Goal: Task Accomplishment & Management: Use online tool/utility

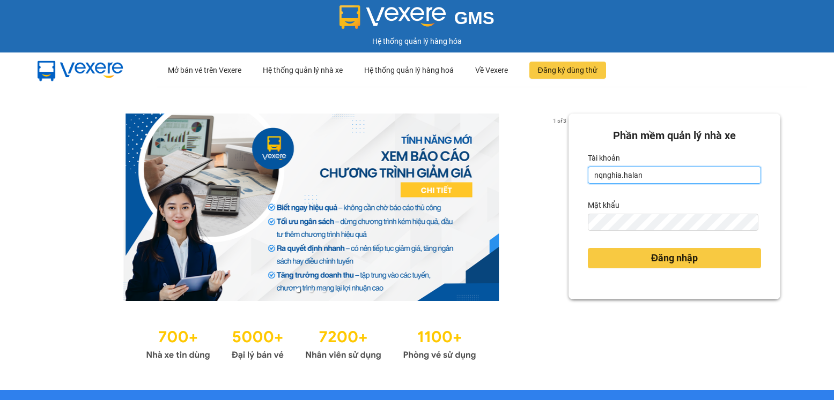
click at [666, 175] on input "nqnghia.halan" at bounding box center [674, 175] width 173 height 17
type input "lthong.halan"
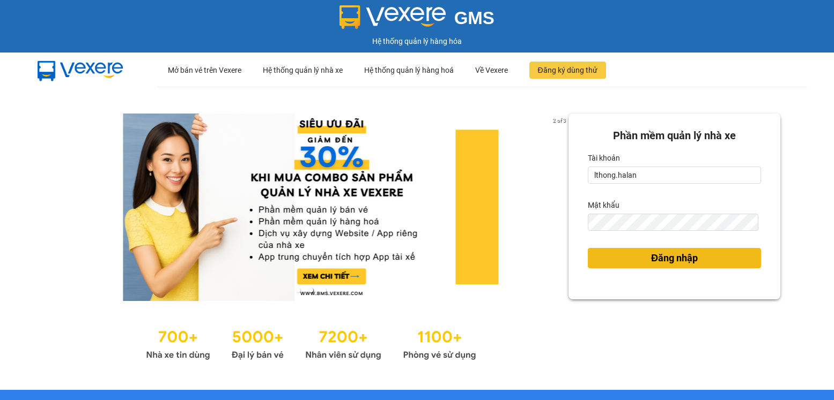
click at [674, 257] on span "Đăng nhập" at bounding box center [674, 258] width 47 height 15
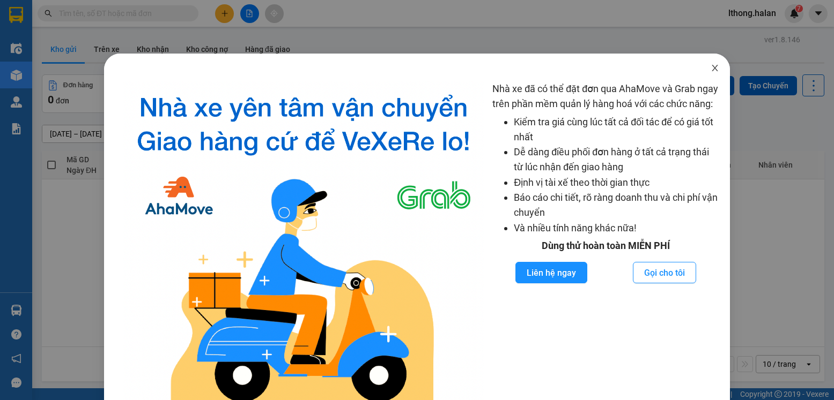
click at [711, 70] on icon "close" at bounding box center [714, 68] width 6 height 6
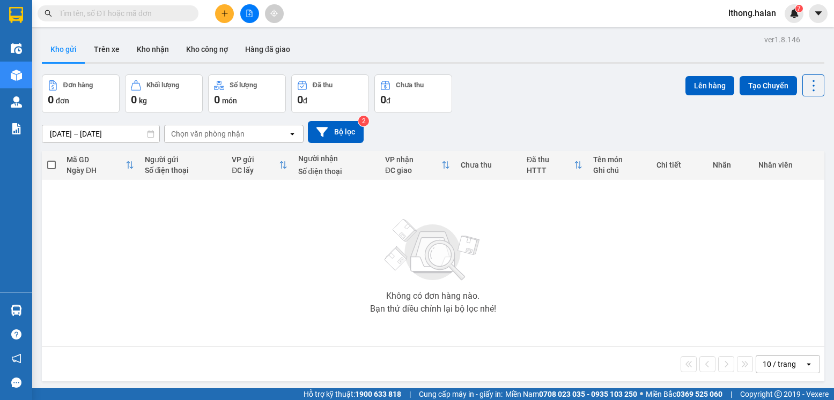
click at [167, 16] on input "text" at bounding box center [122, 14] width 127 height 12
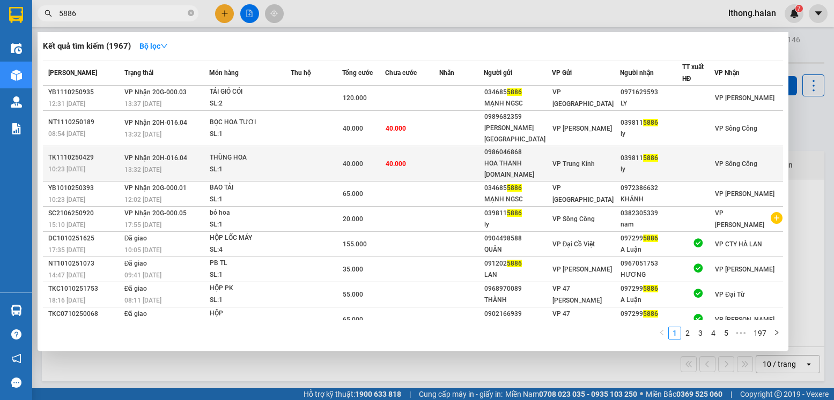
type input "5886"
click at [464, 150] on td at bounding box center [461, 163] width 44 height 35
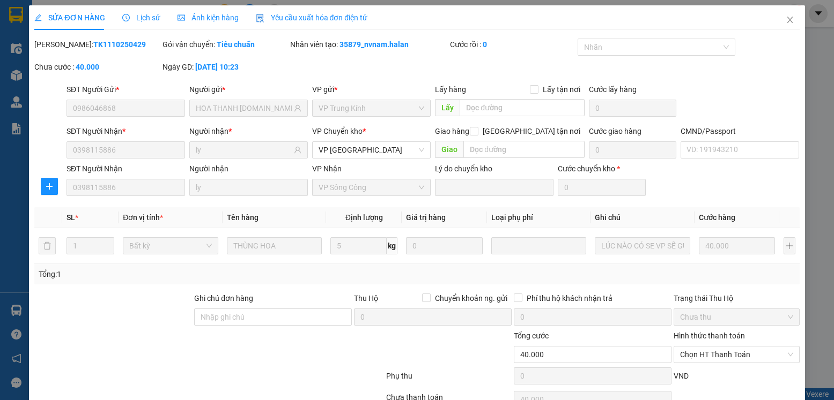
type input "0986046868"
type input "HOA THANH TƯỚC.TK"
type input "0398115886"
type input "ly"
type input "0"
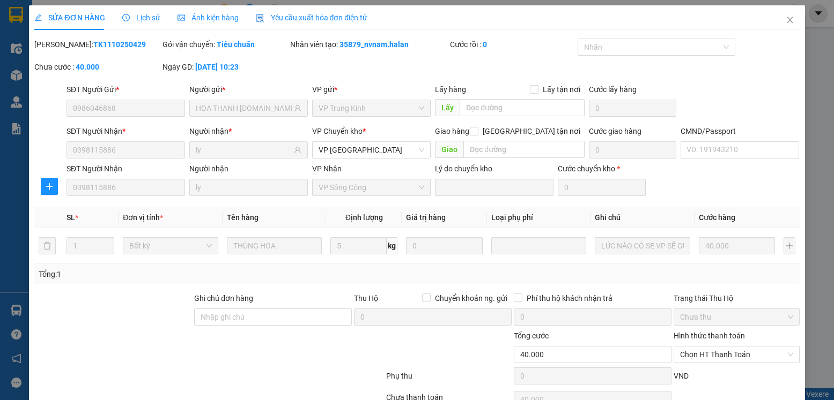
type input "40.000"
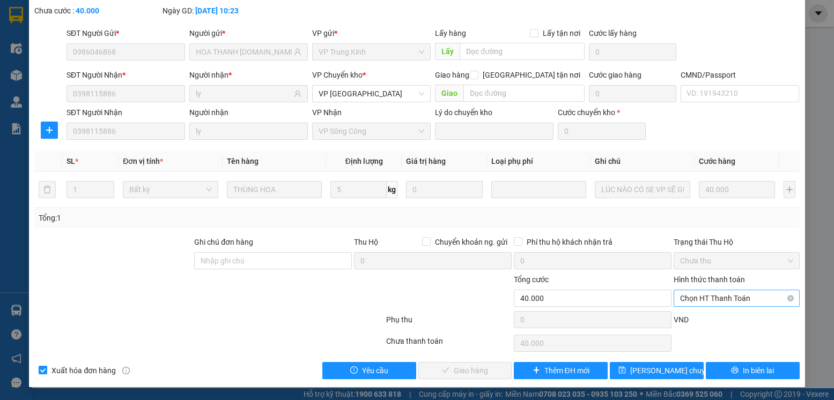
click at [773, 299] on span "Chọn HT Thanh Toán" at bounding box center [736, 299] width 113 height 16
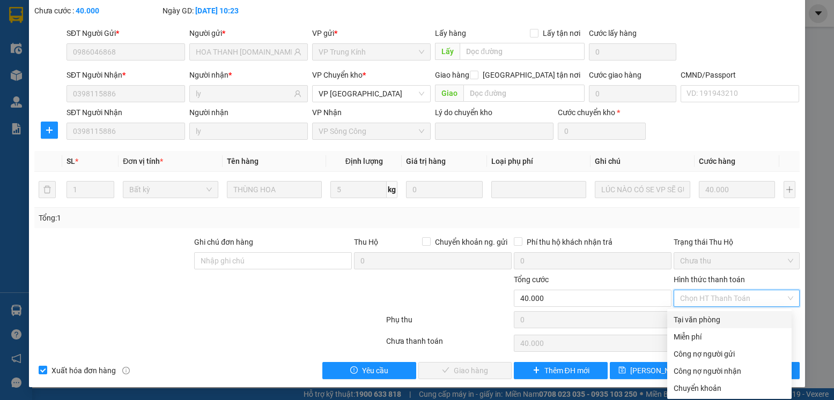
click at [714, 318] on div "Tại văn phòng" at bounding box center [729, 320] width 112 height 12
type input "0"
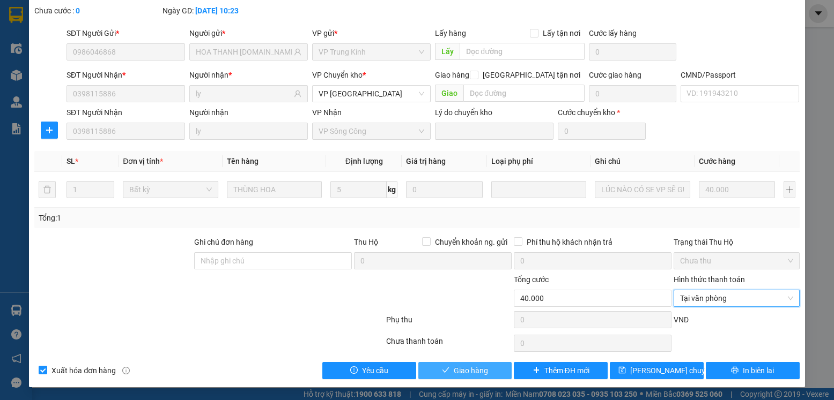
click at [466, 371] on span "Giao hàng" at bounding box center [471, 371] width 34 height 12
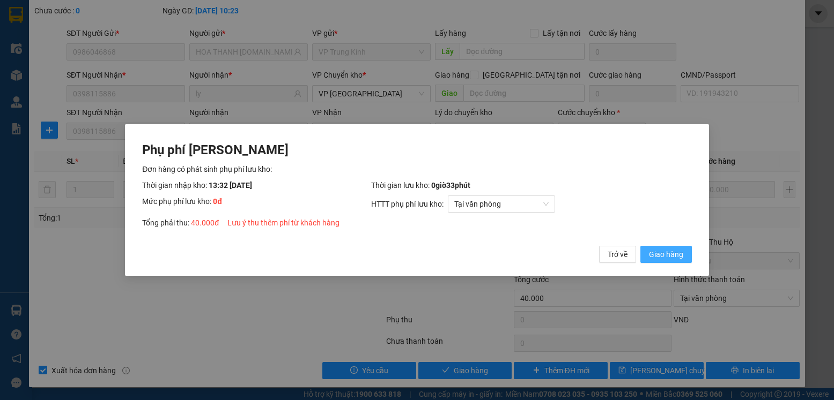
click at [658, 254] on span "Giao hàng" at bounding box center [666, 255] width 34 height 12
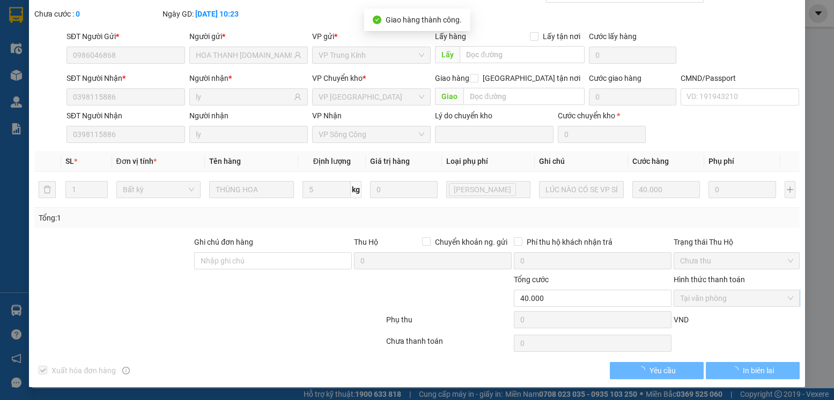
scroll to position [0, 0]
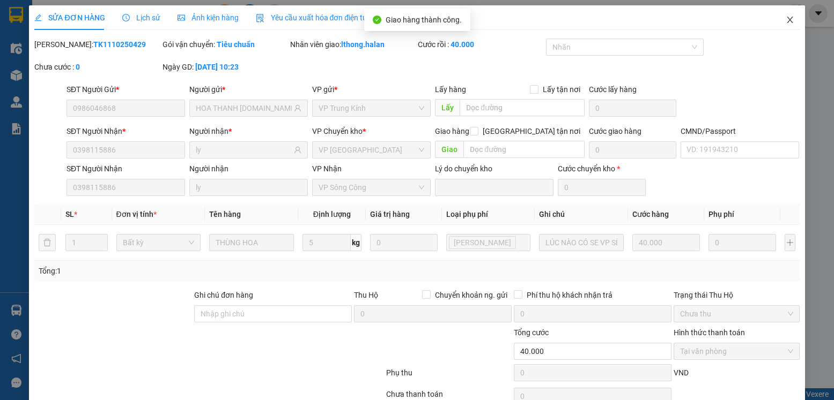
click at [785, 19] on icon "close" at bounding box center [789, 20] width 9 height 9
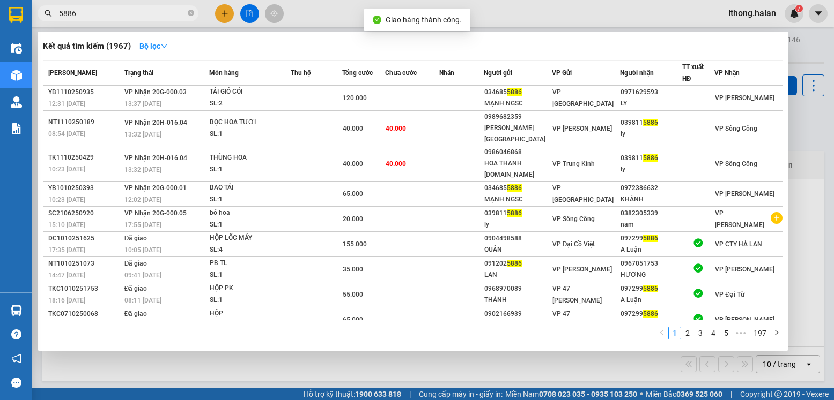
click at [83, 12] on input "5886" at bounding box center [122, 14] width 127 height 12
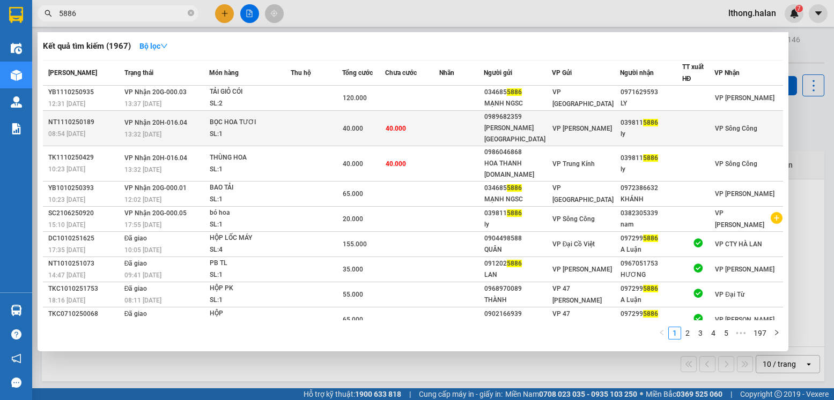
click at [415, 124] on td "40.000" at bounding box center [412, 128] width 54 height 35
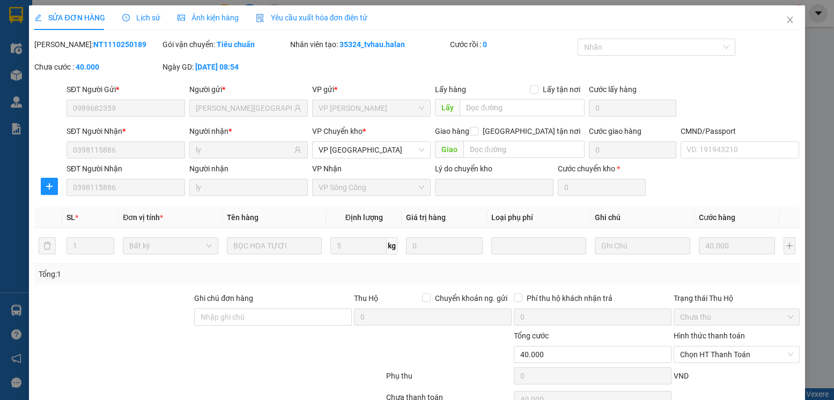
type input "0989682359"
type input "HOA NHẬT MINH"
type input "0398115886"
type input "ly"
type input "0"
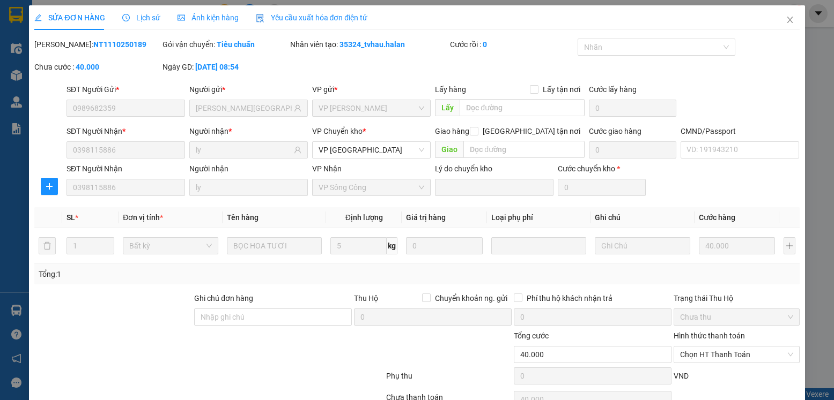
type input "40.000"
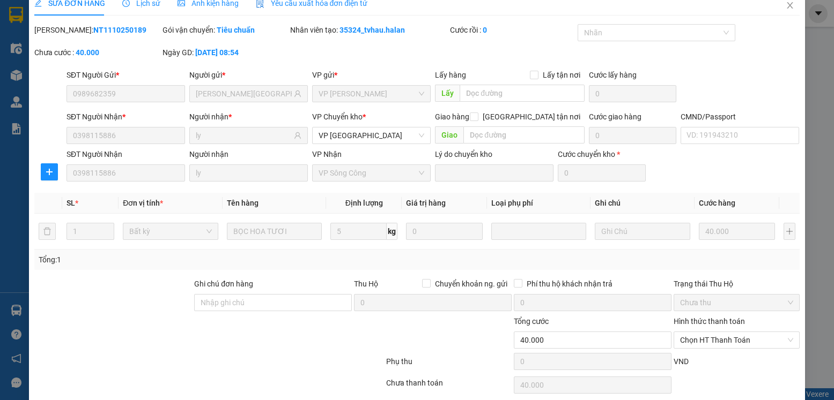
scroll to position [56, 0]
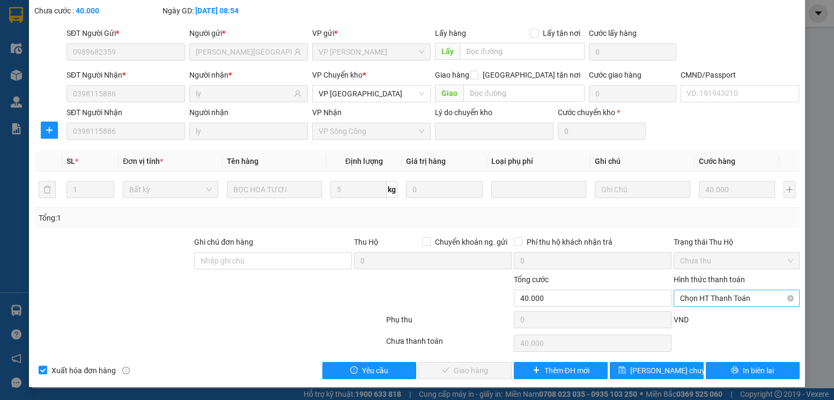
click at [730, 300] on span "Chọn HT Thanh Toán" at bounding box center [736, 299] width 113 height 16
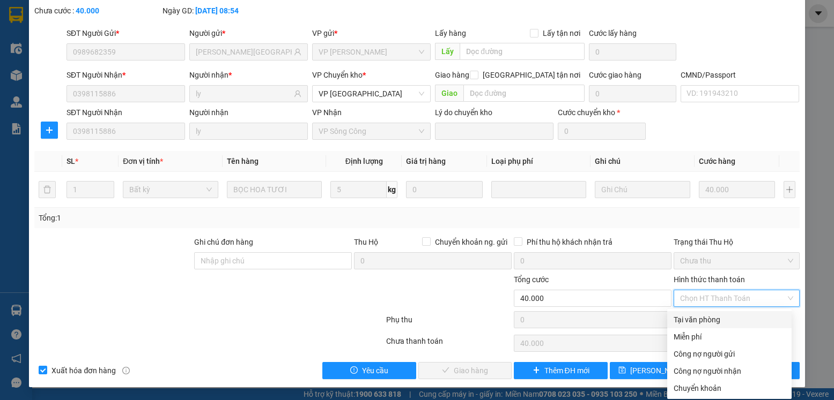
click at [703, 323] on div "Tại văn phòng" at bounding box center [729, 320] width 112 height 12
type input "0"
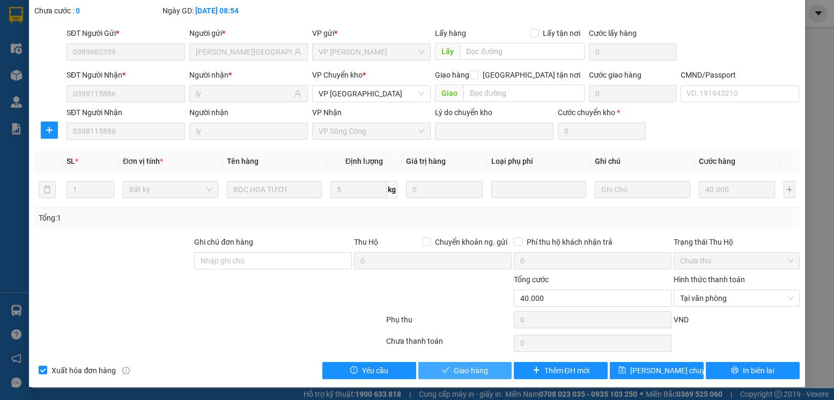
click at [455, 372] on span "Giao hàng" at bounding box center [471, 371] width 34 height 12
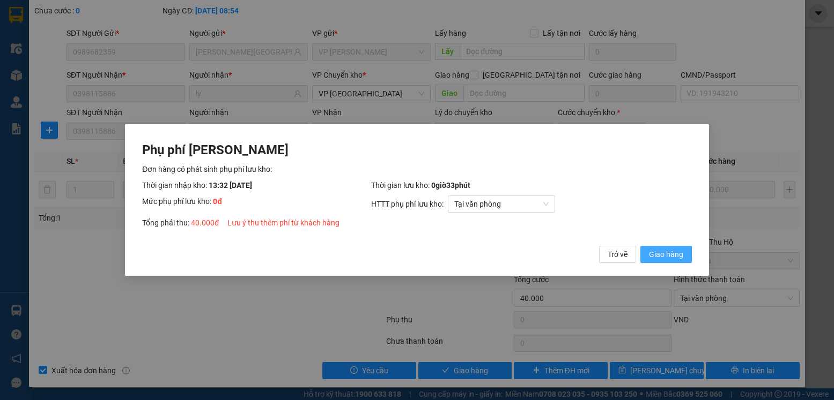
click at [664, 256] on span "Giao hàng" at bounding box center [666, 255] width 34 height 12
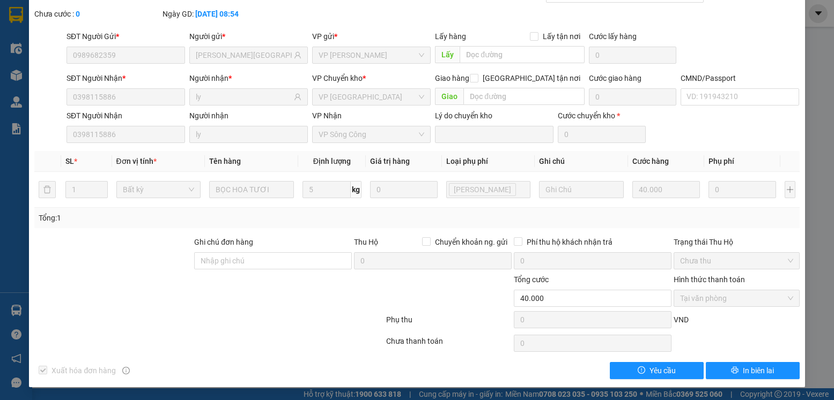
scroll to position [0, 0]
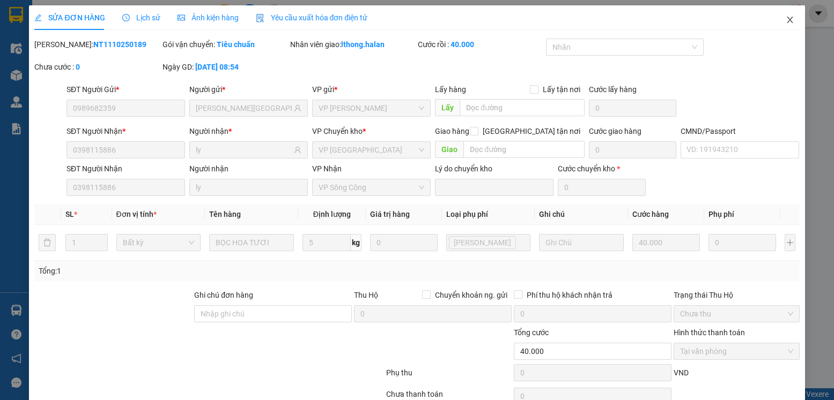
click at [785, 23] on icon "close" at bounding box center [789, 20] width 9 height 9
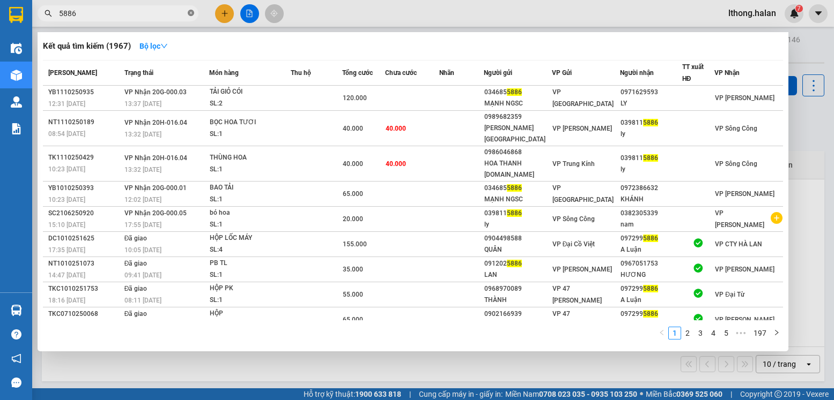
click at [190, 13] on icon "close-circle" at bounding box center [191, 13] width 6 height 6
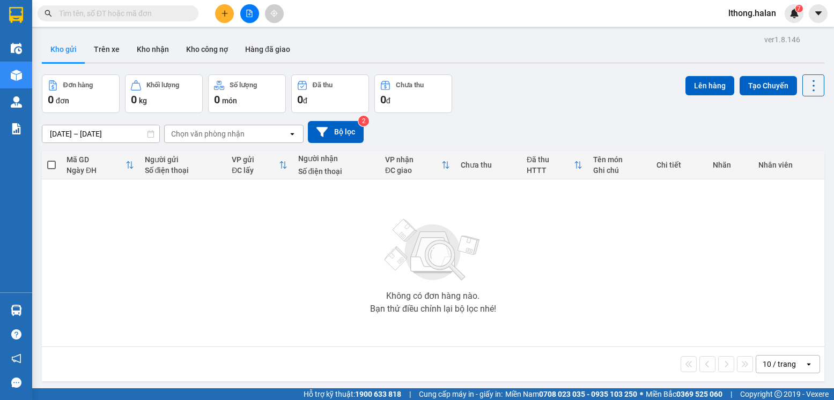
click at [180, 14] on input "text" at bounding box center [122, 14] width 127 height 12
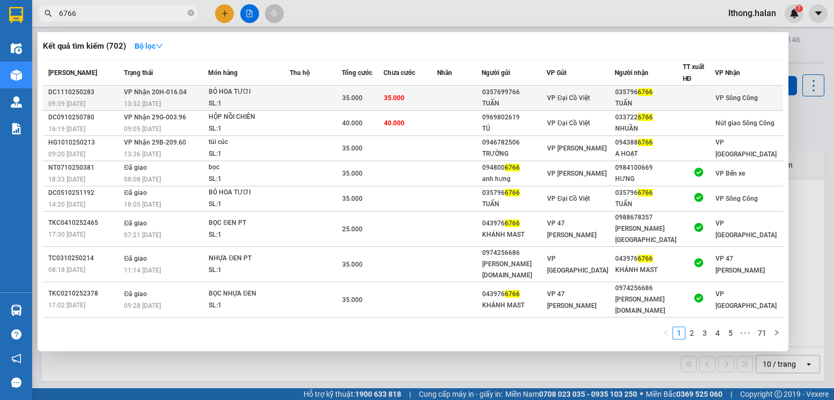
type input "6766"
click at [457, 95] on td at bounding box center [459, 98] width 44 height 25
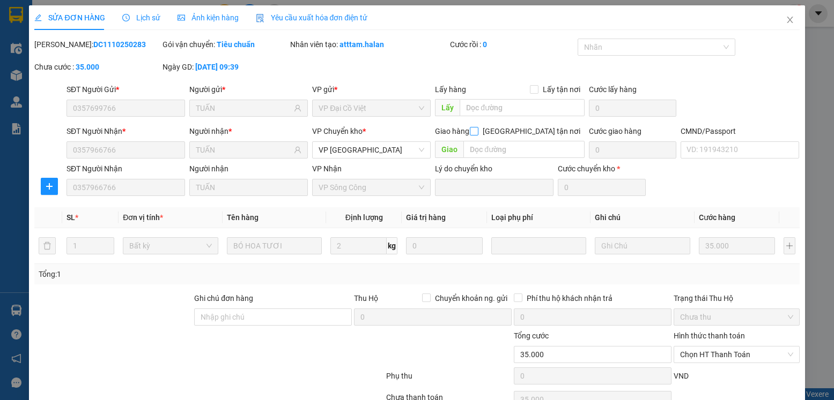
type input "0357699766"
type input "TUẤN"
type input "0357966766"
type input "TUẤN"
type input "0"
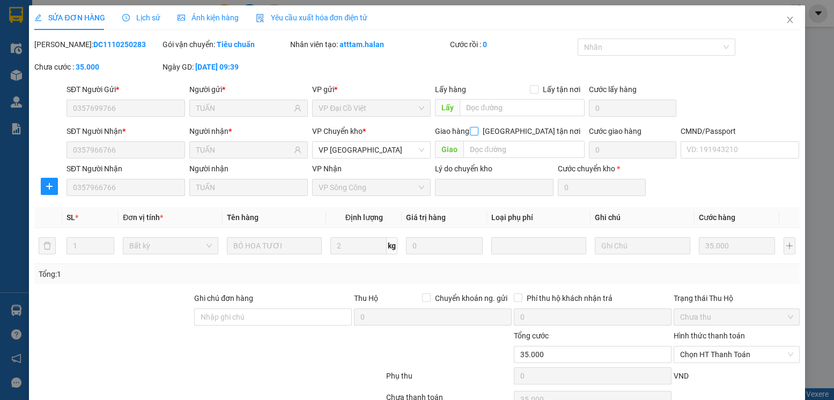
type input "35.000"
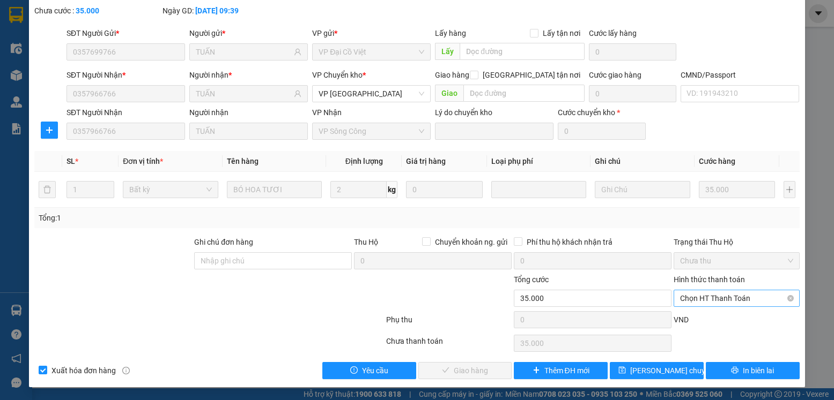
click at [758, 299] on span "Chọn HT Thanh Toán" at bounding box center [736, 299] width 113 height 16
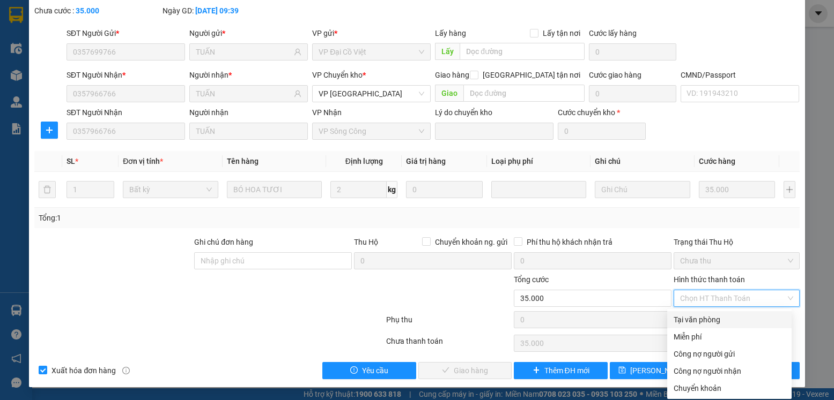
click at [722, 319] on div "Tại văn phòng" at bounding box center [729, 320] width 112 height 12
type input "0"
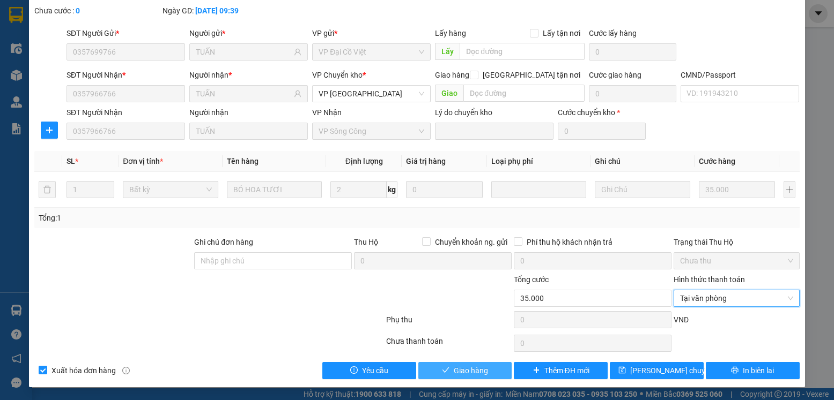
click at [469, 367] on span "Giao hàng" at bounding box center [471, 371] width 34 height 12
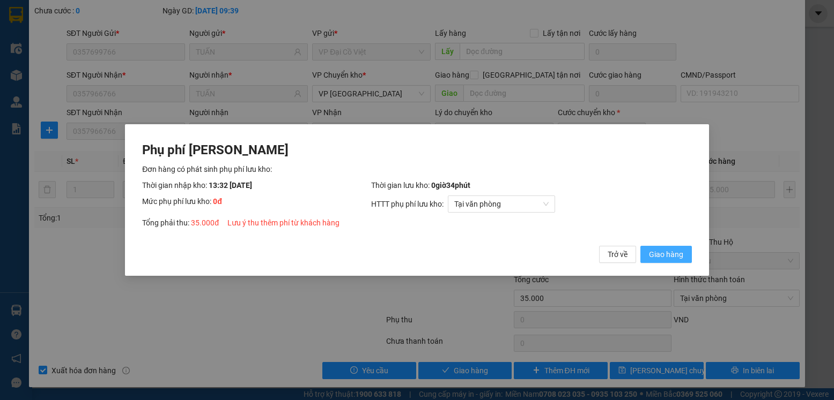
click at [672, 252] on span "Giao hàng" at bounding box center [666, 255] width 34 height 12
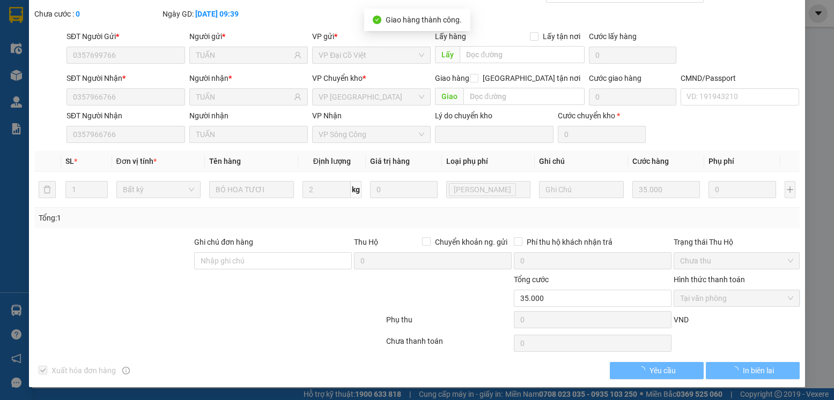
scroll to position [0, 0]
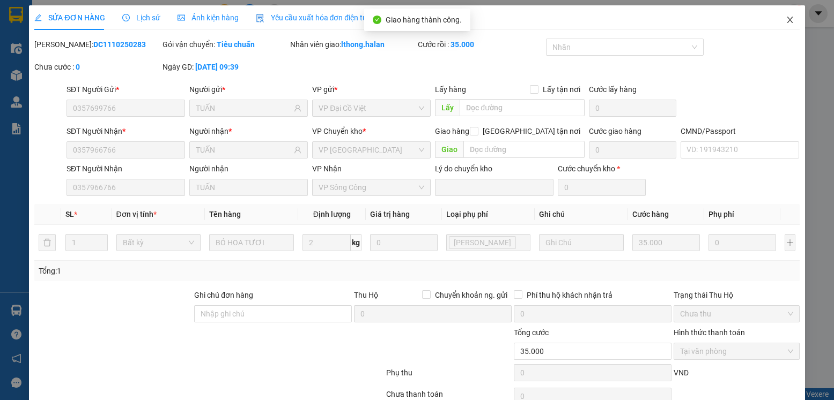
click at [785, 21] on icon "close" at bounding box center [789, 20] width 9 height 9
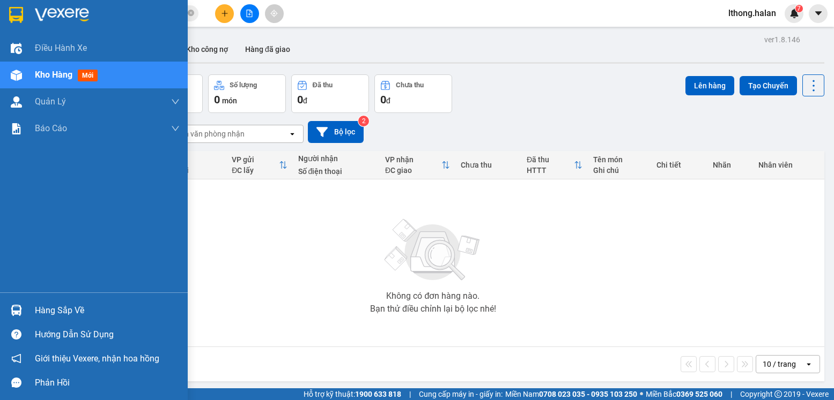
click at [55, 313] on div "Không có đơn hàng nào. Bạn thử điều chỉnh lại bộ lọc nhé!" at bounding box center [432, 263] width 771 height 161
click at [52, 312] on div "Hàng sắp về" at bounding box center [107, 311] width 145 height 16
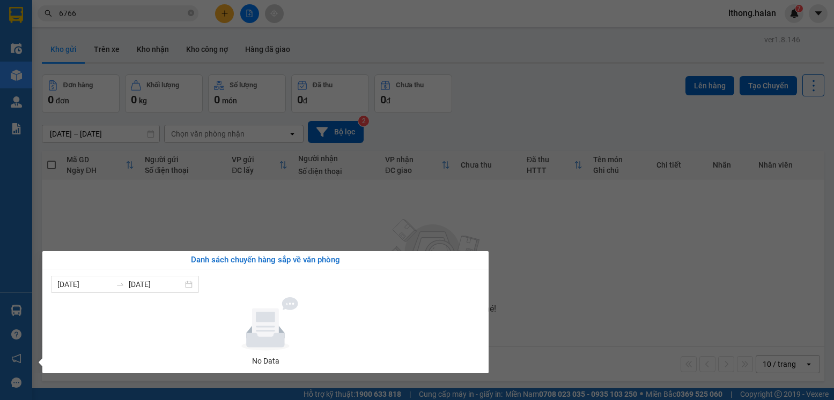
click at [544, 309] on section "Kết quả tìm kiếm ( 702 ) Bộ lọc Mã ĐH Trạng thái Món hàng Thu hộ Tổng cước Chưa…" at bounding box center [417, 200] width 834 height 400
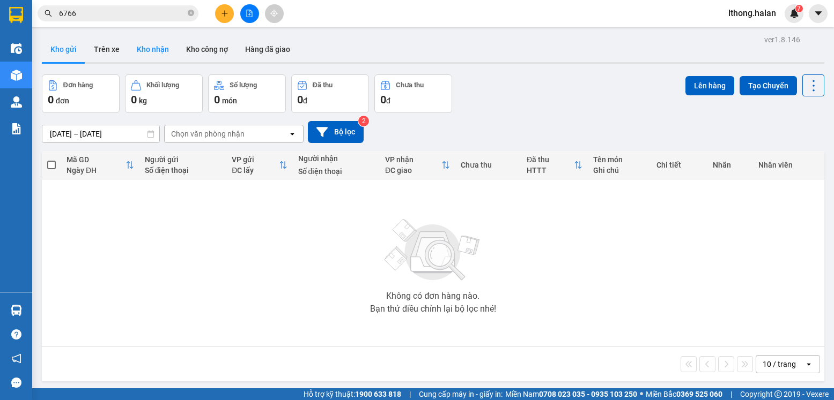
click at [147, 46] on button "Kho nhận" at bounding box center [152, 49] width 49 height 26
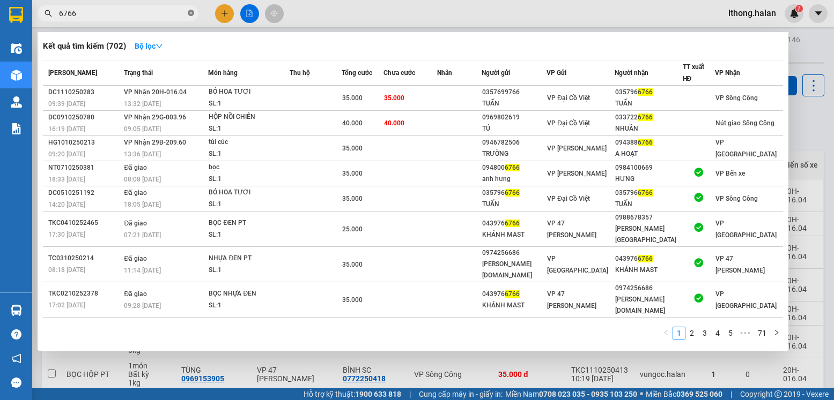
click at [193, 17] on span at bounding box center [191, 14] width 6 height 10
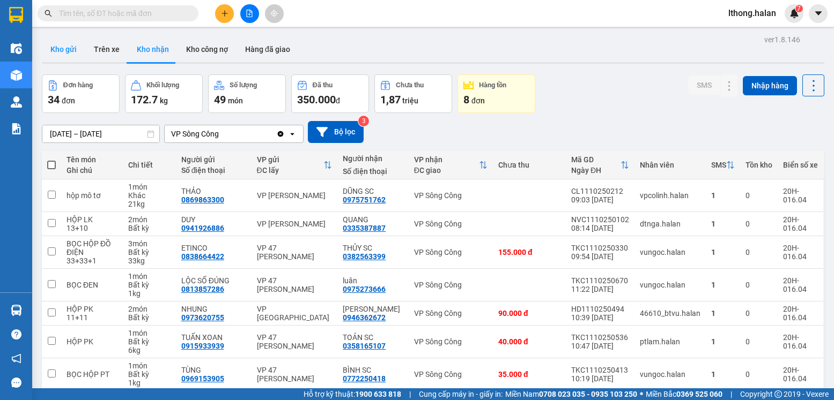
click at [57, 50] on button "Kho gửi" at bounding box center [63, 49] width 43 height 26
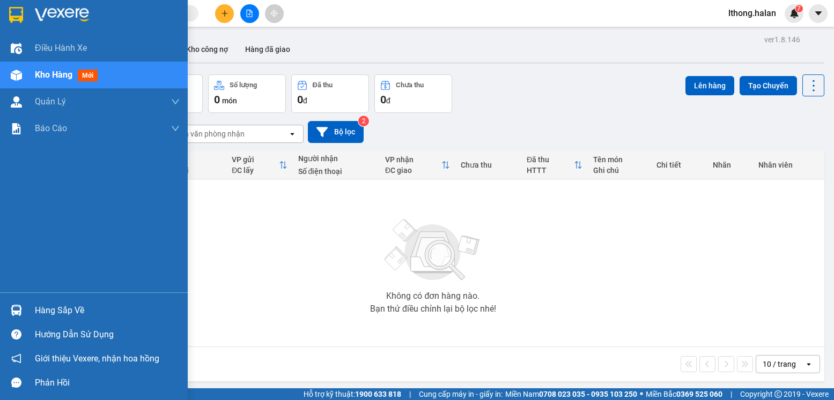
click at [49, 309] on div "Hàng sắp về" at bounding box center [107, 311] width 145 height 16
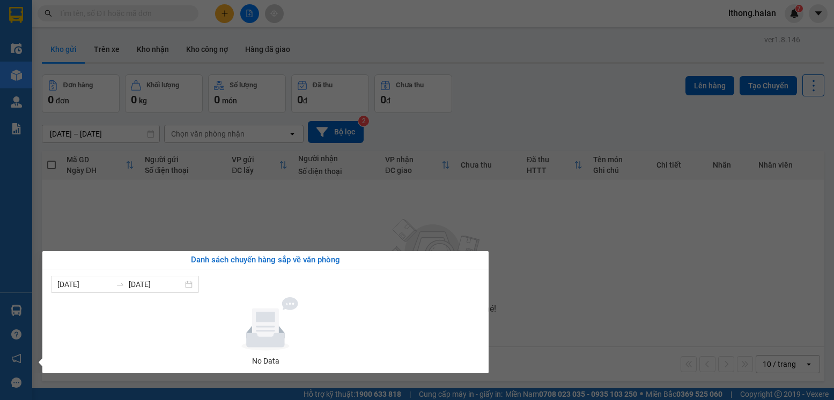
click at [666, 236] on section "Kết quả tìm kiếm ( 702 ) Bộ lọc Mã ĐH Trạng thái Món hàng Thu hộ Tổng cước Chưa…" at bounding box center [417, 200] width 834 height 400
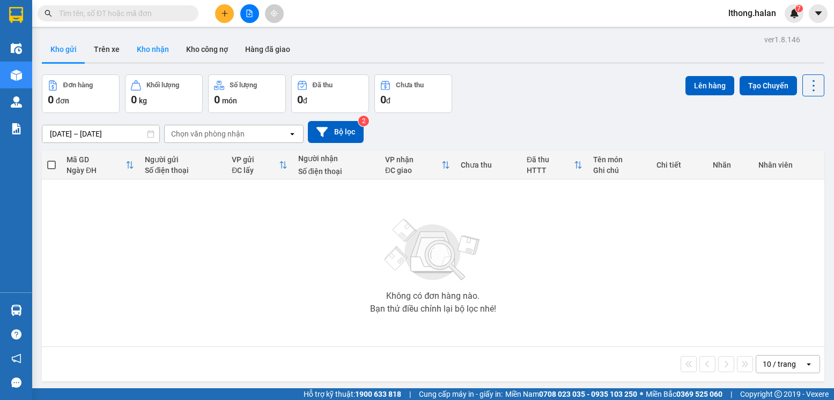
click at [146, 52] on button "Kho nhận" at bounding box center [152, 49] width 49 height 26
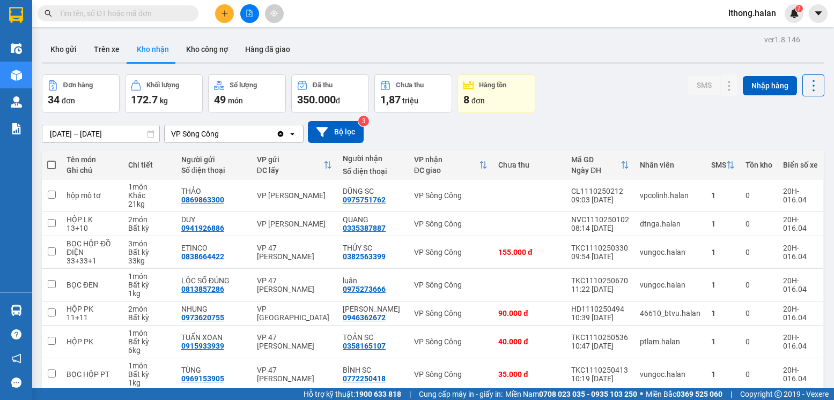
click at [152, 12] on input "text" at bounding box center [122, 14] width 127 height 12
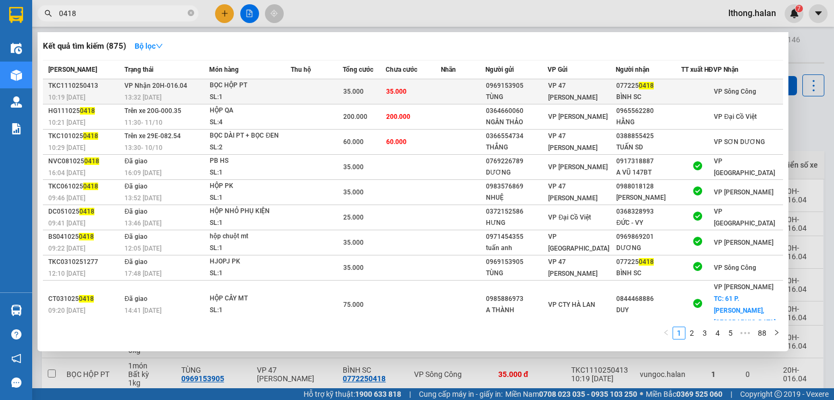
type input "0418"
click at [441, 99] on td "35.000" at bounding box center [412, 91] width 55 height 25
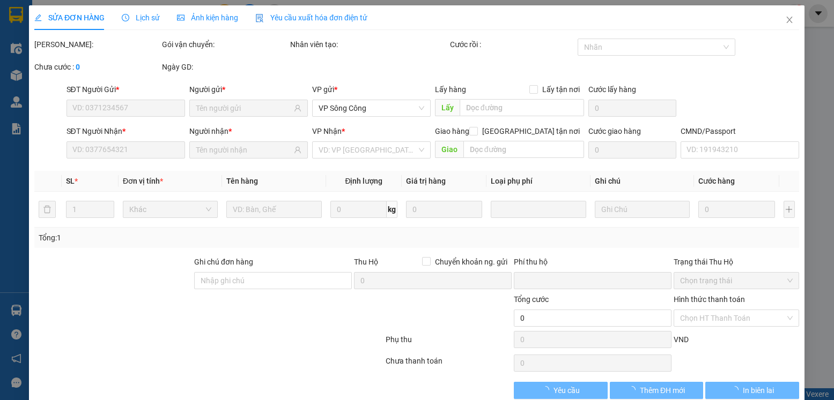
type input "0969153905"
type input "TÙNG"
type input "0772250418"
type input "BÌNH SC"
type input "0"
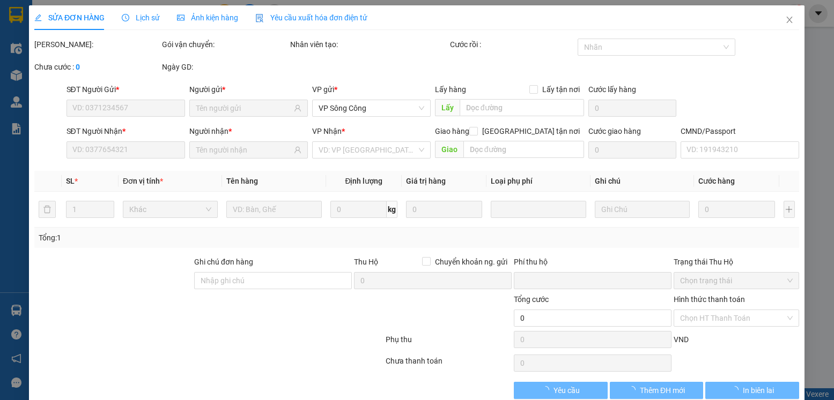
type input "35.000"
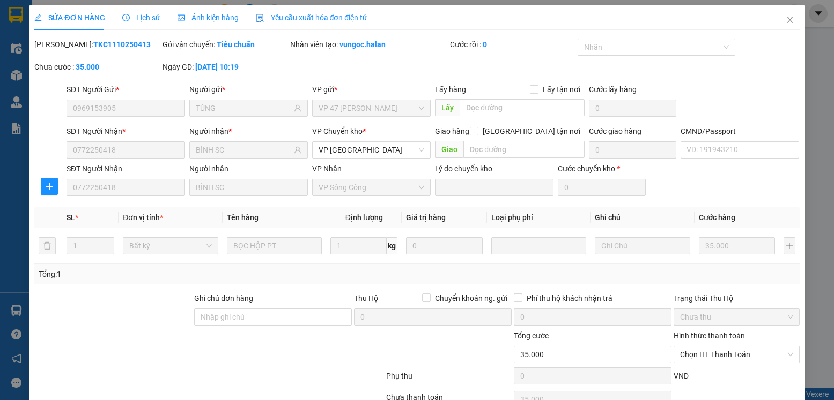
scroll to position [56, 0]
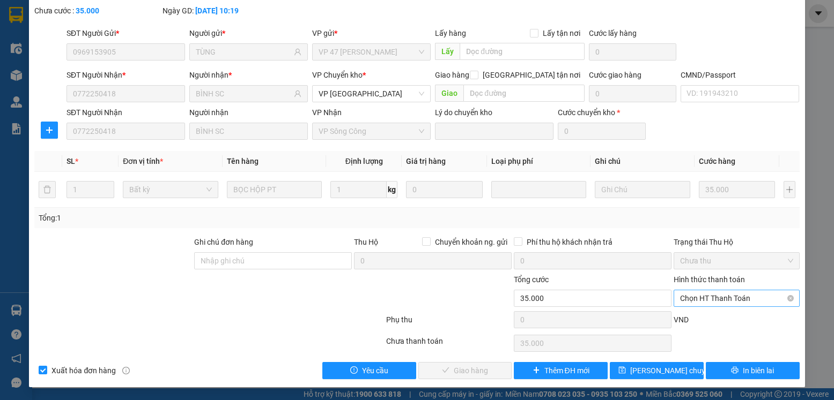
click at [771, 296] on span "Chọn HT Thanh Toán" at bounding box center [736, 299] width 113 height 16
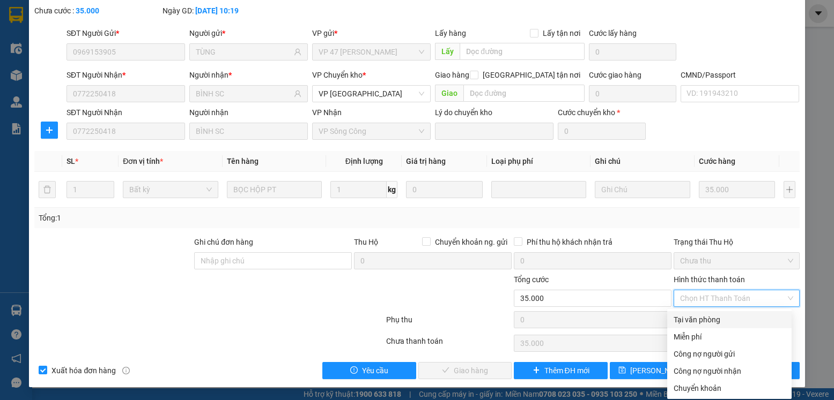
click at [715, 322] on div "Tại văn phòng" at bounding box center [729, 320] width 112 height 12
type input "0"
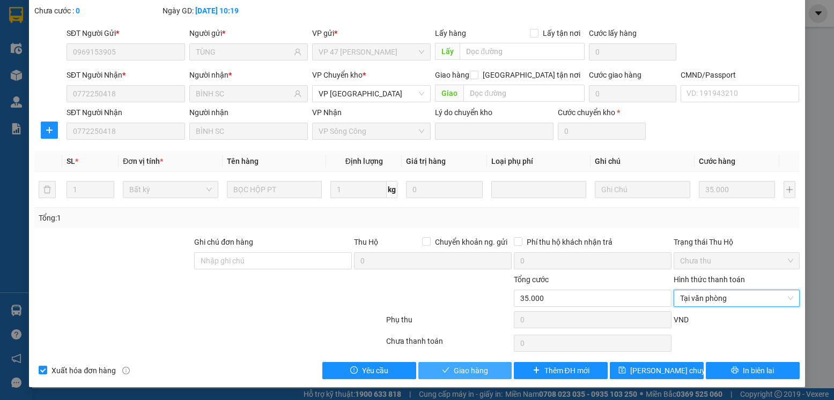
click at [478, 370] on span "Giao hàng" at bounding box center [471, 371] width 34 height 12
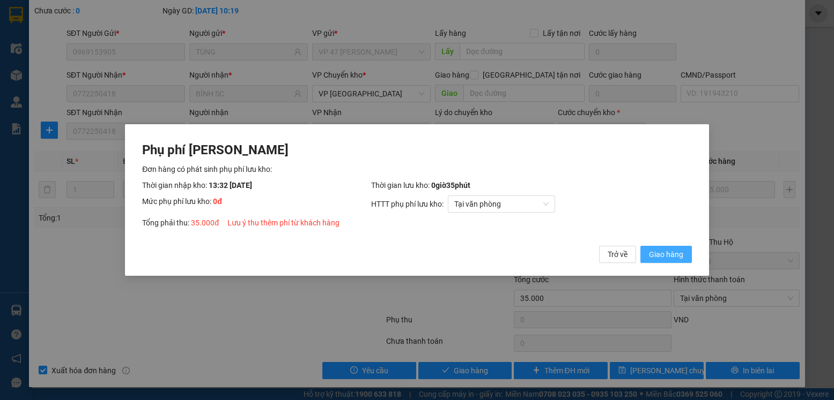
click at [650, 252] on span "Giao hàng" at bounding box center [666, 255] width 34 height 12
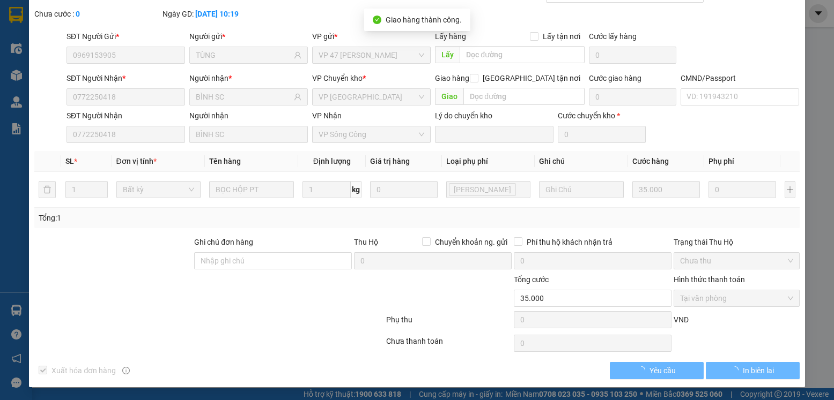
scroll to position [0, 0]
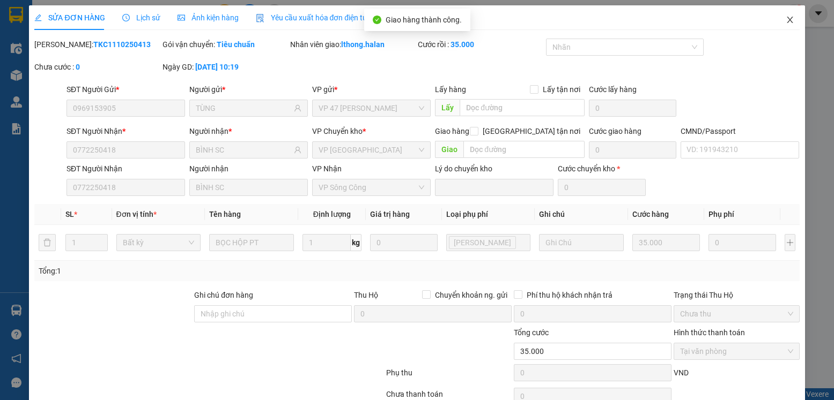
click at [785, 18] on icon "close" at bounding box center [789, 20] width 9 height 9
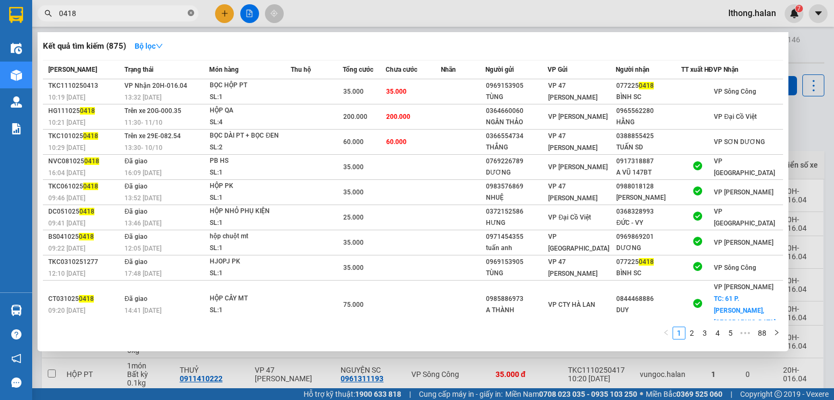
click at [189, 11] on icon "close-circle" at bounding box center [191, 13] width 6 height 6
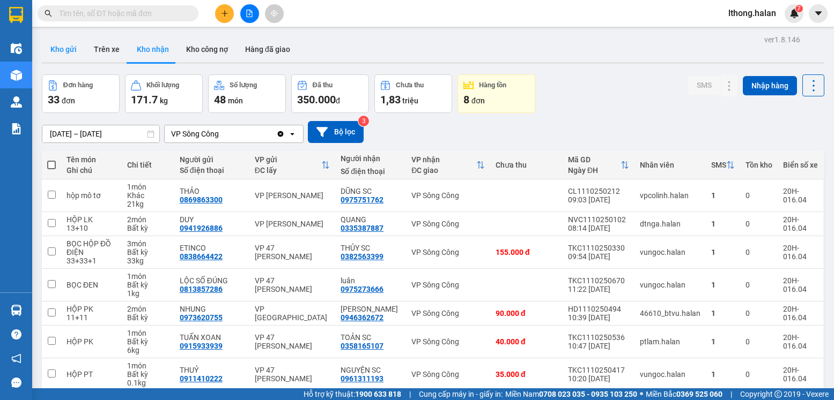
click at [58, 53] on button "Kho gửi" at bounding box center [63, 49] width 43 height 26
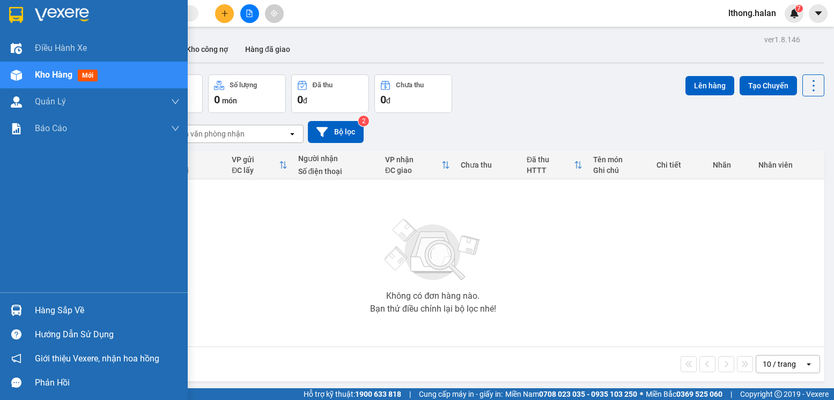
click at [55, 308] on div "Hàng sắp về" at bounding box center [107, 311] width 145 height 16
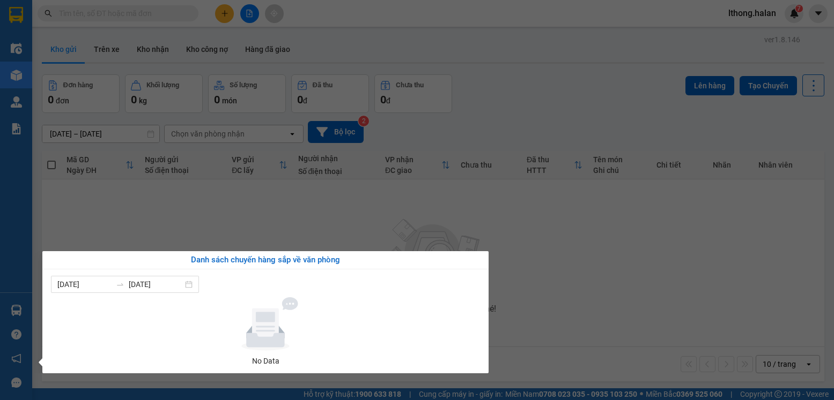
click at [558, 292] on section "Kết quả tìm kiếm ( 875 ) Bộ lọc Mã ĐH Trạng thái Món hàng Thu hộ Tổng cước Chưa…" at bounding box center [417, 200] width 834 height 400
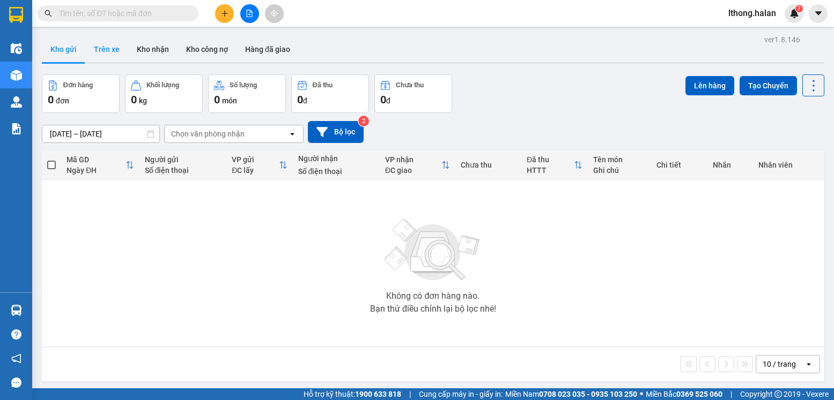
click at [103, 46] on button "Trên xe" at bounding box center [106, 49] width 43 height 26
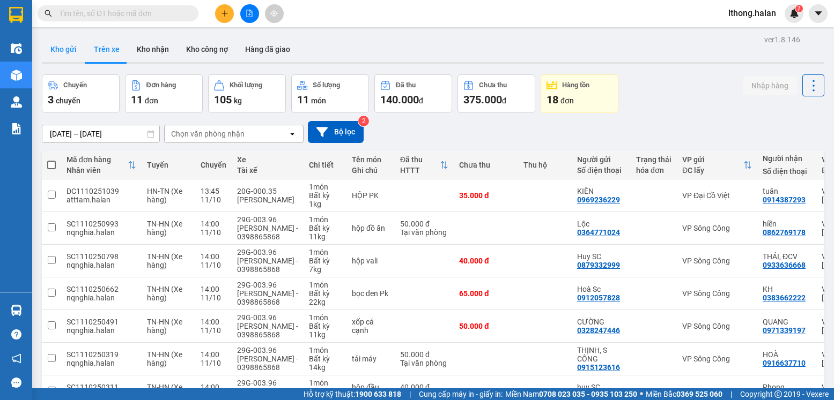
click at [57, 48] on button "Kho gửi" at bounding box center [63, 49] width 43 height 26
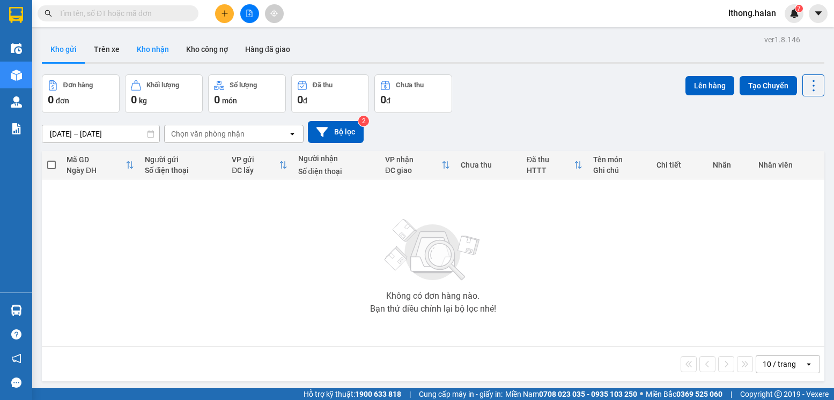
click at [161, 49] on button "Kho nhận" at bounding box center [152, 49] width 49 height 26
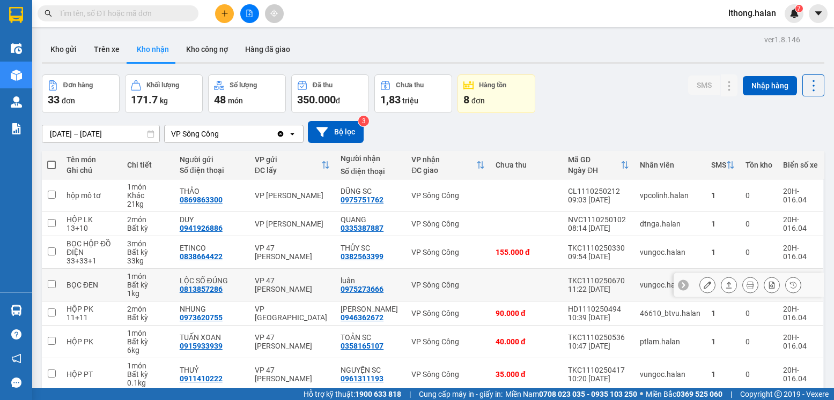
scroll to position [136, 0]
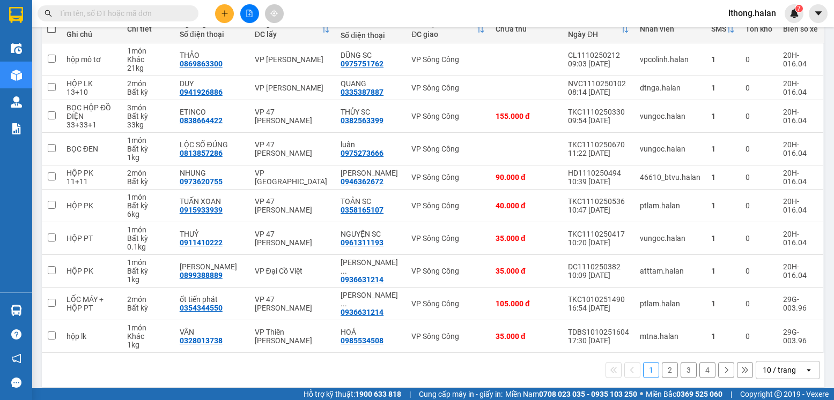
click at [699, 363] on button "4" at bounding box center [707, 370] width 16 height 16
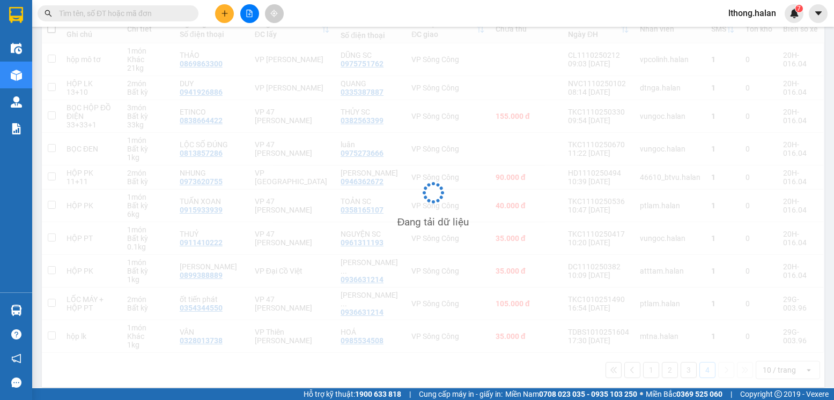
scroll to position [49, 0]
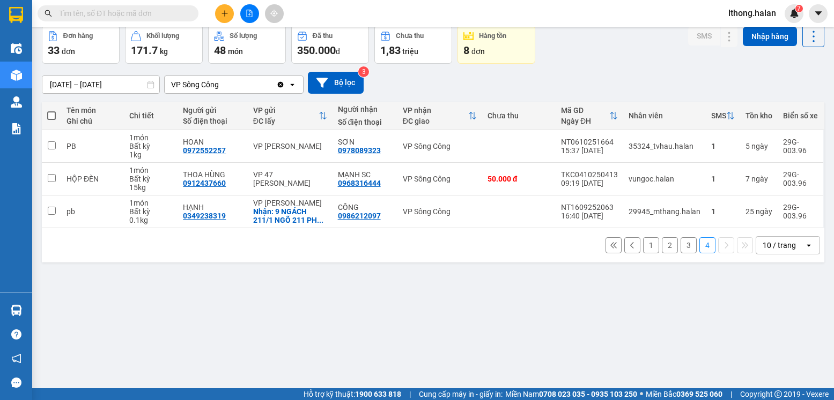
click at [680, 248] on button "3" at bounding box center [688, 245] width 16 height 16
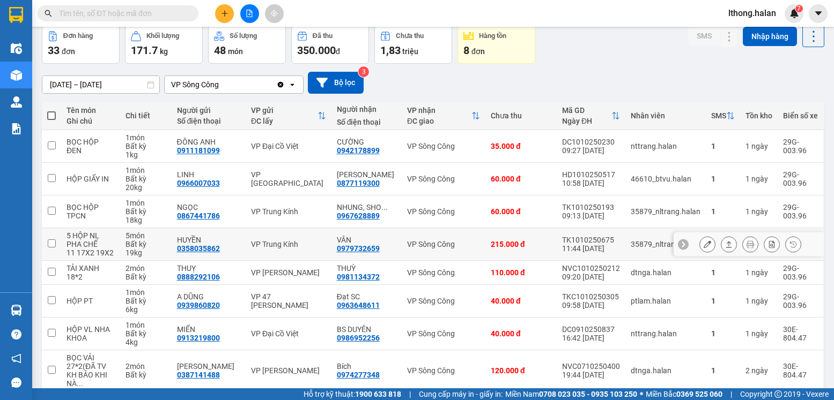
scroll to position [153, 0]
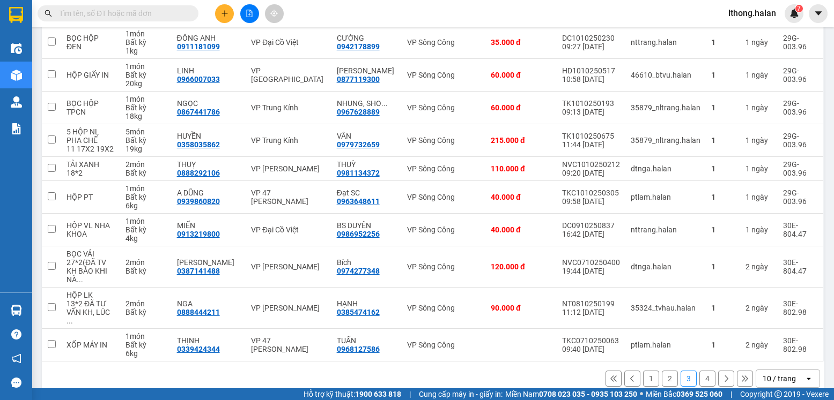
click at [703, 371] on button "4" at bounding box center [707, 379] width 16 height 16
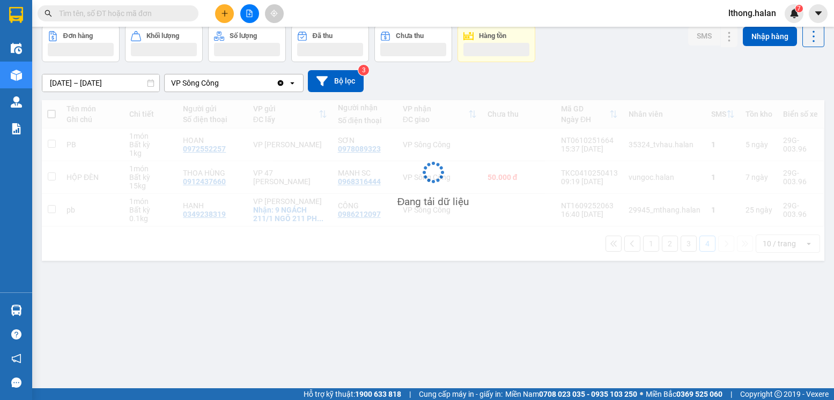
scroll to position [49, 0]
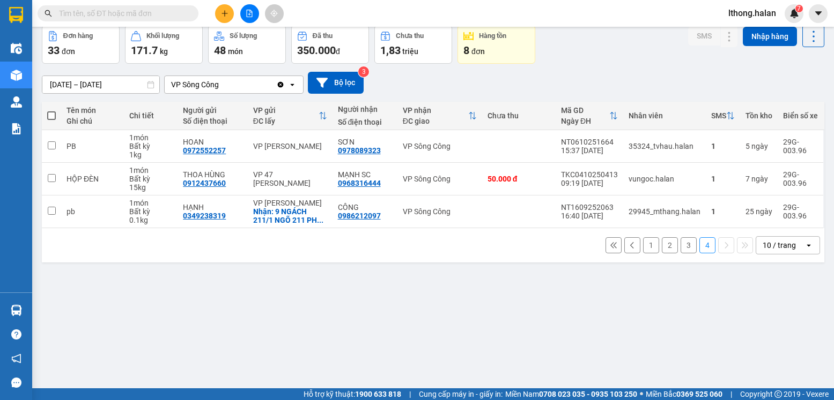
click at [680, 247] on button "3" at bounding box center [688, 245] width 16 height 16
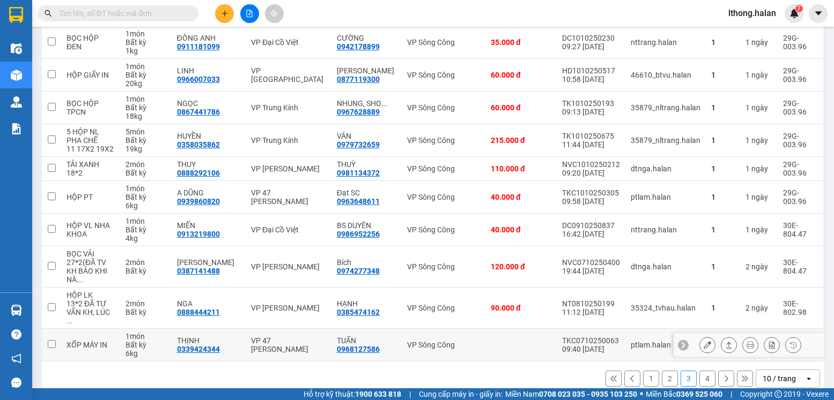
scroll to position [0, 0]
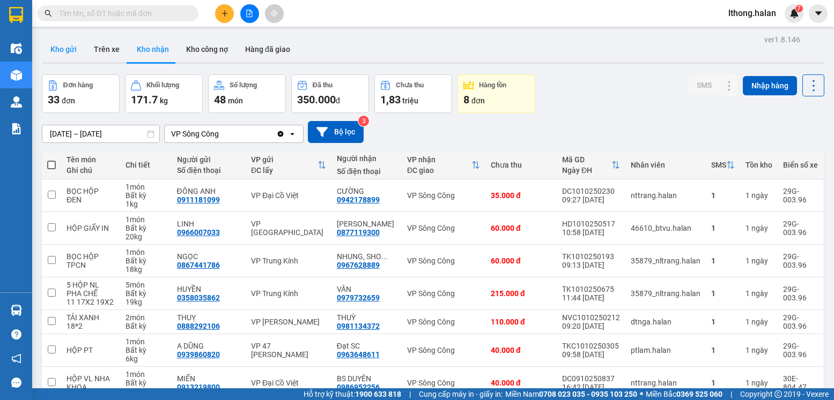
click at [58, 50] on button "Kho gửi" at bounding box center [63, 49] width 43 height 26
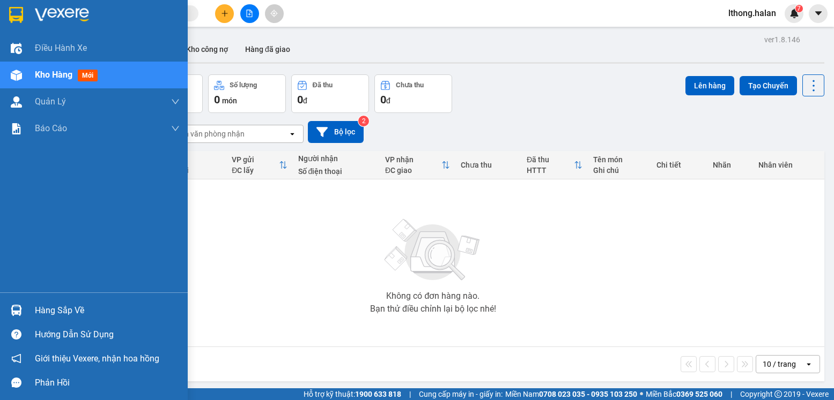
click at [61, 314] on div "Hàng sắp về" at bounding box center [107, 311] width 145 height 16
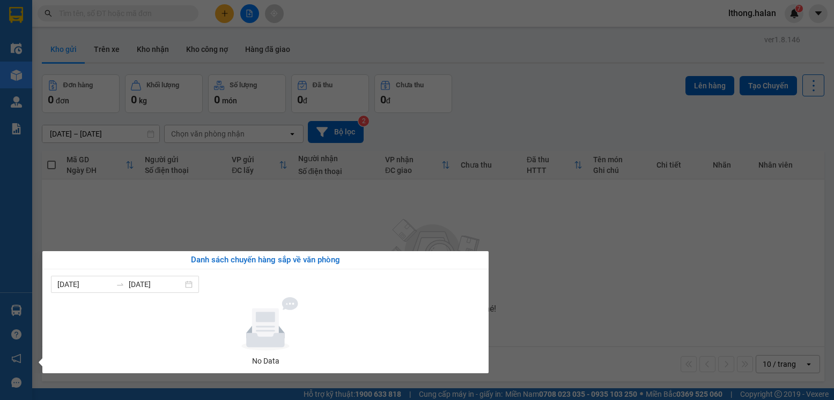
click at [573, 272] on section "Kết quả tìm kiếm ( 875 ) Bộ lọc Mã ĐH Trạng thái Món hàng Thu hộ Tổng cước Chưa…" at bounding box center [417, 200] width 834 height 400
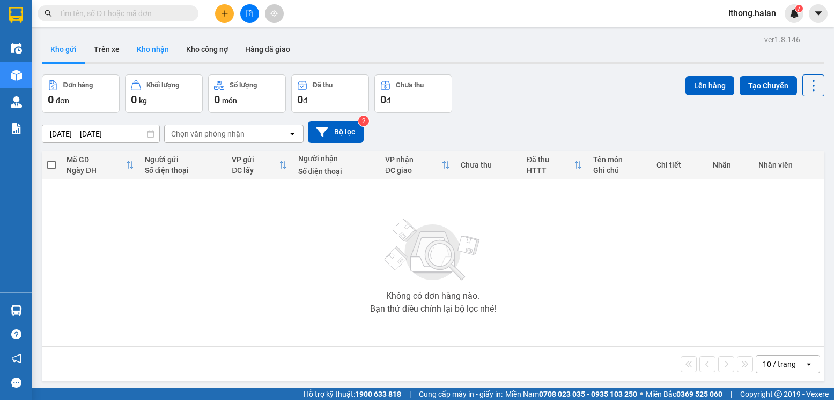
click at [161, 48] on button "Kho nhận" at bounding box center [152, 49] width 49 height 26
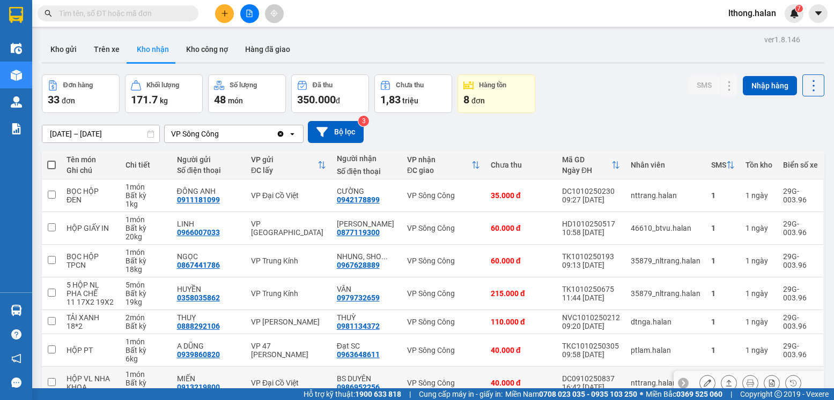
scroll to position [153, 0]
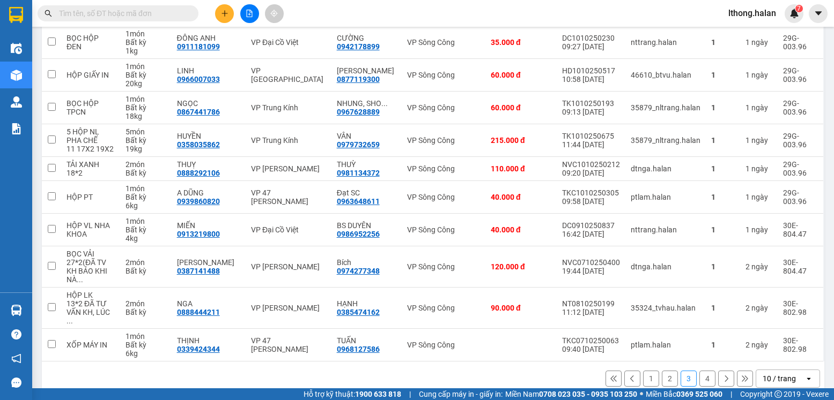
click at [700, 371] on button "4" at bounding box center [707, 379] width 16 height 16
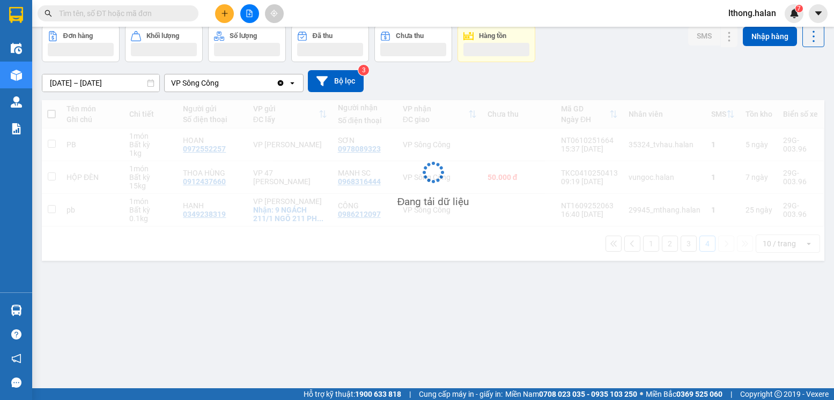
scroll to position [49, 0]
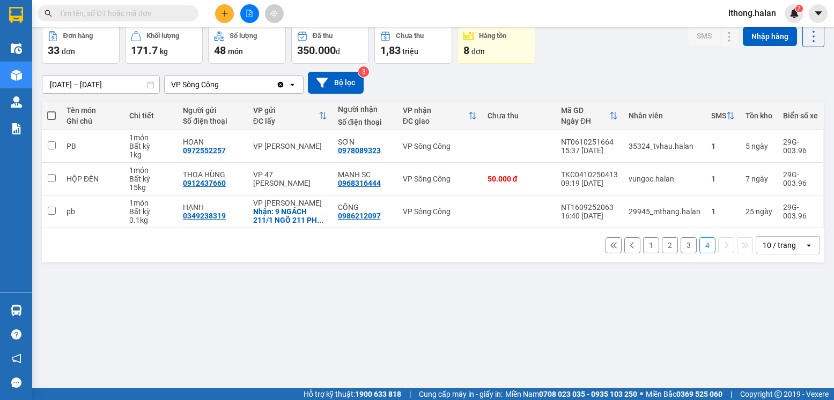
click at [680, 245] on button "3" at bounding box center [688, 245] width 16 height 16
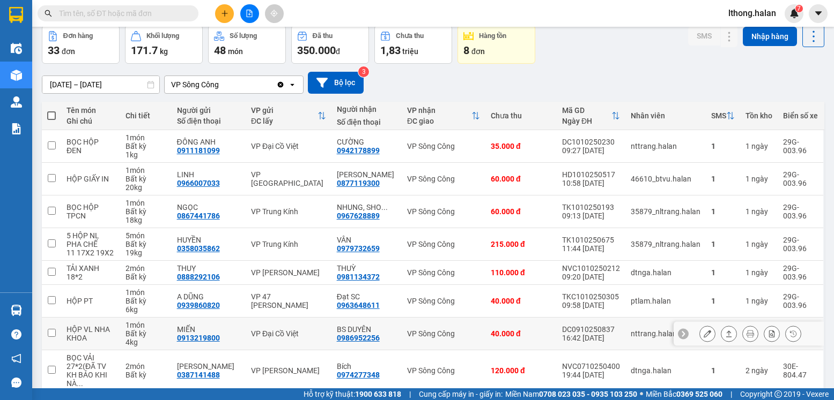
scroll to position [153, 0]
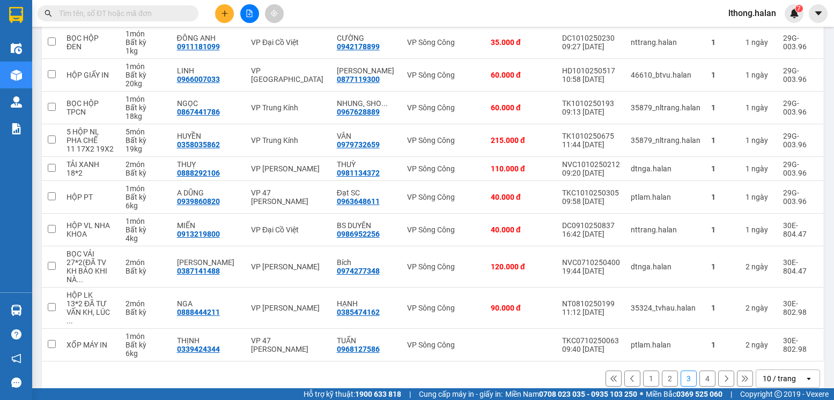
click at [643, 371] on button "1" at bounding box center [651, 379] width 16 height 16
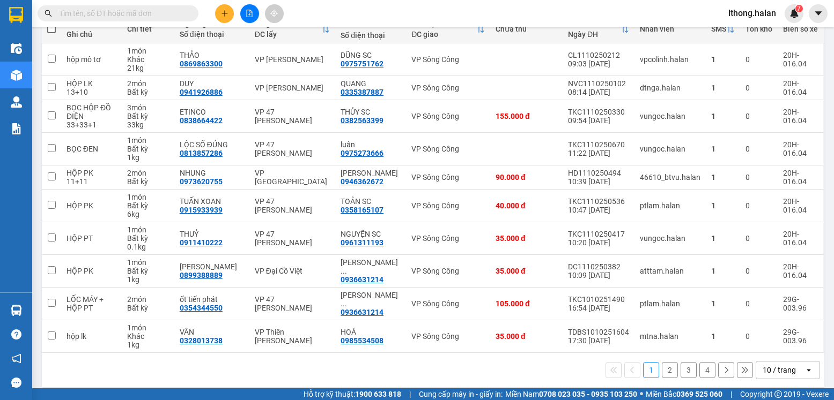
scroll to position [83, 0]
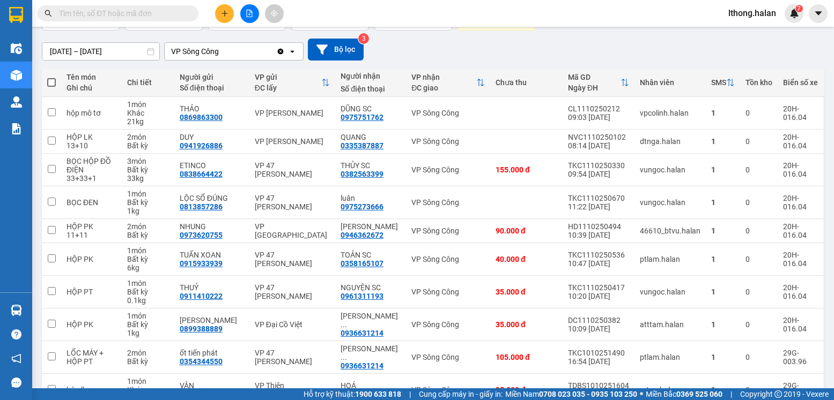
click at [150, 10] on input "text" at bounding box center [122, 14] width 127 height 12
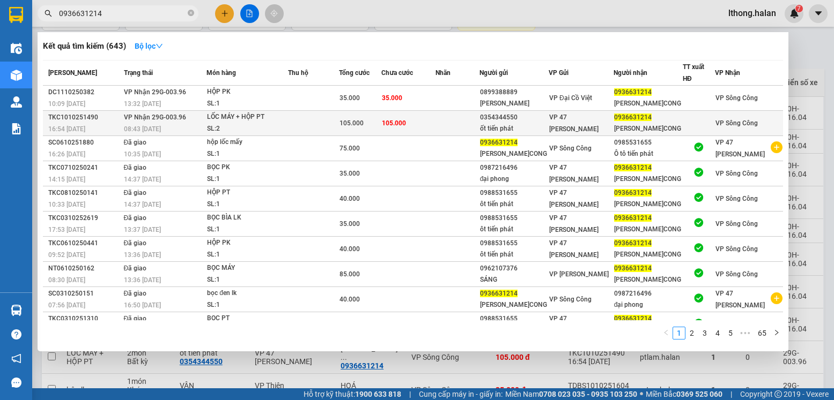
type input "0936631214"
click at [450, 124] on td at bounding box center [457, 123] width 44 height 25
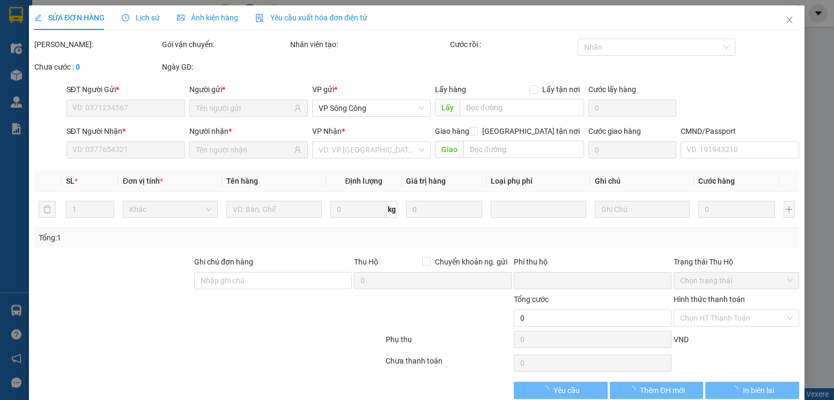
type input "0354344550"
type input "ốt tiến phát"
type input "0936631214"
type input "PHAN ANH S.CONG"
type input "0"
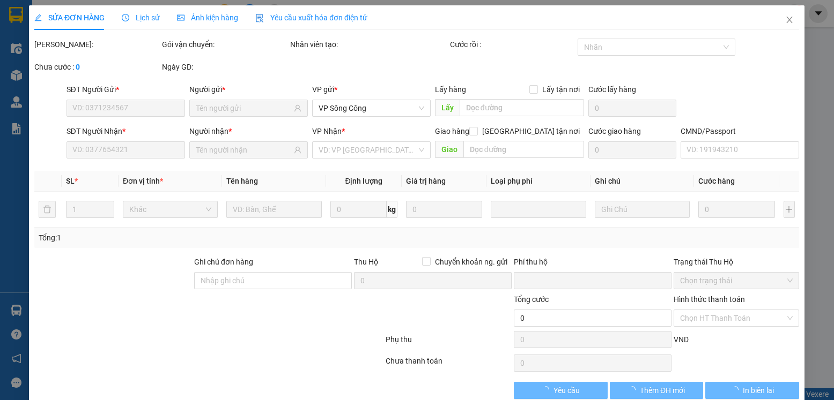
type input "105.000"
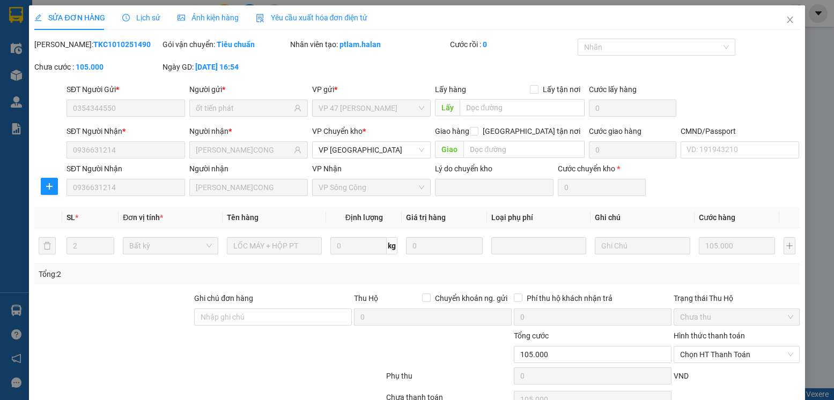
scroll to position [56, 0]
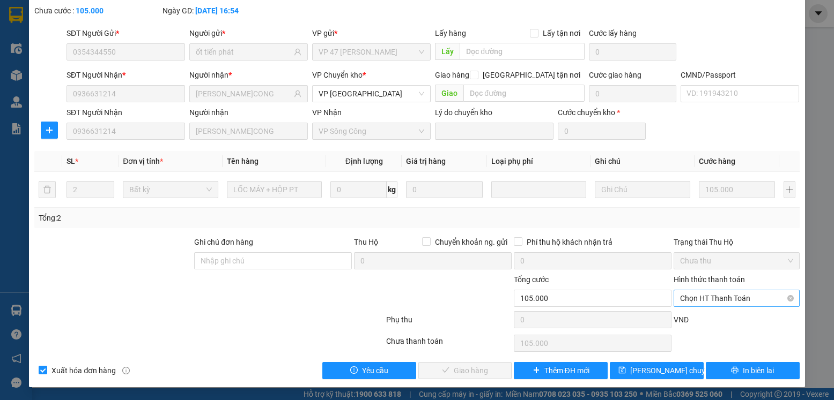
click at [732, 301] on span "Chọn HT Thanh Toán" at bounding box center [736, 299] width 113 height 16
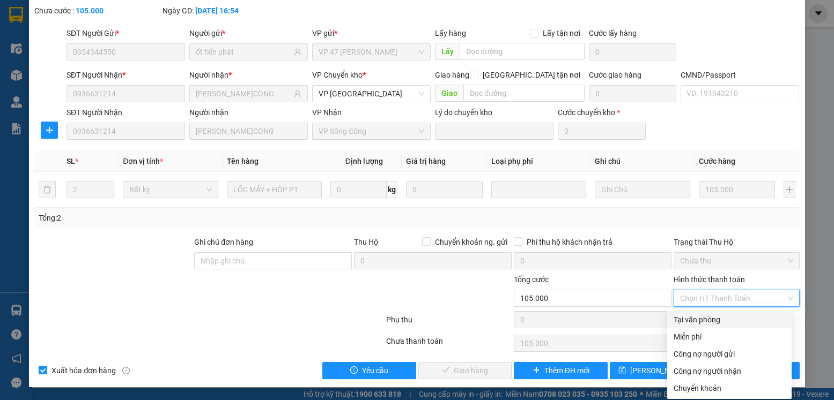
click at [710, 320] on div "Tại văn phòng" at bounding box center [729, 320] width 112 height 12
type input "0"
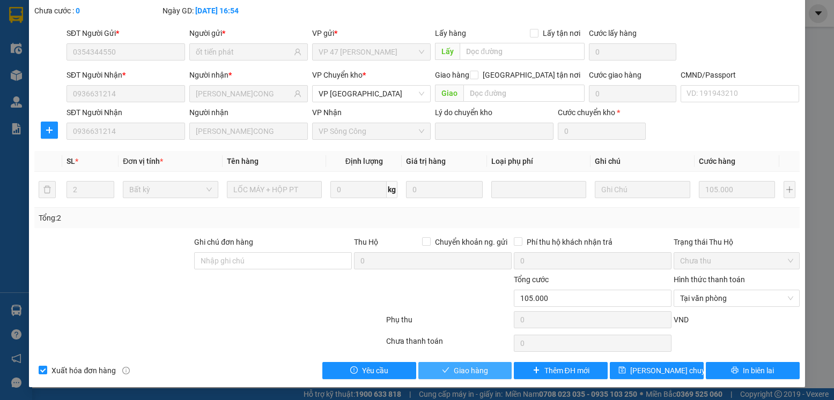
click at [462, 368] on span "Giao hàng" at bounding box center [471, 371] width 34 height 12
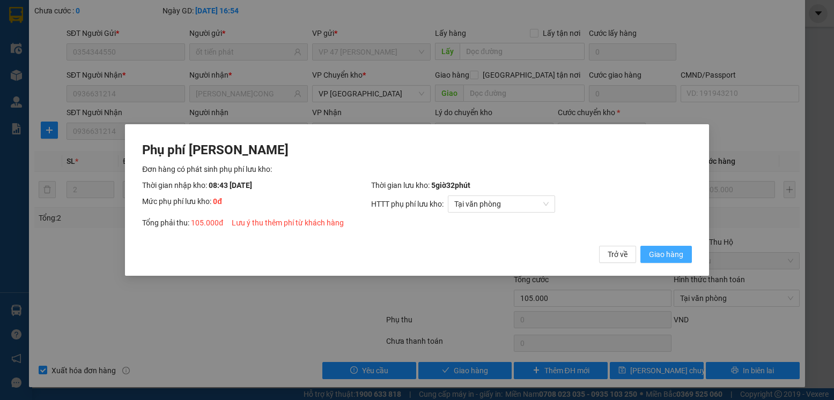
click at [660, 253] on span "Giao hàng" at bounding box center [666, 255] width 34 height 12
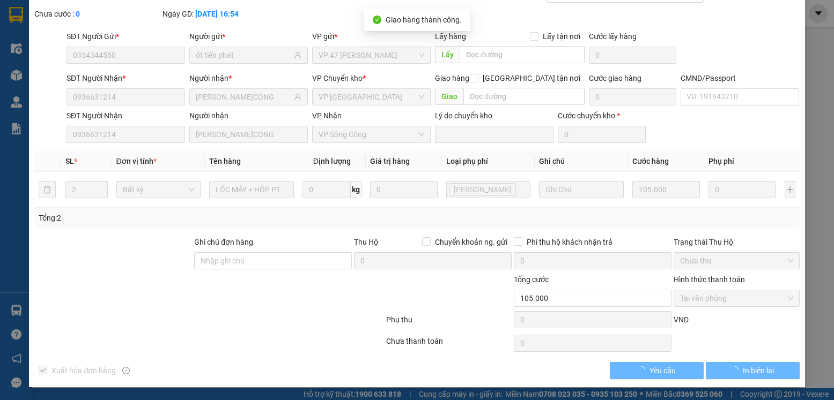
scroll to position [0, 0]
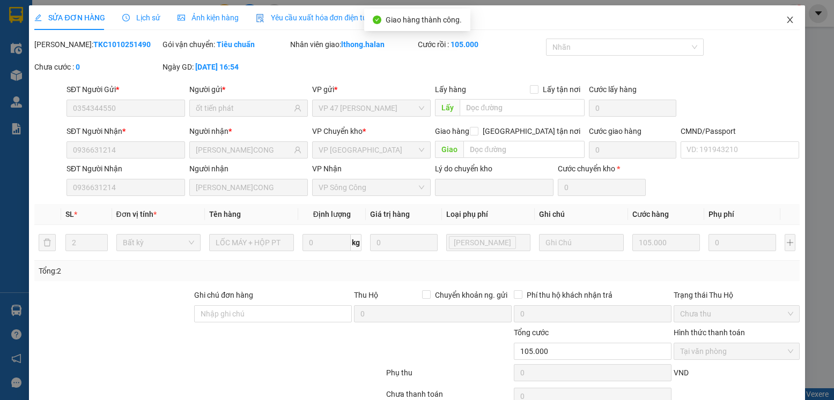
click at [785, 20] on icon "close" at bounding box center [789, 20] width 9 height 9
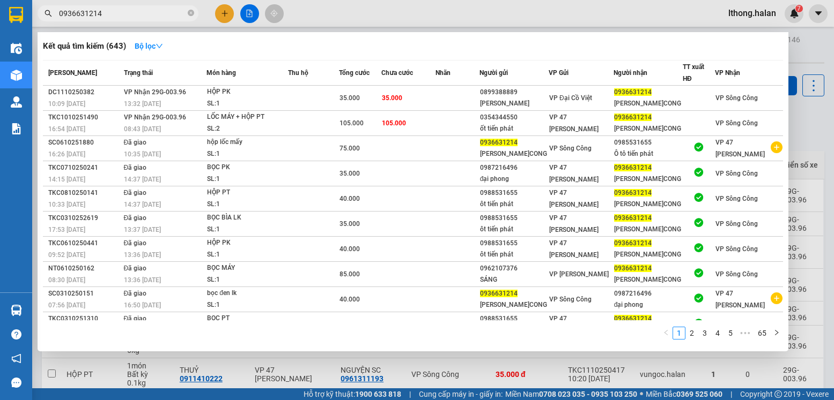
click at [128, 10] on input "0936631214" at bounding box center [122, 14] width 127 height 12
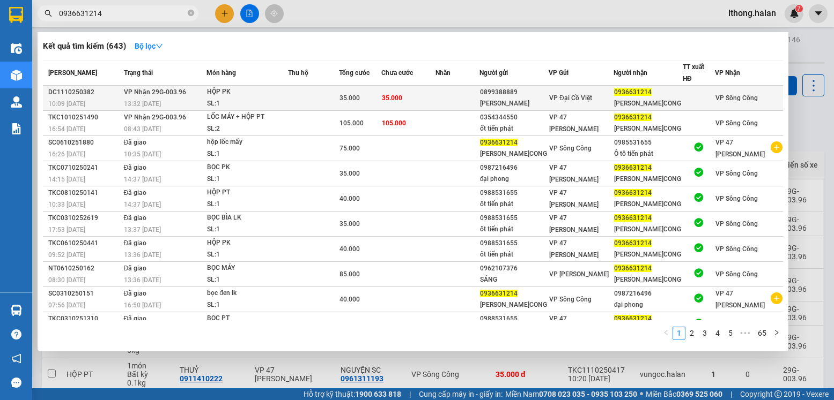
click at [451, 96] on td at bounding box center [457, 98] width 44 height 25
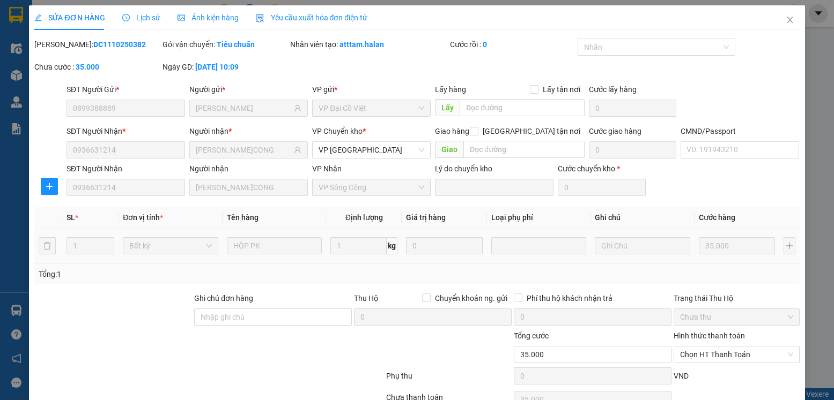
type input "0899388889"
type input "Tiến LÊ"
type input "0936631214"
type input "PHAN ANH S.CONG"
type input "0"
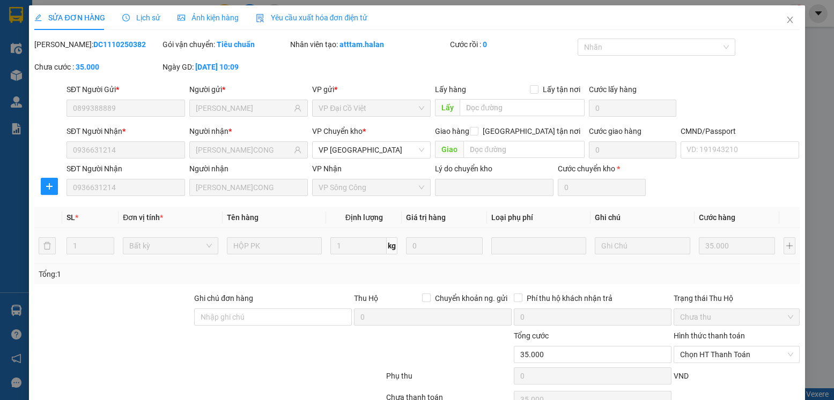
type input "35.000"
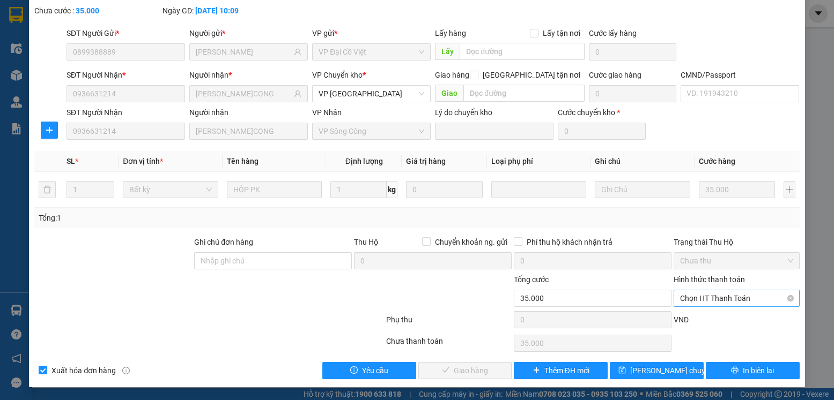
click at [751, 294] on span "Chọn HT Thanh Toán" at bounding box center [736, 299] width 113 height 16
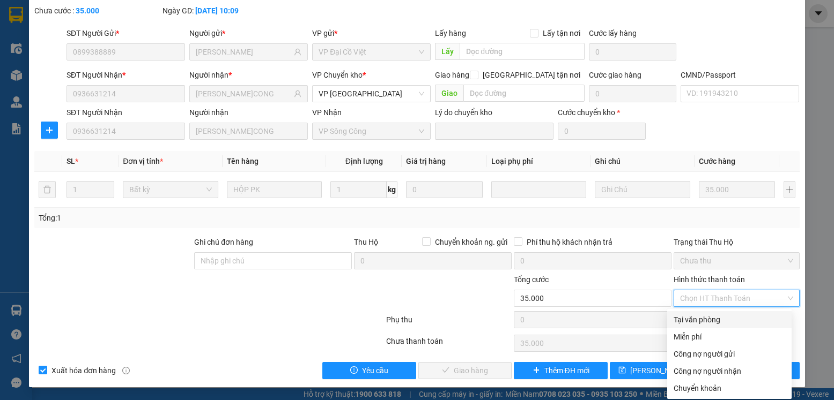
click at [704, 320] on div "Tại văn phòng" at bounding box center [729, 320] width 112 height 12
type input "0"
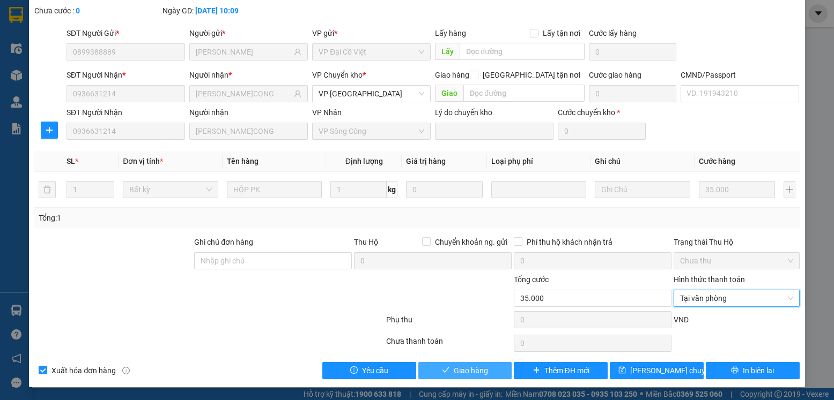
click at [467, 373] on span "Giao hàng" at bounding box center [471, 371] width 34 height 12
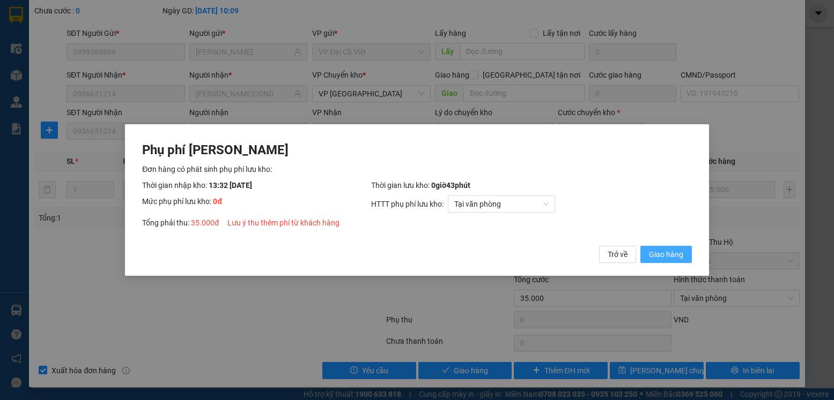
click at [652, 251] on span "Giao hàng" at bounding box center [666, 255] width 34 height 12
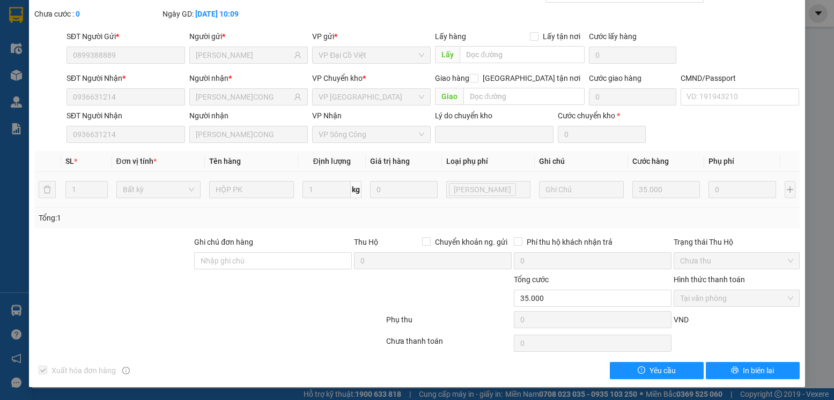
scroll to position [0, 0]
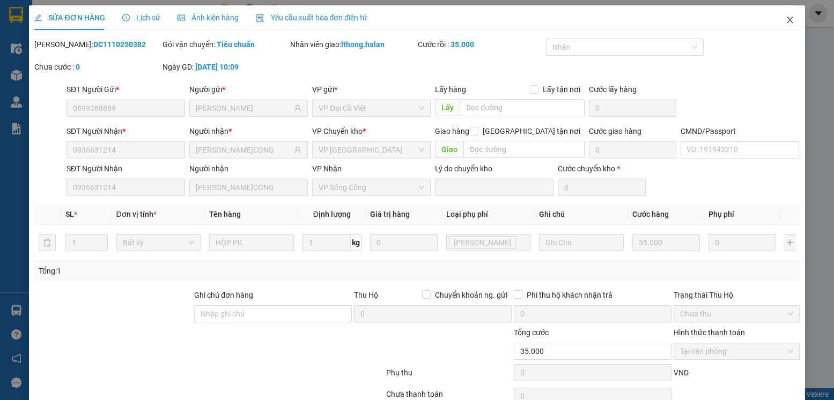
click at [785, 20] on icon "close" at bounding box center [789, 20] width 9 height 9
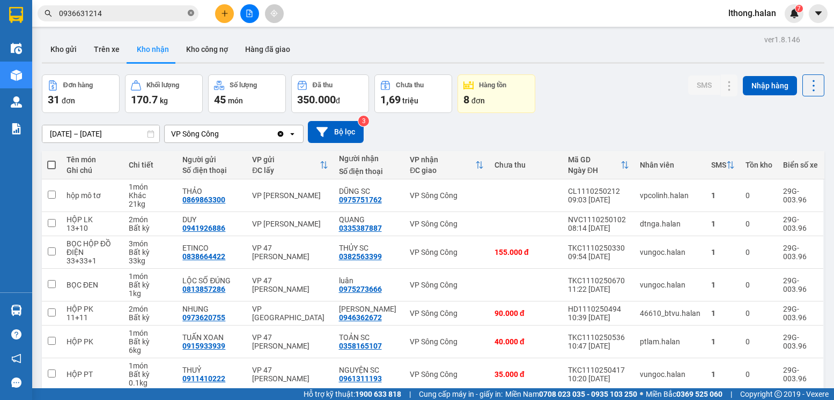
click at [190, 14] on icon "close-circle" at bounding box center [191, 13] width 6 height 6
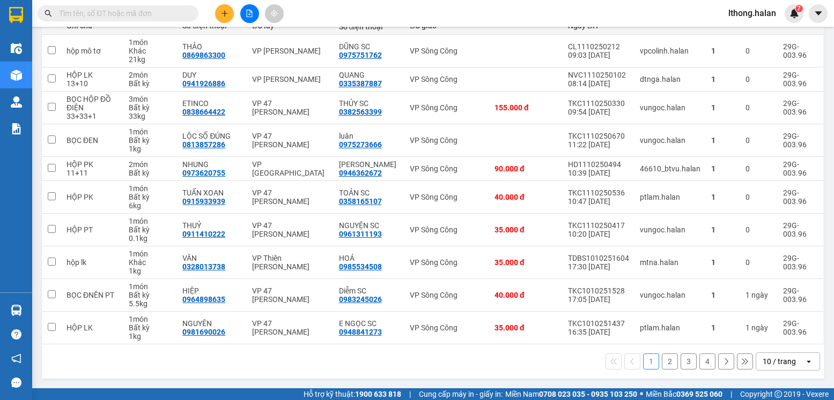
click at [699, 365] on button "4" at bounding box center [707, 362] width 16 height 16
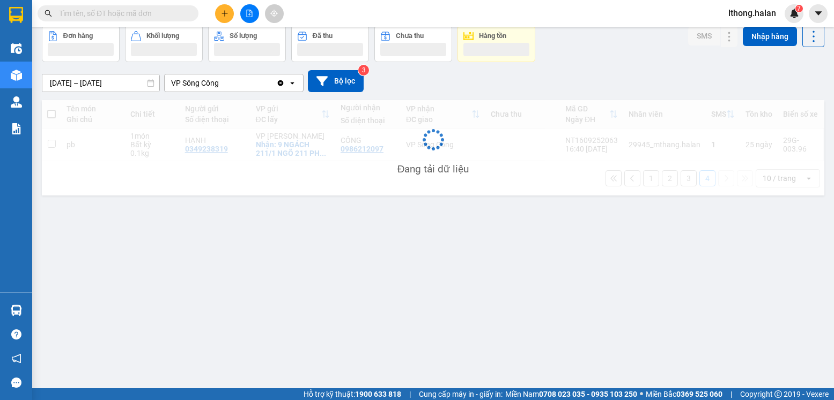
scroll to position [49, 0]
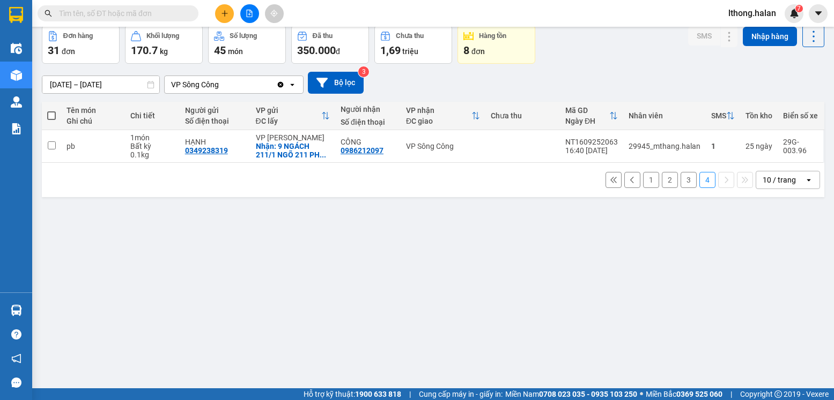
click at [680, 184] on button "3" at bounding box center [688, 180] width 16 height 16
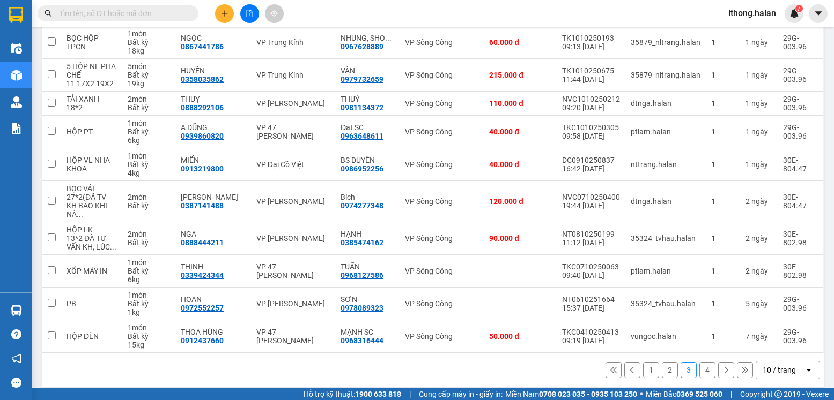
scroll to position [0, 0]
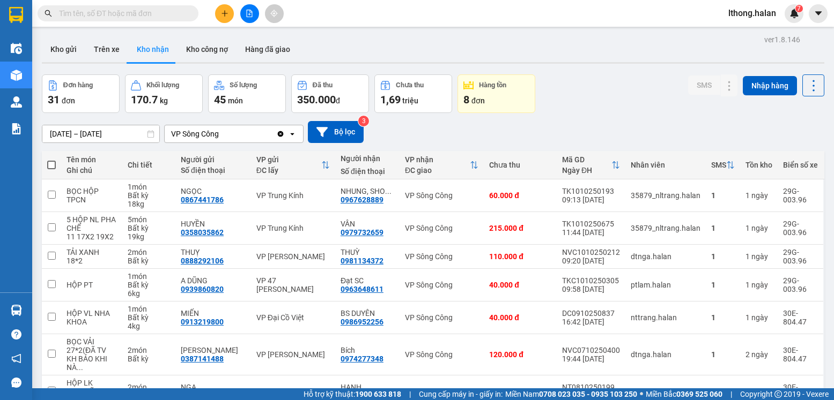
click at [151, 13] on input "text" at bounding box center [122, 14] width 127 height 12
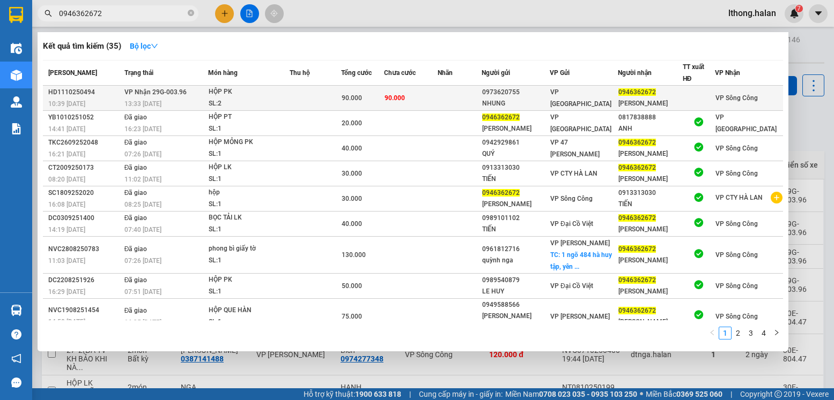
type input "0946362672"
click at [427, 94] on td "90.000" at bounding box center [411, 98] width 54 height 25
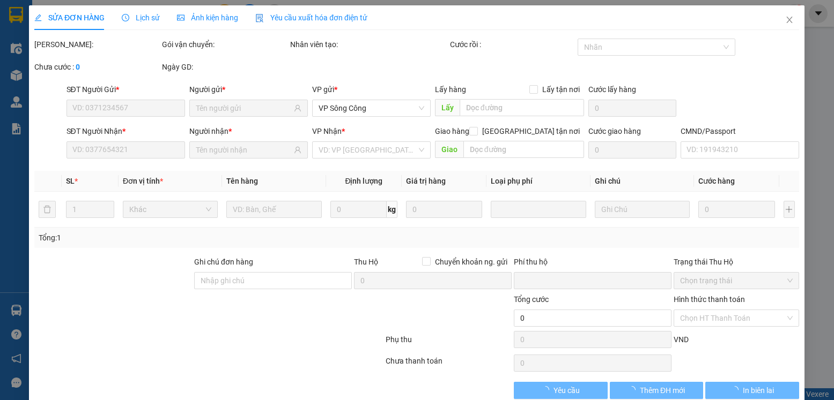
type input "0973620755"
type input "NHUNG"
type input "0946362672"
type input "lê văn thà"
type input "0"
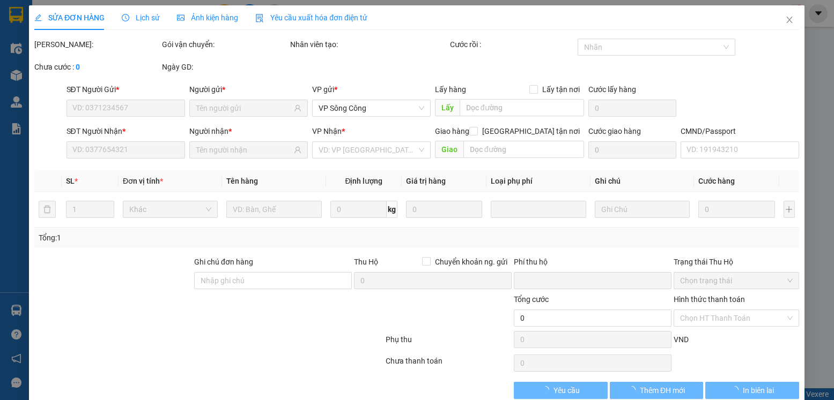
type input "90.000"
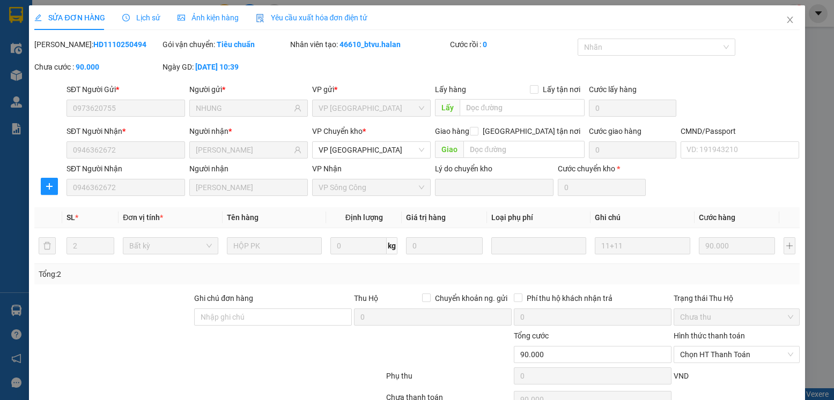
scroll to position [56, 0]
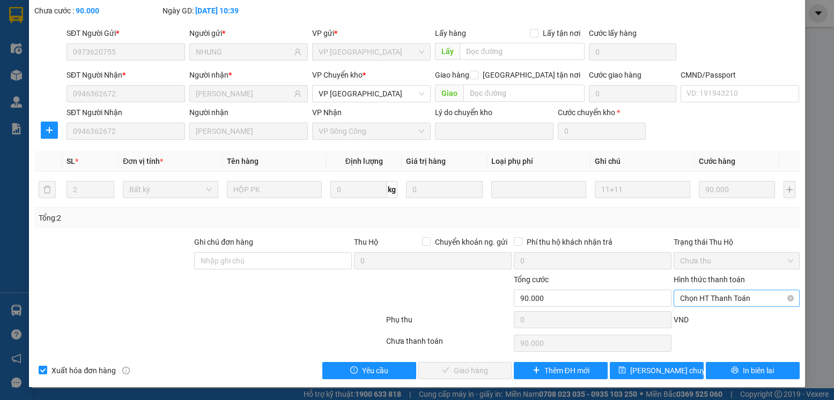
click at [741, 295] on span "Chọn HT Thanh Toán" at bounding box center [736, 299] width 113 height 16
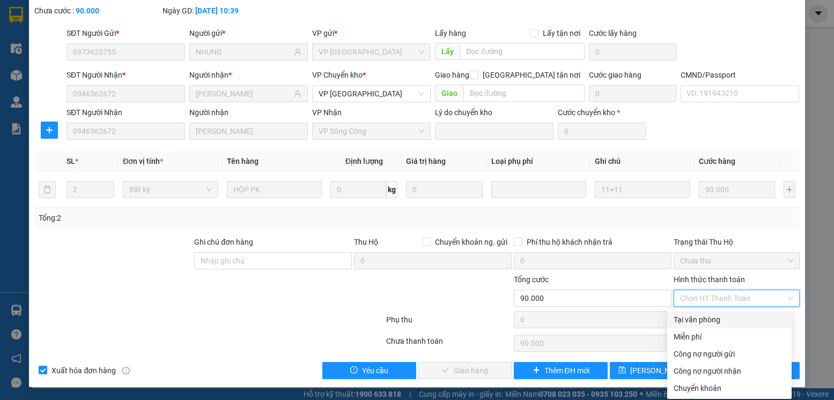
click at [706, 318] on div "Tại văn phòng" at bounding box center [729, 320] width 112 height 12
type input "0"
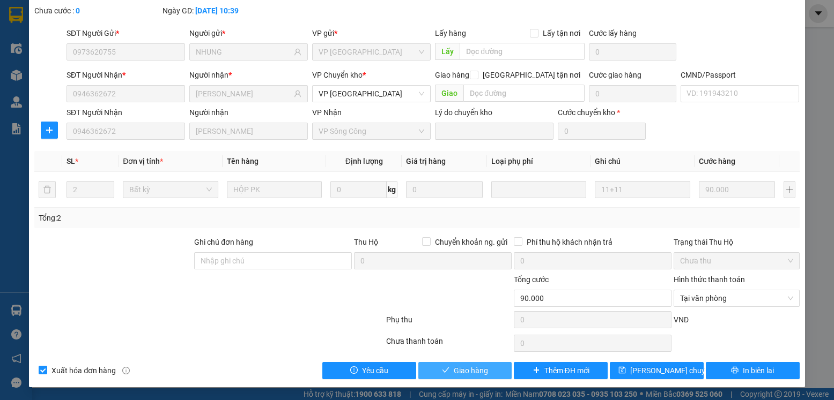
click at [454, 374] on span "Giao hàng" at bounding box center [471, 371] width 34 height 12
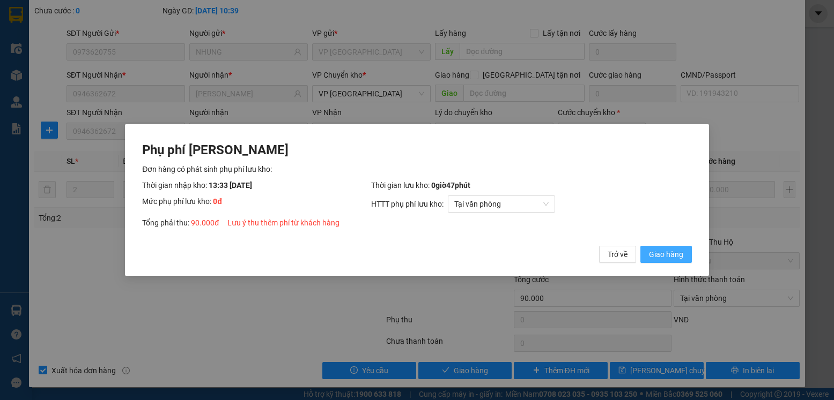
click at [664, 255] on span "Giao hàng" at bounding box center [666, 255] width 34 height 12
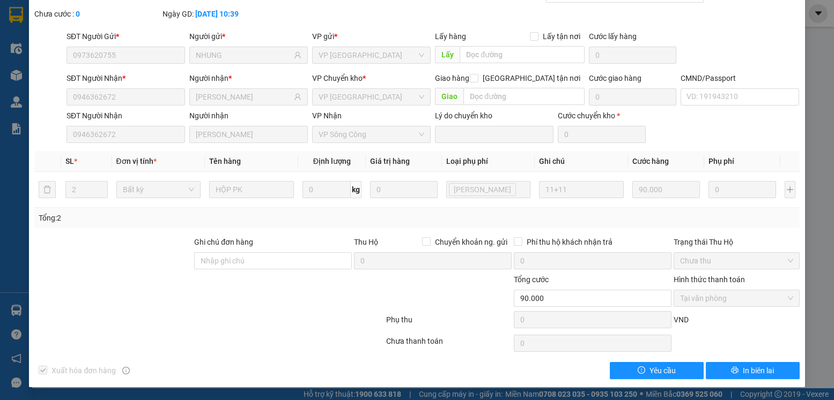
scroll to position [0, 0]
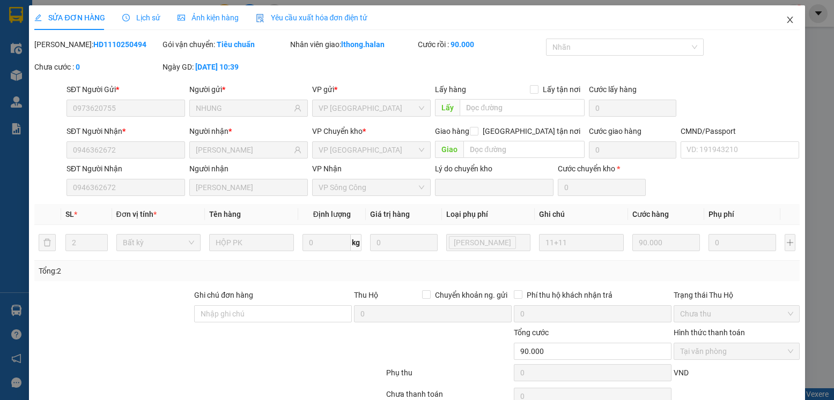
click at [785, 20] on icon "close" at bounding box center [789, 20] width 9 height 9
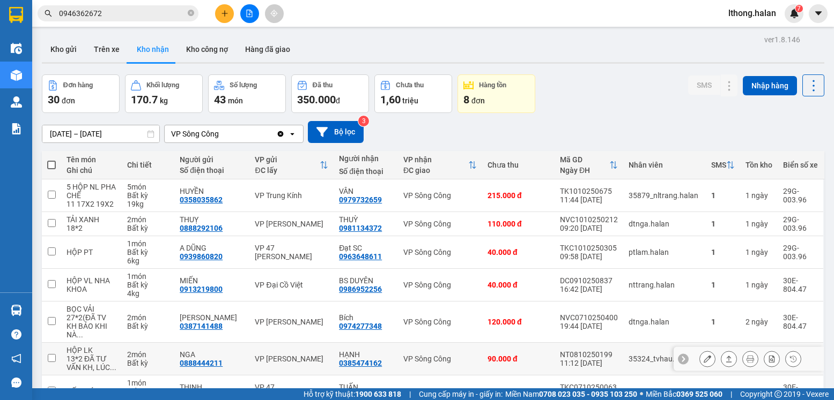
scroll to position [153, 0]
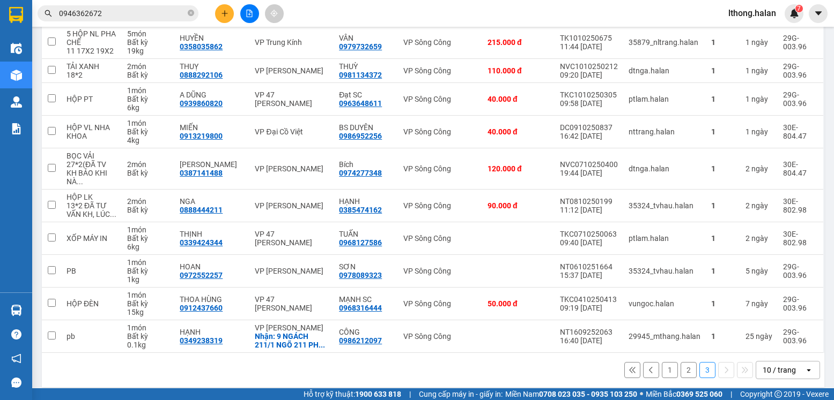
click at [662, 362] on button "1" at bounding box center [670, 370] width 16 height 16
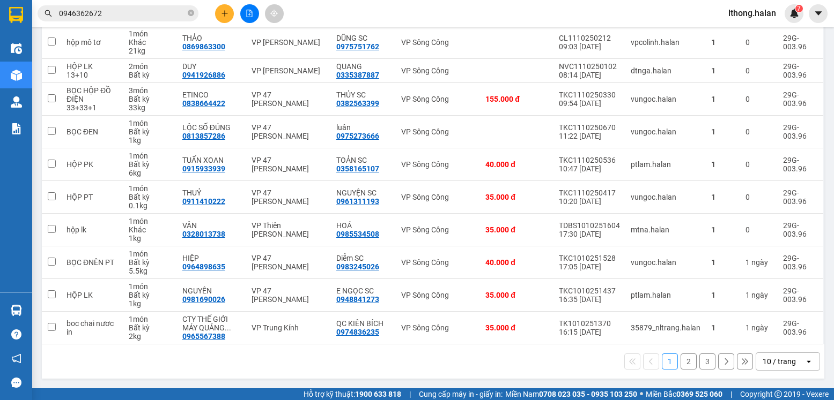
click at [680, 361] on button "2" at bounding box center [688, 362] width 16 height 16
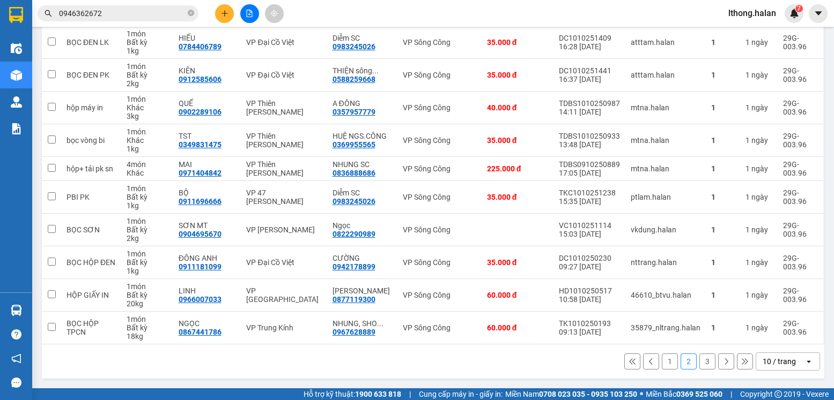
click at [662, 363] on button "1" at bounding box center [670, 362] width 16 height 16
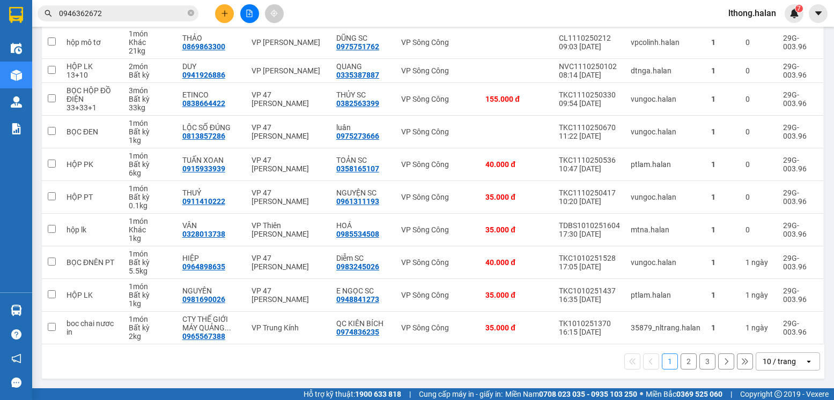
click at [680, 364] on button "2" at bounding box center [688, 362] width 16 height 16
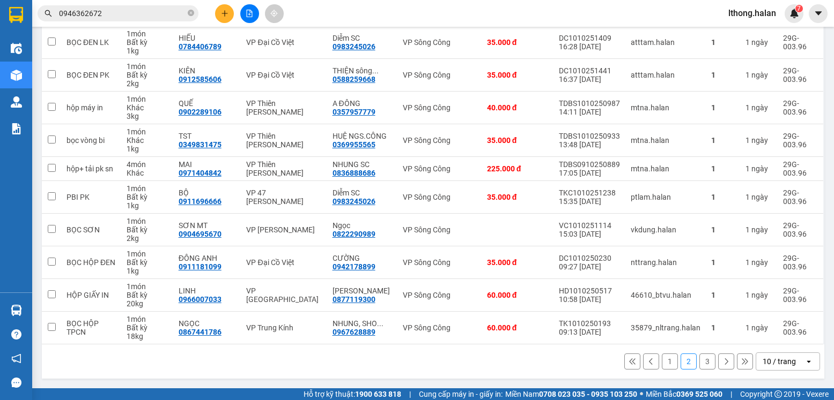
click at [699, 363] on button "3" at bounding box center [707, 362] width 16 height 16
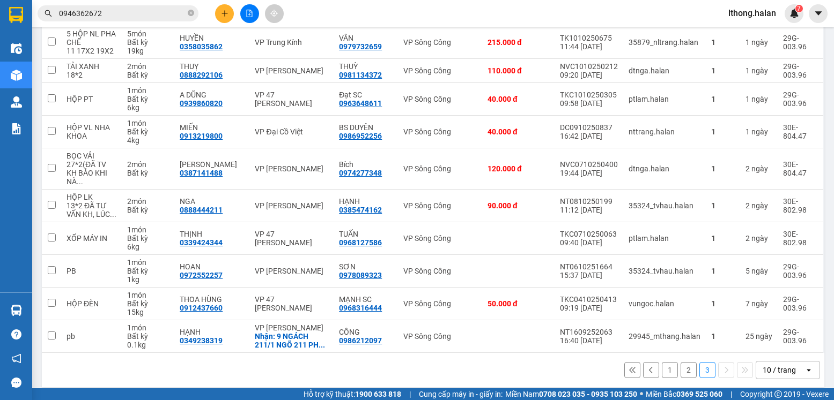
scroll to position [0, 0]
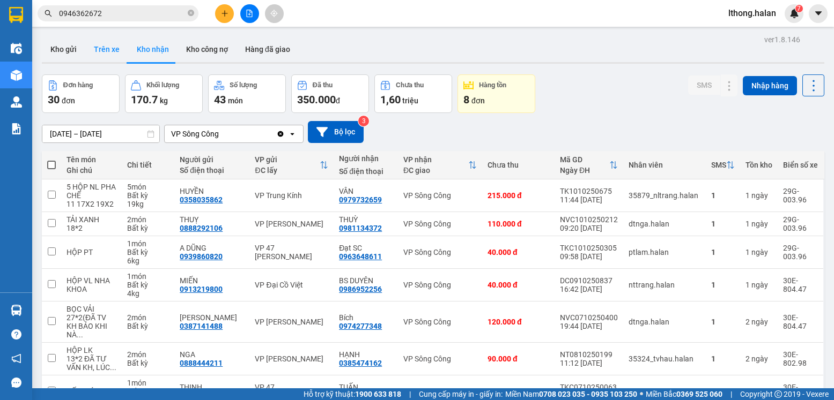
click at [108, 49] on button "Trên xe" at bounding box center [106, 49] width 43 height 26
type input "[DATE] – [DATE]"
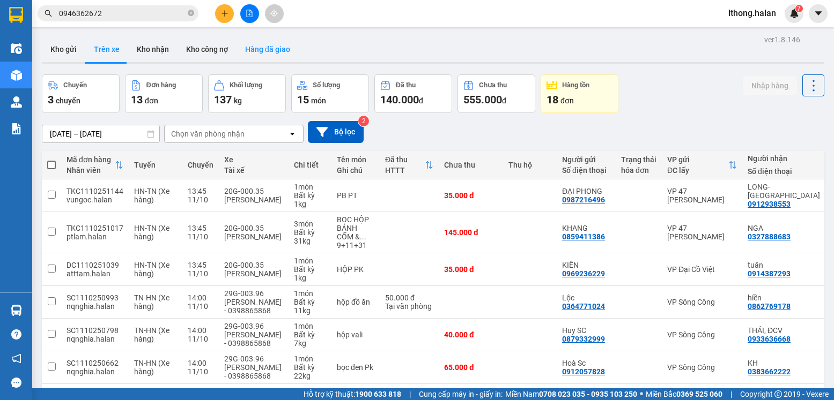
click at [271, 49] on button "Hàng đã giao" at bounding box center [267, 49] width 62 height 26
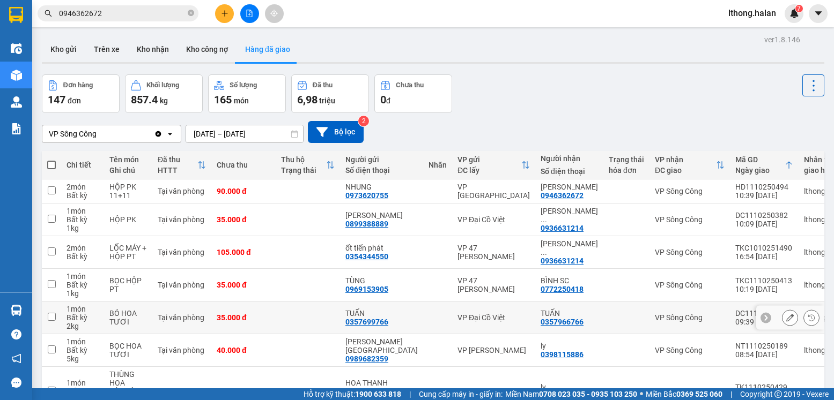
scroll to position [158, 0]
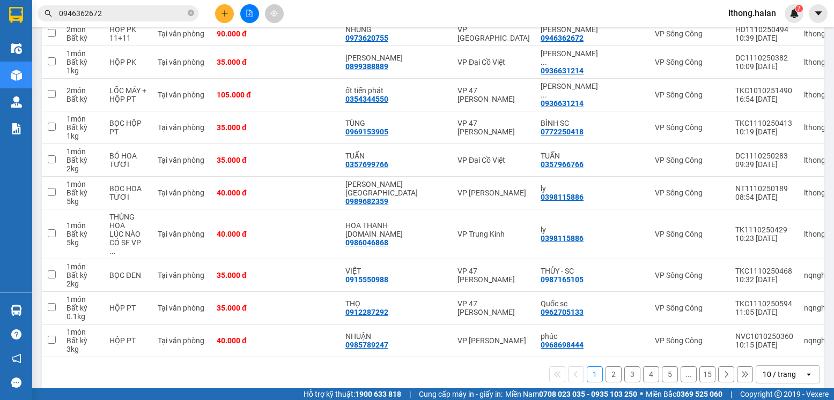
click at [605, 367] on button "2" at bounding box center [613, 375] width 16 height 16
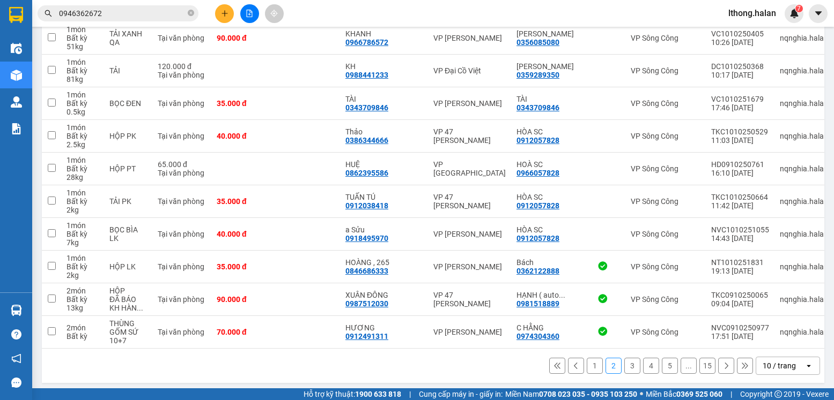
scroll to position [166, 0]
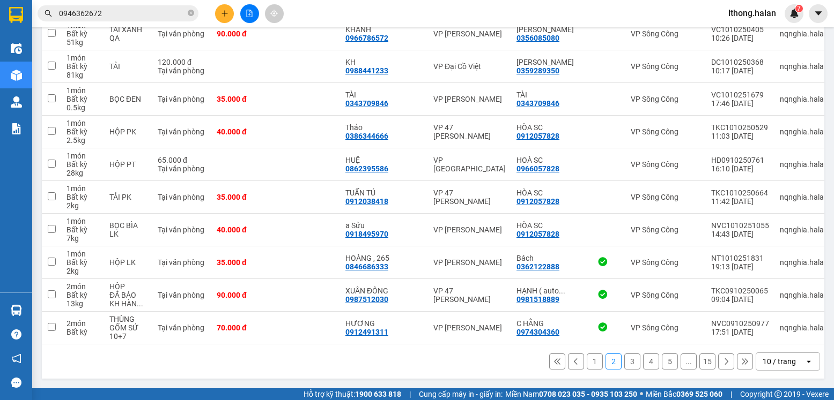
click at [624, 362] on button "3" at bounding box center [632, 362] width 16 height 16
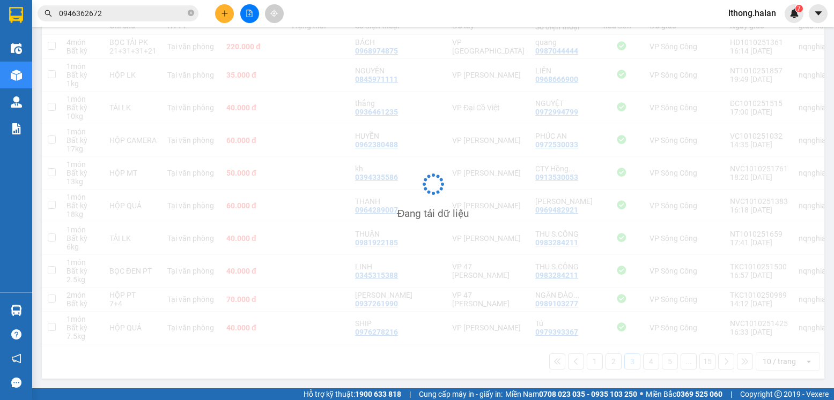
scroll to position [149, 0]
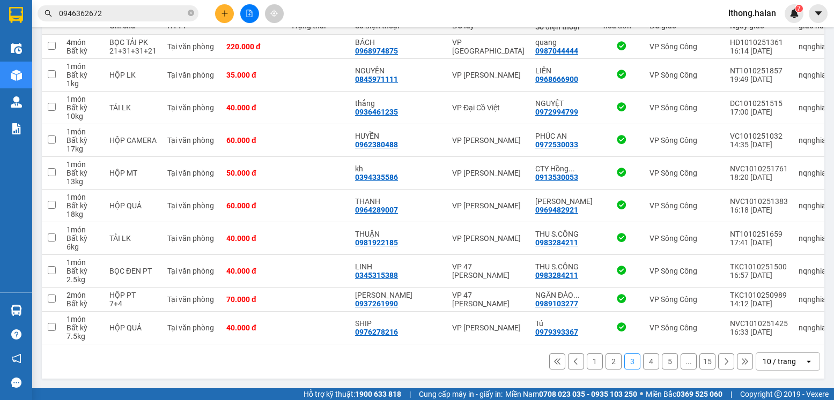
click at [643, 362] on button "4" at bounding box center [651, 362] width 16 height 16
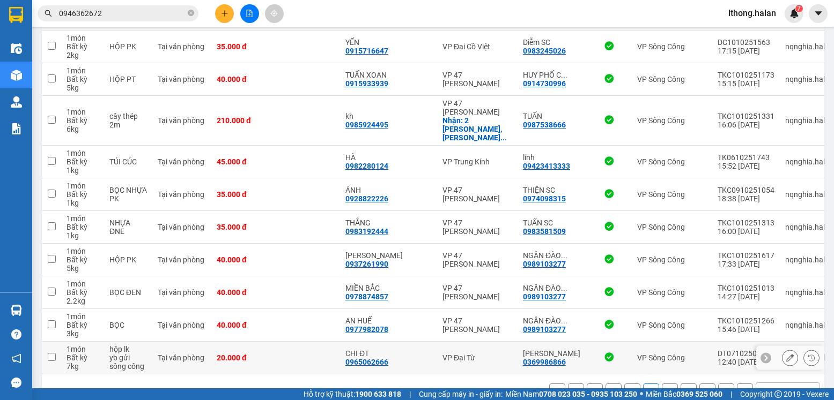
scroll to position [42, 0]
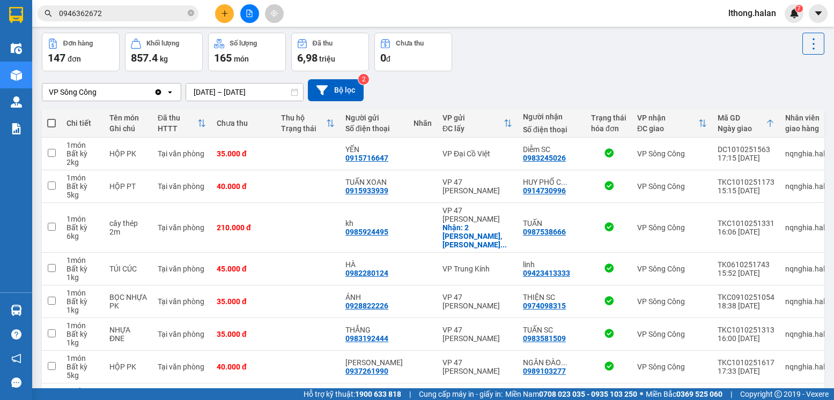
click at [228, 91] on input "09/10/2025 – 11/10/2025" at bounding box center [244, 92] width 117 height 17
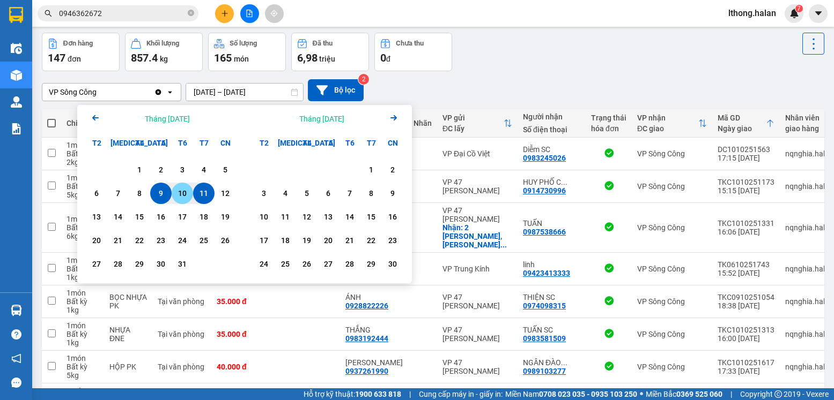
click at [180, 195] on div "10" at bounding box center [182, 193] width 15 height 13
type input "10/10/2025 – 10/10/2025"
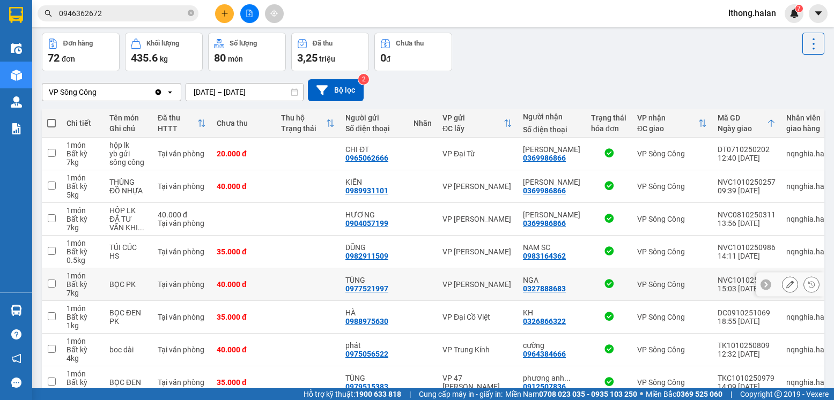
scroll to position [166, 0]
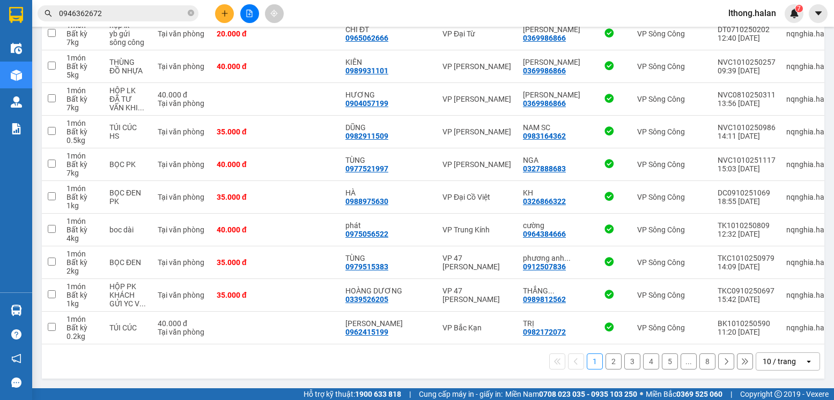
click at [606, 365] on button "2" at bounding box center [613, 362] width 16 height 16
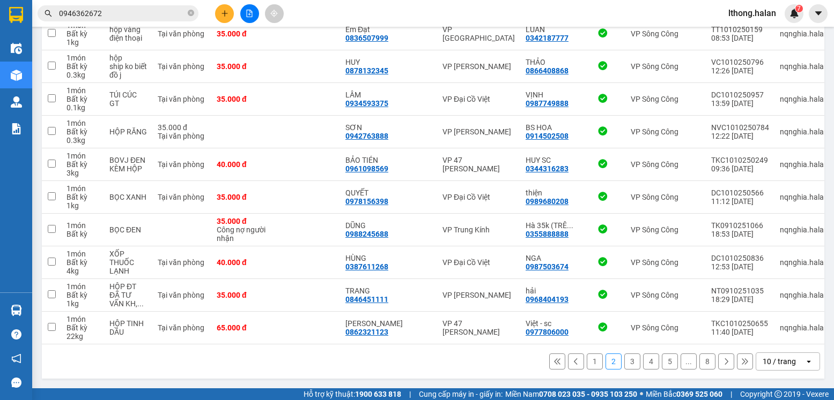
click at [625, 360] on button "3" at bounding box center [632, 362] width 16 height 16
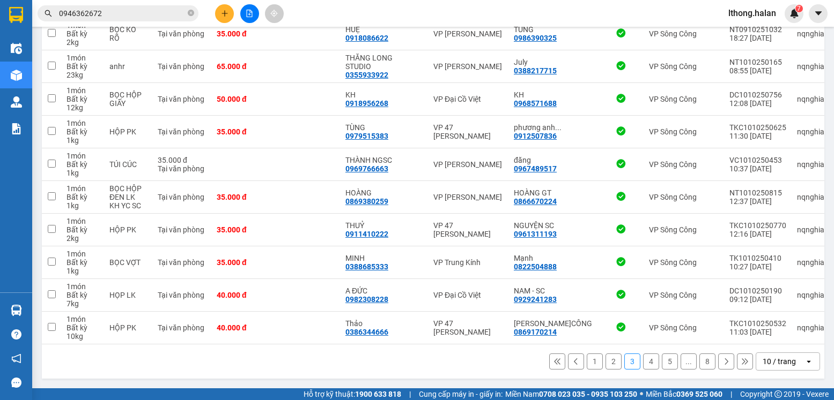
click at [644, 359] on button "4" at bounding box center [651, 362] width 16 height 16
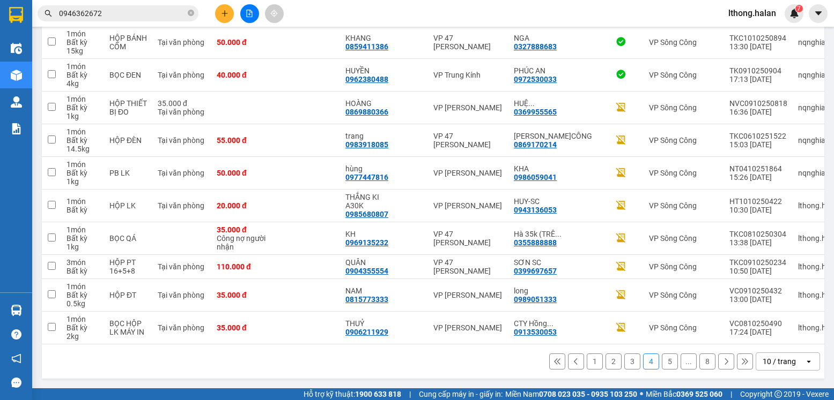
scroll to position [0, 0]
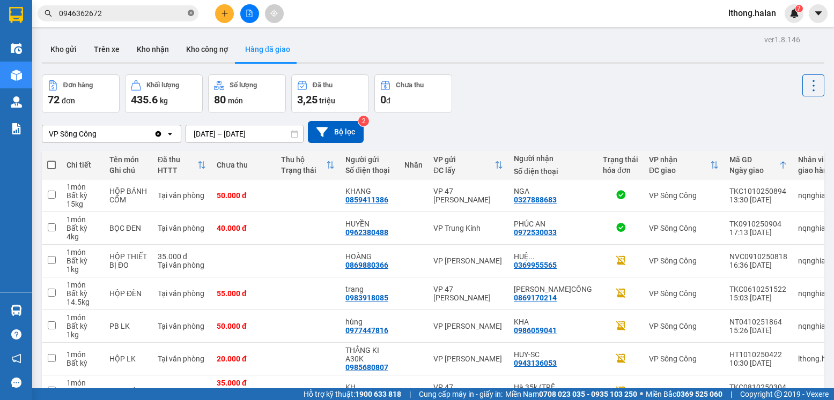
click at [190, 14] on icon "close-circle" at bounding box center [191, 13] width 6 height 6
click at [131, 14] on input "text" at bounding box center [122, 14] width 127 height 12
click at [203, 48] on button "Kho công nợ" at bounding box center [206, 49] width 59 height 26
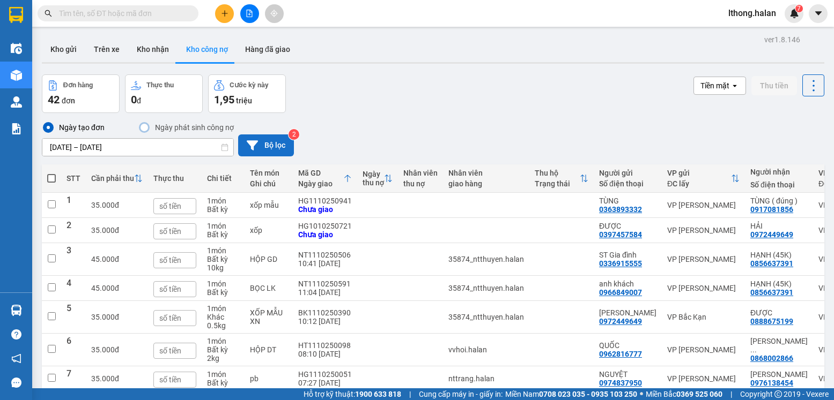
click at [272, 140] on button "Bộ lọc" at bounding box center [266, 146] width 56 height 22
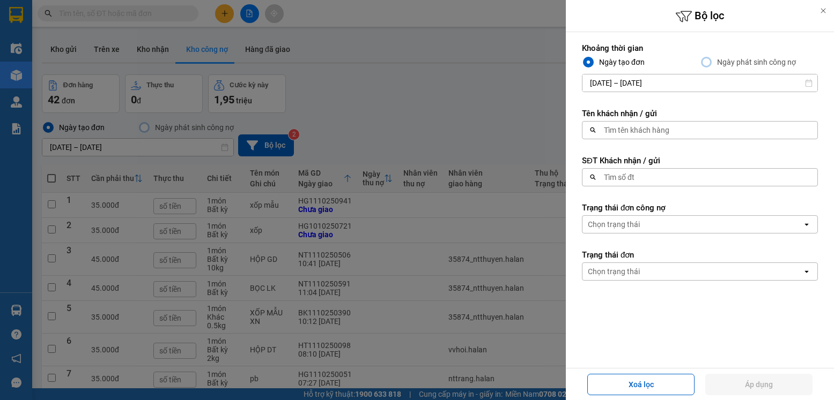
click at [654, 177] on div "Tìm số đt" at bounding box center [696, 177] width 228 height 17
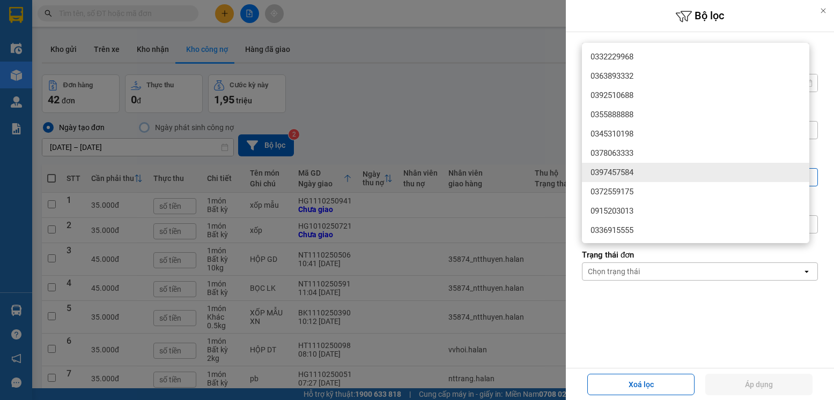
type input "0355888888"
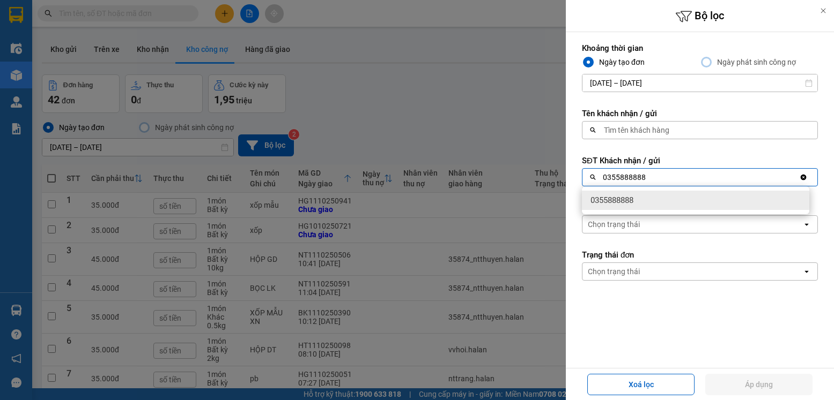
click at [467, 128] on div at bounding box center [417, 200] width 834 height 400
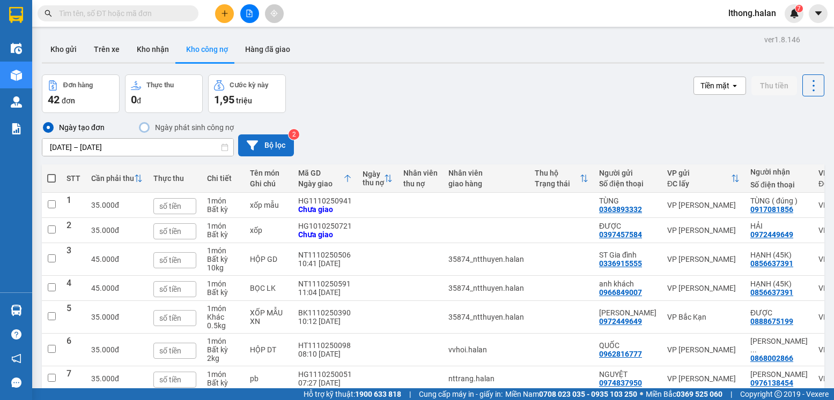
click at [255, 144] on icon at bounding box center [252, 145] width 11 height 11
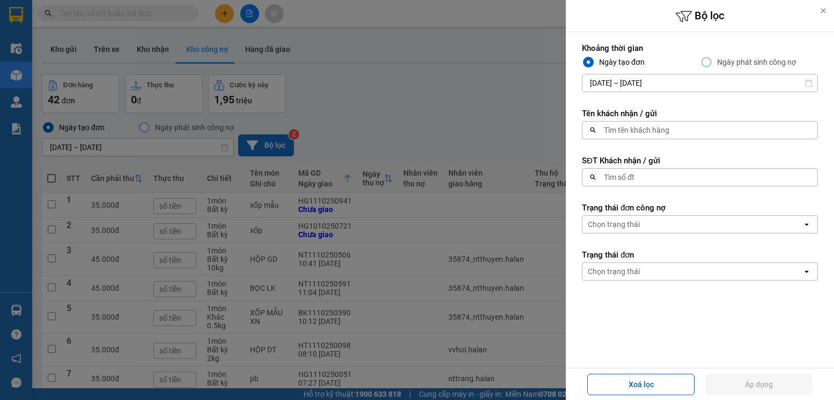
click at [647, 180] on div "Tìm số đt" at bounding box center [696, 177] width 228 height 17
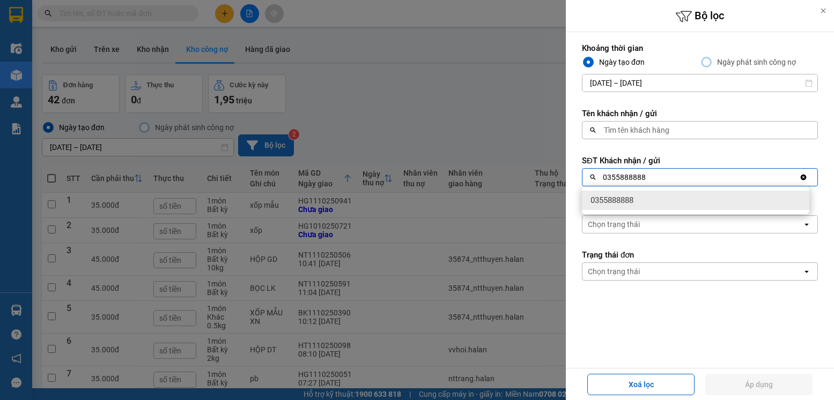
type input "0355888888"
click at [620, 202] on span "0355888888" at bounding box center [611, 200] width 43 height 11
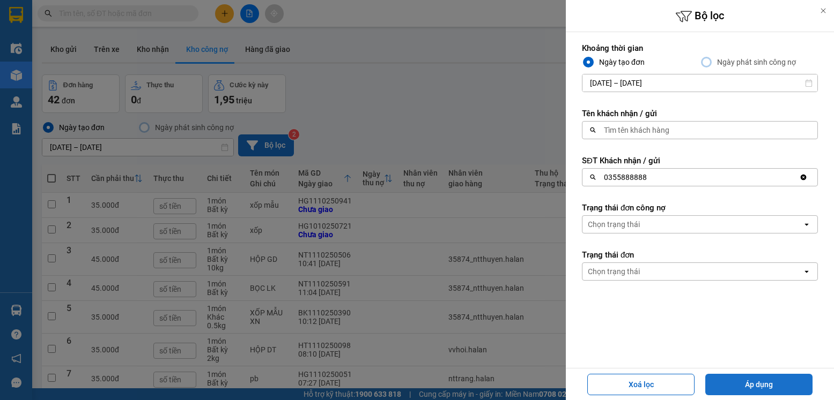
click at [732, 382] on button "Áp dụng" at bounding box center [758, 384] width 107 height 21
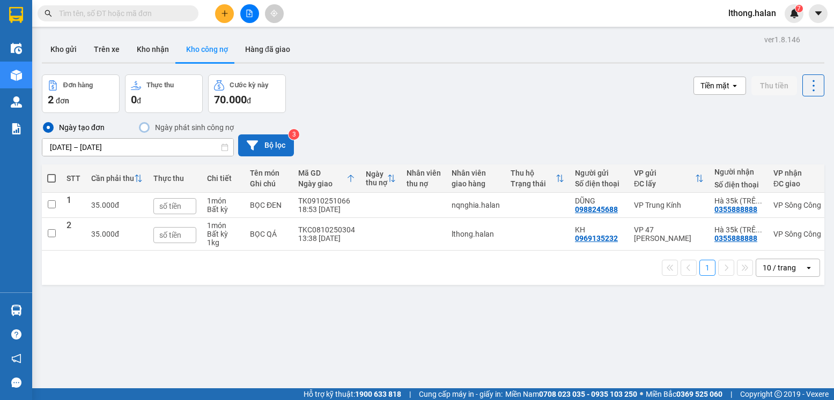
click at [699, 273] on button "1" at bounding box center [707, 268] width 16 height 16
click at [116, 146] on input "08/10/2025 – 11/10/2025" at bounding box center [137, 147] width 191 height 17
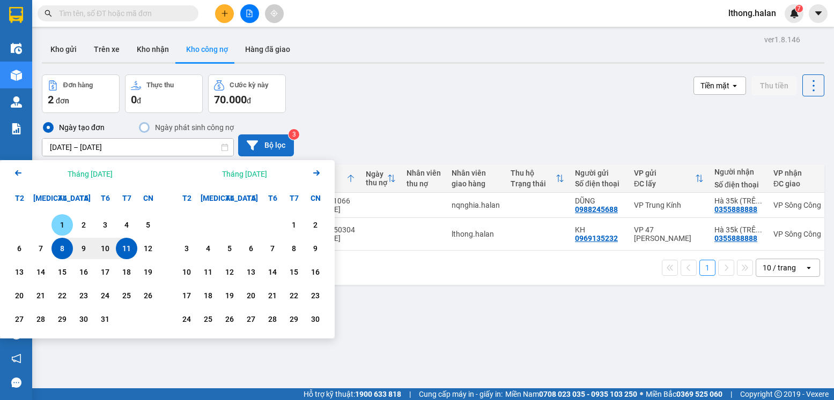
click at [60, 222] on div "1" at bounding box center [62, 225] width 15 height 13
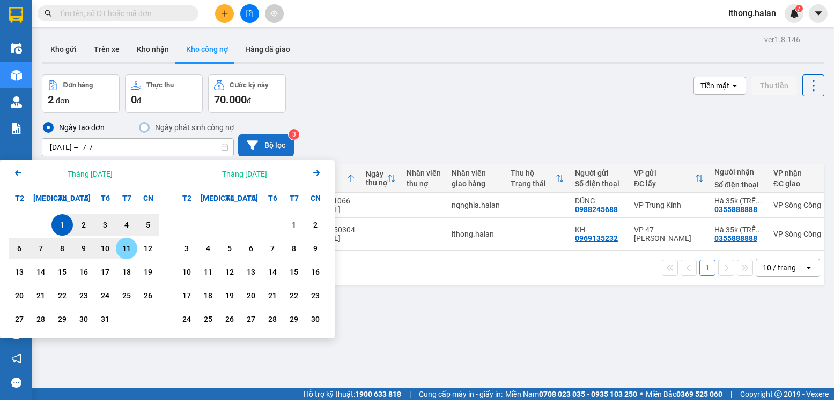
click at [123, 250] on div "11" at bounding box center [126, 248] width 15 height 13
type input "01/10/2025 – 11/10/2025"
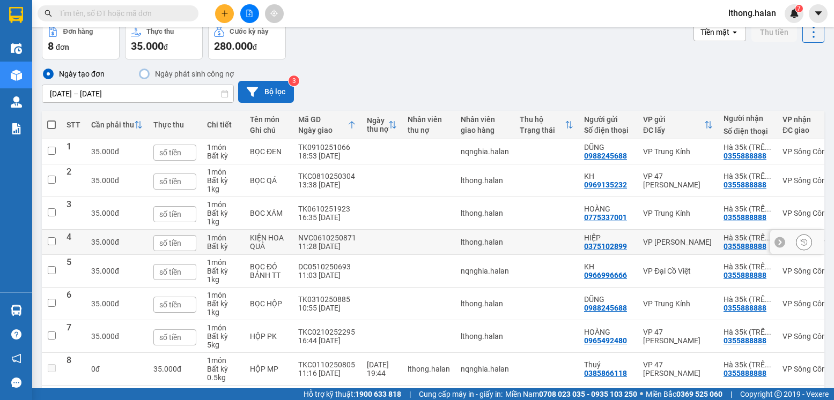
scroll to position [99, 0]
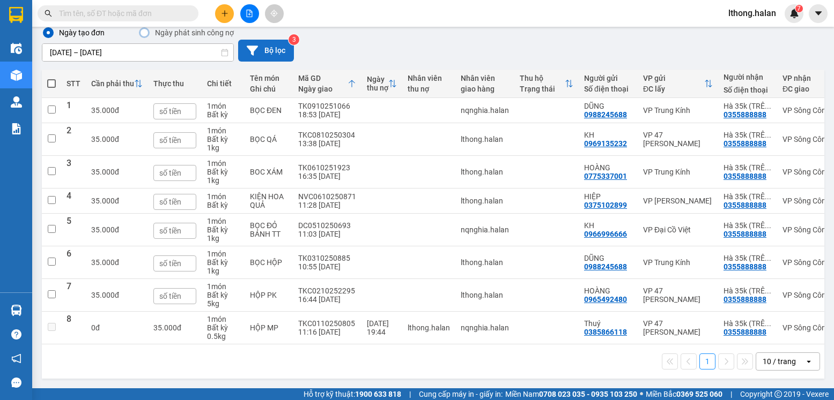
click at [702, 365] on button "1" at bounding box center [707, 362] width 16 height 16
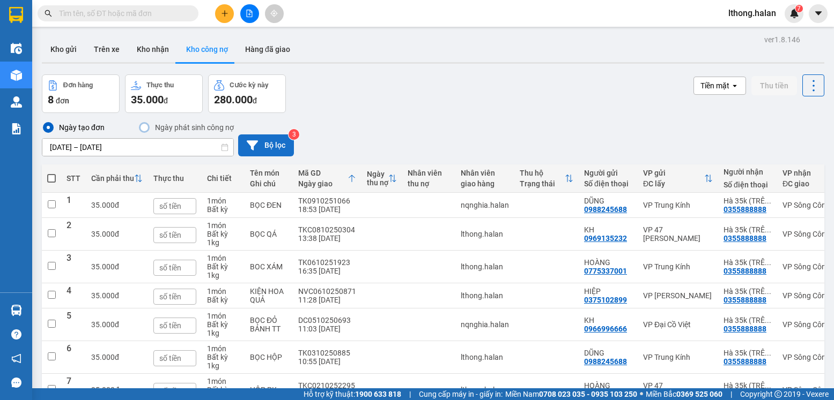
click at [166, 15] on input "text" at bounding box center [122, 14] width 127 height 12
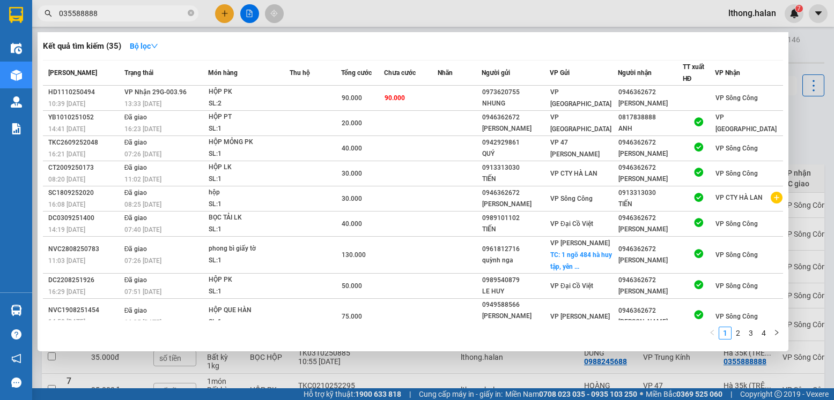
type input "0355888888"
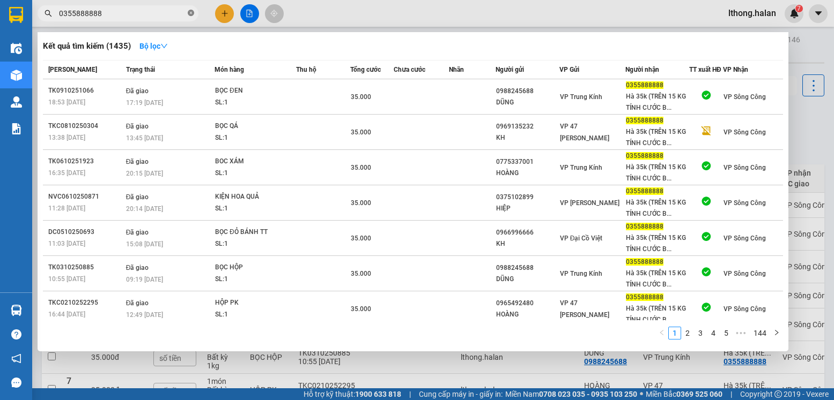
click at [190, 11] on icon "close-circle" at bounding box center [191, 13] width 6 height 6
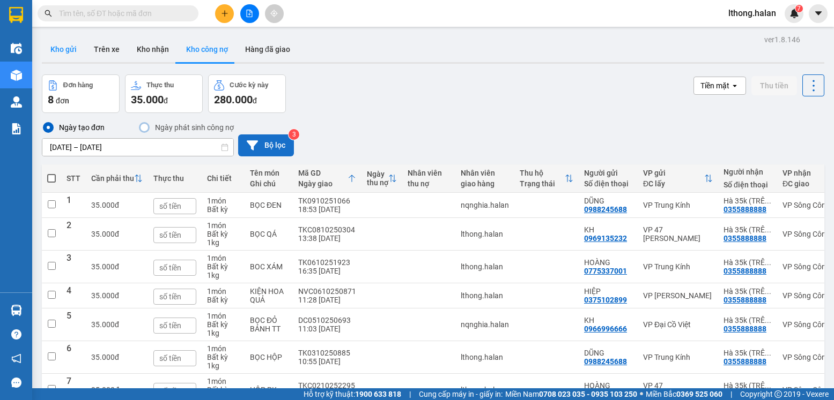
click at [53, 50] on button "Kho gửi" at bounding box center [63, 49] width 43 height 26
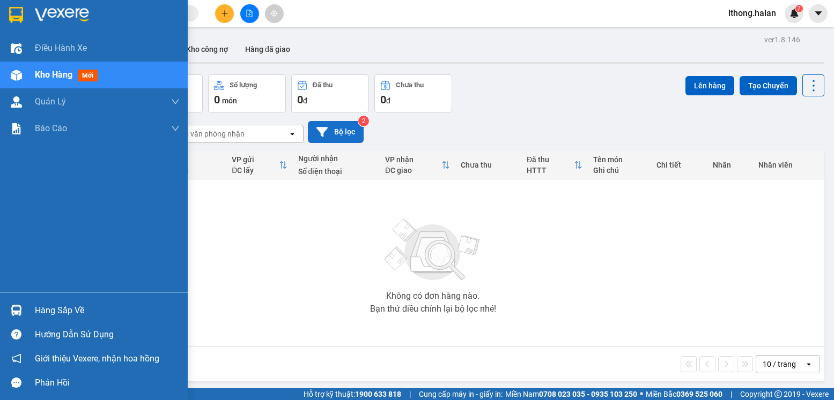
click at [67, 314] on div "Hàng sắp về" at bounding box center [107, 311] width 145 height 16
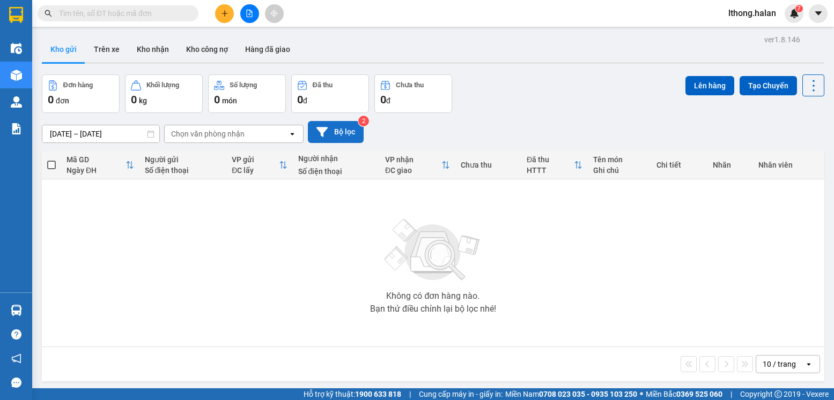
click at [575, 306] on section "Kết quả tìm kiếm ( 1435 ) Bộ lọc Mã ĐH Trạng thái Món hàng Thu hộ Tổng cước Chư…" at bounding box center [417, 200] width 834 height 400
click at [158, 49] on button "Kho nhận" at bounding box center [152, 49] width 49 height 26
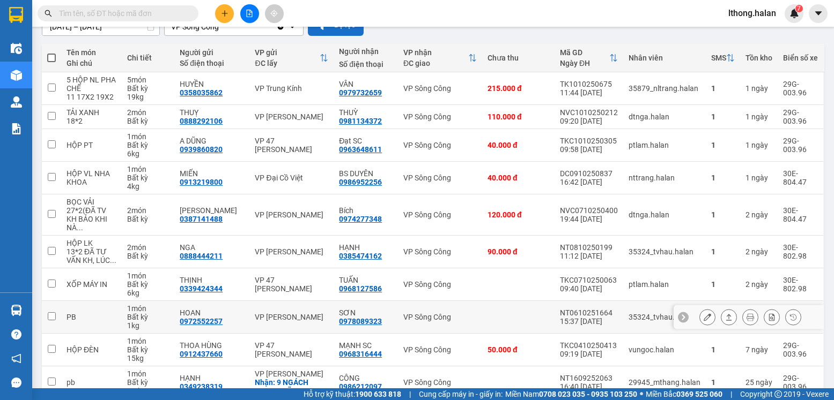
scroll to position [153, 0]
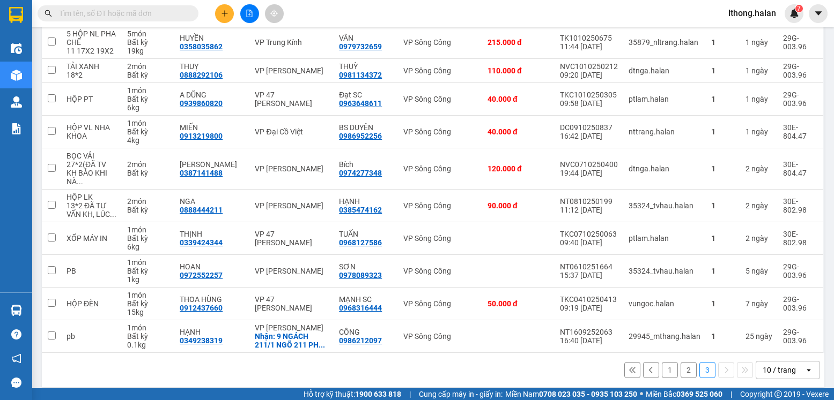
click at [662, 365] on button "1" at bounding box center [670, 370] width 16 height 16
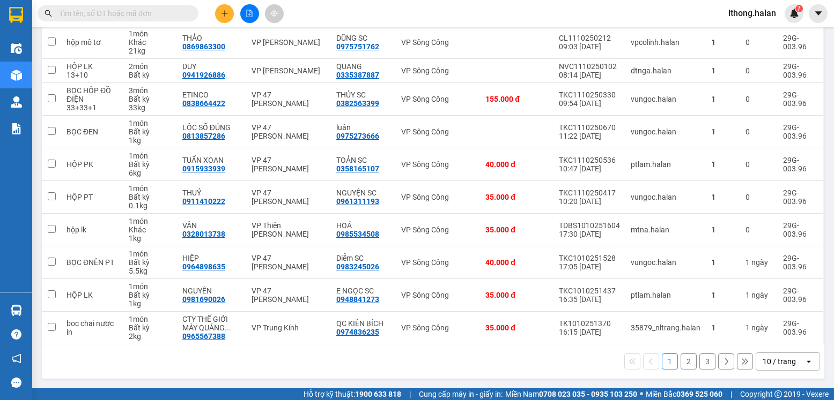
click at [699, 365] on button "3" at bounding box center [707, 362] width 16 height 16
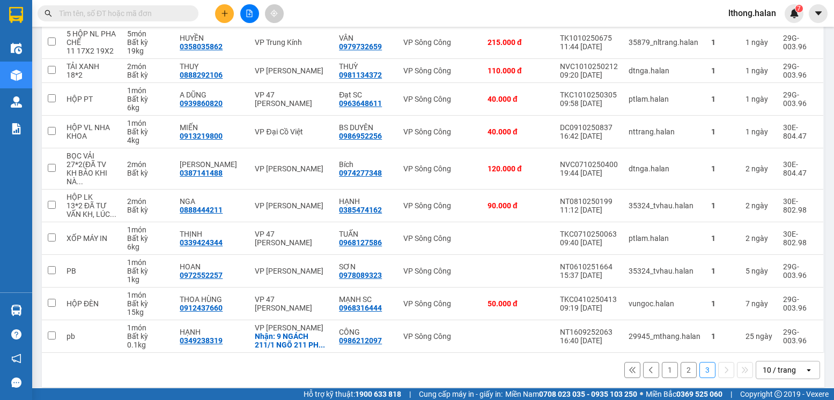
click at [680, 365] on button "2" at bounding box center [688, 370] width 16 height 16
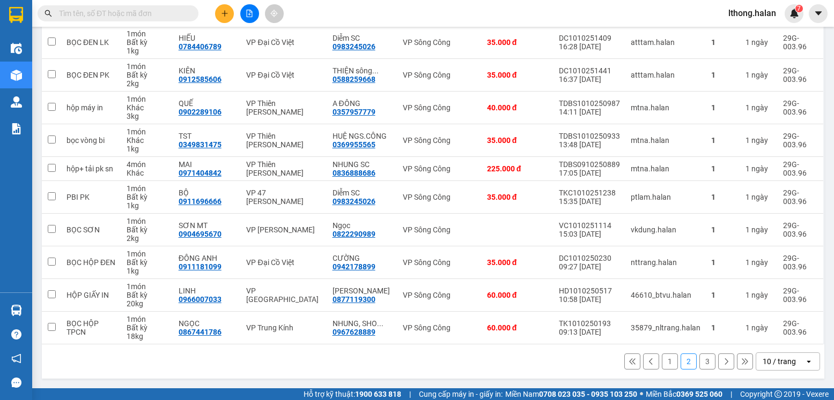
click at [666, 361] on button "1" at bounding box center [670, 362] width 16 height 16
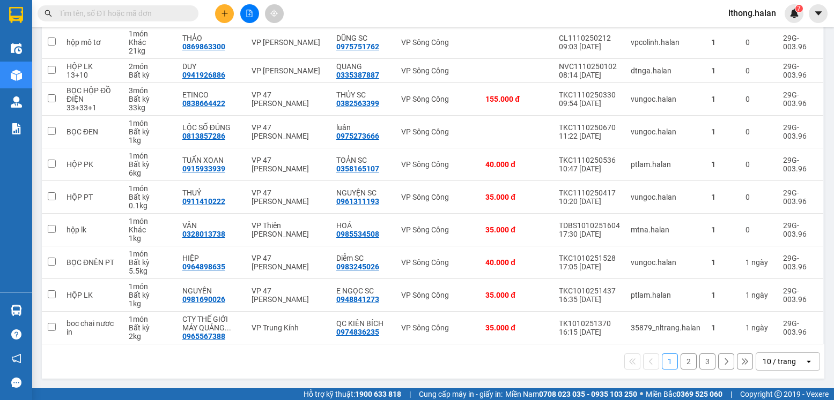
click at [680, 361] on button "2" at bounding box center [688, 362] width 16 height 16
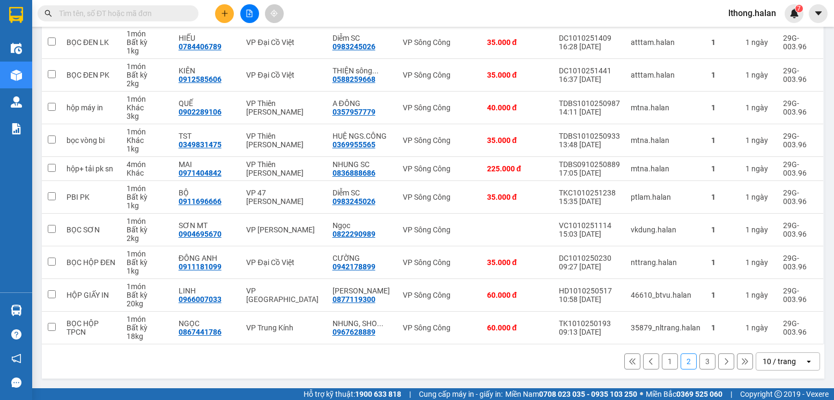
click at [665, 363] on button "1" at bounding box center [670, 362] width 16 height 16
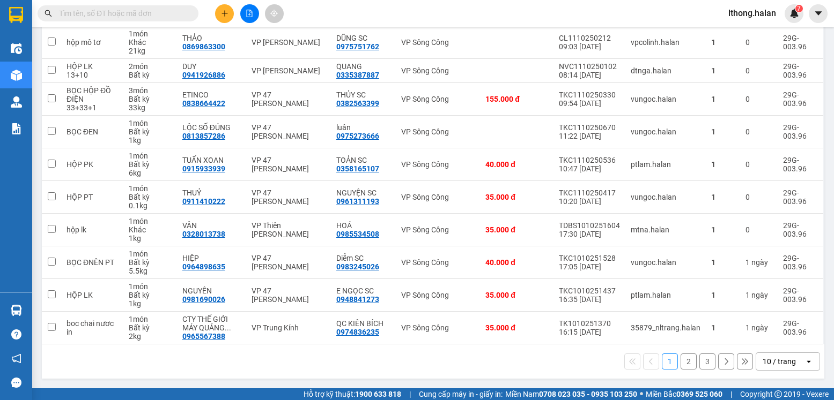
click at [171, 8] on input "text" at bounding box center [122, 14] width 127 height 12
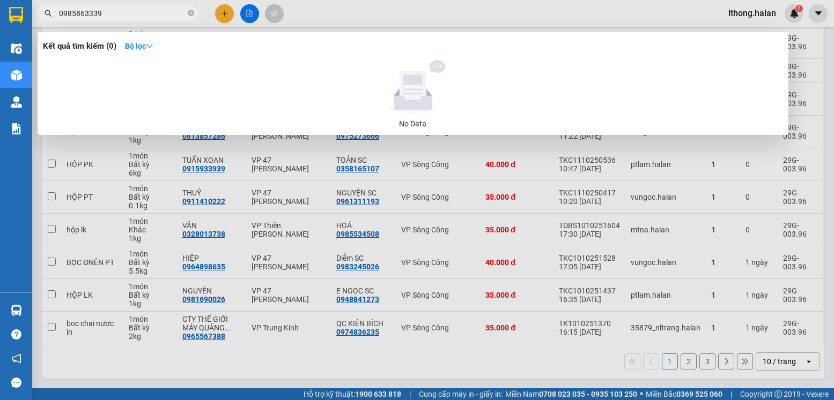
click at [83, 12] on input "0985863339" at bounding box center [122, 14] width 127 height 12
type input "0985853339"
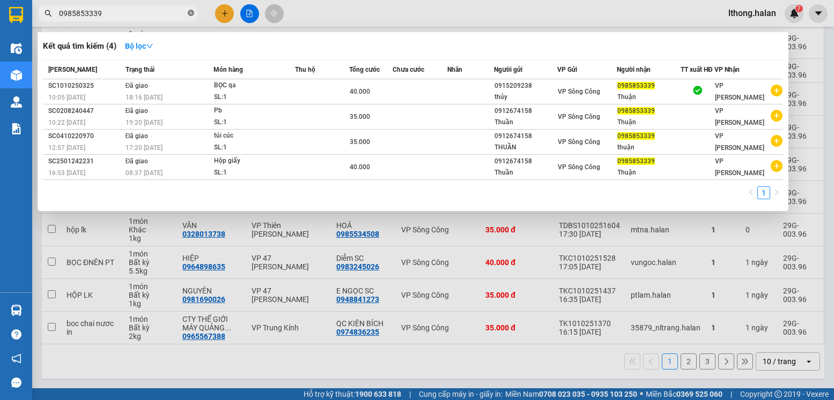
click at [190, 13] on icon "close-circle" at bounding box center [191, 13] width 6 height 6
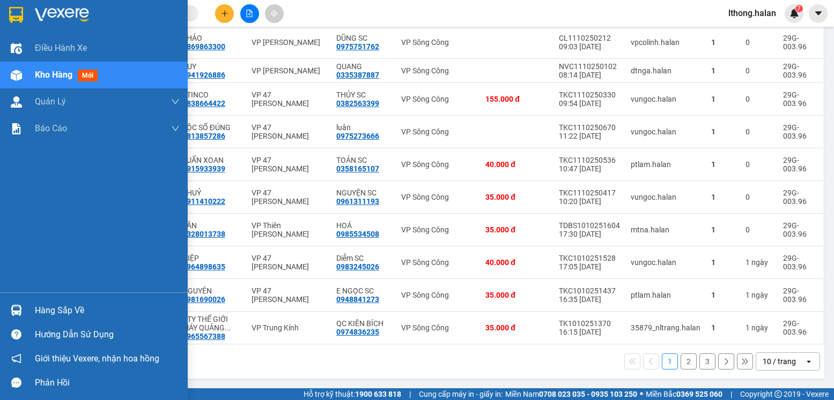
click at [42, 317] on div "Hàng sắp về" at bounding box center [107, 311] width 145 height 16
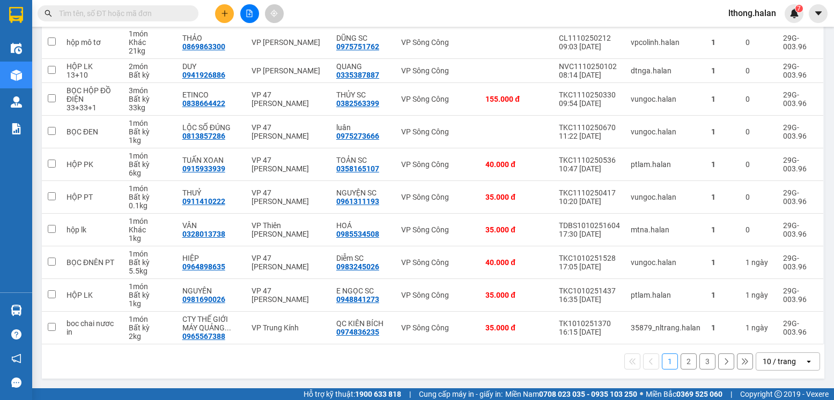
click at [547, 361] on section "Kết quả tìm kiếm ( 4 ) Bộ lọc Mã ĐH Trạng thái Món hàng Thu hộ Tổng cước Chưa c…" at bounding box center [417, 200] width 834 height 400
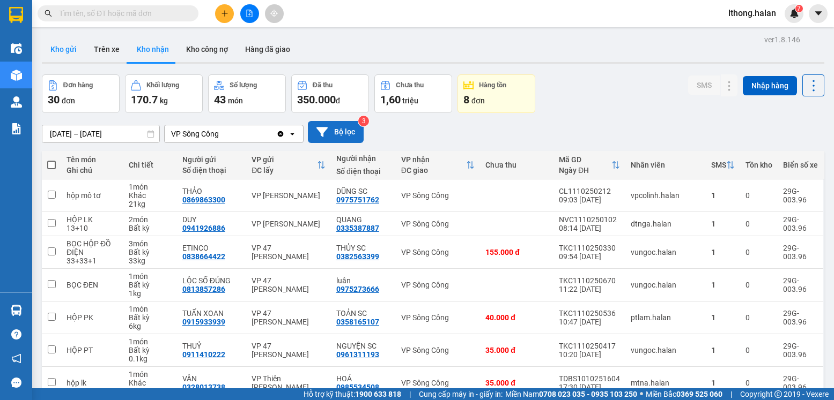
click at [66, 48] on button "Kho gửi" at bounding box center [63, 49] width 43 height 26
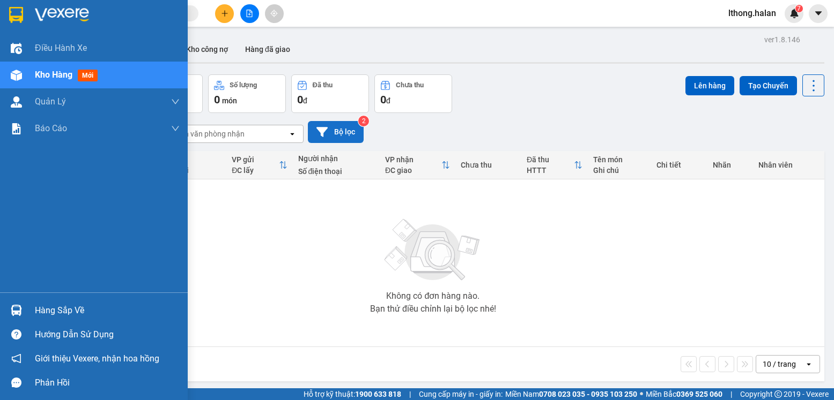
click at [43, 317] on div "Hàng sắp về" at bounding box center [107, 311] width 145 height 16
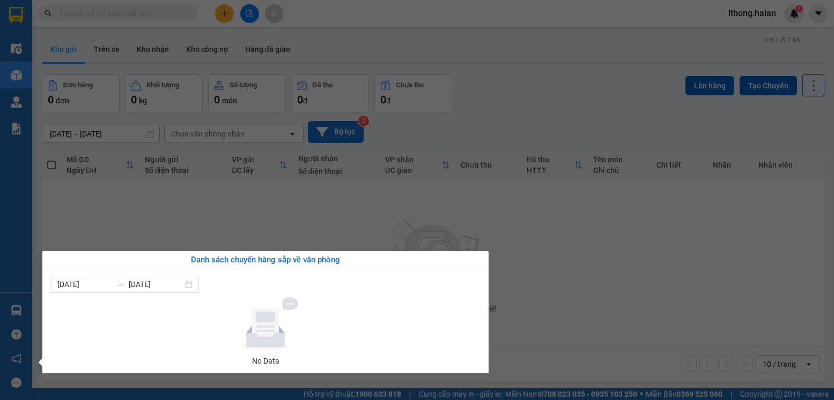
click at [572, 288] on section "Kết quả tìm kiếm ( 4 ) Bộ lọc Mã ĐH Trạng thái Món hàng Thu hộ Tổng cước Chưa c…" at bounding box center [417, 200] width 834 height 400
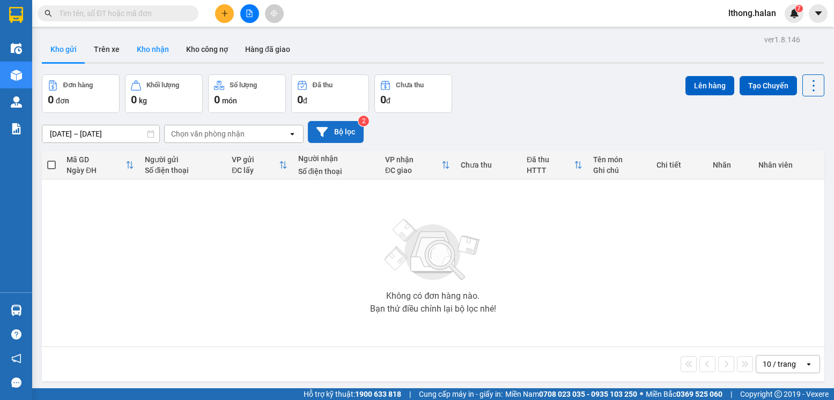
click at [157, 49] on button "Kho nhận" at bounding box center [152, 49] width 49 height 26
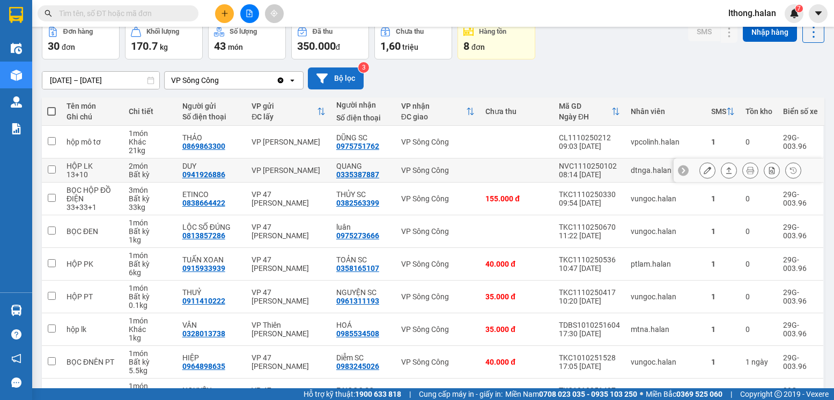
scroll to position [153, 0]
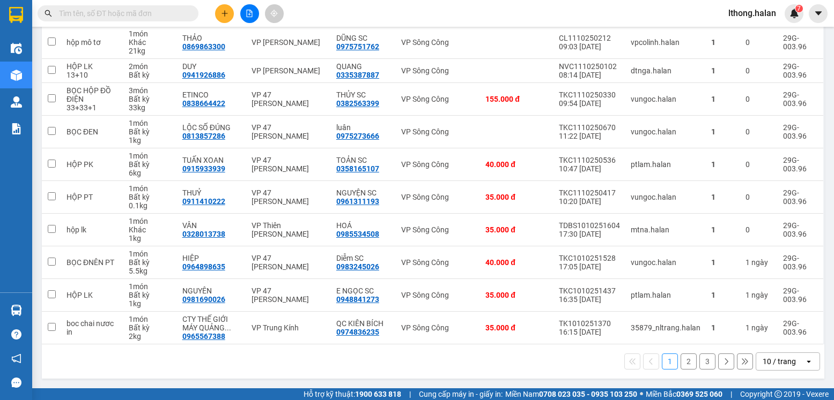
click at [699, 367] on button "3" at bounding box center [707, 362] width 16 height 16
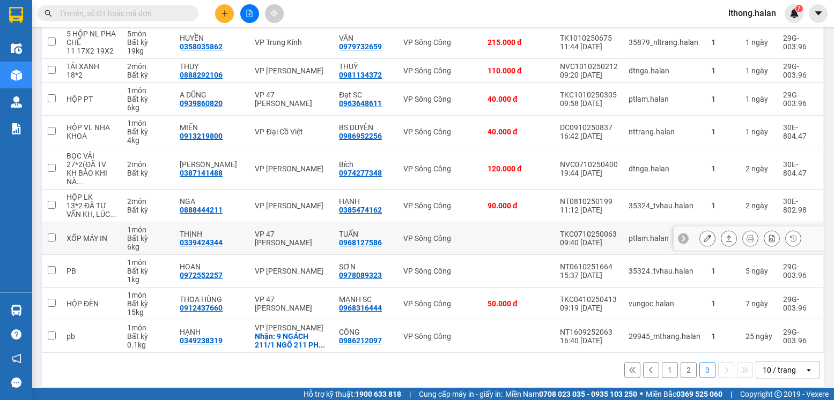
scroll to position [0, 0]
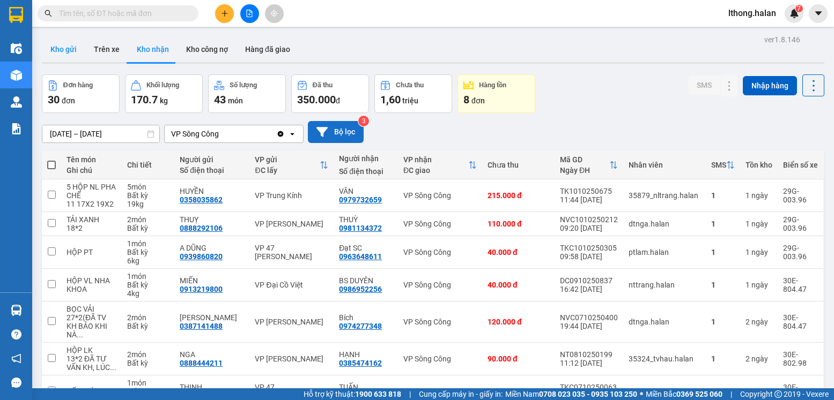
click at [60, 47] on button "Kho gửi" at bounding box center [63, 49] width 43 height 26
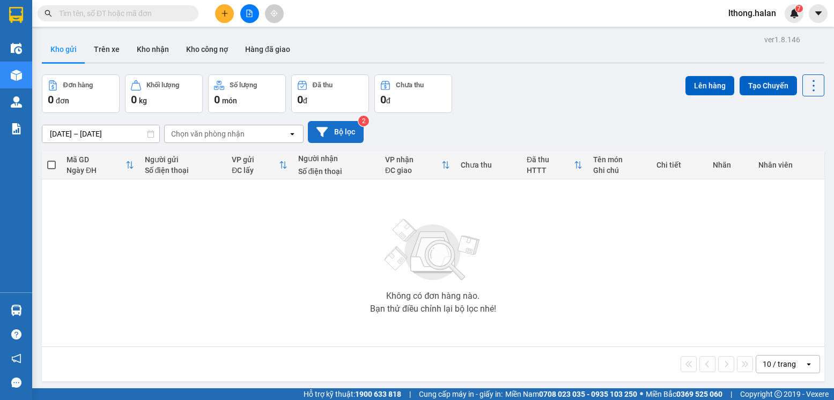
click at [160, 12] on input "text" at bounding box center [122, 14] width 127 height 12
click at [161, 16] on input "text" at bounding box center [122, 14] width 127 height 12
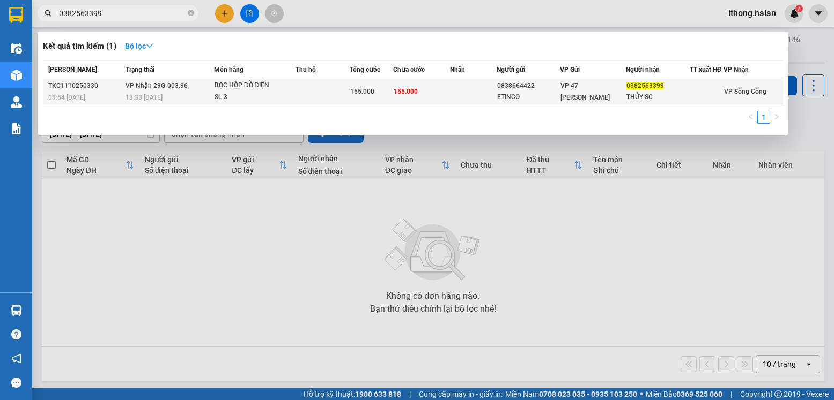
type input "0382563399"
click at [651, 103] on div "THỦY SC" at bounding box center [657, 97] width 63 height 11
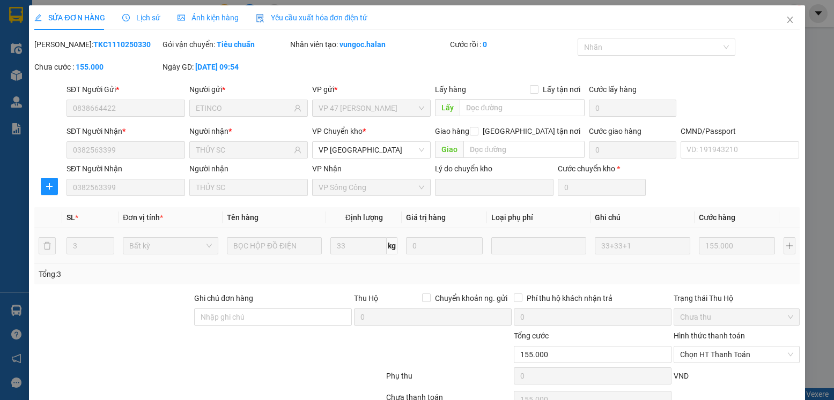
type input "0838664422"
type input "ETINCO"
type input "0382563399"
type input "THỦY SC"
type input "0"
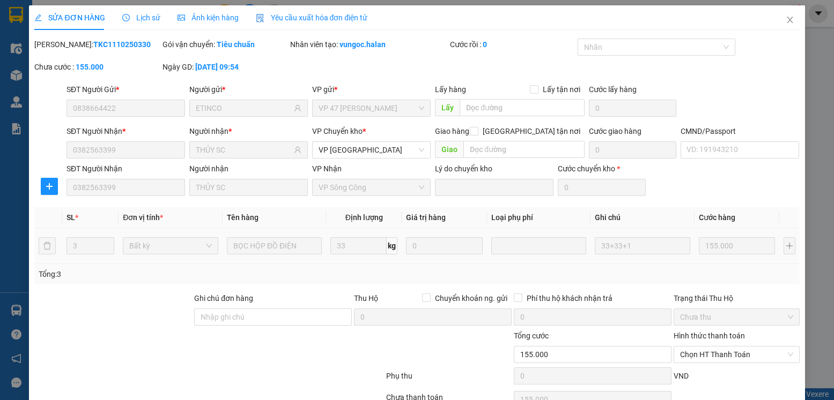
type input "155.000"
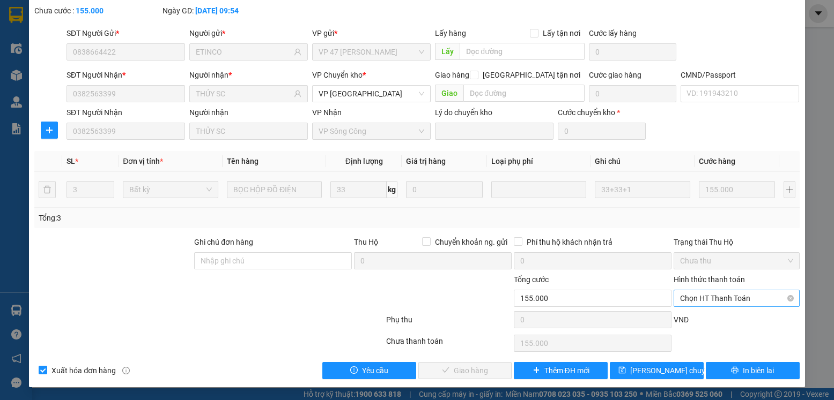
click at [760, 295] on span "Chọn HT Thanh Toán" at bounding box center [736, 299] width 113 height 16
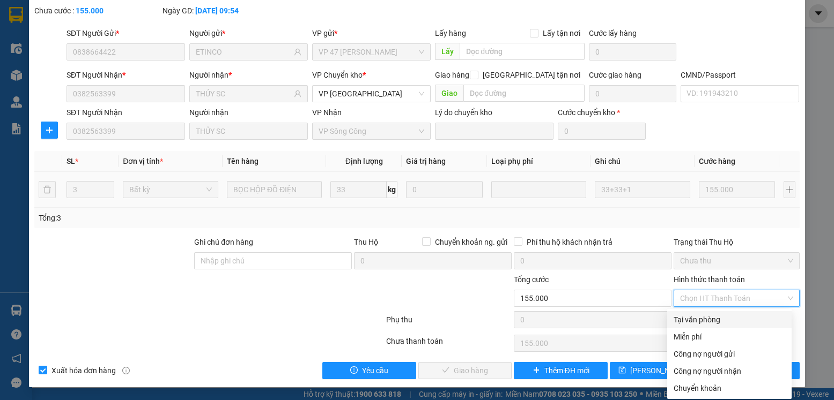
click at [697, 320] on div "Tại văn phòng" at bounding box center [729, 320] width 112 height 12
type input "0"
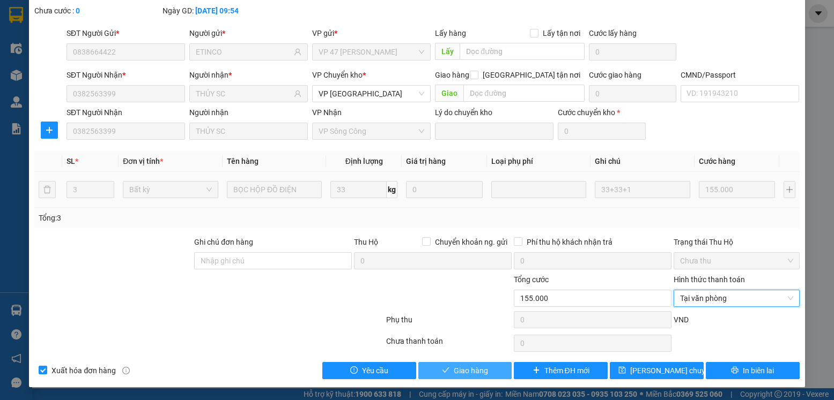
click at [469, 369] on span "Giao hàng" at bounding box center [471, 371] width 34 height 12
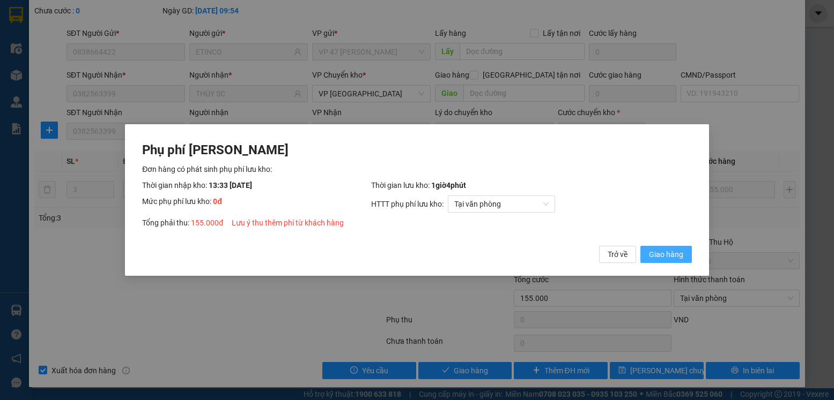
click at [669, 250] on span "Giao hàng" at bounding box center [666, 255] width 34 height 12
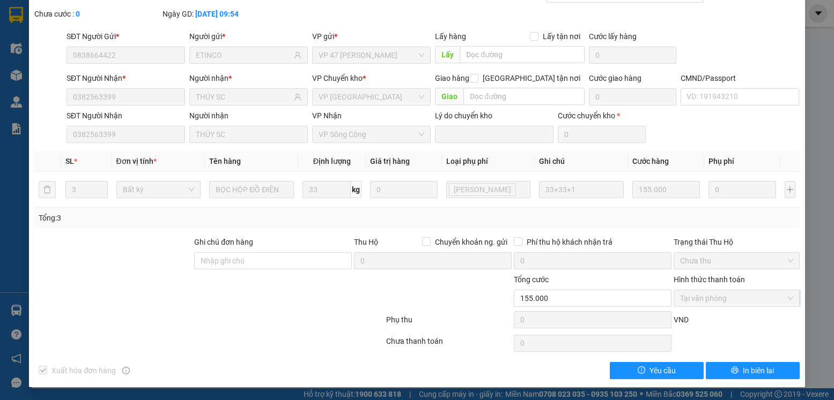
scroll to position [0, 0]
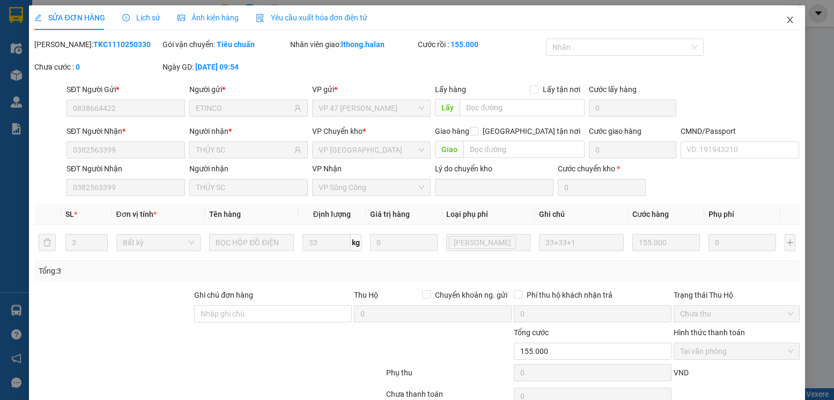
click at [785, 20] on icon "close" at bounding box center [789, 20] width 9 height 9
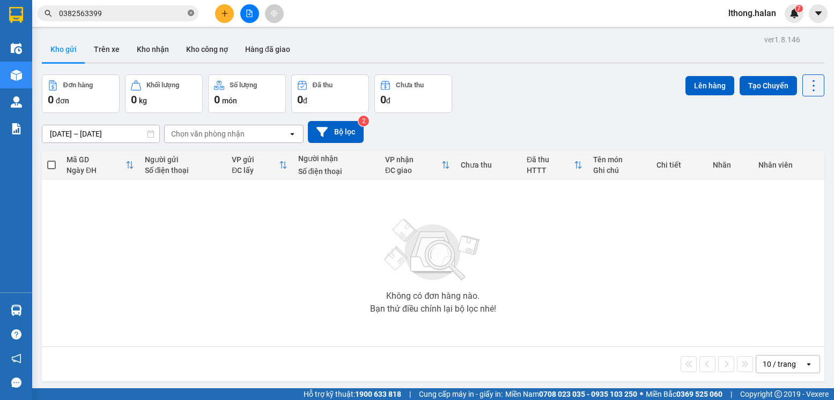
click at [192, 12] on icon "close-circle" at bounding box center [191, 13] width 6 height 6
click at [154, 49] on button "Kho nhận" at bounding box center [152, 49] width 49 height 26
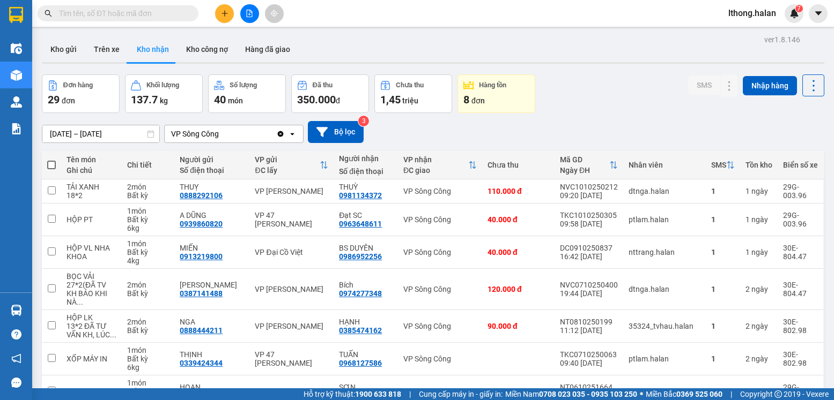
click at [127, 13] on input "text" at bounding box center [122, 14] width 127 height 12
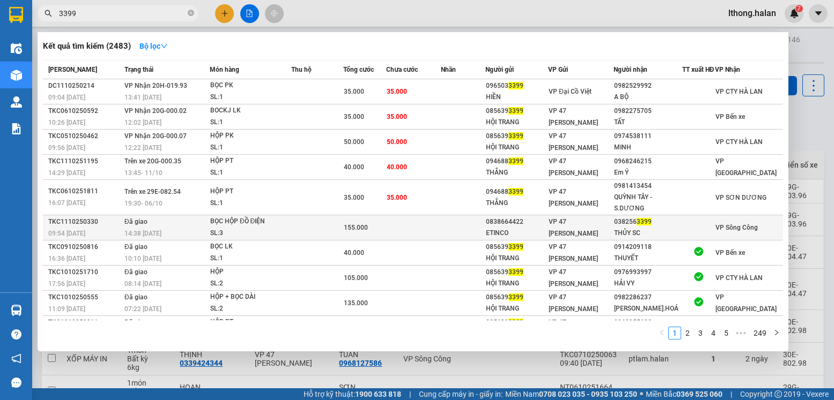
scroll to position [27, 0]
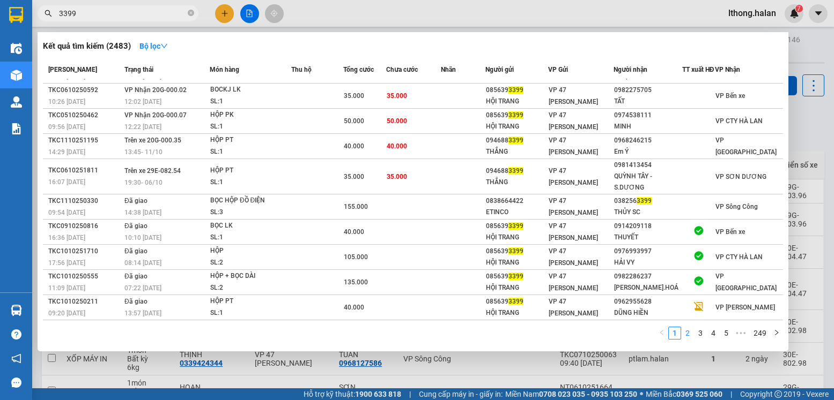
type input "3399"
click at [684, 335] on link "2" at bounding box center [687, 334] width 12 height 12
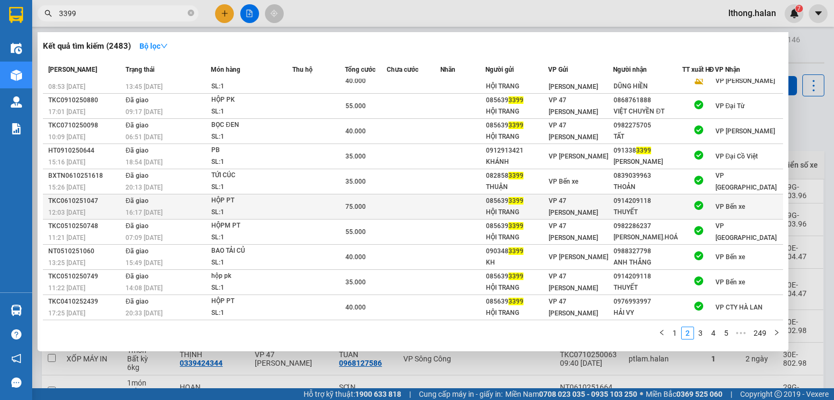
scroll to position [0, 0]
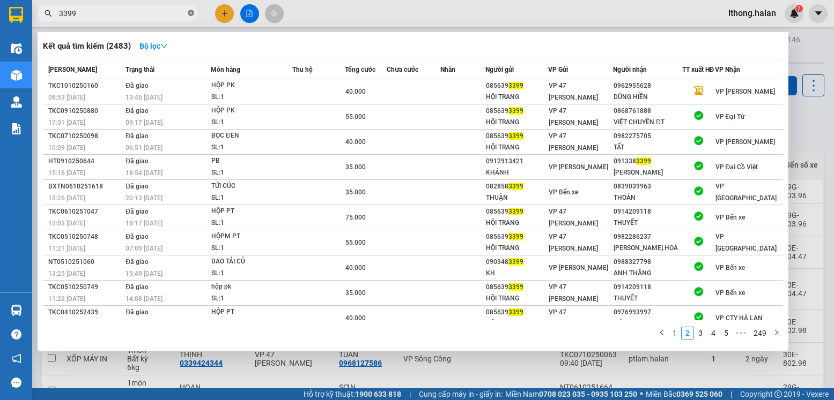
click at [190, 11] on icon "close-circle" at bounding box center [191, 13] width 6 height 6
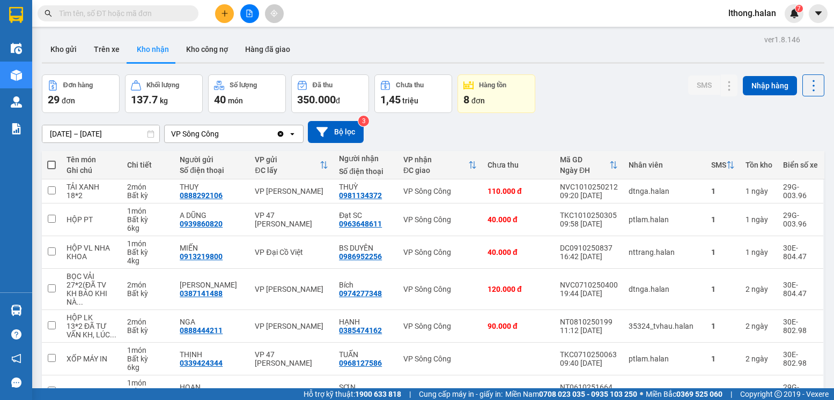
click at [148, 16] on input "text" at bounding box center [122, 14] width 127 height 12
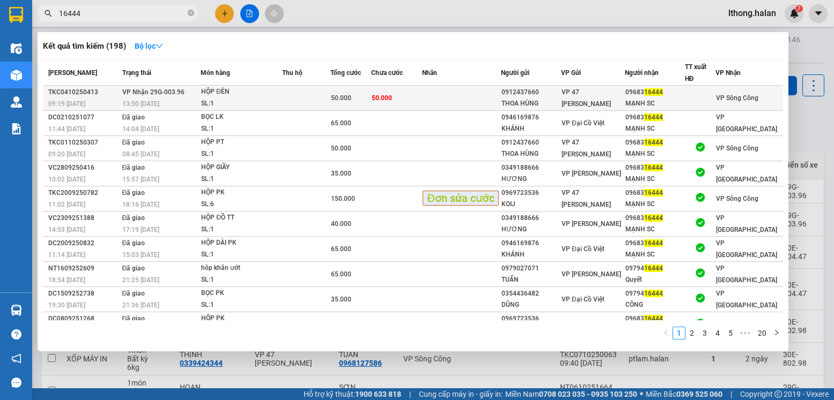
type input "16444"
click at [595, 103] on div "VP 47 [PERSON_NAME]" at bounding box center [592, 98] width 63 height 24
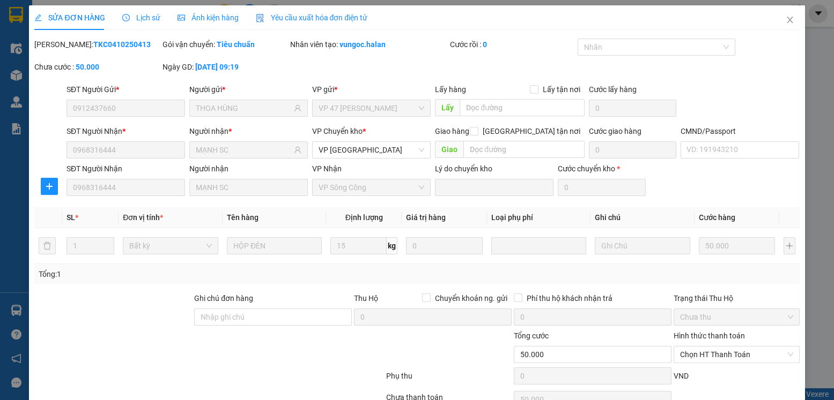
type input "0912437660"
type input "THOA HÙNG"
type input "0968316444"
type input "MẠNH SC"
type input "0"
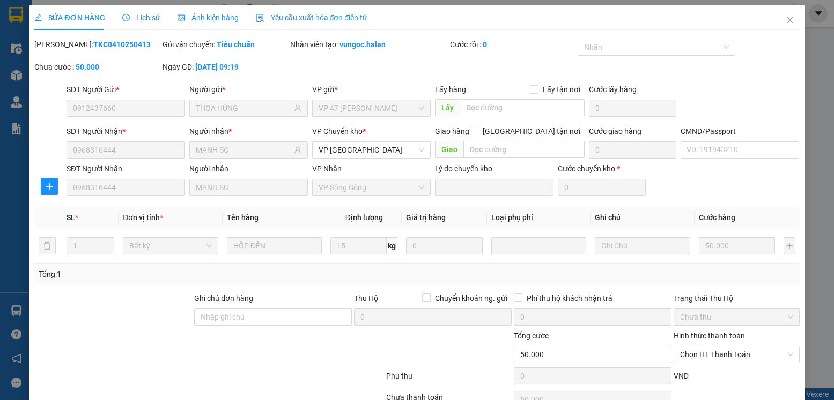
type input "50.000"
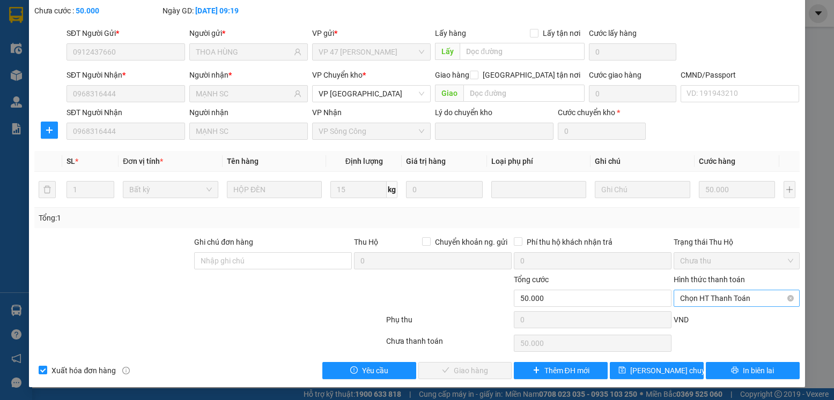
click at [756, 291] on span "Chọn HT Thanh Toán" at bounding box center [736, 299] width 113 height 16
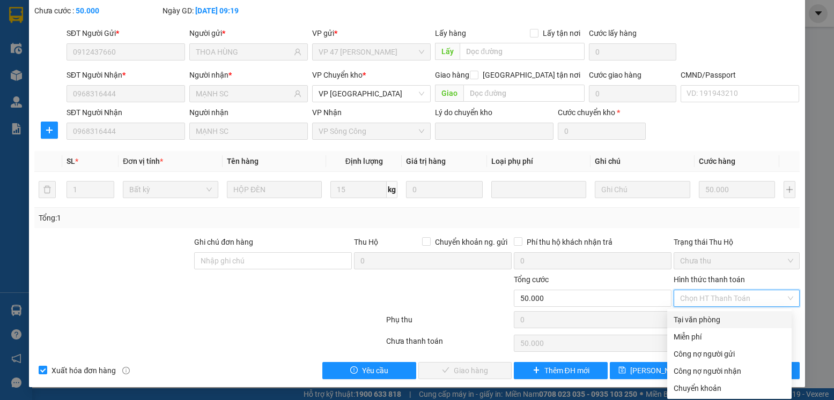
click at [713, 320] on div "Tại văn phòng" at bounding box center [729, 320] width 112 height 12
type input "0"
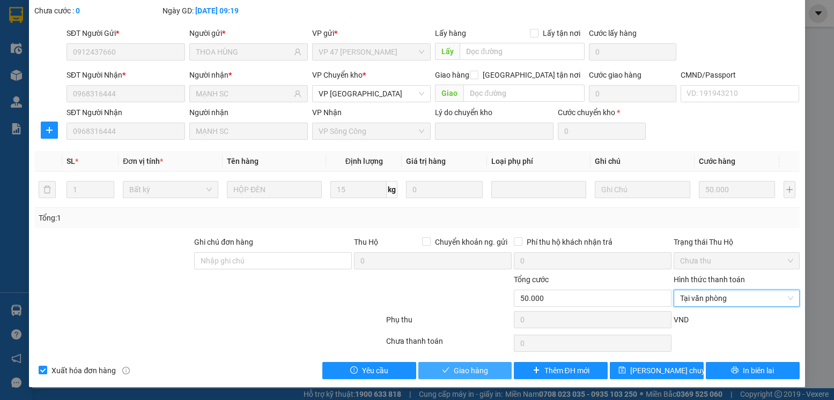
click at [469, 368] on span "Giao hàng" at bounding box center [471, 371] width 34 height 12
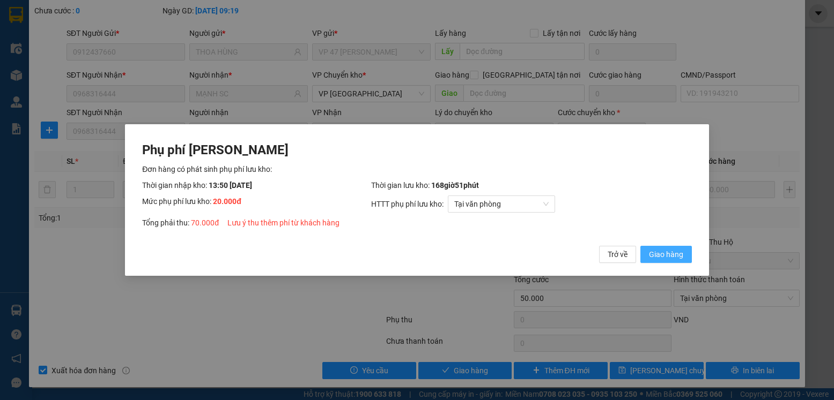
click at [669, 255] on span "Giao hàng" at bounding box center [666, 255] width 34 height 12
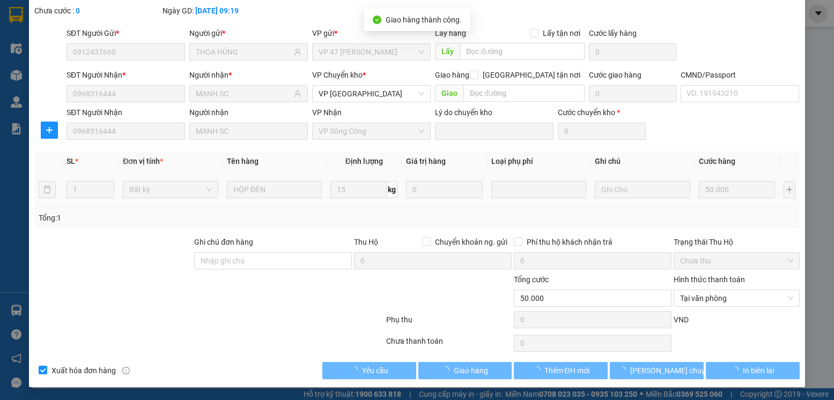
type input "70.000"
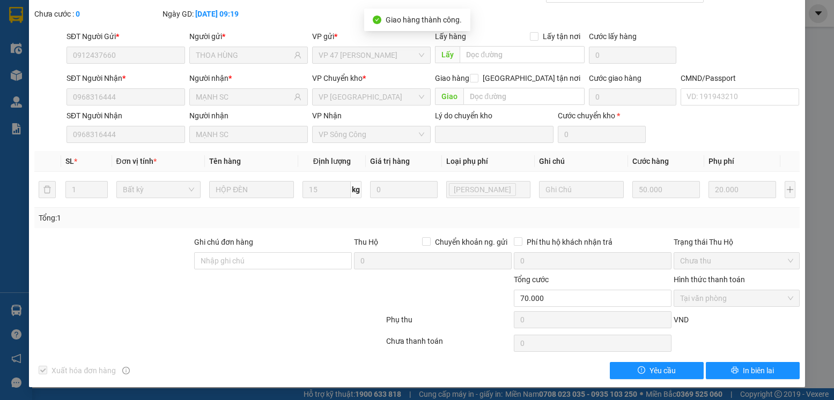
scroll to position [0, 0]
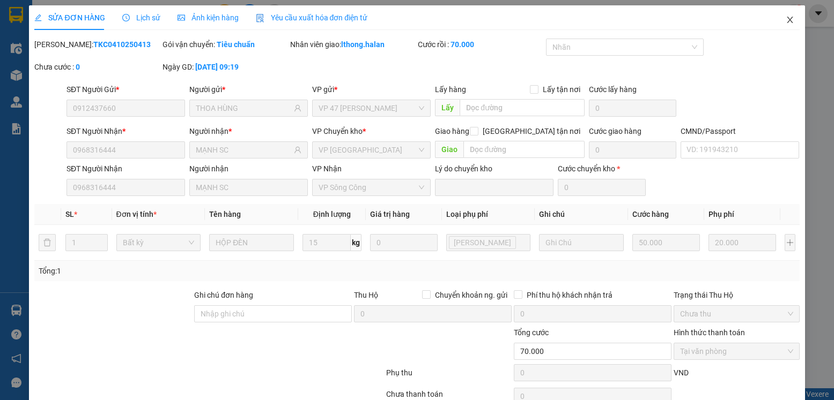
click at [785, 23] on icon "close" at bounding box center [789, 20] width 9 height 9
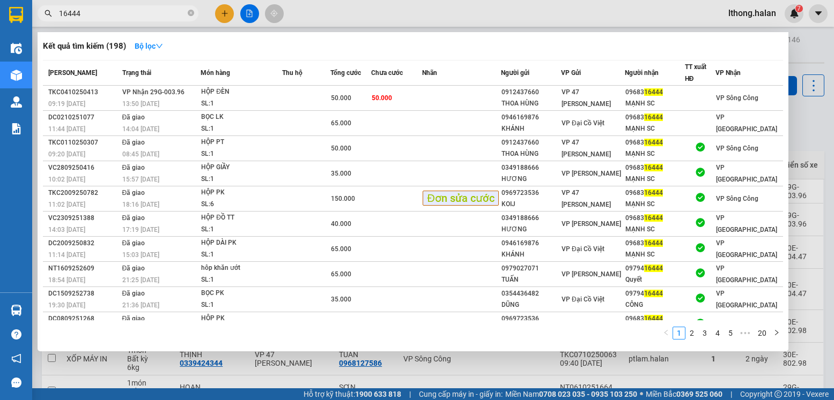
click at [167, 9] on input "16444" at bounding box center [122, 14] width 127 height 12
click at [188, 13] on icon "close-circle" at bounding box center [191, 13] width 6 height 6
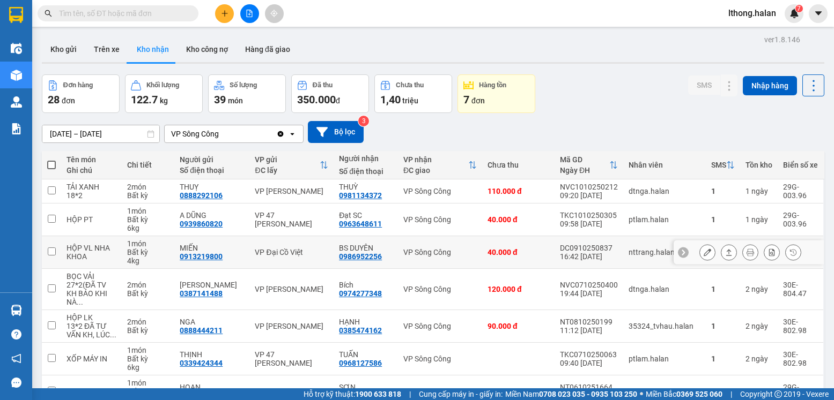
scroll to position [88, 0]
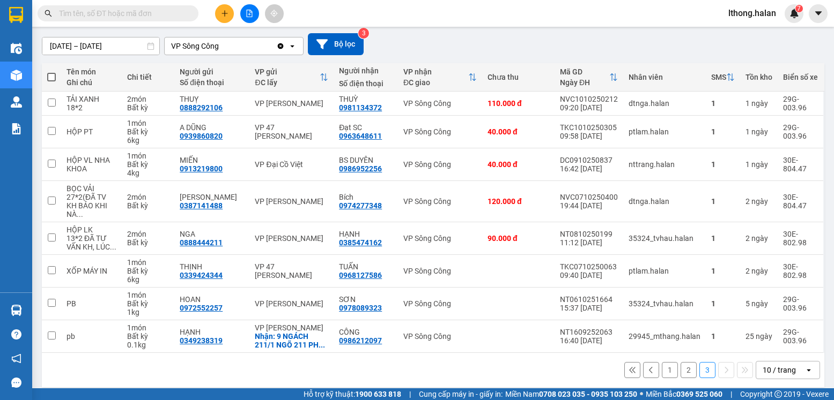
click at [662, 362] on button "1" at bounding box center [670, 370] width 16 height 16
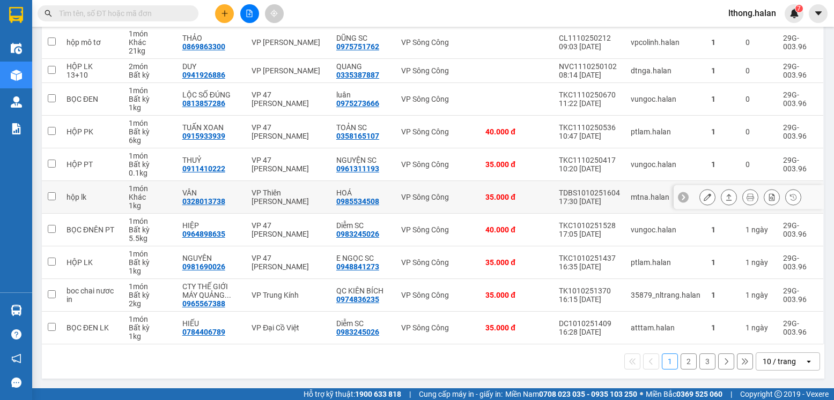
scroll to position [0, 0]
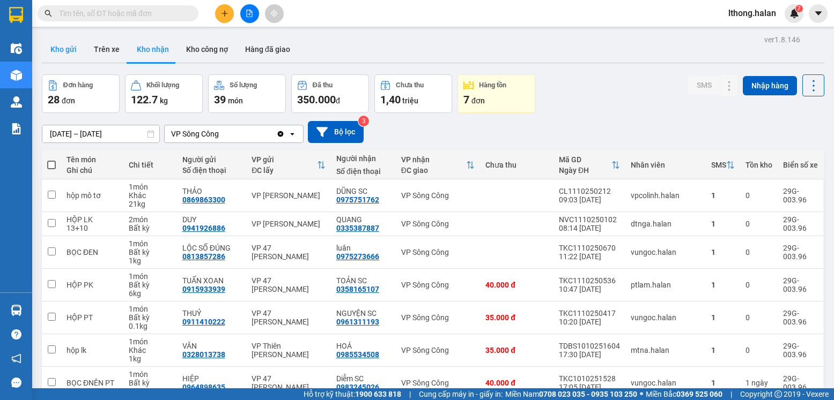
click at [54, 50] on button "Kho gửi" at bounding box center [63, 49] width 43 height 26
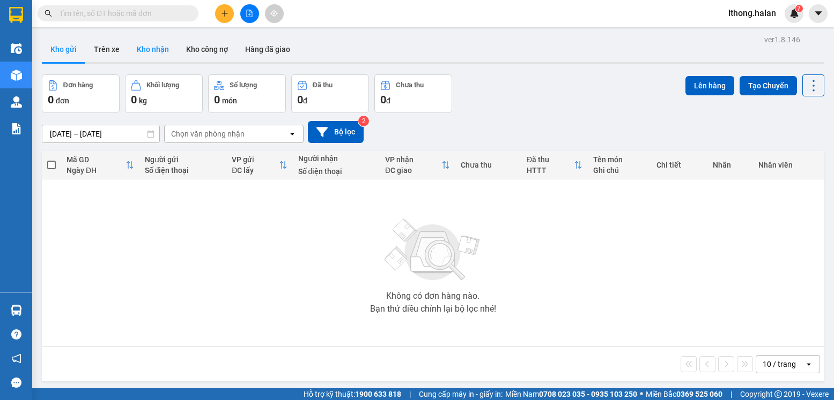
click at [151, 44] on button "Kho nhận" at bounding box center [152, 49] width 49 height 26
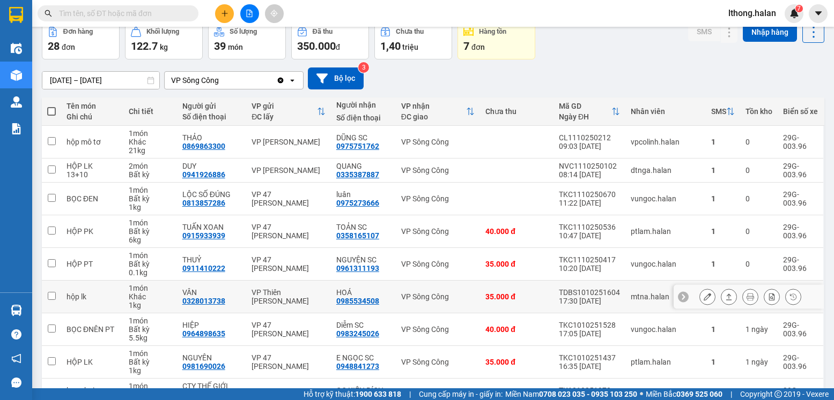
scroll to position [153, 0]
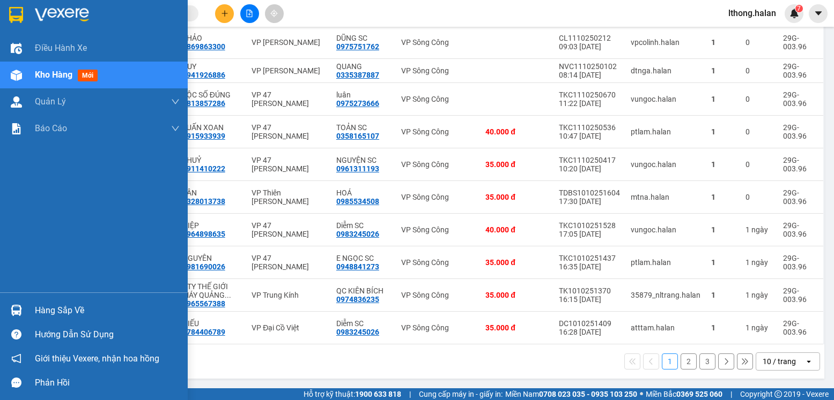
click at [57, 314] on div "Hàng sắp về" at bounding box center [107, 311] width 145 height 16
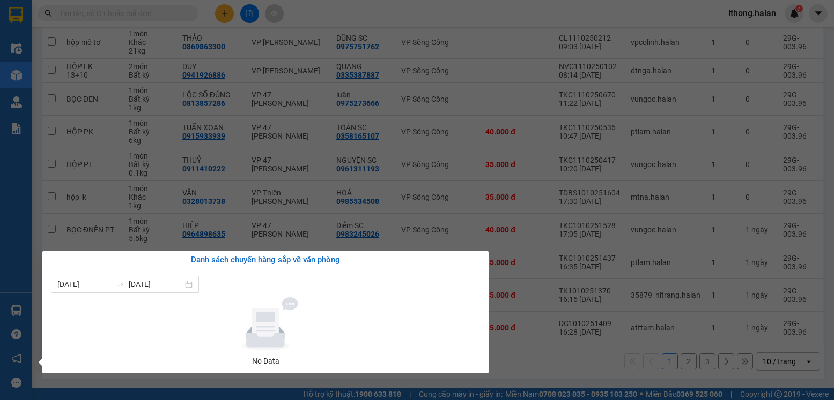
click at [544, 355] on section "Kết quả tìm kiếm ( 198 ) Bộ lọc Mã ĐH Trạng thái Món hàng Thu hộ Tổng cước Chưa…" at bounding box center [417, 200] width 834 height 400
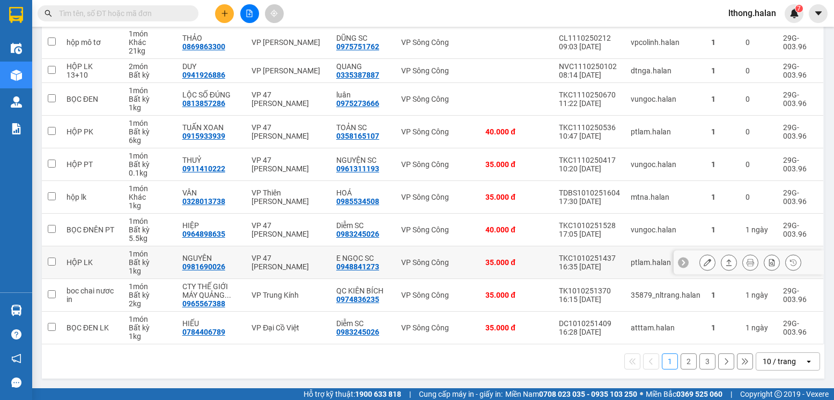
scroll to position [0, 0]
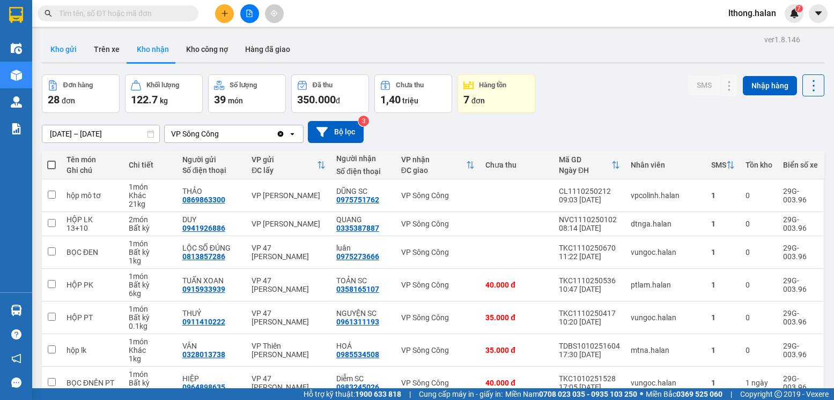
click at [60, 49] on button "Kho gửi" at bounding box center [63, 49] width 43 height 26
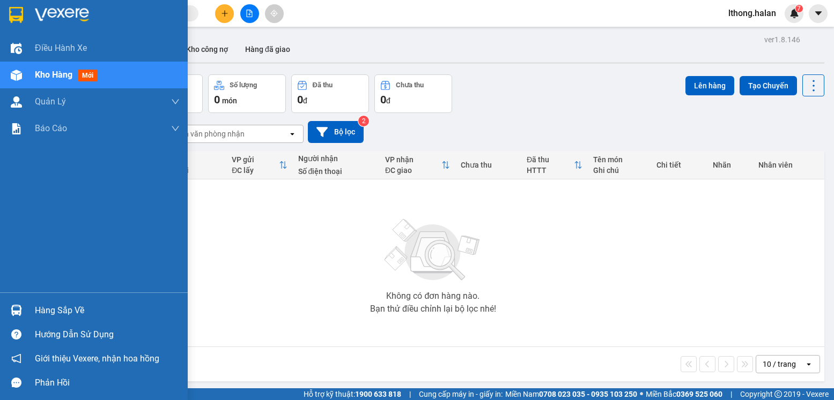
click at [80, 312] on div "Hàng sắp về" at bounding box center [107, 311] width 145 height 16
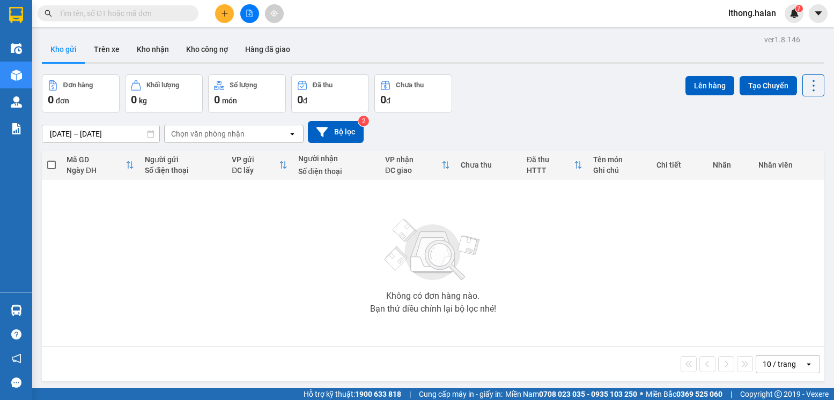
click at [602, 273] on section "Kết quả tìm kiếm ( 198 ) Bộ lọc Mã ĐH Trạng thái Món hàng Thu hộ Tổng cước Chưa…" at bounding box center [417, 200] width 834 height 400
click at [155, 47] on button "Kho nhận" at bounding box center [152, 49] width 49 height 26
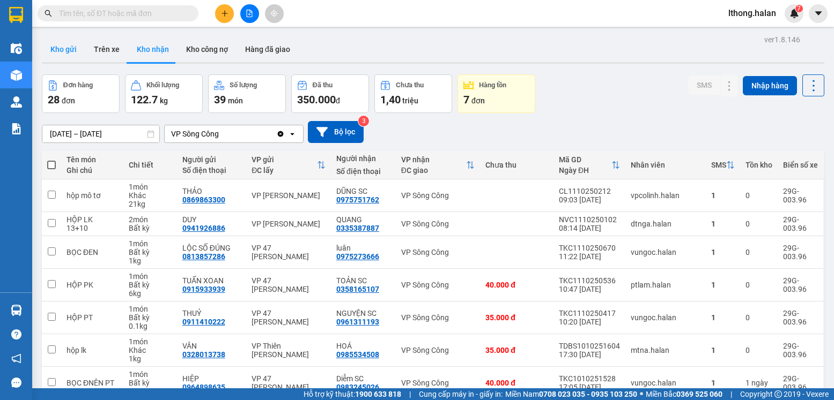
click at [57, 46] on button "Kho gửi" at bounding box center [63, 49] width 43 height 26
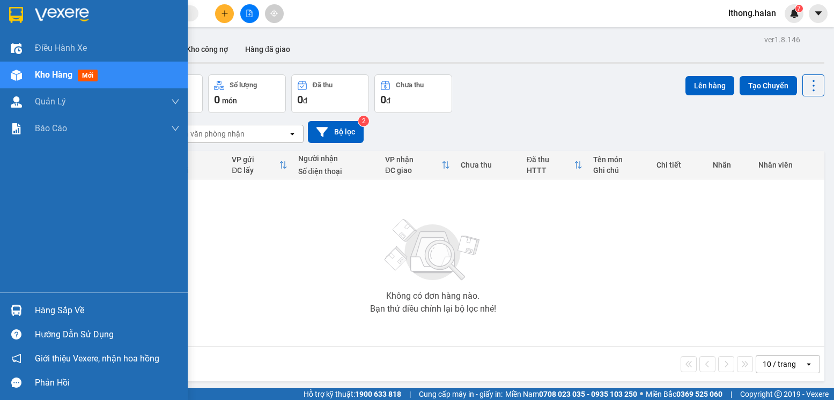
click at [73, 312] on div "Hàng sắp về" at bounding box center [107, 311] width 145 height 16
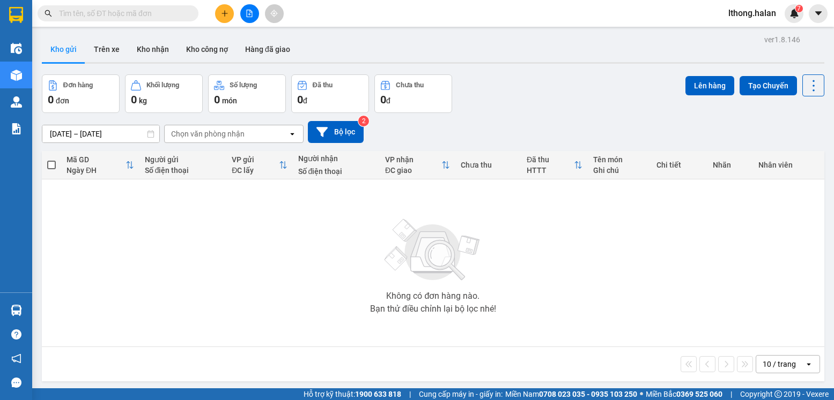
click at [645, 325] on section "Kết quả tìm kiếm ( 198 ) Bộ lọc Mã ĐH Trạng thái Món hàng Thu hộ Tổng cước Chưa…" at bounding box center [417, 200] width 834 height 400
click at [102, 49] on button "Trên xe" at bounding box center [106, 49] width 43 height 26
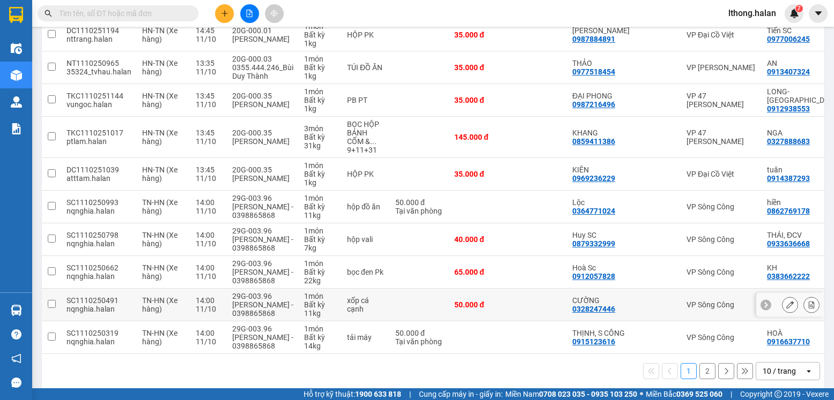
scroll to position [175, 0]
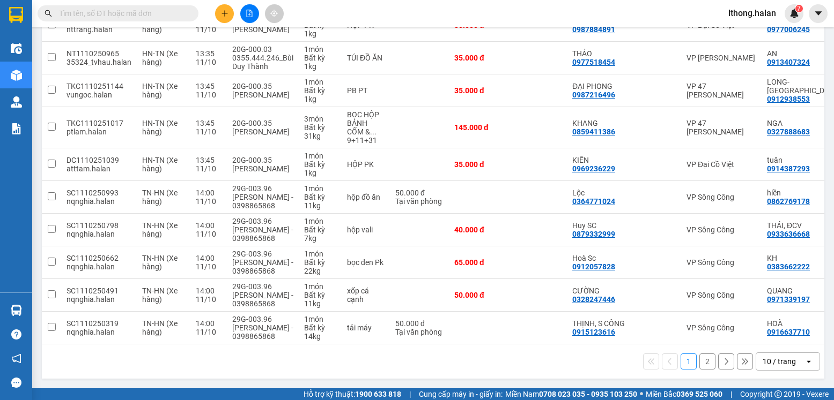
click at [699, 363] on button "2" at bounding box center [707, 362] width 16 height 16
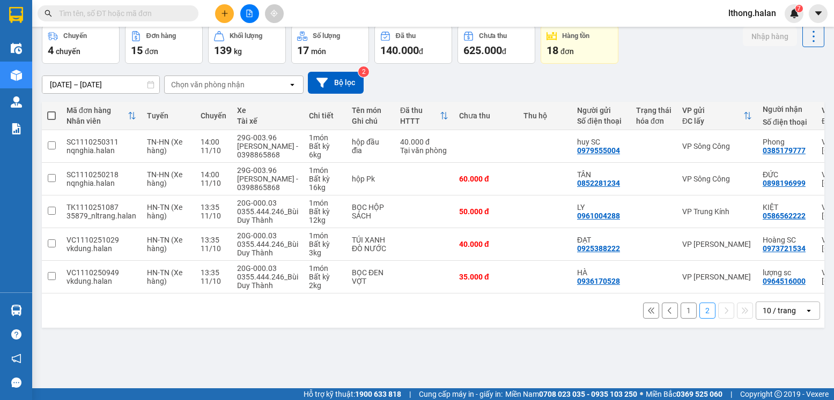
scroll to position [0, 0]
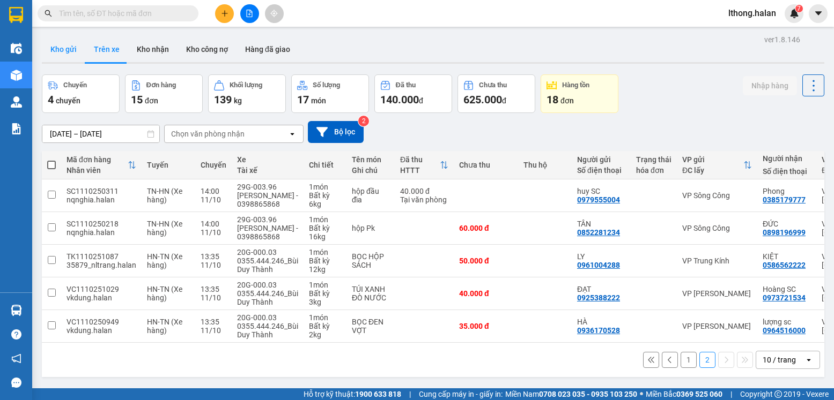
click at [66, 44] on button "Kho gửi" at bounding box center [63, 49] width 43 height 26
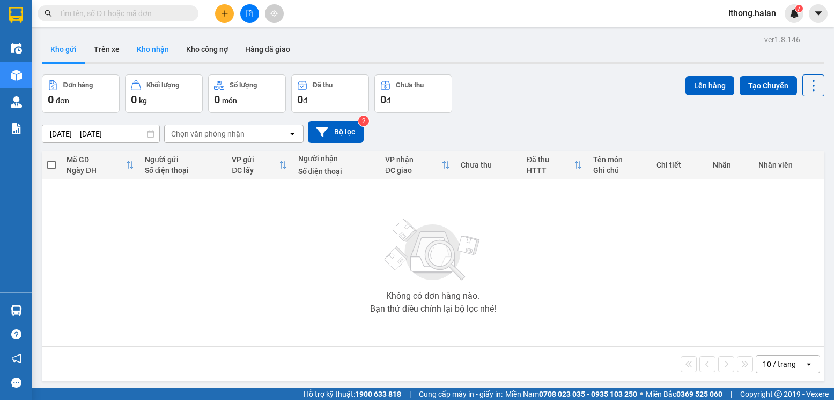
click at [138, 48] on button "Kho nhận" at bounding box center [152, 49] width 49 height 26
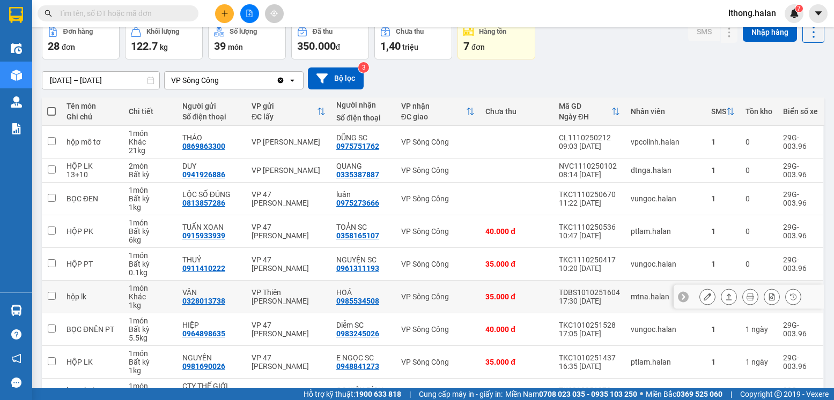
scroll to position [107, 0]
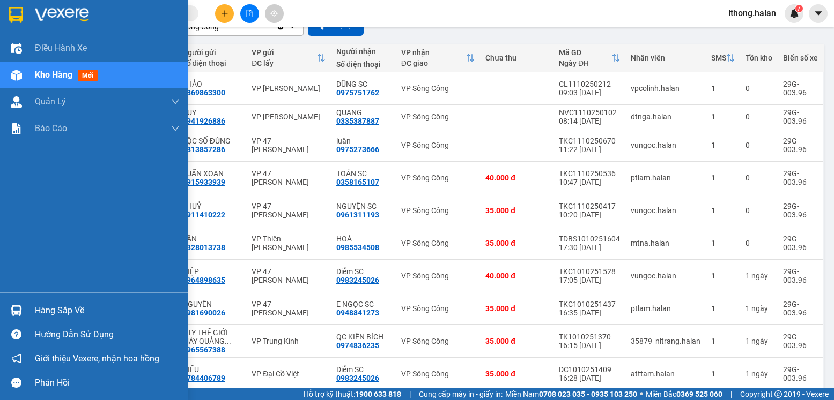
click at [47, 313] on div "Hàng sắp về" at bounding box center [107, 311] width 145 height 16
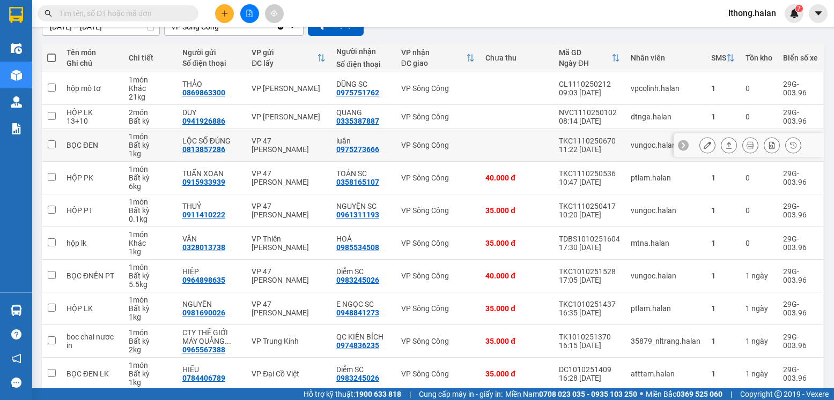
click at [479, 150] on section "Kết quả tìm kiếm ( 198 ) Bộ lọc Mã ĐH Trạng thái Món hàng Thu hộ Tổng cước Chưa…" at bounding box center [417, 200] width 834 height 400
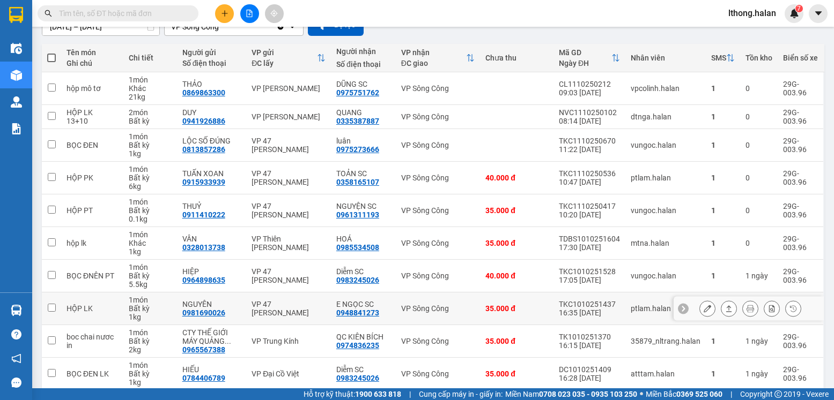
scroll to position [0, 0]
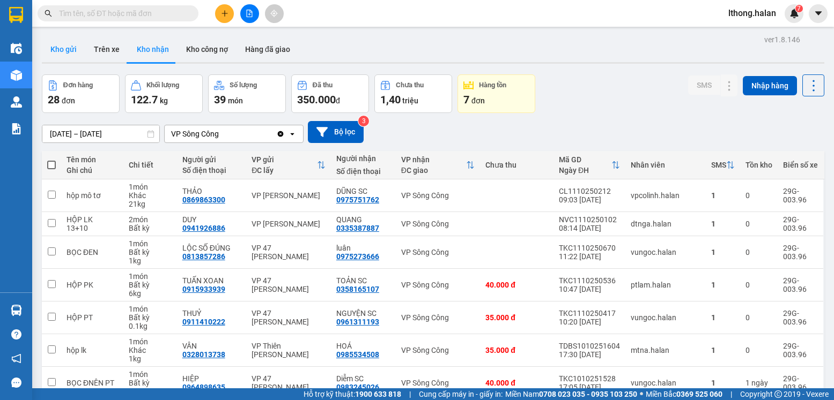
click at [61, 46] on button "Kho gửi" at bounding box center [63, 49] width 43 height 26
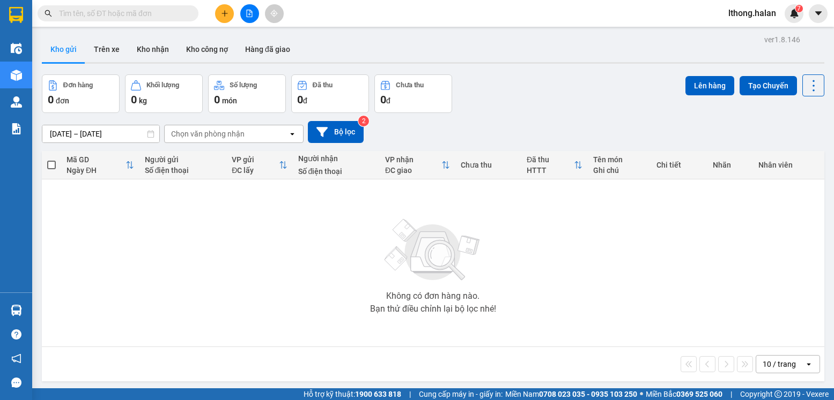
click at [165, 11] on input "text" at bounding box center [122, 14] width 127 height 12
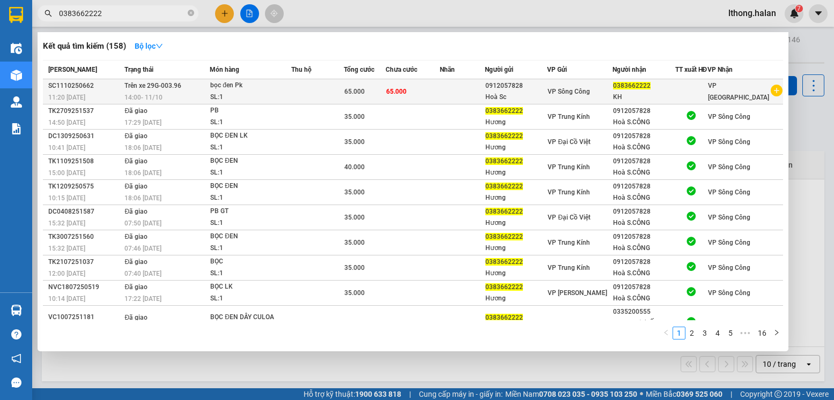
type input "0383662222"
click at [669, 92] on div "0383662222" at bounding box center [644, 85] width 62 height 11
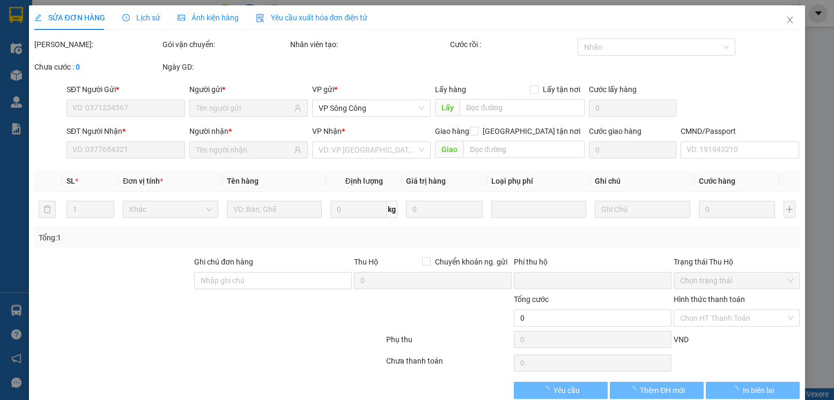
type input "0912057828"
type input "0383662222"
type input "0"
type input "65.000"
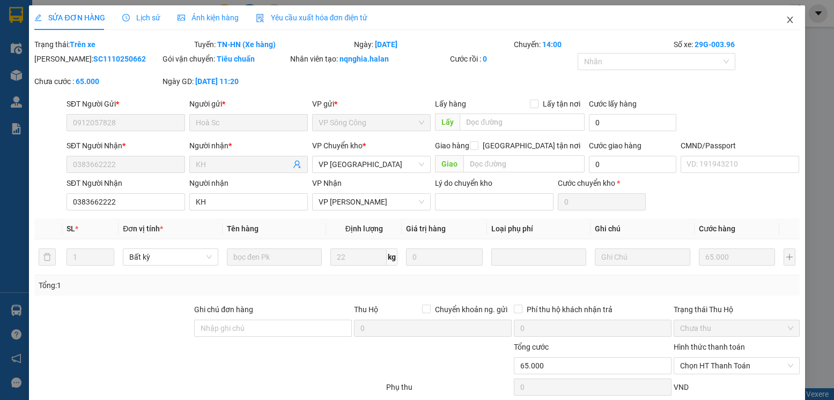
click at [786, 20] on icon "close" at bounding box center [789, 20] width 6 height 6
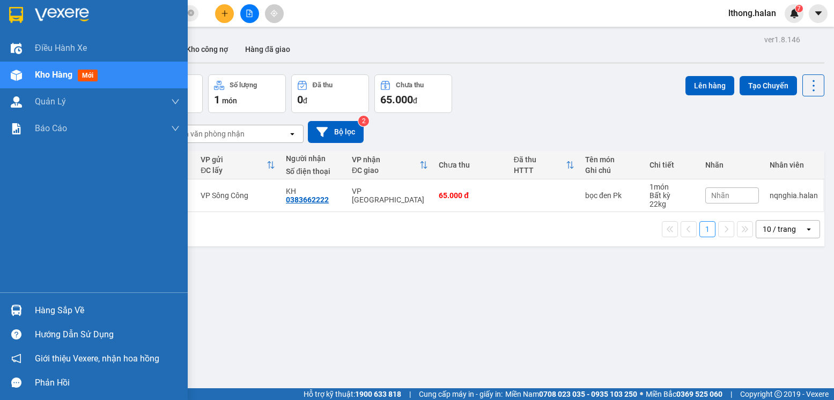
click at [55, 315] on div "Hàng sắp về" at bounding box center [107, 311] width 145 height 16
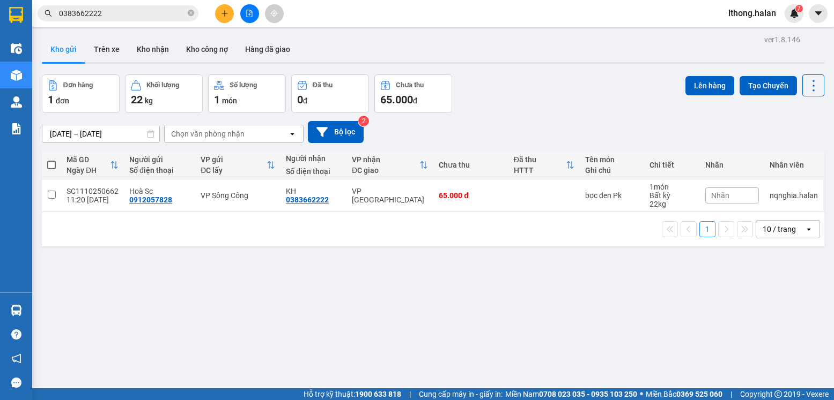
click at [578, 325] on section "Kết quả tìm kiếm ( 158 ) Bộ lọc Mã ĐH Trạng thái Món hàng Thu hộ Tổng cước Chưa…" at bounding box center [417, 200] width 834 height 400
click at [188, 11] on icon "close-circle" at bounding box center [191, 13] width 6 height 6
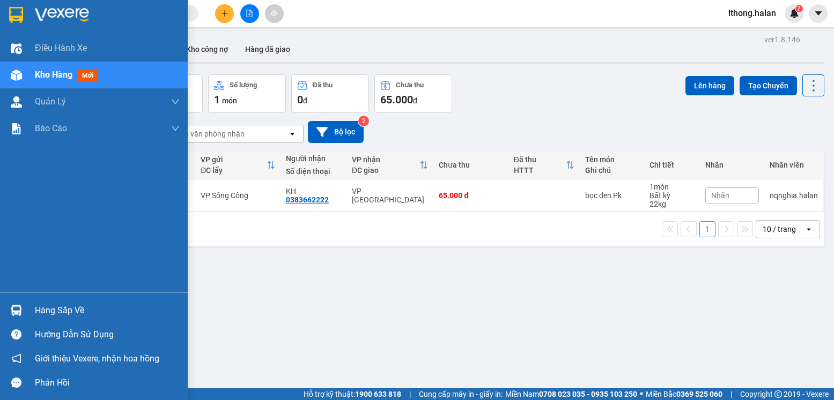
click at [72, 313] on div "Hàng sắp về" at bounding box center [107, 311] width 145 height 16
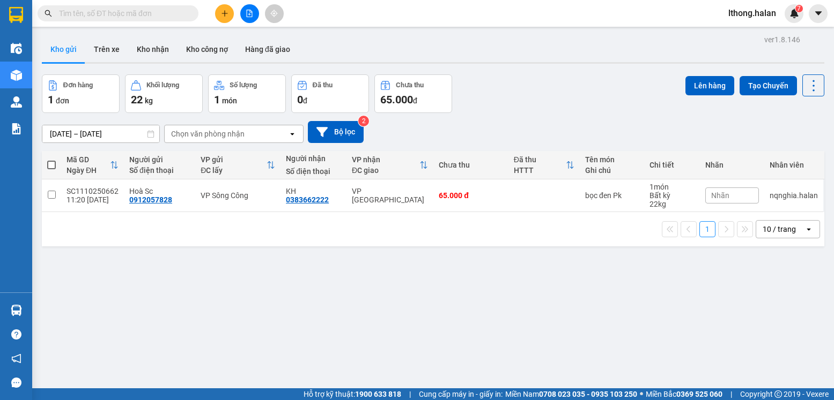
click at [577, 313] on section "Kết quả tìm kiếm ( 158 ) Bộ lọc Mã ĐH Trạng thái Món hàng Thu hộ Tổng cước Chưa…" at bounding box center [417, 200] width 834 height 400
click at [152, 52] on button "Kho nhận" at bounding box center [152, 49] width 49 height 26
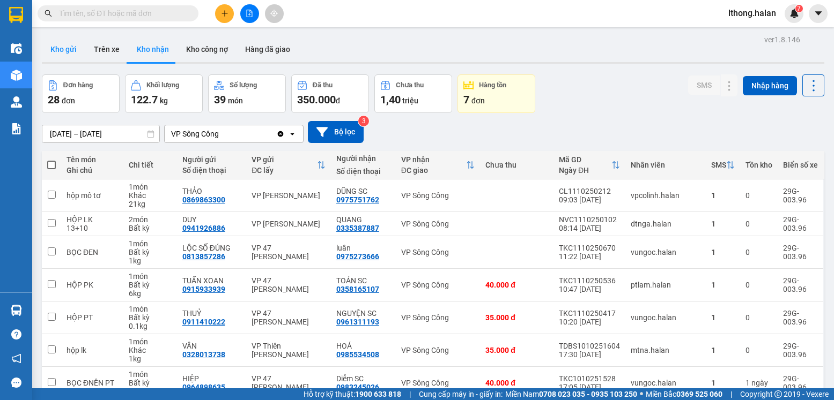
click at [60, 45] on button "Kho gửi" at bounding box center [63, 49] width 43 height 26
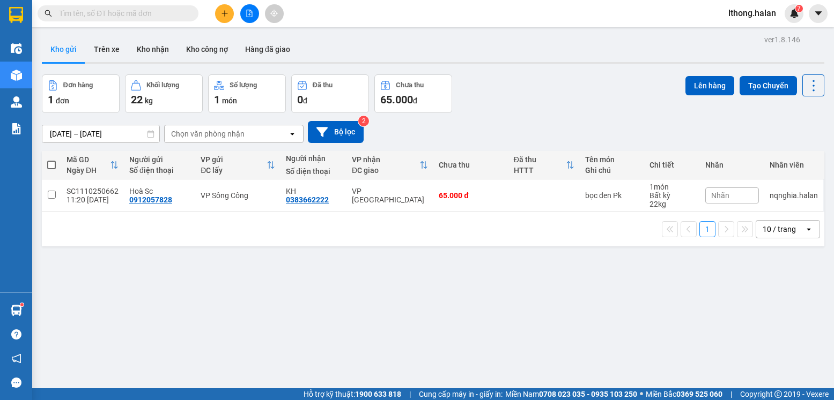
click at [147, 15] on input "text" at bounding box center [122, 14] width 127 height 12
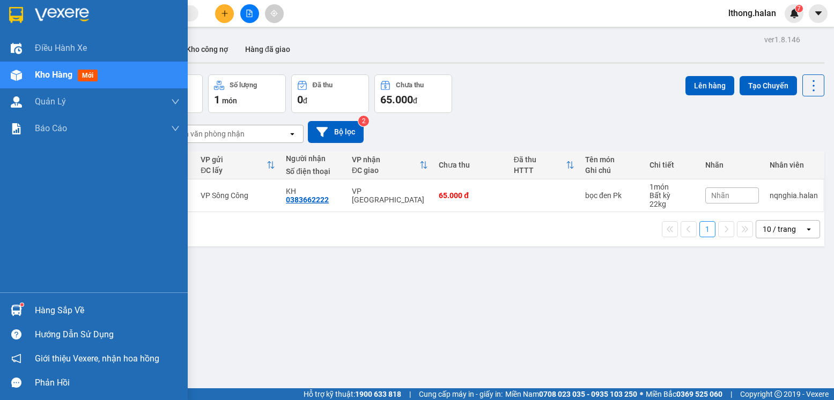
click at [99, 308] on div "Hàng sắp về" at bounding box center [107, 311] width 145 height 16
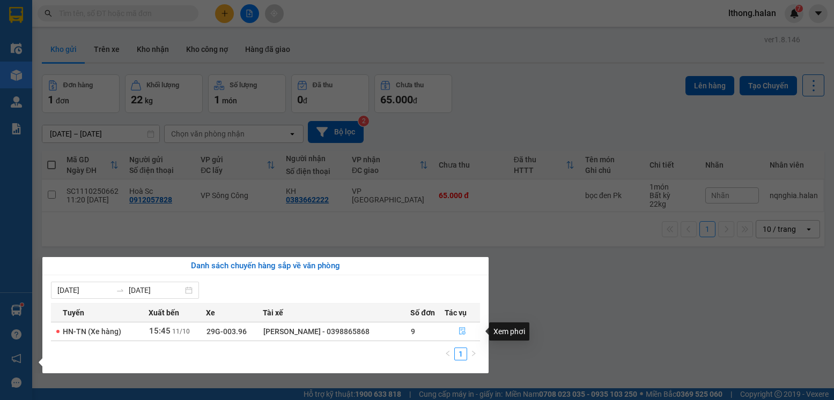
click at [461, 330] on icon "file-done" at bounding box center [462, 332] width 8 height 8
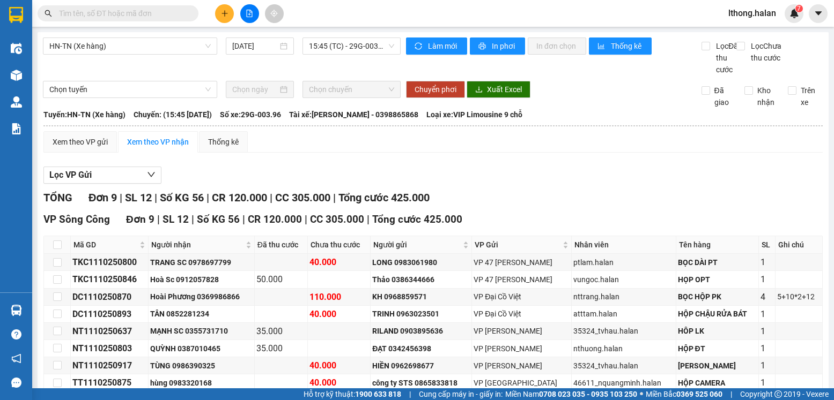
click at [159, 14] on input "text" at bounding box center [122, 14] width 127 height 12
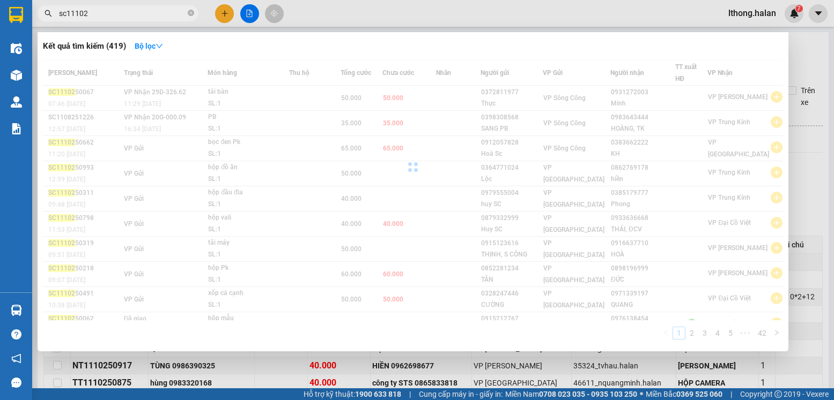
type input "sc111025"
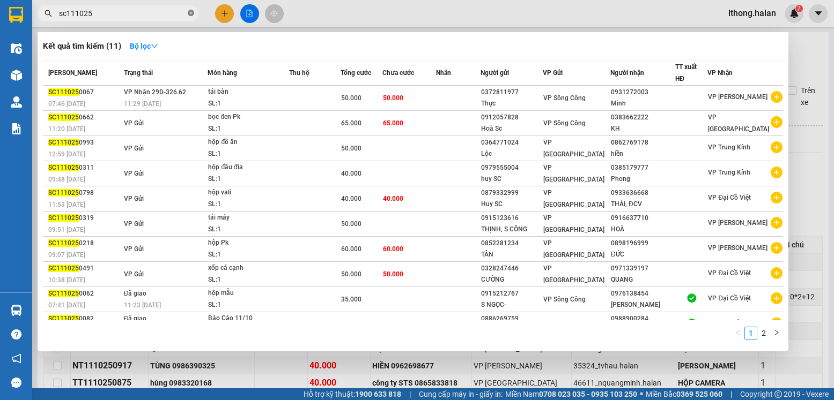
click at [190, 13] on icon "close-circle" at bounding box center [191, 13] width 6 height 6
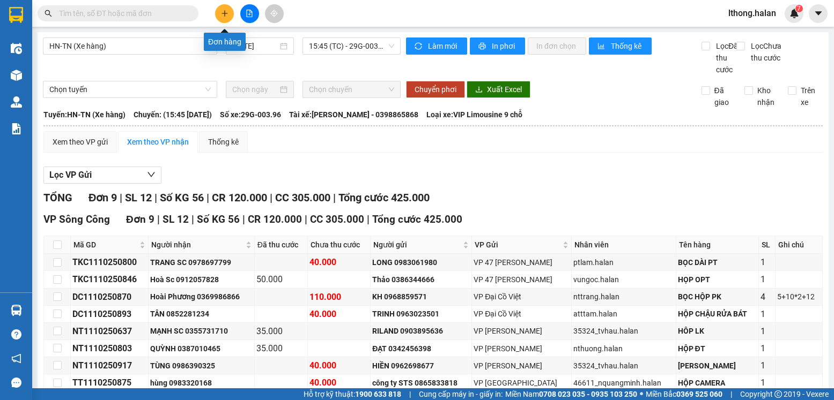
click at [221, 14] on icon "plus" at bounding box center [225, 14] width 8 height 8
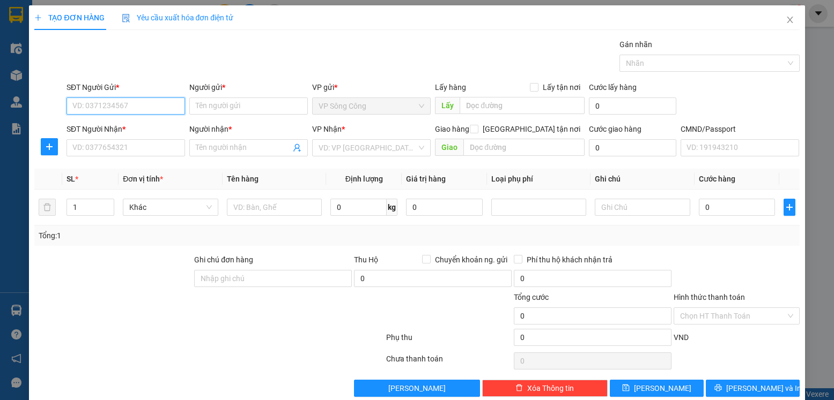
click at [135, 105] on input "SĐT Người Gửi *" at bounding box center [125, 106] width 118 height 17
click at [137, 108] on input "SĐT Người Gửi *" at bounding box center [125, 106] width 118 height 17
click at [116, 125] on div "0987749888 - VỊNH" at bounding box center [124, 128] width 105 height 12
type input "0987749888"
type input "VỊNH"
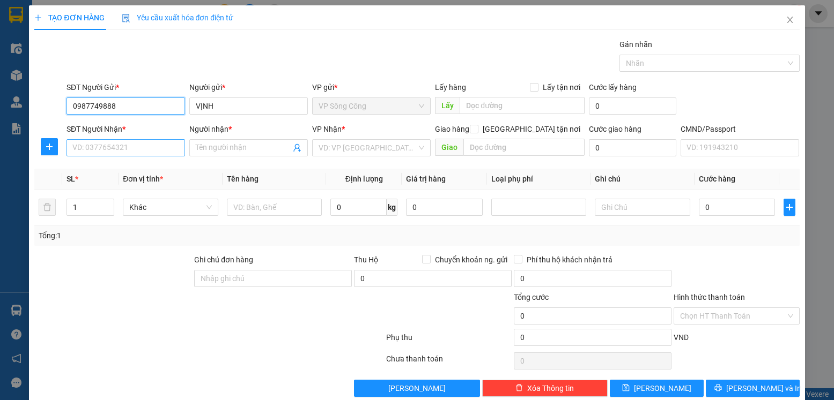
type input "0987749888"
click at [106, 149] on input "SĐT Người Nhận *" at bounding box center [125, 147] width 118 height 17
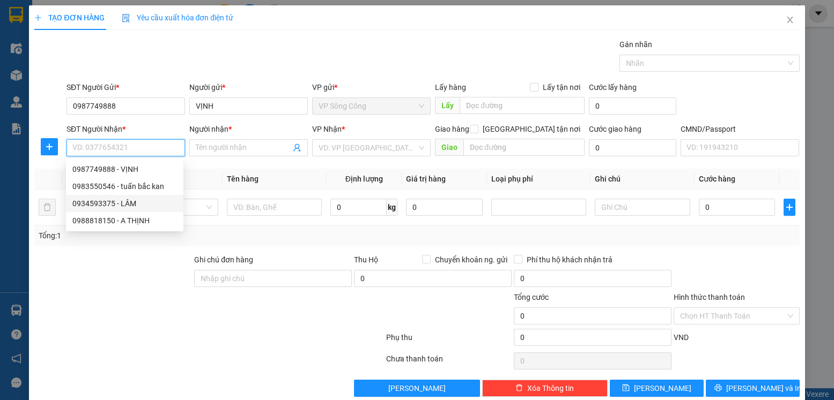
scroll to position [18, 0]
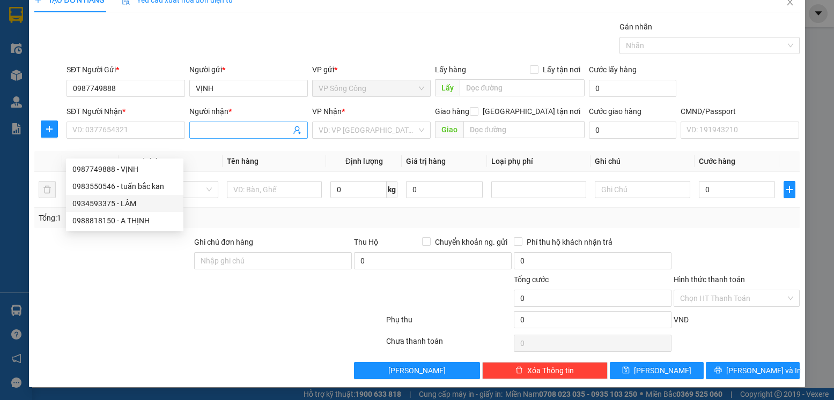
click at [296, 128] on icon "user-add" at bounding box center [297, 130] width 9 height 9
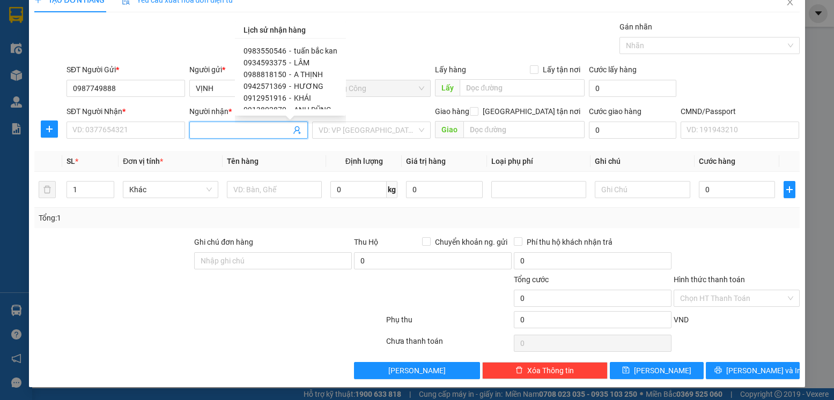
click at [305, 88] on span "HƯƠNG" at bounding box center [308, 86] width 29 height 9
type input "0942571369"
type input "HƯƠNG"
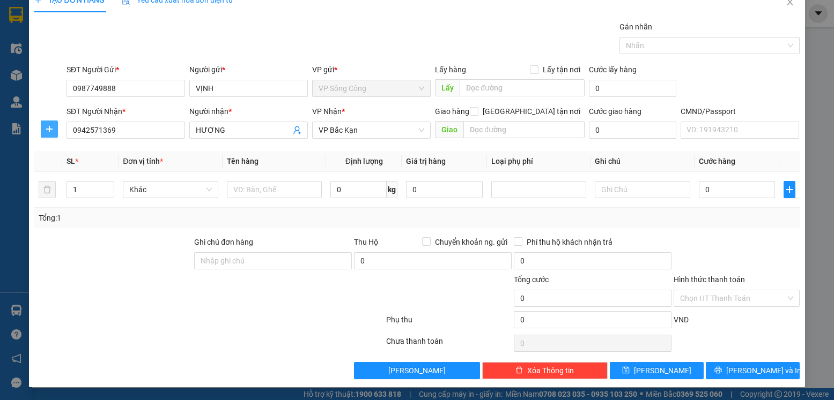
click at [51, 128] on icon "plus" at bounding box center [49, 129] width 9 height 9
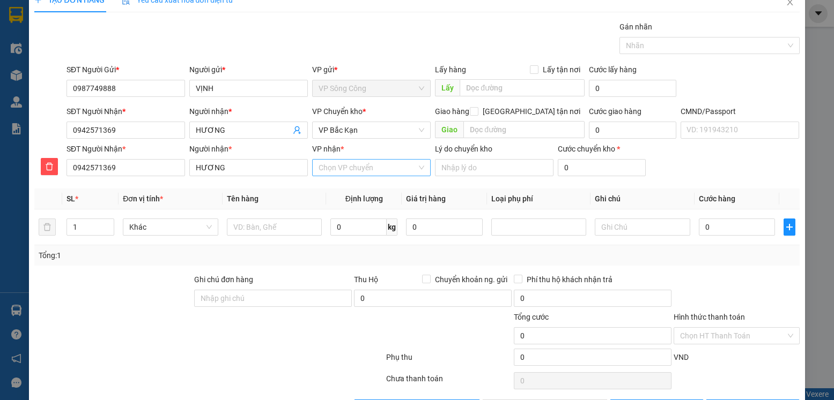
click at [333, 167] on input "VP nhận *" at bounding box center [367, 168] width 98 height 16
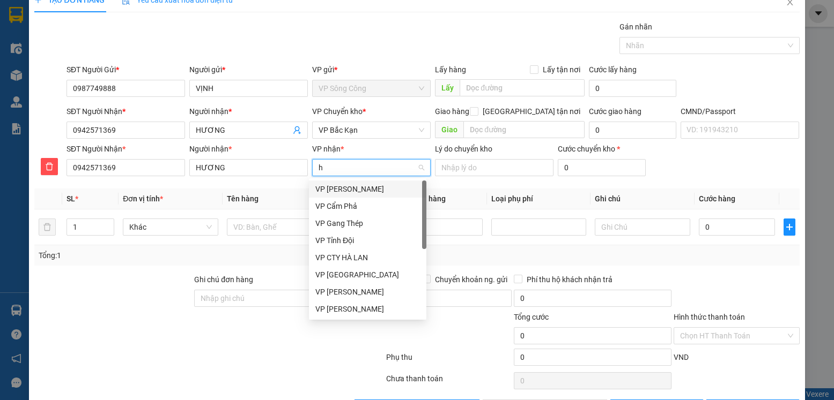
type input "hg"
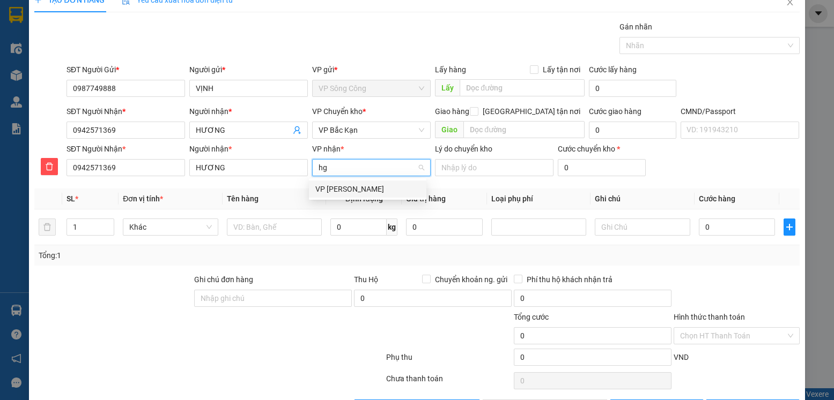
click at [340, 183] on div "VP Hoàng Gia" at bounding box center [367, 189] width 117 height 17
click at [366, 129] on span "VP Bắc Kạn" at bounding box center [371, 130] width 106 height 16
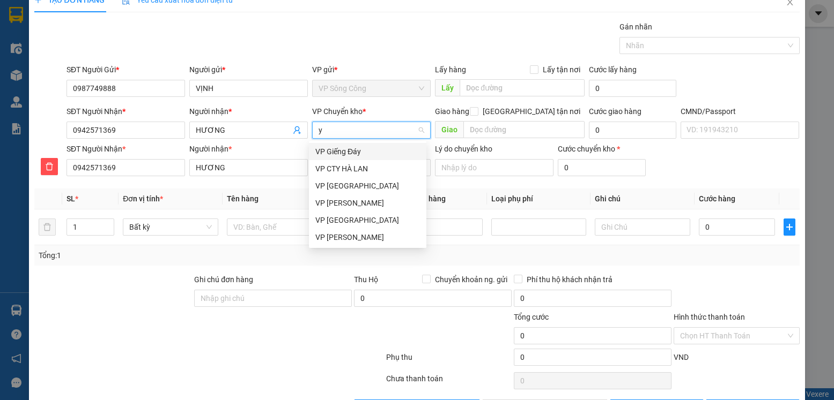
scroll to position [0, 0]
type input "yb"
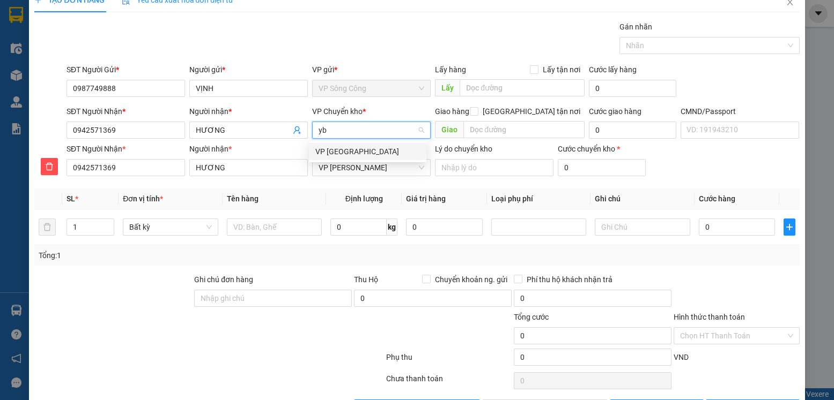
click at [347, 151] on div "VP [GEOGRAPHIC_DATA]" at bounding box center [367, 152] width 105 height 12
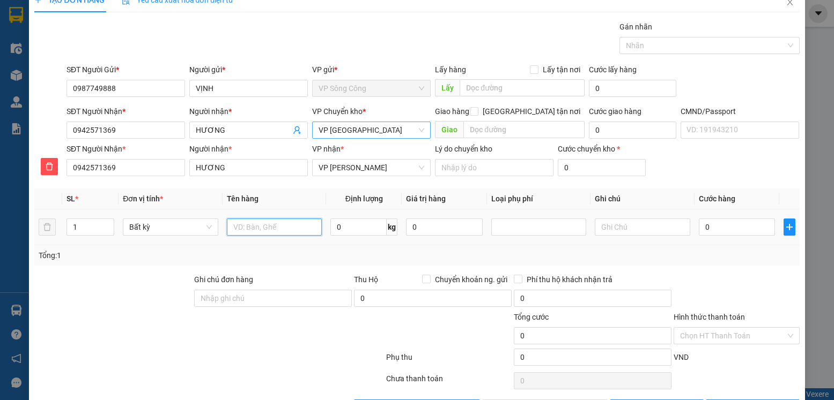
click at [273, 226] on input "text" at bounding box center [274, 227] width 95 height 17
type input "bọc biển số"
click at [348, 230] on input "0" at bounding box center [358, 227] width 56 height 17
type input "1"
click at [708, 227] on input "0" at bounding box center [737, 227] width 76 height 17
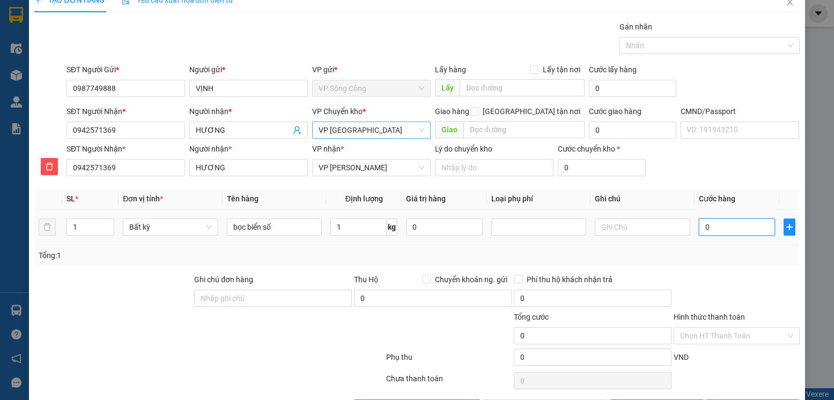
type input "35.000"
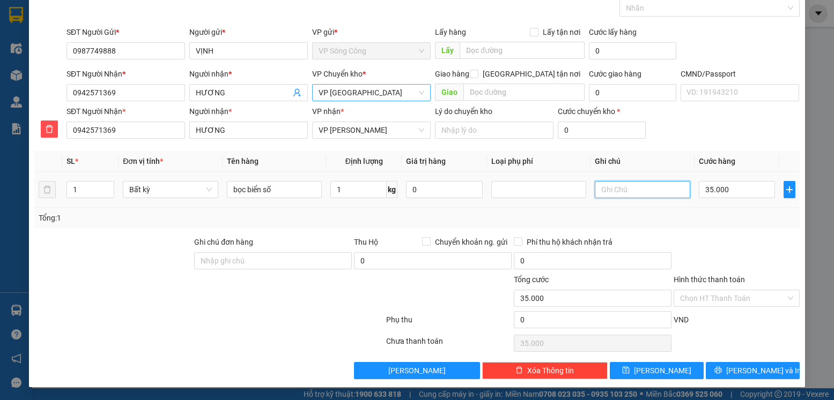
click at [617, 193] on input "text" at bounding box center [642, 189] width 95 height 17
type input "d"
type input "đơn đi bác kạn"
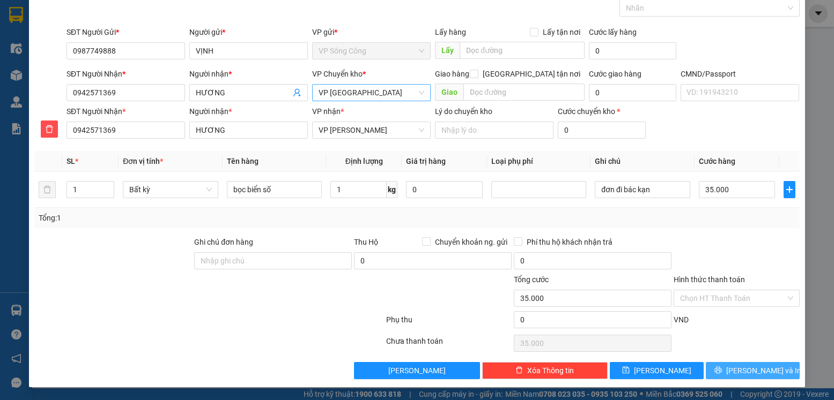
click at [735, 369] on span "Lưu và In" at bounding box center [763, 371] width 75 height 12
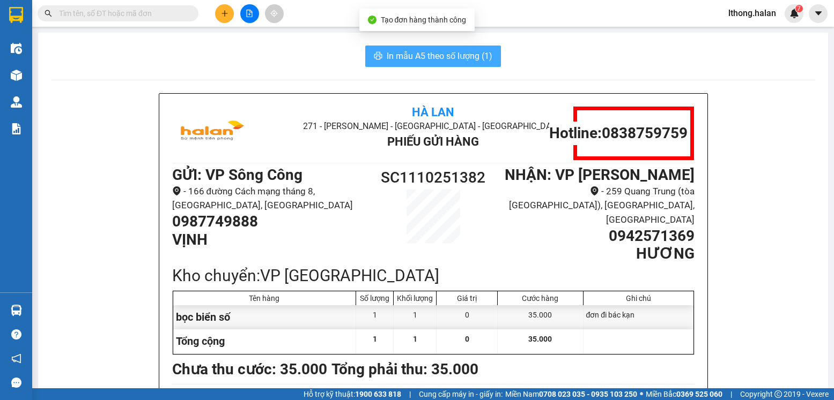
click at [415, 56] on span "In mẫu A5 theo số lượng (1)" at bounding box center [440, 55] width 106 height 13
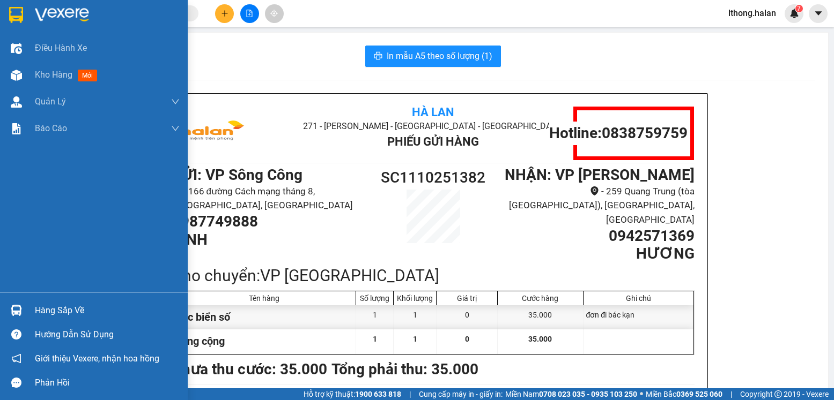
click at [54, 308] on div "Hàng sắp về" at bounding box center [107, 311] width 145 height 16
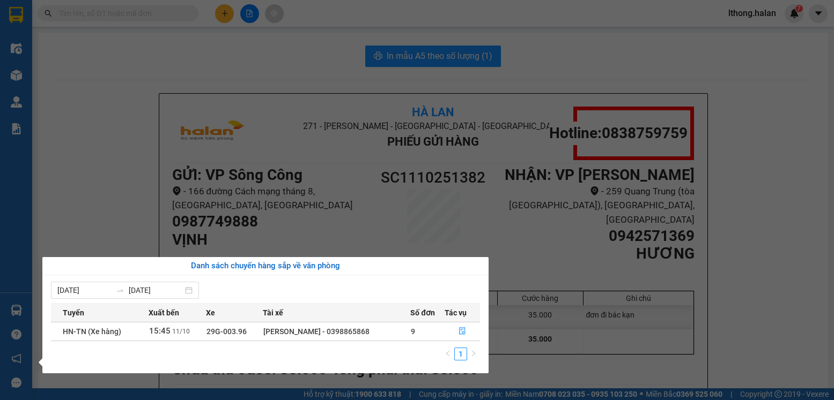
click at [265, 57] on section "Kết quả tìm kiếm ( 11 ) Bộ lọc Mã ĐH Trạng thái Món hàng Thu hộ Tổng cước Chưa …" at bounding box center [417, 200] width 834 height 400
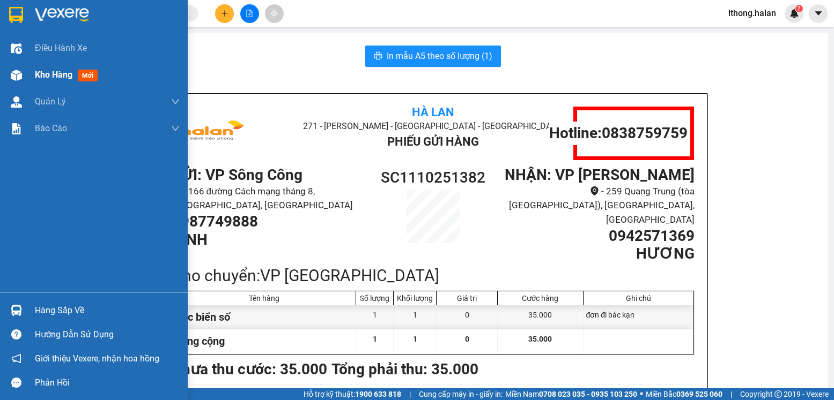
click at [50, 74] on span "Kho hàng" at bounding box center [54, 75] width 38 height 10
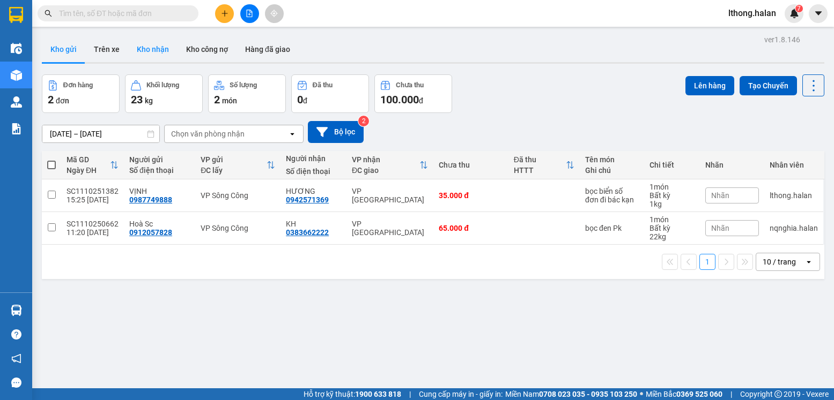
click at [144, 53] on button "Kho nhận" at bounding box center [152, 49] width 49 height 26
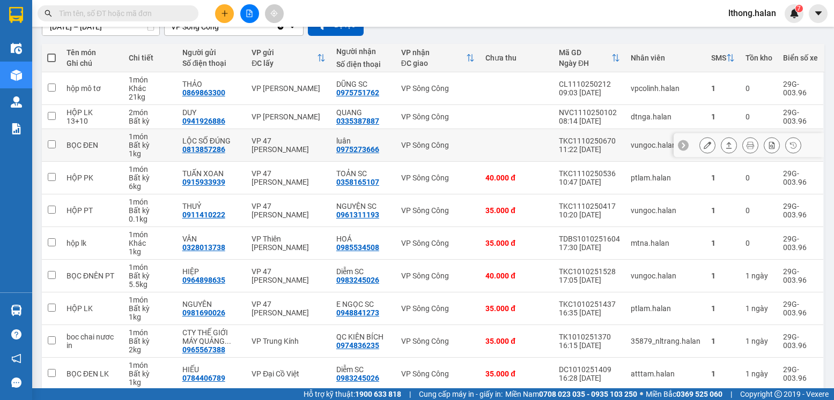
scroll to position [153, 0]
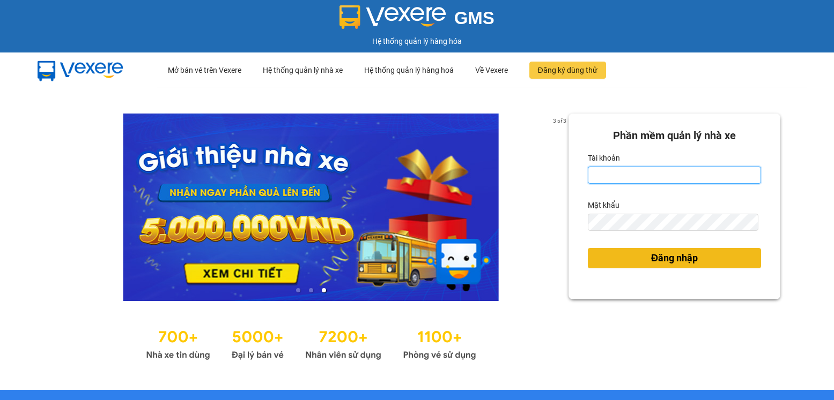
type input "lthong.halan"
click at [675, 261] on span "Đăng nhập" at bounding box center [674, 258] width 47 height 15
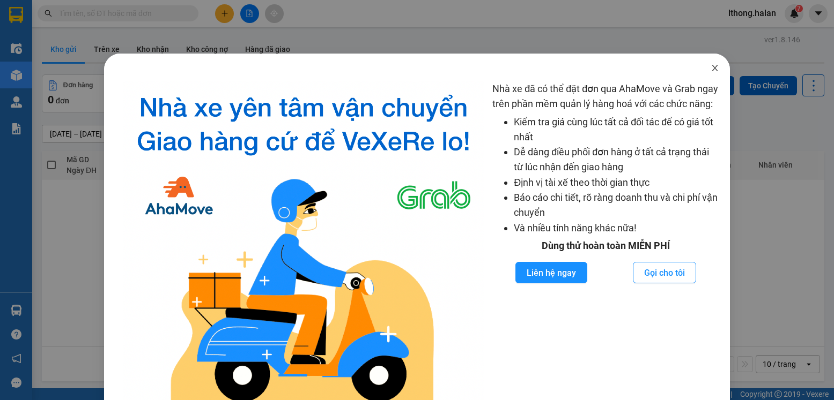
click at [710, 69] on icon "close" at bounding box center [714, 68] width 9 height 9
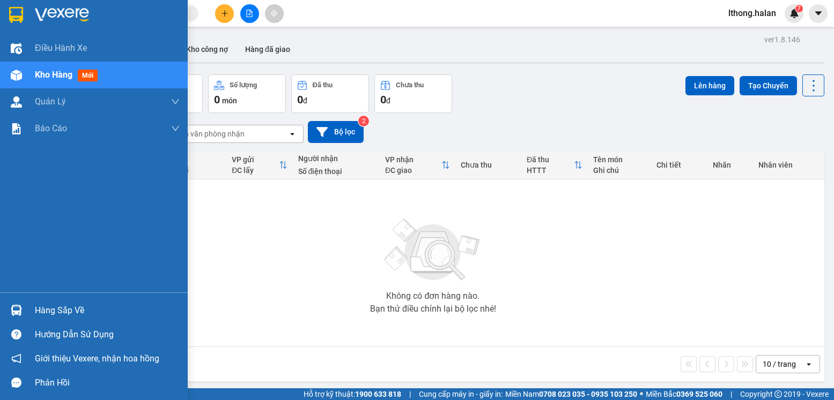
click at [65, 308] on div "Hàng sắp về" at bounding box center [107, 311] width 145 height 16
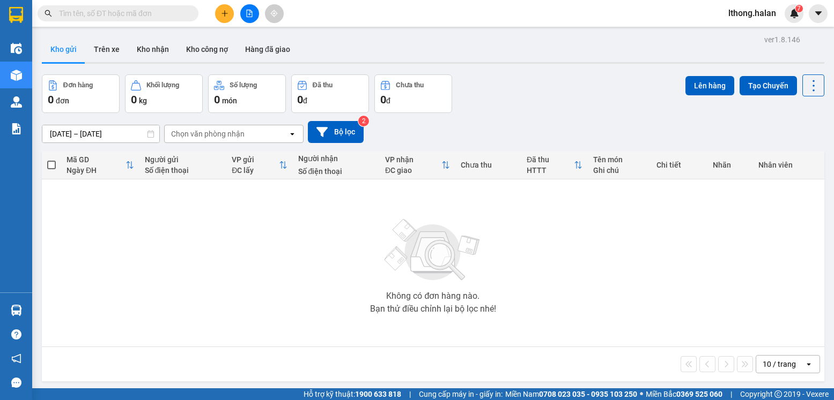
click at [588, 292] on section "Kết quả tìm kiếm ( 0 ) Bộ lọc No Data lthong.halan 7 Điều hành xe Kho hàng mới …" at bounding box center [417, 200] width 834 height 400
click at [108, 54] on button "Trên xe" at bounding box center [106, 49] width 43 height 26
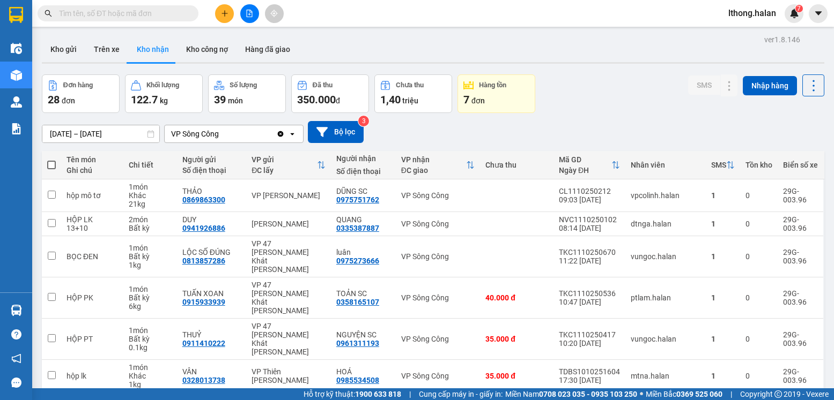
click at [162, 17] on input "text" at bounding box center [122, 14] width 127 height 12
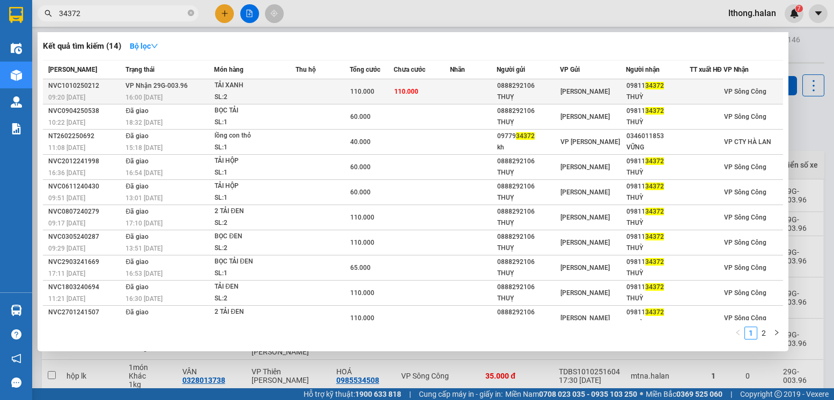
type input "34372"
click at [433, 94] on td "110.000" at bounding box center [421, 91] width 57 height 25
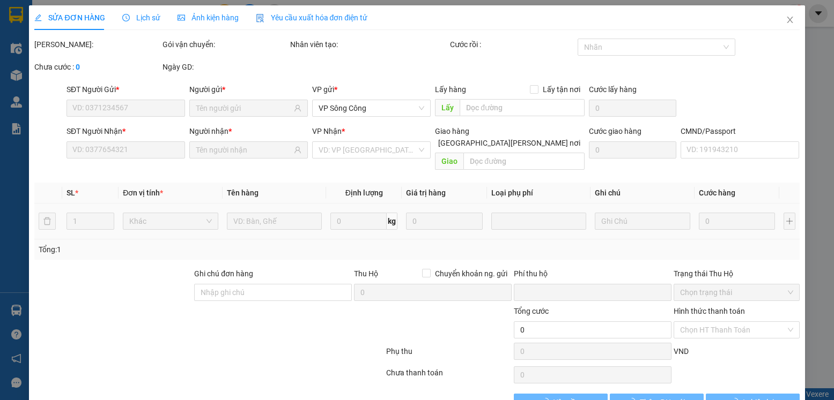
type input "0888292106"
type input "THUỴ"
type input "0981134372"
type input "THUỲ"
type input "0"
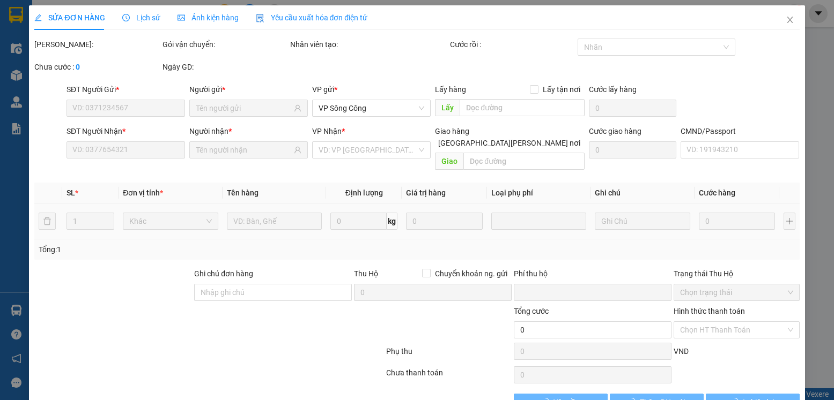
type input "110.000"
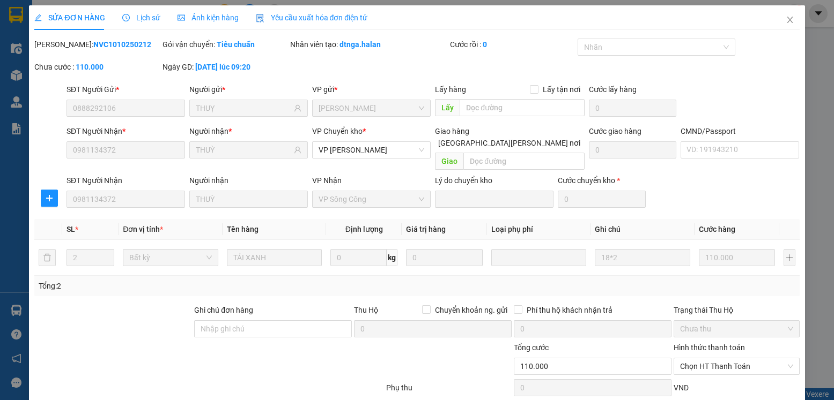
scroll to position [56, 0]
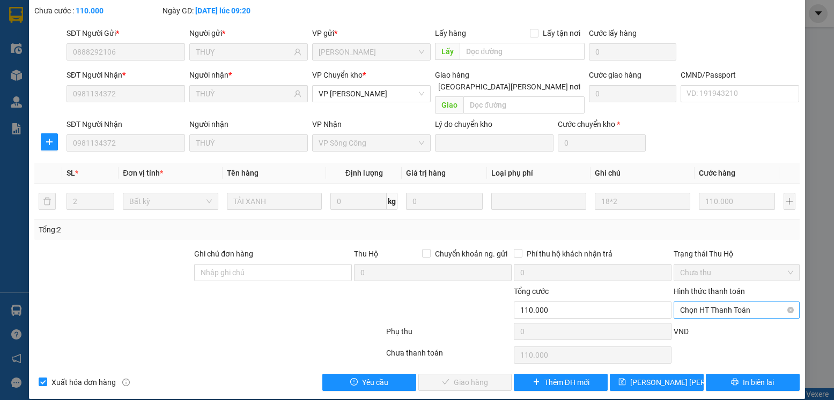
click at [760, 302] on span "Chọn HT Thanh Toán" at bounding box center [736, 310] width 113 height 16
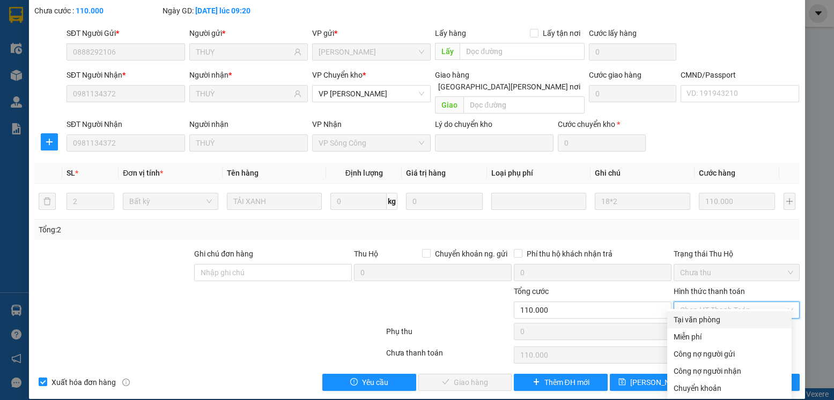
click at [701, 322] on div "Tại văn phòng" at bounding box center [729, 320] width 112 height 12
type input "0"
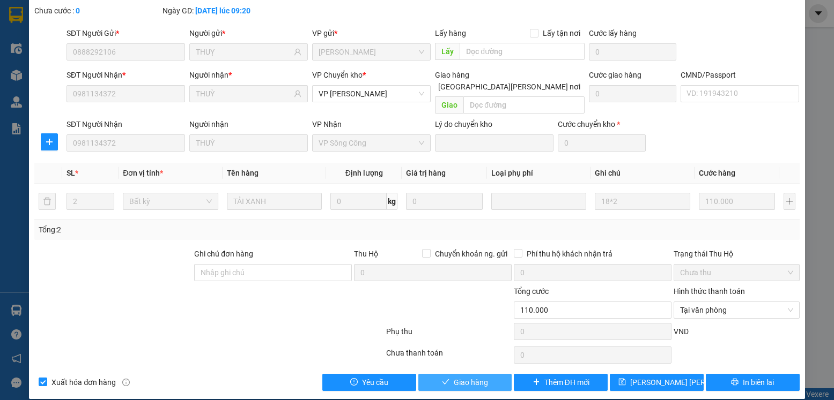
click at [469, 377] on span "Giao hàng" at bounding box center [471, 383] width 34 height 12
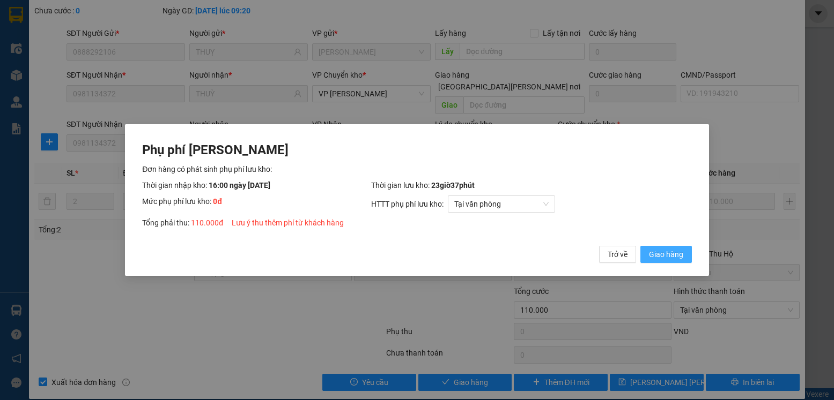
click at [667, 258] on span "Giao hàng" at bounding box center [666, 255] width 34 height 12
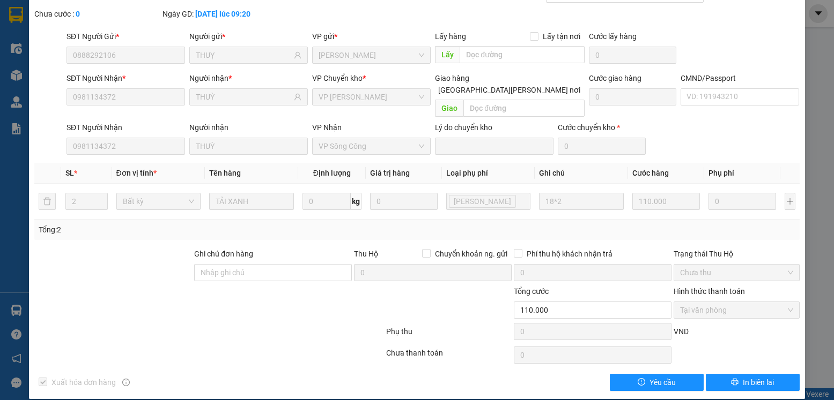
scroll to position [0, 0]
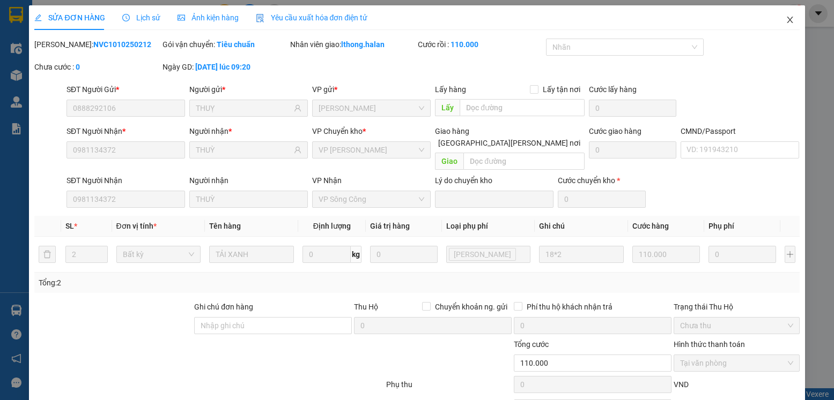
click at [786, 21] on icon "close" at bounding box center [789, 20] width 6 height 6
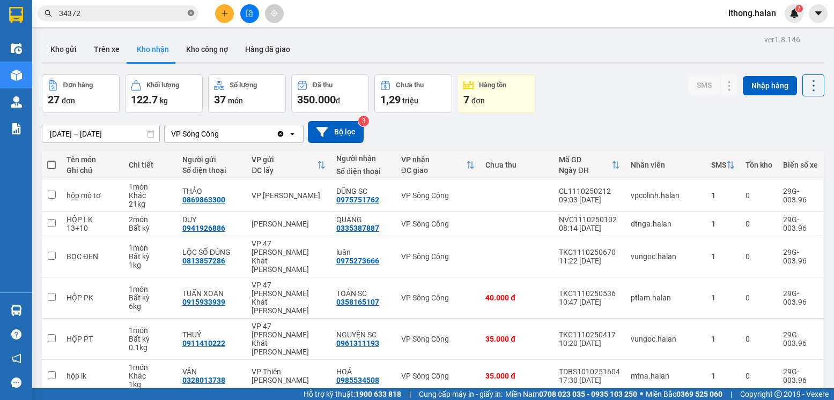
click at [191, 11] on icon "close-circle" at bounding box center [191, 13] width 6 height 6
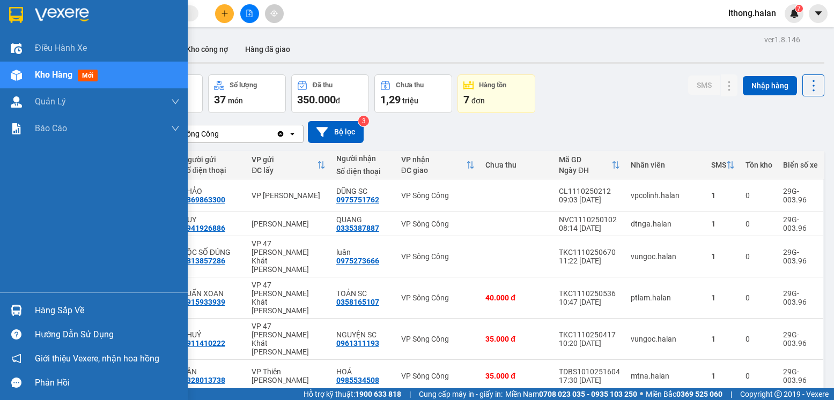
click at [40, 313] on div "Hàng sắp về" at bounding box center [107, 311] width 145 height 16
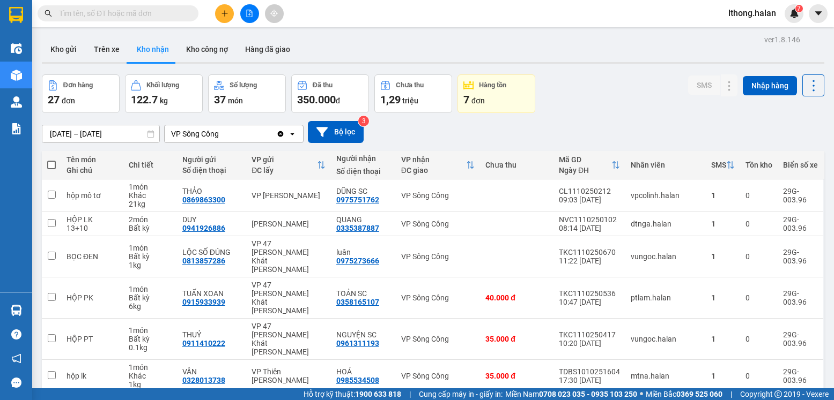
click at [574, 110] on section "Kết quả tìm kiếm ( 14 ) Bộ lọc Mã ĐH Trạng thái Món hàng Thu hộ Tổng cước Chưa …" at bounding box center [417, 200] width 834 height 400
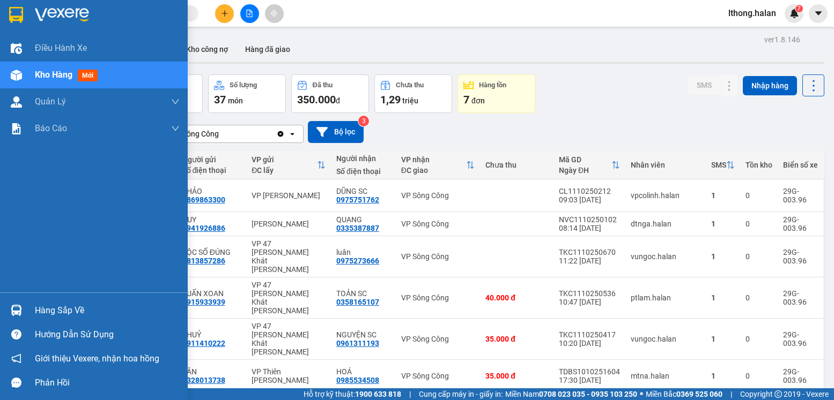
click at [53, 315] on div "Hàng sắp về" at bounding box center [107, 311] width 145 height 16
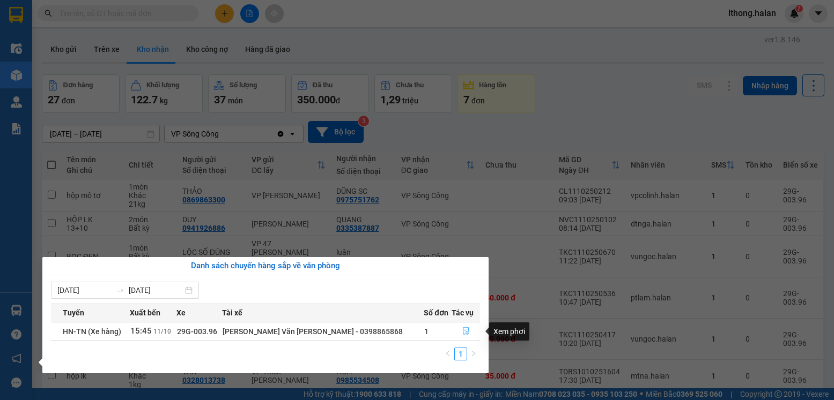
click at [463, 331] on icon "file-done" at bounding box center [466, 332] width 8 height 8
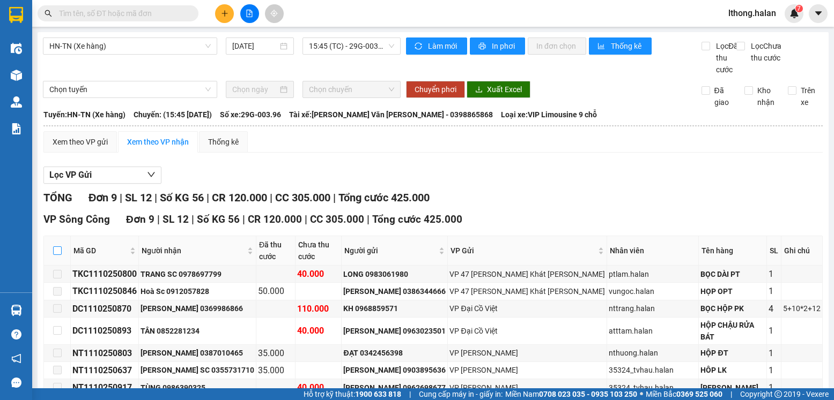
click at [57, 253] on input "checkbox" at bounding box center [57, 251] width 9 height 9
checkbox input "true"
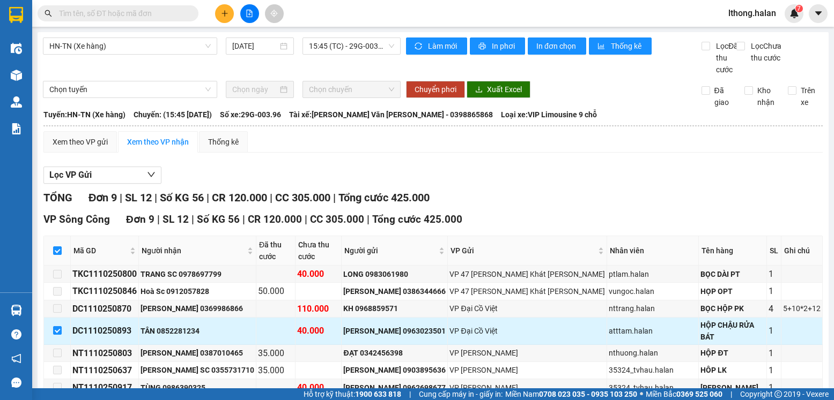
scroll to position [88, 0]
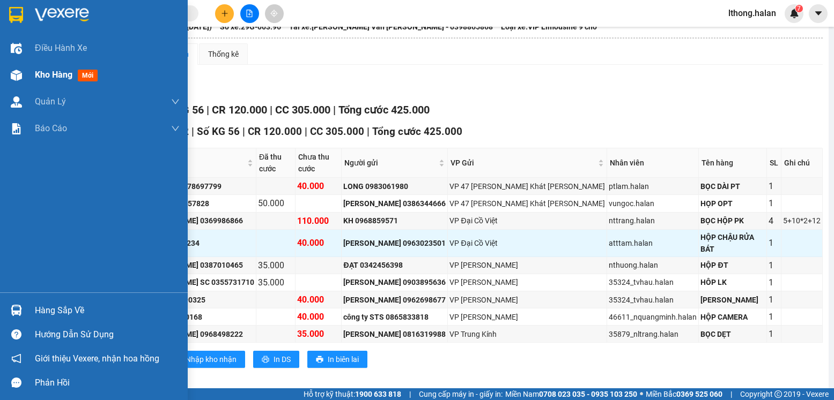
click at [64, 68] on div "Kho hàng mới" at bounding box center [107, 75] width 145 height 27
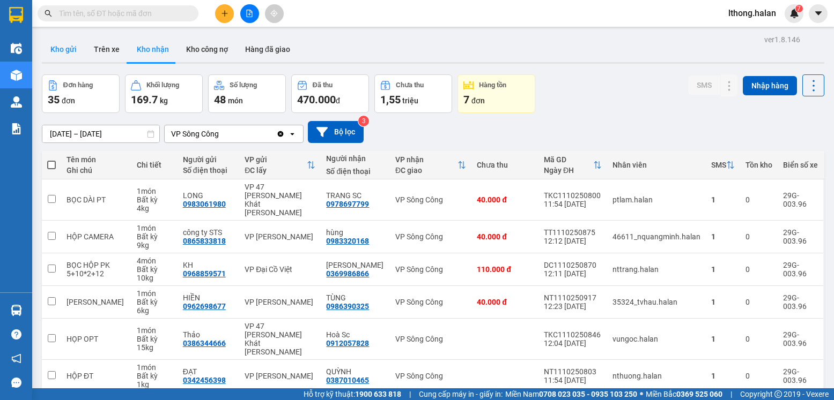
click at [63, 43] on button "Kho gửi" at bounding box center [63, 49] width 43 height 26
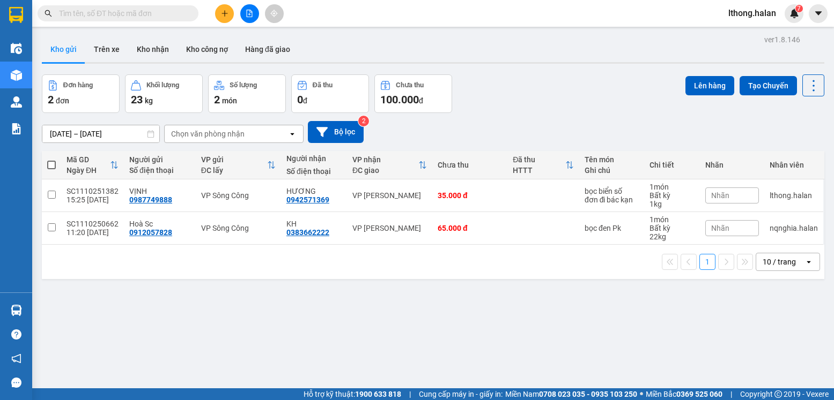
click at [51, 164] on span at bounding box center [51, 165] width 9 height 9
click at [51, 160] on input "checkbox" at bounding box center [51, 160] width 0 height 0
checkbox input "true"
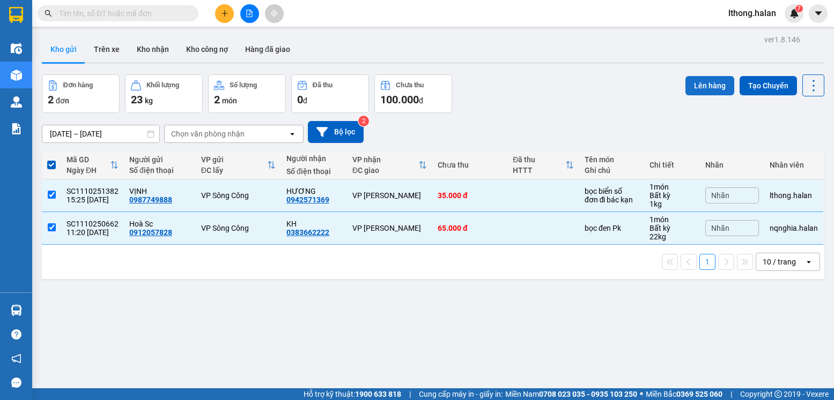
click at [693, 86] on button "Lên hàng" at bounding box center [709, 85] width 49 height 19
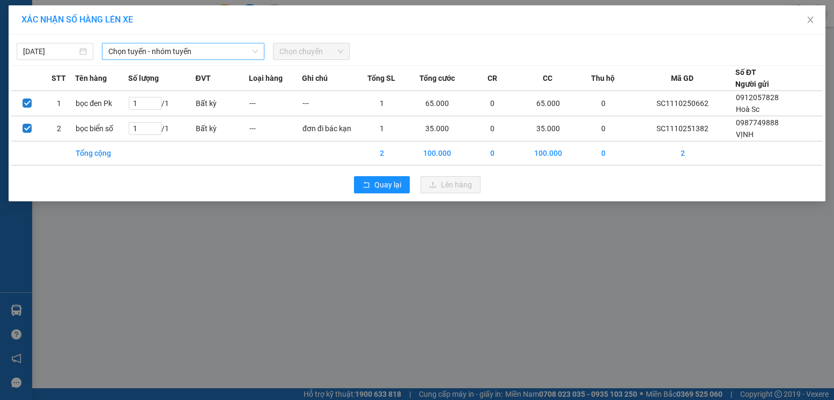
click at [183, 52] on span "Chọn tuyến - nhóm tuyến" at bounding box center [183, 51] width 150 height 16
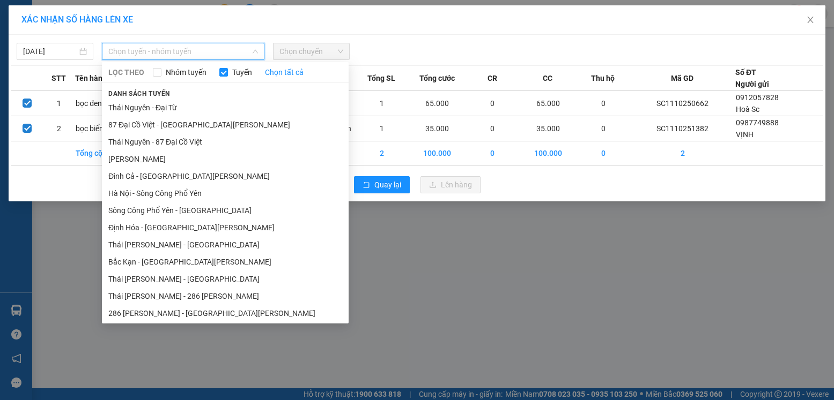
scroll to position [161, 0]
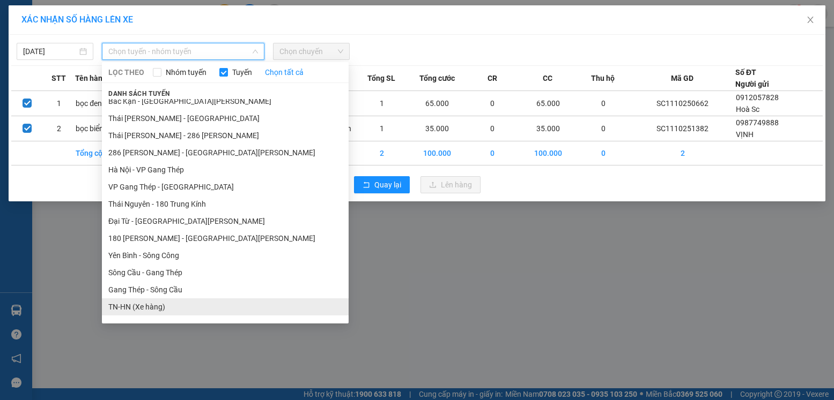
click at [121, 307] on li "TN-HN (Xe hàng)" at bounding box center [225, 307] width 247 height 17
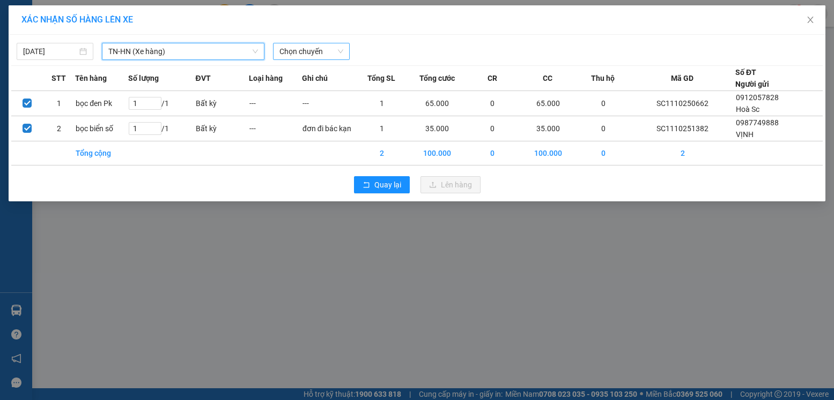
click at [286, 51] on span "Chọn chuyến" at bounding box center [311, 51] width 64 height 16
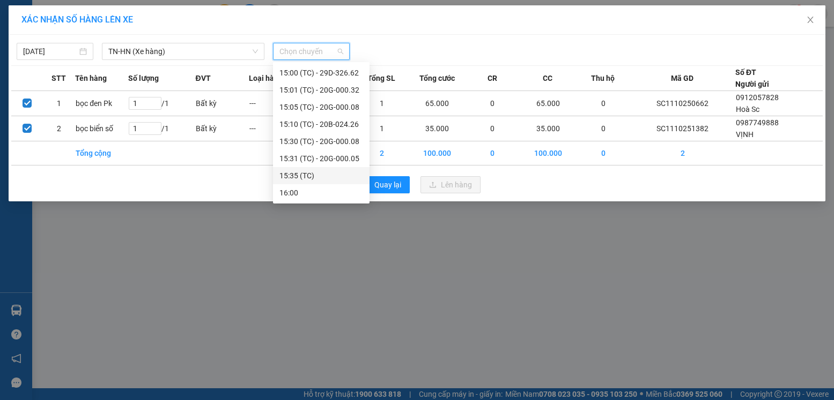
scroll to position [463, 0]
click at [329, 174] on div "16:05 (TC) - 29G-003.96" at bounding box center [321, 176] width 84 height 12
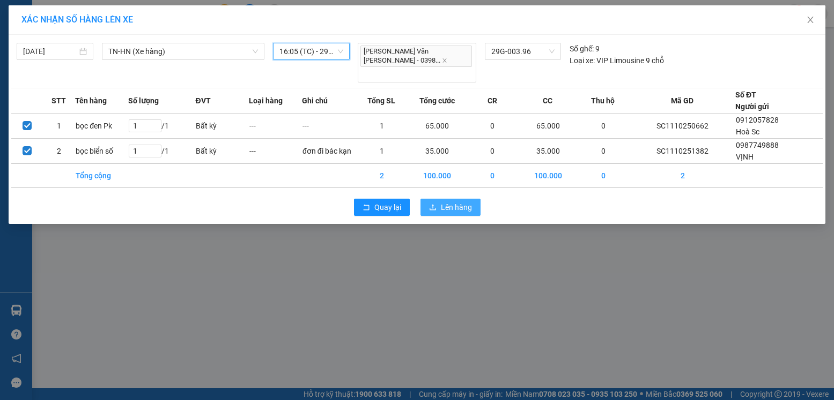
click at [443, 202] on span "Lên hàng" at bounding box center [456, 208] width 31 height 12
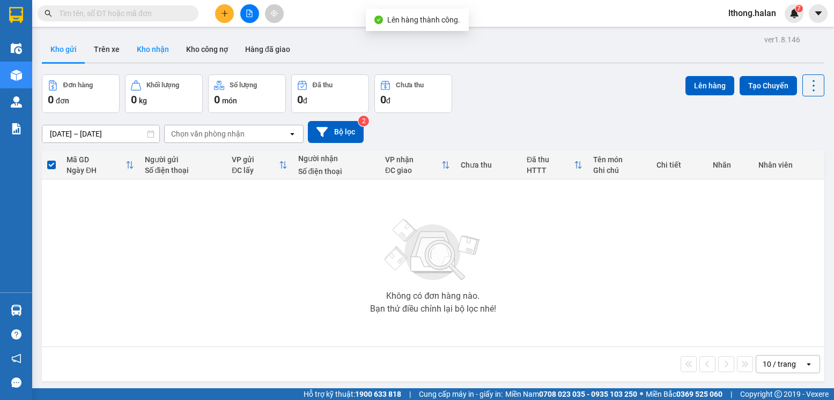
click at [160, 50] on button "Kho nhận" at bounding box center [152, 49] width 49 height 26
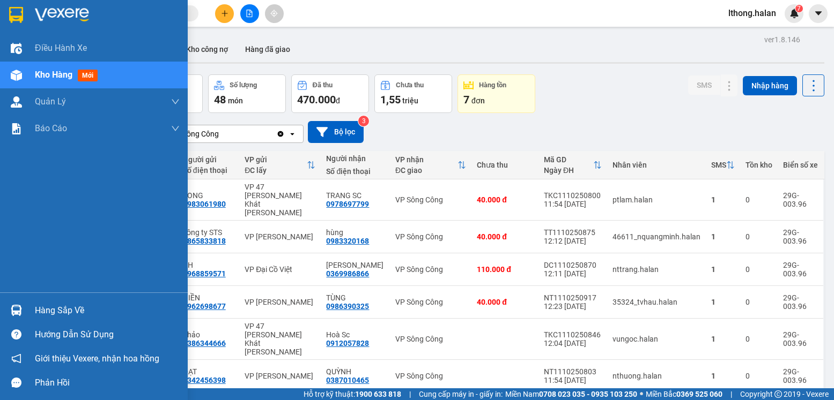
click at [46, 318] on div "Hàng sắp về" at bounding box center [107, 311] width 145 height 16
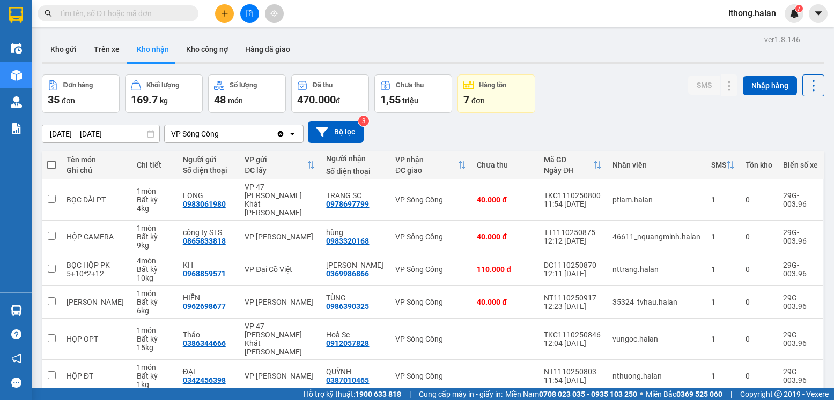
click at [569, 114] on section "Kết quả tìm kiếm ( 14 ) Bộ lọc Mã ĐH Trạng thái Món hàng Thu hộ Tổng cước Chưa …" at bounding box center [417, 200] width 834 height 400
click at [69, 49] on button "Kho gửi" at bounding box center [63, 49] width 43 height 26
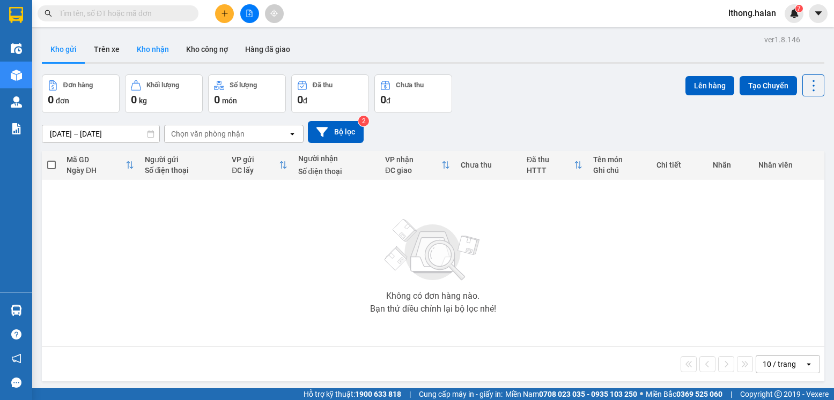
click at [153, 46] on button "Kho nhận" at bounding box center [152, 49] width 49 height 26
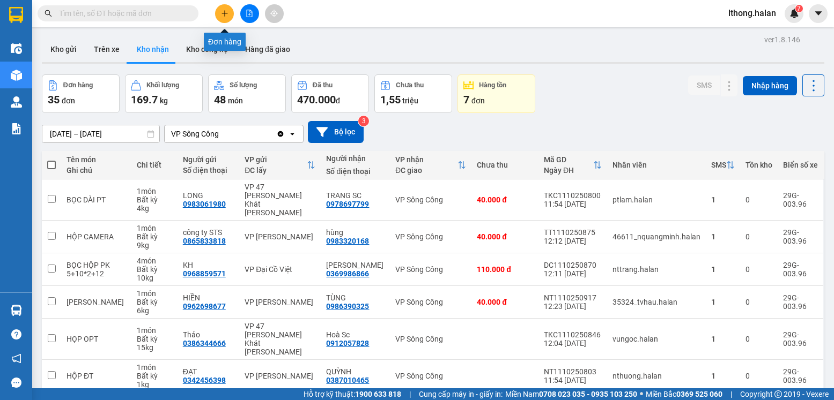
click at [222, 14] on icon "plus" at bounding box center [225, 14] width 8 height 8
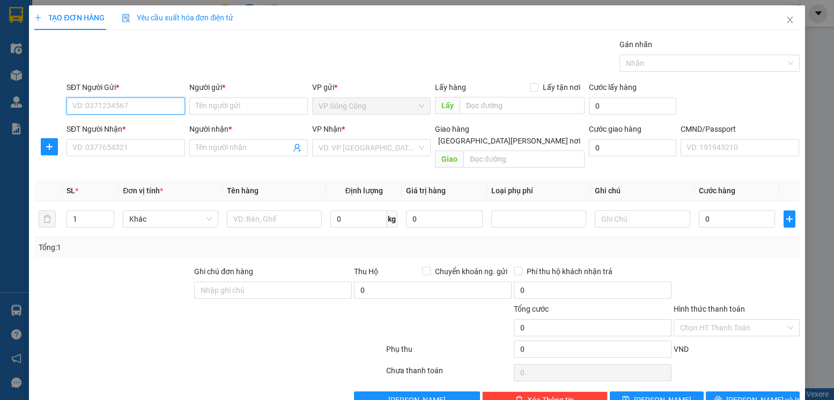
click at [144, 105] on input "SĐT Người Gửi *" at bounding box center [125, 106] width 118 height 17
type input "0983376451"
click at [86, 125] on div "0983376451 - hoài" at bounding box center [125, 128] width 106 height 12
type input "hoài"
type input "0983376451"
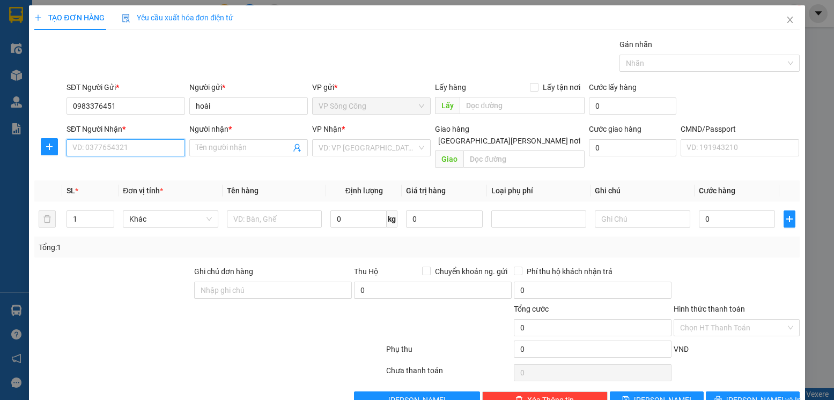
click at [137, 145] on input "SĐT Người Nhận *" at bounding box center [125, 147] width 118 height 17
click at [137, 144] on input "SĐT Người Nhận *" at bounding box center [125, 147] width 118 height 17
type input "0862322022"
click at [140, 173] on div "0862322022 - HOÀNG" at bounding box center [125, 170] width 106 height 12
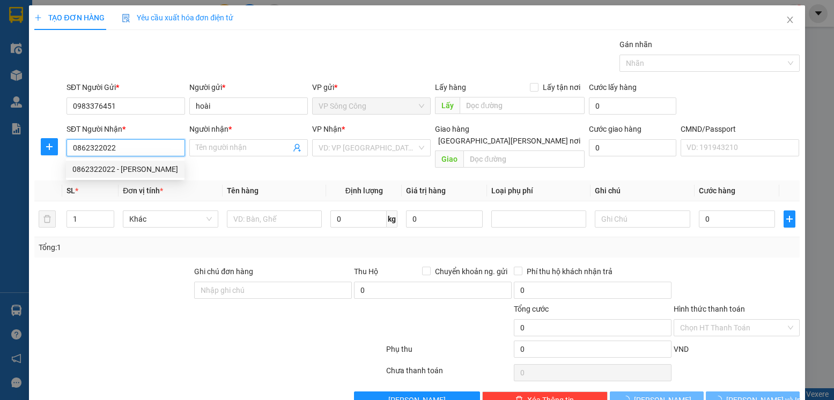
type input "HOÀNG"
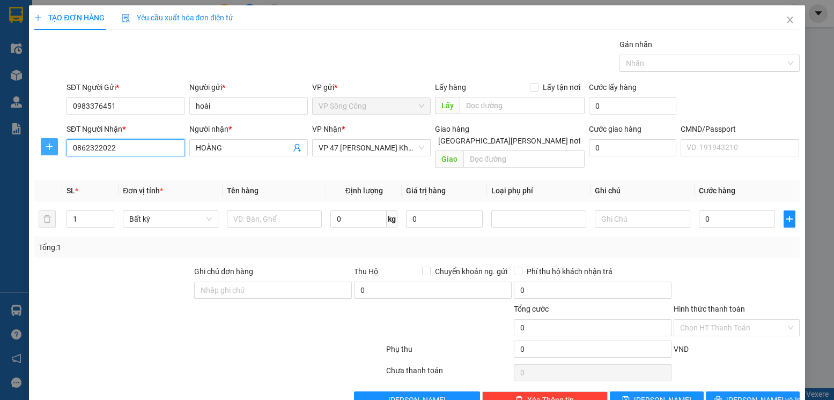
type input "0862322022"
click at [47, 151] on icon "plus" at bounding box center [49, 147] width 9 height 9
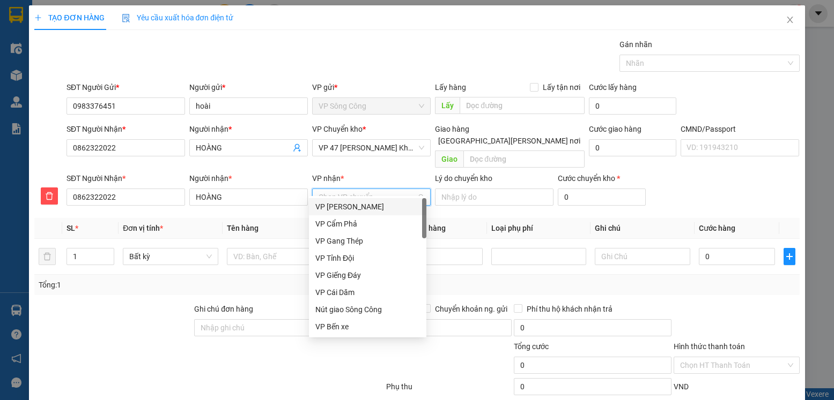
click at [370, 189] on input "VP nhận *" at bounding box center [367, 197] width 98 height 16
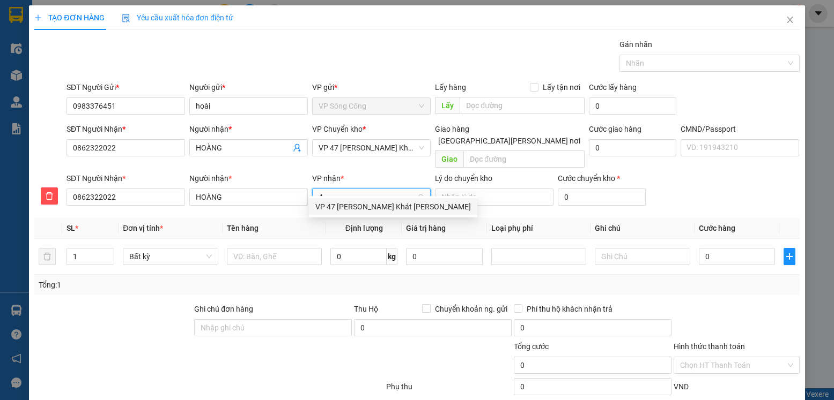
type input "47"
click at [357, 208] on div "VP 47 [PERSON_NAME]" at bounding box center [392, 207] width 155 height 12
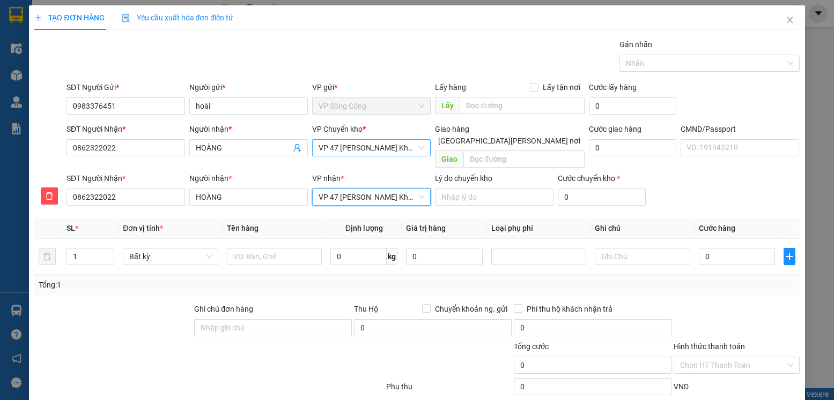
click at [392, 144] on span "VP 47 [PERSON_NAME]" at bounding box center [371, 148] width 106 height 16
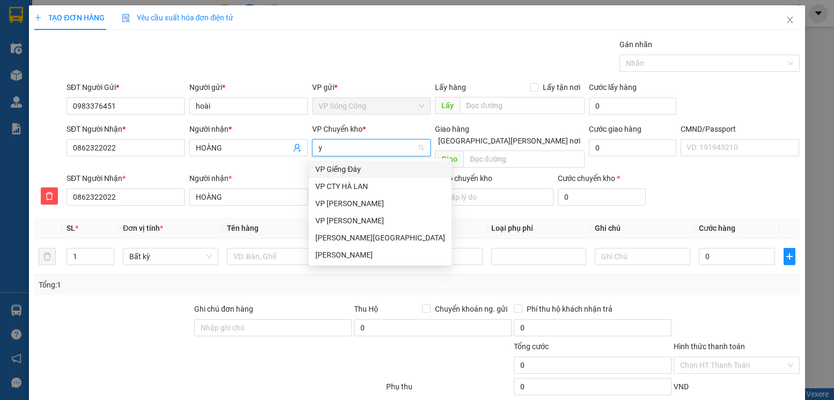
type input "yb"
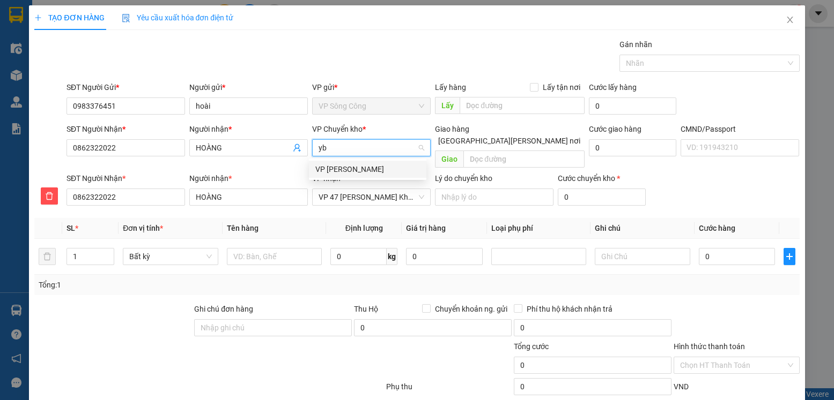
click at [350, 173] on div "VP [GEOGRAPHIC_DATA]" at bounding box center [367, 170] width 105 height 12
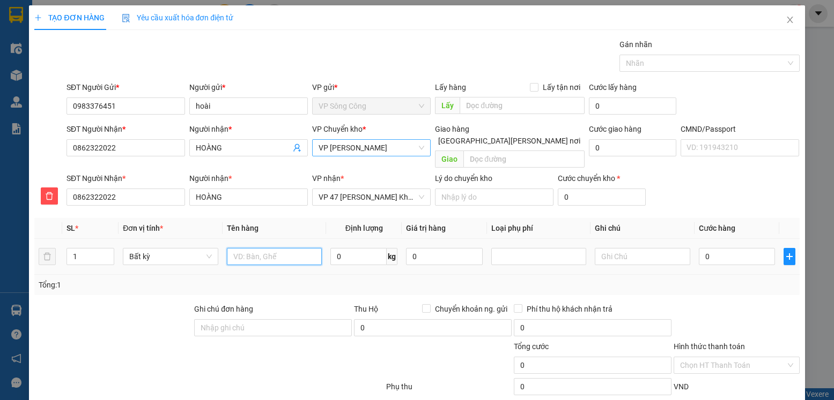
click at [250, 248] on input "text" at bounding box center [274, 256] width 95 height 17
type input "hộp xốp đồ ăn"
click at [352, 248] on input "0" at bounding box center [358, 256] width 56 height 17
type input "8"
click at [710, 248] on input "0" at bounding box center [737, 256] width 76 height 17
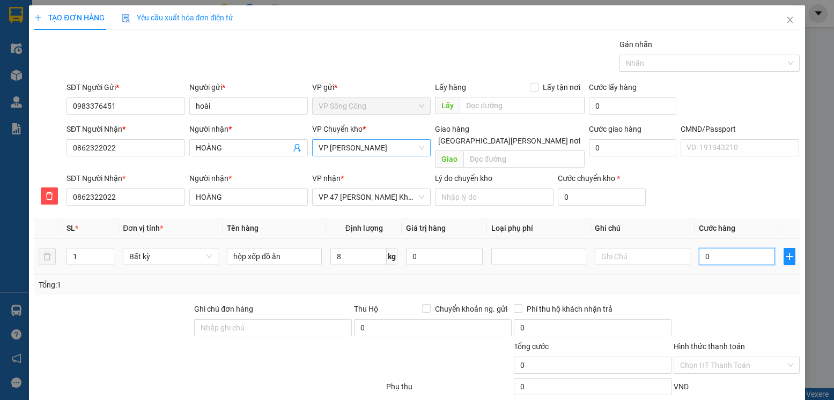
type input "40.000"
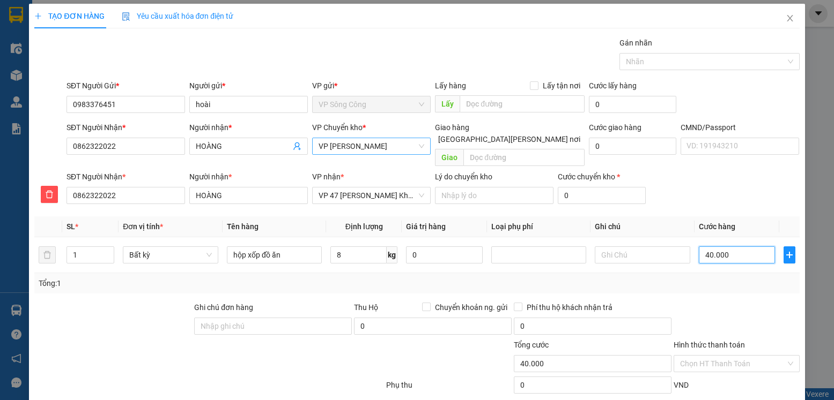
scroll to position [55, 0]
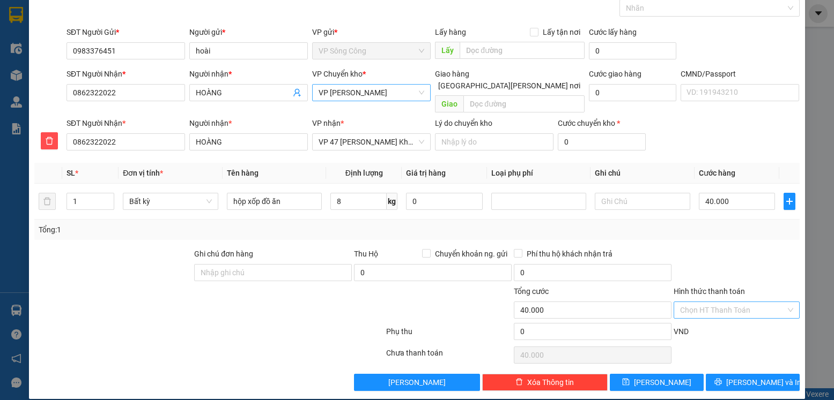
click at [726, 302] on input "Hình thức thanh toán" at bounding box center [732, 310] width 105 height 16
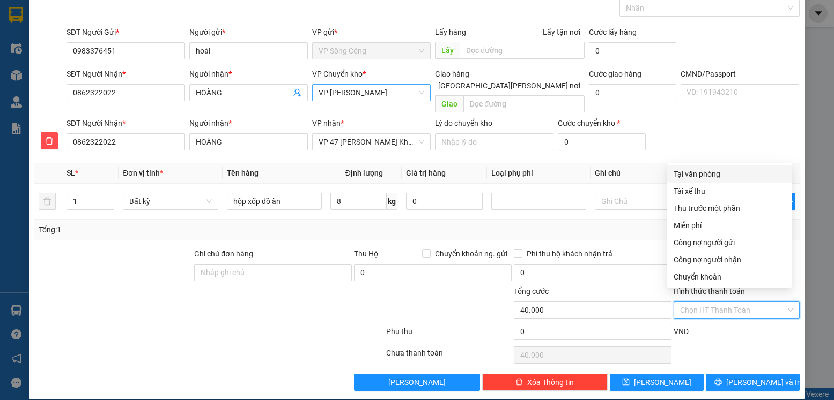
click at [726, 176] on div "Tại văn phòng" at bounding box center [729, 174] width 112 height 12
type input "0"
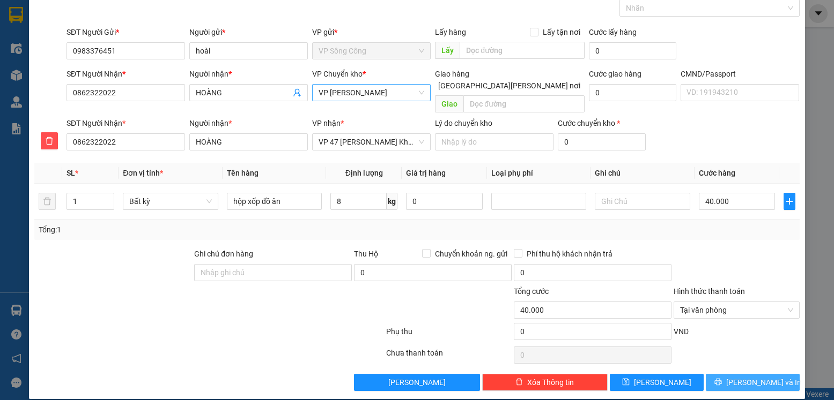
click at [740, 377] on span "Lưu và In" at bounding box center [763, 383] width 75 height 12
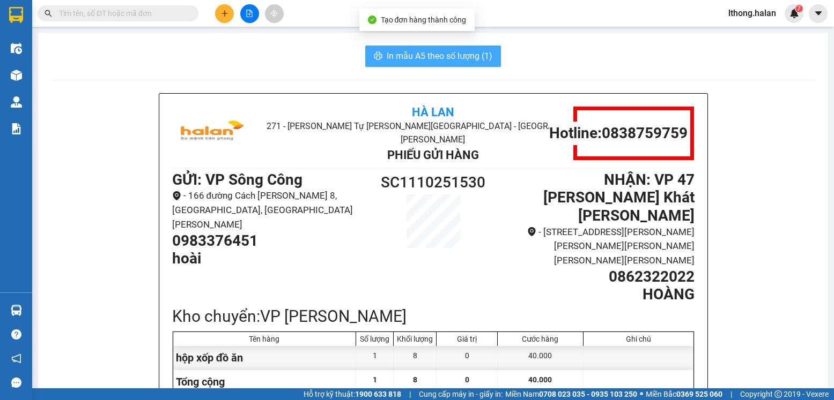
click at [460, 53] on span "In mẫu A5 theo số lượng (1)" at bounding box center [440, 55] width 106 height 13
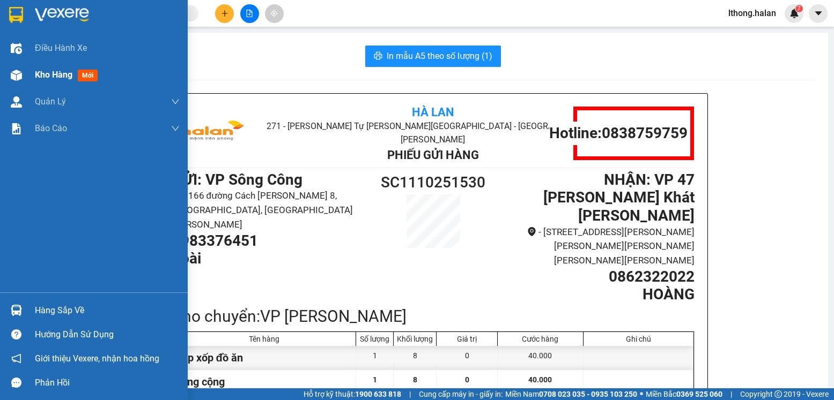
click at [62, 72] on span "Kho hàng" at bounding box center [54, 75] width 38 height 10
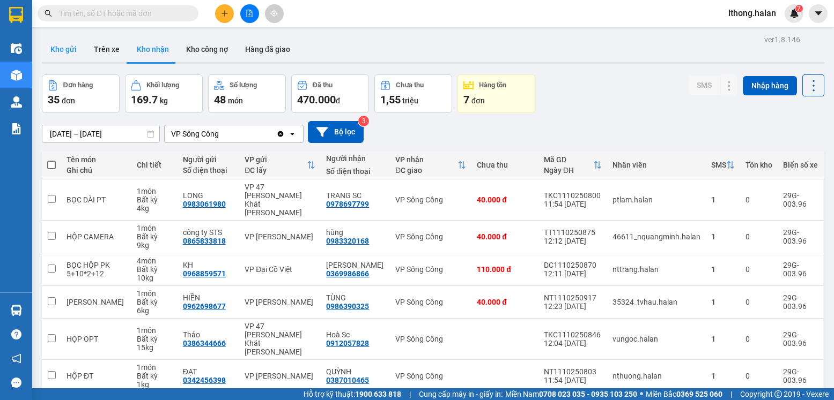
click at [62, 49] on button "Kho gửi" at bounding box center [63, 49] width 43 height 26
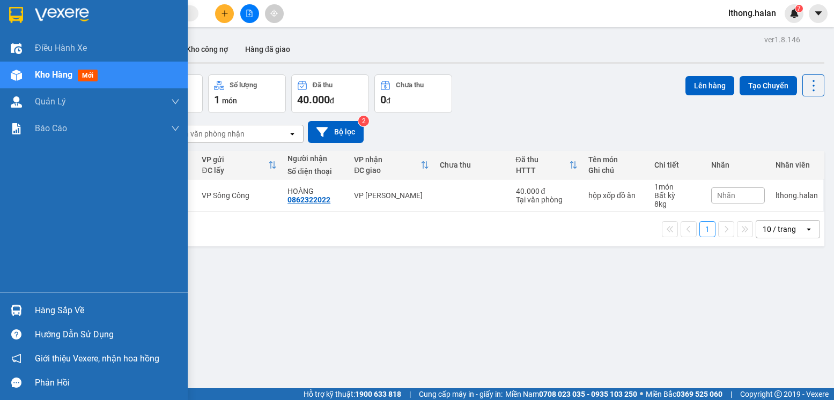
click at [66, 311] on div "Hàng sắp về" at bounding box center [107, 311] width 145 height 16
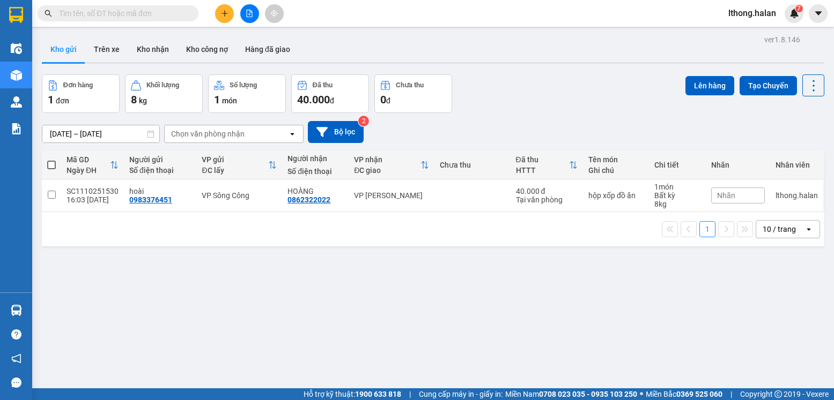
click at [611, 343] on section "Kết quả tìm kiếm ( 14 ) Bộ lọc Mã ĐH Trạng thái Món hàng Thu hộ Tổng cước Chưa …" at bounding box center [417, 200] width 834 height 400
click at [149, 47] on button "Kho nhận" at bounding box center [152, 49] width 49 height 26
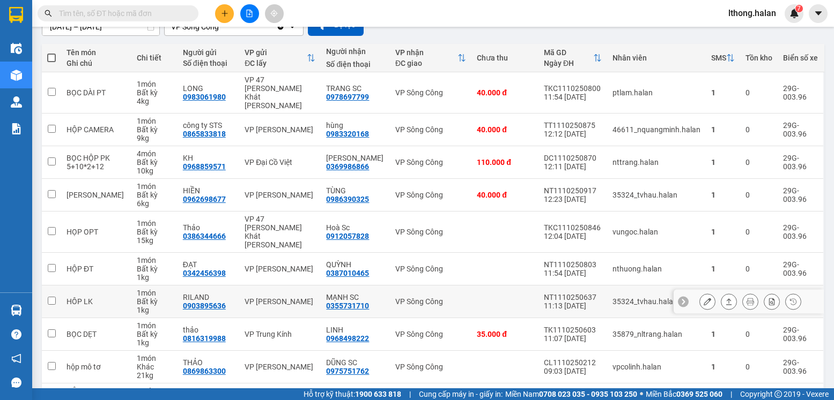
scroll to position [153, 0]
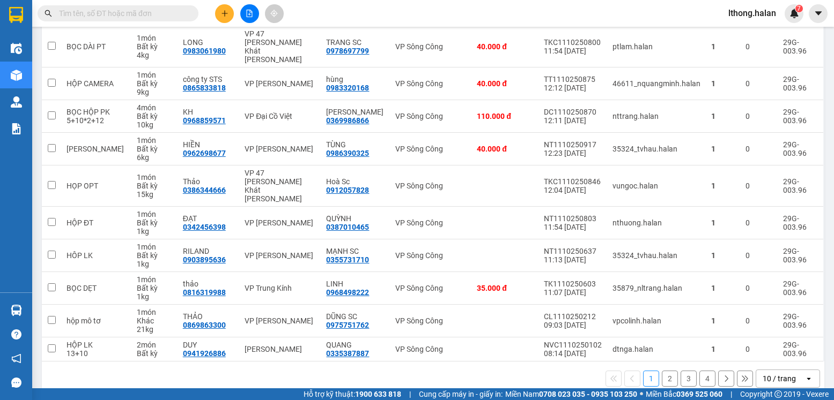
click at [662, 371] on button "2" at bounding box center [670, 379] width 16 height 16
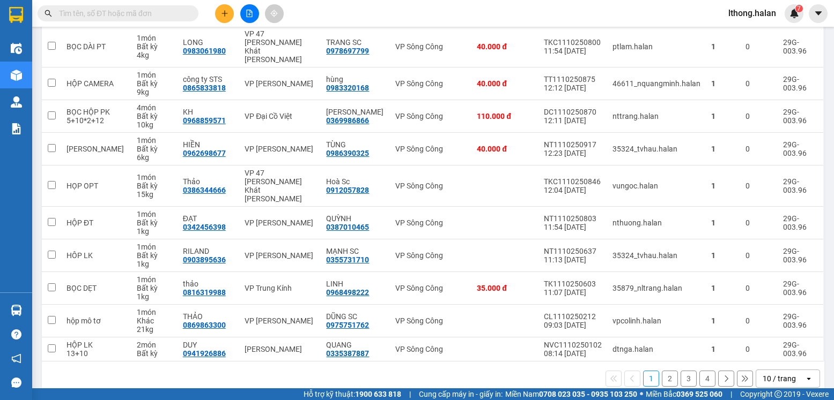
click at [701, 371] on button "4" at bounding box center [707, 379] width 16 height 16
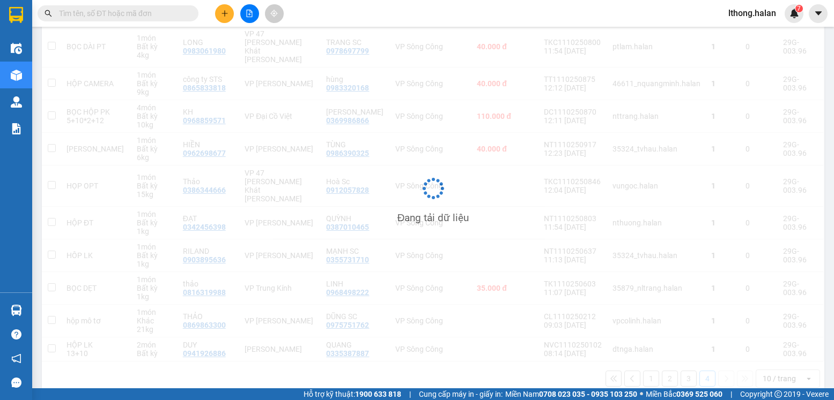
scroll to position [49, 0]
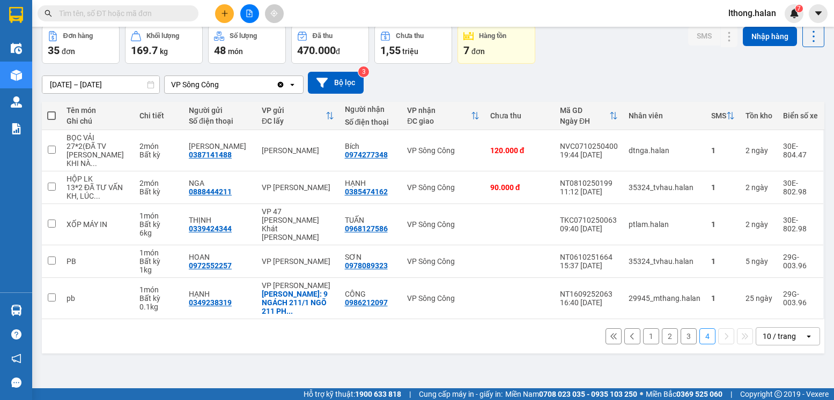
click at [643, 329] on button "1" at bounding box center [651, 337] width 16 height 16
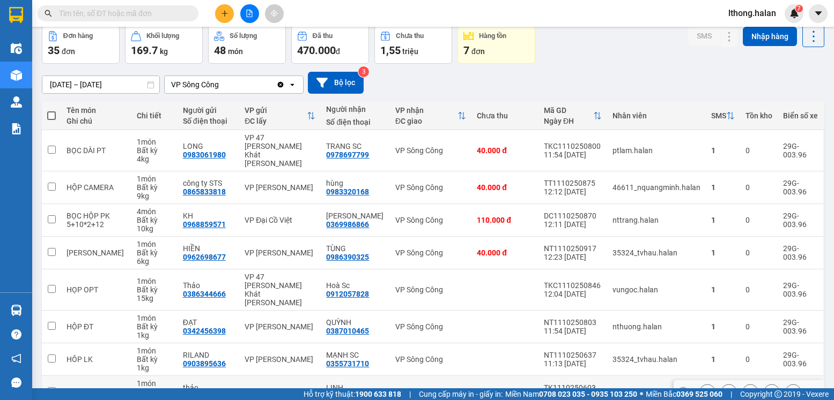
scroll to position [153, 0]
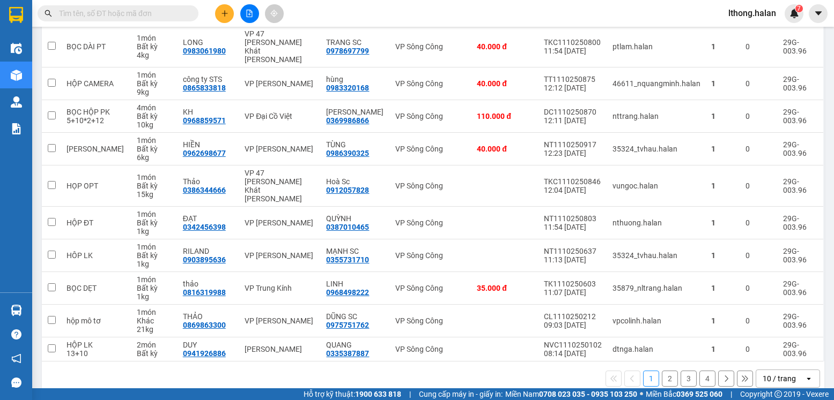
click at [700, 371] on button "4" at bounding box center [707, 379] width 16 height 16
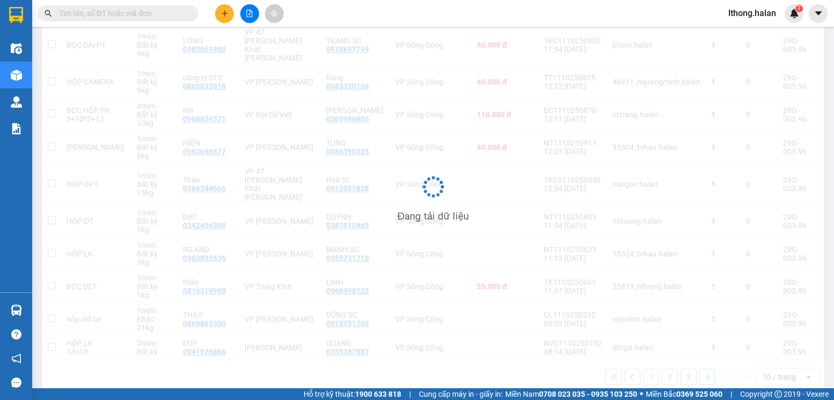
scroll to position [49, 0]
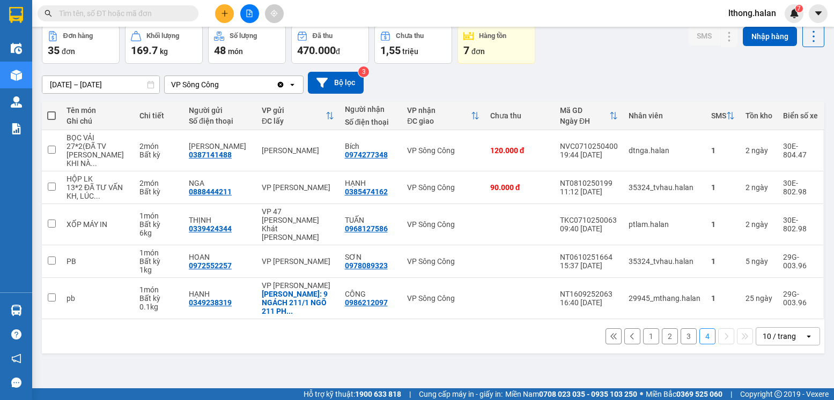
click at [680, 329] on button "3" at bounding box center [688, 337] width 16 height 16
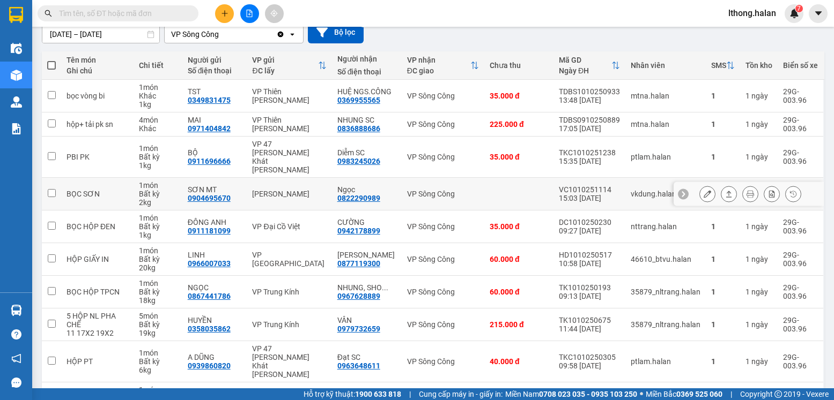
scroll to position [0, 0]
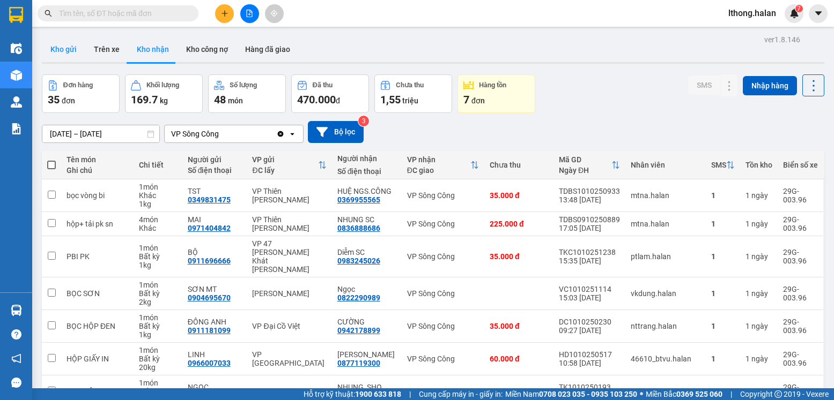
click at [61, 46] on button "Kho gửi" at bounding box center [63, 49] width 43 height 26
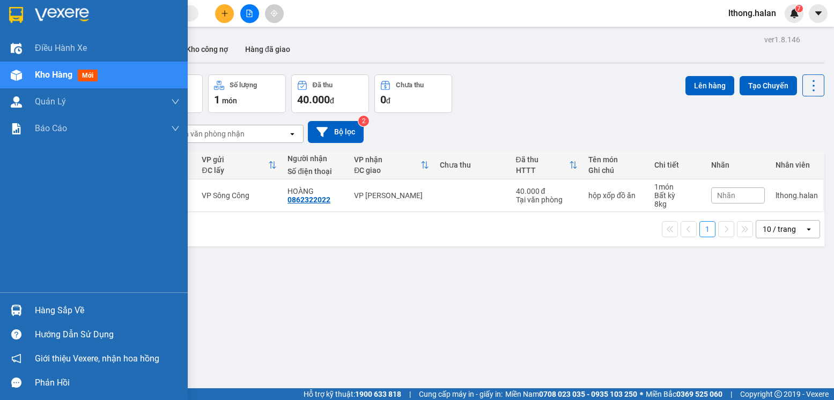
click at [65, 313] on div "Hàng sắp về" at bounding box center [107, 311] width 145 height 16
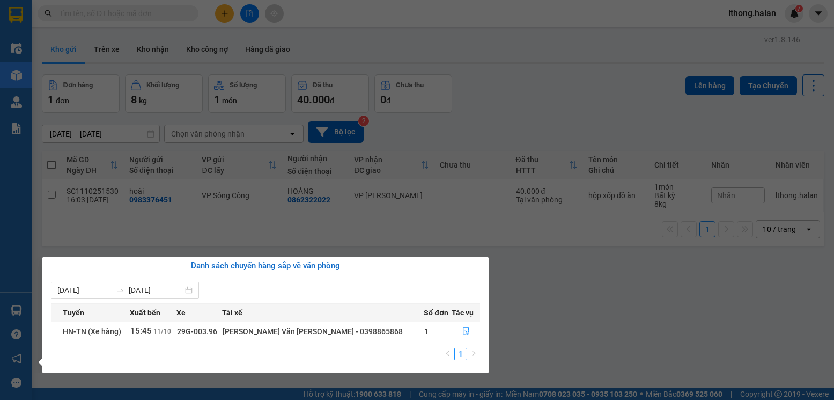
click at [344, 42] on section "Kết quả tìm kiếm ( 14 ) Bộ lọc Mã ĐH Trạng thái Món hàng Thu hộ Tổng cước Chưa …" at bounding box center [417, 200] width 834 height 400
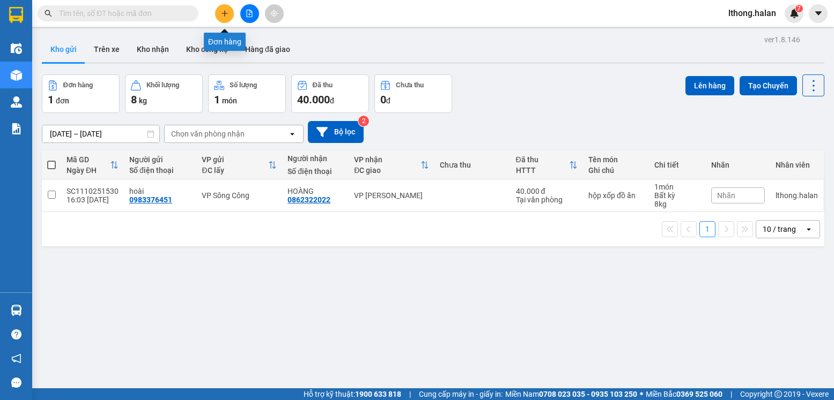
click at [226, 12] on icon "plus" at bounding box center [225, 14] width 8 height 8
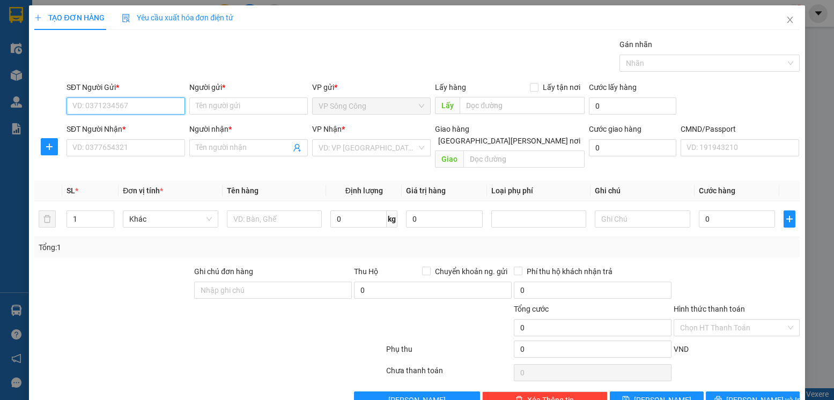
click at [100, 107] on input "SĐT Người Gửi *" at bounding box center [125, 106] width 118 height 17
type input "0987749888"
click at [88, 129] on div "0987749888 - VỊNH" at bounding box center [125, 128] width 106 height 12
type input "VỊNH"
type input "0987749888"
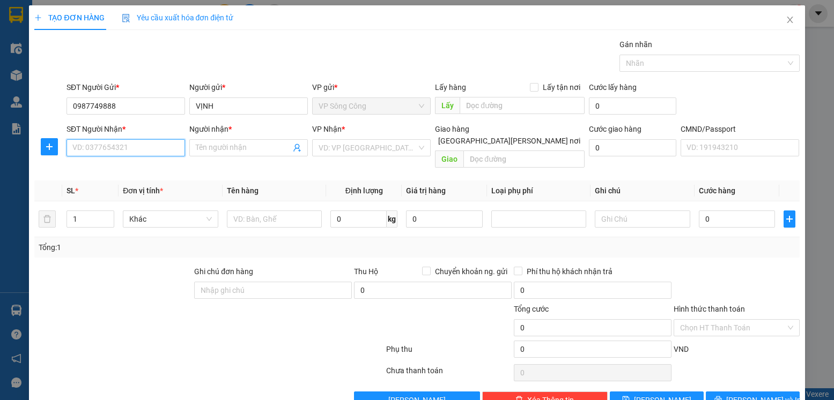
click at [95, 151] on input "SĐT Người Nhận *" at bounding box center [125, 147] width 118 height 17
type input "0988174275"
click at [96, 169] on div "0988174275 - LINH" at bounding box center [125, 170] width 106 height 12
type input "LINH"
type input "0988174275"
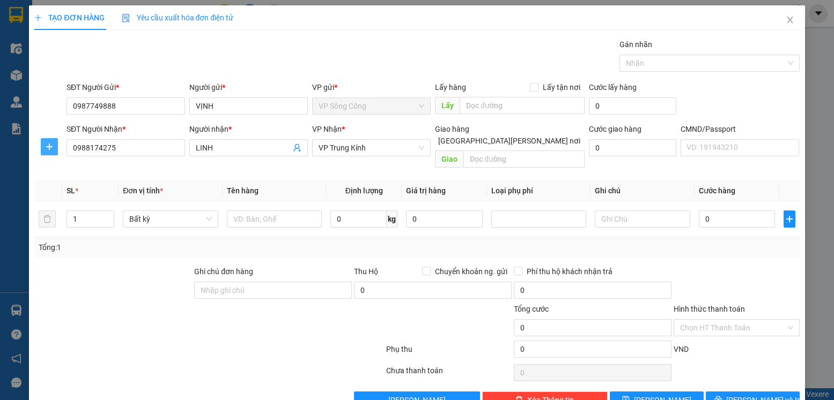
click at [47, 146] on icon "plus" at bounding box center [49, 147] width 9 height 9
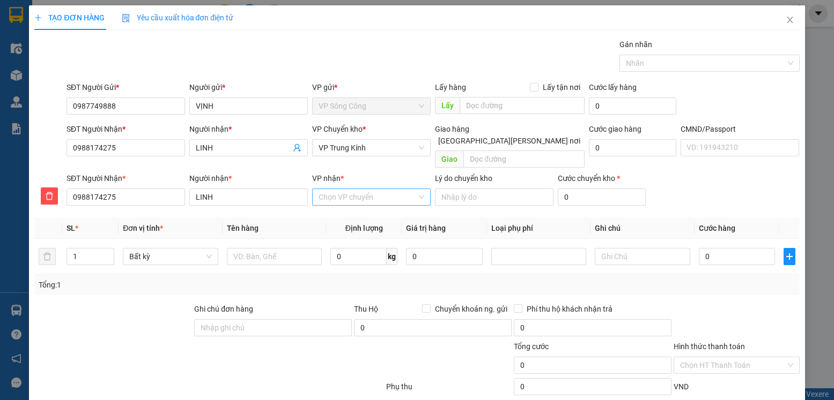
click at [327, 189] on input "VP nhận *" at bounding box center [367, 197] width 98 height 16
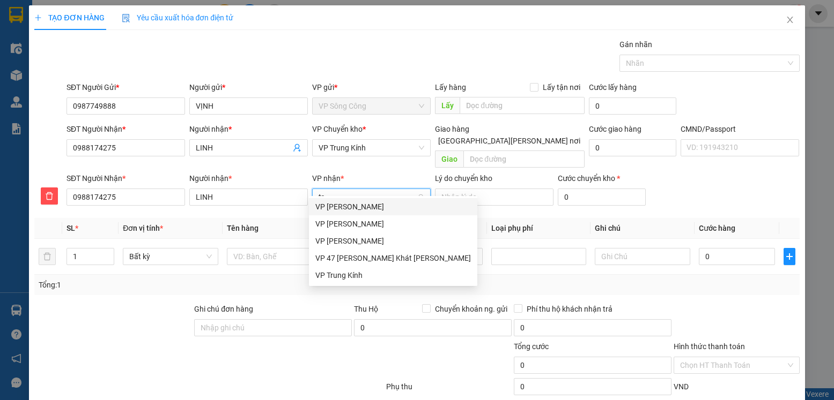
type input "tru"
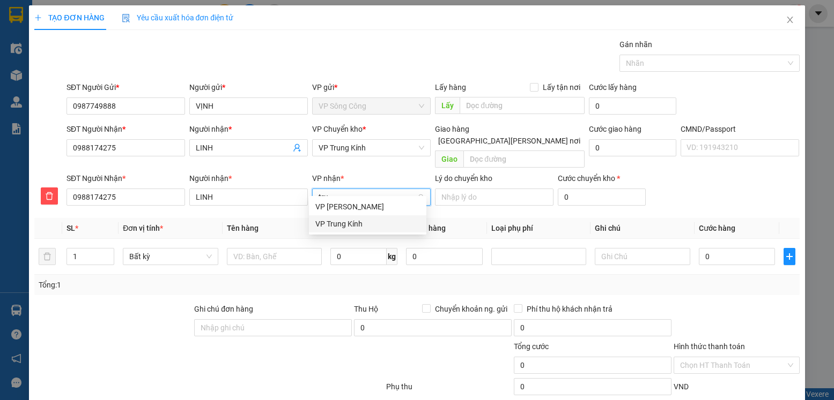
click at [351, 221] on div "VP Trung Kính" at bounding box center [367, 224] width 105 height 12
click at [370, 147] on span "VP Trung Kính" at bounding box center [371, 148] width 106 height 16
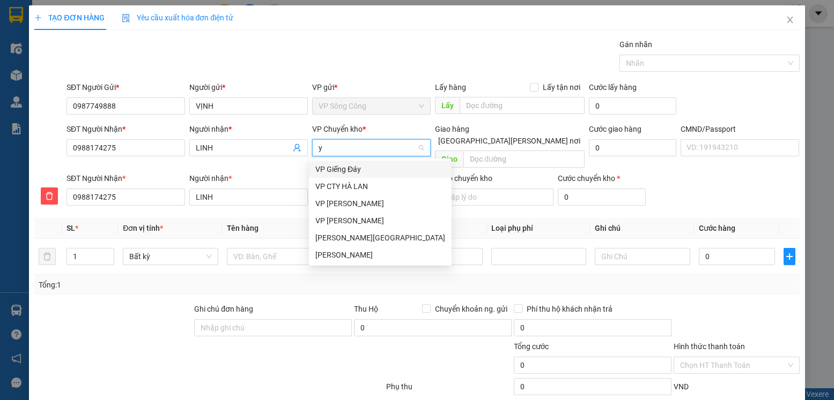
type input "yb"
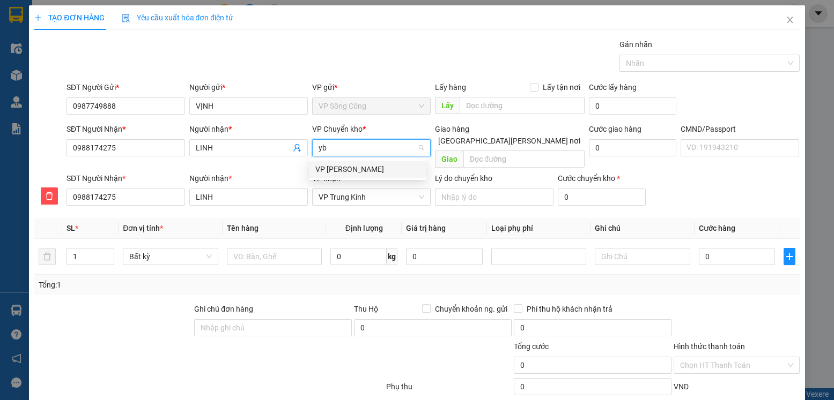
click at [341, 168] on div "VP [GEOGRAPHIC_DATA]" at bounding box center [367, 170] width 105 height 12
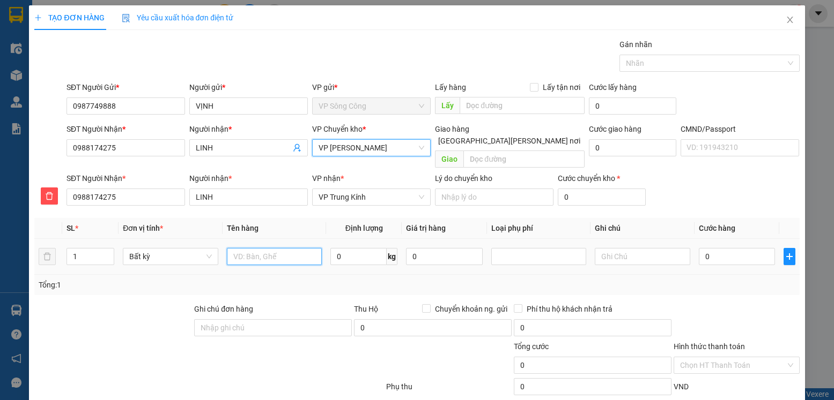
click at [251, 248] on input "text" at bounding box center [274, 256] width 95 height 17
type input "bọc biển số +gt"
click at [358, 248] on input "0" at bounding box center [358, 256] width 56 height 17
type input "0.5"
click at [735, 248] on input "0" at bounding box center [737, 256] width 76 height 17
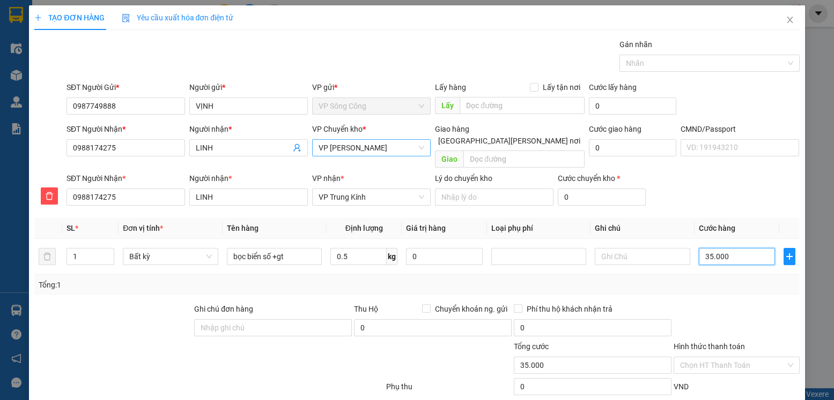
type input "35.000"
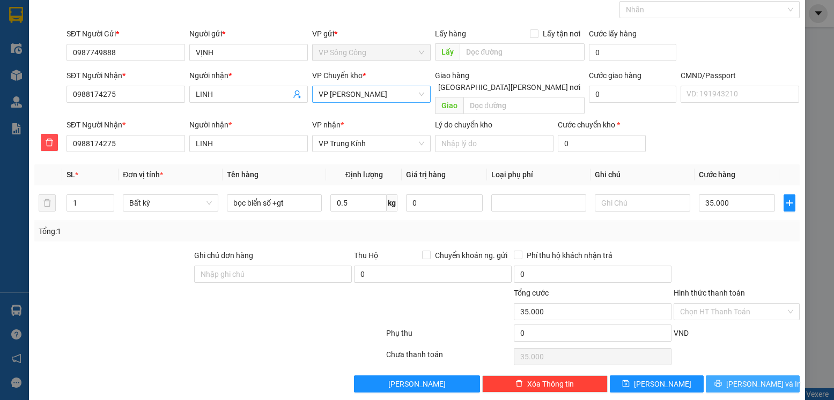
click at [738, 378] on span "Lưu và In" at bounding box center [763, 384] width 75 height 12
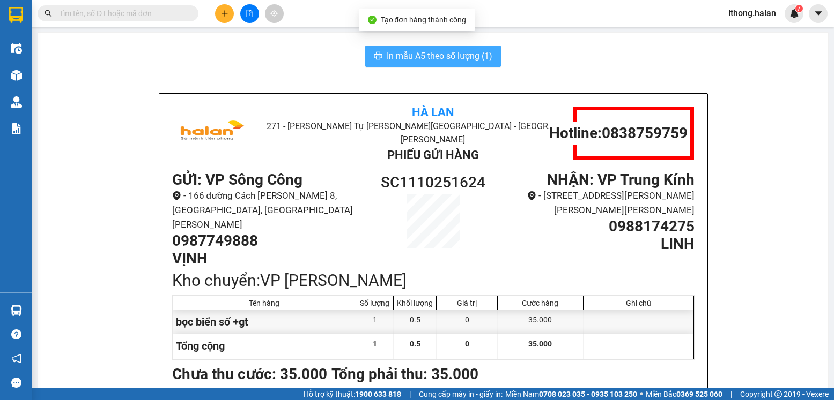
click at [463, 50] on span "In mẫu A5 theo số lượng (1)" at bounding box center [440, 55] width 106 height 13
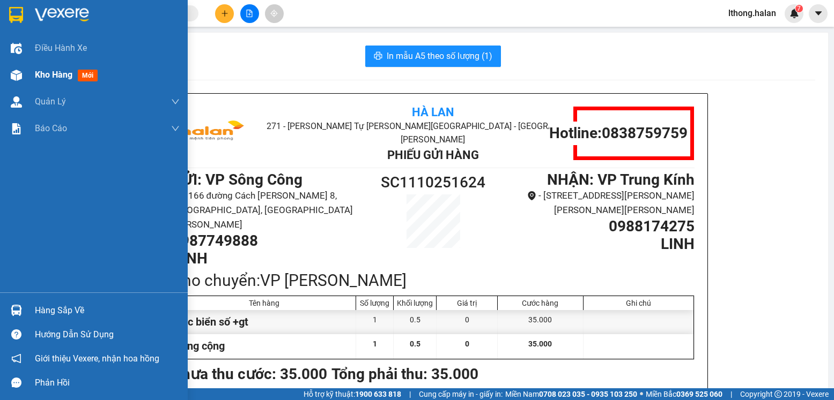
click at [48, 75] on span "Kho hàng" at bounding box center [54, 75] width 38 height 10
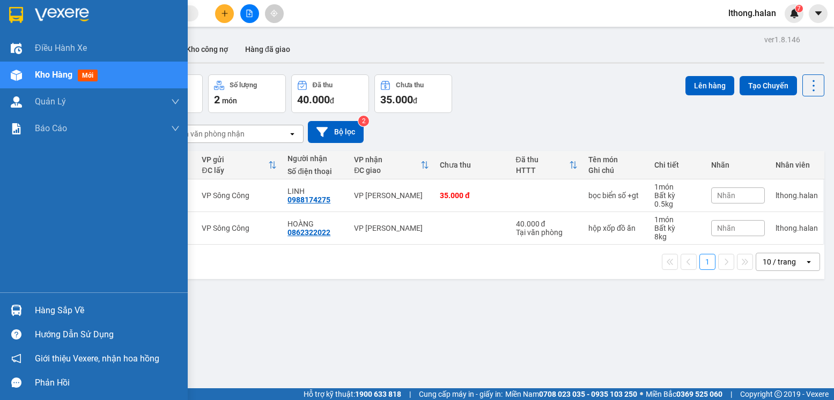
click at [45, 310] on div "Hàng sắp về" at bounding box center [107, 311] width 145 height 16
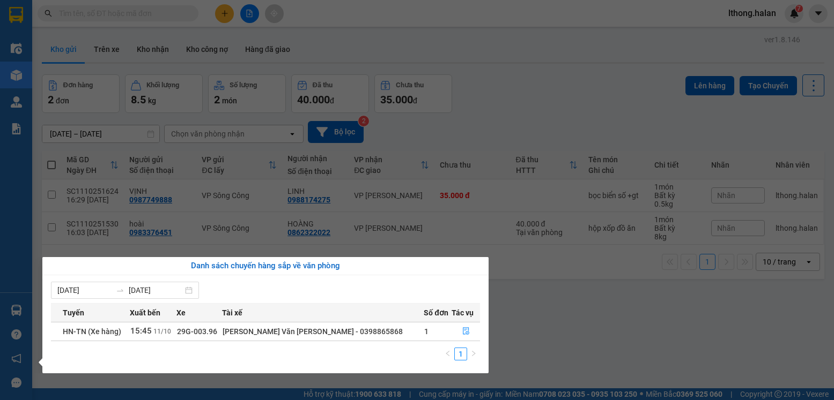
click at [593, 333] on section "Kết quả tìm kiếm ( 14 ) Bộ lọc Mã ĐH Trạng thái Món hàng Thu hộ Tổng cước Chưa …" at bounding box center [417, 200] width 834 height 400
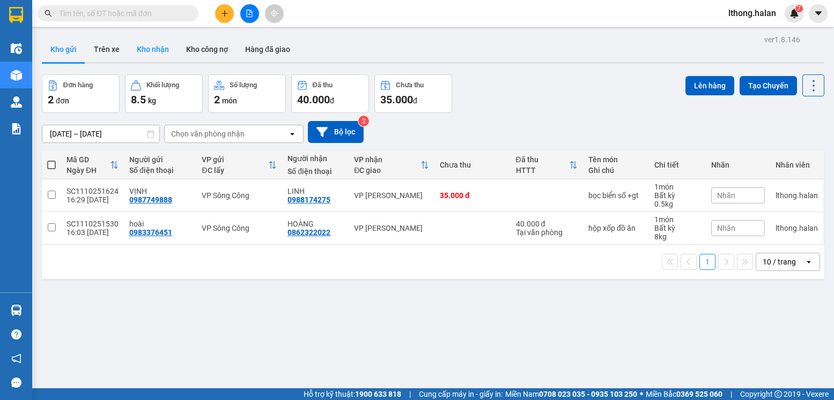
click at [150, 48] on button "Kho nhận" at bounding box center [152, 49] width 49 height 26
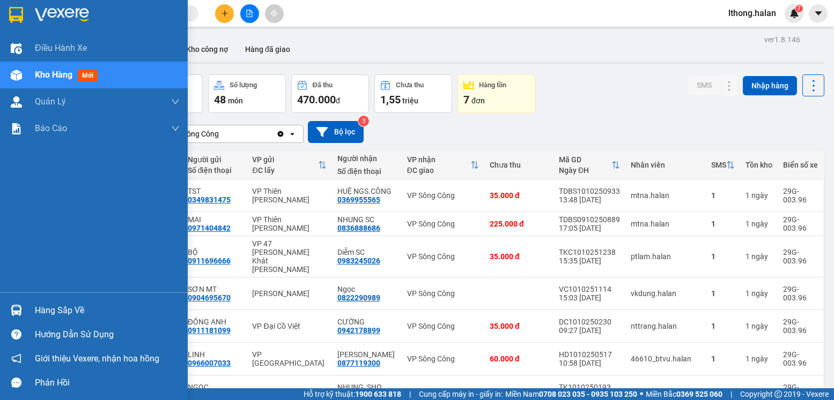
click at [35, 309] on div "Hàng sắp về" at bounding box center [107, 311] width 145 height 16
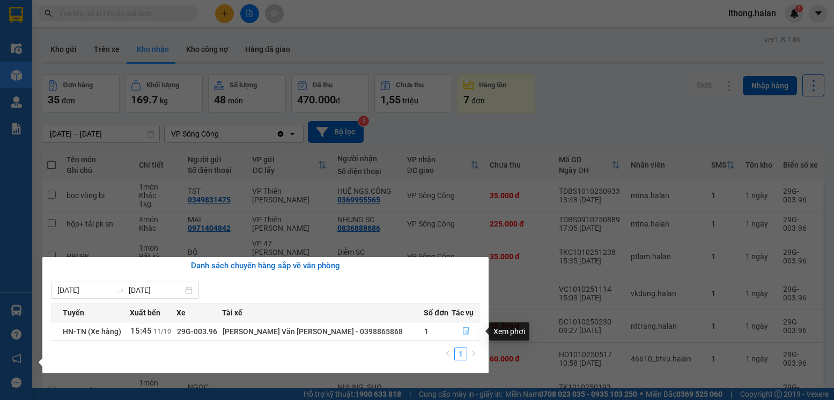
click at [462, 330] on icon "file-done" at bounding box center [466, 332] width 8 height 8
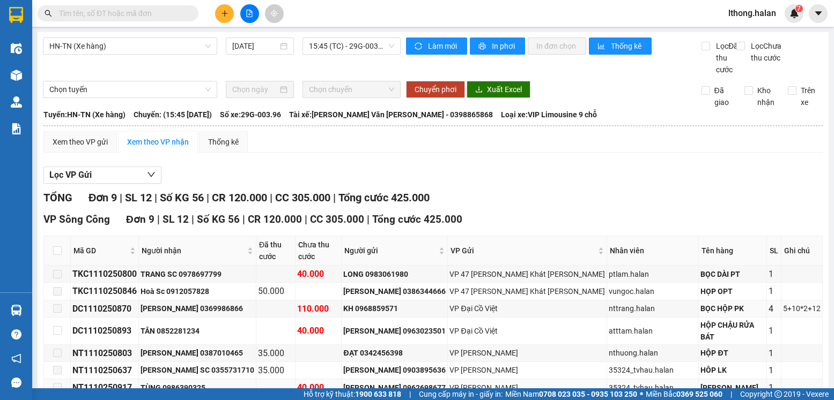
scroll to position [88, 0]
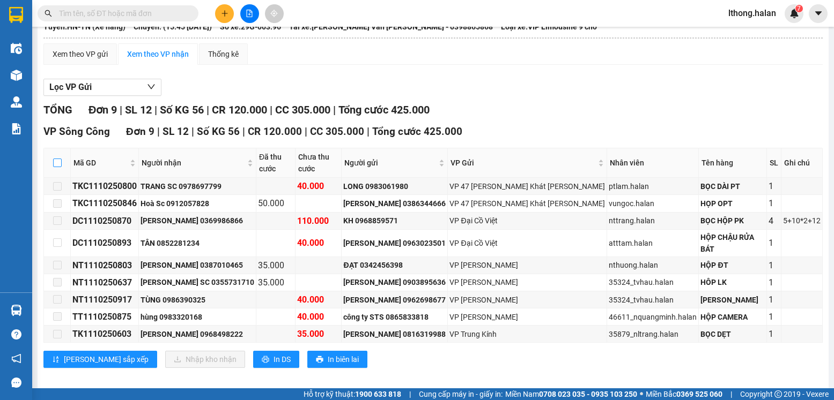
click at [60, 167] on input "checkbox" at bounding box center [57, 163] width 9 height 9
checkbox input "true"
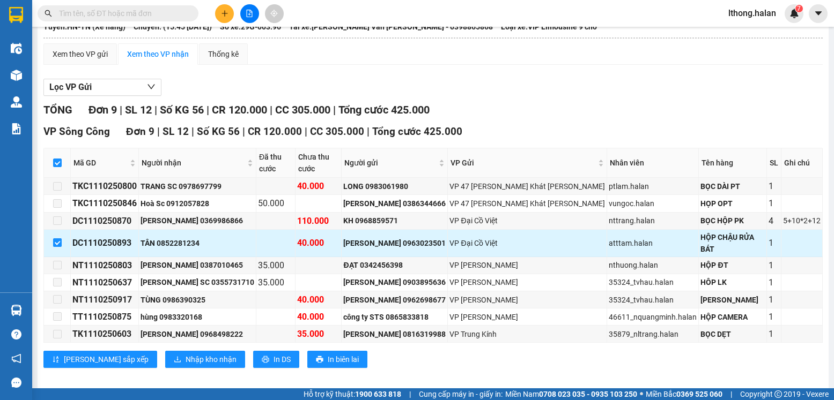
click at [56, 239] on input "checkbox" at bounding box center [57, 243] width 9 height 9
checkbox input "false"
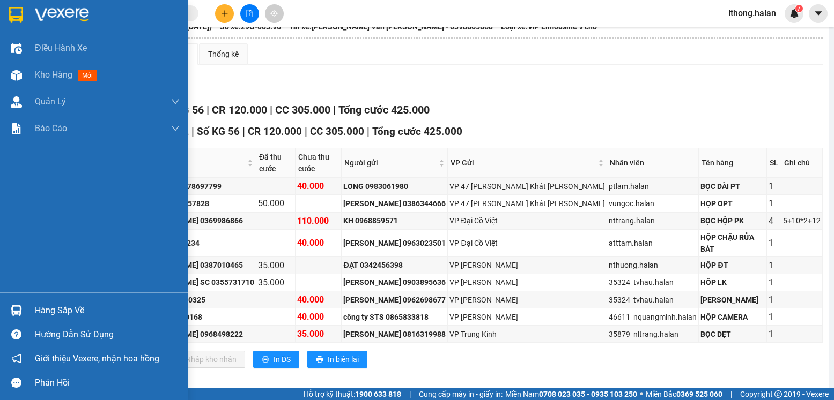
click at [57, 315] on div "Hàng sắp về" at bounding box center [107, 311] width 145 height 16
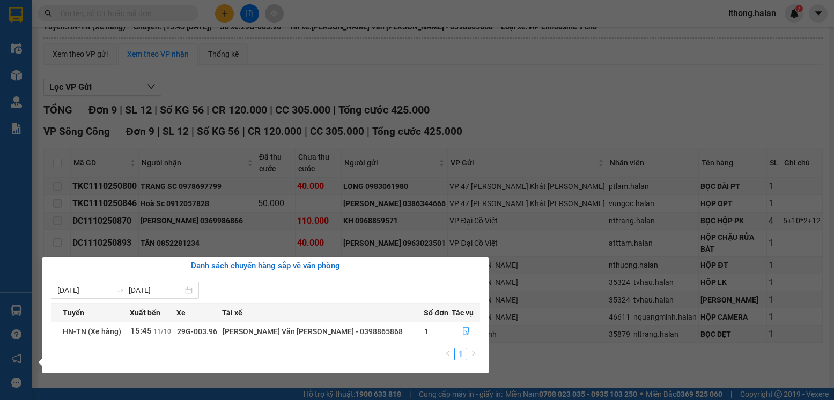
click at [595, 107] on section "Kết quả tìm kiếm ( 14 ) Bộ lọc Mã ĐH Trạng thái Món hàng Thu hộ Tổng cước Chưa …" at bounding box center [417, 200] width 834 height 400
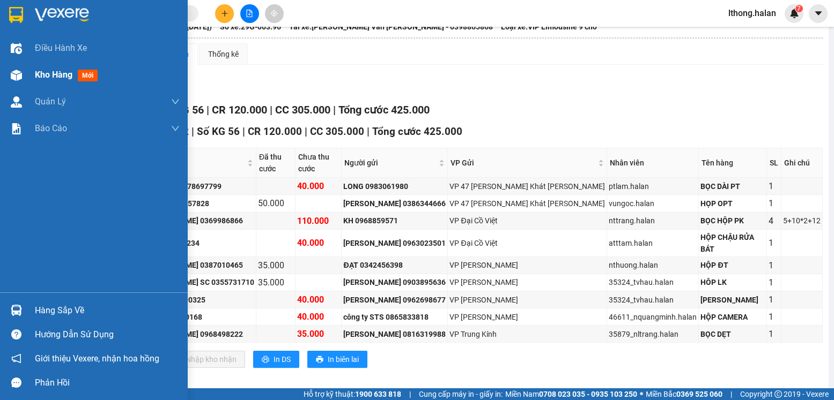
click at [55, 77] on span "Kho hàng" at bounding box center [54, 75] width 38 height 10
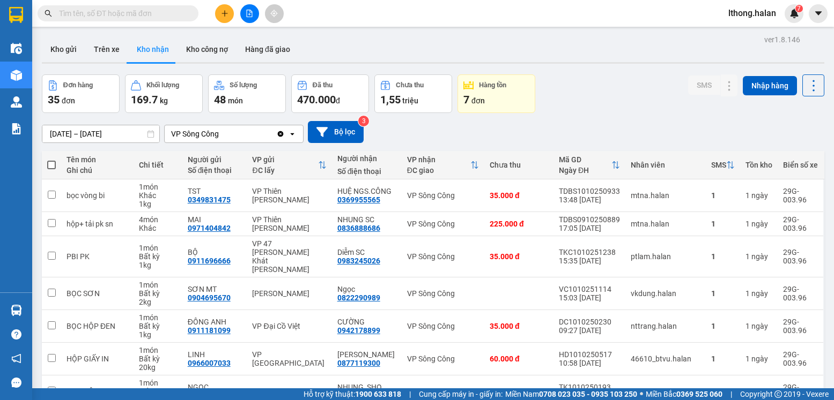
click at [630, 105] on div "Đơn hàng 35 đơn Khối lượng 169.7 kg Số lượng 48 món Đã thu 470.000 đ Chưa thu 1…" at bounding box center [433, 94] width 782 height 39
click at [60, 48] on button "Kho gửi" at bounding box center [63, 49] width 43 height 26
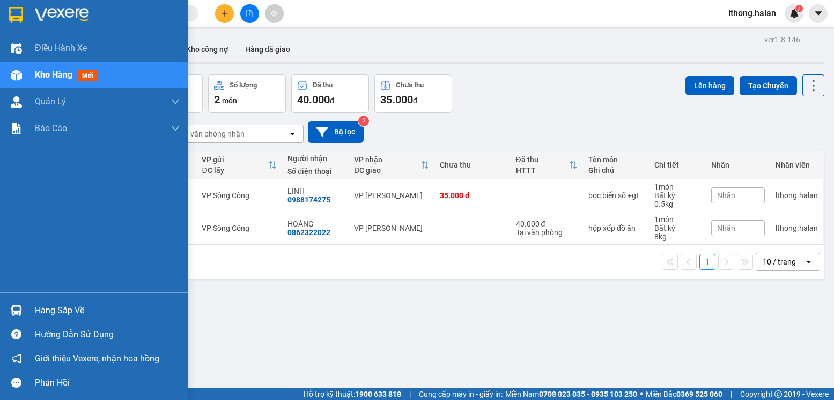
click at [54, 311] on div "Hàng sắp về" at bounding box center [107, 311] width 145 height 16
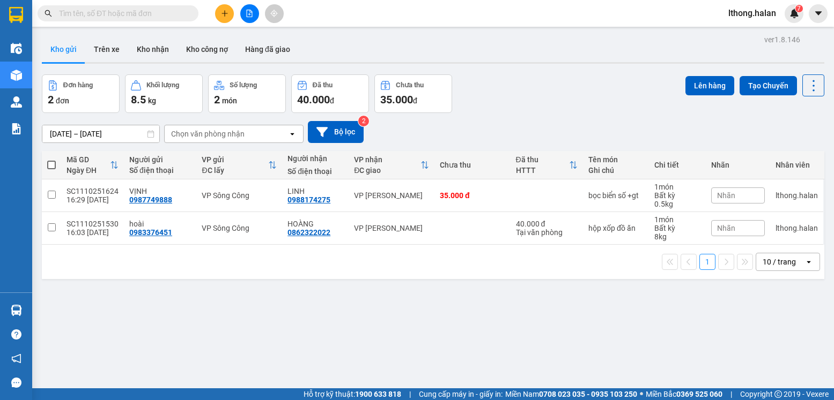
click at [553, 338] on section "Kết quả tìm kiếm ( 14 ) Bộ lọc Mã ĐH Trạng thái Món hàng Thu hộ Tổng cước Chưa …" at bounding box center [417, 200] width 834 height 400
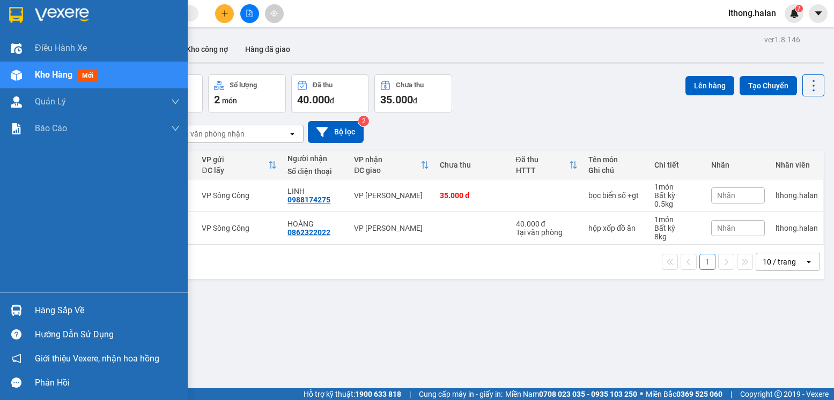
click at [66, 312] on div "Hàng sắp về" at bounding box center [107, 311] width 145 height 16
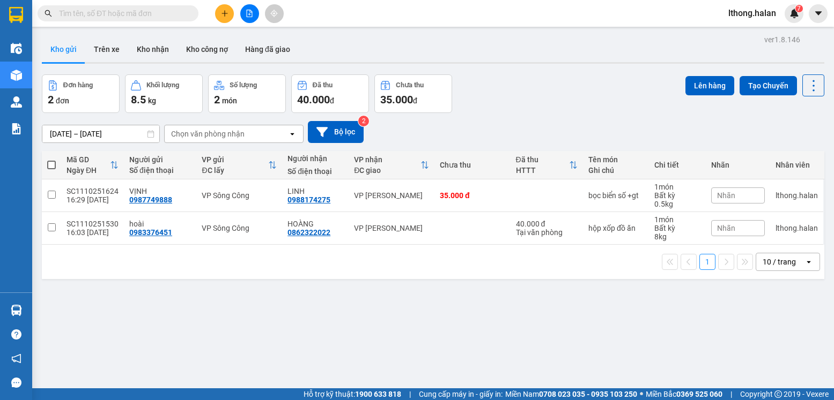
click at [577, 330] on section "Kết quả tìm kiếm ( 14 ) Bộ lọc Mã ĐH Trạng thái Món hàng Thu hộ Tổng cước Chưa …" at bounding box center [417, 200] width 834 height 400
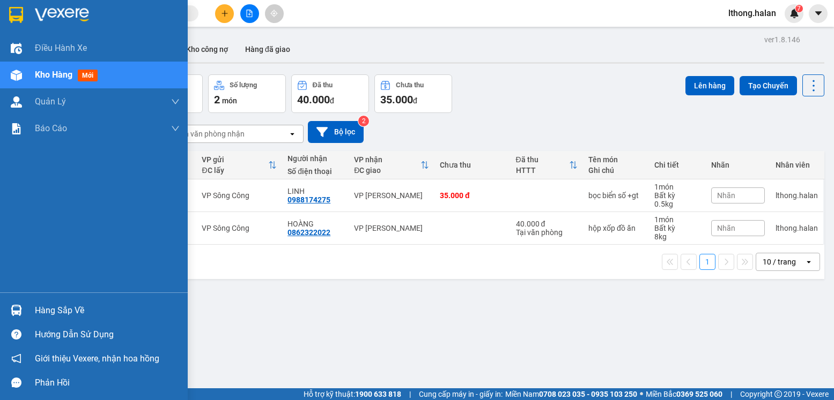
click at [86, 315] on div "Hàng sắp về" at bounding box center [107, 311] width 145 height 16
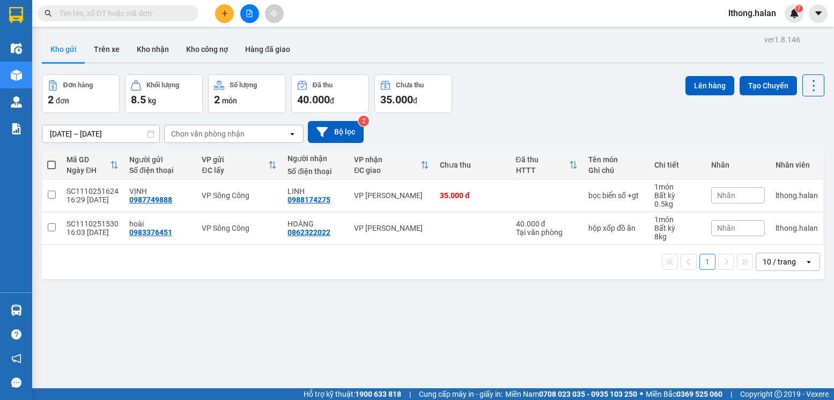
click at [585, 330] on section "Kết quả tìm kiếm ( 14 ) Bộ lọc Mã ĐH Trạng thái Món hàng Thu hộ Tổng cước Chưa …" at bounding box center [417, 200] width 834 height 400
click at [106, 49] on button "Trên xe" at bounding box center [106, 49] width 43 height 26
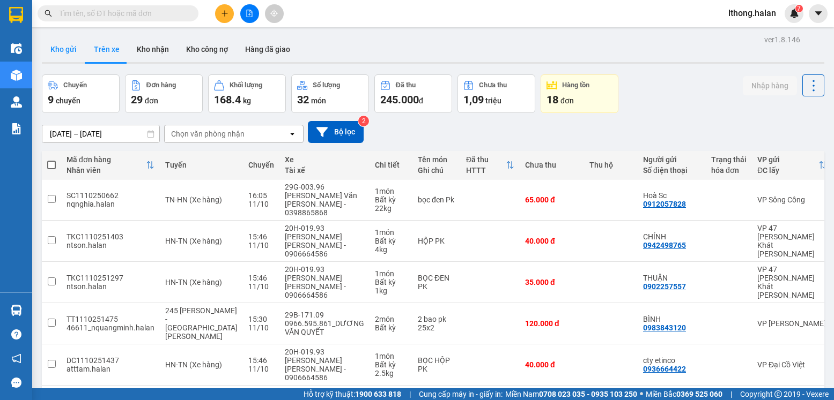
click at [61, 48] on button "Kho gửi" at bounding box center [63, 49] width 43 height 26
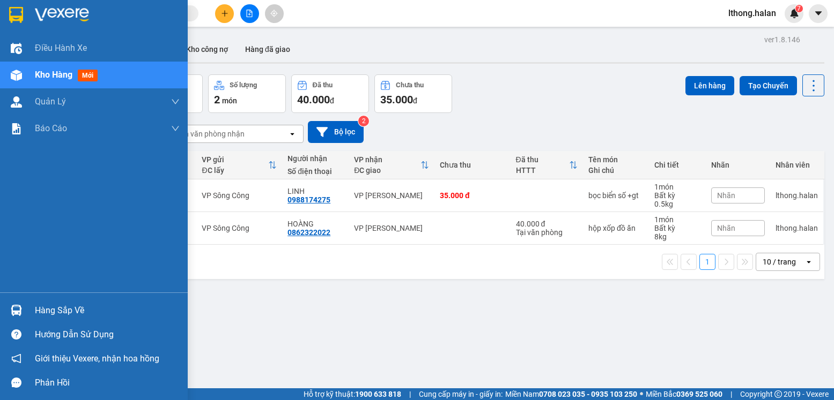
click at [64, 301] on div "Hàng sắp về" at bounding box center [94, 311] width 188 height 24
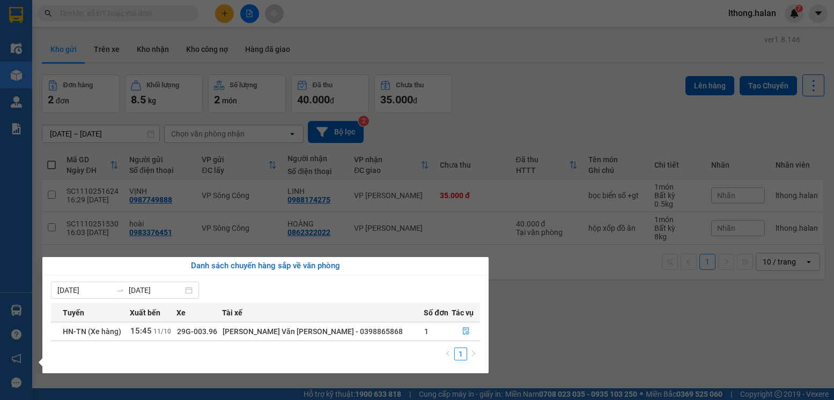
click at [543, 359] on section "Kết quả tìm kiếm ( 14 ) Bộ lọc Mã ĐH Trạng thái Món hàng Thu hộ Tổng cước Chưa …" at bounding box center [417, 200] width 834 height 400
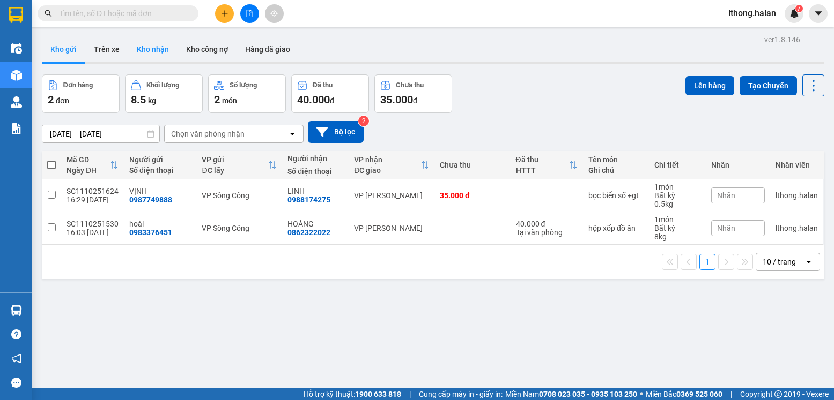
click at [145, 50] on button "Kho nhận" at bounding box center [152, 49] width 49 height 26
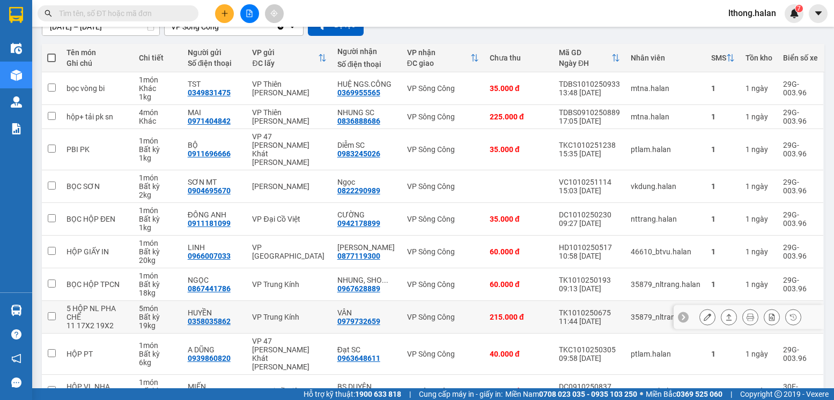
scroll to position [153, 0]
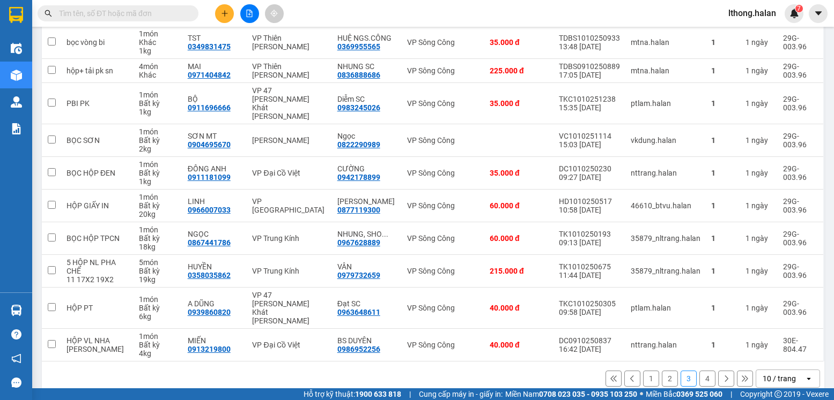
click at [643, 371] on button "1" at bounding box center [651, 379] width 16 height 16
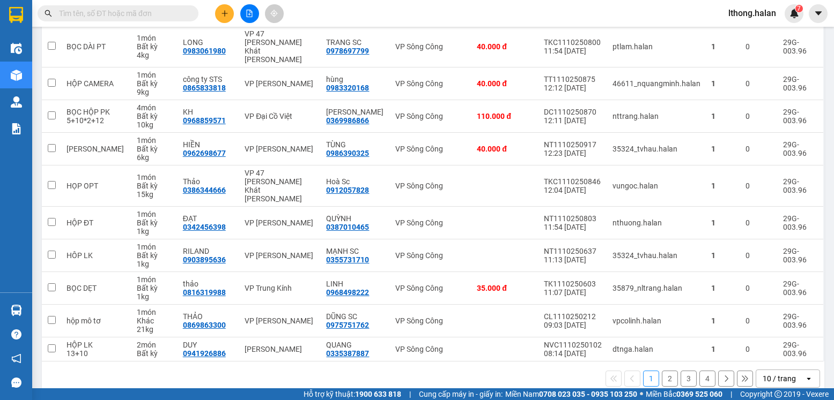
click at [662, 371] on button "2" at bounding box center [670, 379] width 16 height 16
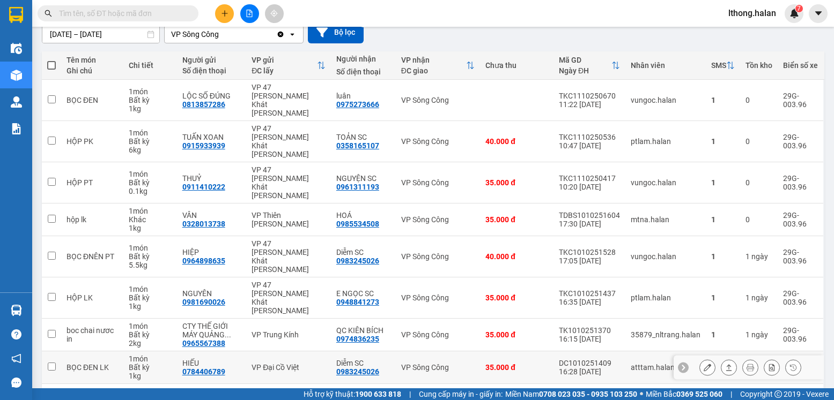
scroll to position [162, 0]
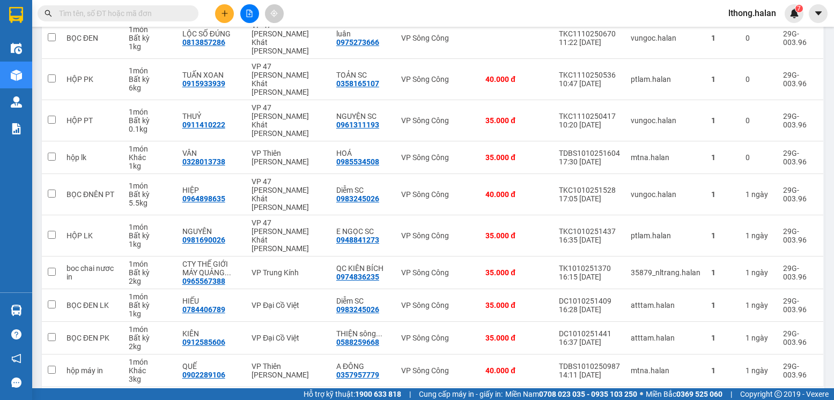
click at [699, 397] on button "4" at bounding box center [707, 405] width 16 height 16
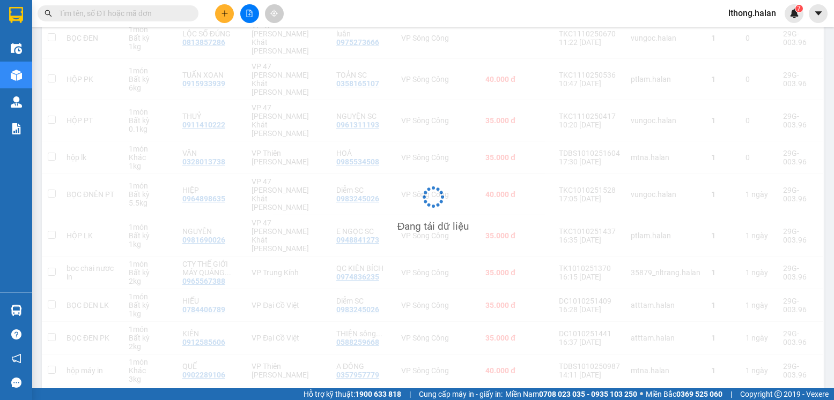
scroll to position [49, 0]
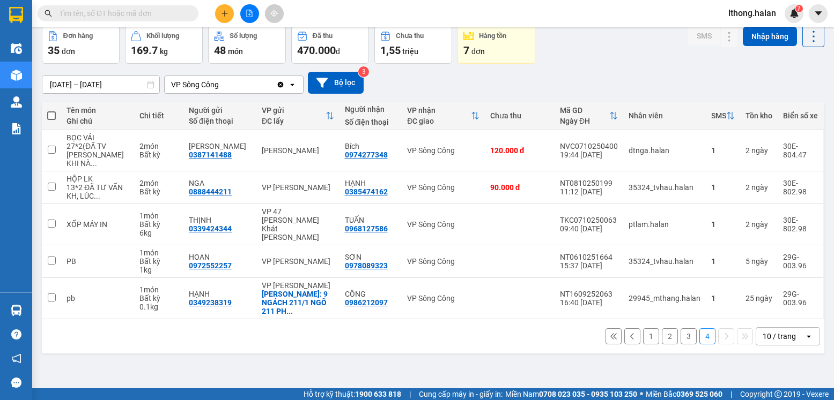
click at [681, 329] on button "3" at bounding box center [688, 337] width 16 height 16
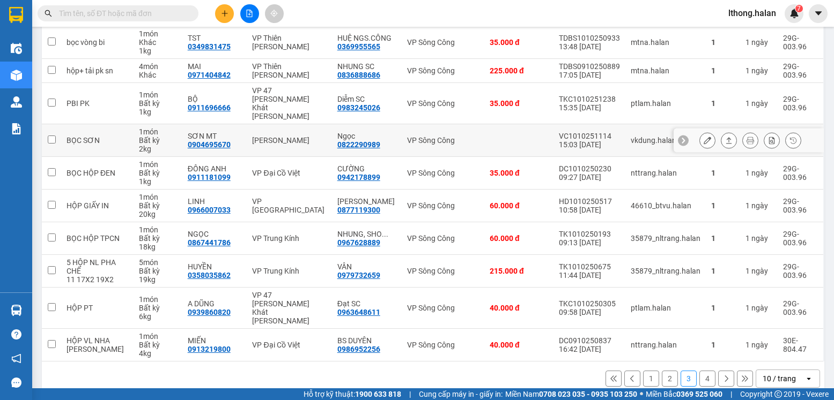
scroll to position [0, 0]
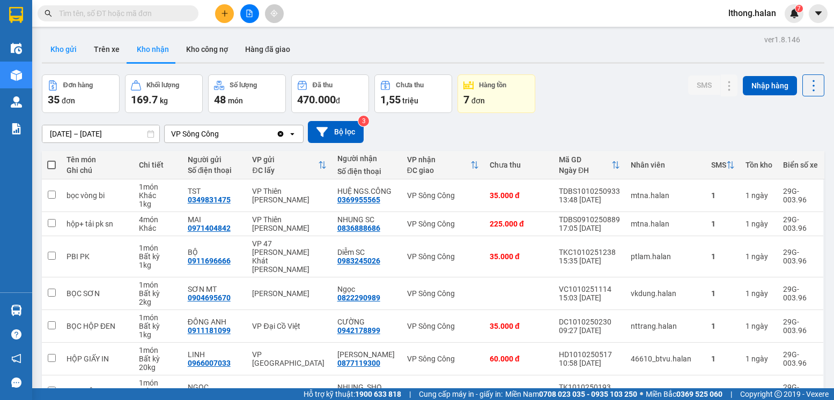
click at [64, 51] on button "Kho gửi" at bounding box center [63, 49] width 43 height 26
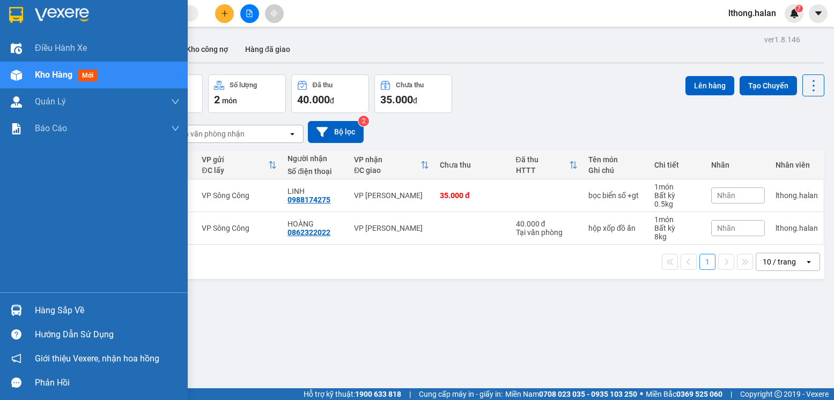
click at [43, 311] on div "Hàng sắp về" at bounding box center [107, 311] width 145 height 16
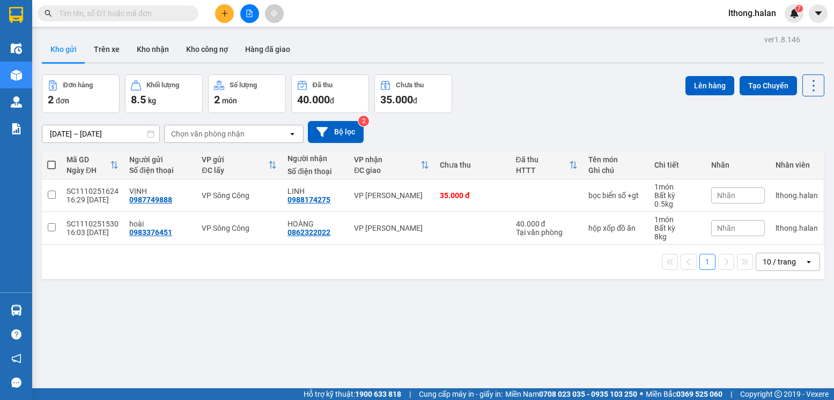
click at [565, 331] on section "Kết quả tìm kiếm ( 14 ) Bộ lọc Mã ĐH Trạng thái Món hàng Thu hộ Tổng cước Chưa …" at bounding box center [417, 200] width 834 height 400
click at [162, 14] on input "text" at bounding box center [122, 14] width 127 height 12
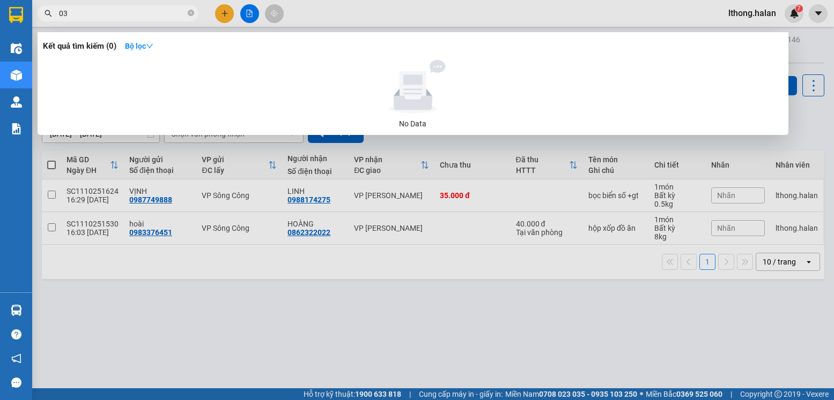
type input "0"
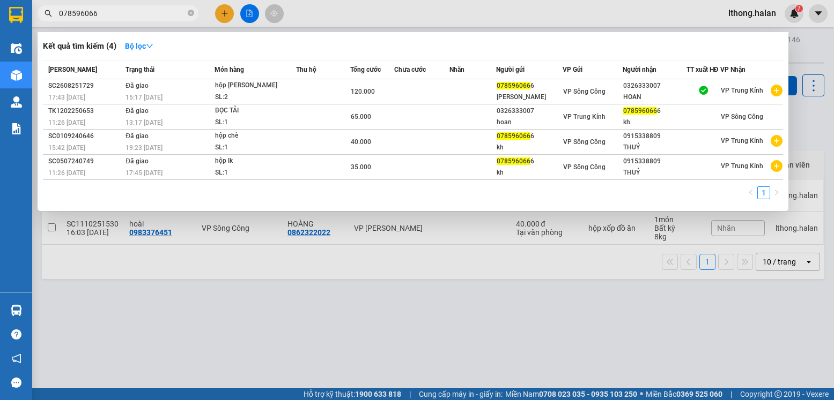
type input "0785960666"
click at [191, 11] on icon "close-circle" at bounding box center [191, 13] width 6 height 6
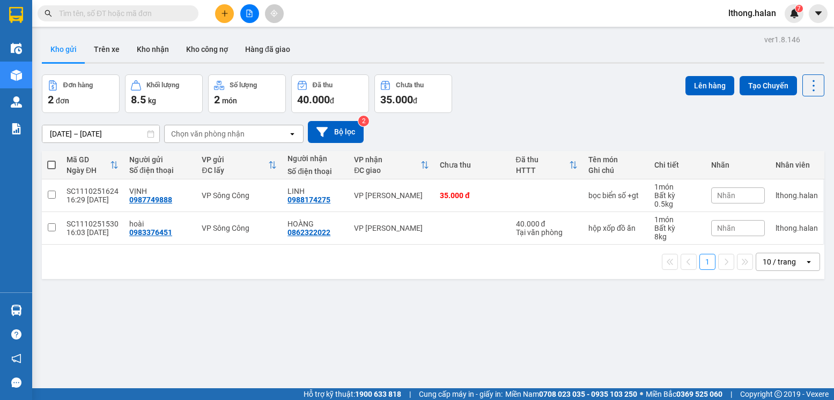
click at [178, 11] on input "text" at bounding box center [122, 14] width 127 height 12
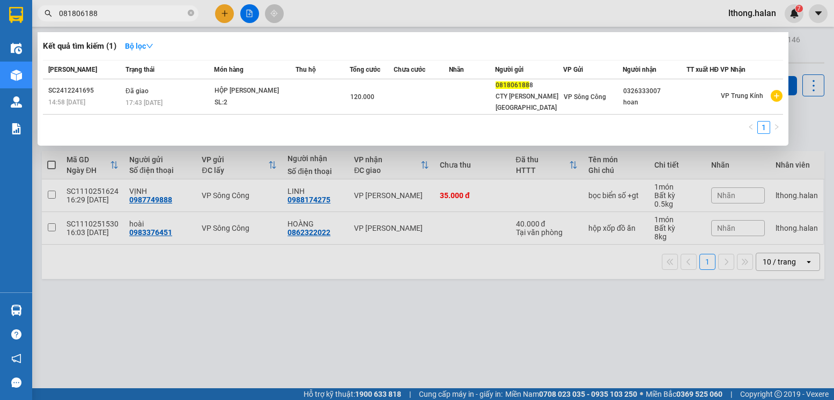
type input "0818061888"
click at [191, 11] on icon "close-circle" at bounding box center [191, 13] width 6 height 6
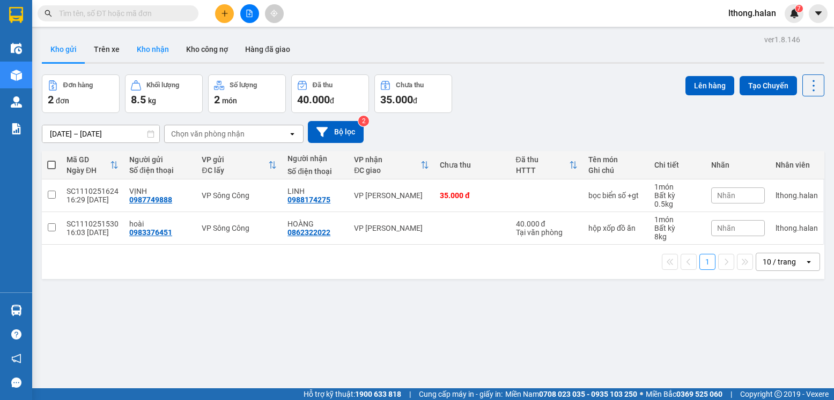
click at [158, 52] on button "Kho nhận" at bounding box center [152, 49] width 49 height 26
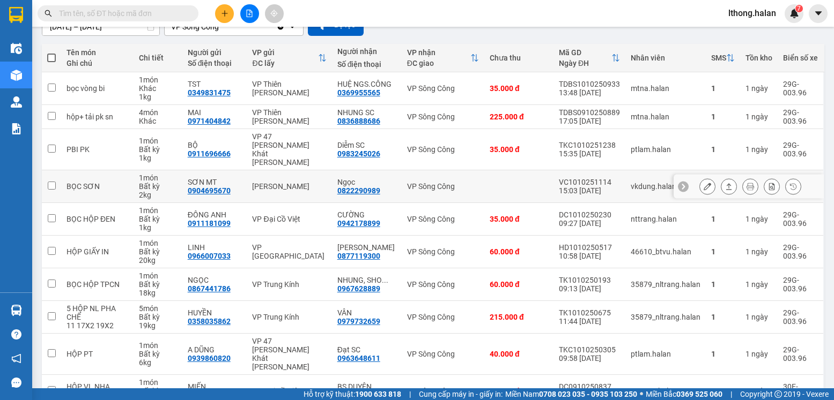
scroll to position [153, 0]
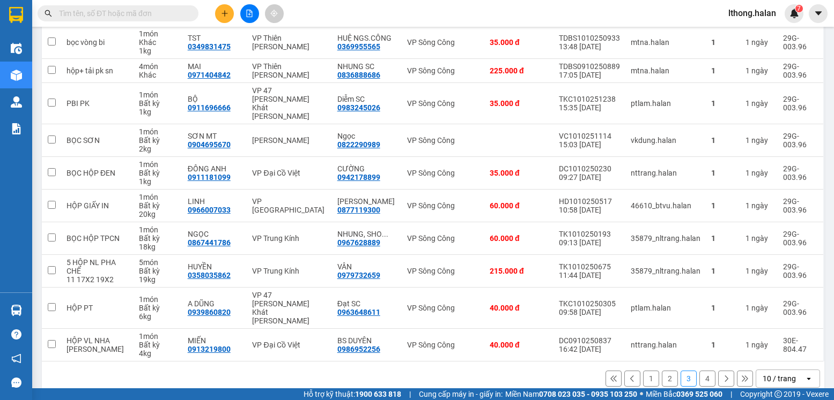
click at [699, 371] on button "4" at bounding box center [707, 379] width 16 height 16
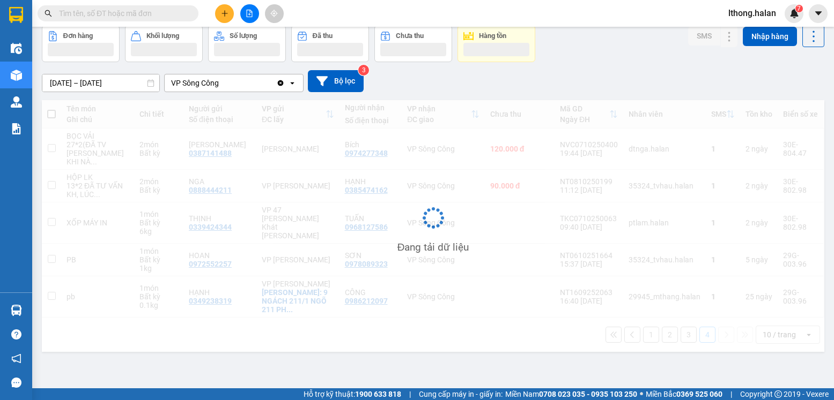
scroll to position [49, 0]
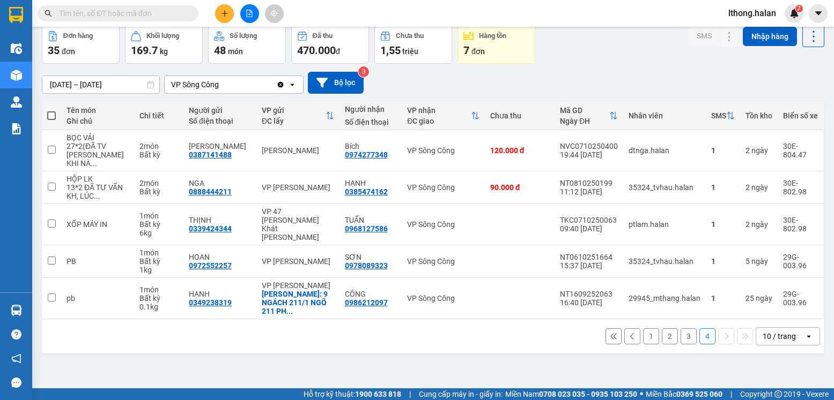
click at [680, 329] on button "3" at bounding box center [688, 337] width 16 height 16
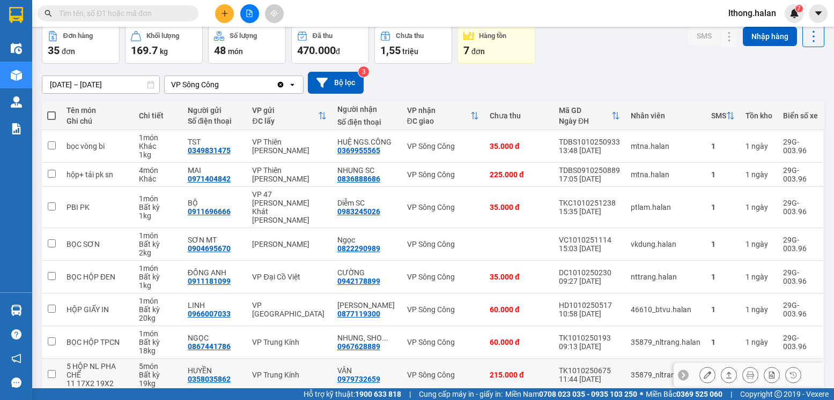
scroll to position [153, 0]
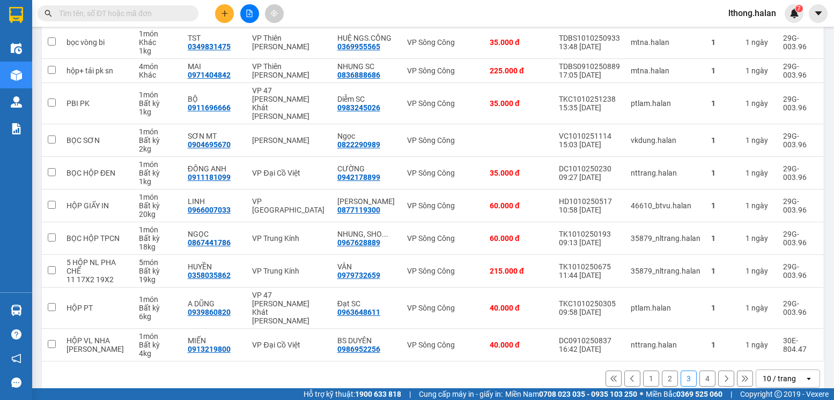
click at [662, 371] on button "2" at bounding box center [670, 379] width 16 height 16
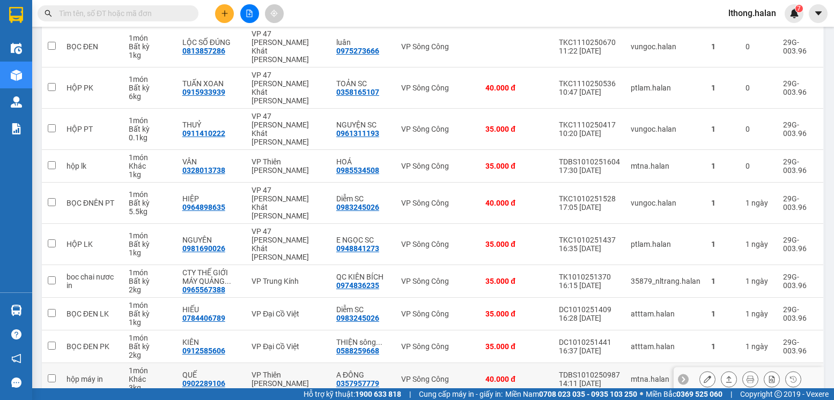
scroll to position [162, 0]
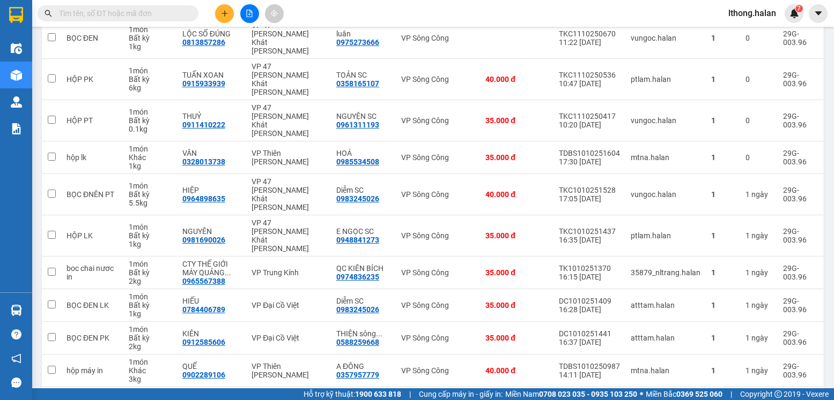
click at [643, 397] on button "1" at bounding box center [651, 405] width 16 height 16
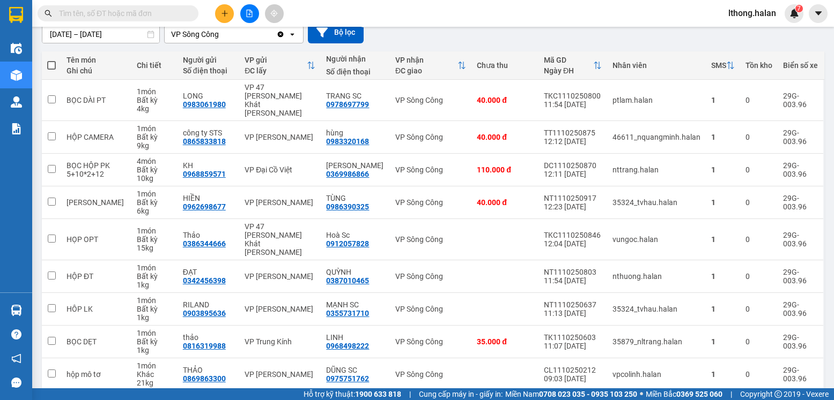
scroll to position [153, 0]
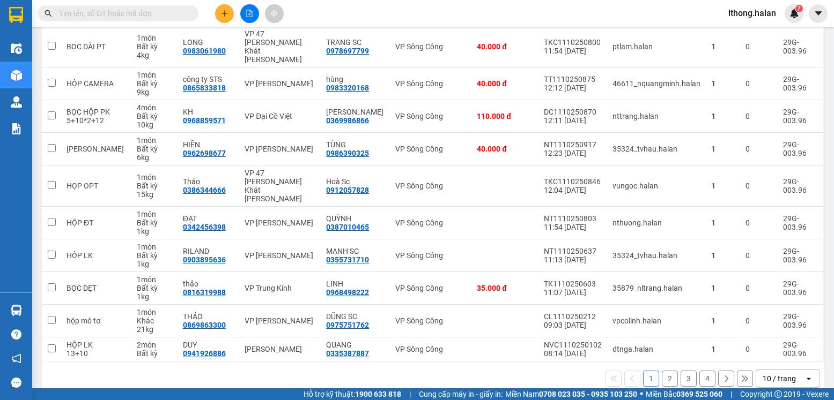
click at [643, 371] on button "1" at bounding box center [651, 379] width 16 height 16
click at [662, 371] on button "2" at bounding box center [670, 379] width 16 height 16
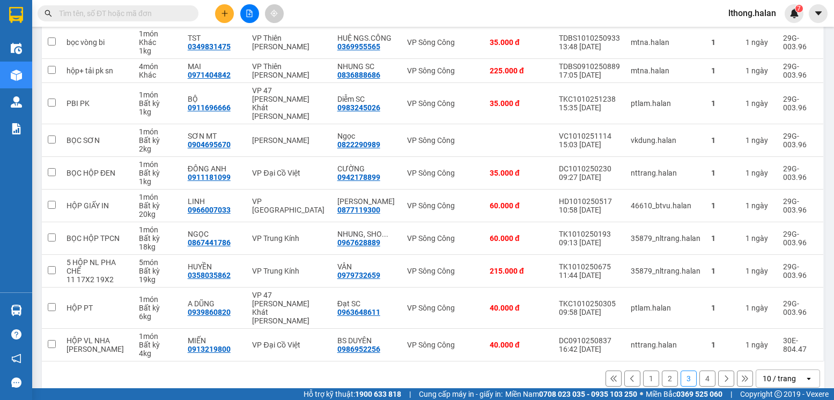
click at [699, 371] on button "4" at bounding box center [707, 379] width 16 height 16
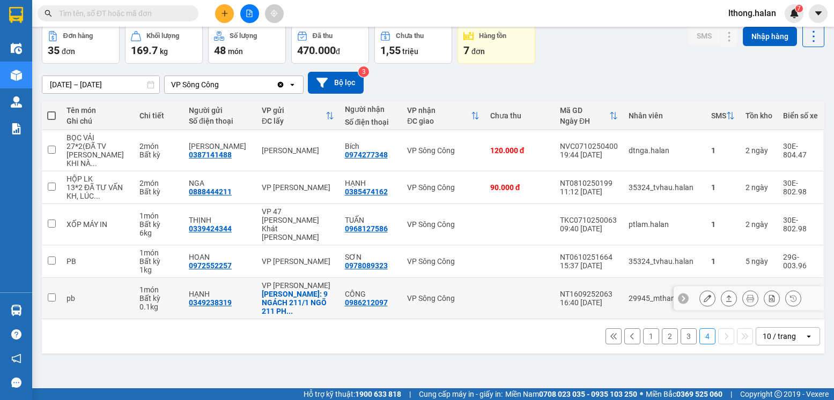
scroll to position [0, 0]
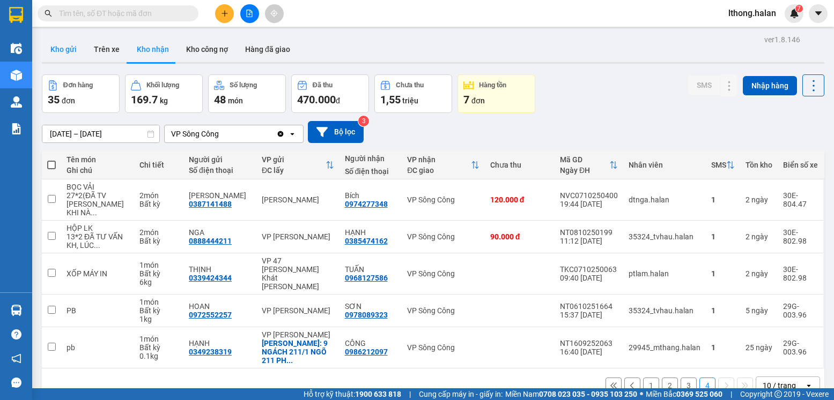
click at [49, 45] on button "Kho gửi" at bounding box center [63, 49] width 43 height 26
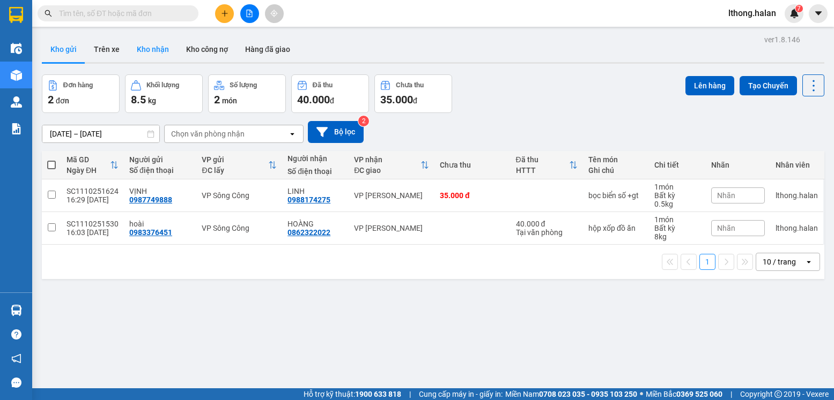
click at [152, 44] on button "Kho nhận" at bounding box center [152, 49] width 49 height 26
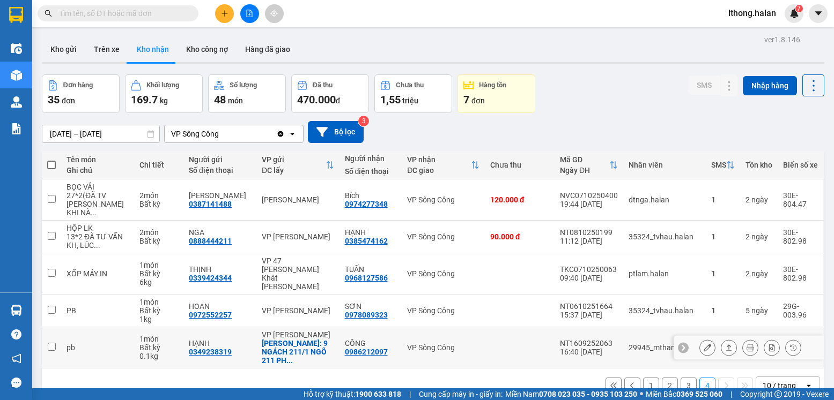
scroll to position [49, 0]
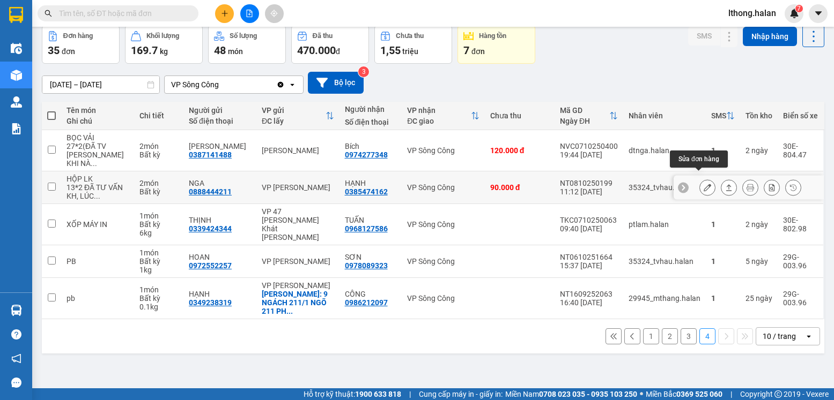
click at [703, 184] on icon at bounding box center [707, 188] width 8 height 8
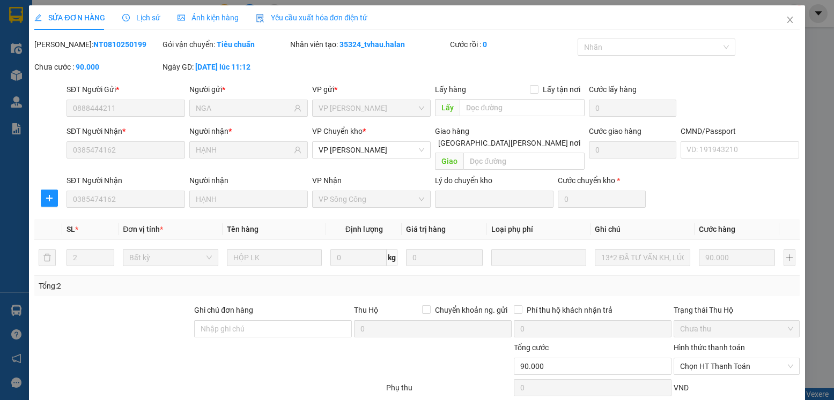
type input "0888444211"
type input "NGA"
type input "0385474162"
type input "HẠNH"
type input "0"
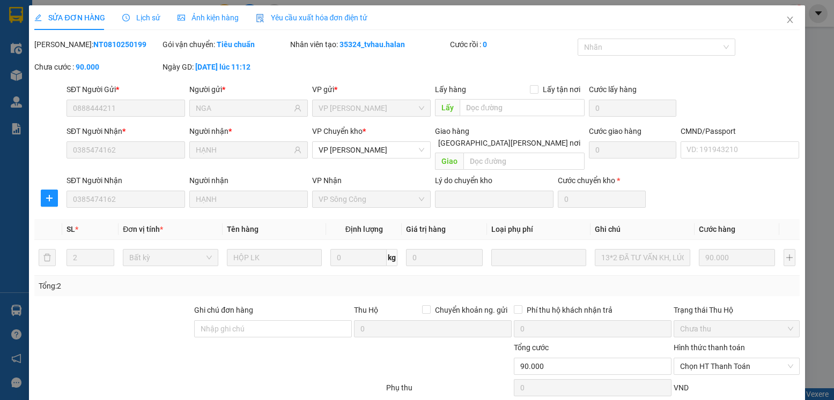
type input "90.000"
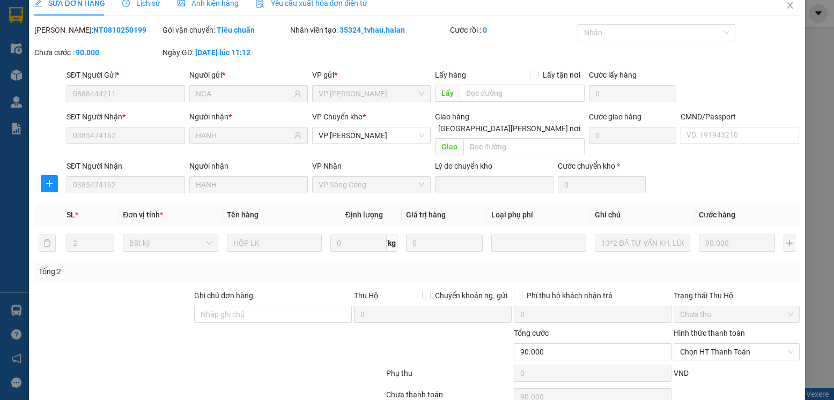
scroll to position [56, 0]
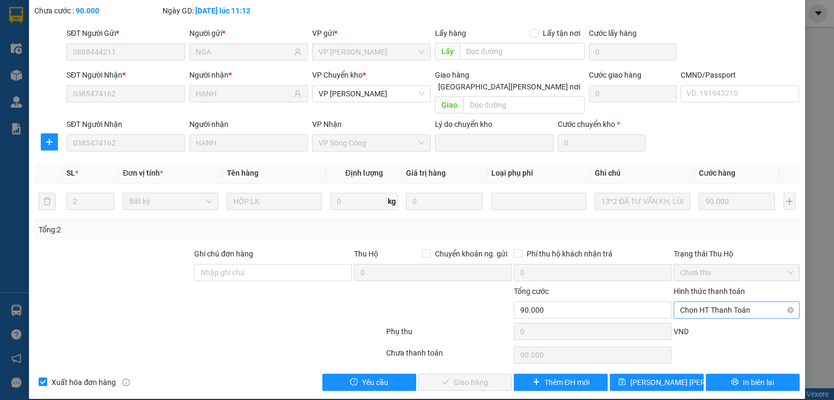
click at [751, 302] on span "Chọn HT Thanh Toán" at bounding box center [736, 310] width 113 height 16
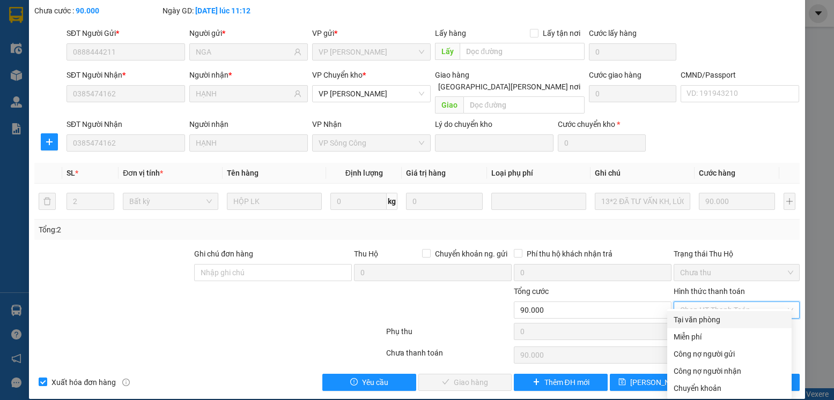
click at [705, 320] on div "Tại văn phòng" at bounding box center [729, 320] width 112 height 12
type input "0"
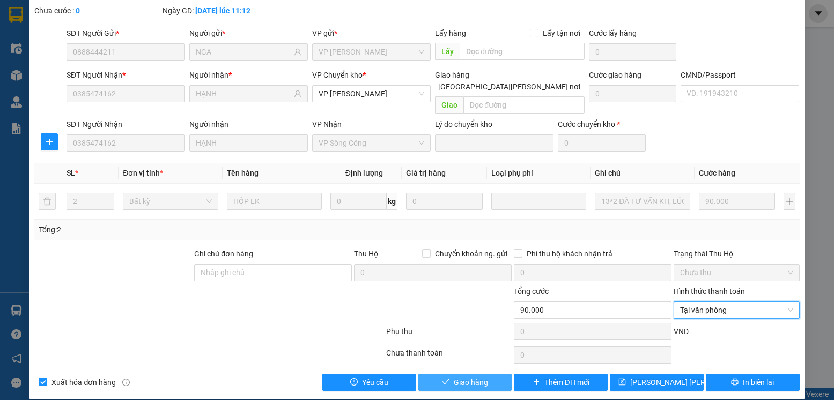
click at [481, 377] on span "Giao hàng" at bounding box center [471, 383] width 34 height 12
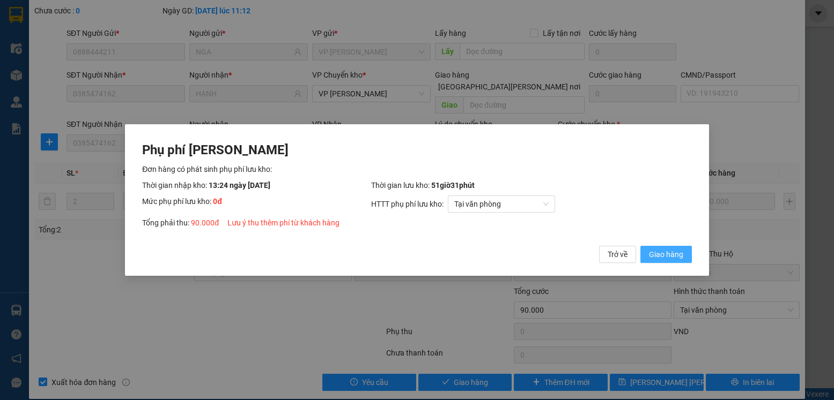
click at [651, 256] on span "Giao hàng" at bounding box center [666, 255] width 34 height 12
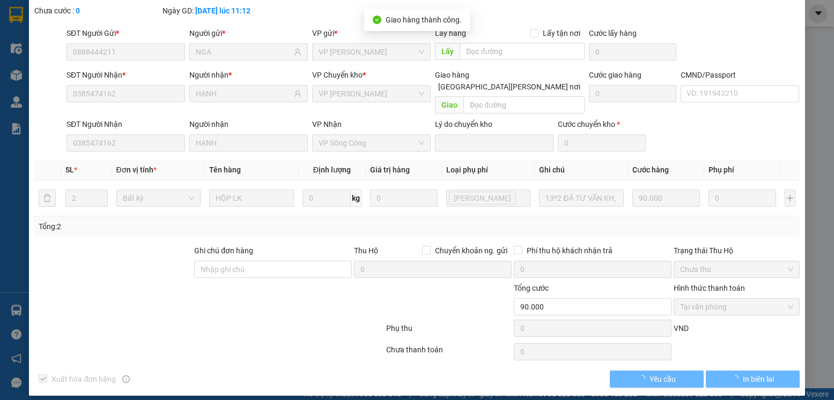
scroll to position [0, 0]
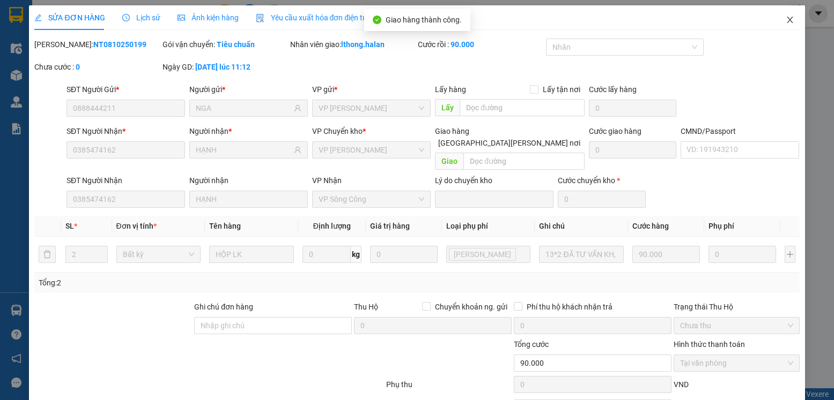
click at [785, 18] on icon "close" at bounding box center [789, 20] width 9 height 9
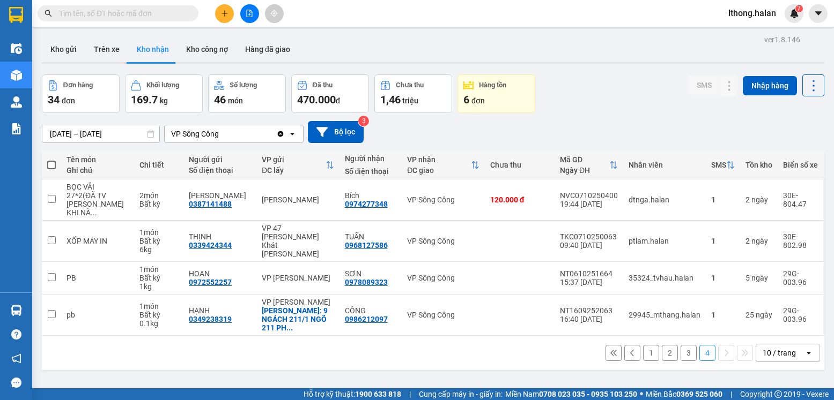
click at [162, 13] on input "text" at bounding box center [122, 14] width 127 height 12
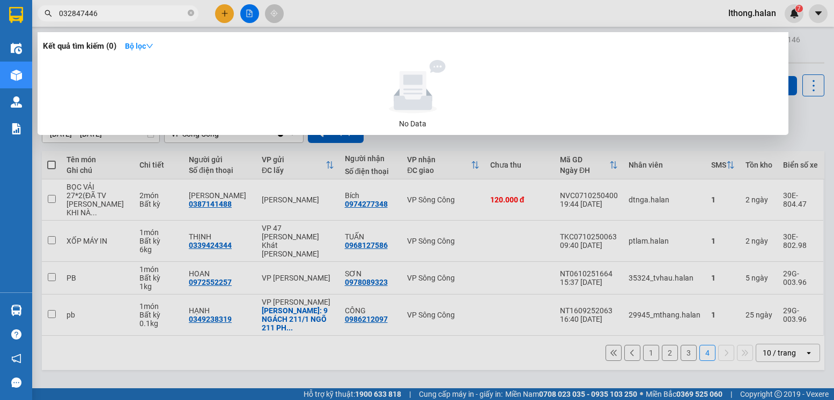
click at [75, 16] on input "032847446" at bounding box center [122, 14] width 127 height 12
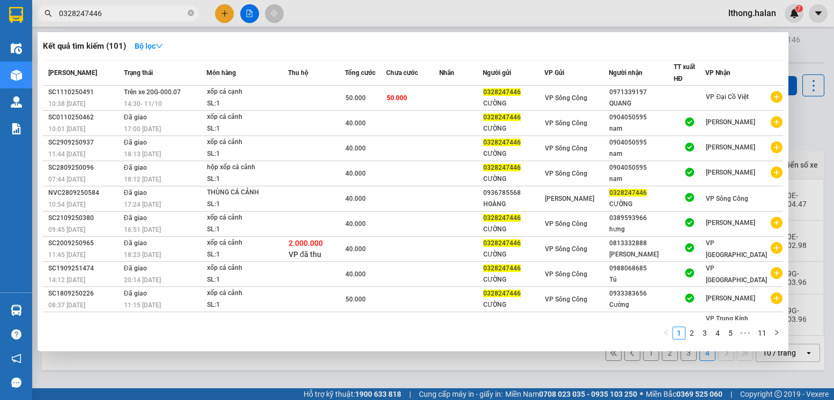
type input "0328247446"
click at [192, 12] on icon "close-circle" at bounding box center [191, 13] width 6 height 6
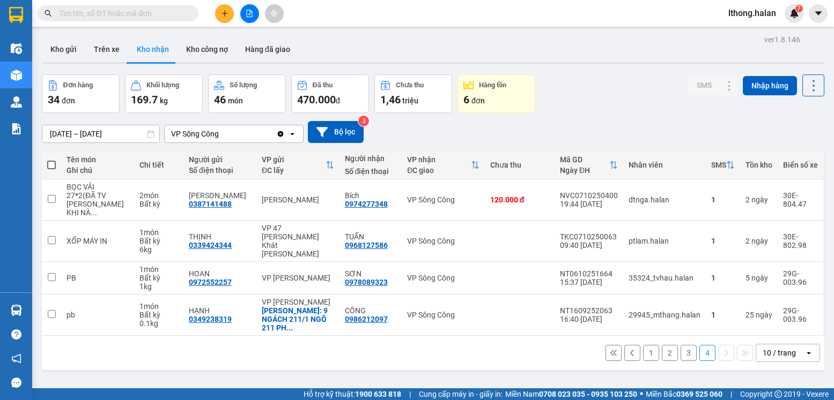
click at [174, 14] on input "text" at bounding box center [122, 14] width 127 height 12
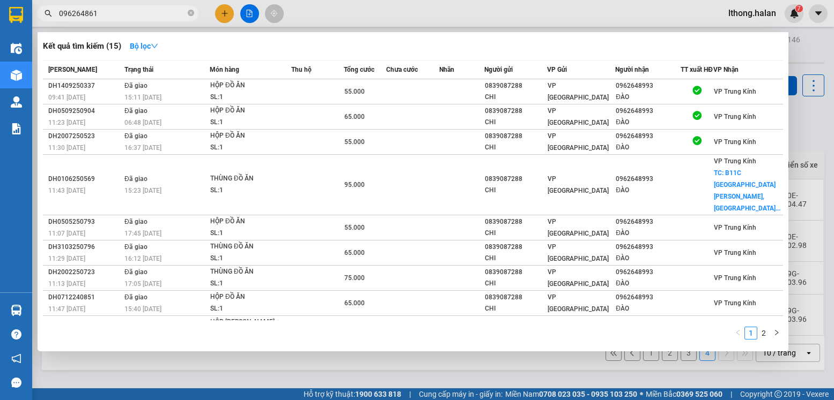
type input "0962648611"
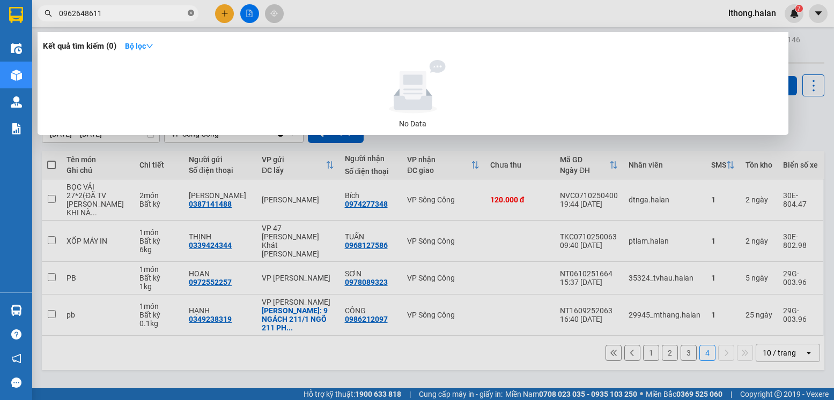
click at [191, 10] on icon "close-circle" at bounding box center [191, 13] width 6 height 6
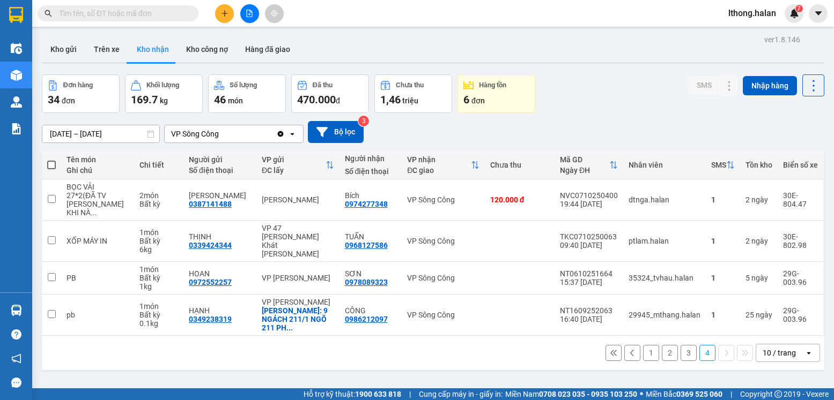
click at [169, 11] on input "text" at bounding box center [122, 14] width 127 height 12
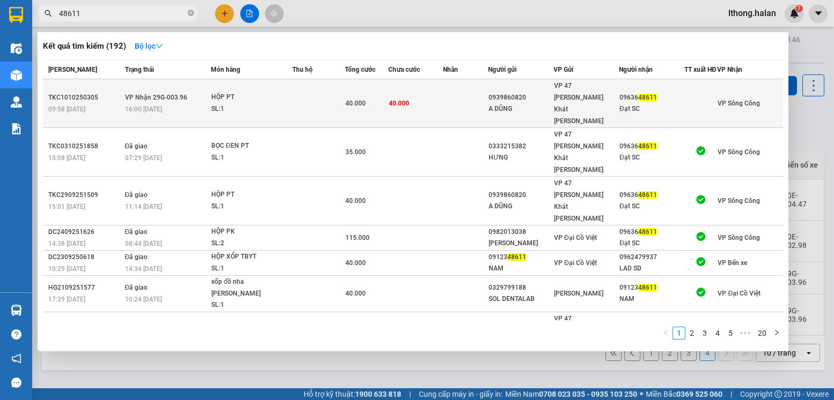
type input "48611"
click at [479, 96] on td at bounding box center [465, 103] width 45 height 49
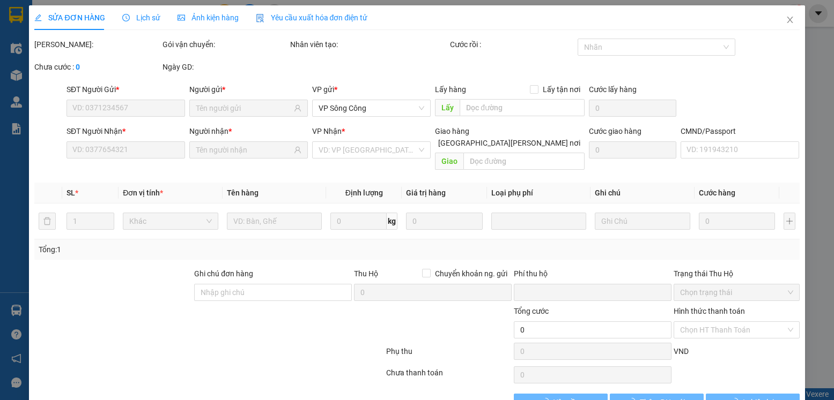
type input "0939860820"
type input "A DŨNG"
type input "0963648611"
type input "Đạt SC"
type input "0"
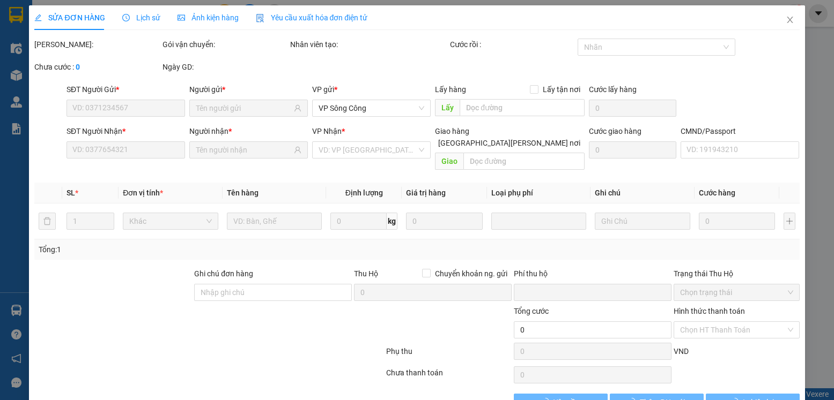
type input "40.000"
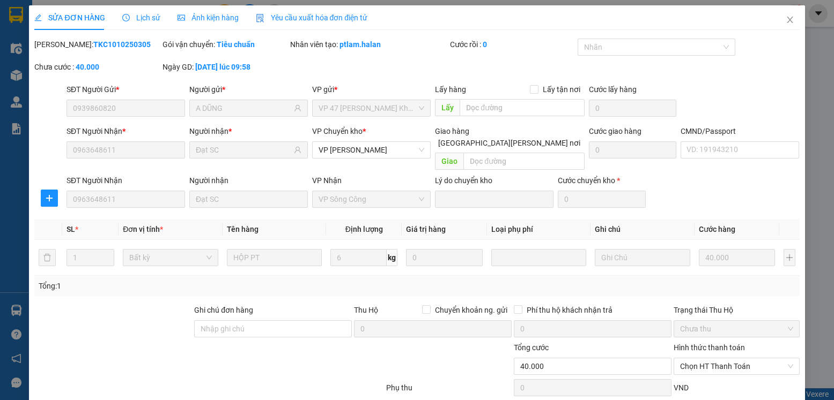
scroll to position [56, 0]
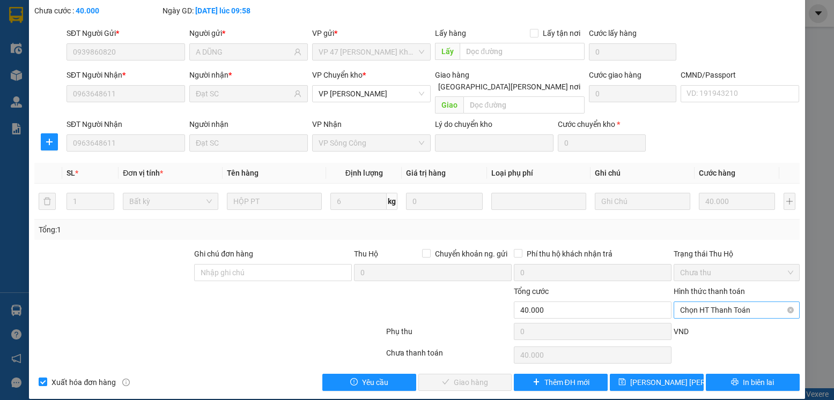
click at [738, 302] on span "Chọn HT Thanh Toán" at bounding box center [736, 310] width 113 height 16
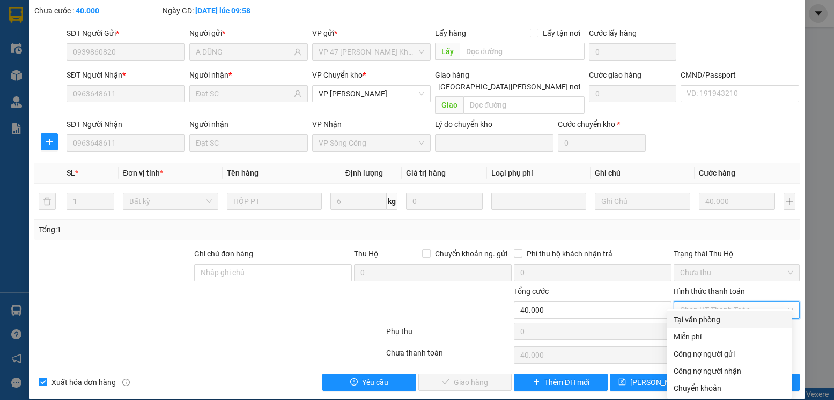
click at [699, 324] on div "Tại văn phòng" at bounding box center [729, 320] width 112 height 12
type input "0"
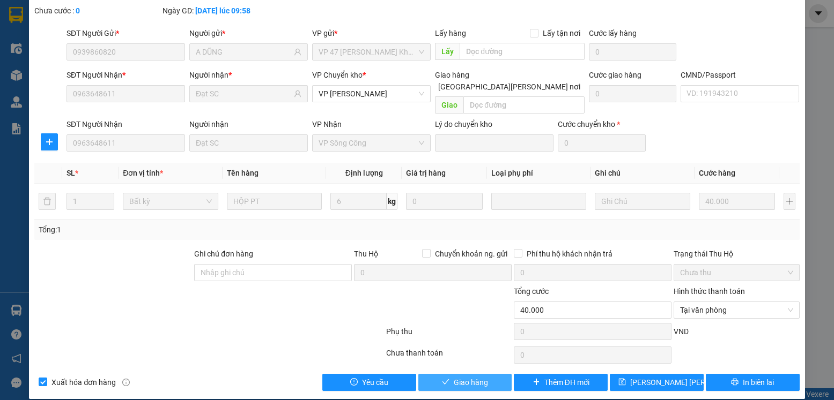
click at [458, 377] on span "Giao hàng" at bounding box center [471, 383] width 34 height 12
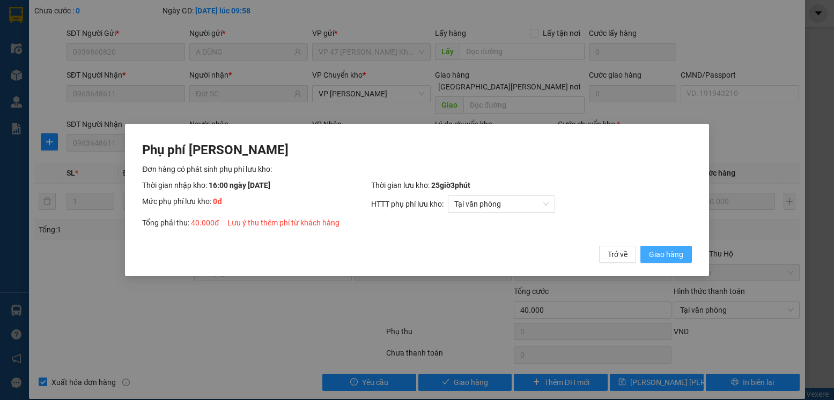
click at [655, 255] on span "Giao hàng" at bounding box center [666, 255] width 34 height 12
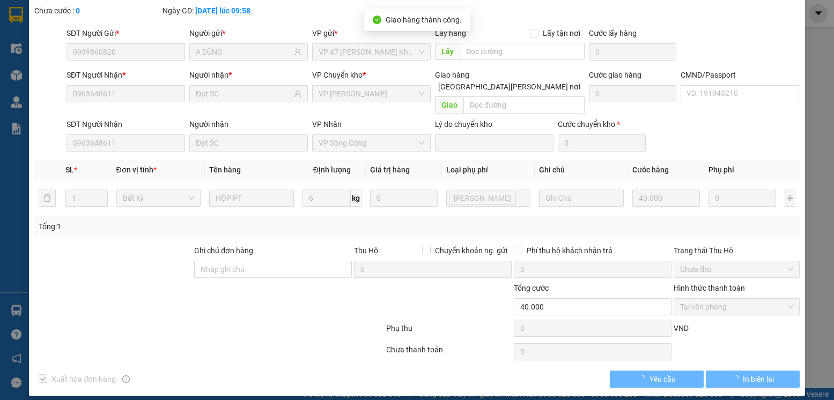
scroll to position [0, 0]
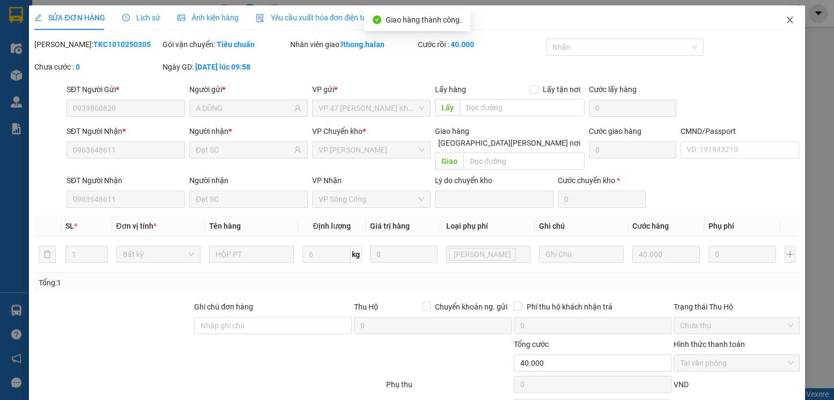
click at [786, 22] on icon "close" at bounding box center [789, 20] width 6 height 6
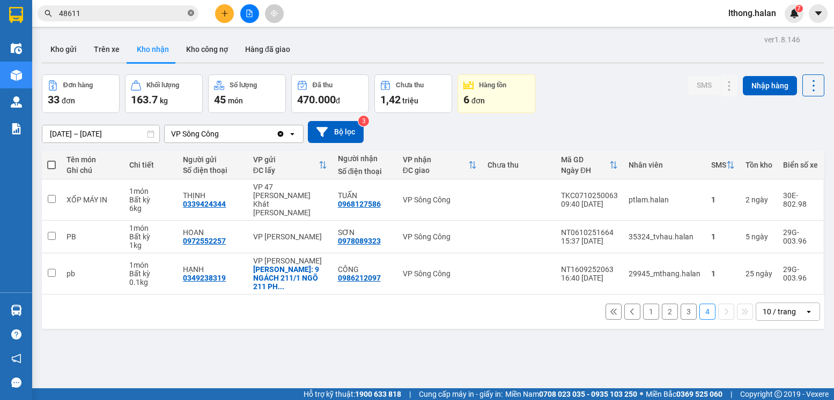
click at [189, 13] on icon "close-circle" at bounding box center [191, 13] width 6 height 6
click at [146, 12] on input "text" at bounding box center [122, 14] width 127 height 12
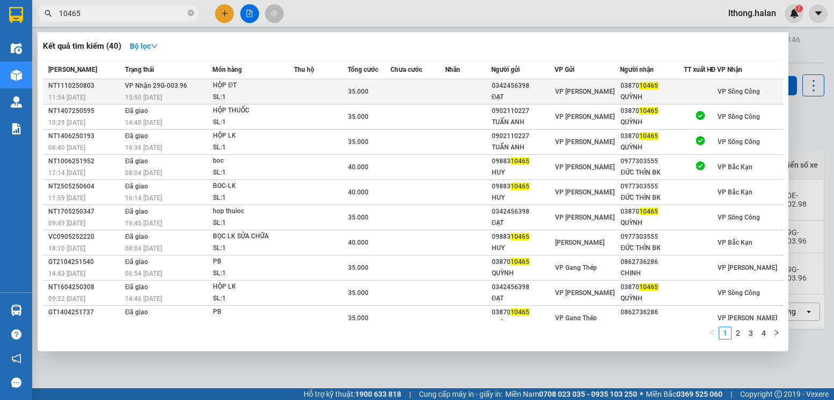
type input "10465"
click at [455, 98] on td at bounding box center [468, 91] width 46 height 25
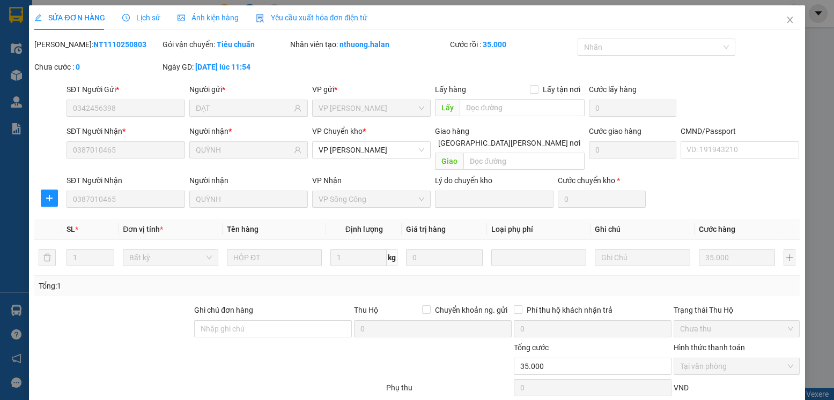
type input "0342456398"
type input "ĐẠT"
type input "0387010465"
type input "QUỲNH"
type input "0"
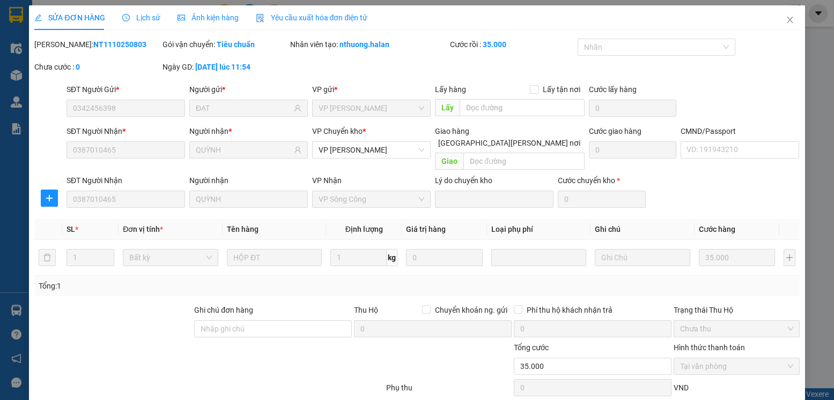
type input "35.000"
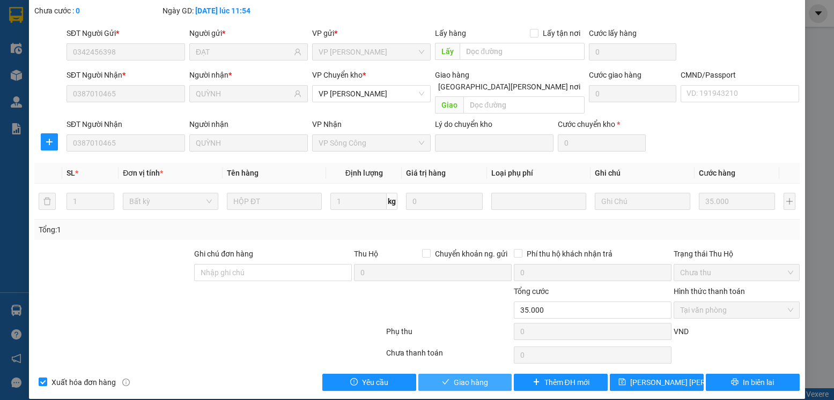
click at [479, 377] on span "Giao hàng" at bounding box center [471, 383] width 34 height 12
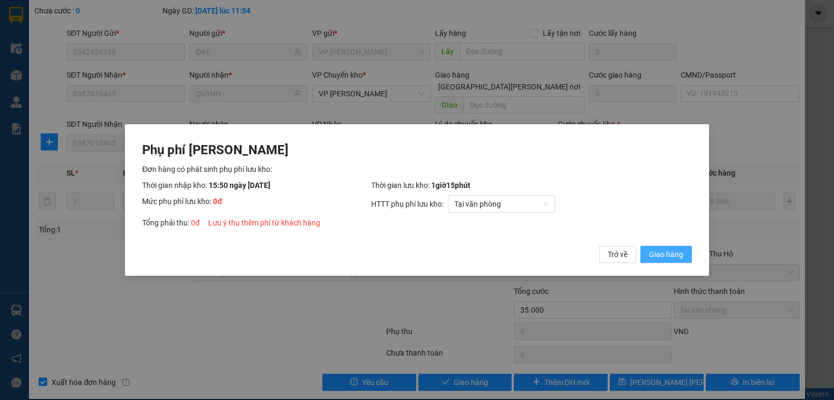
click at [655, 255] on span "Giao hàng" at bounding box center [666, 255] width 34 height 12
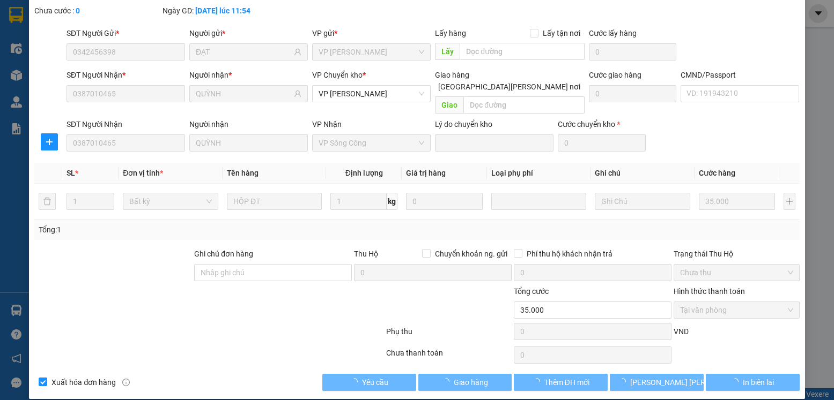
scroll to position [0, 0]
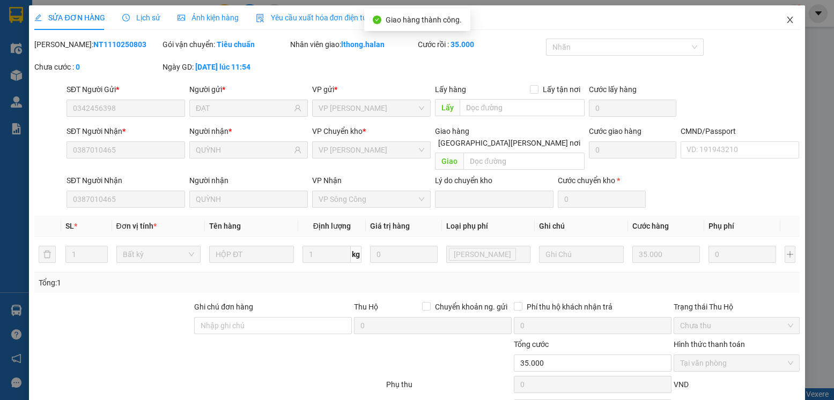
click at [786, 22] on icon "close" at bounding box center [789, 20] width 6 height 6
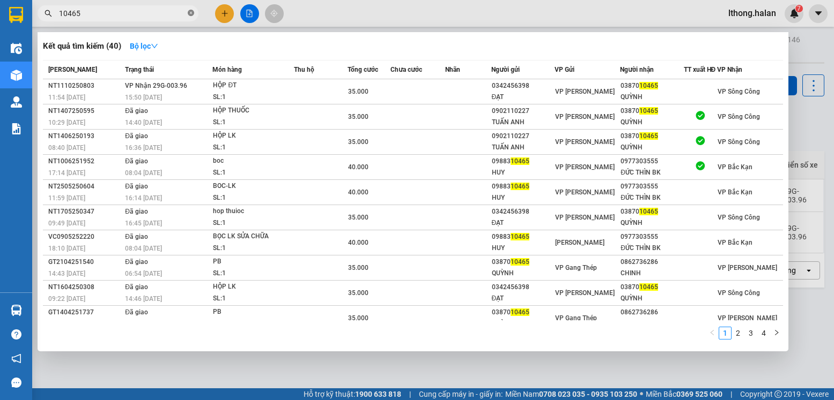
click at [192, 16] on icon "close-circle" at bounding box center [191, 13] width 6 height 6
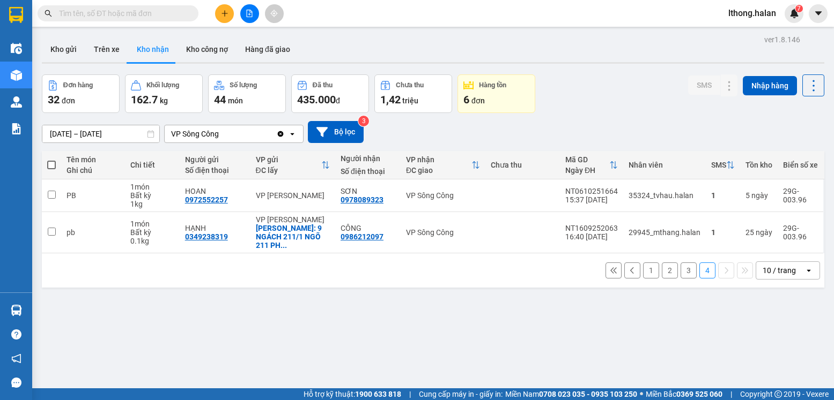
click at [179, 14] on input "text" at bounding box center [122, 14] width 127 height 12
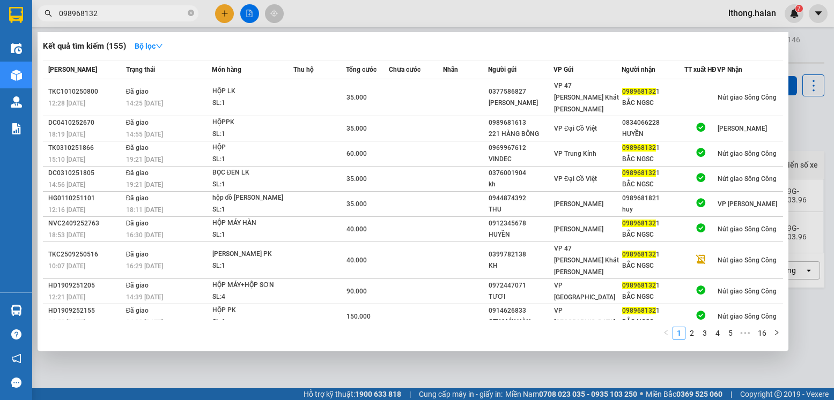
type input "0989681321"
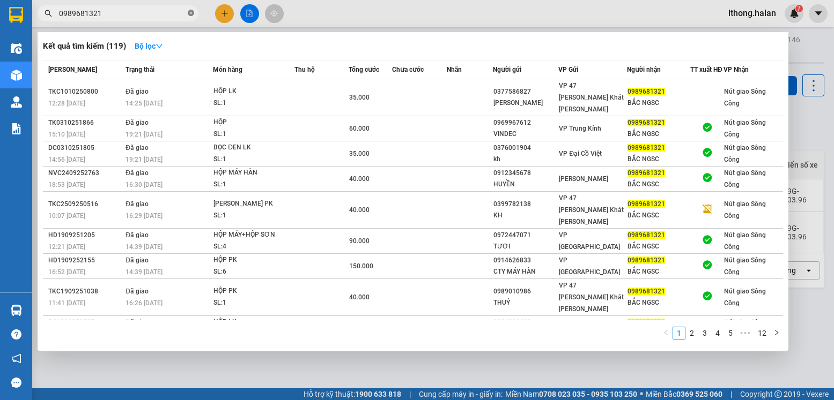
click at [189, 14] on icon "close-circle" at bounding box center [191, 13] width 6 height 6
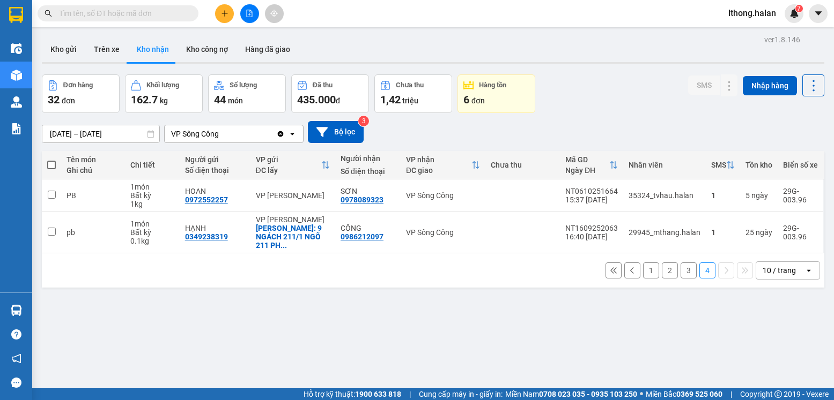
click at [155, 13] on input "text" at bounding box center [122, 14] width 127 height 12
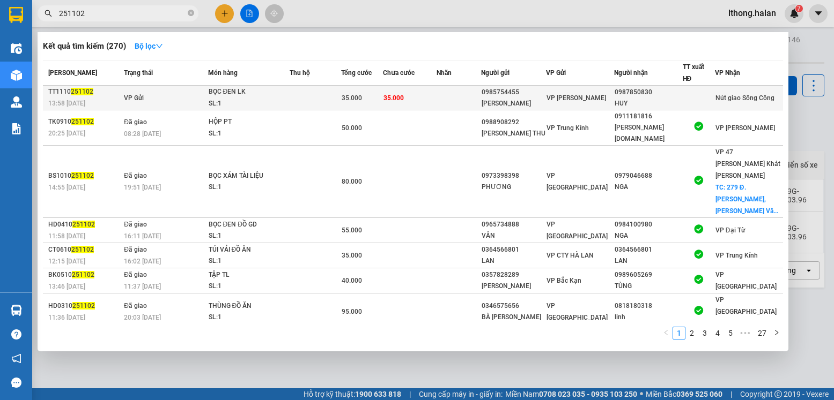
type input "251102"
click at [666, 92] on div "0987850830" at bounding box center [648, 92] width 68 height 11
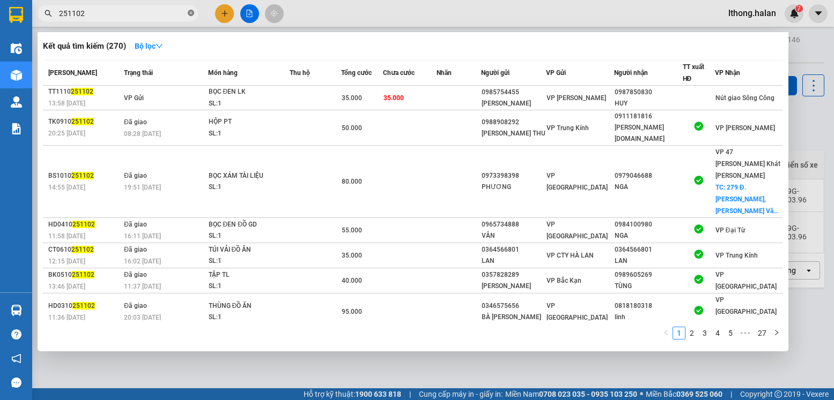
click at [189, 13] on icon "close-circle" at bounding box center [191, 13] width 6 height 6
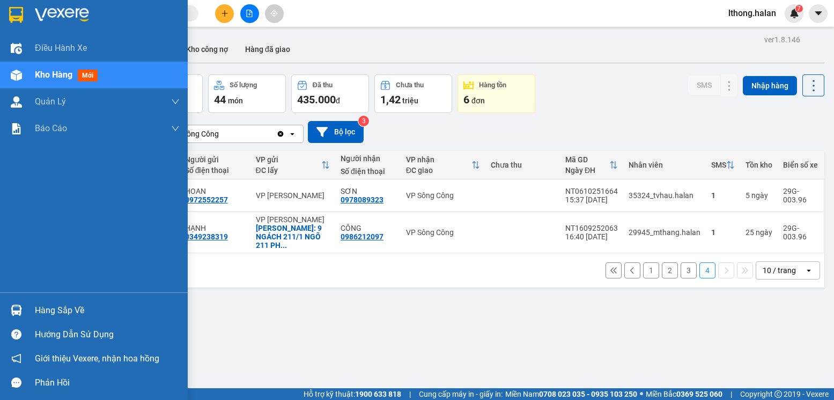
click at [79, 307] on div "Hàng sắp về" at bounding box center [107, 311] width 145 height 16
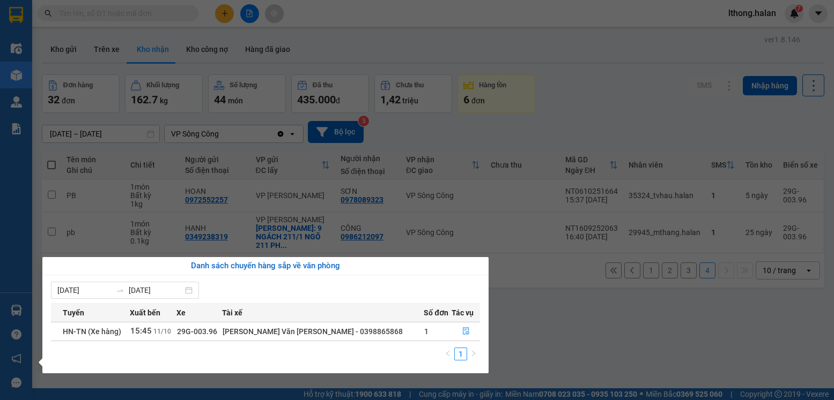
click at [661, 321] on section "Kết quả tìm kiếm ( 270 ) Bộ lọc Mã ĐH Trạng thái Món hàng Thu hộ Tổng cước Chưa…" at bounding box center [417, 200] width 834 height 400
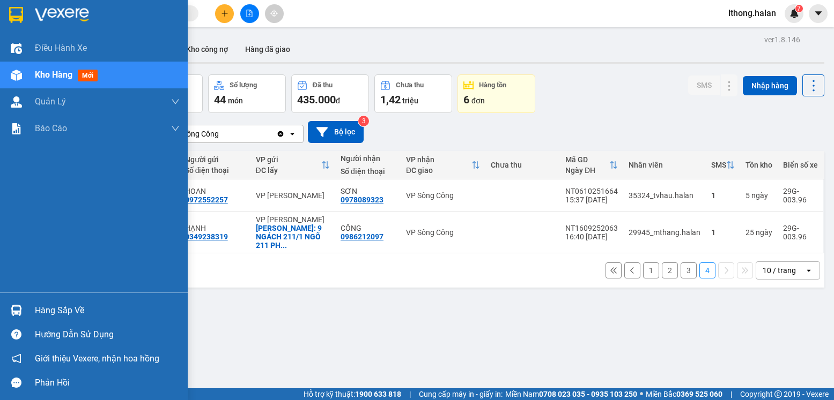
click at [64, 309] on div "Hàng sắp về" at bounding box center [107, 311] width 145 height 16
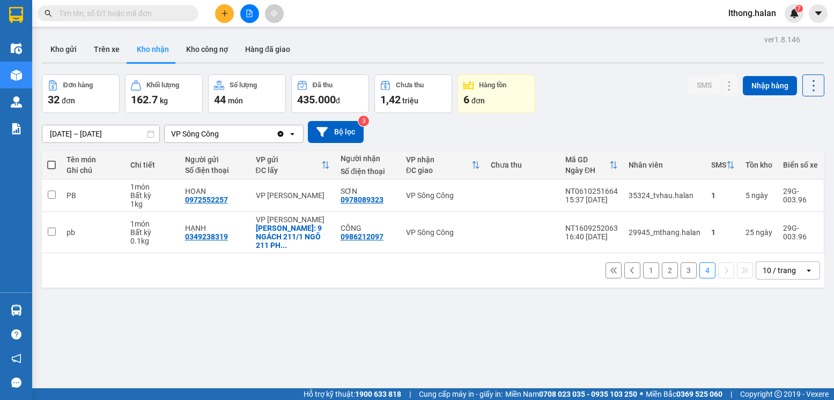
click at [510, 337] on section "Kết quả tìm kiếm ( 270 ) Bộ lọc Mã ĐH Trạng thái Món hàng Thu hộ Tổng cước Chưa…" at bounding box center [417, 200] width 834 height 400
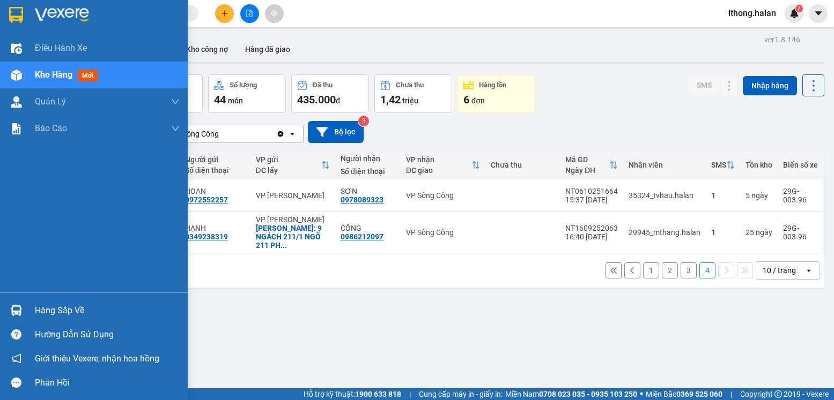
click at [58, 315] on div "Hàng sắp về" at bounding box center [107, 311] width 145 height 16
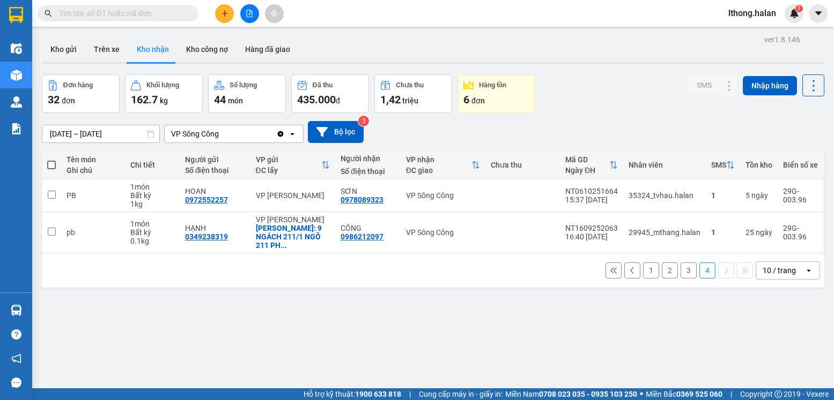
click at [556, 333] on section "Kết quả tìm kiếm ( 270 ) Bộ lọc Mã ĐH Trạng thái Món hàng Thu hộ Tổng cước Chưa…" at bounding box center [417, 200] width 834 height 400
click at [55, 50] on button "Kho gửi" at bounding box center [63, 49] width 43 height 26
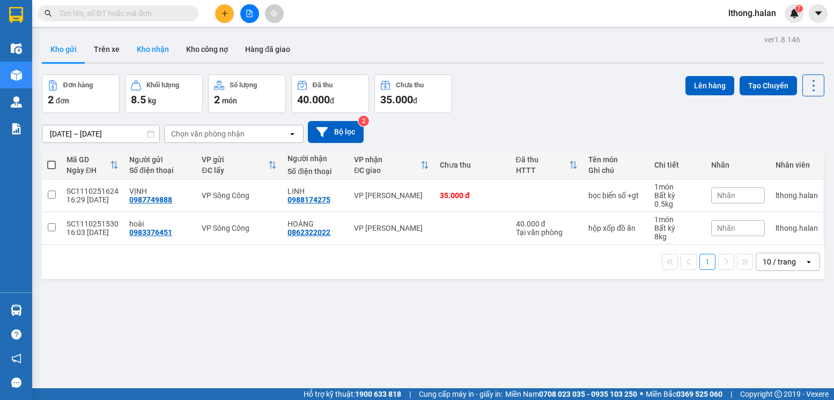
click at [146, 50] on button "Kho nhận" at bounding box center [152, 49] width 49 height 26
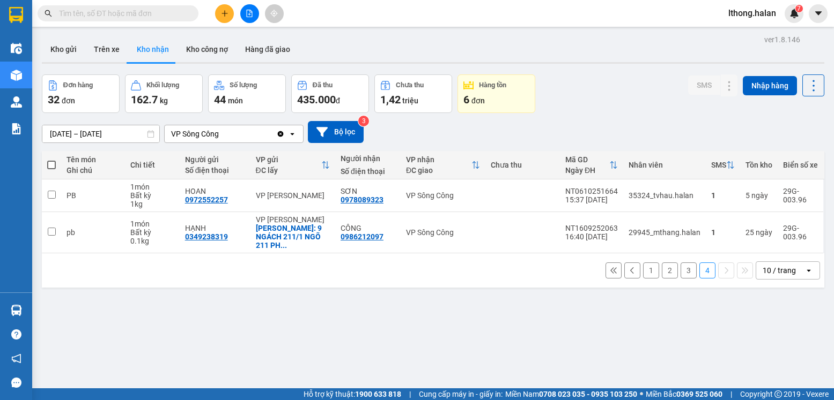
click at [643, 264] on button "1" at bounding box center [651, 271] width 16 height 16
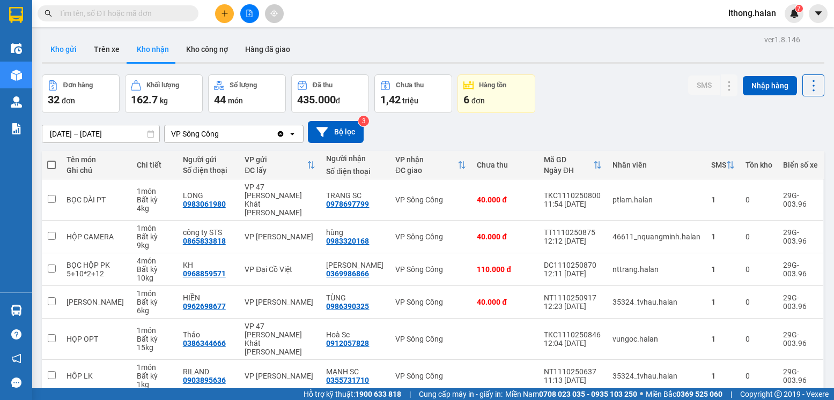
click at [60, 48] on button "Kho gửi" at bounding box center [63, 49] width 43 height 26
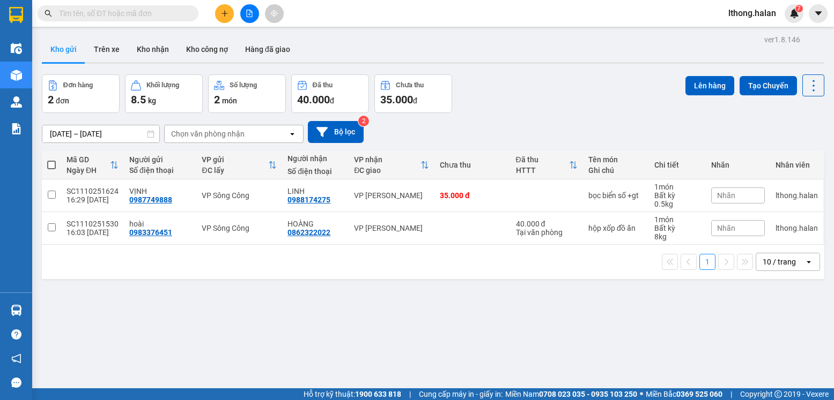
click at [50, 163] on span at bounding box center [51, 165] width 9 height 9
click at [51, 160] on input "checkbox" at bounding box center [51, 160] width 0 height 0
checkbox input "true"
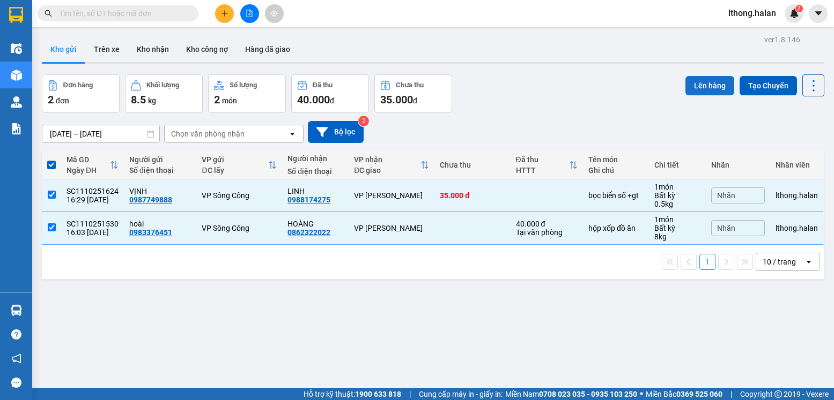
click at [690, 84] on button "Lên hàng" at bounding box center [709, 85] width 49 height 19
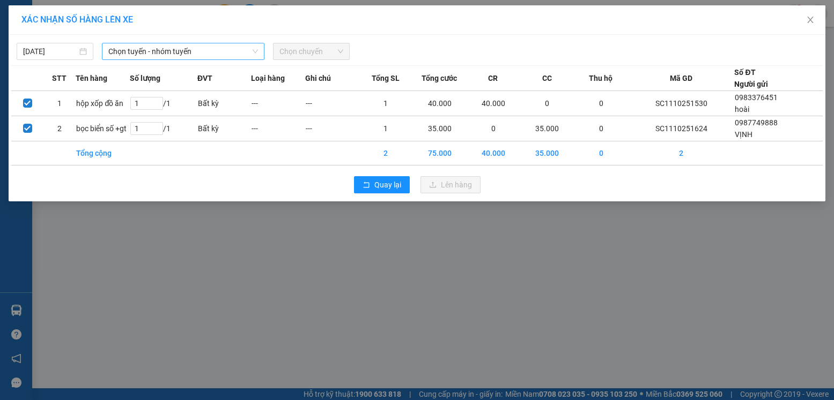
click at [161, 54] on span "Chọn tuyến - nhóm tuyến" at bounding box center [183, 51] width 150 height 16
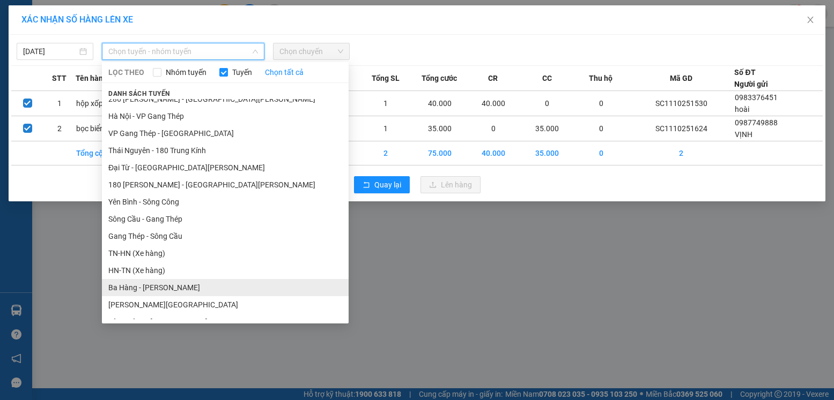
scroll to position [268, 0]
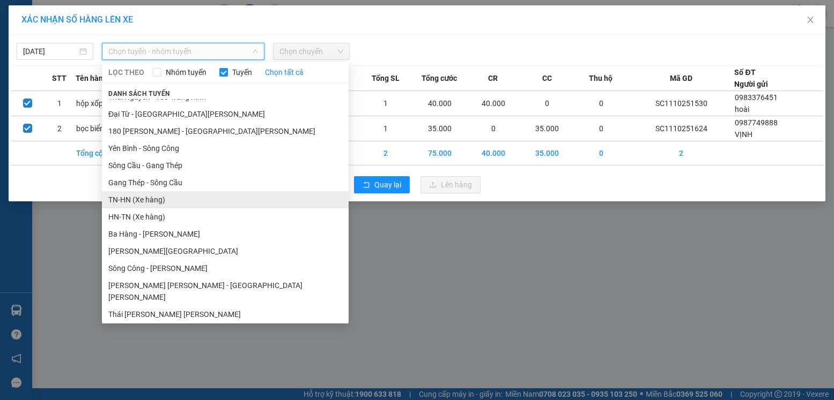
click at [135, 199] on li "TN-HN (Xe hàng)" at bounding box center [225, 199] width 247 height 17
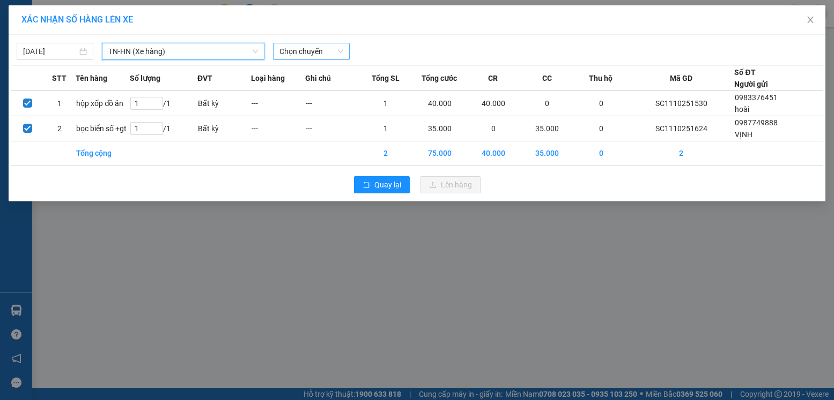
click at [315, 50] on span "Chọn chuyến" at bounding box center [311, 51] width 64 height 16
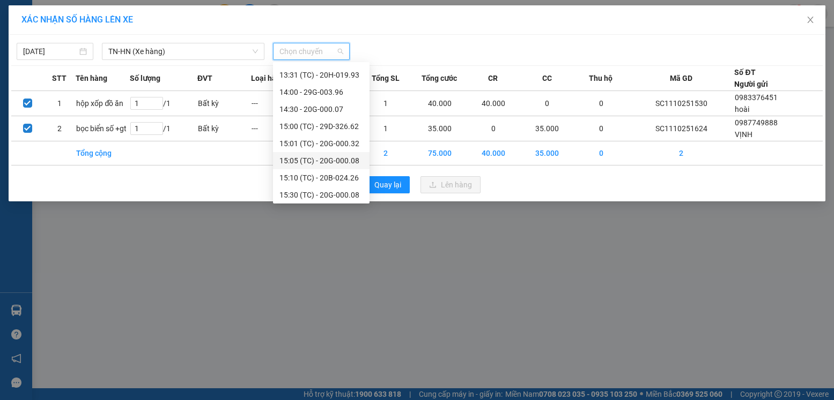
scroll to position [463, 0]
click at [324, 174] on div "16:05 (TC) - 29G-003.96" at bounding box center [321, 176] width 84 height 12
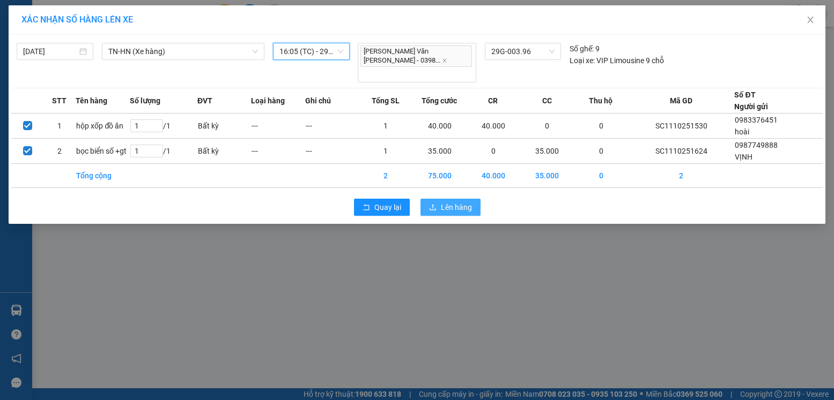
click at [454, 202] on span "Lên hàng" at bounding box center [456, 208] width 31 height 12
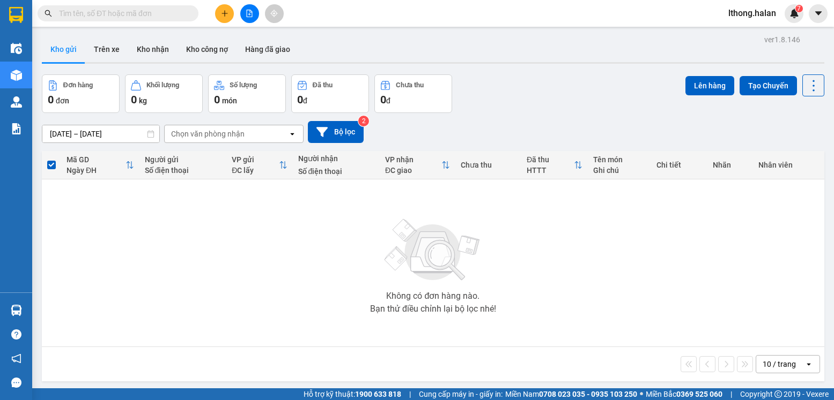
click at [169, 15] on input "text" at bounding box center [122, 14] width 127 height 12
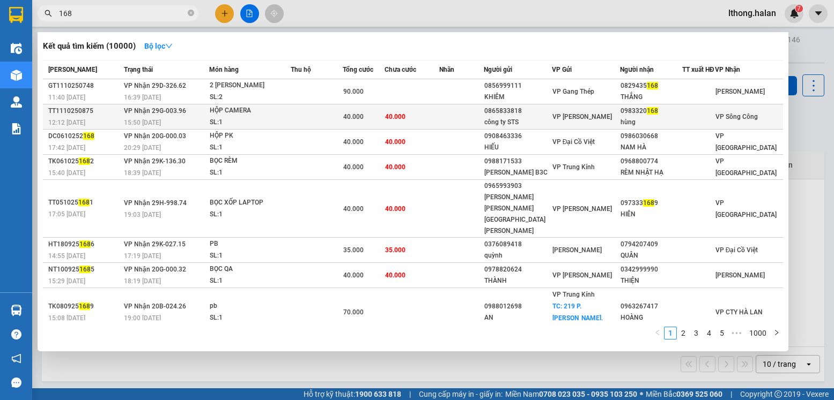
type input "168"
click at [439, 117] on td "40.000" at bounding box center [411, 117] width 54 height 25
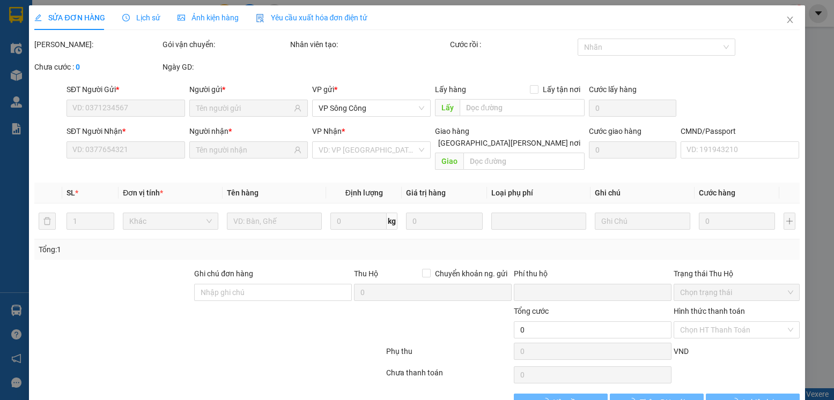
type input "0865833818"
type input "công ty STS"
type input "0983320168"
type input "hùng"
type input "0"
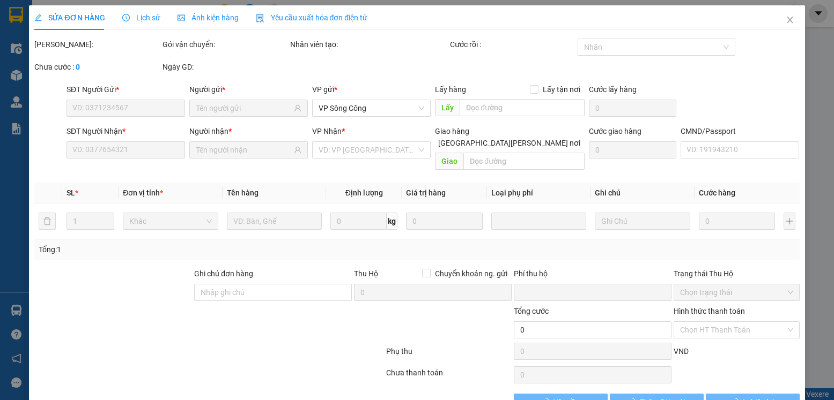
type input "40.000"
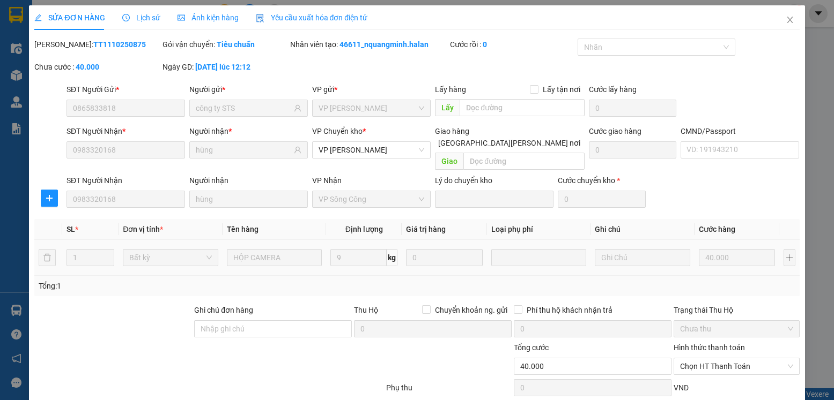
scroll to position [56, 0]
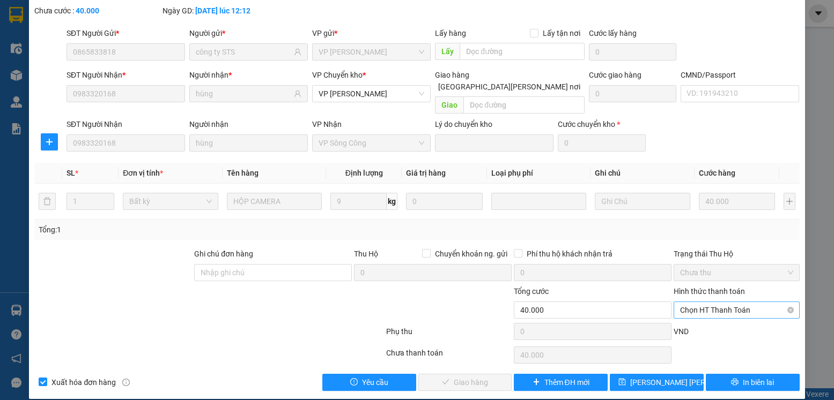
click at [744, 302] on span "Chọn HT Thanh Toán" at bounding box center [736, 310] width 113 height 16
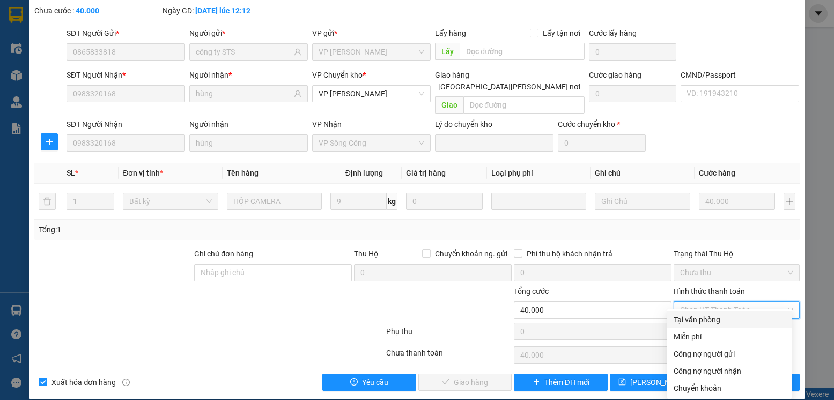
click at [703, 325] on div "Tại văn phòng" at bounding box center [729, 320] width 112 height 12
type input "0"
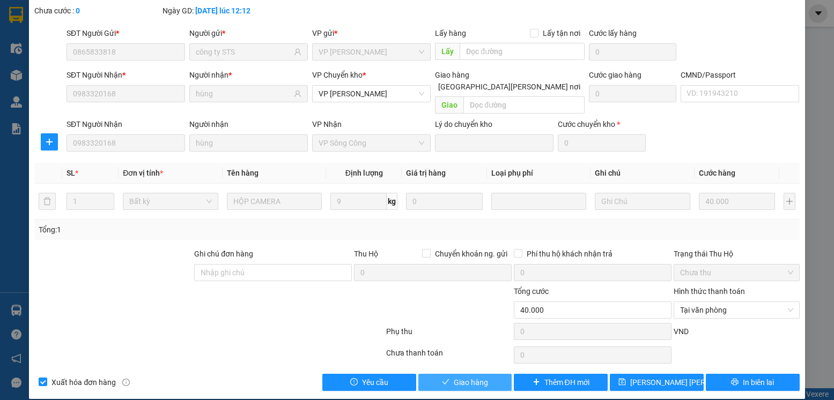
click at [476, 377] on span "Giao hàng" at bounding box center [471, 383] width 34 height 12
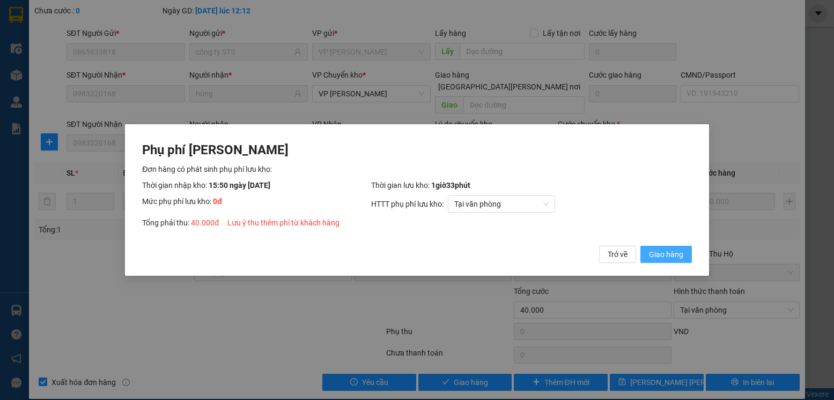
click at [673, 255] on span "Giao hàng" at bounding box center [666, 255] width 34 height 12
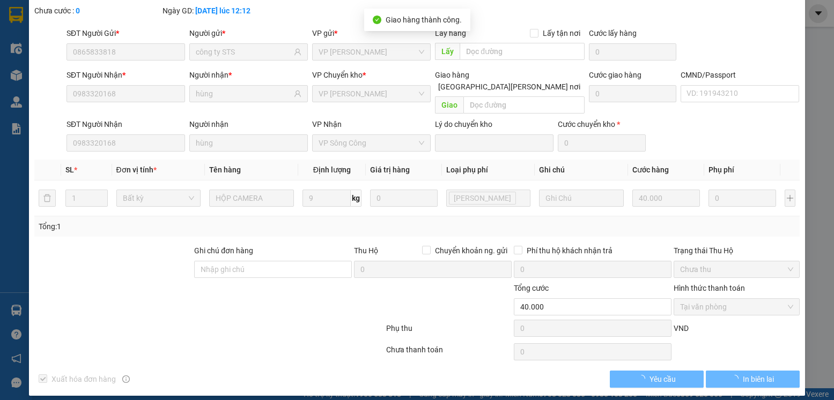
scroll to position [0, 0]
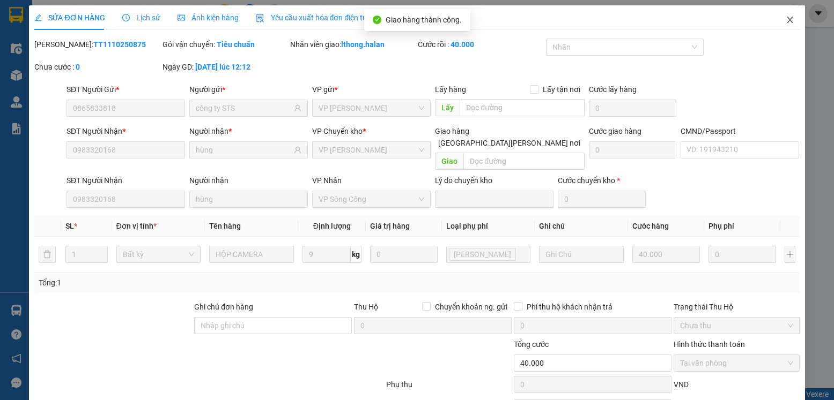
click at [786, 19] on icon "close" at bounding box center [789, 20] width 6 height 6
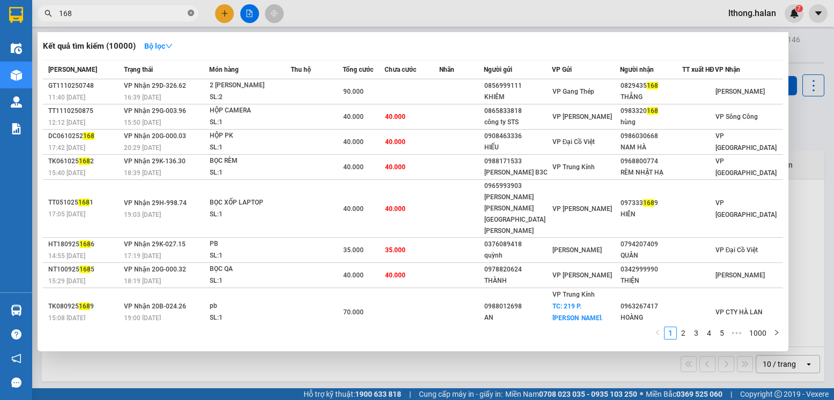
click at [194, 16] on icon "close-circle" at bounding box center [191, 13] width 6 height 6
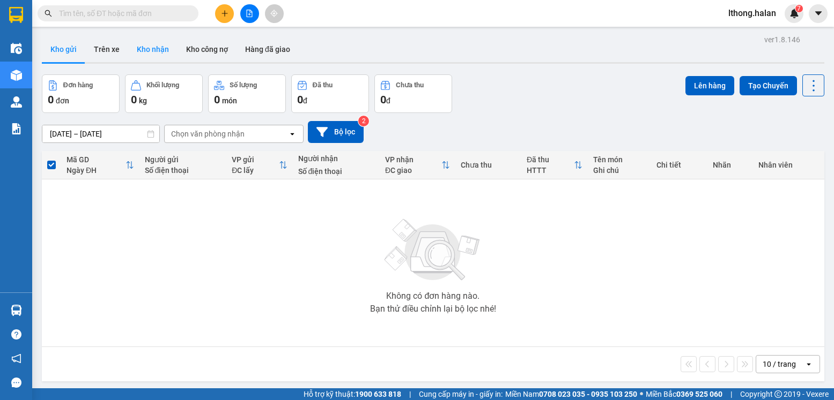
click at [149, 54] on button "Kho nhận" at bounding box center [152, 49] width 49 height 26
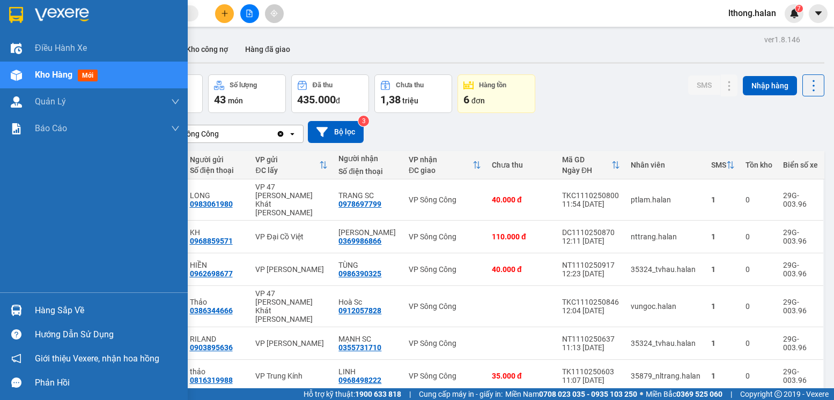
click at [46, 313] on div "Hàng sắp về" at bounding box center [107, 311] width 145 height 16
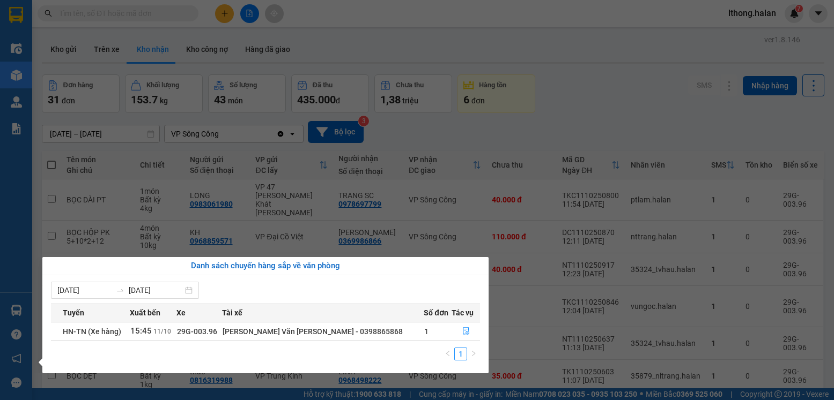
click at [634, 102] on section "Kết quả tìm kiếm ( 10000 ) Bộ lọc Mã ĐH Trạng thái Món hàng Thu hộ Tổng cước Ch…" at bounding box center [417, 200] width 834 height 400
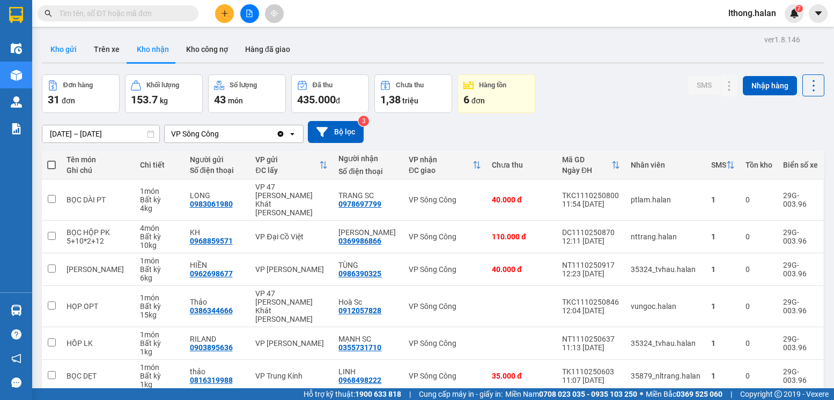
click at [58, 53] on button "Kho gửi" at bounding box center [63, 49] width 43 height 26
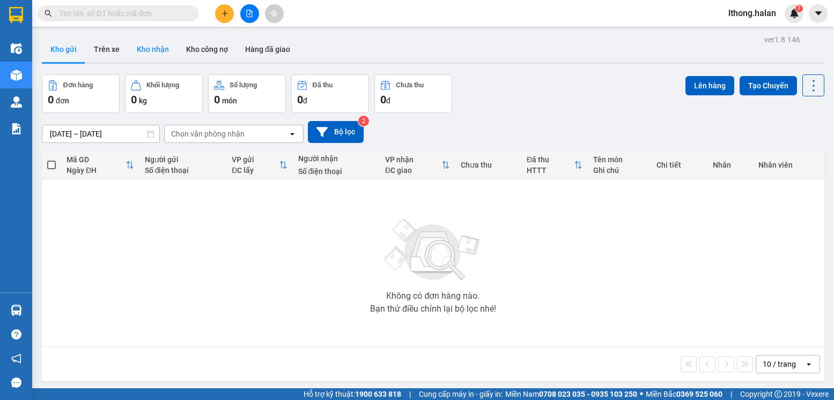
click at [149, 49] on button "Kho nhận" at bounding box center [152, 49] width 49 height 26
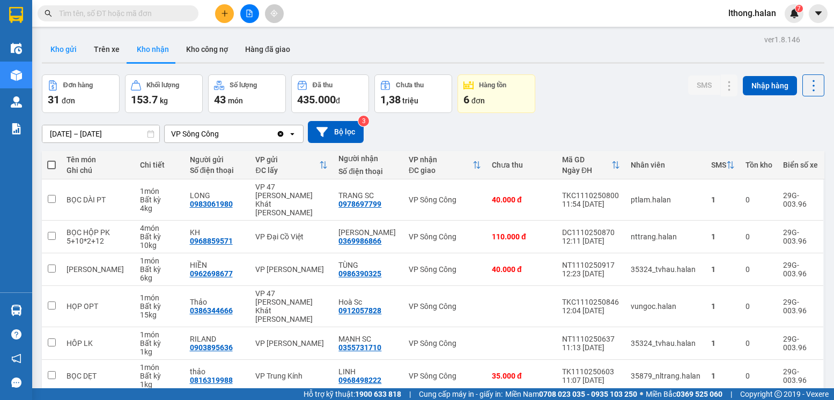
click at [60, 49] on button "Kho gửi" at bounding box center [63, 49] width 43 height 26
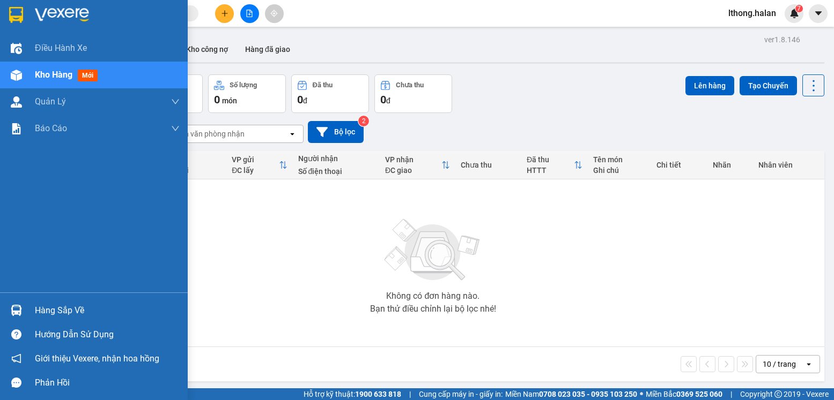
click at [49, 312] on div "Hàng sắp về" at bounding box center [107, 311] width 145 height 16
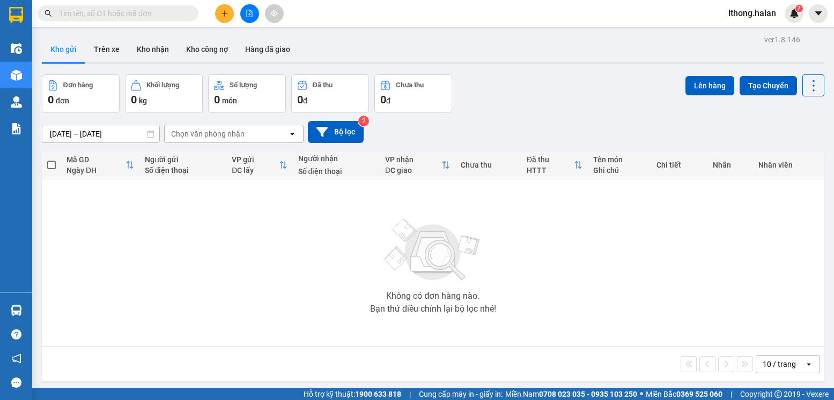
click at [575, 288] on section "Kết quả tìm kiếm ( 10000 ) Bộ lọc Mã ĐH Trạng thái Món hàng Thu hộ Tổng cước Ch…" at bounding box center [417, 200] width 834 height 400
click at [147, 48] on button "Kho nhận" at bounding box center [152, 49] width 49 height 26
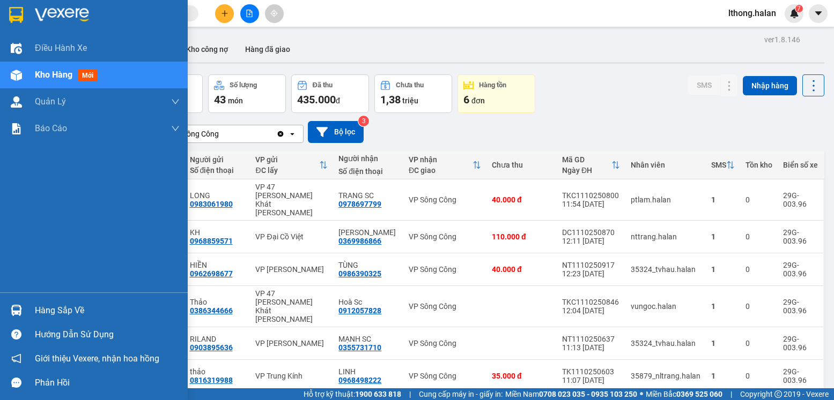
click at [40, 307] on div "Hàng sắp về" at bounding box center [107, 311] width 145 height 16
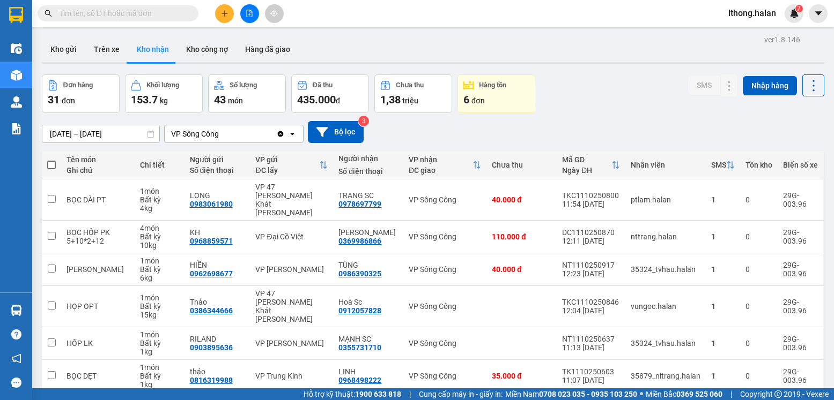
click at [578, 118] on section "Kết quả tìm kiếm ( 10000 ) Bộ lọc Mã ĐH Trạng thái Món hàng Thu hộ Tổng cước Ch…" at bounding box center [417, 200] width 834 height 400
click at [66, 50] on button "Kho gửi" at bounding box center [63, 49] width 43 height 26
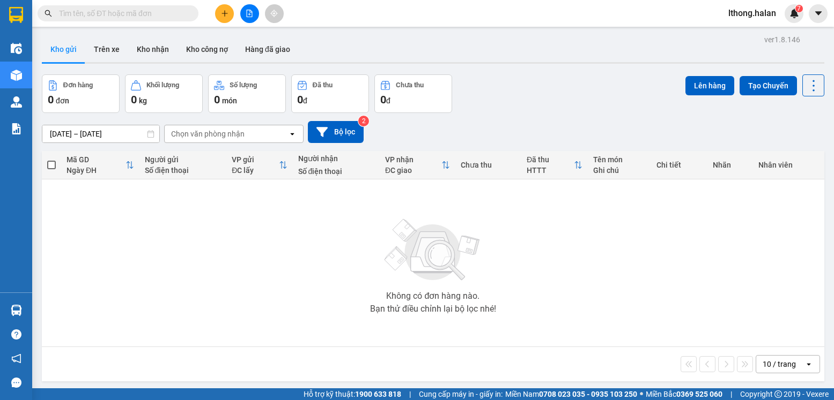
drag, startPoint x: 289, startPoint y: 273, endPoint x: 302, endPoint y: 30, distance: 243.2
click at [288, 272] on div "Không có đơn hàng nào. Bạn thử điều chỉnh lại bộ lọc nhé!" at bounding box center [432, 263] width 771 height 161
click at [149, 45] on button "Kho nhận" at bounding box center [152, 49] width 49 height 26
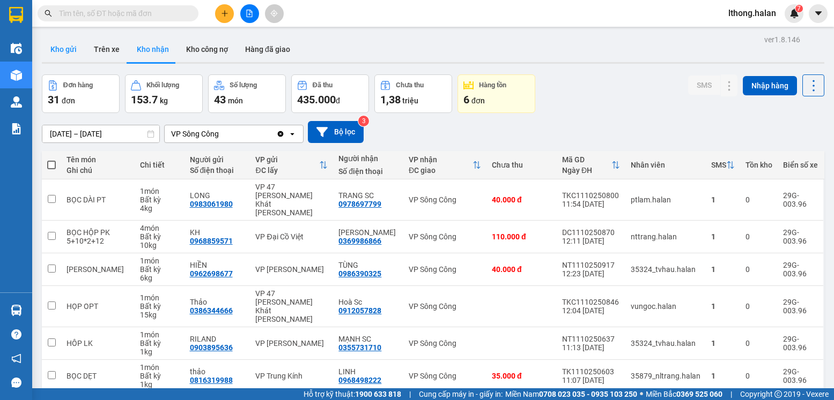
click at [57, 49] on button "Kho gửi" at bounding box center [63, 49] width 43 height 26
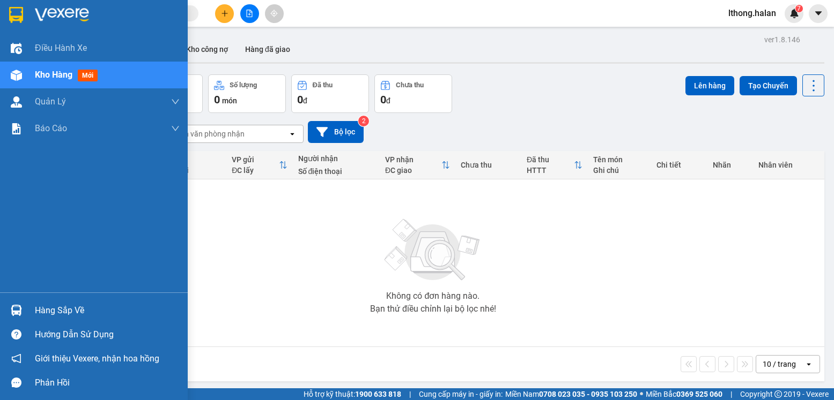
click at [48, 311] on div "Hàng sắp về" at bounding box center [107, 311] width 145 height 16
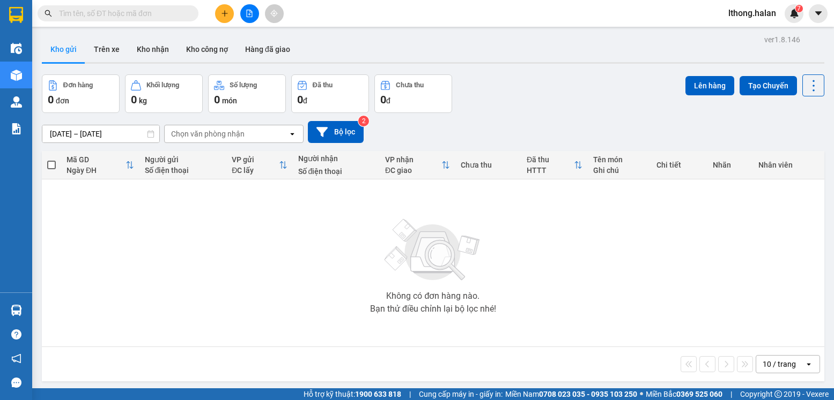
click at [582, 271] on section "Kết quả tìm kiếm ( 10000 ) Bộ lọc Mã ĐH Trạng thái Món hàng Thu hộ Tổng cước Ch…" at bounding box center [417, 200] width 834 height 400
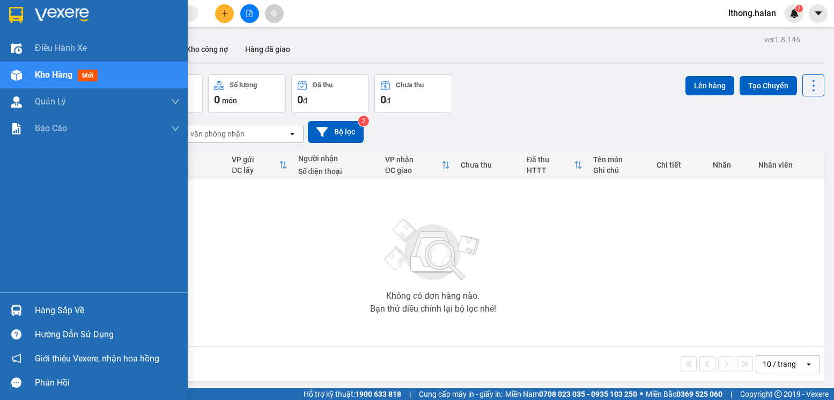
click at [68, 313] on div "Hàng sắp về" at bounding box center [107, 311] width 145 height 16
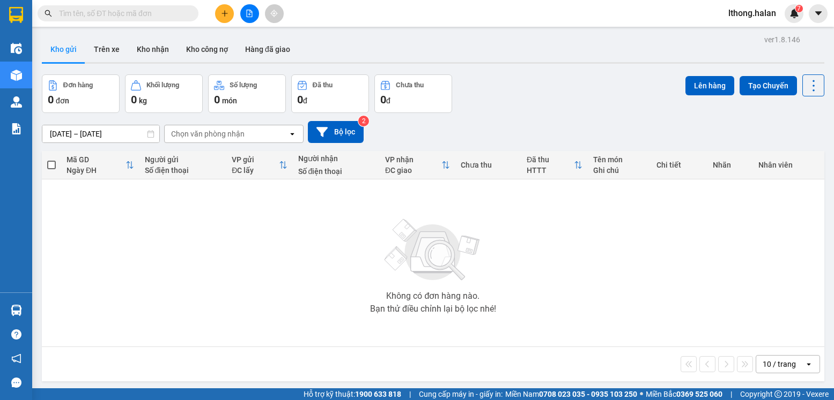
click at [618, 279] on section "Kết quả tìm kiếm ( 10000 ) Bộ lọc Mã ĐH Trạng thái Món hàng Thu hộ Tổng cước Ch…" at bounding box center [417, 200] width 834 height 400
click at [149, 48] on button "Kho nhận" at bounding box center [152, 49] width 49 height 26
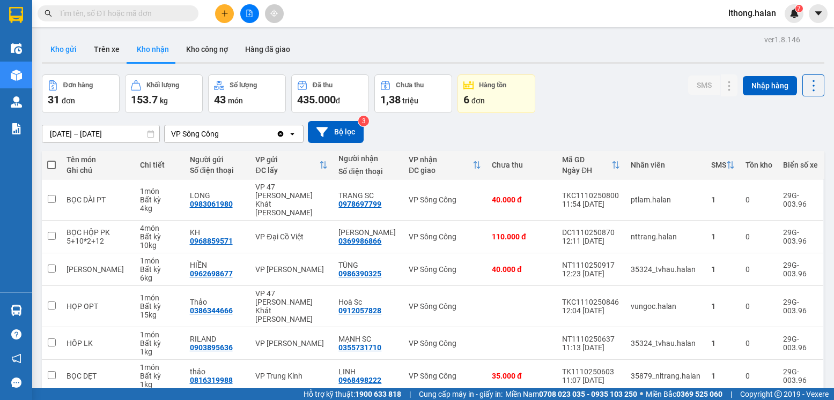
click at [68, 51] on button "Kho gửi" at bounding box center [63, 49] width 43 height 26
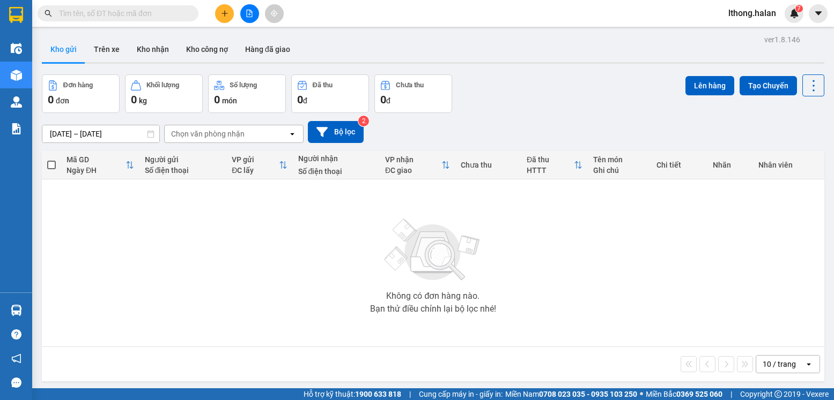
click at [176, 17] on input "text" at bounding box center [122, 14] width 127 height 12
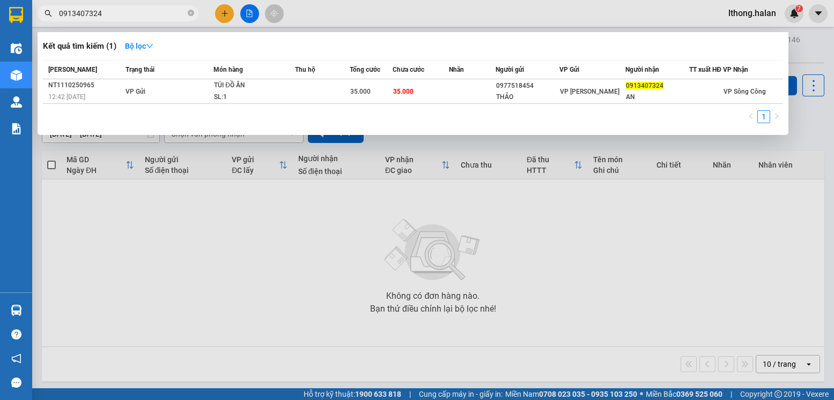
type input "0913407324"
click at [191, 15] on icon "close-circle" at bounding box center [191, 13] width 6 height 6
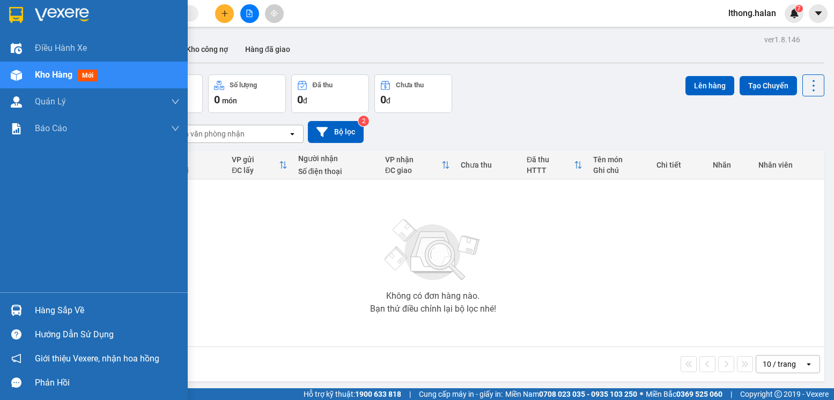
click at [69, 310] on div "Hàng sắp về" at bounding box center [107, 311] width 145 height 16
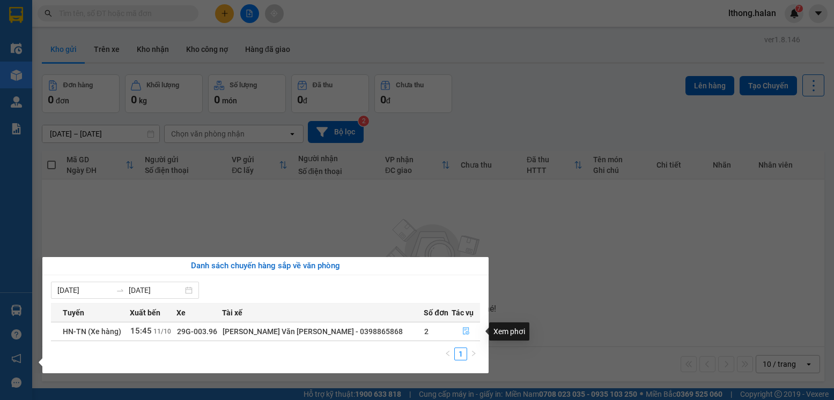
click at [464, 332] on icon "file-done" at bounding box center [466, 332] width 8 height 8
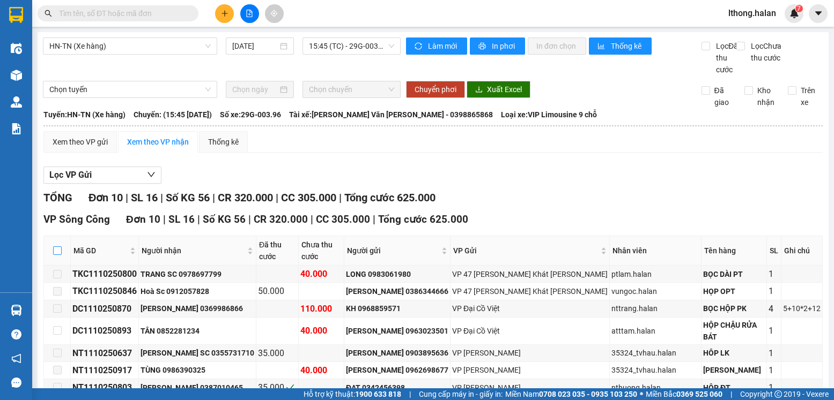
click at [58, 255] on input "checkbox" at bounding box center [57, 251] width 9 height 9
checkbox input "true"
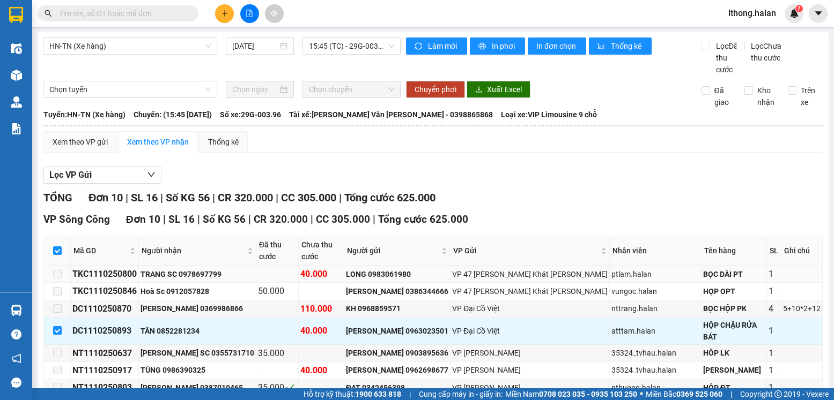
scroll to position [105, 0]
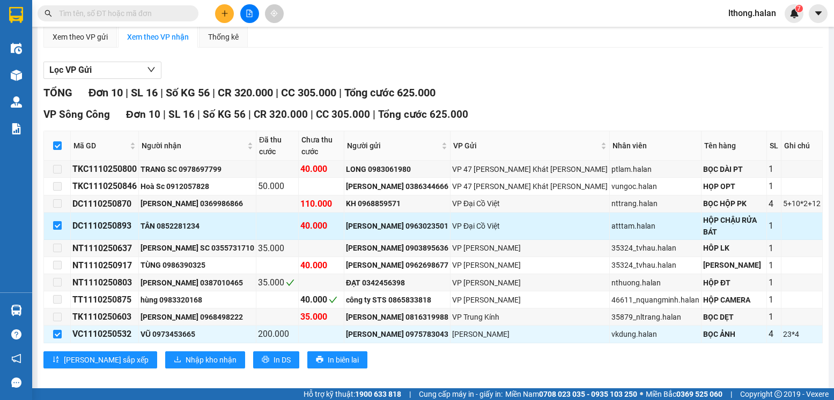
click at [57, 222] on input "checkbox" at bounding box center [57, 225] width 9 height 9
checkbox input "false"
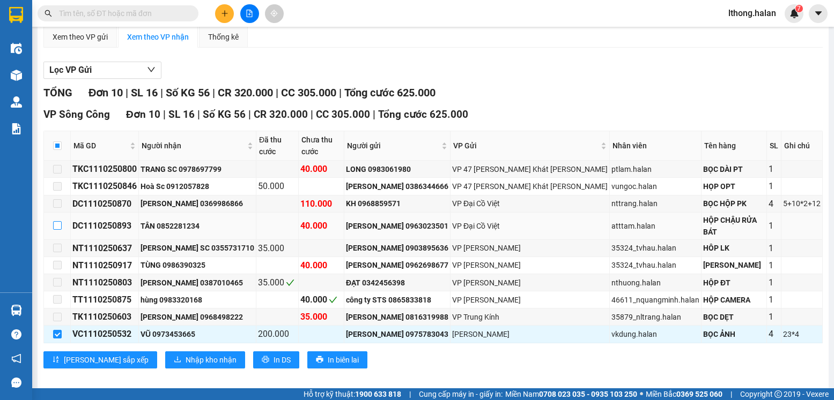
click at [57, 221] on input "checkbox" at bounding box center [57, 225] width 9 height 9
checkbox input "true"
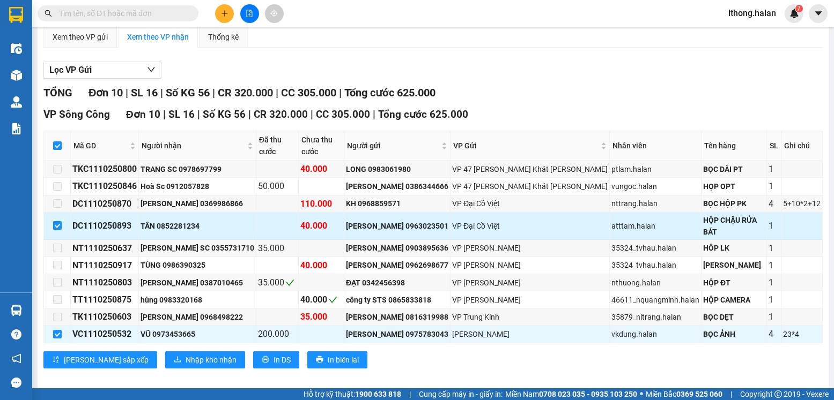
click at [59, 221] on input "checkbox" at bounding box center [57, 225] width 9 height 9
checkbox input "false"
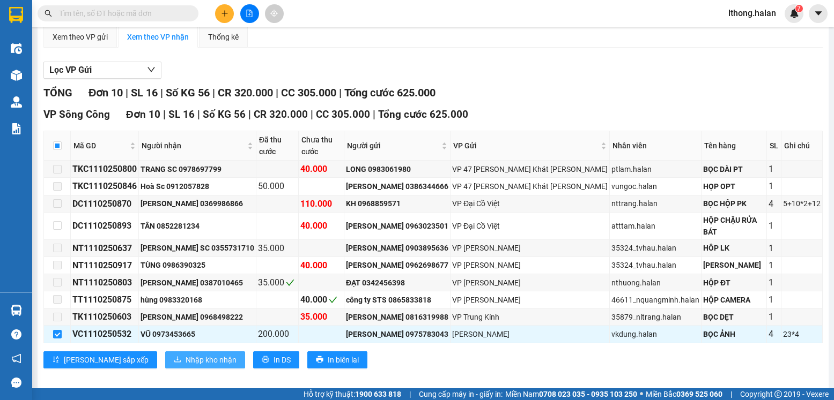
click at [185, 354] on span "Nhập kho nhận" at bounding box center [210, 360] width 51 height 12
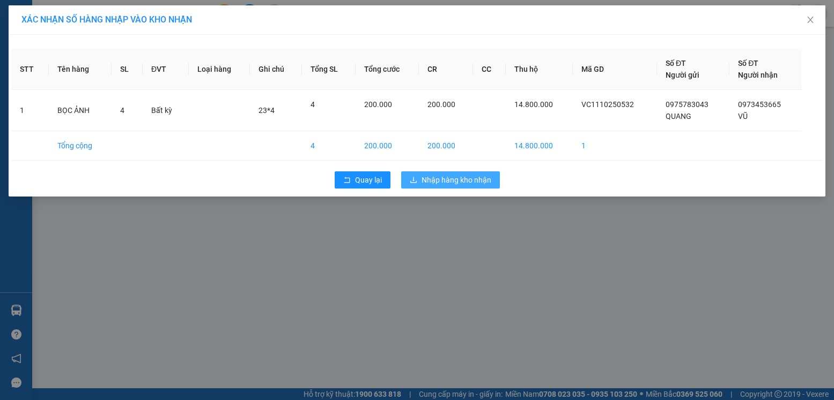
click at [457, 180] on span "Nhập hàng kho nhận" at bounding box center [456, 180] width 70 height 12
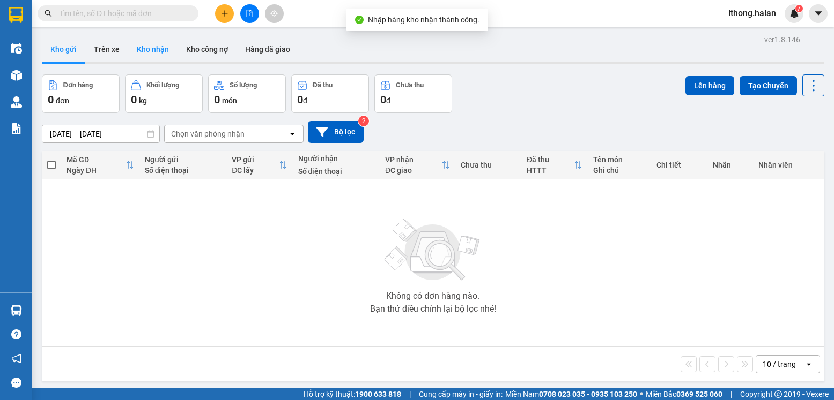
click at [151, 47] on button "Kho nhận" at bounding box center [152, 49] width 49 height 26
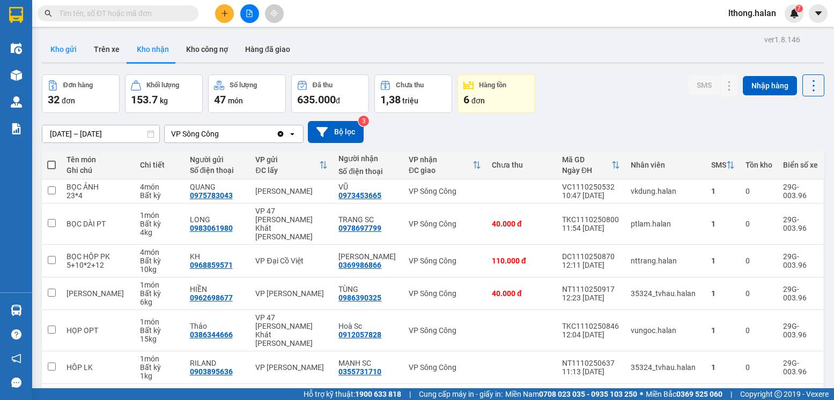
click at [64, 51] on button "Kho gửi" at bounding box center [63, 49] width 43 height 26
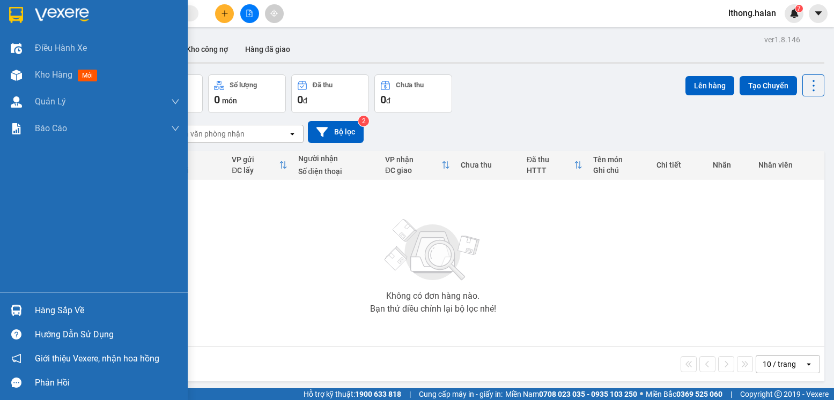
click at [51, 313] on div "Hàng sắp về" at bounding box center [107, 311] width 145 height 16
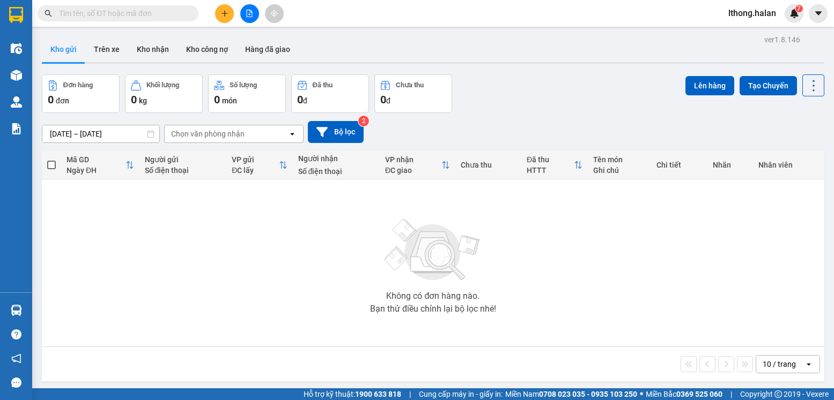
drag, startPoint x: 602, startPoint y: 306, endPoint x: 302, endPoint y: 194, distance: 320.4
click at [599, 299] on section "Kết quả tìm kiếm ( 1 ) Bộ lọc Mã ĐH Trạng thái Món hàng Thu hộ Tổng cước Chưa c…" at bounding box center [417, 200] width 834 height 400
click at [156, 48] on button "Kho nhận" at bounding box center [152, 49] width 49 height 26
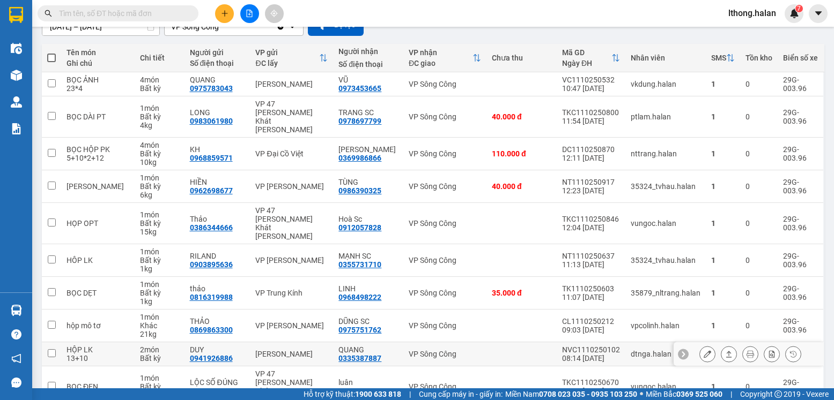
scroll to position [145, 0]
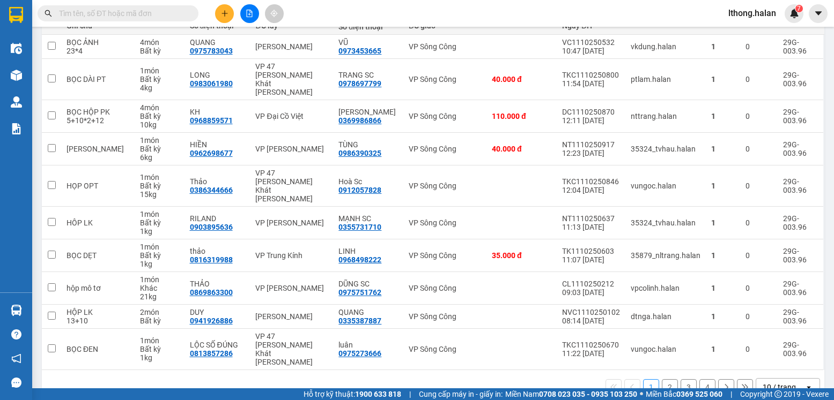
click at [699, 380] on button "4" at bounding box center [707, 388] width 16 height 16
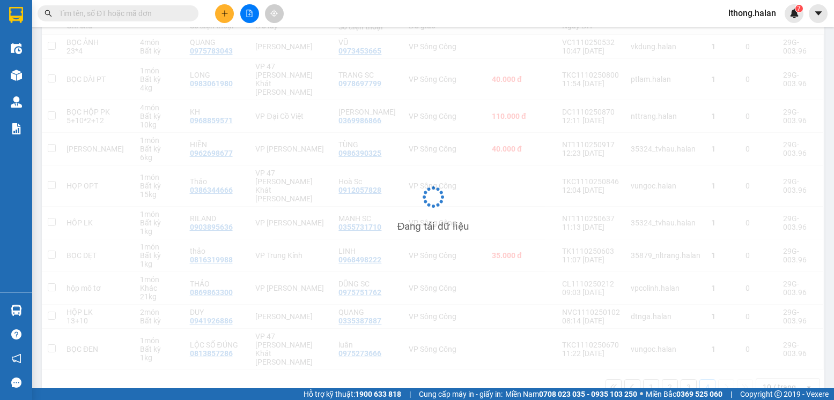
scroll to position [49, 0]
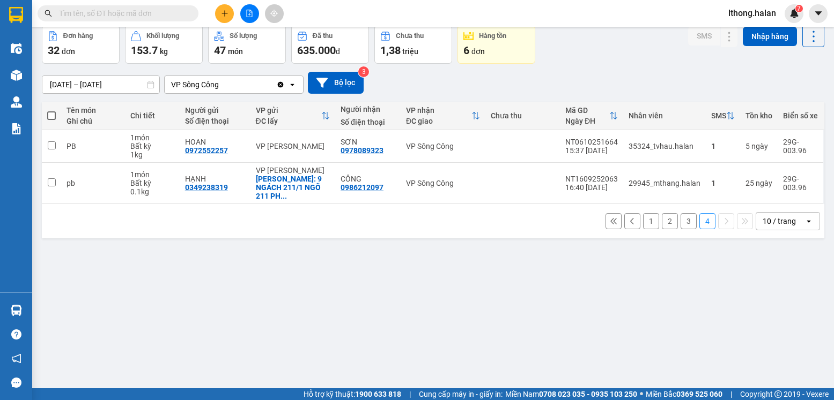
click at [662, 216] on button "2" at bounding box center [670, 221] width 16 height 16
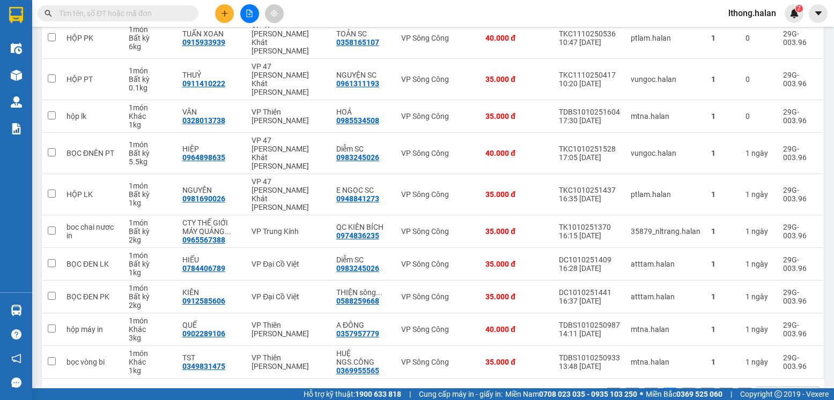
scroll to position [0, 0]
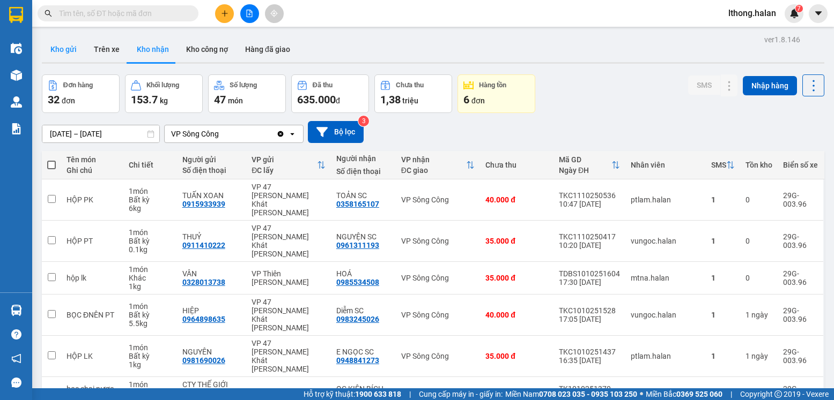
click at [66, 49] on button "Kho gửi" at bounding box center [63, 49] width 43 height 26
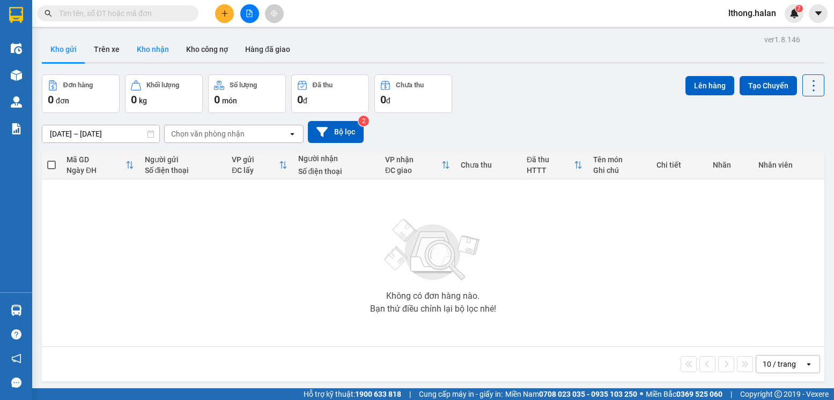
click at [145, 48] on button "Kho nhận" at bounding box center [152, 49] width 49 height 26
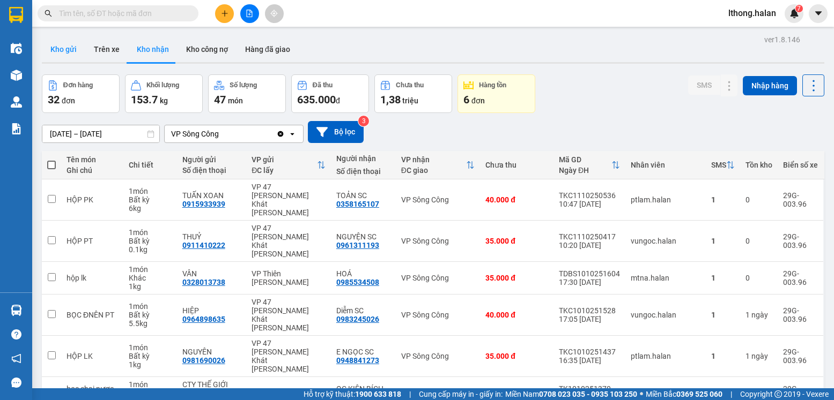
click at [61, 48] on button "Kho gửi" at bounding box center [63, 49] width 43 height 26
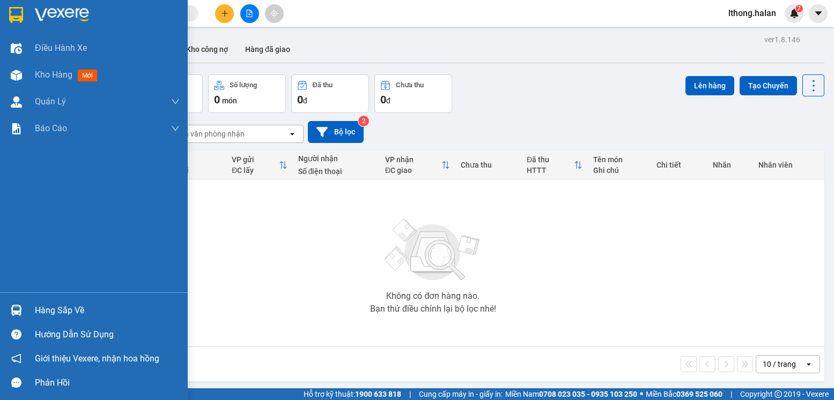
click at [49, 310] on div "Hàng sắp về" at bounding box center [107, 311] width 145 height 16
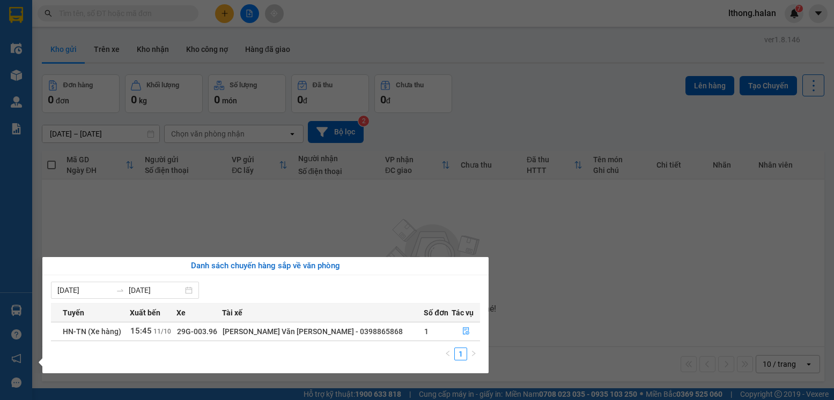
drag, startPoint x: 578, startPoint y: 279, endPoint x: 541, endPoint y: 261, distance: 41.2
click at [578, 278] on section "Kết quả tìm kiếm ( 1 ) Bộ lọc Mã ĐH Trạng thái Món hàng Thu hộ Tổng cước Chưa c…" at bounding box center [417, 200] width 834 height 400
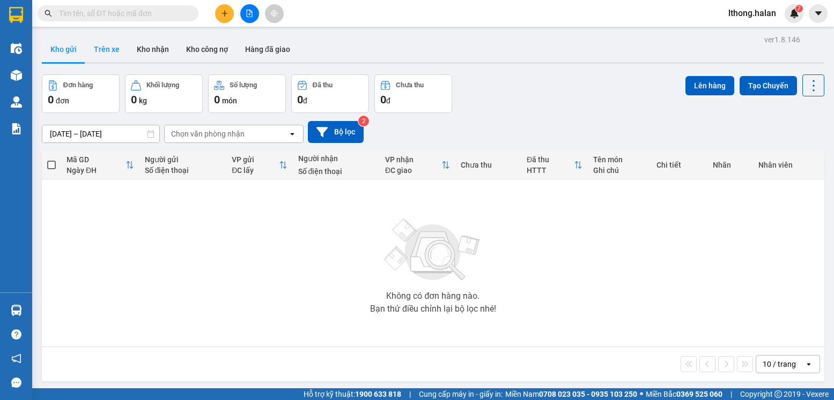
click at [110, 50] on button "Trên xe" at bounding box center [106, 49] width 43 height 26
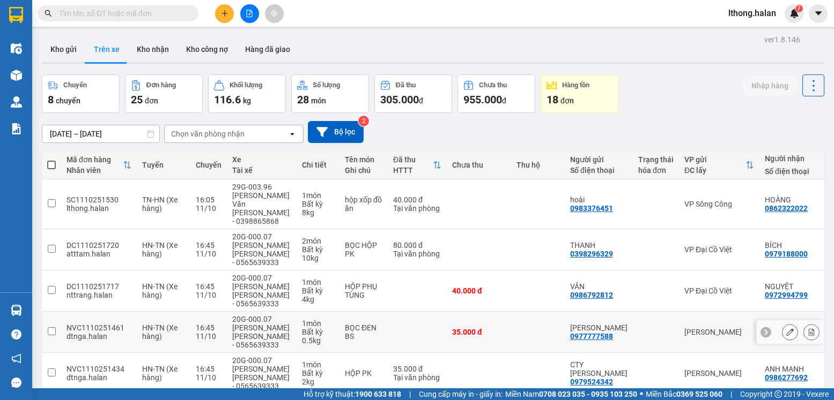
scroll to position [166, 0]
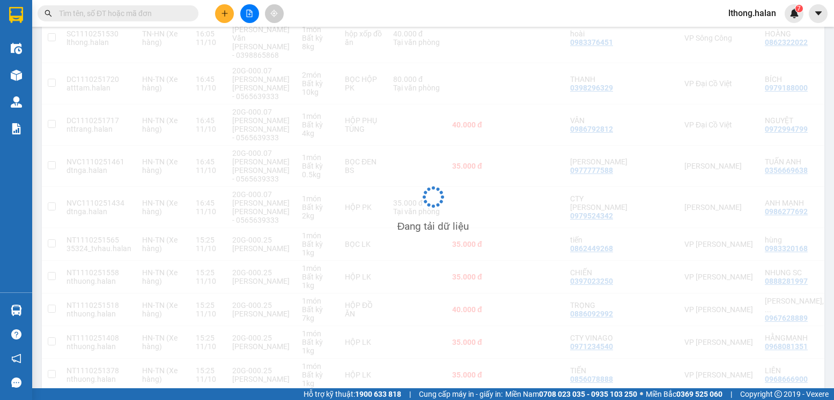
scroll to position [49, 0]
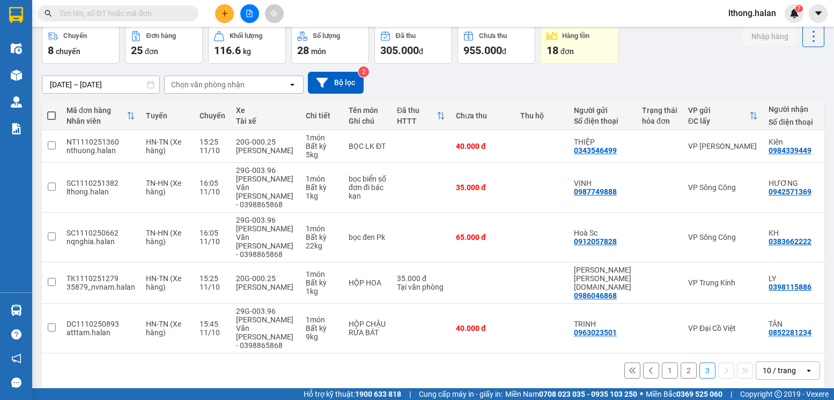
click at [662, 363] on button "1" at bounding box center [670, 371] width 16 height 16
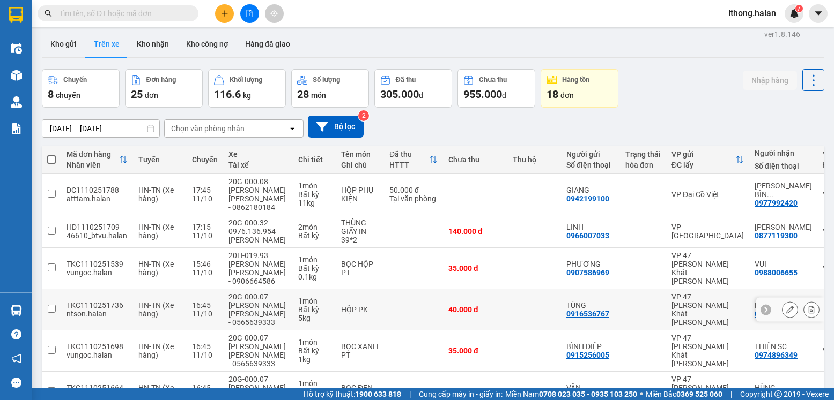
scroll to position [0, 0]
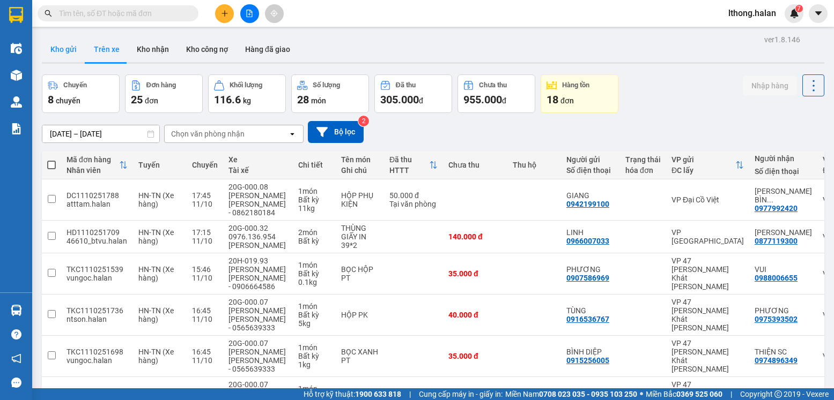
click at [51, 49] on button "Kho gửi" at bounding box center [63, 49] width 43 height 26
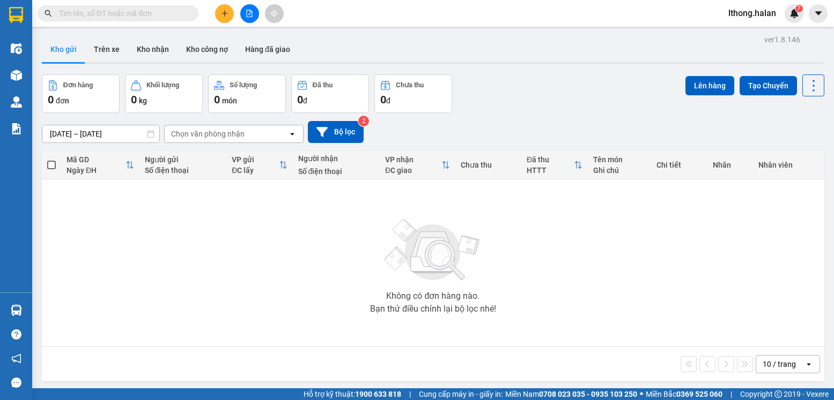
click at [157, 12] on input "text" at bounding box center [122, 14] width 127 height 12
click at [164, 17] on input "text" at bounding box center [122, 14] width 127 height 12
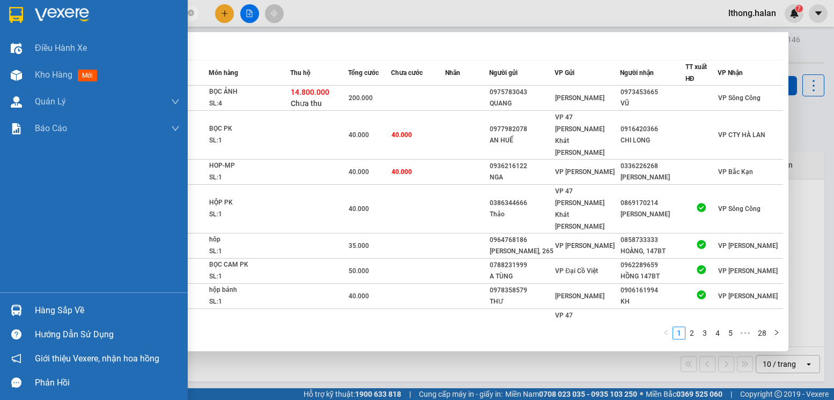
type input "250532"
click at [44, 312] on div "Hàng sắp về" at bounding box center [107, 311] width 145 height 16
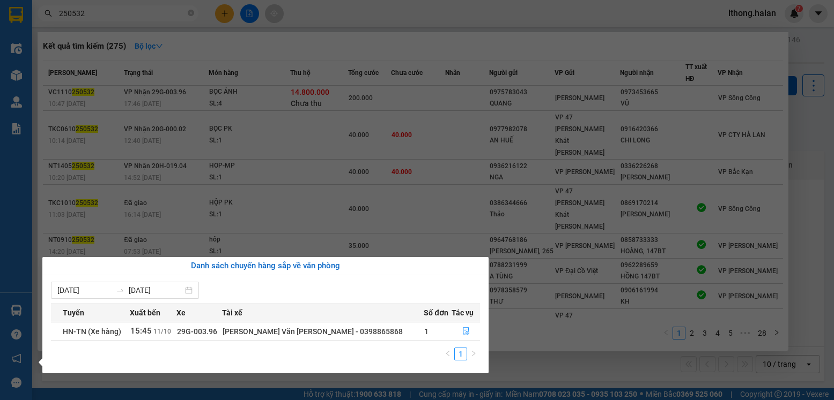
click at [559, 355] on section "Kết quả tìm kiếm ( 275 ) Bộ lọc Mã ĐH Trạng thái Món hàng Thu hộ Tổng cước Chưa…" at bounding box center [417, 200] width 834 height 400
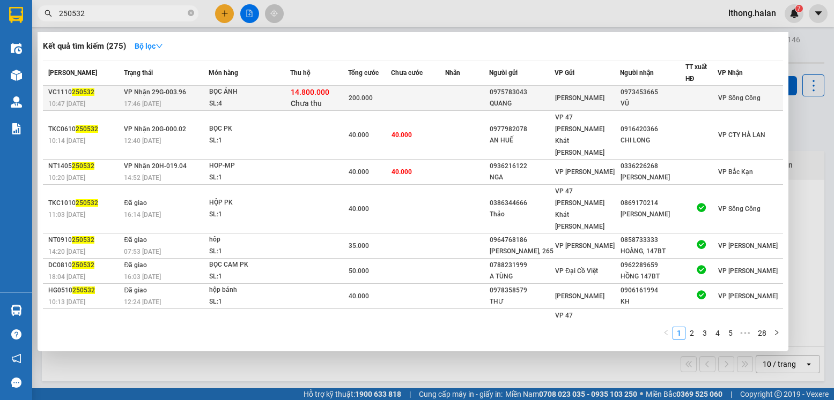
click at [454, 99] on td at bounding box center [467, 98] width 44 height 25
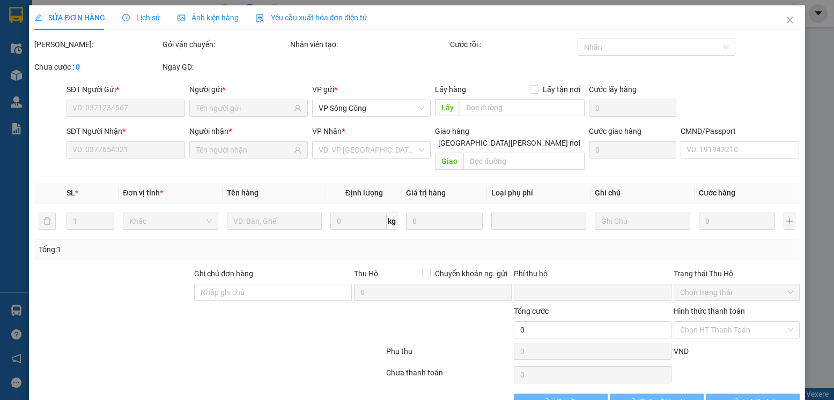
type input "0975783043"
type input "QUANG"
type input "0973453665"
type input "VŨ"
checkbox input "true"
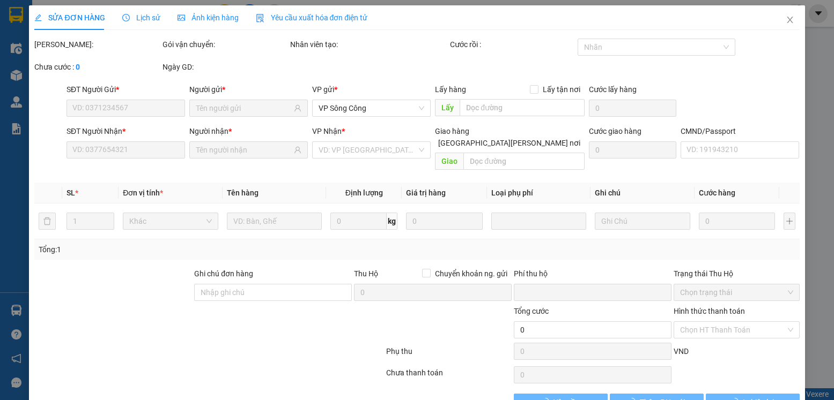
type input "14.800.000"
type input "80.000"
type input "200.000"
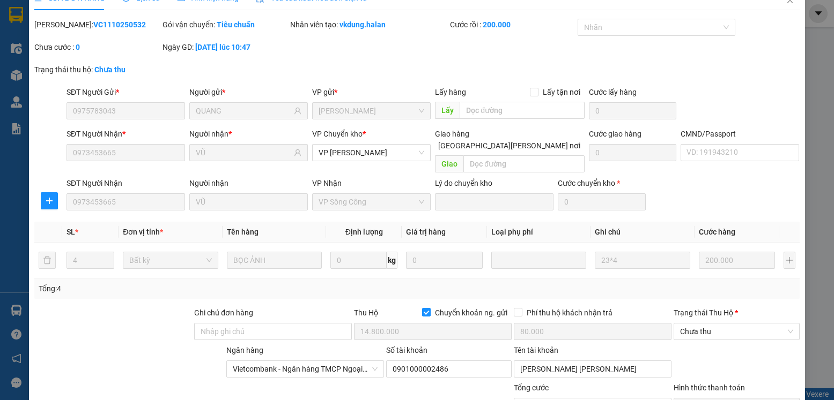
scroll to position [116, 0]
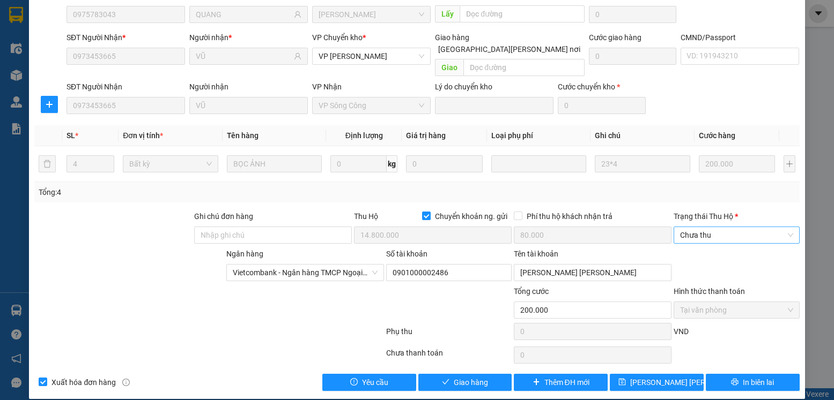
click at [711, 227] on span "Chưa thu" at bounding box center [736, 235] width 113 height 16
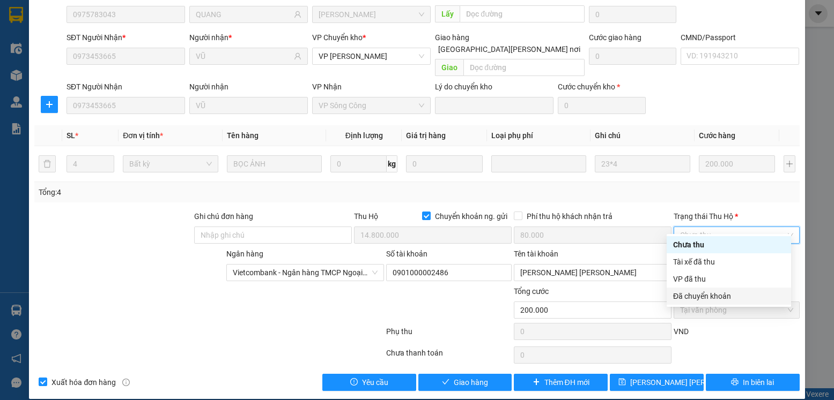
click at [703, 298] on div "Đã chuyển khoản" at bounding box center [729, 297] width 112 height 12
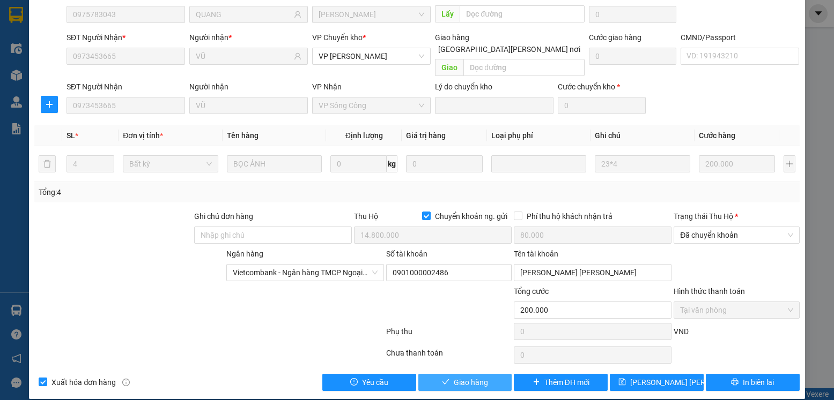
click at [462, 377] on span "Giao hàng" at bounding box center [471, 383] width 34 height 12
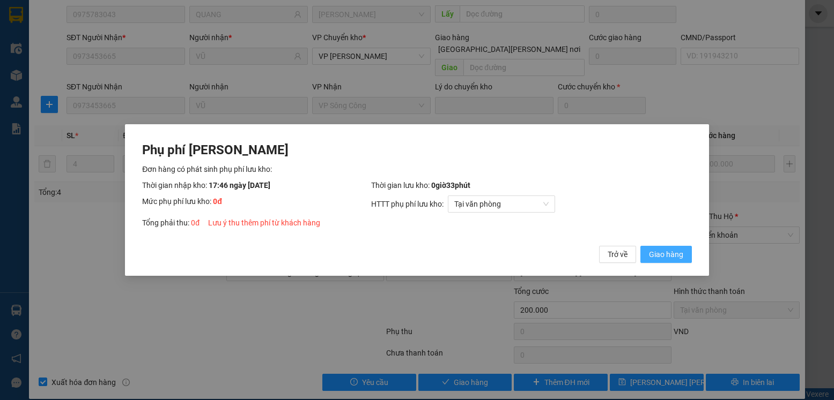
click at [658, 251] on span "Giao hàng" at bounding box center [666, 255] width 34 height 12
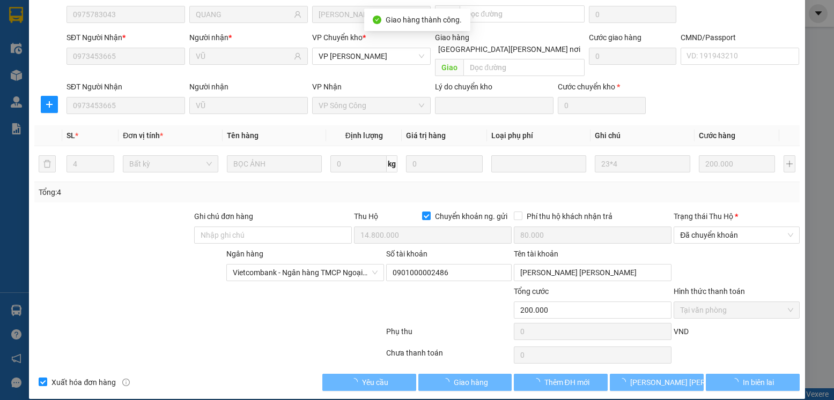
scroll to position [0, 0]
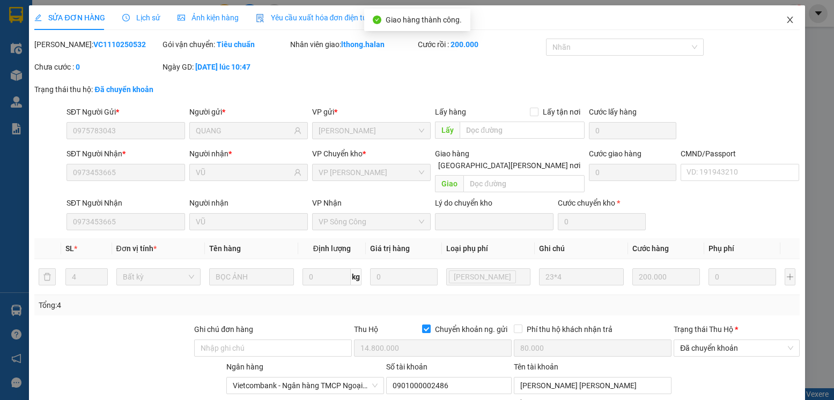
click at [785, 21] on icon "close" at bounding box center [789, 20] width 9 height 9
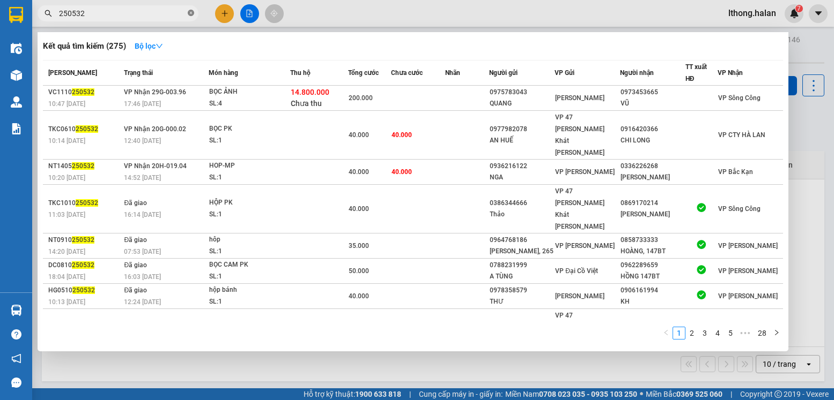
click at [190, 13] on icon "close-circle" at bounding box center [191, 13] width 6 height 6
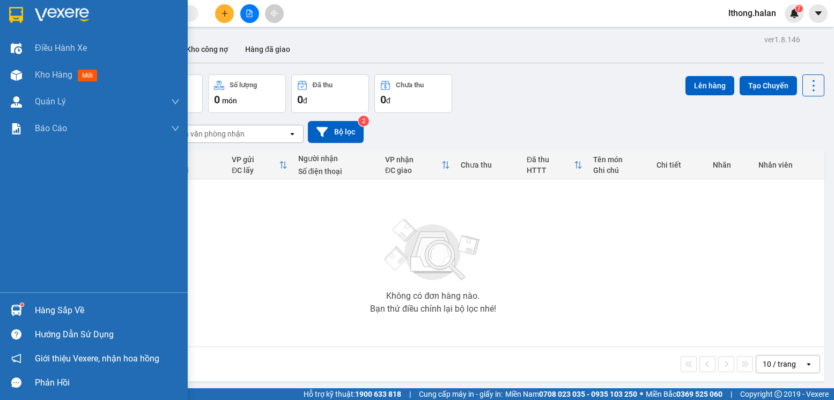
click at [66, 314] on div "Hàng sắp về" at bounding box center [107, 311] width 145 height 16
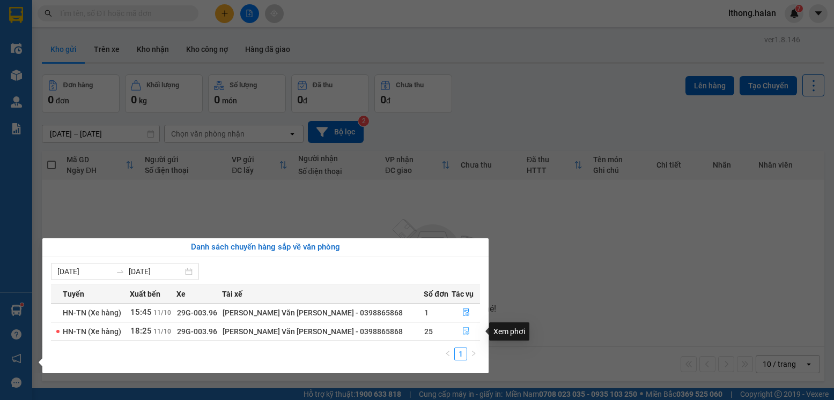
click at [463, 333] on icon "file-done" at bounding box center [466, 332] width 6 height 8
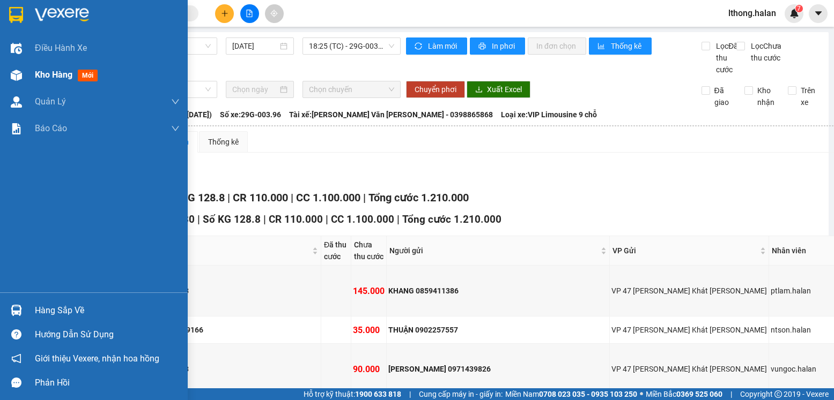
click at [50, 77] on span "Kho hàng" at bounding box center [54, 75] width 38 height 10
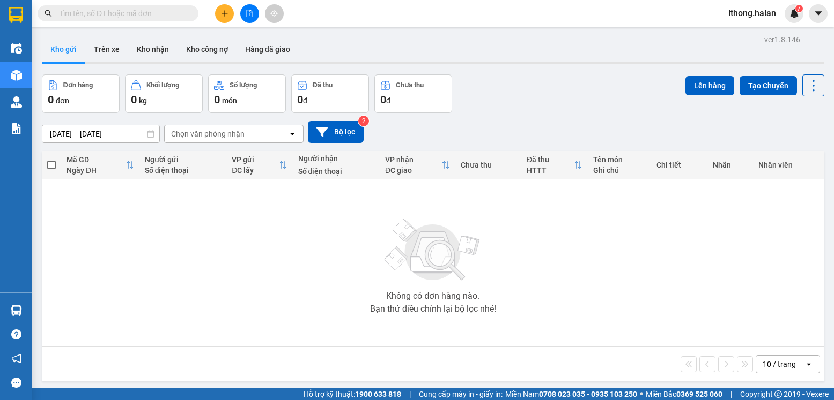
click at [59, 311] on div "Không có đơn hàng nào. Bạn thử điều chỉnh lại bộ lọc nhé!" at bounding box center [432, 263] width 771 height 161
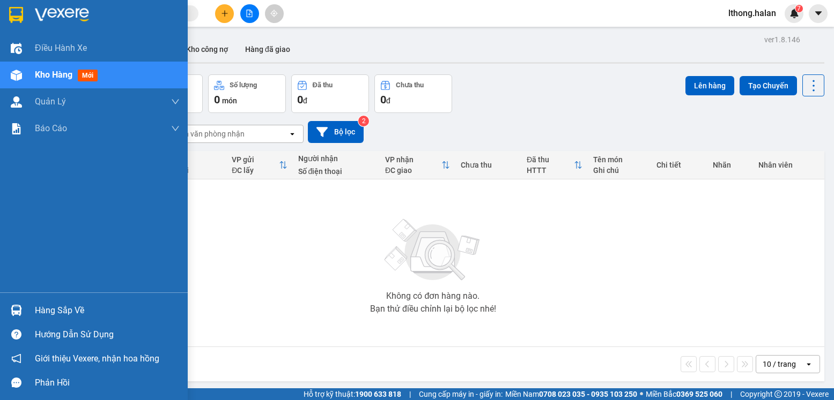
click at [83, 314] on div "Hàng sắp về" at bounding box center [107, 311] width 145 height 16
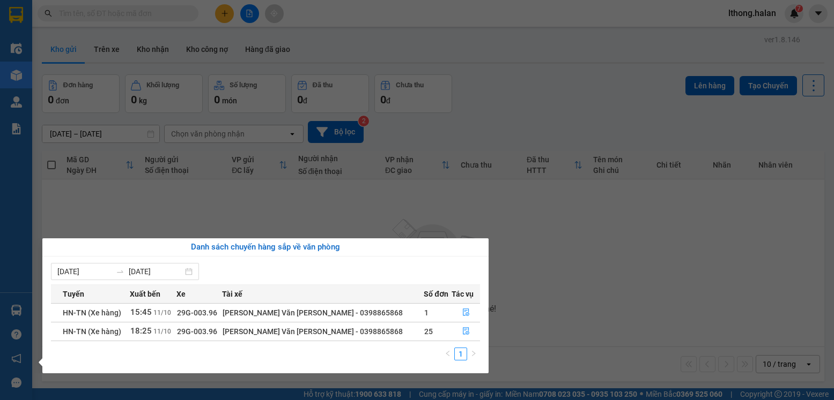
click at [581, 299] on section "Kết quả tìm kiếm ( 275 ) Bộ lọc Mã ĐH Trạng thái Món hàng Thu hộ Tổng cước Chưa…" at bounding box center [417, 200] width 834 height 400
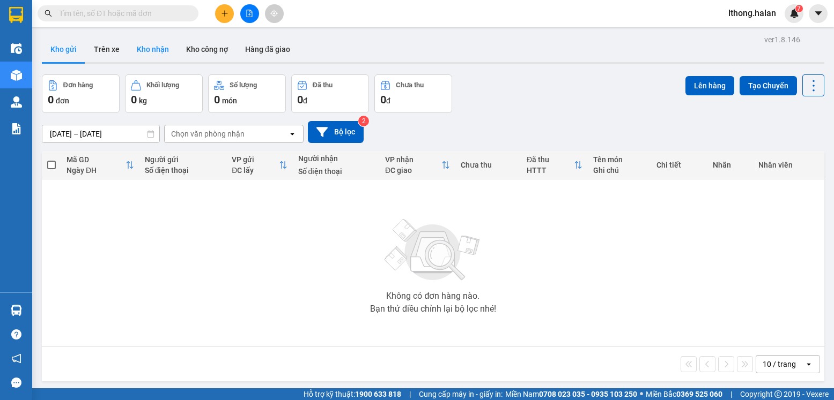
click at [155, 48] on button "Kho nhận" at bounding box center [152, 49] width 49 height 26
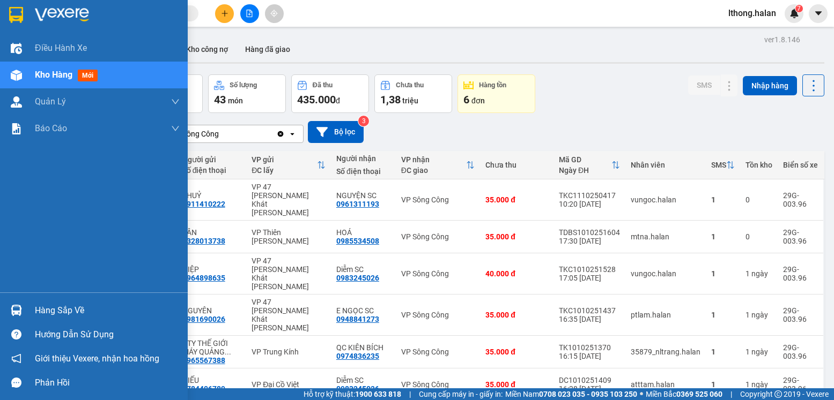
click at [55, 312] on div "Hàng sắp về" at bounding box center [107, 311] width 145 height 16
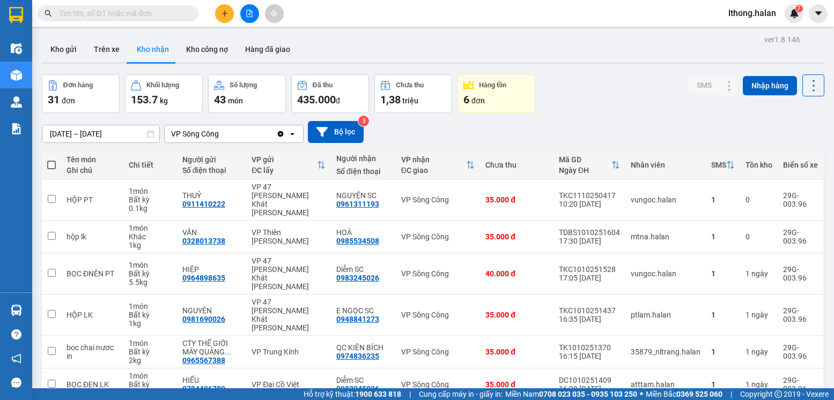
click at [553, 123] on section "Kết quả tìm kiếm ( 275 ) Bộ lọc Mã ĐH Trạng thái Món hàng Thu hộ Tổng cước Chưa…" at bounding box center [417, 200] width 834 height 400
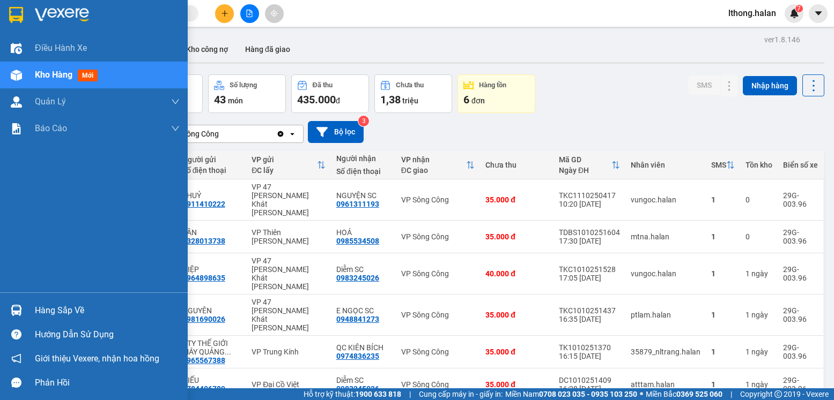
click at [53, 313] on div "Hàng sắp về" at bounding box center [107, 311] width 145 height 16
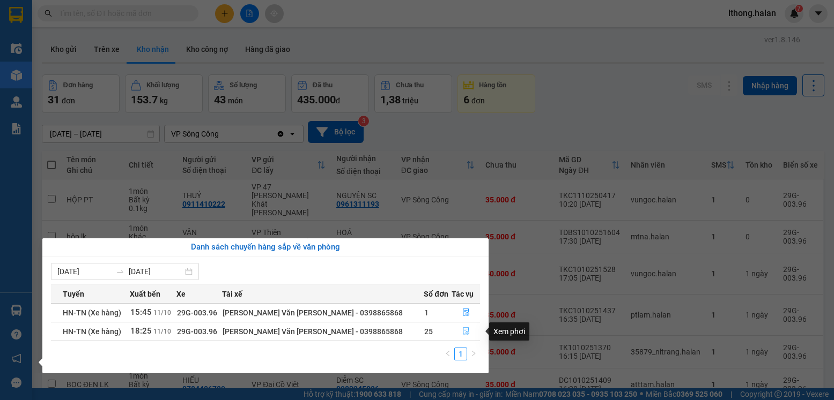
click at [462, 332] on icon "file-done" at bounding box center [466, 332] width 8 height 8
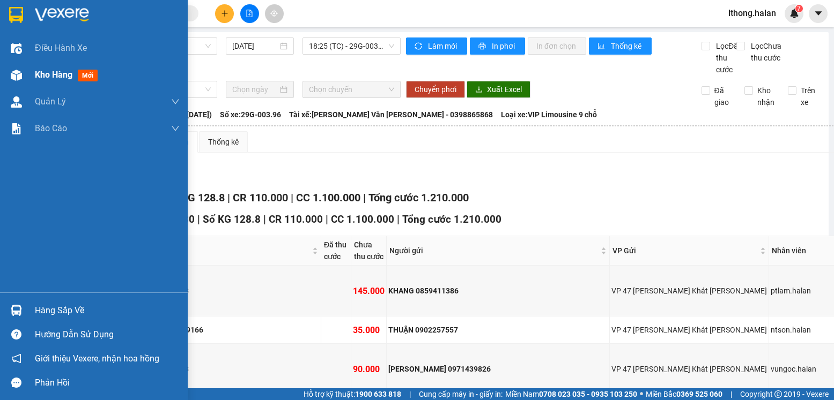
click at [43, 76] on span "Kho hàng" at bounding box center [54, 75] width 38 height 10
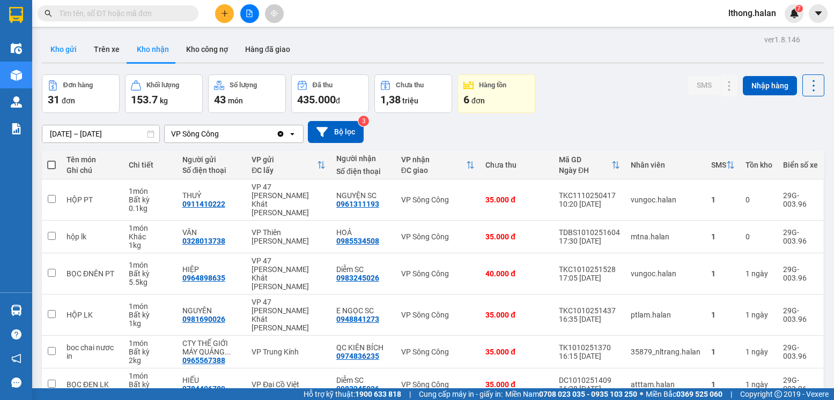
click at [60, 51] on button "Kho gửi" at bounding box center [63, 49] width 43 height 26
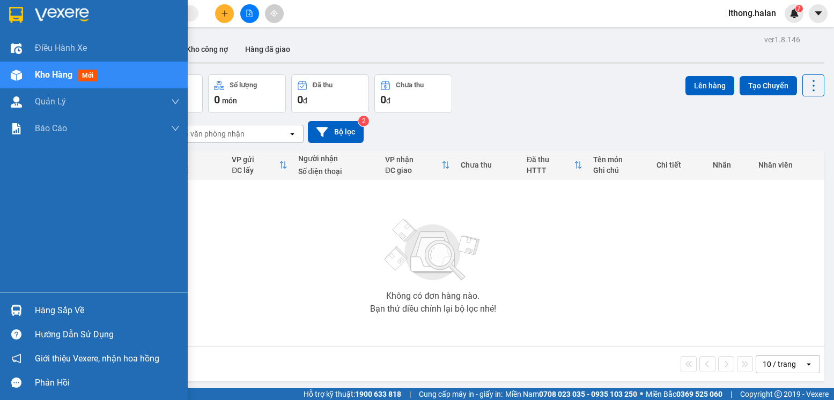
click at [53, 317] on div "Hàng sắp về" at bounding box center [107, 311] width 145 height 16
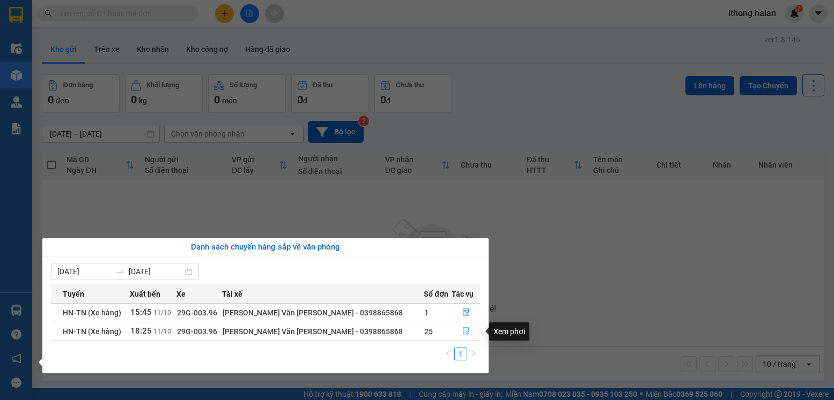
click at [463, 335] on icon "file-done" at bounding box center [466, 332] width 6 height 8
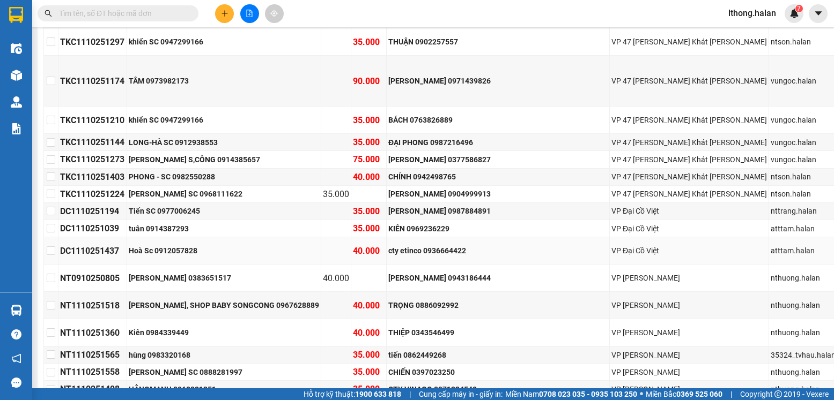
scroll to position [396, 0]
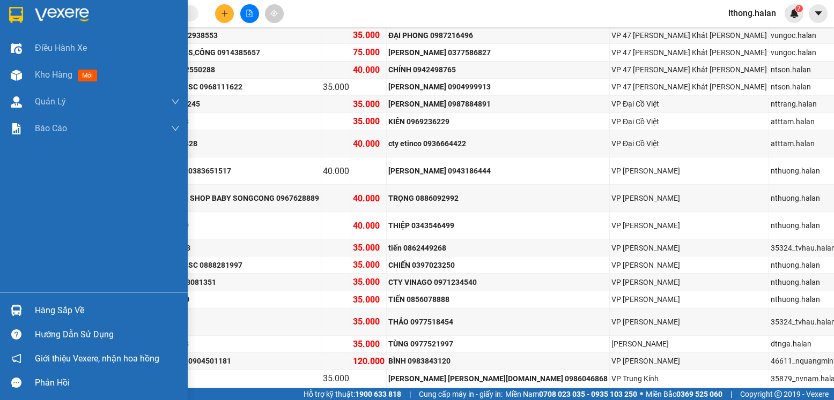
click at [55, 316] on div "Hàng sắp về" at bounding box center [107, 311] width 145 height 16
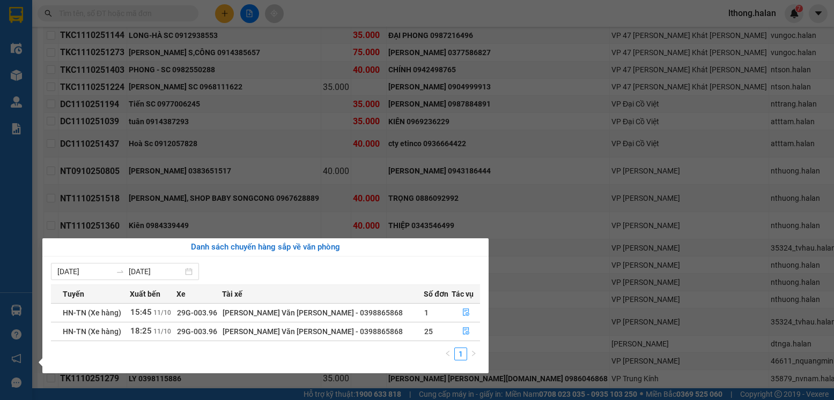
click at [575, 355] on section "Kết quả tìm kiếm ( 275 ) Bộ lọc Mã ĐH Trạng thái Món hàng Thu hộ Tổng cước Chưa…" at bounding box center [417, 200] width 834 height 400
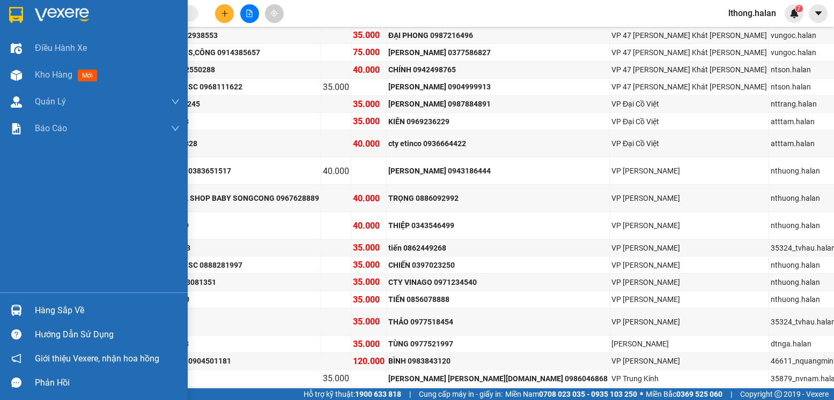
click at [51, 314] on div "Hàng sắp về" at bounding box center [107, 311] width 145 height 16
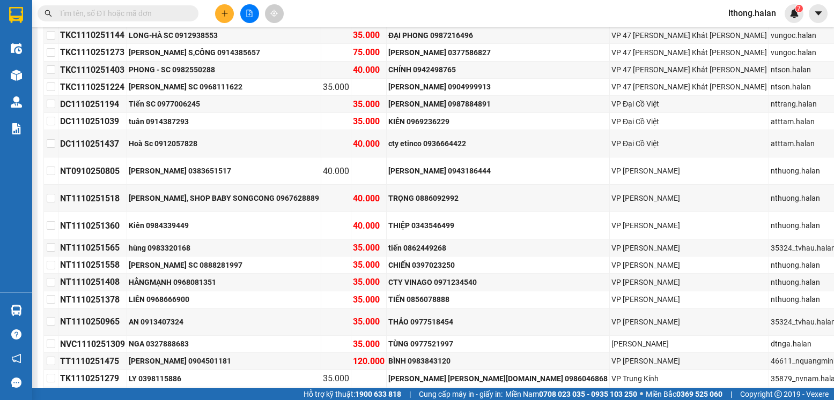
click at [556, 347] on section "Kết quả tìm kiếm ( 275 ) Bộ lọc Mã ĐH Trạng thái Món hàng Thu hộ Tổng cước Chưa…" at bounding box center [417, 200] width 834 height 400
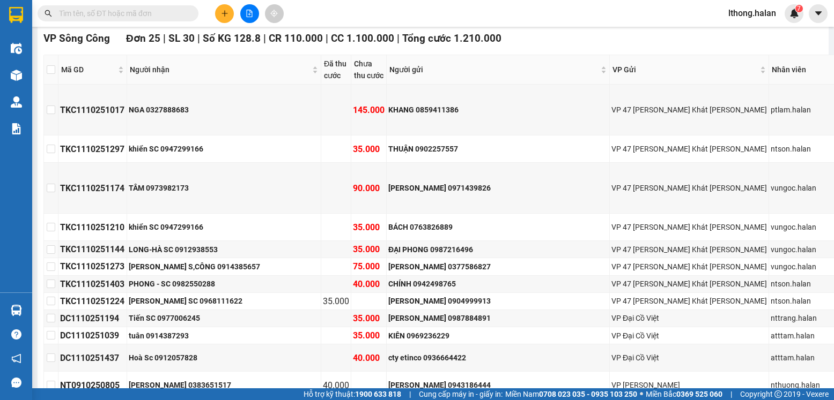
scroll to position [0, 0]
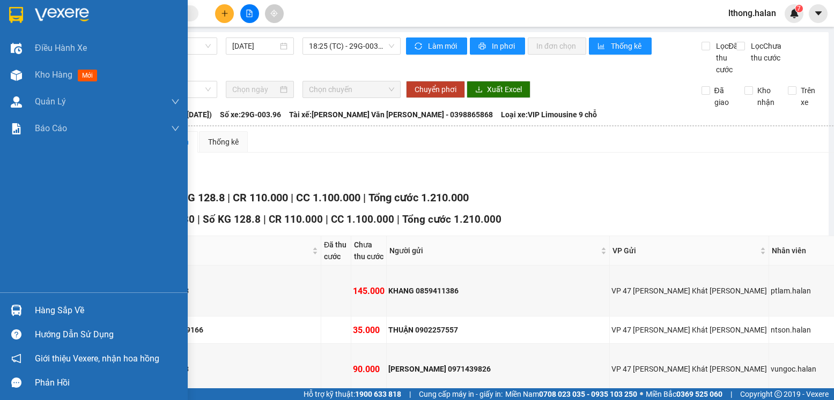
click at [52, 310] on div "Hàng sắp về" at bounding box center [107, 311] width 145 height 16
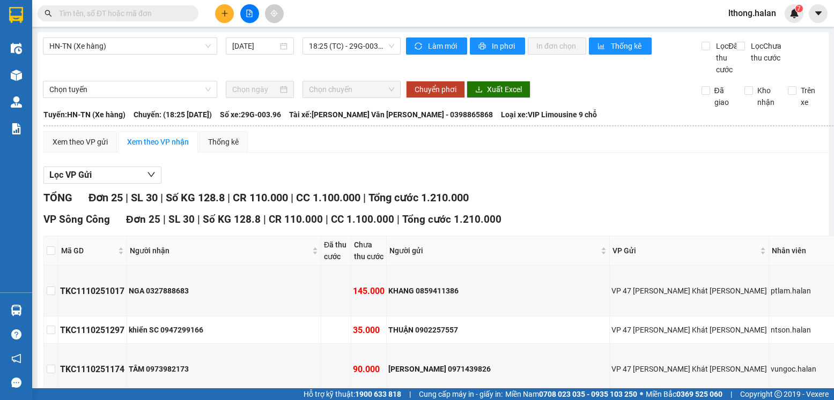
click at [573, 195] on section "Kết quả tìm kiếm ( 275 ) Bộ lọc Mã ĐH Trạng thái Món hàng Thu hộ Tổng cước Chưa…" at bounding box center [417, 200] width 834 height 400
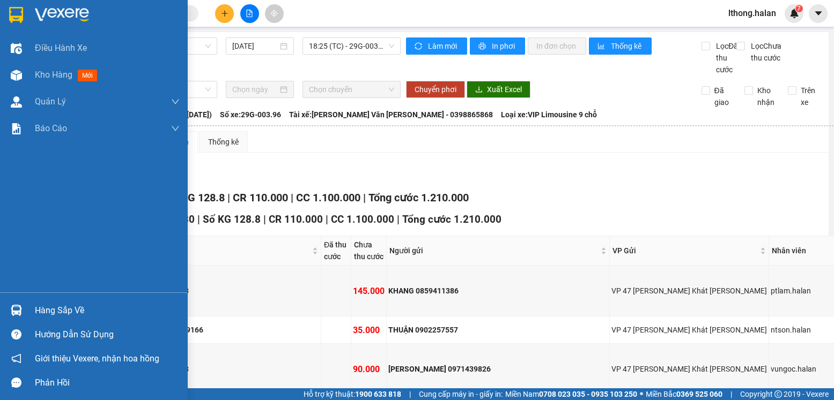
click at [76, 316] on div "Hàng sắp về" at bounding box center [107, 311] width 145 height 16
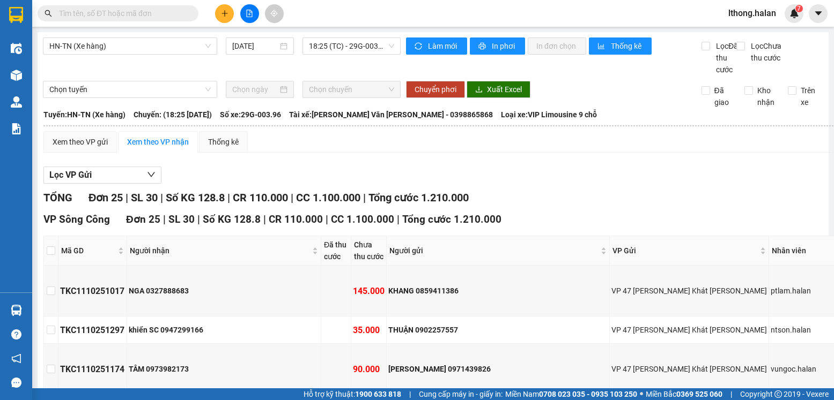
click at [606, 193] on section "Kết quả tìm kiếm ( 275 ) Bộ lọc Mã ĐH Trạng thái Món hàng Thu hộ Tổng cước Chưa…" at bounding box center [417, 200] width 834 height 400
click at [161, 15] on input "text" at bounding box center [122, 14] width 127 height 12
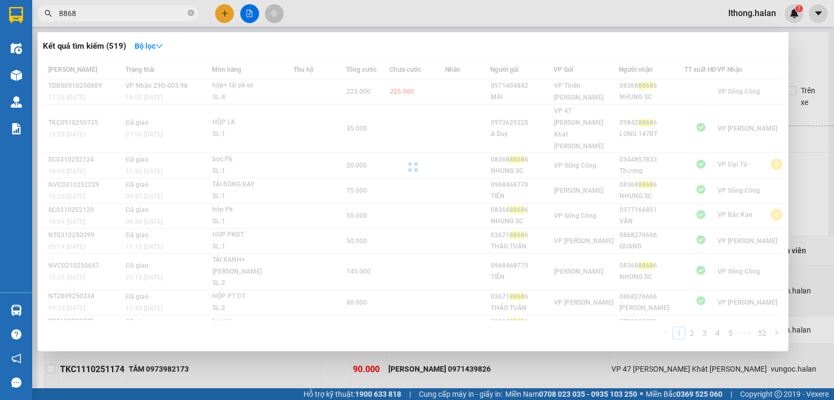
type input "88683"
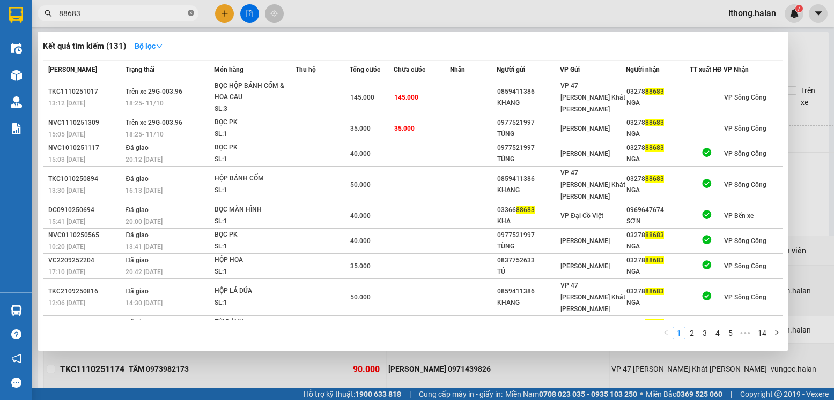
click at [190, 11] on icon "close-circle" at bounding box center [191, 13] width 6 height 6
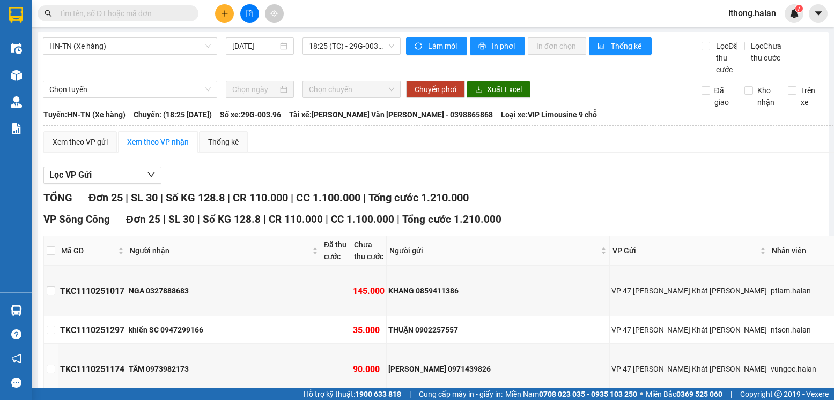
scroll to position [161, 0]
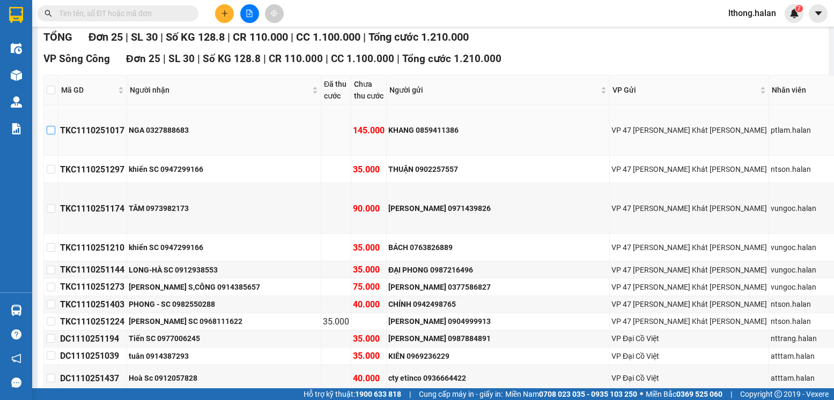
click at [54, 129] on input "checkbox" at bounding box center [51, 130] width 9 height 9
checkbox input "true"
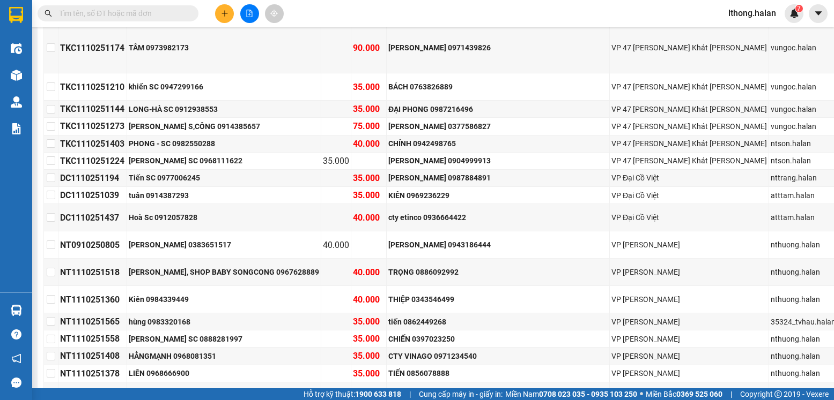
scroll to position [396, 0]
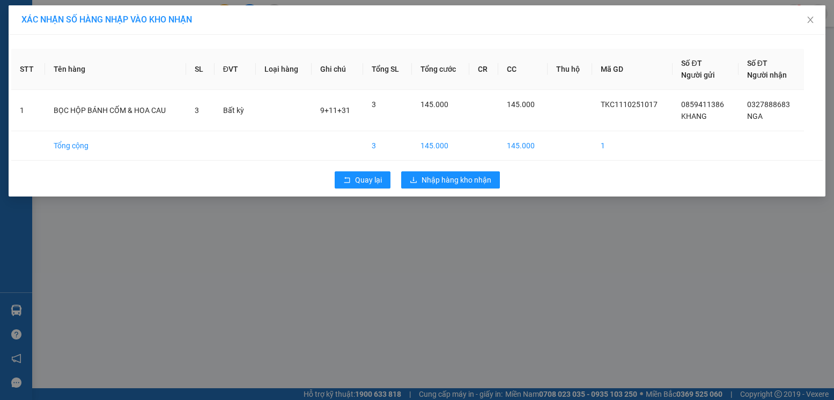
click at [451, 226] on div "XÁC NHẬN SỐ HÀNG NHẬP VÀO KHO NHẬN STT Tên hàng SL ĐVT Loại hàng Ghi chú Tổng S…" at bounding box center [417, 200] width 834 height 400
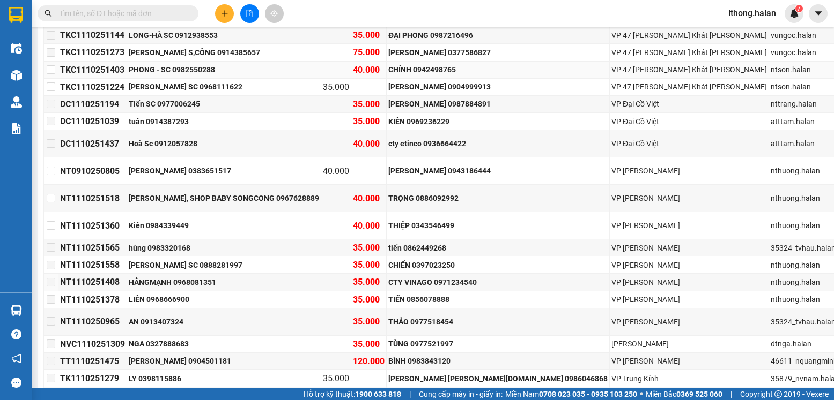
scroll to position [128, 0]
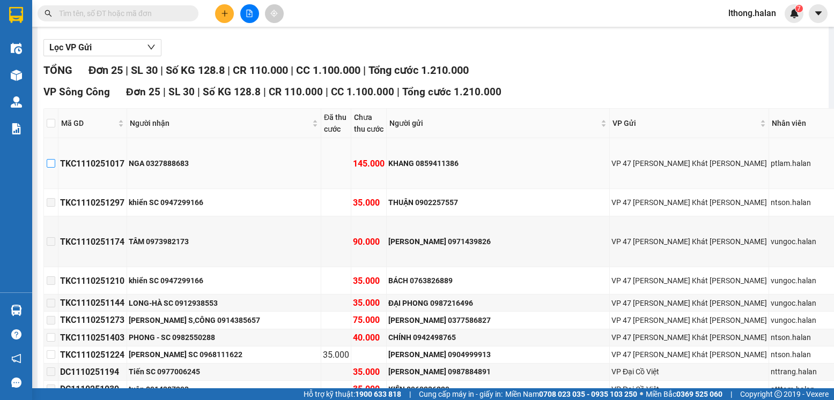
click at [55, 162] on input "checkbox" at bounding box center [51, 163] width 9 height 9
checkbox input "true"
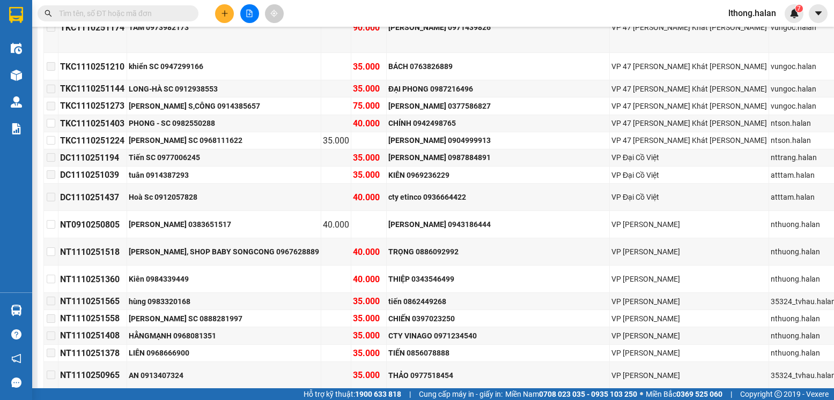
scroll to position [396, 0]
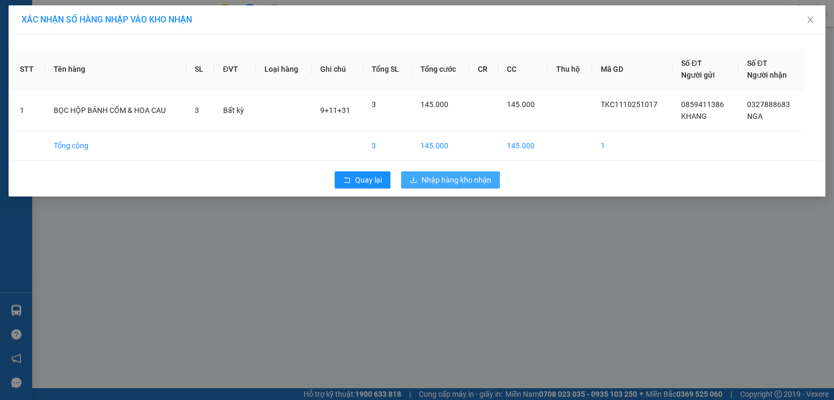
click at [469, 176] on span "Nhập hàng kho nhận" at bounding box center [456, 180] width 70 height 12
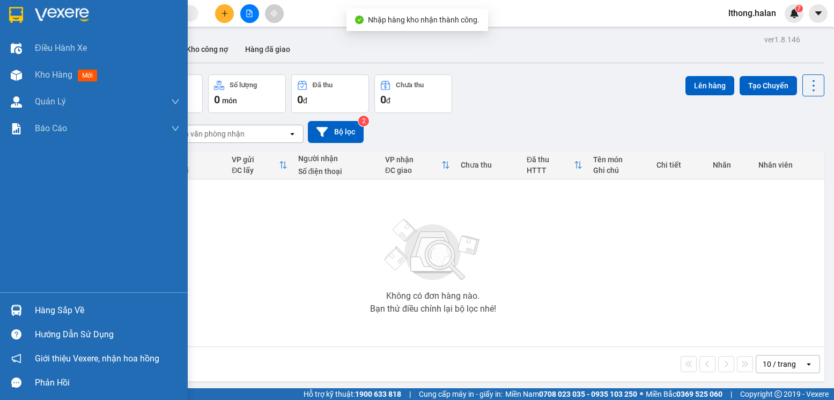
click at [61, 312] on div "Hàng sắp về" at bounding box center [107, 311] width 145 height 16
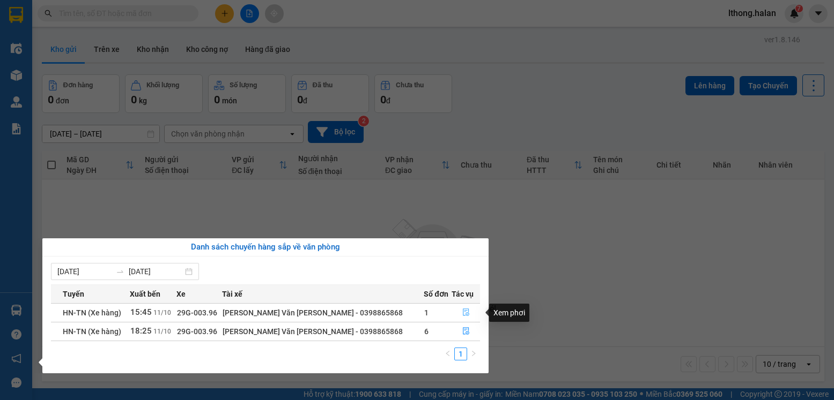
click at [462, 314] on icon "file-done" at bounding box center [466, 313] width 8 height 8
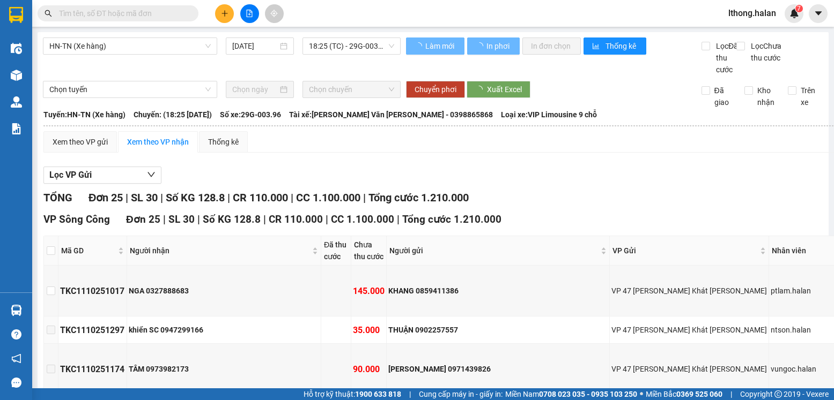
scroll to position [105, 0]
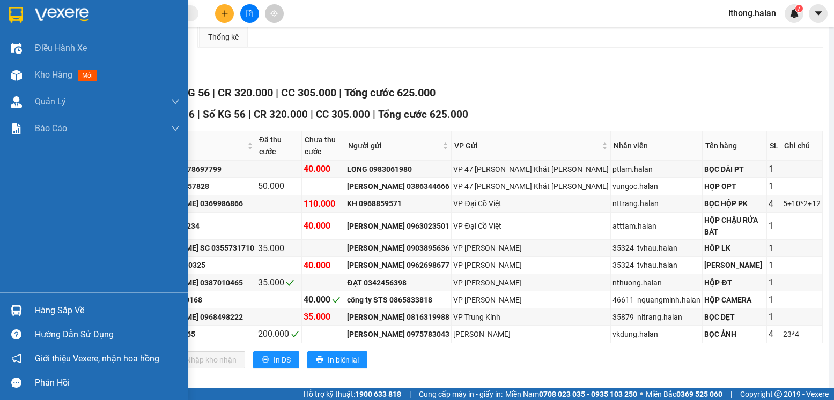
click at [53, 315] on div "Hàng sắp về" at bounding box center [107, 311] width 145 height 16
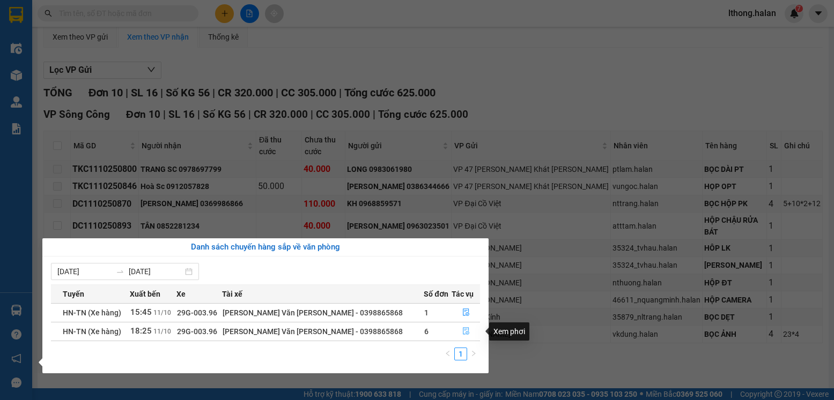
click at [462, 330] on icon "file-done" at bounding box center [466, 332] width 8 height 8
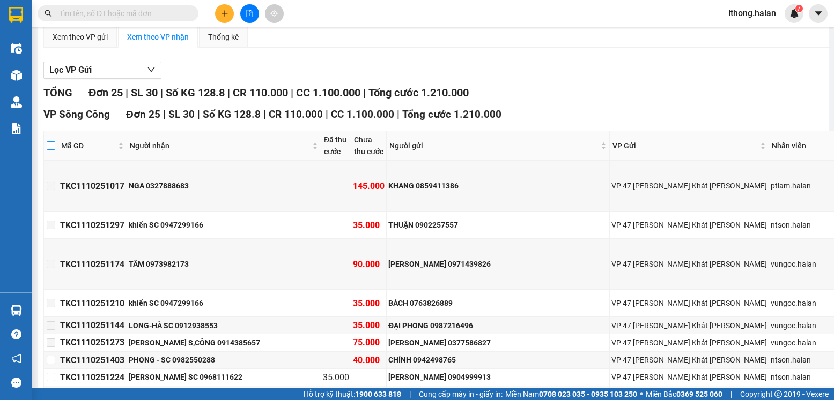
click at [55, 150] on input "checkbox" at bounding box center [51, 146] width 9 height 9
checkbox input "true"
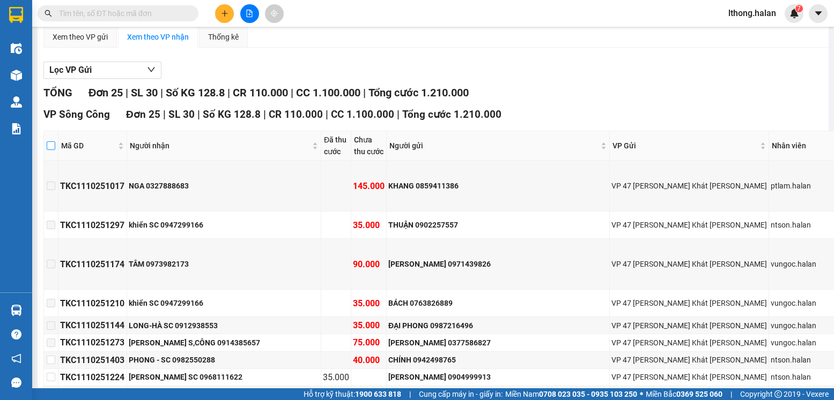
checkbox input "true"
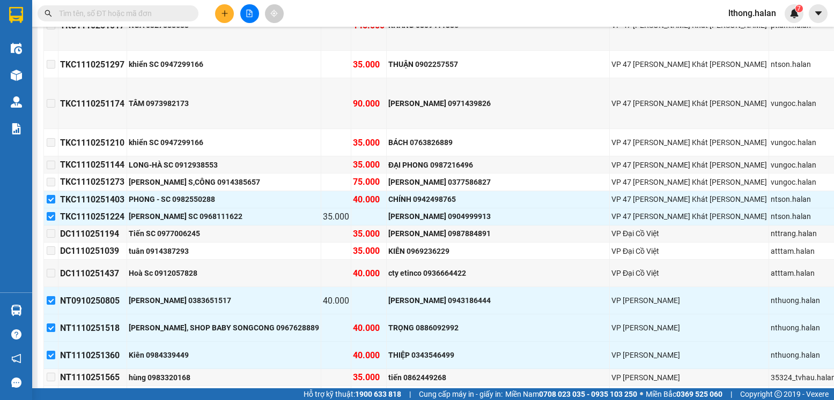
scroll to position [320, 0]
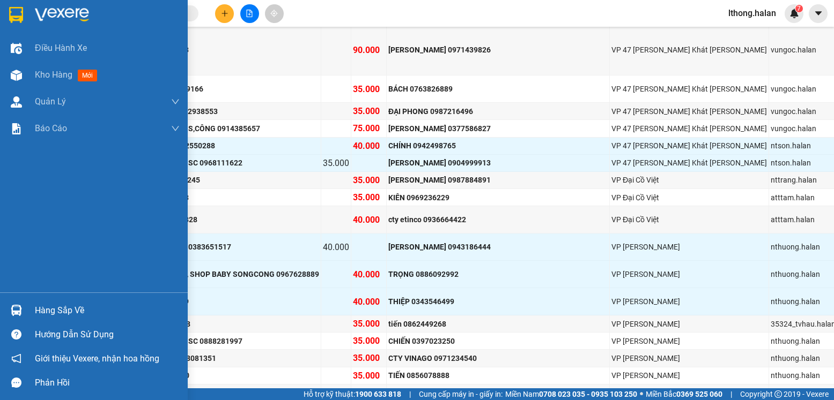
click at [57, 311] on div "Hàng sắp về" at bounding box center [107, 311] width 145 height 16
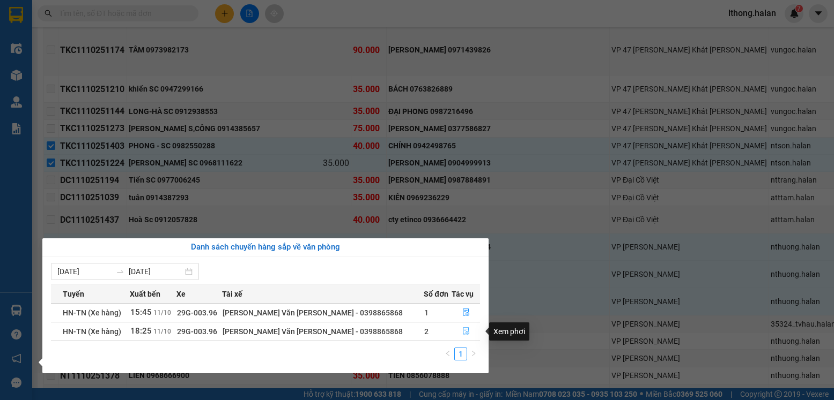
click at [462, 332] on icon "file-done" at bounding box center [466, 332] width 8 height 8
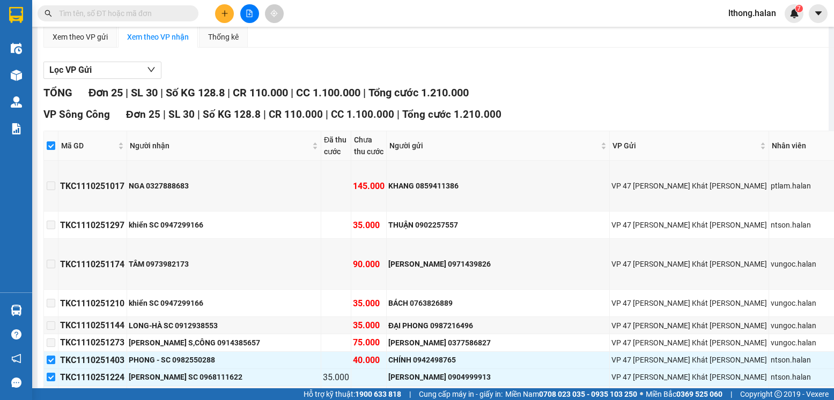
scroll to position [0, 0]
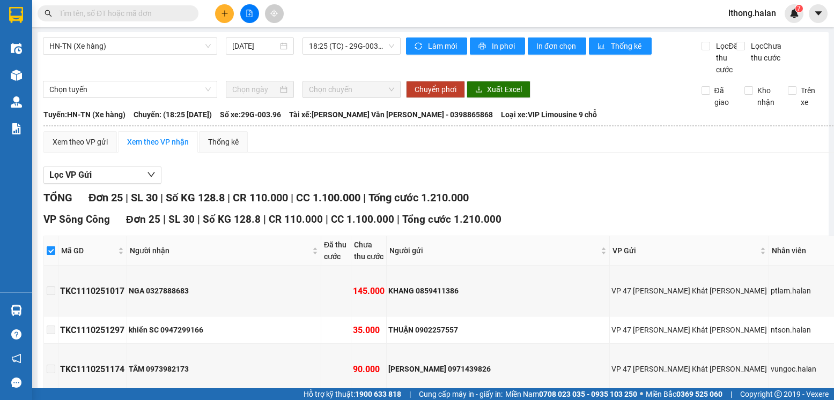
click at [55, 255] on input "checkbox" at bounding box center [51, 251] width 9 height 9
checkbox input "false"
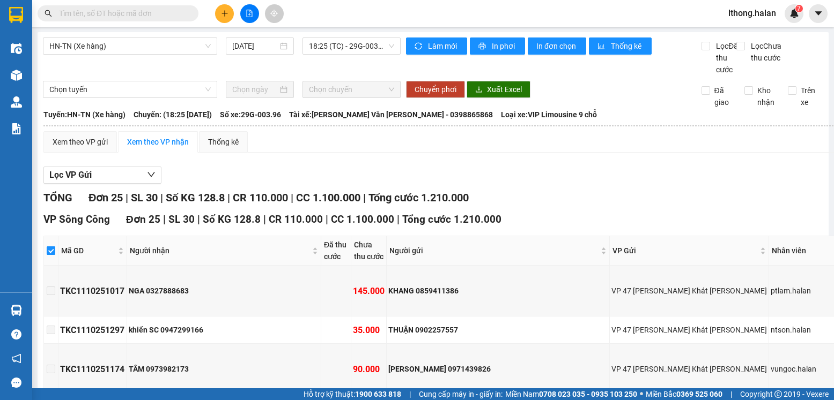
checkbox input "false"
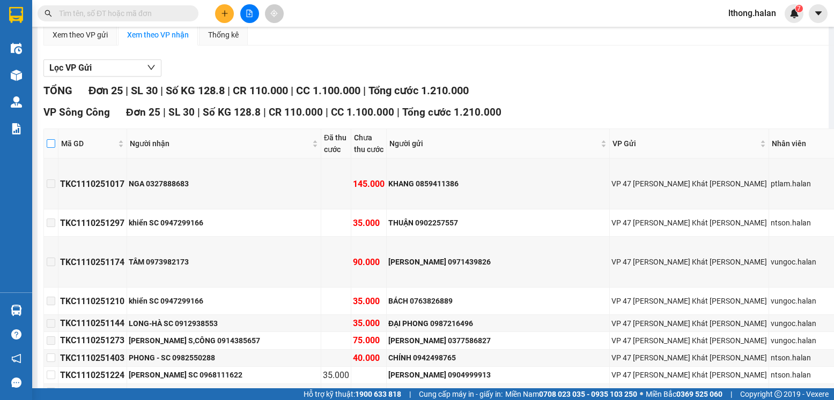
click at [55, 148] on input "checkbox" at bounding box center [51, 143] width 9 height 9
checkbox input "true"
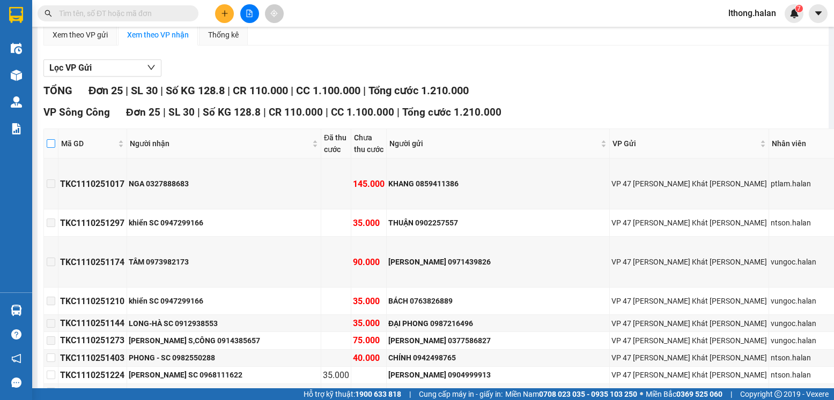
checkbox input "true"
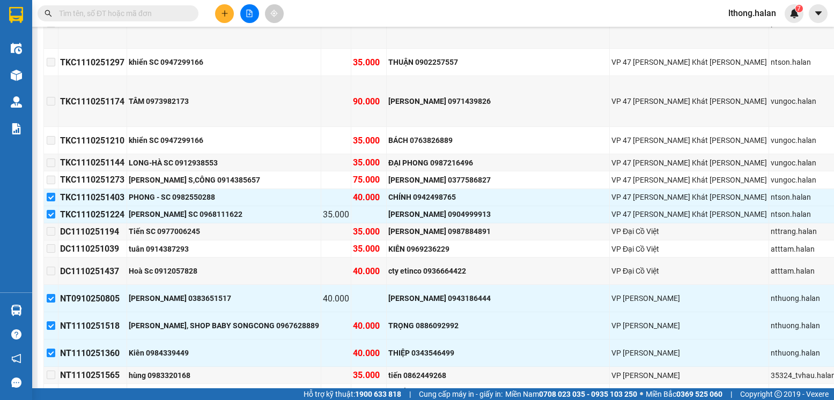
scroll to position [0, 0]
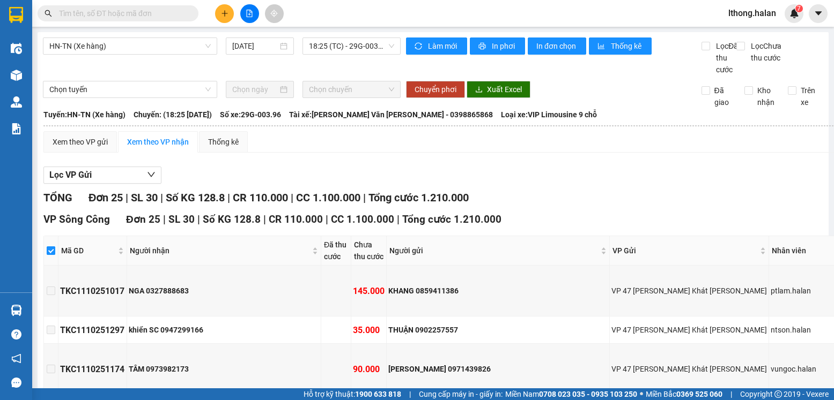
click at [55, 255] on input "checkbox" at bounding box center [51, 251] width 9 height 9
checkbox input "false"
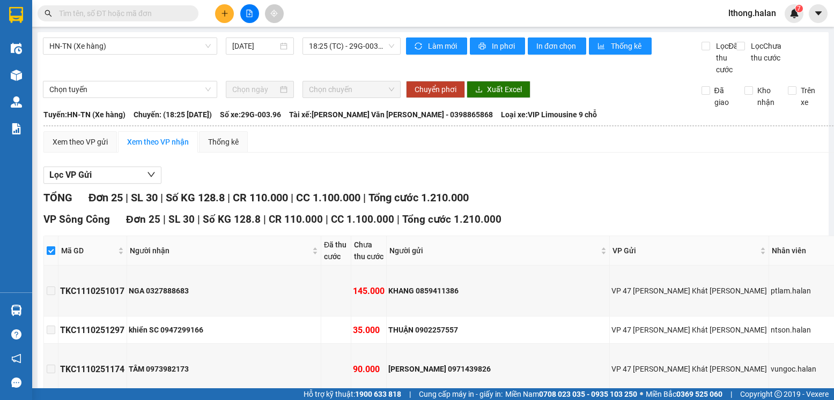
checkbox input "false"
click at [55, 255] on input "checkbox" at bounding box center [51, 251] width 9 height 9
checkbox input "true"
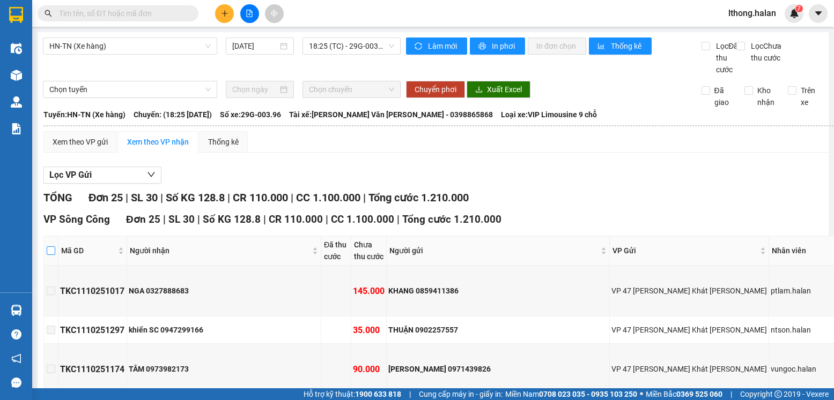
checkbox input "true"
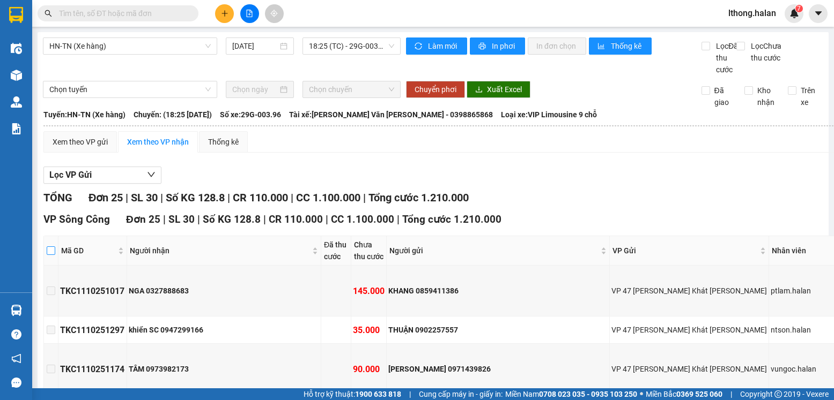
checkbox input "true"
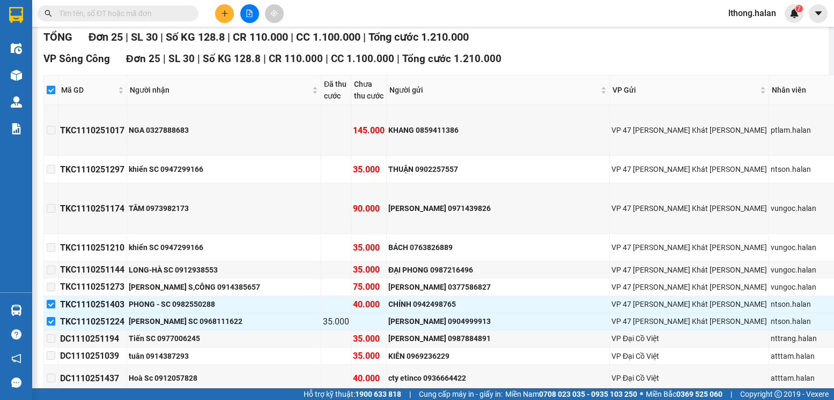
click at [55, 94] on input "checkbox" at bounding box center [51, 90] width 9 height 9
checkbox input "false"
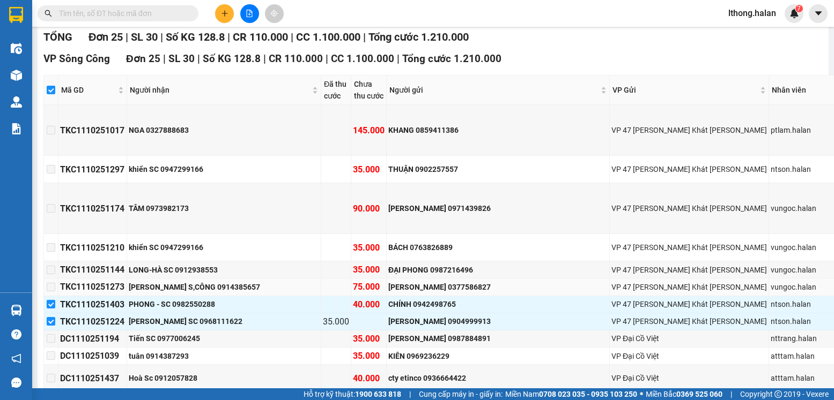
checkbox input "false"
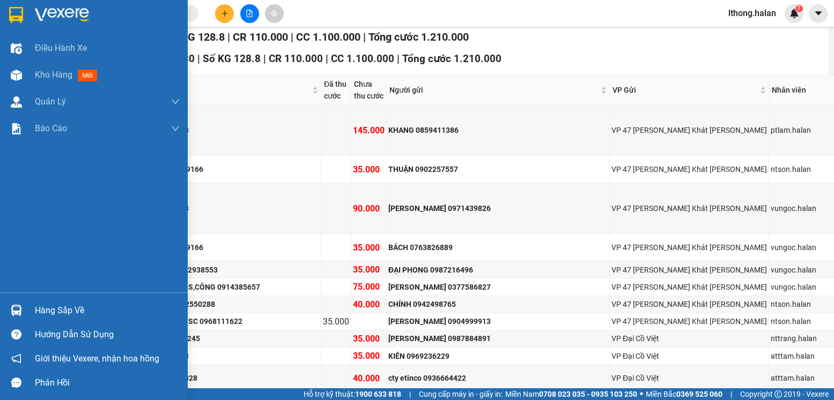
click at [58, 313] on div "Hàng sắp về" at bounding box center [107, 311] width 145 height 16
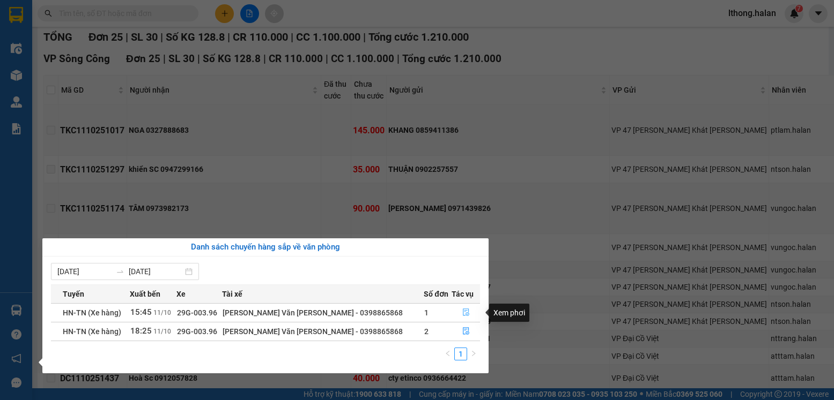
click at [462, 311] on icon "file-done" at bounding box center [466, 313] width 8 height 8
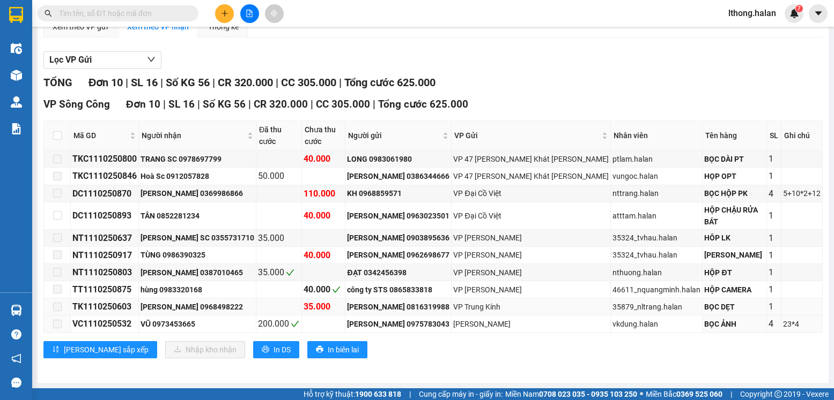
scroll to position [105, 0]
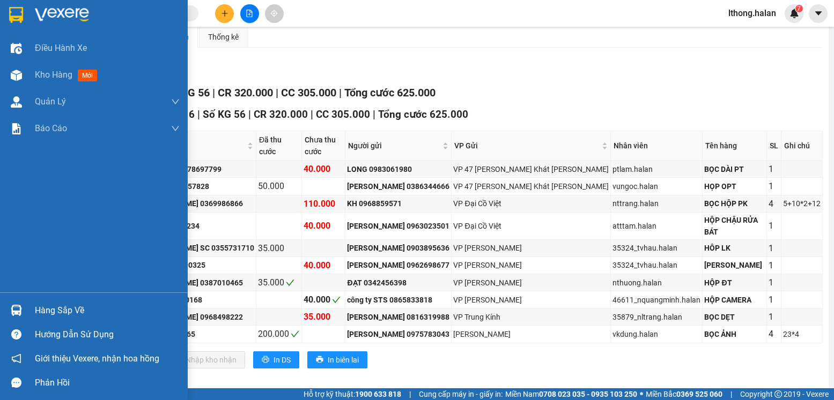
click at [51, 316] on div "Hàng sắp về" at bounding box center [107, 311] width 145 height 16
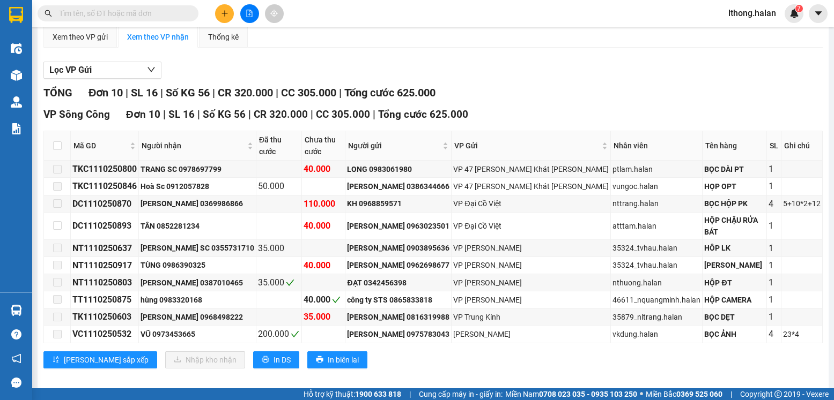
click at [603, 70] on section "Kết quả tìm kiếm ( 131 ) Bộ lọc Mã ĐH Trạng thái Món hàng Thu hộ Tổng cước Chưa…" at bounding box center [417, 200] width 834 height 400
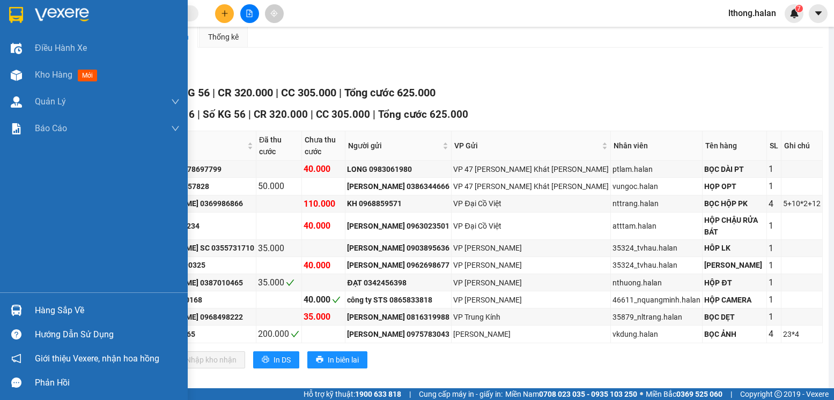
click at [73, 313] on div "Hàng sắp về" at bounding box center [107, 311] width 145 height 16
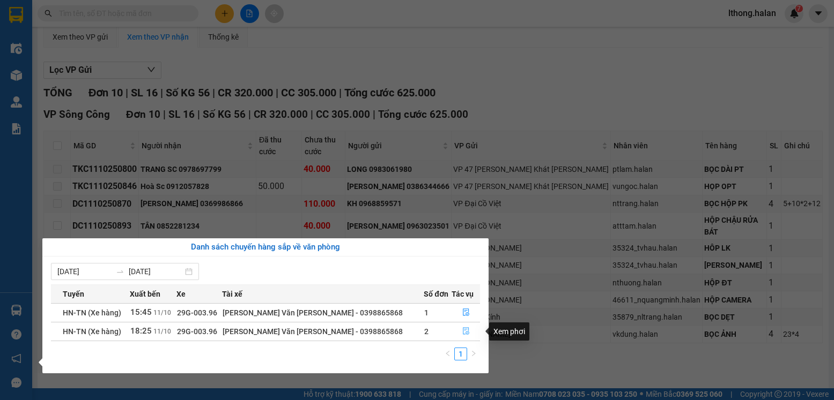
click at [463, 331] on icon "file-done" at bounding box center [466, 332] width 6 height 8
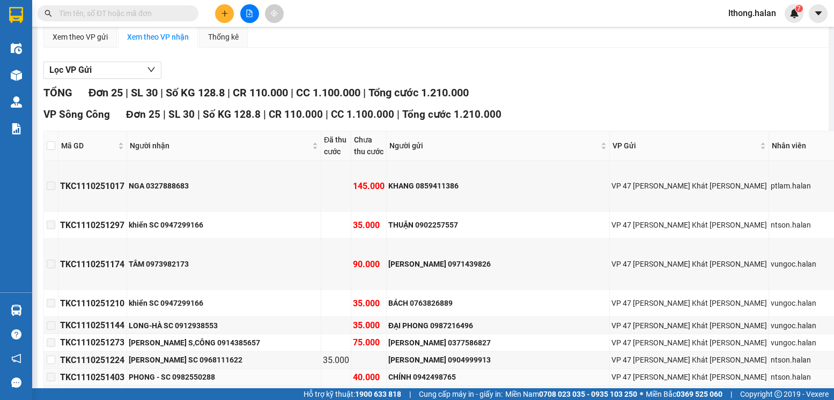
scroll to position [161, 0]
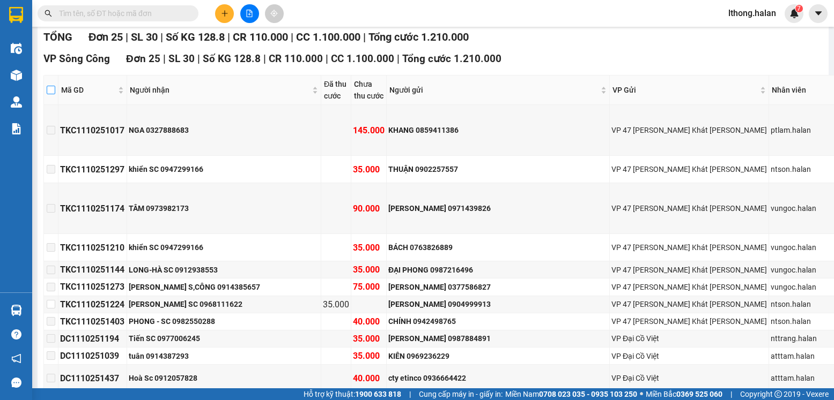
click at [55, 94] on input "checkbox" at bounding box center [51, 90] width 9 height 9
checkbox input "true"
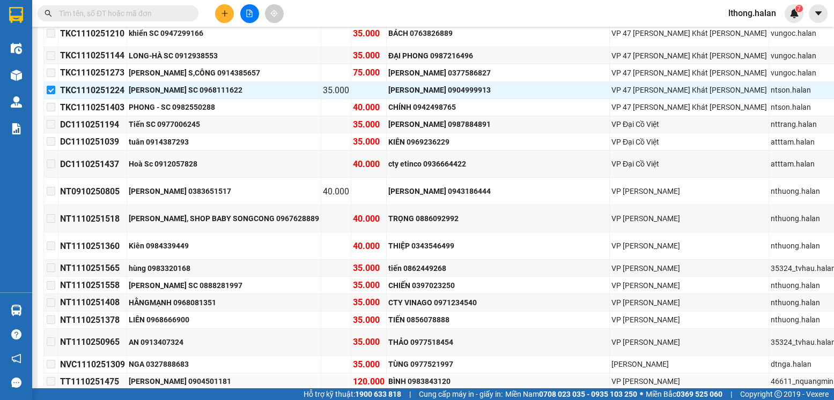
scroll to position [268, 0]
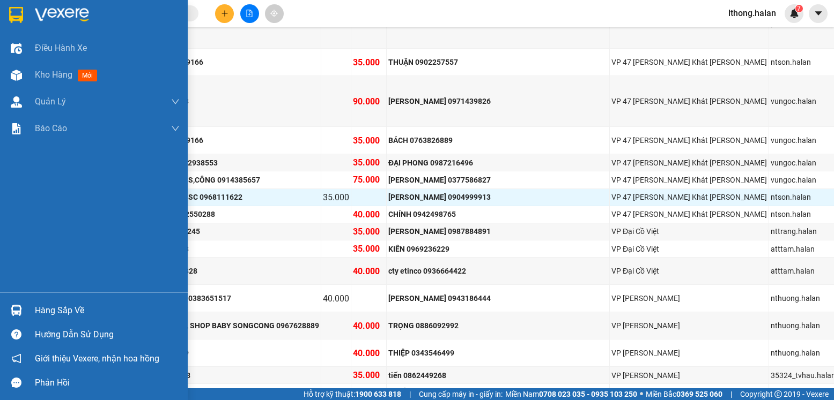
click at [77, 309] on div "Hàng sắp về" at bounding box center [107, 311] width 145 height 16
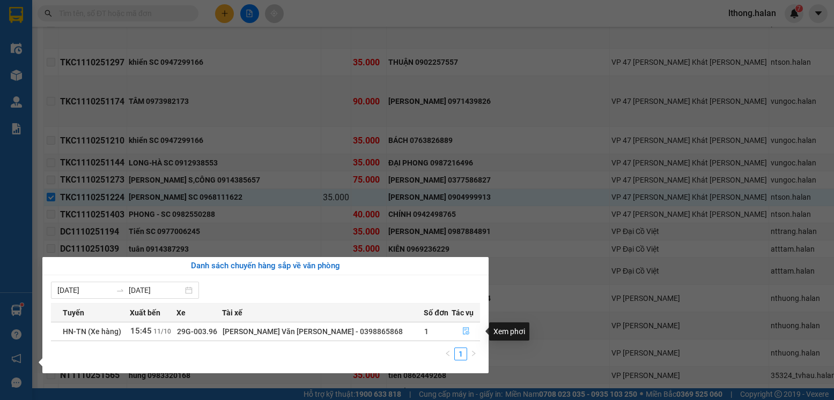
click at [462, 329] on icon "file-done" at bounding box center [466, 332] width 8 height 8
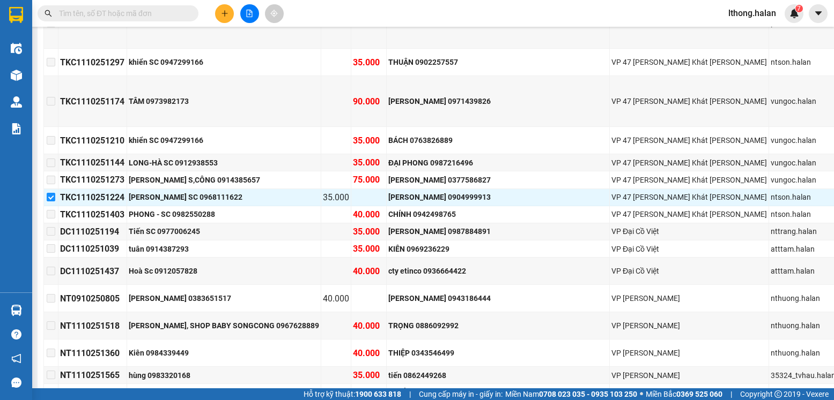
checkbox input "false"
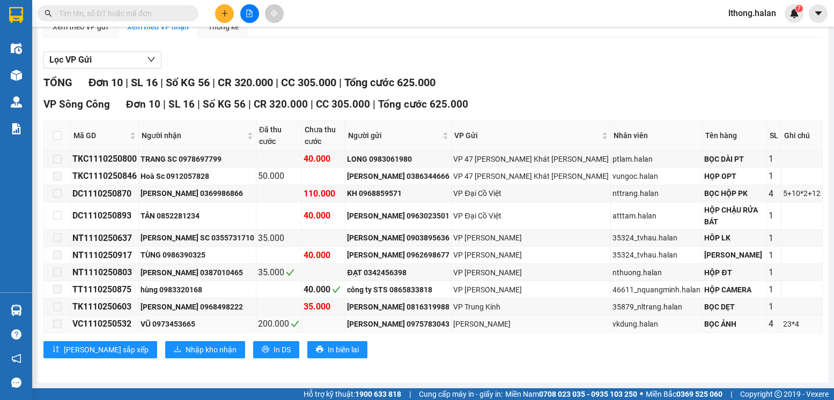
scroll to position [105, 0]
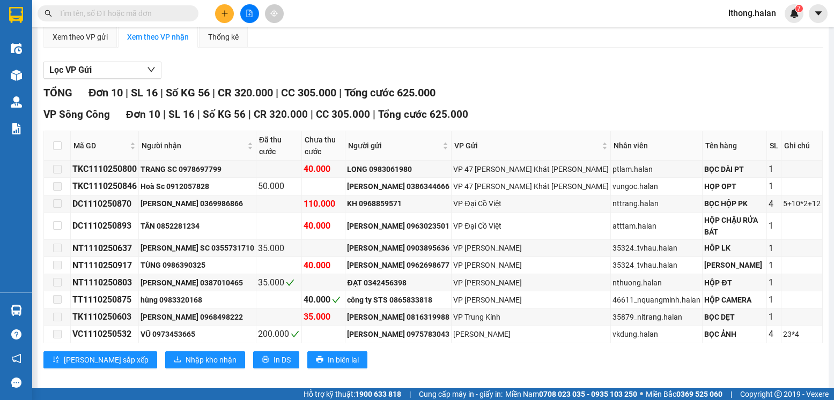
click at [158, 13] on input "text" at bounding box center [122, 14] width 127 height 12
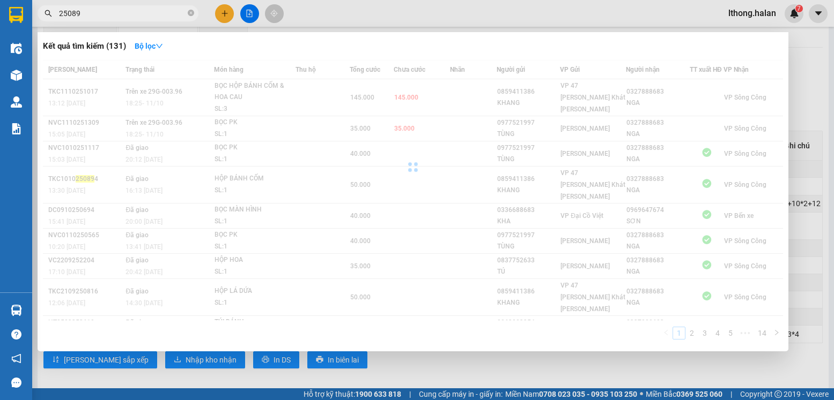
type input "250893"
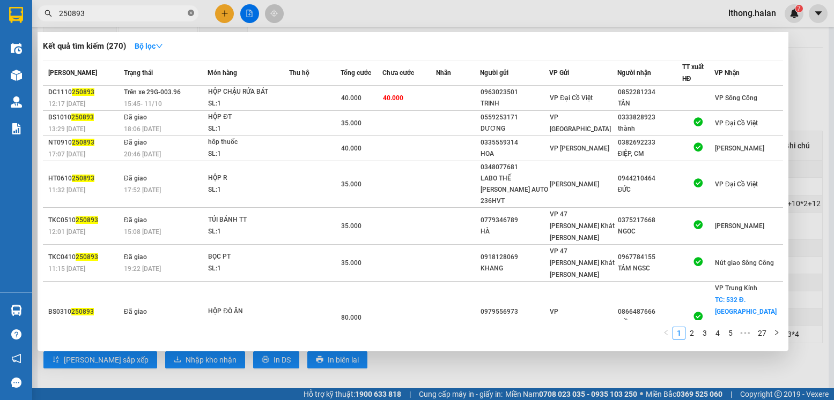
click at [191, 13] on icon "close-circle" at bounding box center [191, 13] width 6 height 6
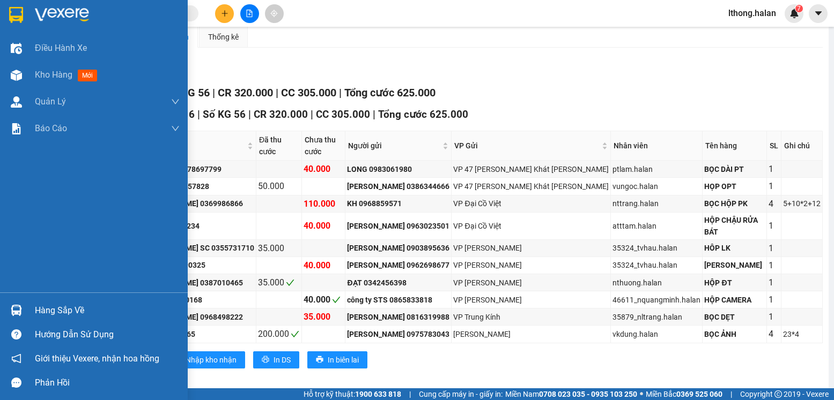
click at [59, 314] on div "Hàng sắp về" at bounding box center [107, 311] width 145 height 16
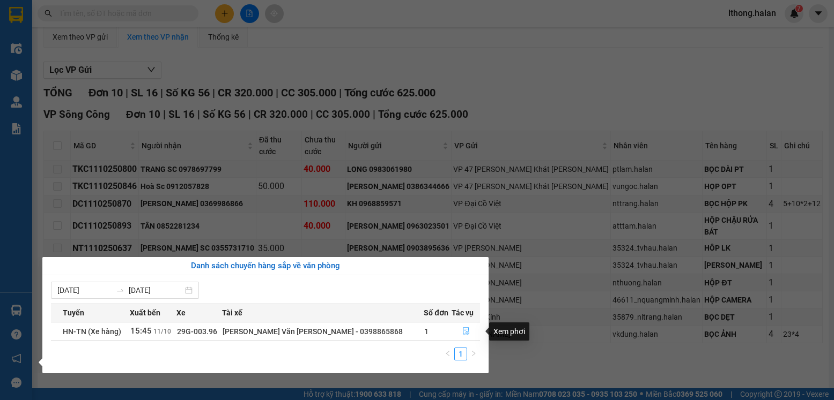
click at [462, 330] on icon "file-done" at bounding box center [466, 332] width 8 height 8
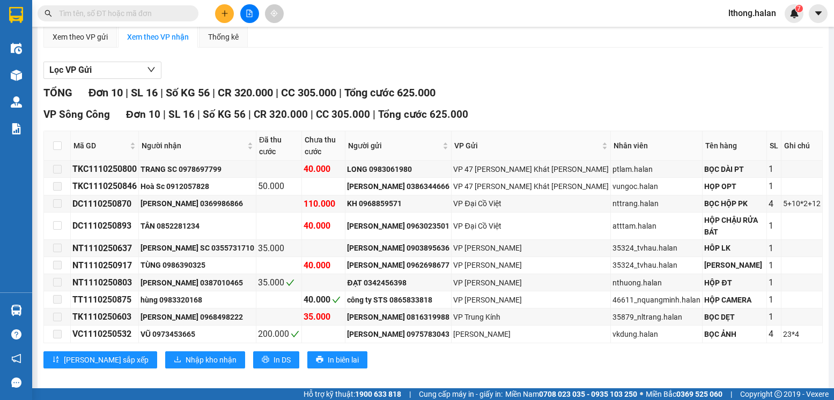
click at [182, 14] on input "text" at bounding box center [122, 14] width 127 height 12
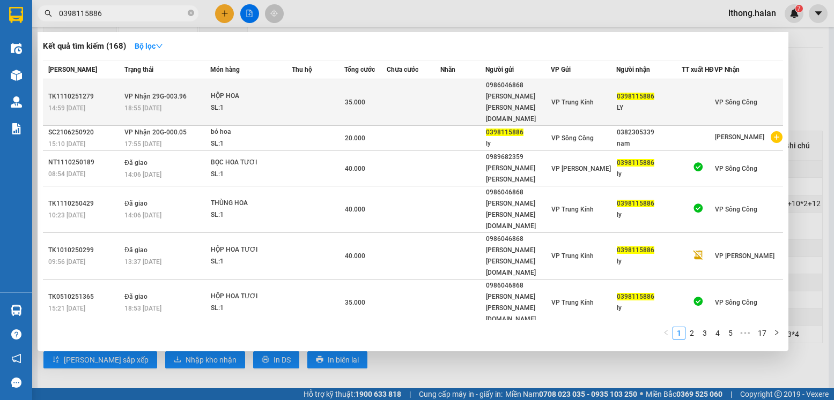
type input "0398115886"
click at [432, 95] on td at bounding box center [414, 102] width 54 height 47
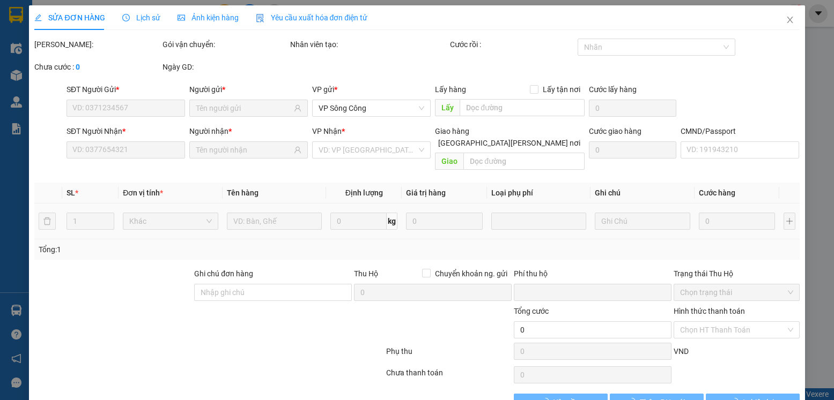
type input "0986046868"
type input "HOA THANH TƯỚC.TK"
type input "0398115886"
type input "LY"
type input "0"
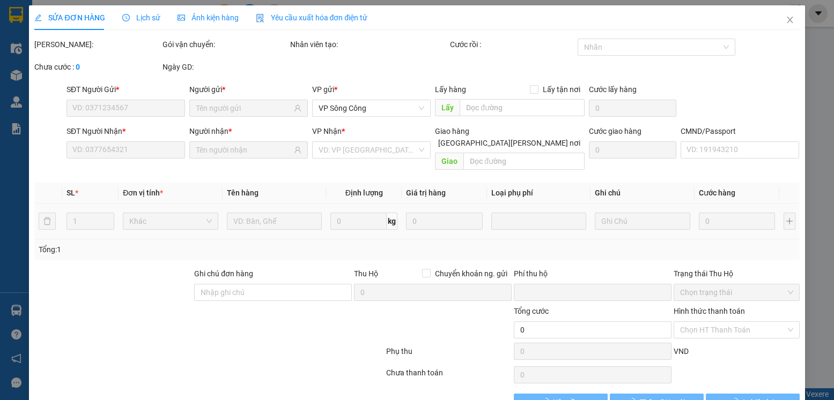
type input "35.000"
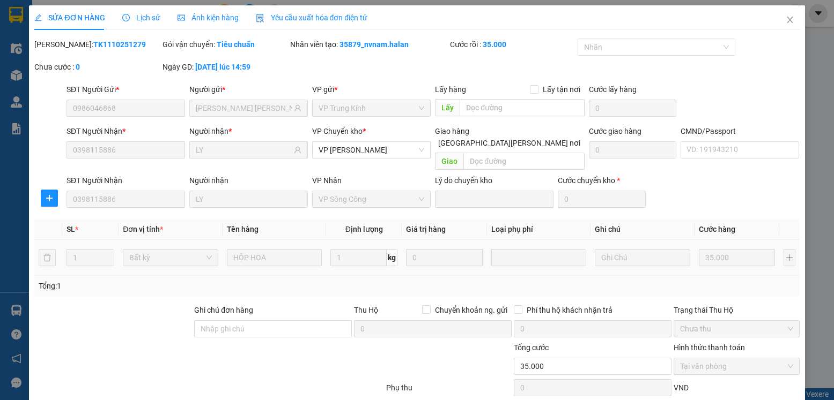
scroll to position [56, 0]
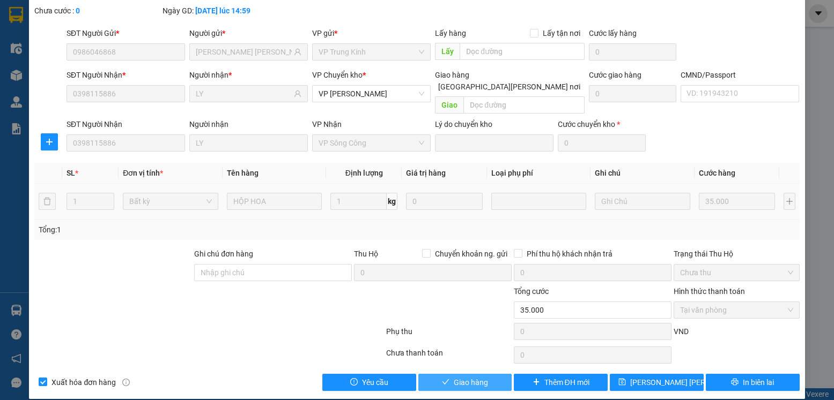
click at [486, 374] on button "Giao hàng" at bounding box center [465, 382] width 94 height 17
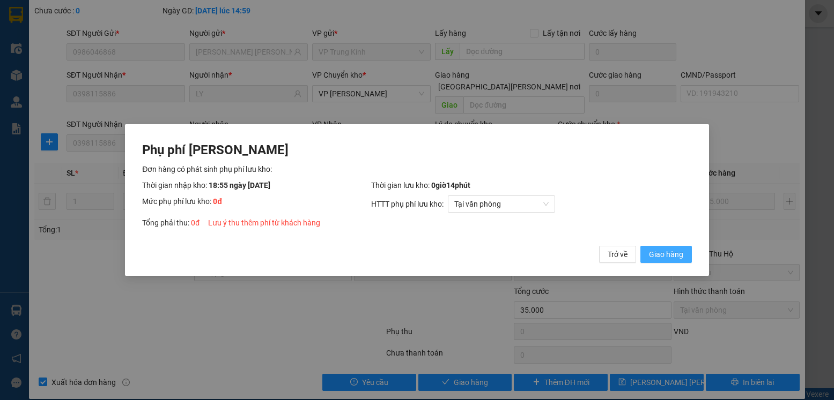
click at [662, 258] on span "Giao hàng" at bounding box center [666, 255] width 34 height 12
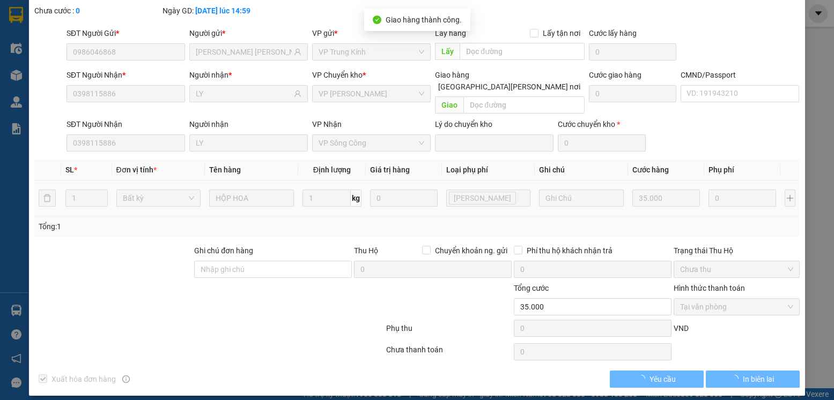
scroll to position [0, 0]
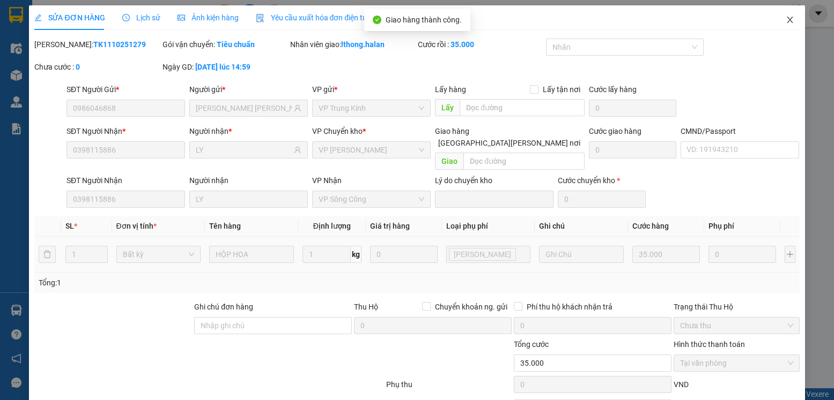
click at [786, 21] on icon "close" at bounding box center [789, 20] width 6 height 6
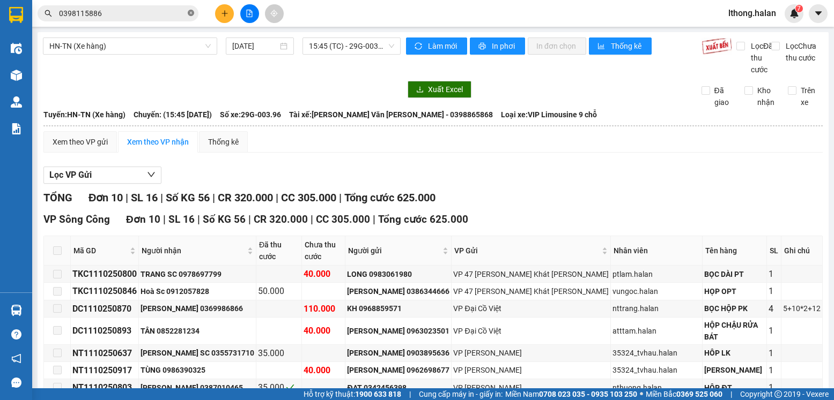
click at [191, 12] on icon "close-circle" at bounding box center [191, 13] width 6 height 6
click at [162, 14] on input "text" at bounding box center [122, 14] width 127 height 12
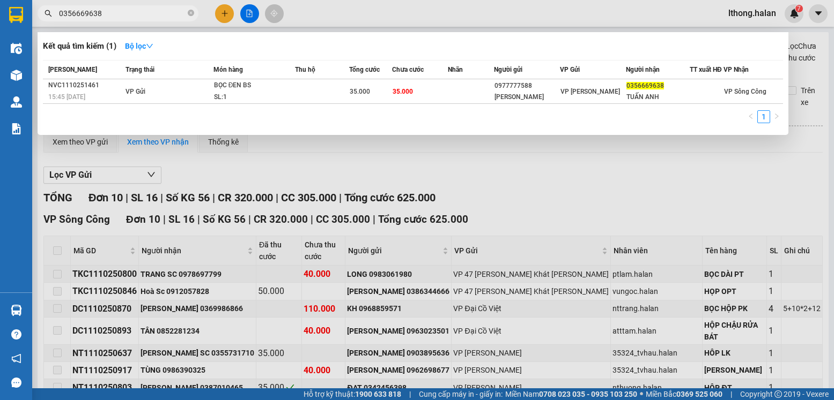
type input "0356669638"
click at [191, 14] on icon "close-circle" at bounding box center [191, 13] width 6 height 6
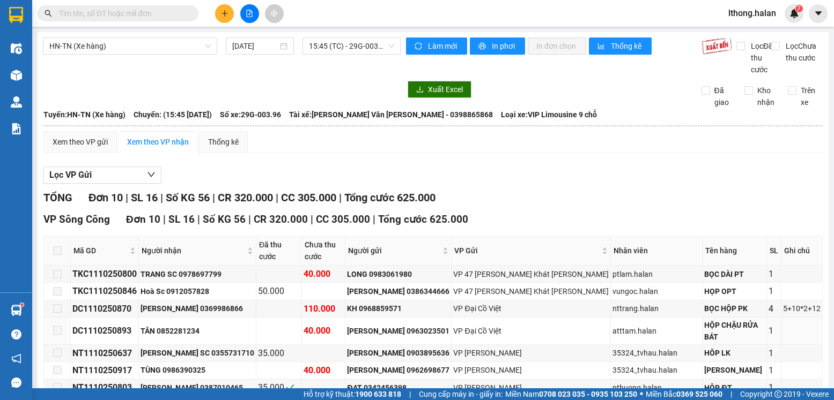
scroll to position [105, 0]
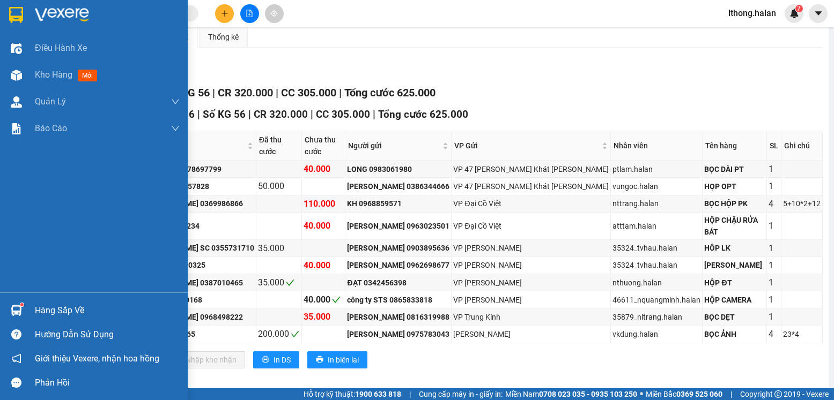
click at [63, 314] on div "Hàng sắp về" at bounding box center [107, 311] width 145 height 16
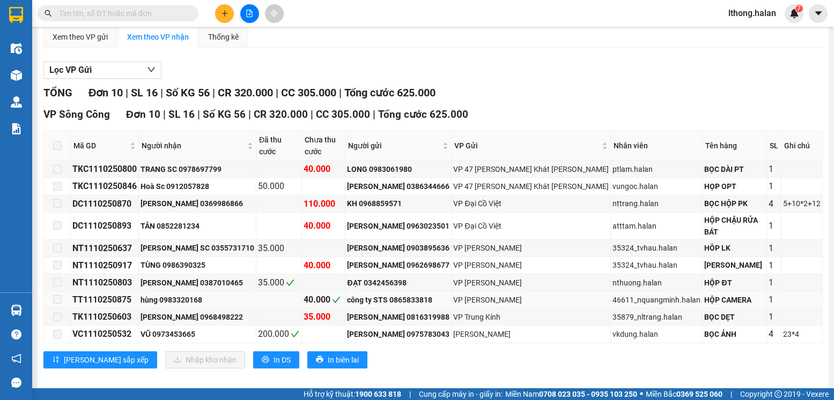
drag, startPoint x: 539, startPoint y: 361, endPoint x: 248, endPoint y: 281, distance: 301.3
click at [537, 359] on section "Kết quả tìm kiếm ( 1 ) Bộ lọc Mã ĐH Trạng thái Món hàng Thu hộ Tổng cước Chưa c…" at bounding box center [417, 200] width 834 height 400
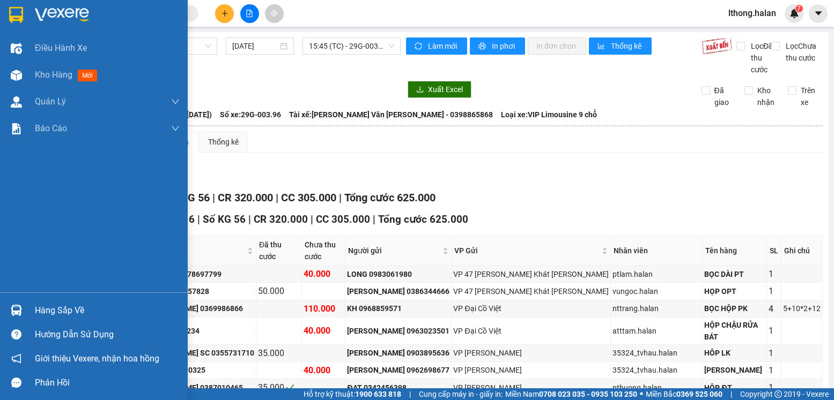
click at [56, 310] on div "Hàng sắp về" at bounding box center [107, 311] width 145 height 16
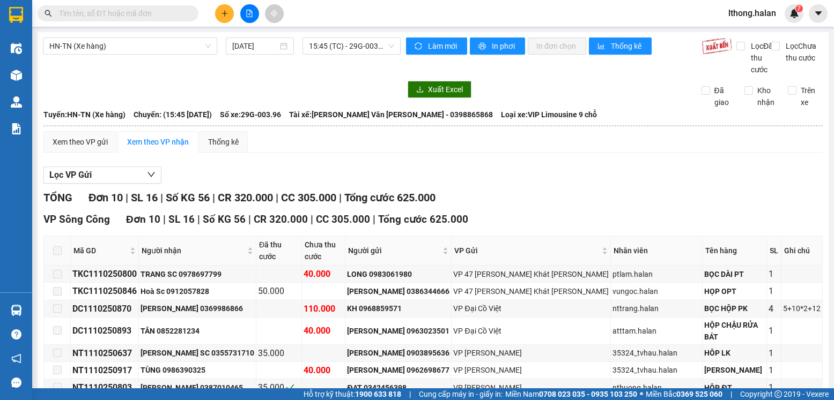
click at [554, 185] on section "Kết quả tìm kiếm ( 1 ) Bộ lọc Mã ĐH Trạng thái Món hàng Thu hộ Tổng cước Chưa c…" at bounding box center [417, 200] width 834 height 400
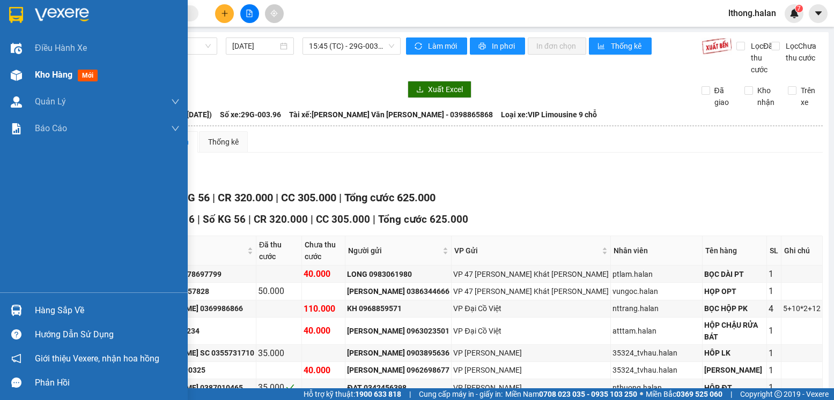
click at [50, 72] on span "Kho hàng" at bounding box center [54, 75] width 38 height 10
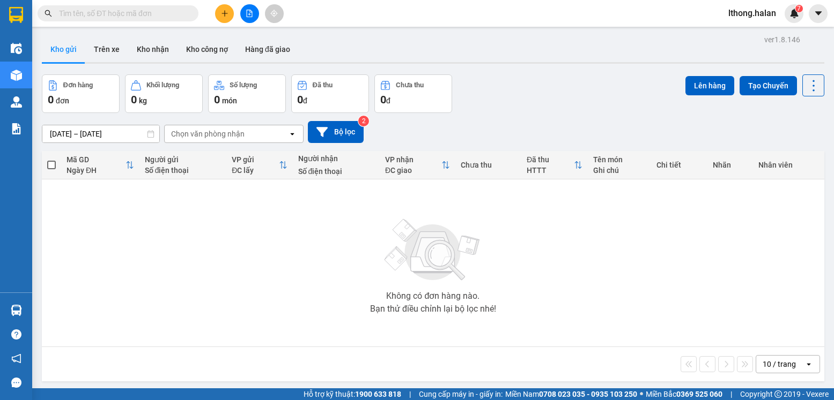
click at [157, 13] on input "text" at bounding box center [122, 14] width 127 height 12
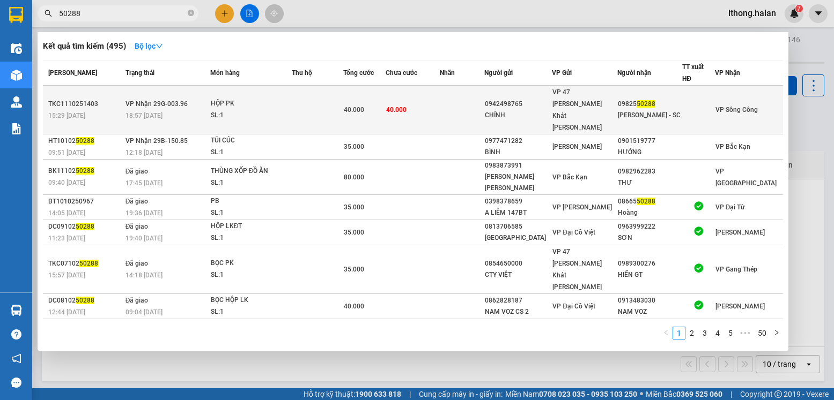
type input "50288"
click at [440, 94] on td "40.000" at bounding box center [412, 110] width 54 height 49
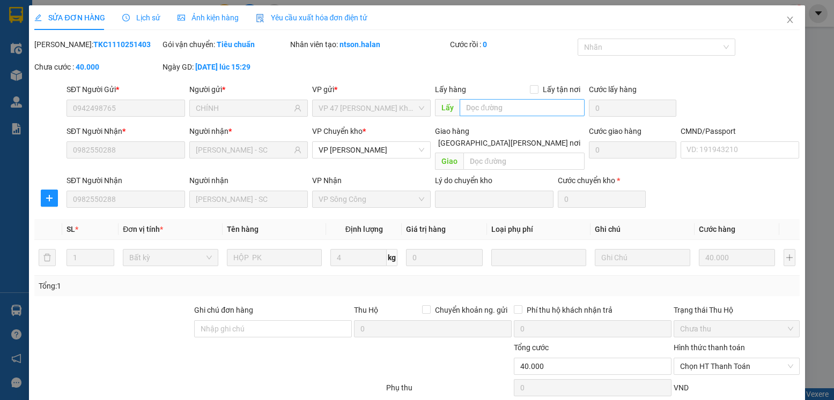
type input "0942498765"
type input "CHÍNH"
type input "0982550288"
type input "PHONG - SC"
type input "0"
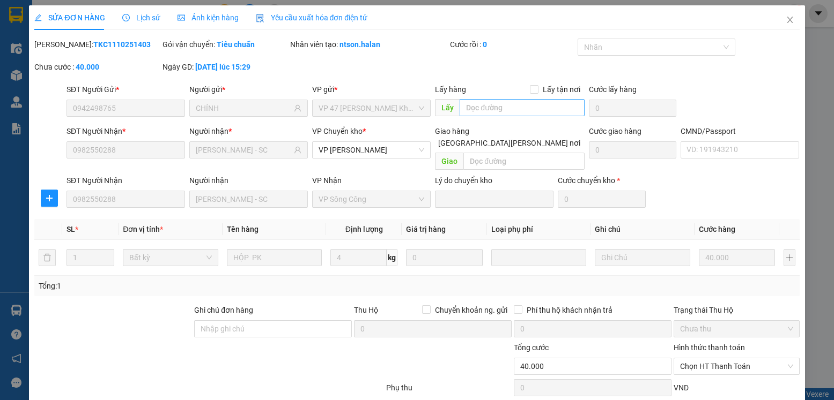
type input "40.000"
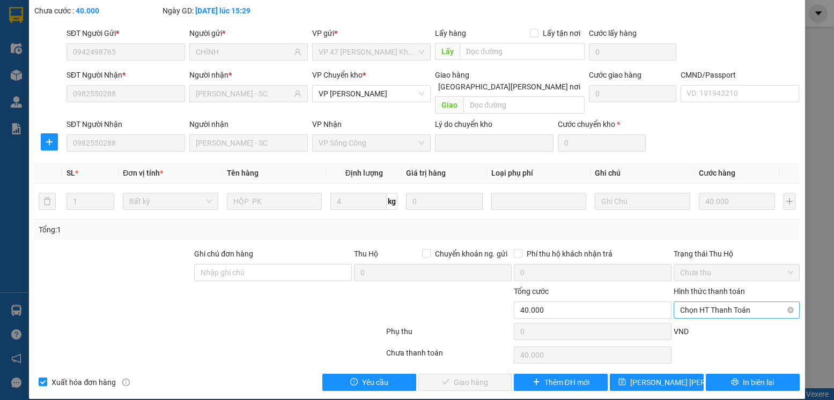
click at [726, 302] on span "Chọn HT Thanh Toán" at bounding box center [736, 310] width 113 height 16
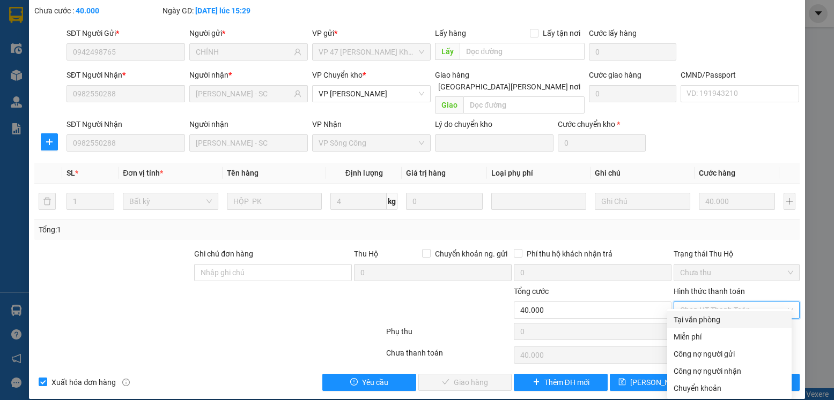
click at [705, 320] on div "Tại văn phòng" at bounding box center [729, 320] width 112 height 12
type input "0"
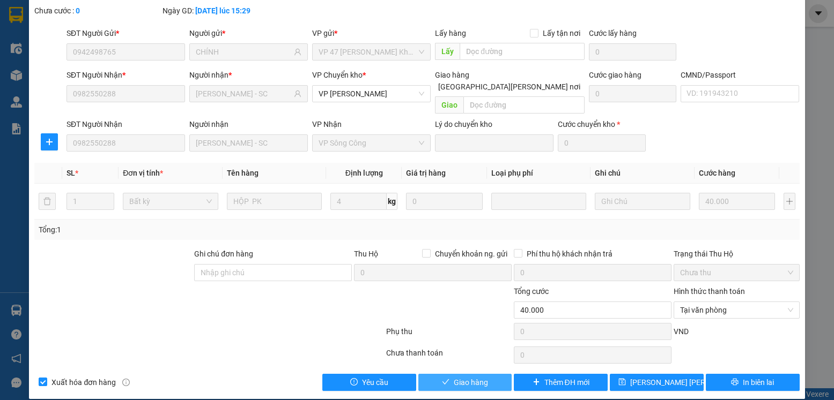
click at [446, 374] on button "Giao hàng" at bounding box center [465, 382] width 94 height 17
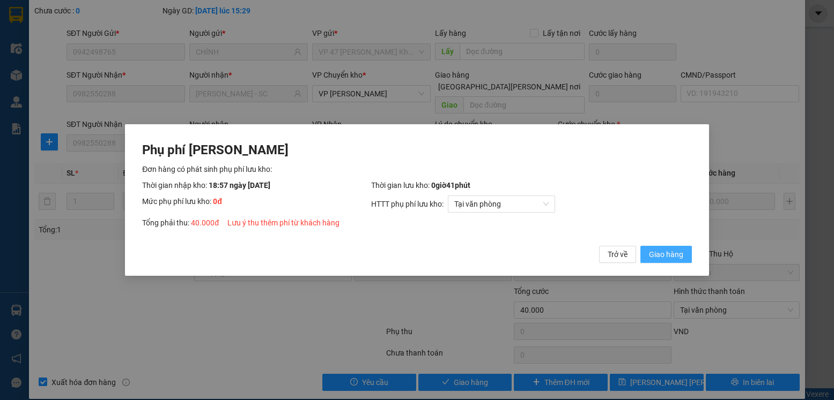
click at [651, 256] on span "Giao hàng" at bounding box center [666, 255] width 34 height 12
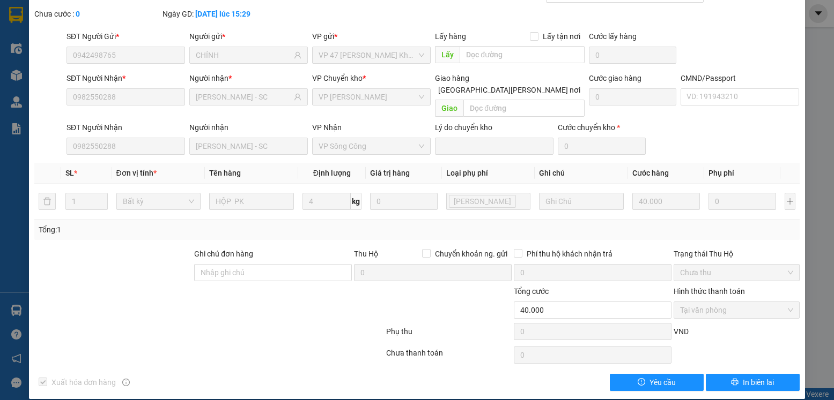
scroll to position [0, 0]
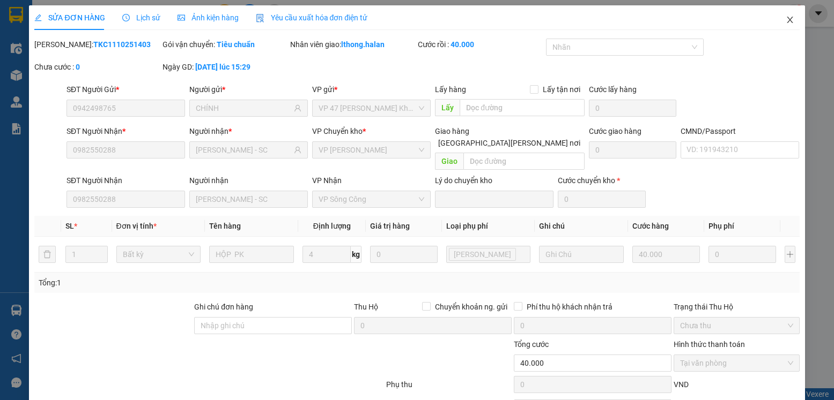
click at [786, 23] on icon "close" at bounding box center [789, 20] width 6 height 6
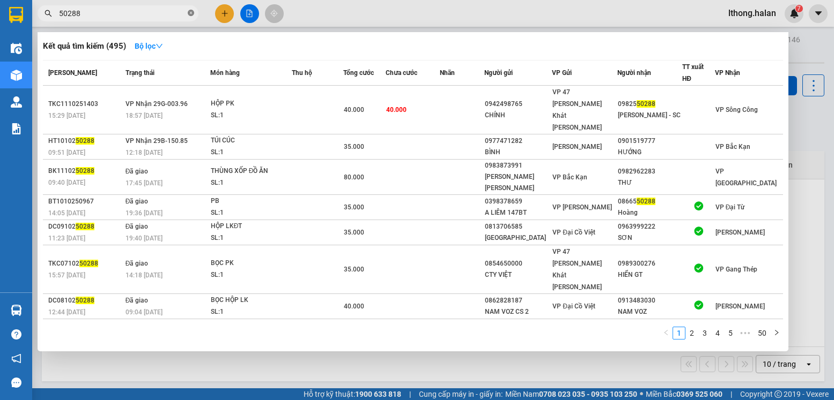
click at [190, 16] on icon "close-circle" at bounding box center [191, 13] width 6 height 6
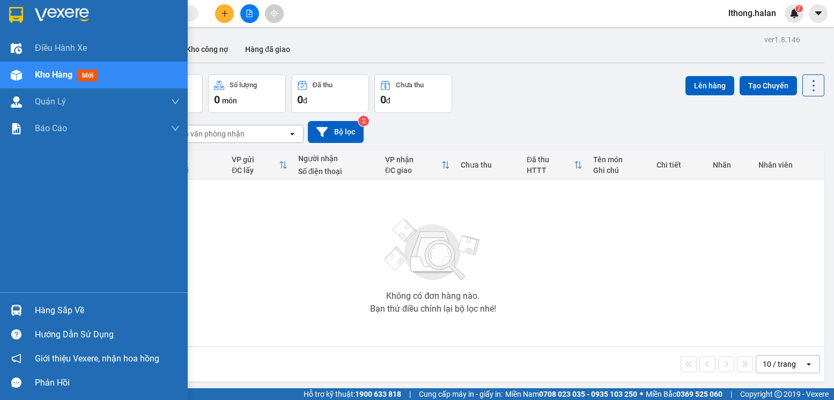
click at [50, 311] on div "Hàng sắp về" at bounding box center [107, 311] width 145 height 16
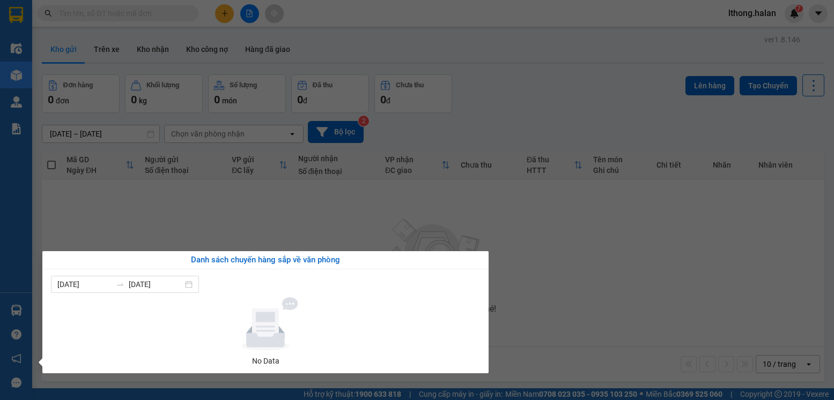
drag, startPoint x: 570, startPoint y: 259, endPoint x: 532, endPoint y: 168, distance: 98.8
click at [562, 231] on section "Kết quả tìm kiếm ( 495 ) Bộ lọc Mã ĐH Trạng thái Món hàng Thu hộ Tổng cước Chưa…" at bounding box center [417, 200] width 834 height 400
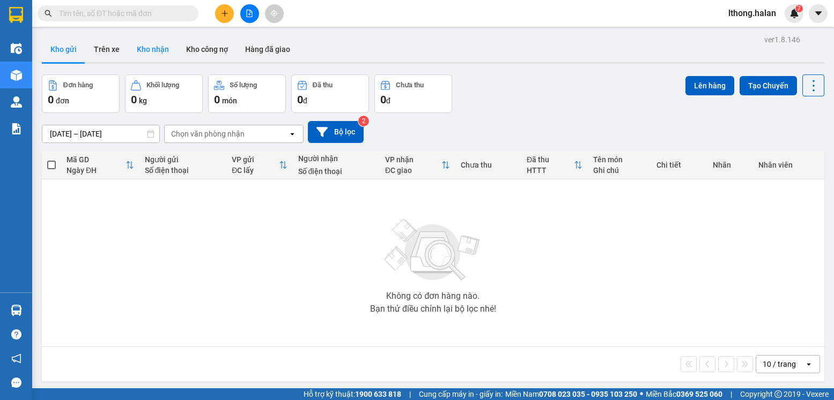
click at [144, 47] on button "Kho nhận" at bounding box center [152, 49] width 49 height 26
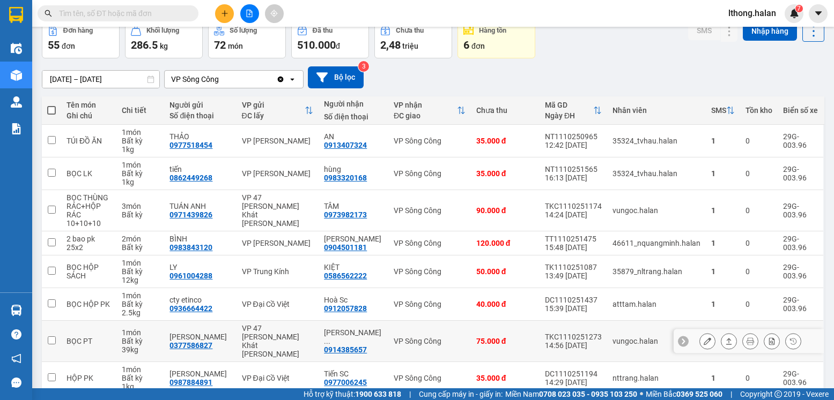
scroll to position [162, 0]
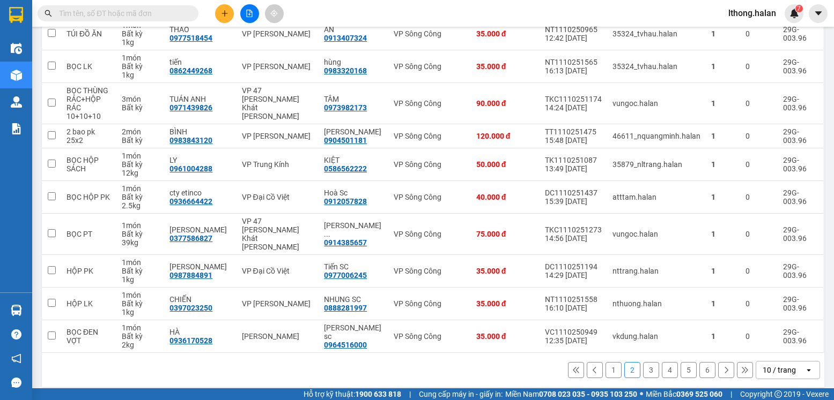
click at [605, 362] on button "1" at bounding box center [613, 370] width 16 height 16
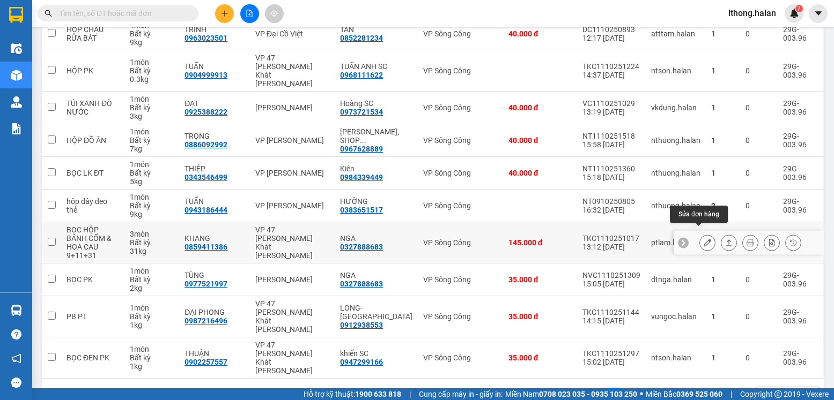
click at [703, 239] on icon at bounding box center [707, 243] width 8 height 8
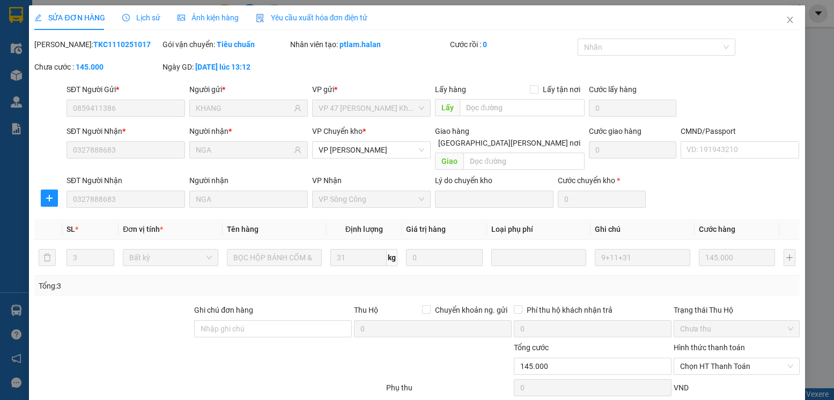
type input "0859411386"
type input "KHANG"
type input "0327888683"
type input "NGA"
type input "0"
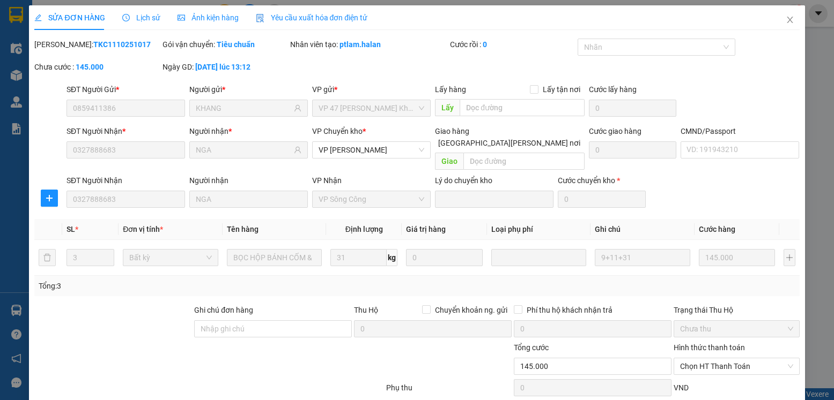
type input "145.000"
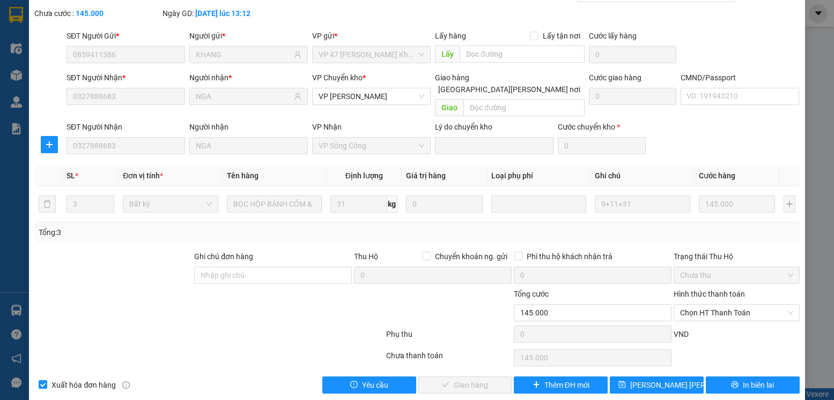
scroll to position [56, 0]
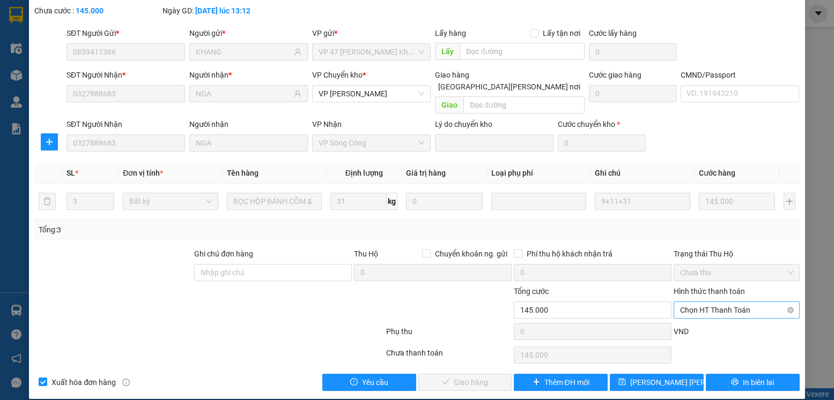
click at [741, 302] on span "Chọn HT Thanh Toán" at bounding box center [736, 310] width 113 height 16
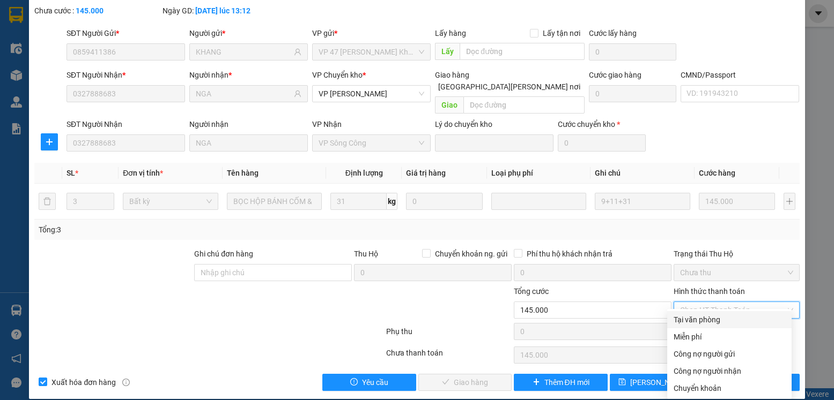
click at [704, 320] on div "Tại văn phòng" at bounding box center [729, 320] width 112 height 12
type input "0"
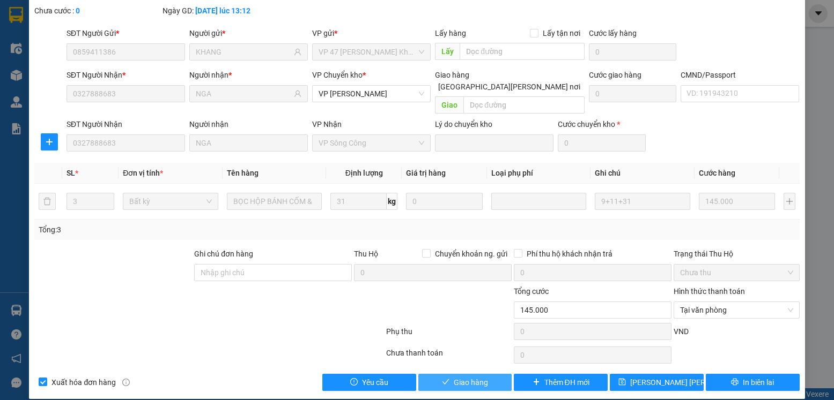
click at [456, 377] on span "Giao hàng" at bounding box center [471, 383] width 34 height 12
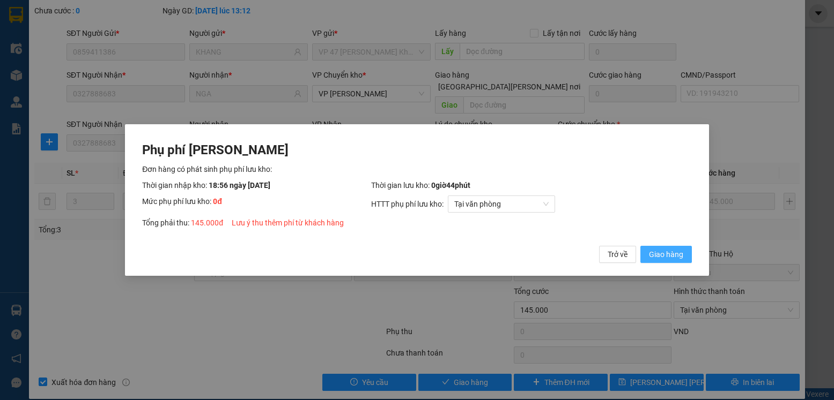
click at [663, 255] on span "Giao hàng" at bounding box center [666, 255] width 34 height 12
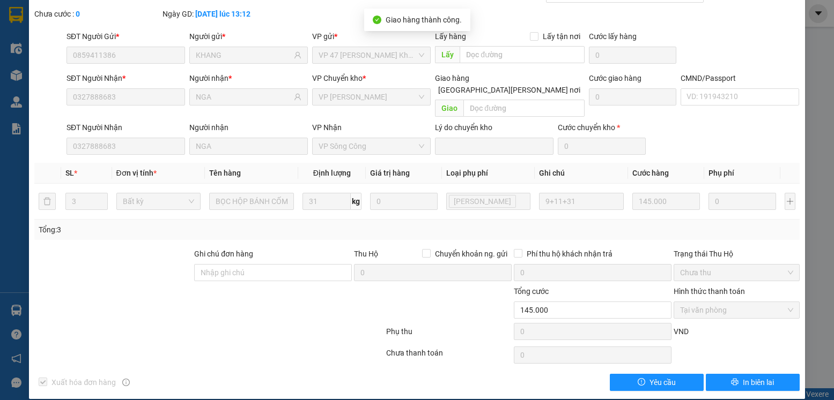
scroll to position [0, 0]
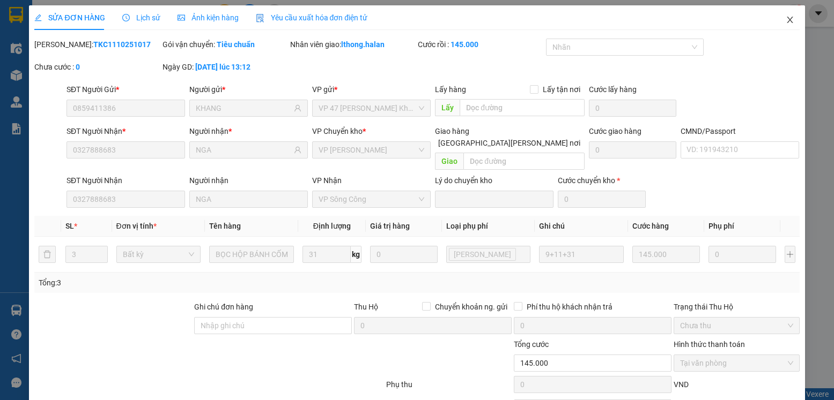
click at [785, 20] on icon "close" at bounding box center [789, 20] width 9 height 9
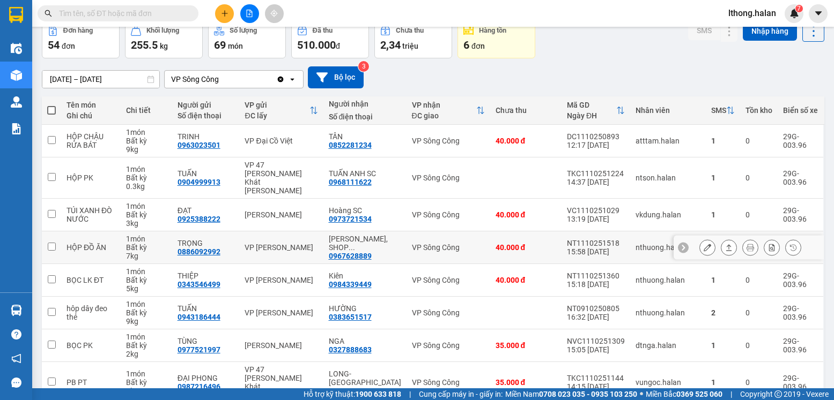
scroll to position [162, 0]
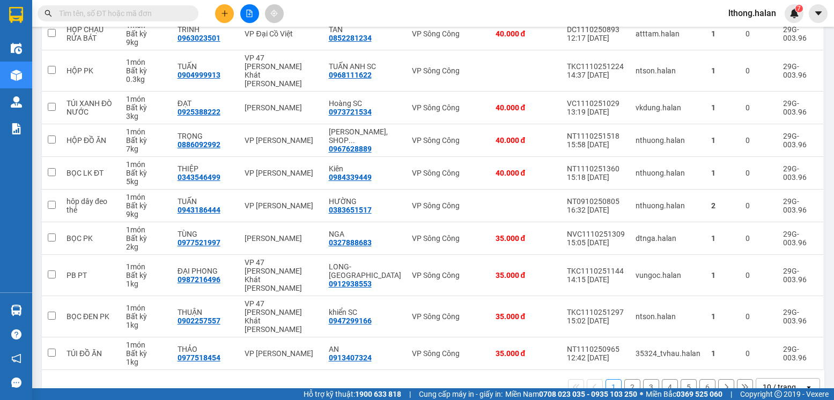
click at [624, 380] on button "2" at bounding box center [632, 388] width 16 height 16
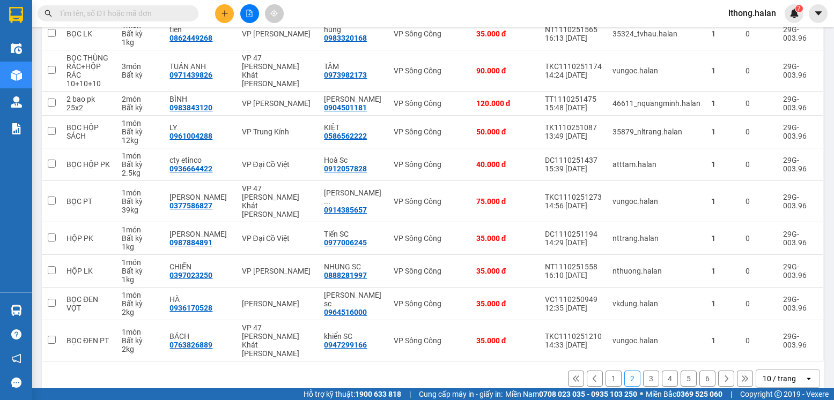
click at [643, 371] on button "3" at bounding box center [651, 379] width 16 height 16
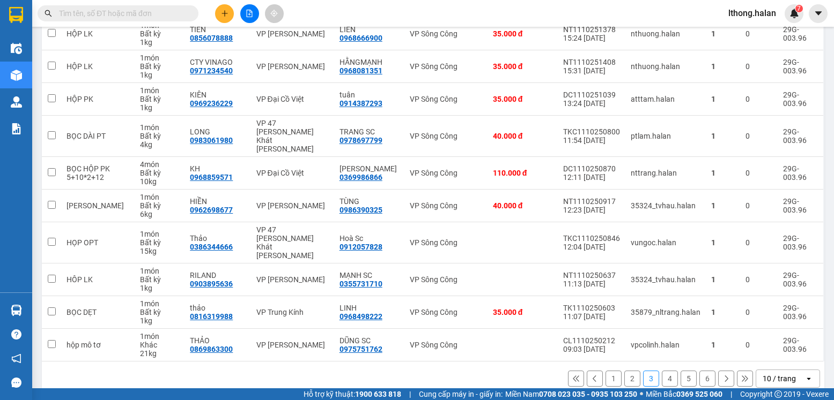
click at [699, 371] on button "6" at bounding box center [707, 379] width 16 height 16
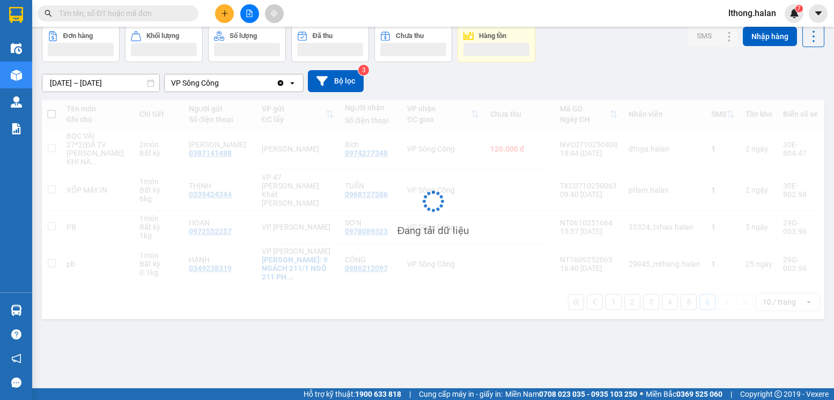
scroll to position [49, 0]
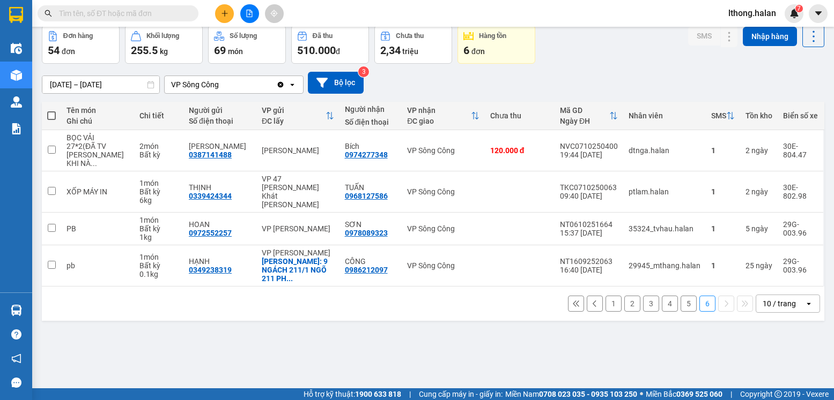
click at [682, 296] on button "5" at bounding box center [688, 304] width 16 height 16
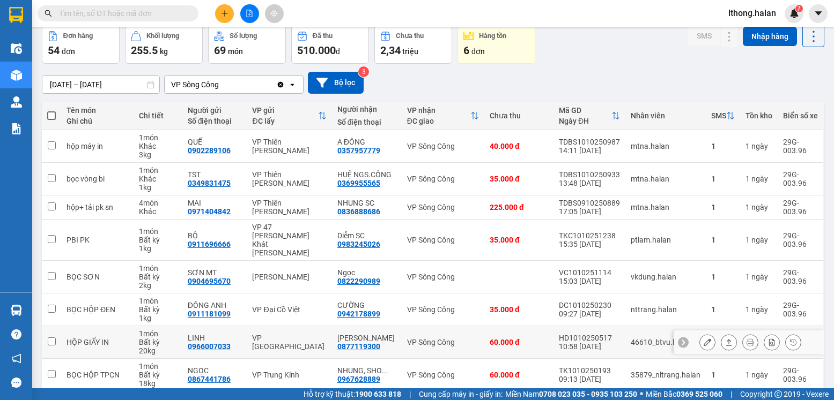
scroll to position [153, 0]
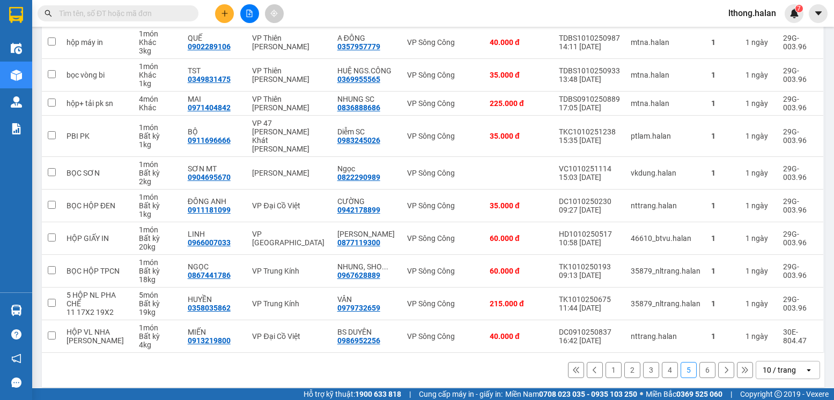
click at [662, 365] on button "4" at bounding box center [670, 370] width 16 height 16
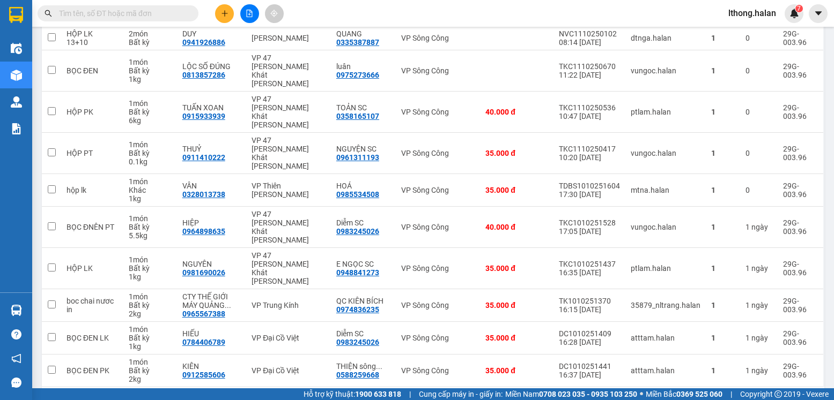
click at [643, 397] on button "3" at bounding box center [651, 405] width 16 height 16
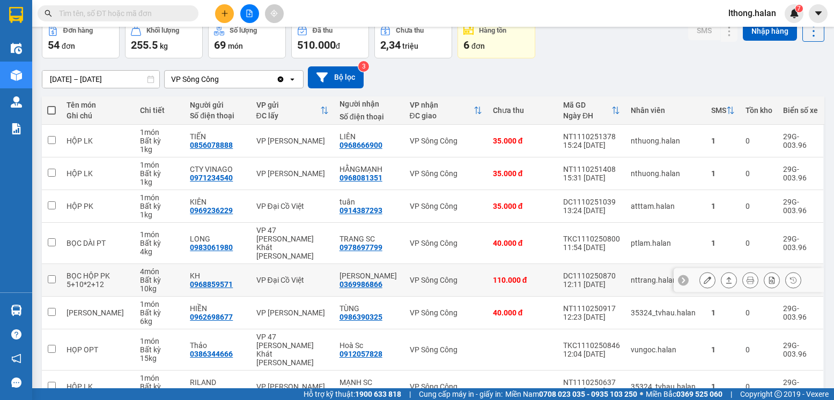
scroll to position [162, 0]
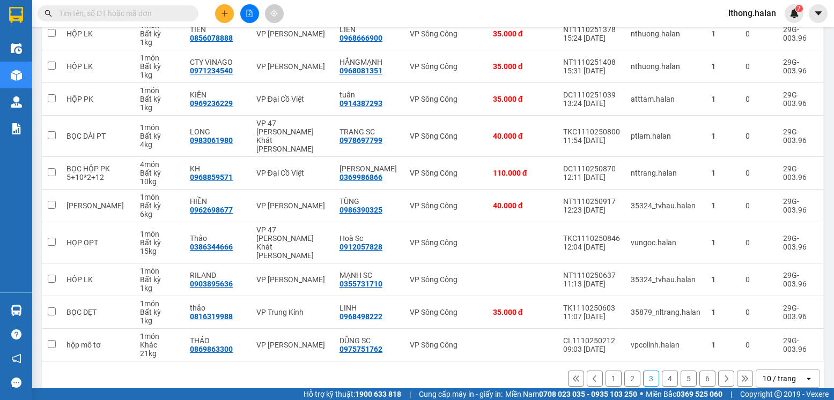
click at [624, 371] on button "2" at bounding box center [632, 379] width 16 height 16
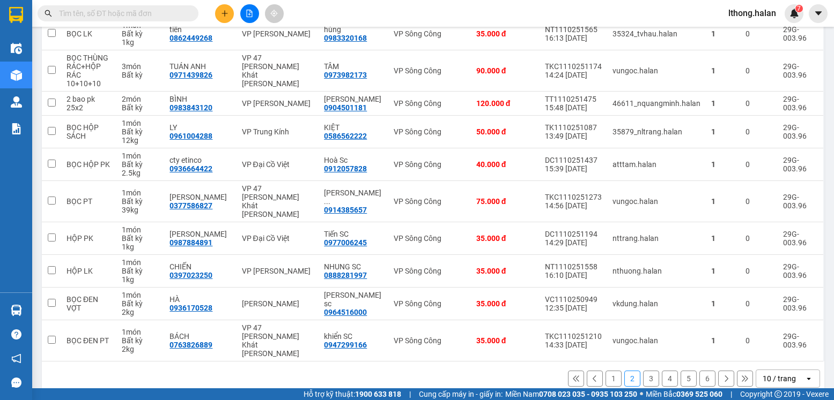
click at [605, 371] on button "1" at bounding box center [613, 379] width 16 height 16
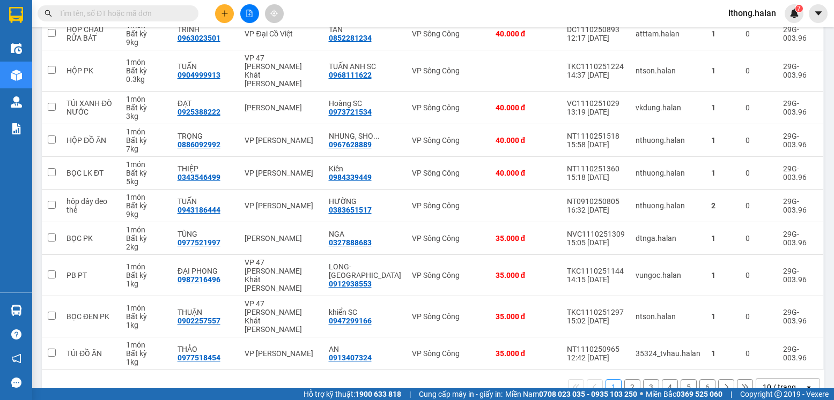
click at [626, 380] on button "2" at bounding box center [632, 388] width 16 height 16
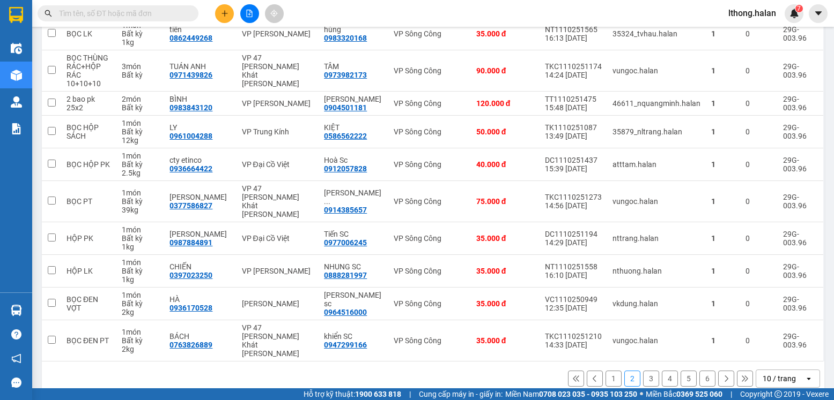
click at [643, 371] on button "3" at bounding box center [651, 379] width 16 height 16
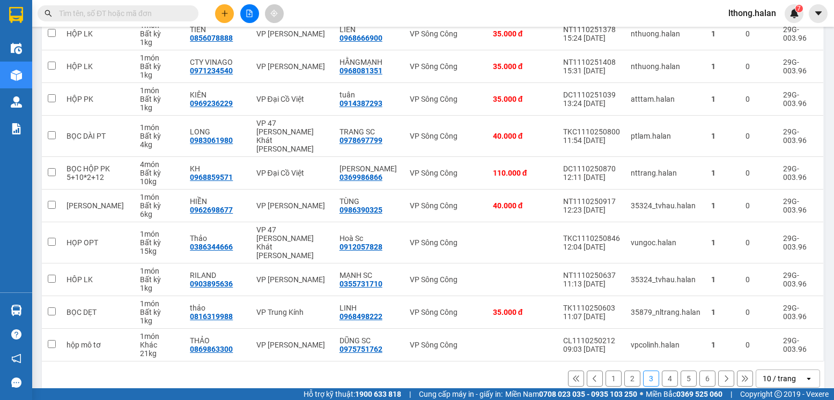
click at [662, 371] on button "4" at bounding box center [670, 379] width 16 height 16
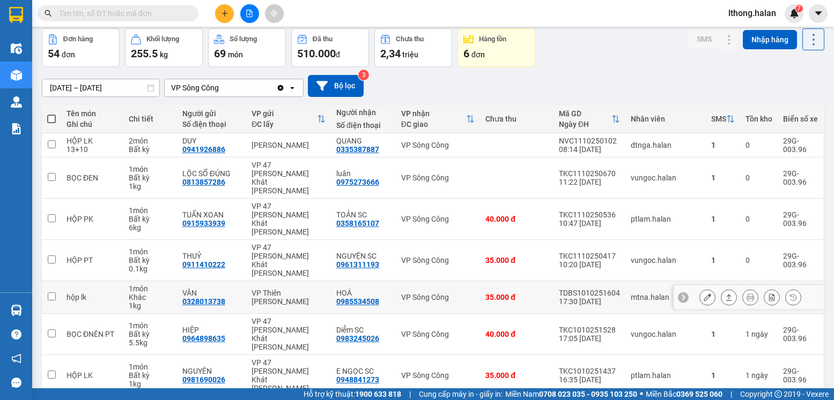
scroll to position [153, 0]
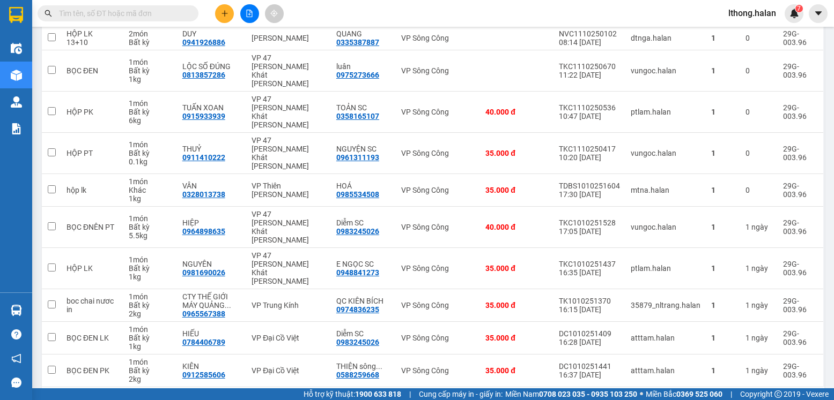
click at [680, 397] on button "5" at bounding box center [688, 405] width 16 height 16
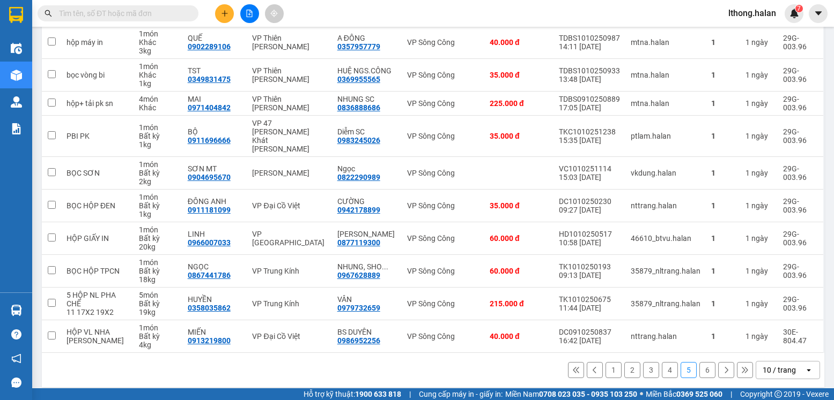
click at [680, 362] on button "5" at bounding box center [688, 370] width 16 height 16
click at [699, 363] on button "6" at bounding box center [707, 370] width 16 height 16
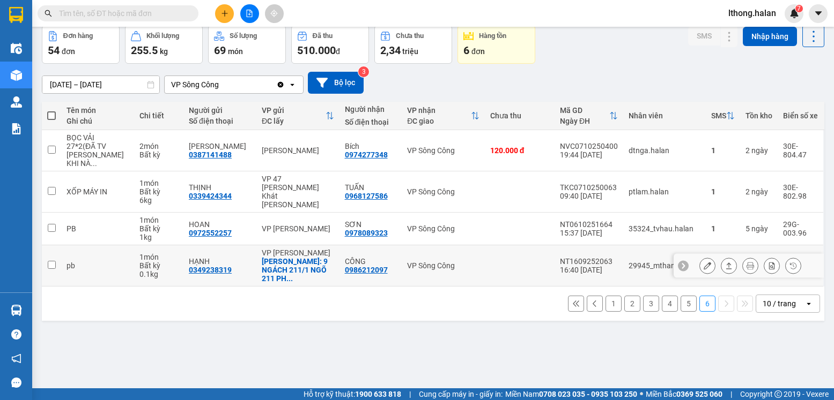
scroll to position [0, 0]
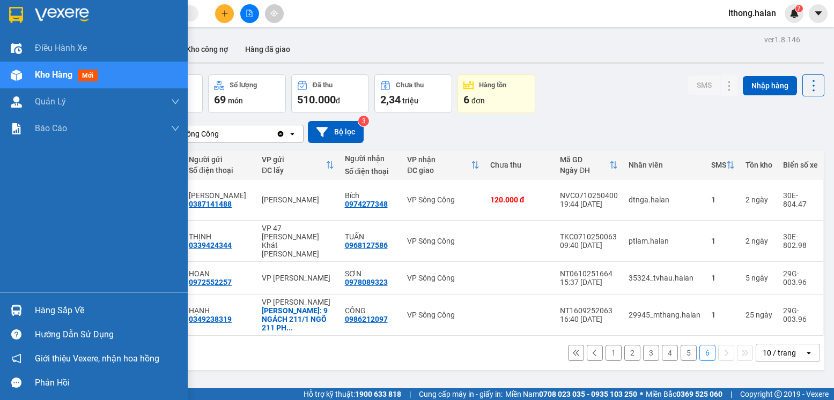
click at [70, 309] on div "Hàng sắp về" at bounding box center [107, 311] width 145 height 16
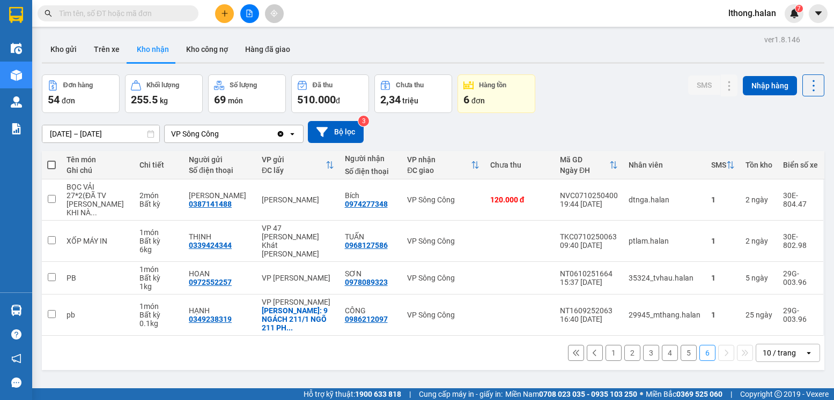
drag, startPoint x: 530, startPoint y: 350, endPoint x: 412, endPoint y: 282, distance: 136.2
click at [530, 347] on section "Kết quả tìm kiếm ( 495 ) Bộ lọc Mã ĐH Trạng thái Món hàng Thu hộ Tổng cước Chưa…" at bounding box center [417, 200] width 834 height 400
click at [133, 15] on input "text" at bounding box center [122, 14] width 127 height 12
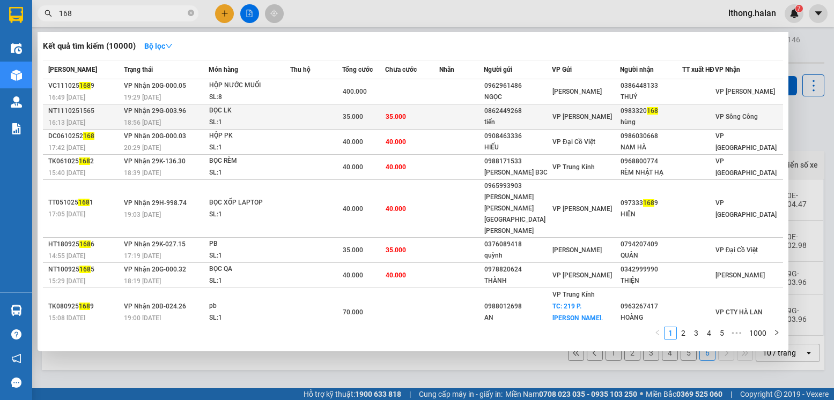
type input "168"
click at [678, 117] on div "0983320 168" at bounding box center [650, 111] width 61 height 11
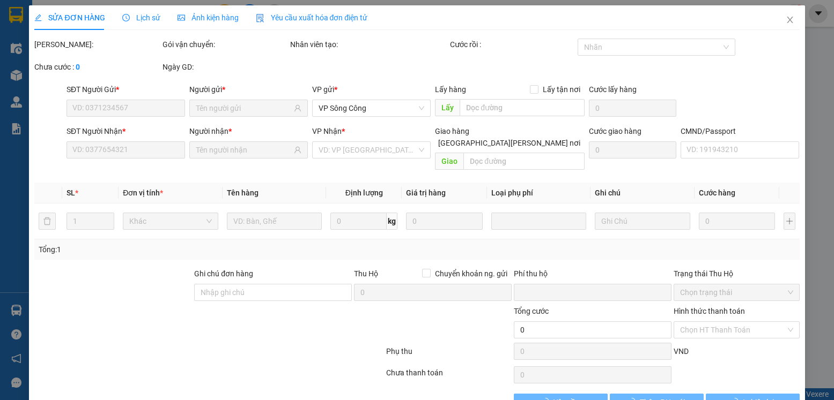
type input "0862449268"
type input "tiến"
type input "0983320168"
type input "hùng"
type input "0"
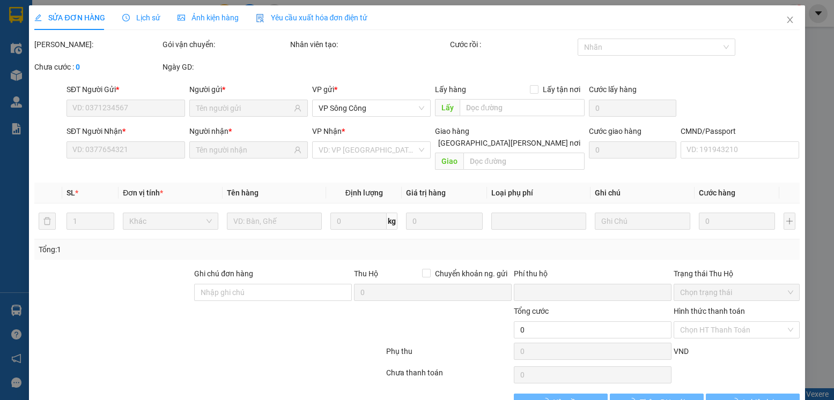
type input "35.000"
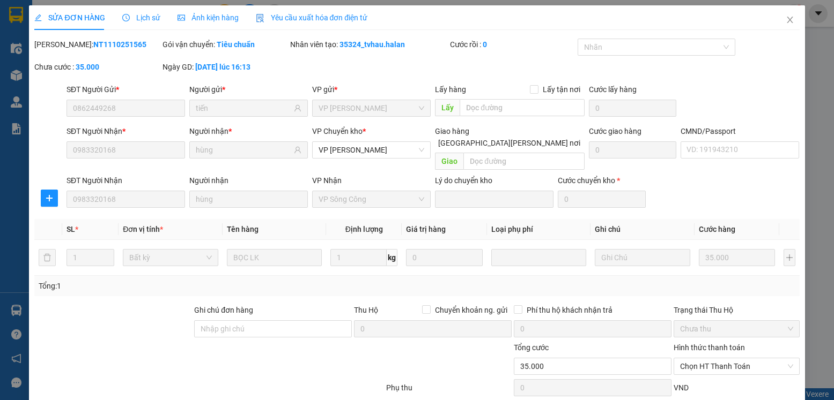
scroll to position [56, 0]
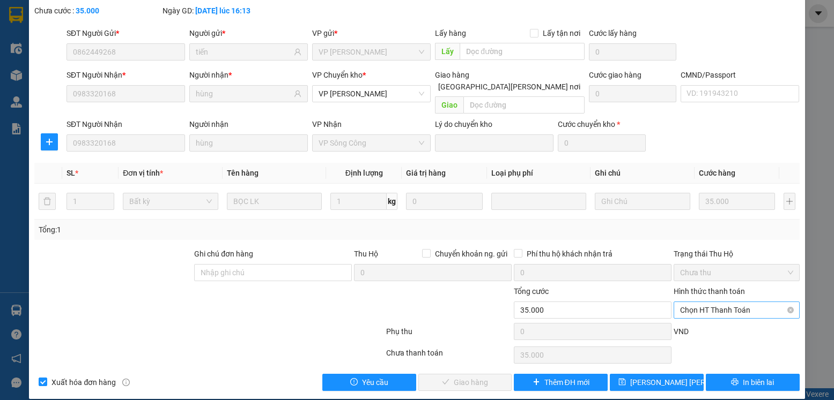
click at [752, 302] on span "Chọn HT Thanh Toán" at bounding box center [736, 310] width 113 height 16
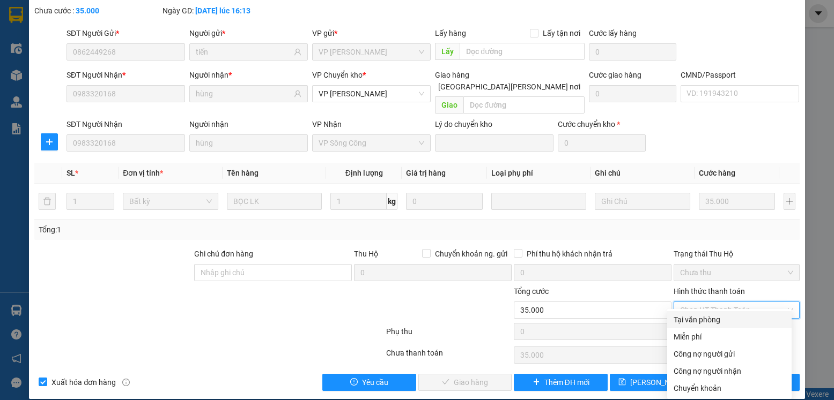
click at [710, 324] on div "Tại văn phòng" at bounding box center [729, 320] width 112 height 12
type input "0"
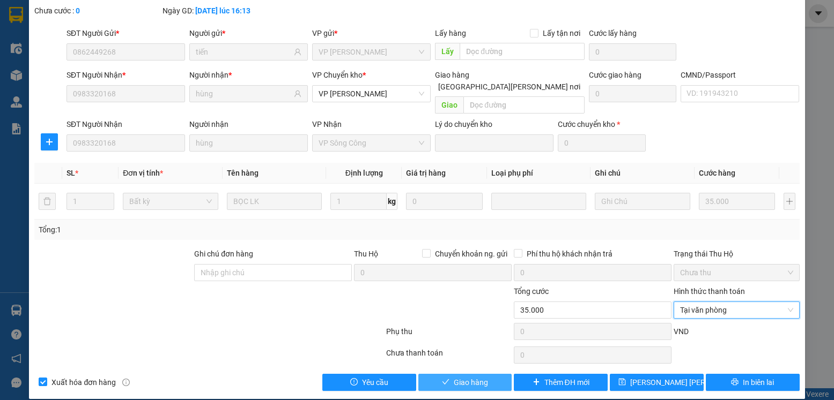
click at [470, 377] on span "Giao hàng" at bounding box center [471, 383] width 34 height 12
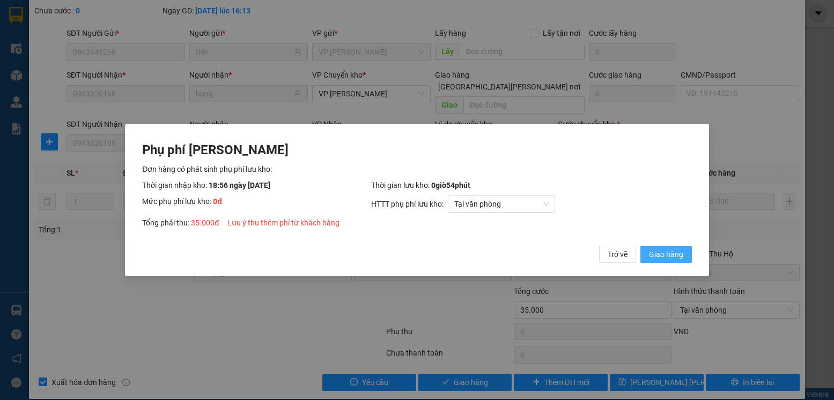
click at [652, 257] on span "Giao hàng" at bounding box center [666, 255] width 34 height 12
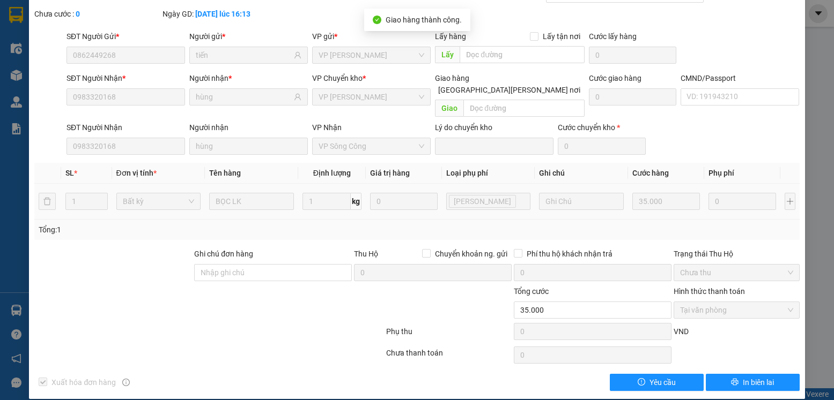
scroll to position [0, 0]
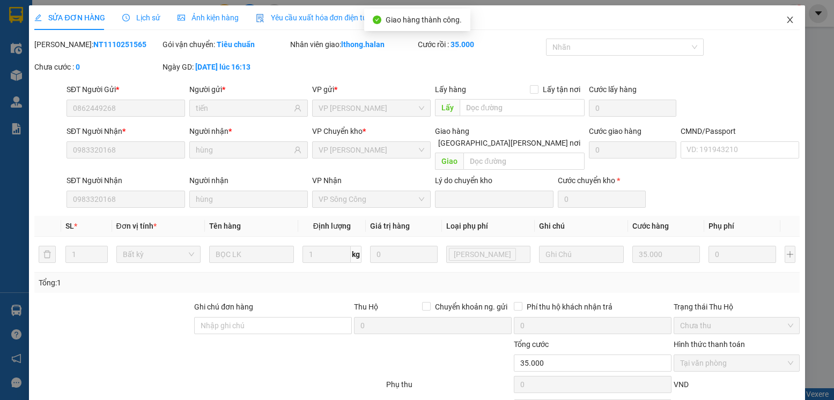
click at [785, 20] on icon "close" at bounding box center [789, 20] width 9 height 9
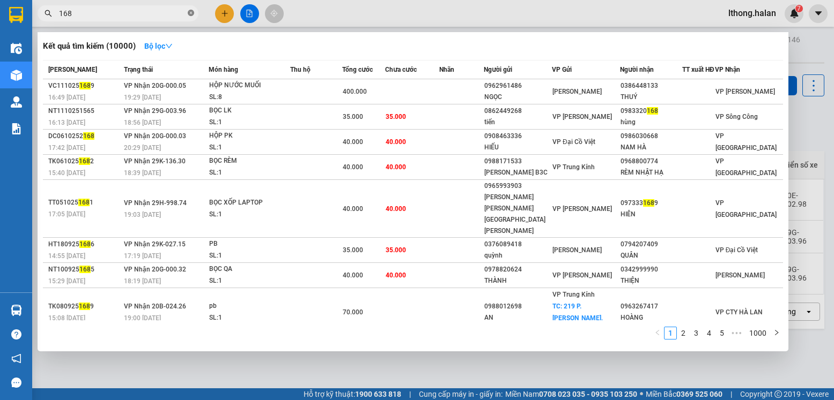
click at [191, 12] on icon "close-circle" at bounding box center [191, 13] width 6 height 6
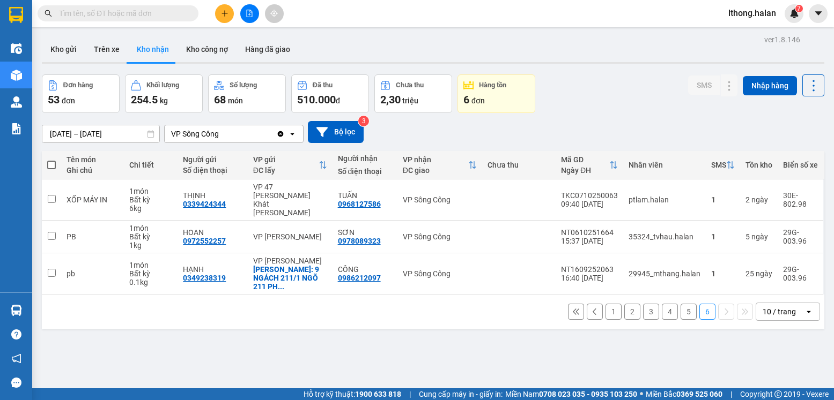
click at [155, 15] on input "text" at bounding box center [122, 14] width 127 height 12
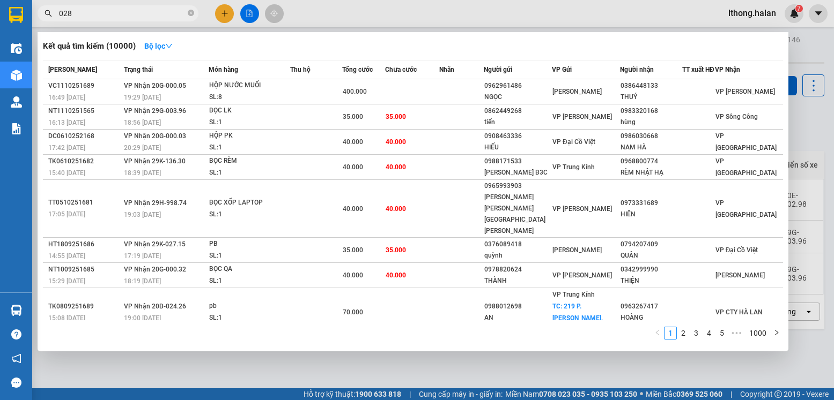
type input "0288"
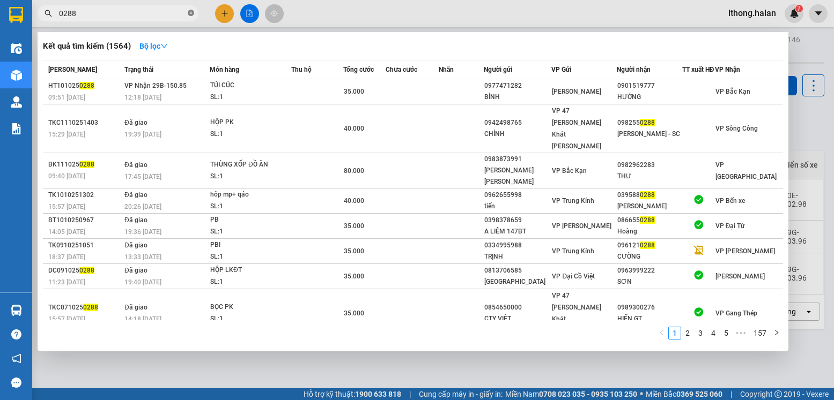
click at [189, 12] on icon "close-circle" at bounding box center [191, 13] width 6 height 6
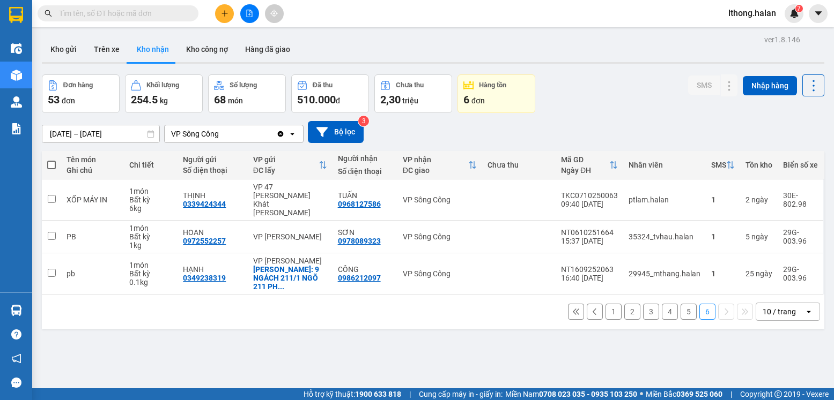
click at [165, 16] on input "text" at bounding box center [122, 14] width 127 height 12
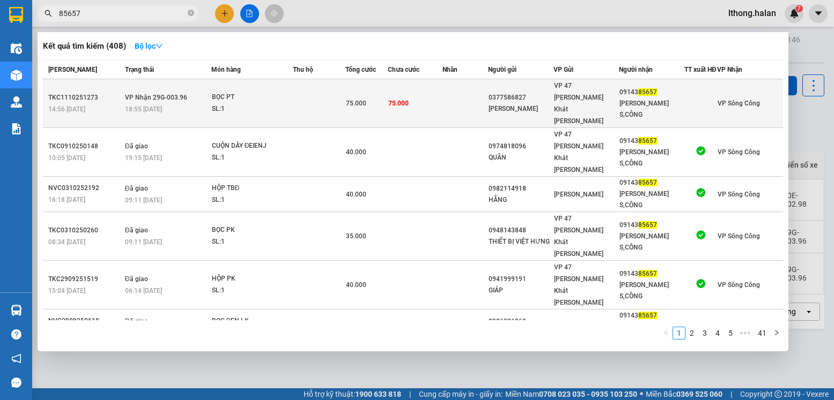
type input "85657"
click at [470, 93] on td at bounding box center [464, 103] width 45 height 49
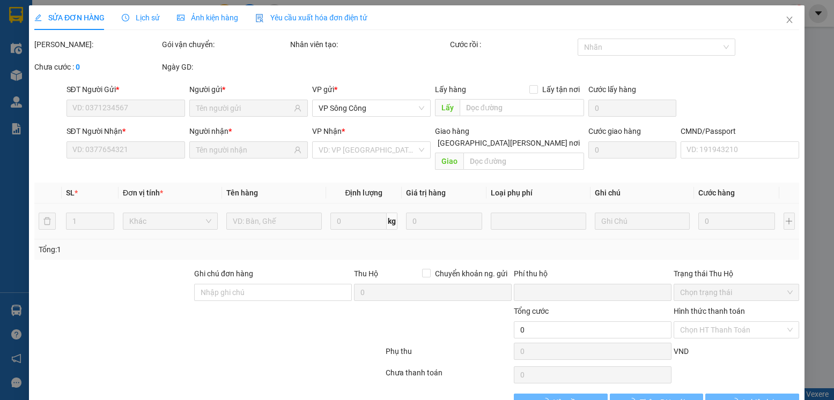
type input "0377586827"
type input "KHOA KIM"
type input "0914385657"
type input "VŨ HÙNG S,CÔNG"
type input "0"
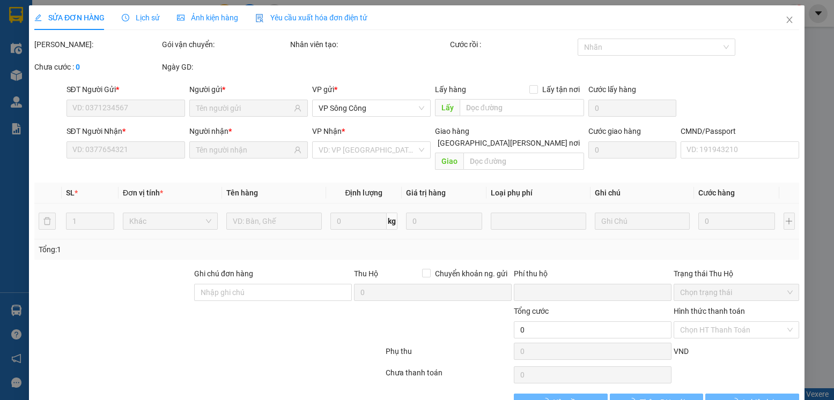
type input "75.000"
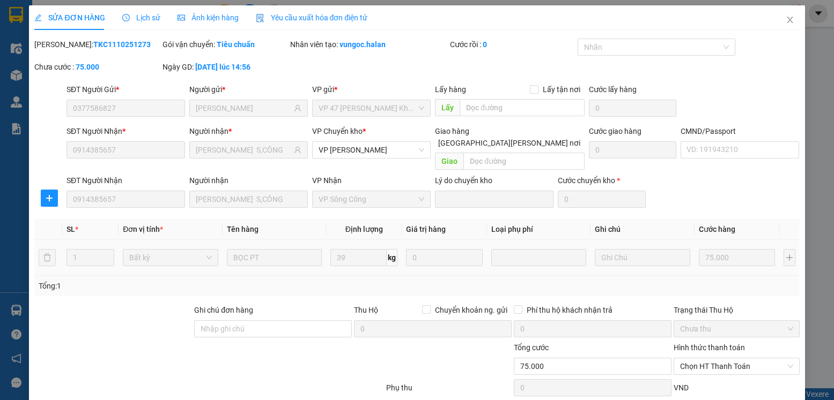
scroll to position [56, 0]
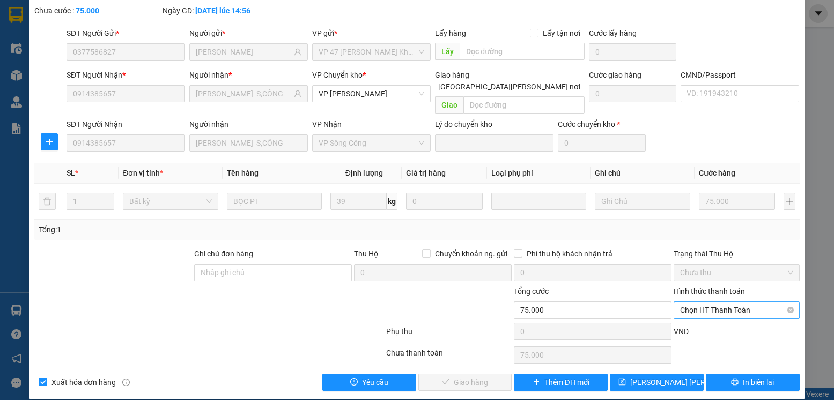
click at [766, 302] on span "Chọn HT Thanh Toán" at bounding box center [736, 310] width 113 height 16
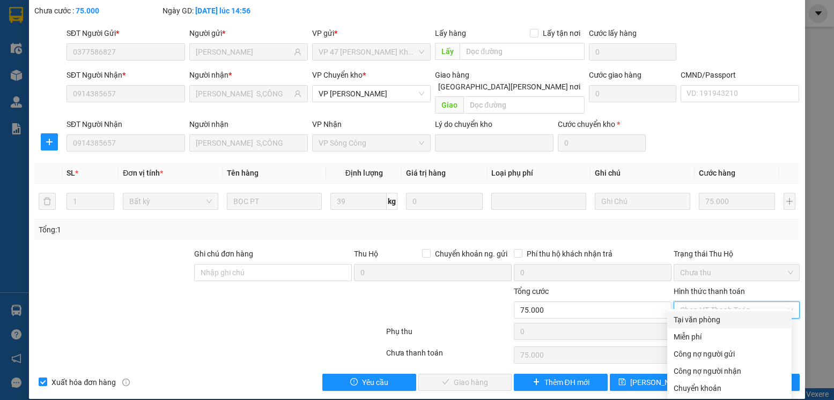
click at [727, 315] on div "Tại văn phòng" at bounding box center [729, 320] width 112 height 12
type input "0"
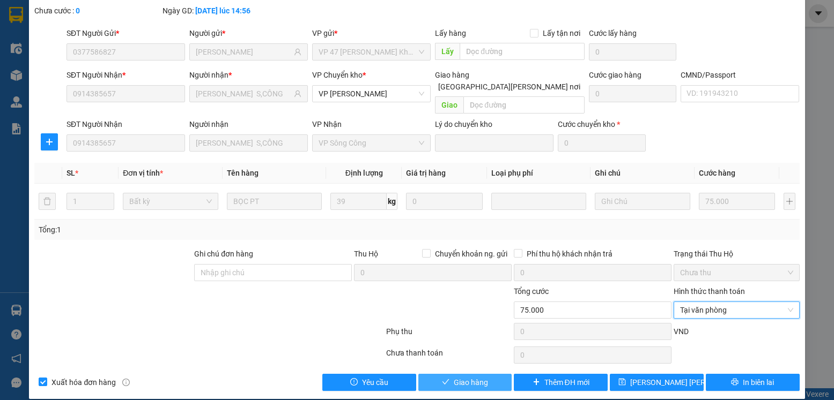
click at [470, 377] on span "Giao hàng" at bounding box center [471, 383] width 34 height 12
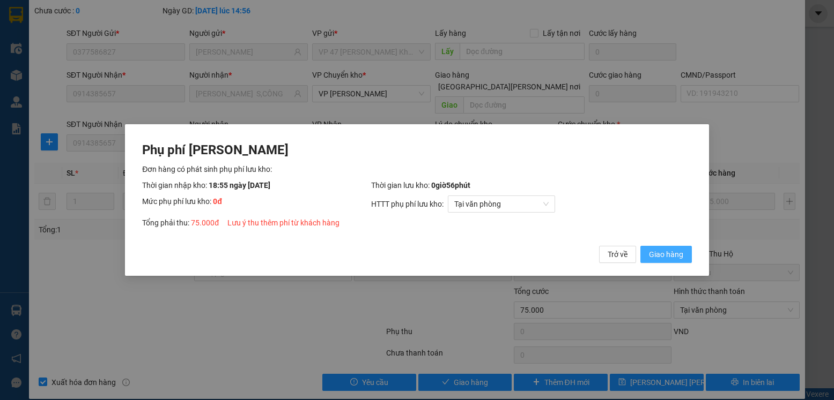
click at [655, 248] on button "Giao hàng" at bounding box center [665, 254] width 51 height 17
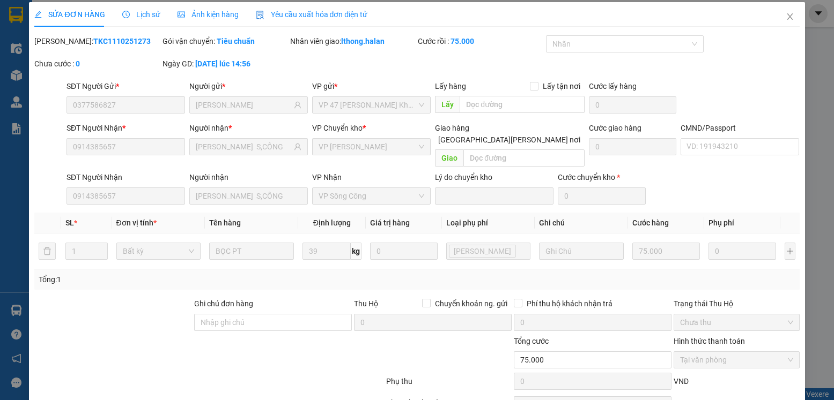
scroll to position [0, 0]
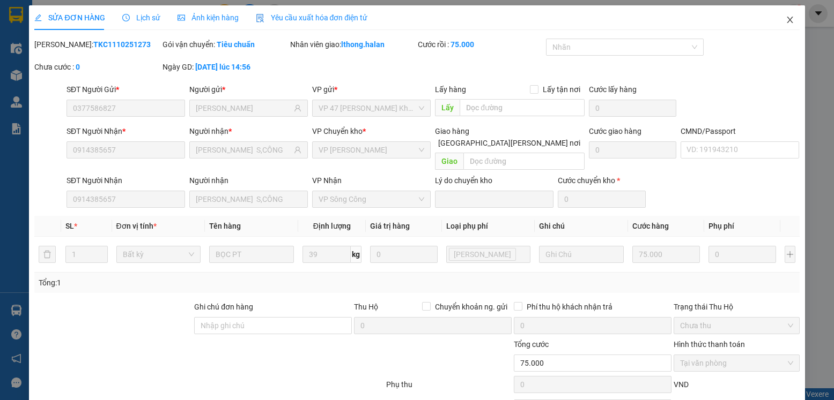
click at [786, 20] on icon "close" at bounding box center [789, 20] width 6 height 6
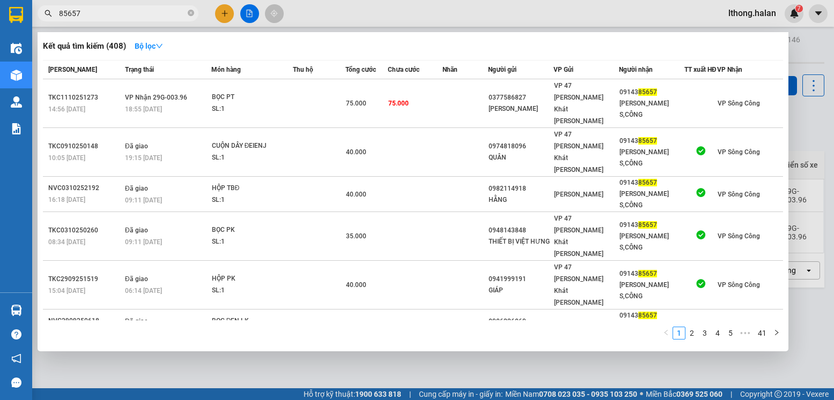
click at [167, 15] on input "85657" at bounding box center [122, 14] width 127 height 12
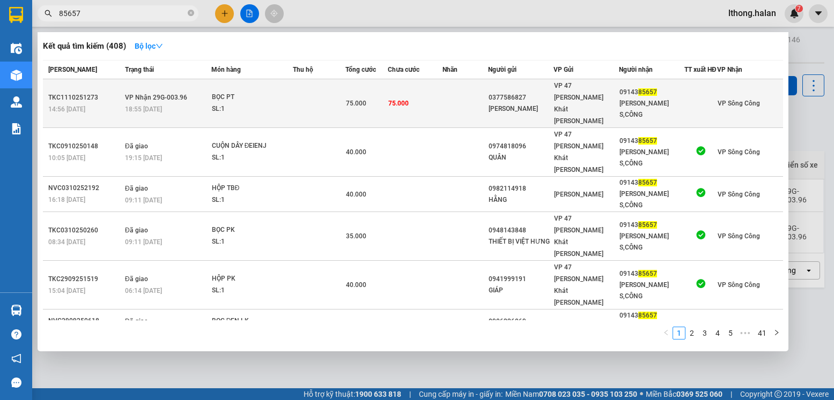
click at [474, 92] on td at bounding box center [464, 103] width 45 height 49
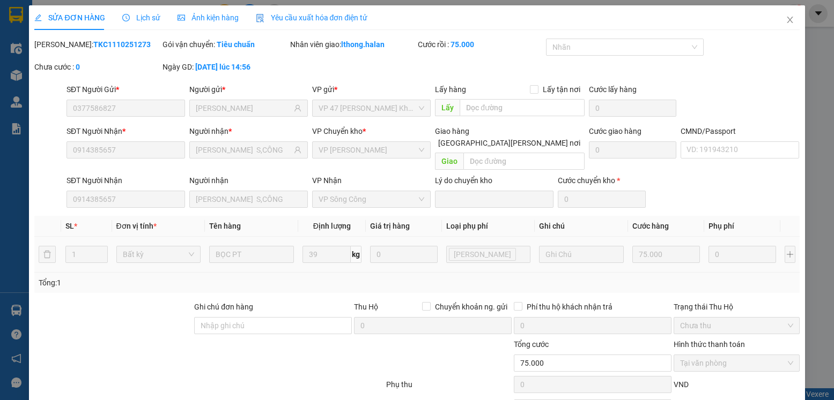
type input "0377586827"
type input "KHOA KIM"
type input "0914385657"
type input "VŨ HÙNG S,CÔNG"
type input "0"
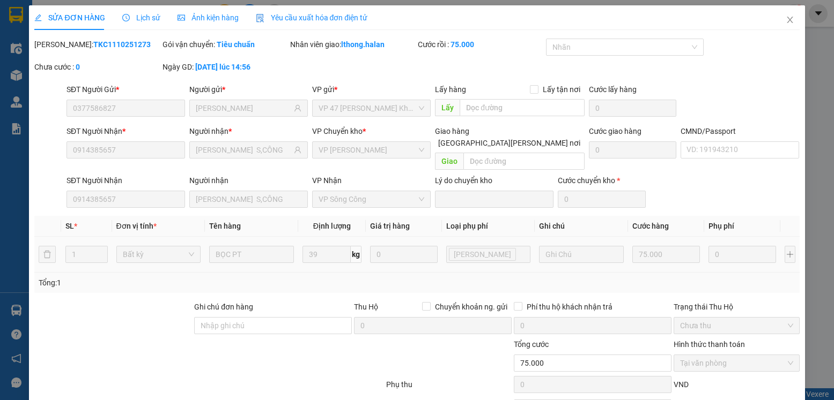
type input "75.000"
click at [786, 21] on icon "close" at bounding box center [789, 20] width 6 height 6
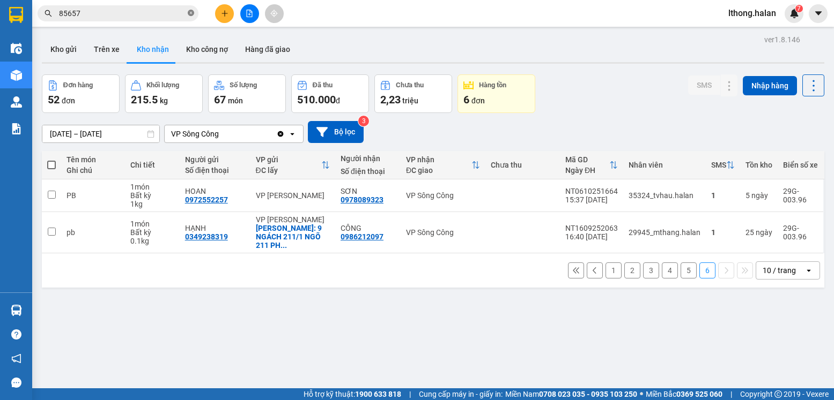
click at [189, 16] on icon "close-circle" at bounding box center [191, 13] width 6 height 6
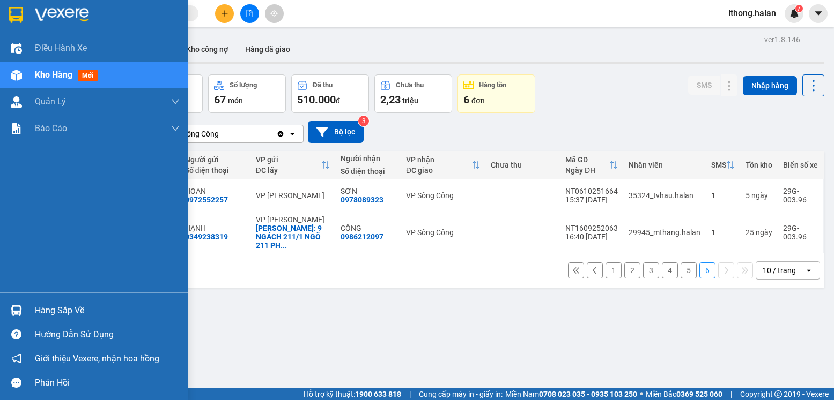
click at [55, 311] on div "Hàng sắp về" at bounding box center [107, 311] width 145 height 16
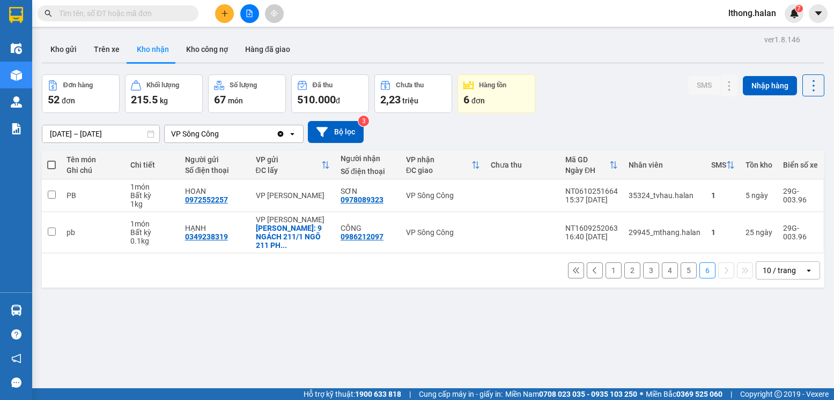
drag, startPoint x: 597, startPoint y: 321, endPoint x: 344, endPoint y: 203, distance: 279.2
click at [589, 317] on section "Kết quả tìm kiếm ( 408 ) Bộ lọc Mã ĐH Trạng thái Món hàng Thu hộ Tổng cước Chưa…" at bounding box center [417, 200] width 834 height 400
click at [160, 13] on input "text" at bounding box center [122, 14] width 127 height 12
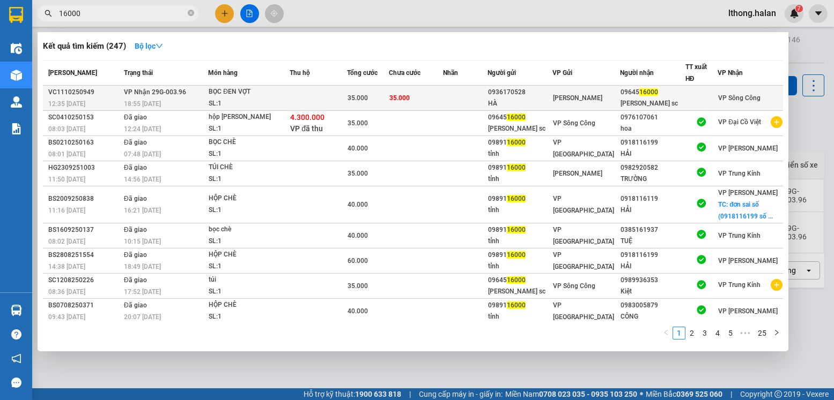
type input "16000"
click at [470, 94] on td at bounding box center [465, 98] width 44 height 25
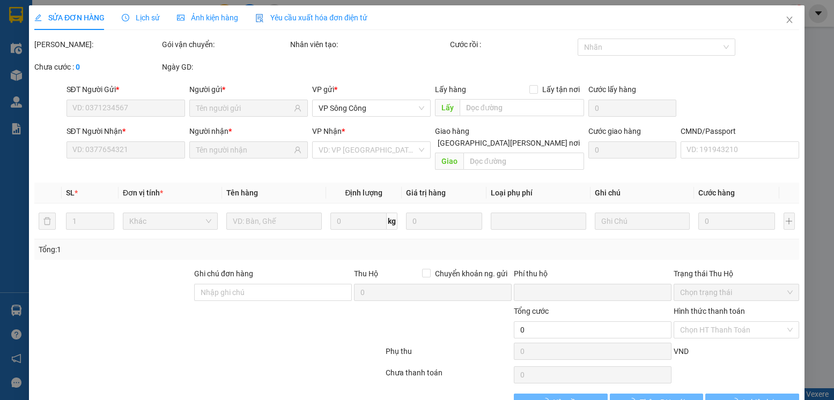
type input "0936170528"
type input "HÀ"
type input "0964516000"
type input "lượng sc"
type input "0"
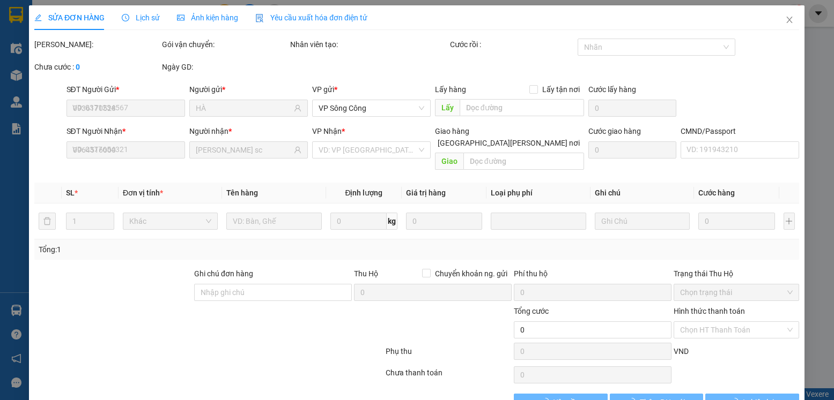
type input "35.000"
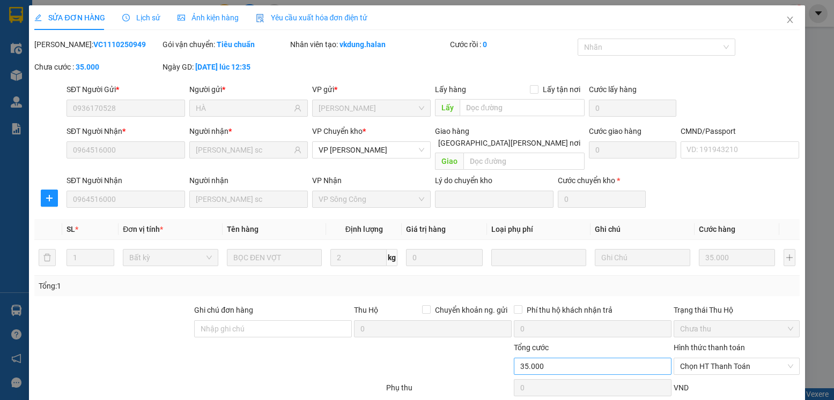
scroll to position [56, 0]
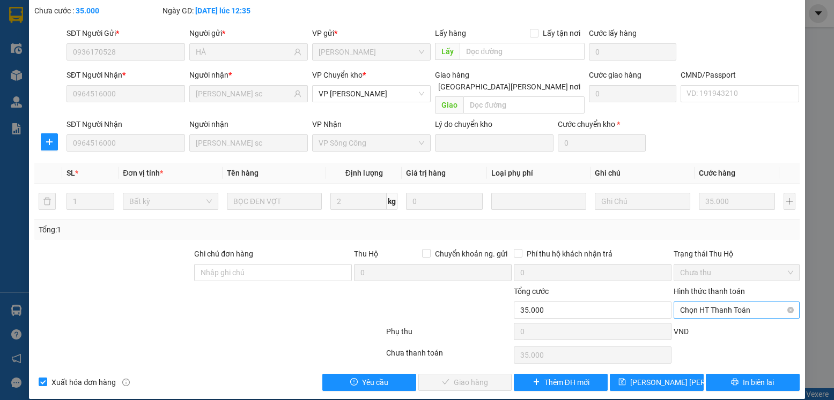
click at [754, 302] on span "Chọn HT Thanh Toán" at bounding box center [736, 310] width 113 height 16
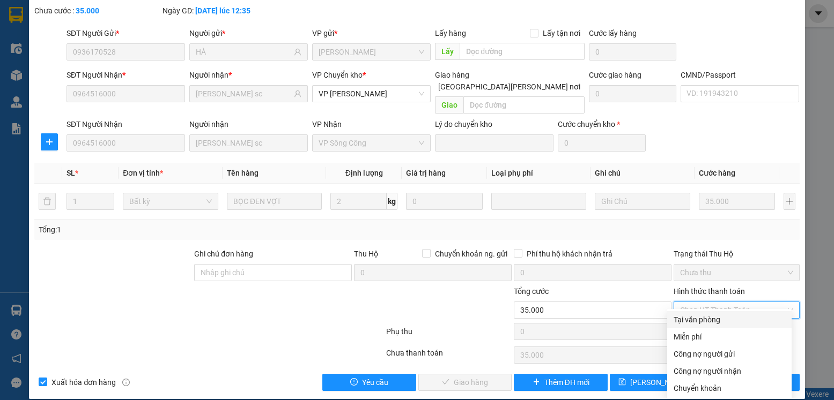
click at [702, 321] on div "Tại văn phòng" at bounding box center [729, 320] width 112 height 12
type input "0"
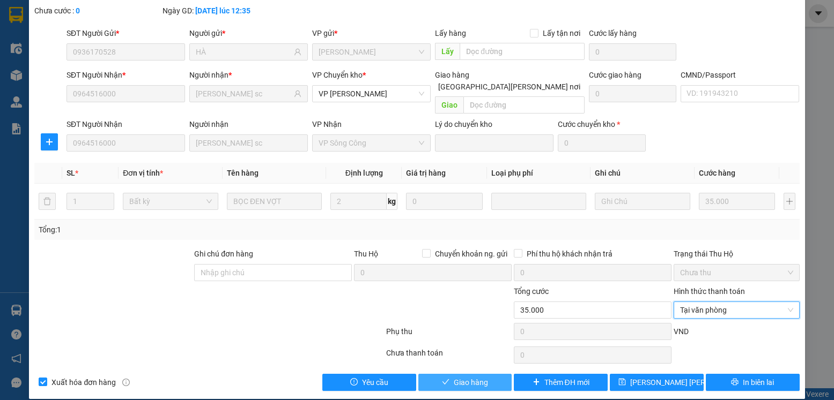
click at [448, 374] on button "Giao hàng" at bounding box center [465, 382] width 94 height 17
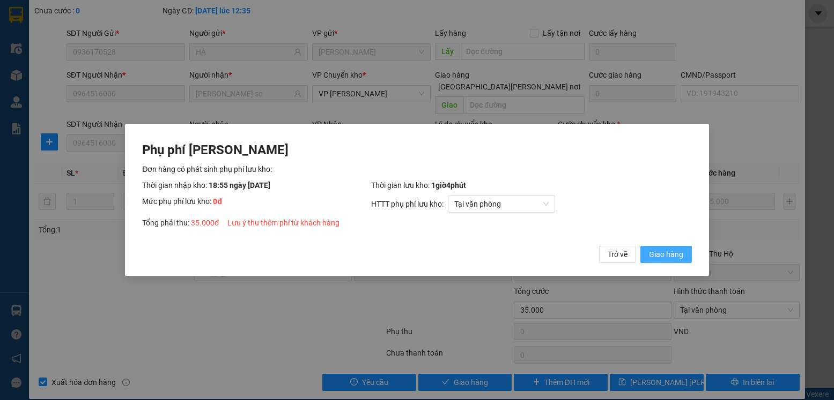
click at [665, 258] on span "Giao hàng" at bounding box center [666, 255] width 34 height 12
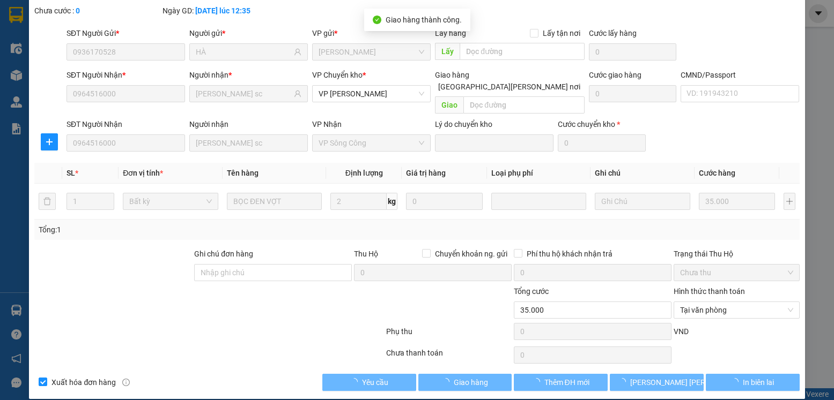
scroll to position [0, 0]
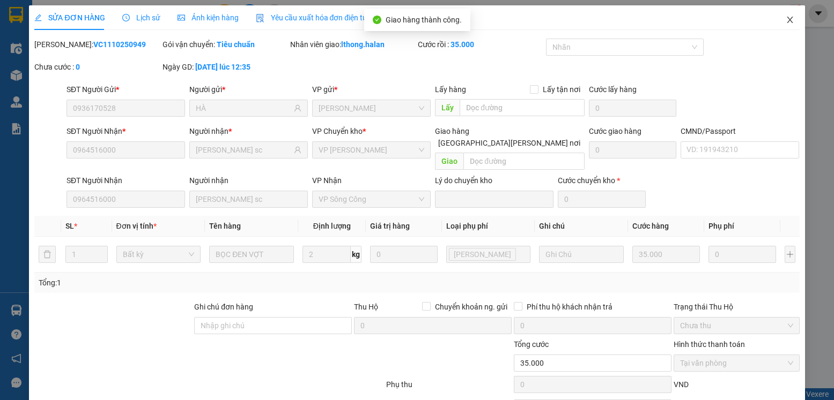
click at [785, 19] on icon "close" at bounding box center [789, 20] width 9 height 9
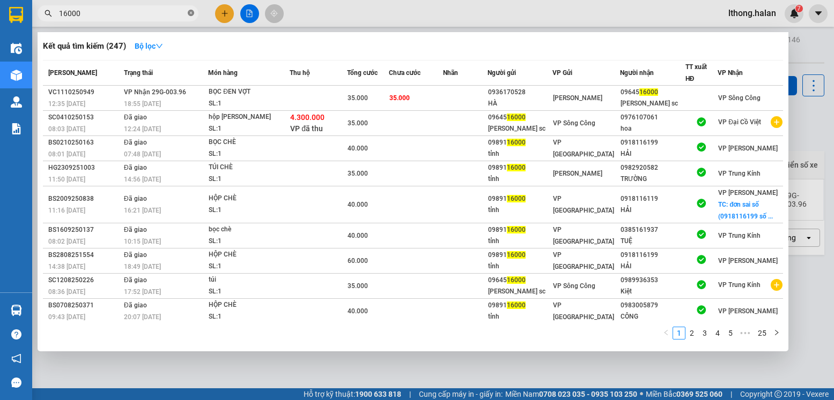
click at [192, 14] on icon "close-circle" at bounding box center [191, 13] width 6 height 6
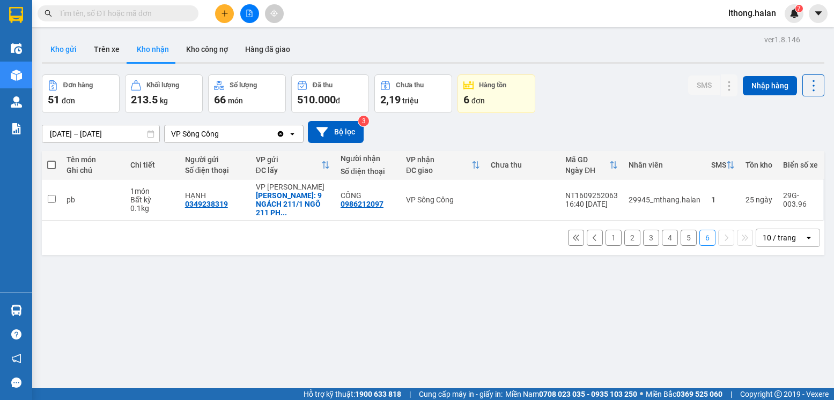
click at [63, 48] on button "Kho gửi" at bounding box center [63, 49] width 43 height 26
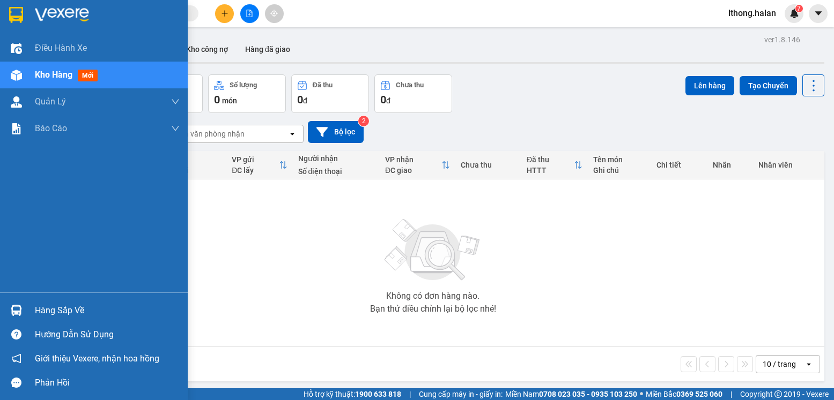
click at [76, 314] on div "Hàng sắp về" at bounding box center [107, 311] width 145 height 16
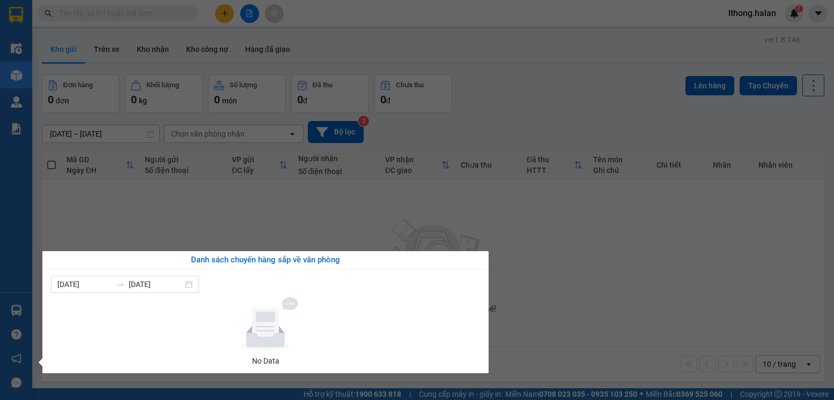
click at [574, 287] on section "Kết quả tìm kiếm ( 247 ) Bộ lọc Mã ĐH Trạng thái Món hàng Thu hộ Tổng cước Chưa…" at bounding box center [417, 200] width 834 height 400
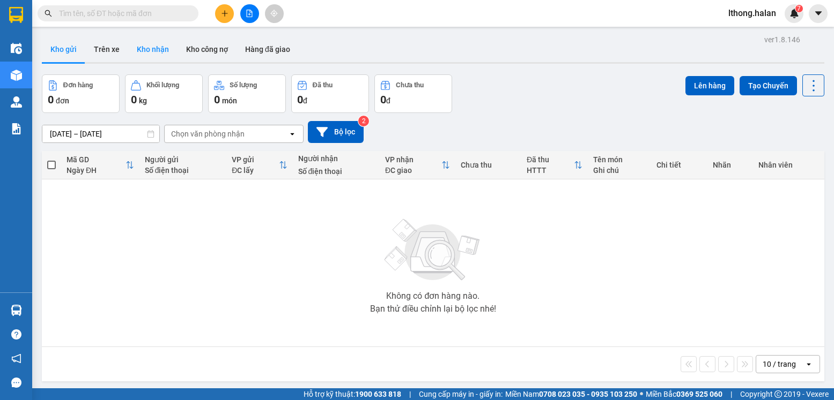
click at [150, 48] on button "Kho nhận" at bounding box center [152, 49] width 49 height 26
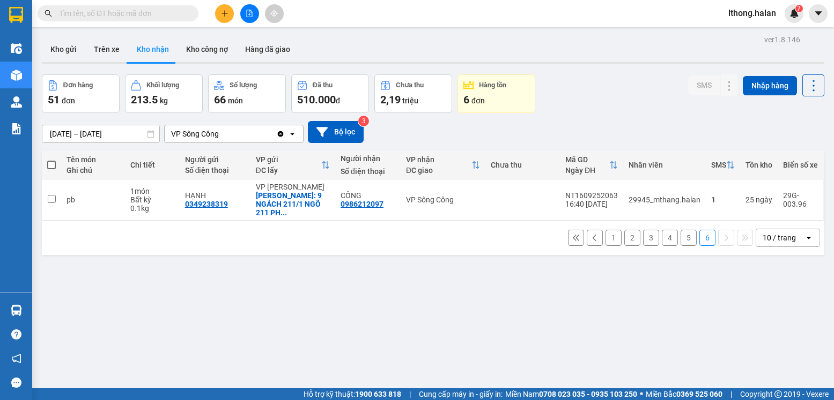
click at [680, 230] on button "5" at bounding box center [688, 238] width 16 height 16
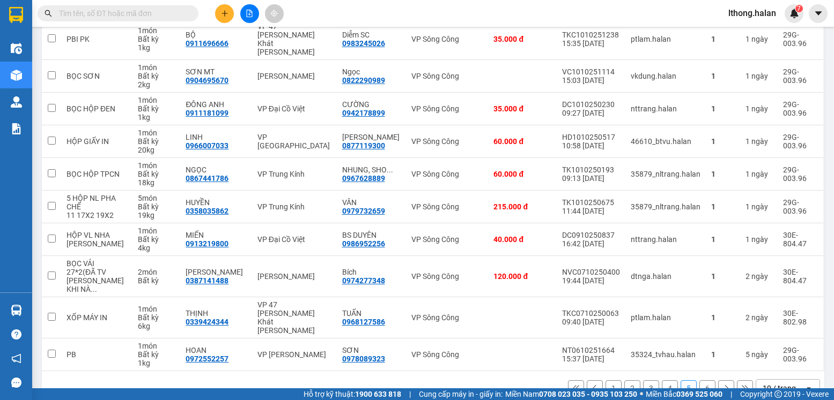
scroll to position [162, 0]
click at [662, 380] on button "4" at bounding box center [670, 388] width 16 height 16
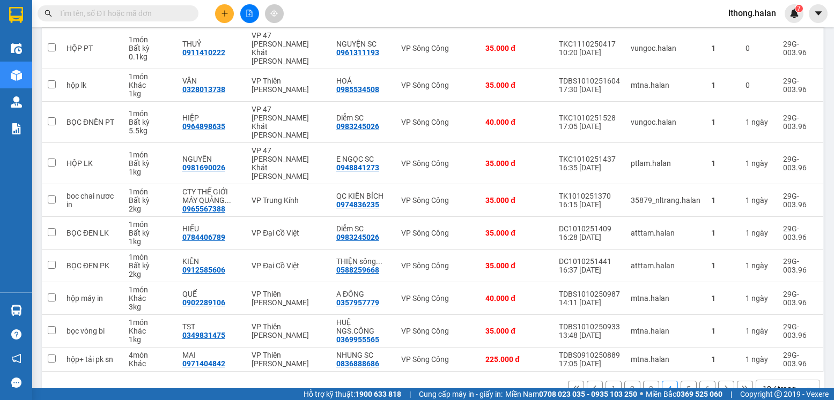
scroll to position [153, 0]
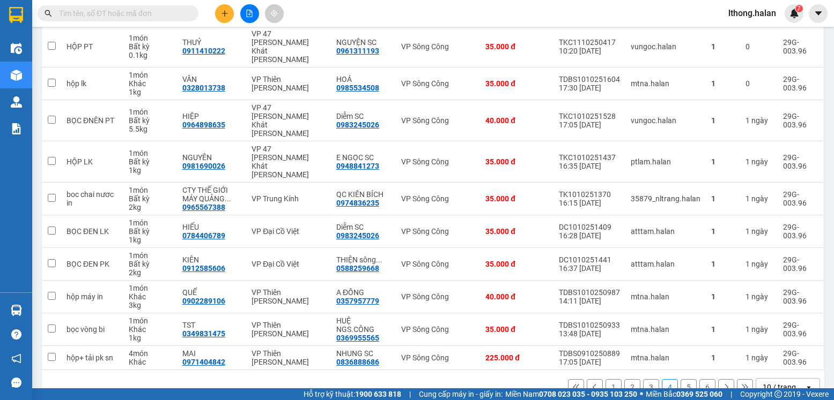
click at [606, 380] on button "1" at bounding box center [613, 388] width 16 height 16
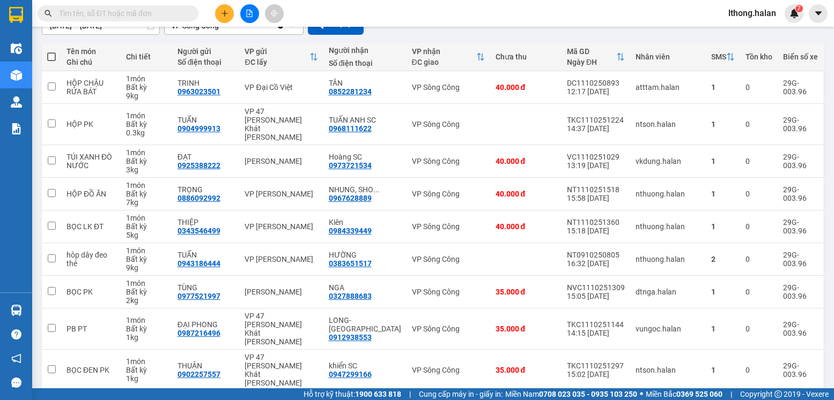
scroll to position [162, 0]
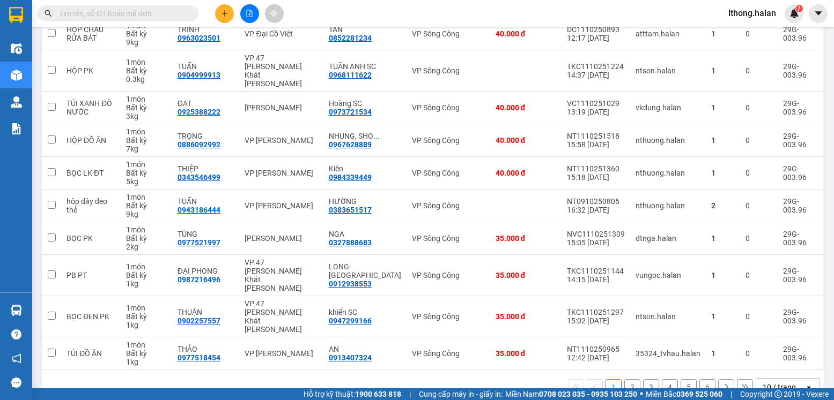
click at [624, 380] on button "2" at bounding box center [632, 388] width 16 height 16
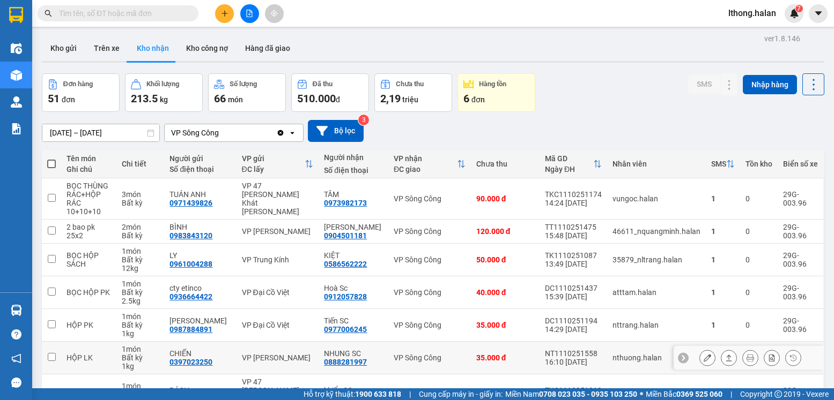
scroll to position [0, 0]
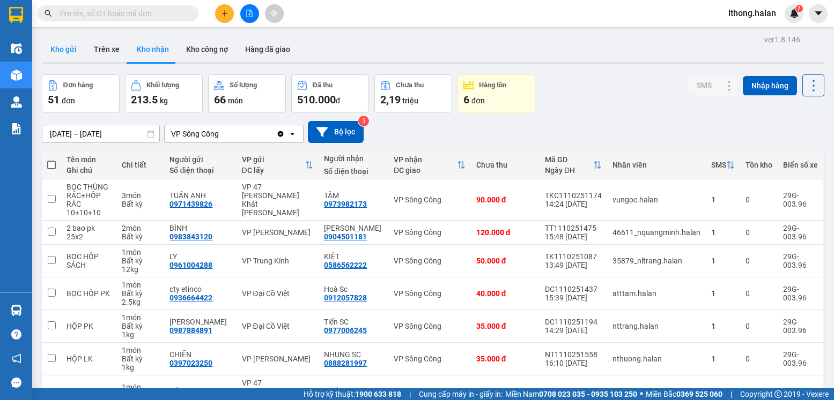
click at [63, 48] on button "Kho gửi" at bounding box center [63, 49] width 43 height 26
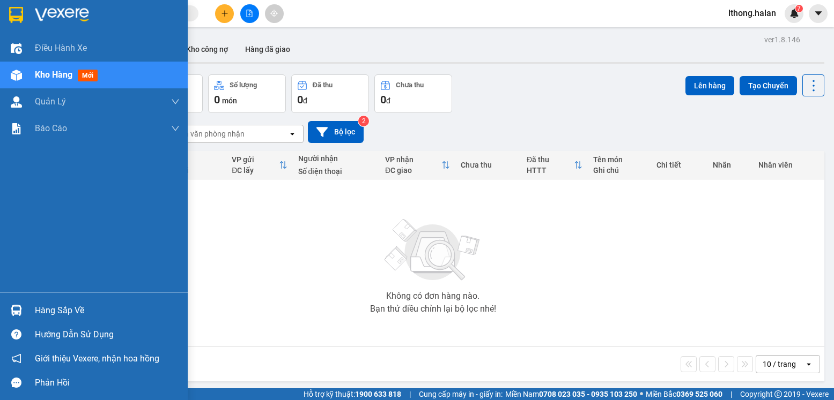
click at [46, 312] on div "Hàng sắp về" at bounding box center [107, 311] width 145 height 16
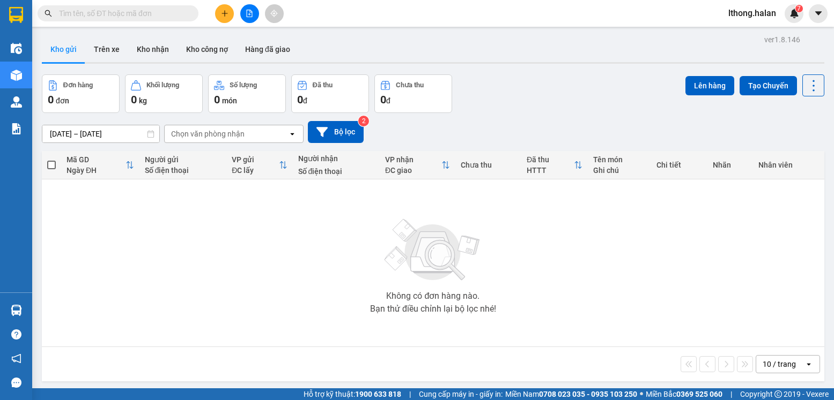
click at [565, 274] on section "Kết quả tìm kiếm ( 247 ) Bộ lọc Mã ĐH Trạng thái Món hàng Thu hộ Tổng cước Chưa…" at bounding box center [417, 200] width 834 height 400
click at [164, 13] on input "text" at bounding box center [122, 14] width 127 height 12
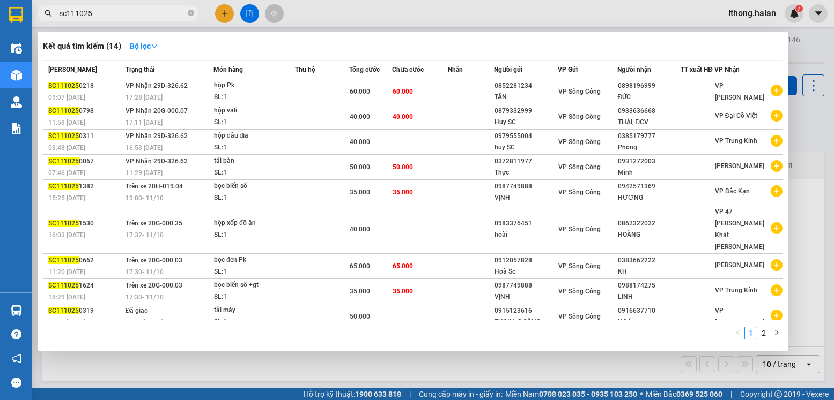
click at [65, 15] on input "sc111025" at bounding box center [122, 14] width 127 height 12
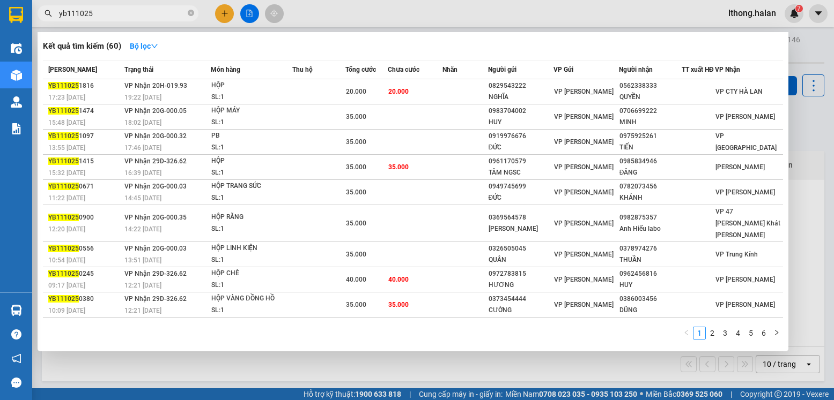
type input "yb111025"
click at [187, 14] on span "yb111025" at bounding box center [118, 13] width 161 height 16
click at [192, 11] on icon "close-circle" at bounding box center [191, 13] width 6 height 6
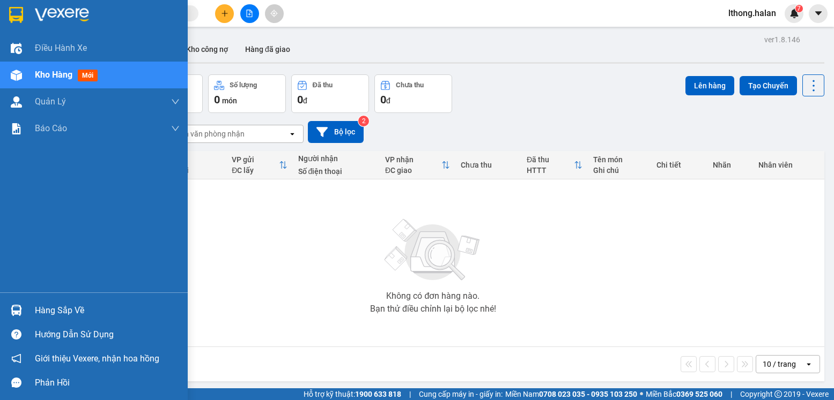
click at [63, 311] on div "Hàng sắp về" at bounding box center [107, 311] width 145 height 16
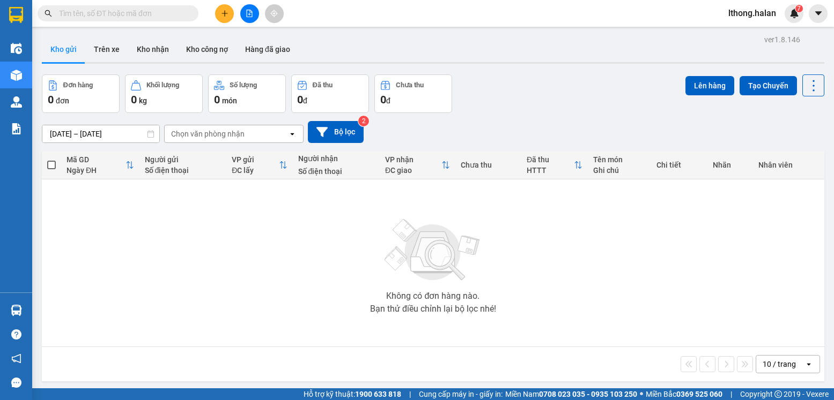
click at [594, 280] on section "Kết quả tìm kiếm ( 60 ) Bộ lọc Mã ĐH Trạng thái Món hàng Thu hộ Tổng cước Chưa …" at bounding box center [417, 200] width 834 height 400
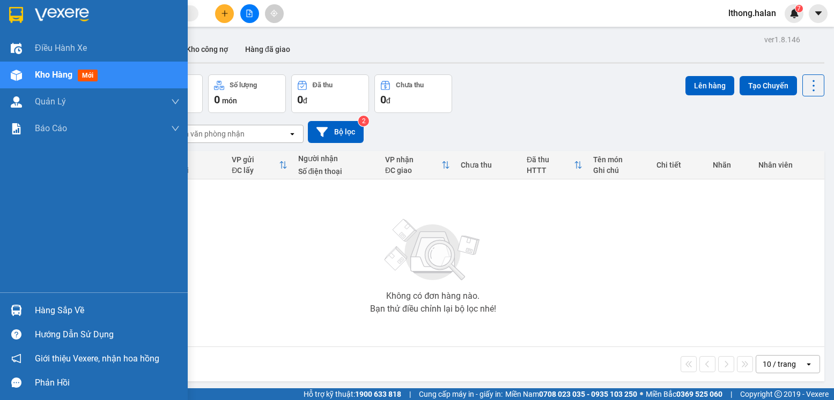
click at [56, 313] on div "Hàng sắp về" at bounding box center [107, 311] width 145 height 16
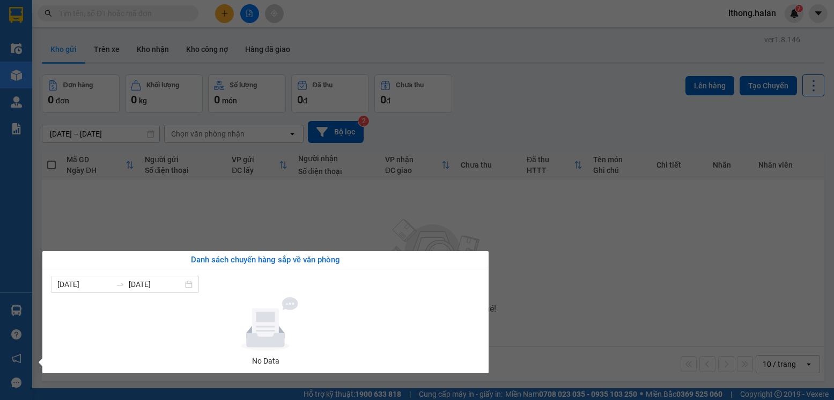
click at [561, 306] on section "Kết quả tìm kiếm ( 60 ) Bộ lọc Mã ĐH Trạng thái Món hàng Thu hộ Tổng cước Chưa …" at bounding box center [417, 200] width 834 height 400
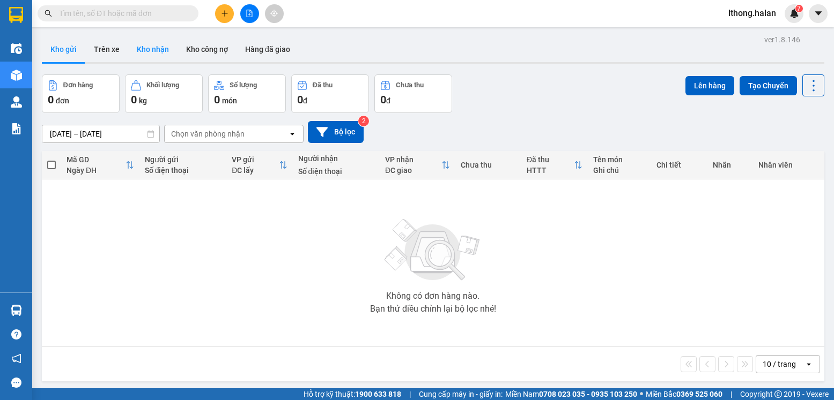
click at [155, 50] on button "Kho nhận" at bounding box center [152, 49] width 49 height 26
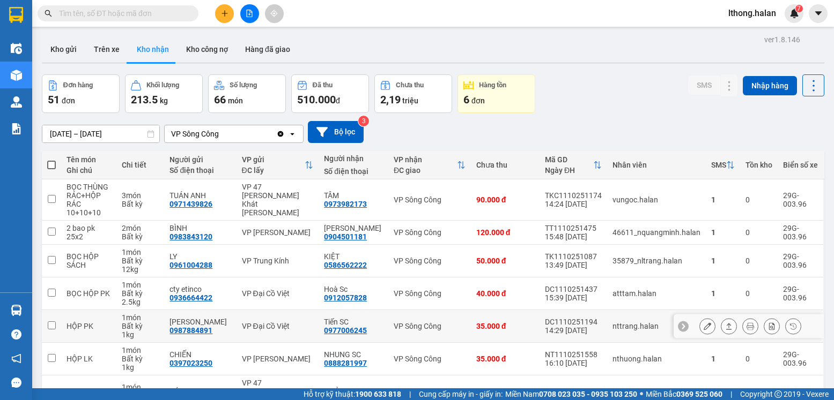
scroll to position [162, 0]
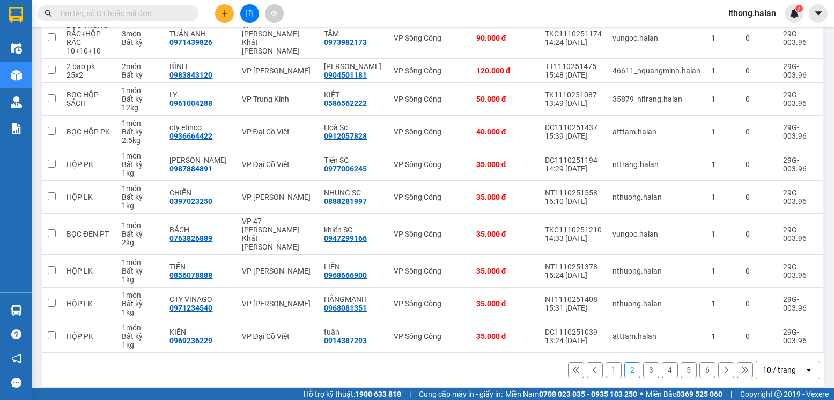
click at [605, 363] on button "1" at bounding box center [613, 370] width 16 height 16
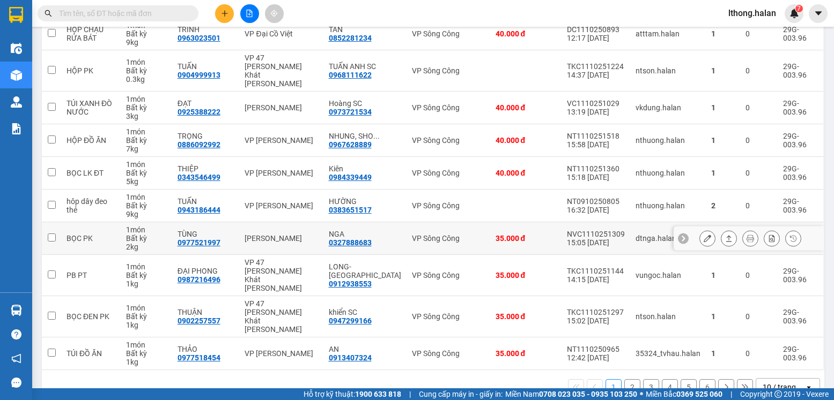
scroll to position [0, 0]
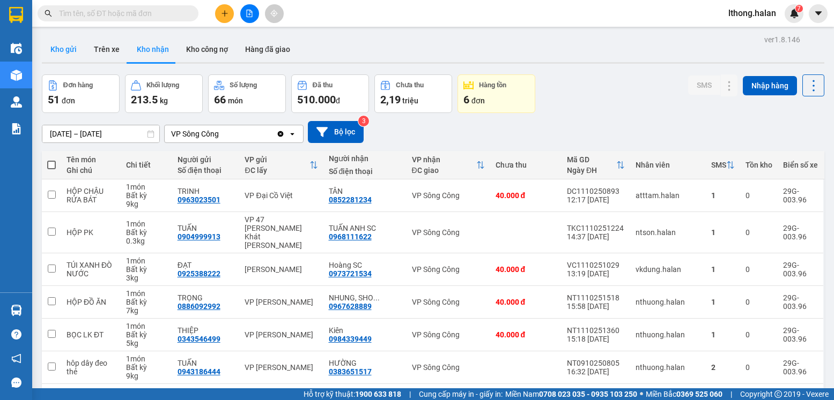
click at [59, 48] on button "Kho gửi" at bounding box center [63, 49] width 43 height 26
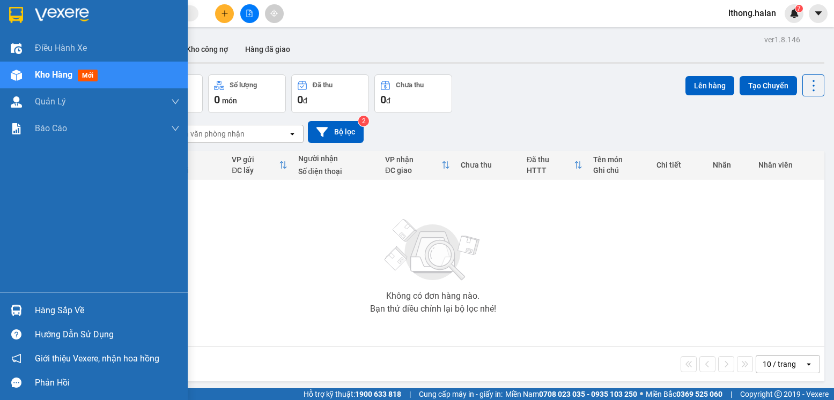
click at [50, 307] on div "Hàng sắp về" at bounding box center [107, 311] width 145 height 16
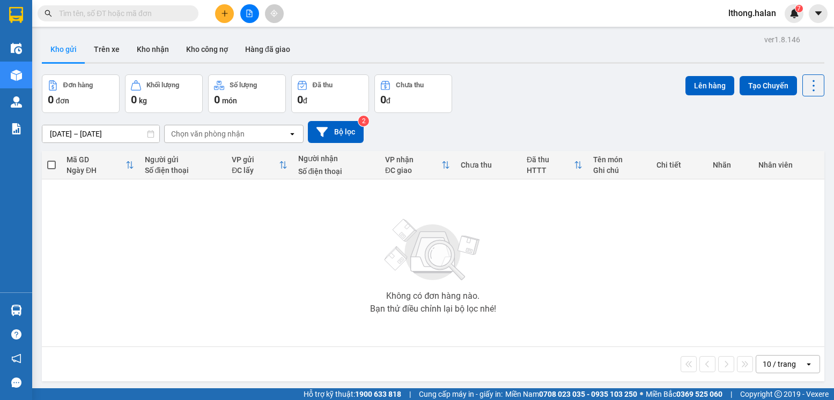
drag, startPoint x: 605, startPoint y: 276, endPoint x: 599, endPoint y: 272, distance: 7.3
click at [599, 272] on section "Kết quả tìm kiếm ( 60 ) Bộ lọc Mã ĐH Trạng thái Món hàng Thu hộ Tổng cước Chưa …" at bounding box center [417, 200] width 834 height 400
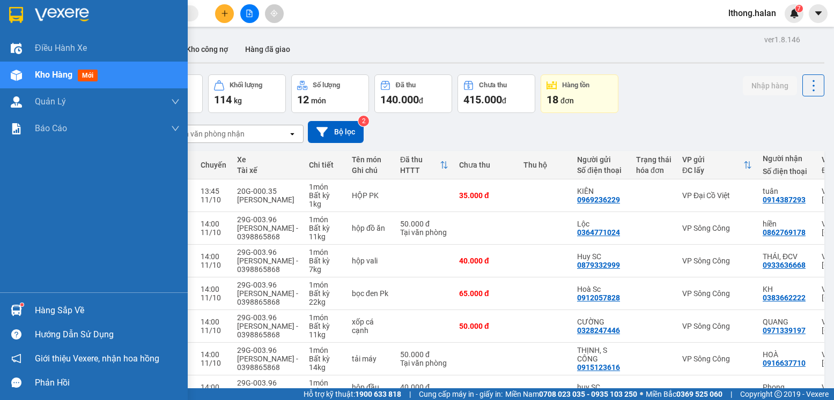
click at [51, 305] on div "Hàng sắp về" at bounding box center [107, 311] width 145 height 16
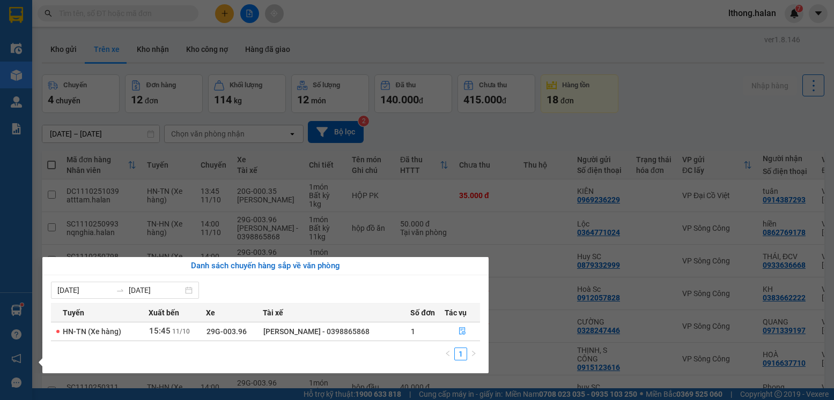
click at [659, 117] on section "Kết quả tìm kiếm ( 0 ) Bộ lọc No Data lthong.halan 7 Điều hành xe Kho hàng mới …" at bounding box center [417, 200] width 834 height 400
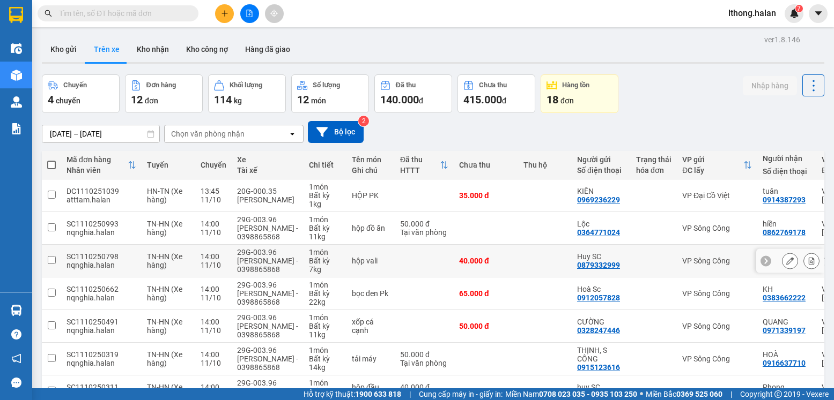
scroll to position [166, 0]
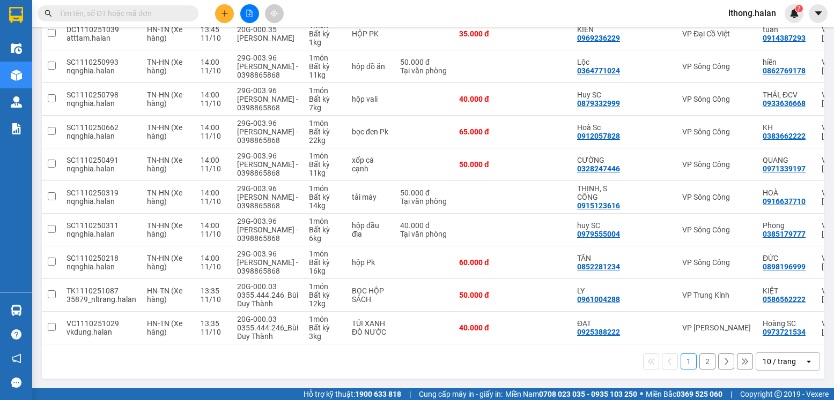
click at [702, 362] on button "2" at bounding box center [707, 362] width 16 height 16
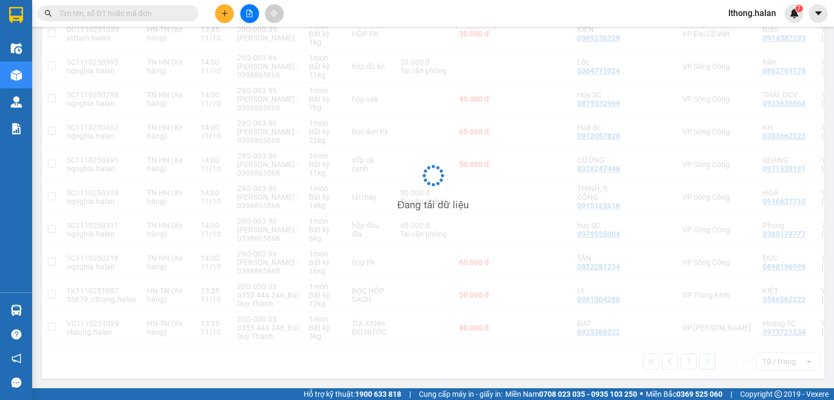
scroll to position [49, 0]
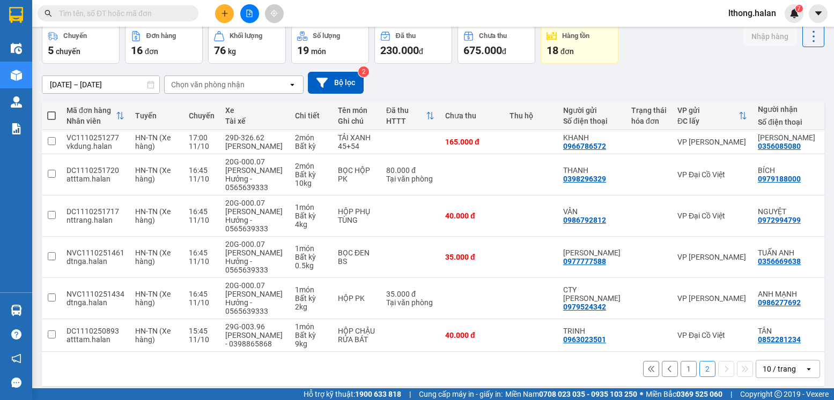
click at [680, 361] on button "1" at bounding box center [688, 369] width 16 height 16
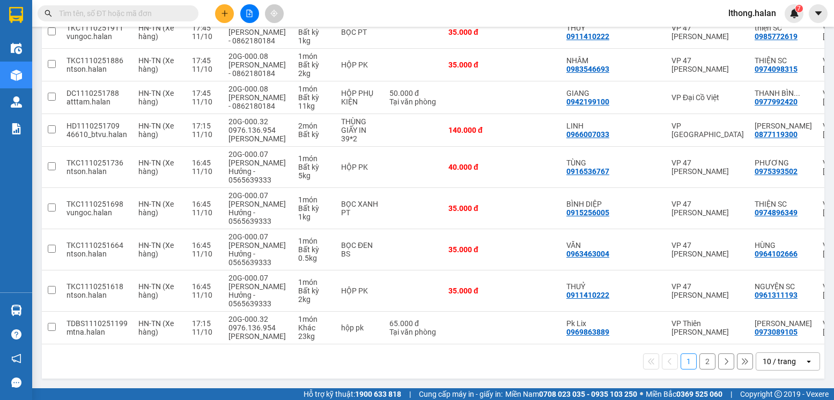
scroll to position [0, 0]
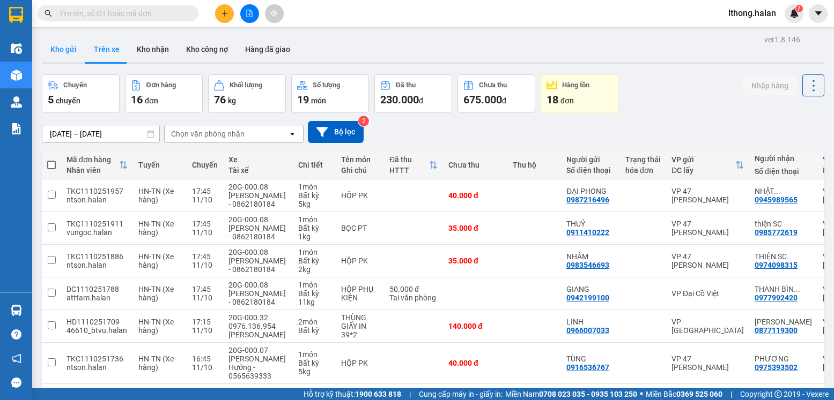
click at [58, 49] on button "Kho gửi" at bounding box center [63, 49] width 43 height 26
